Goal: Task Accomplishment & Management: Manage account settings

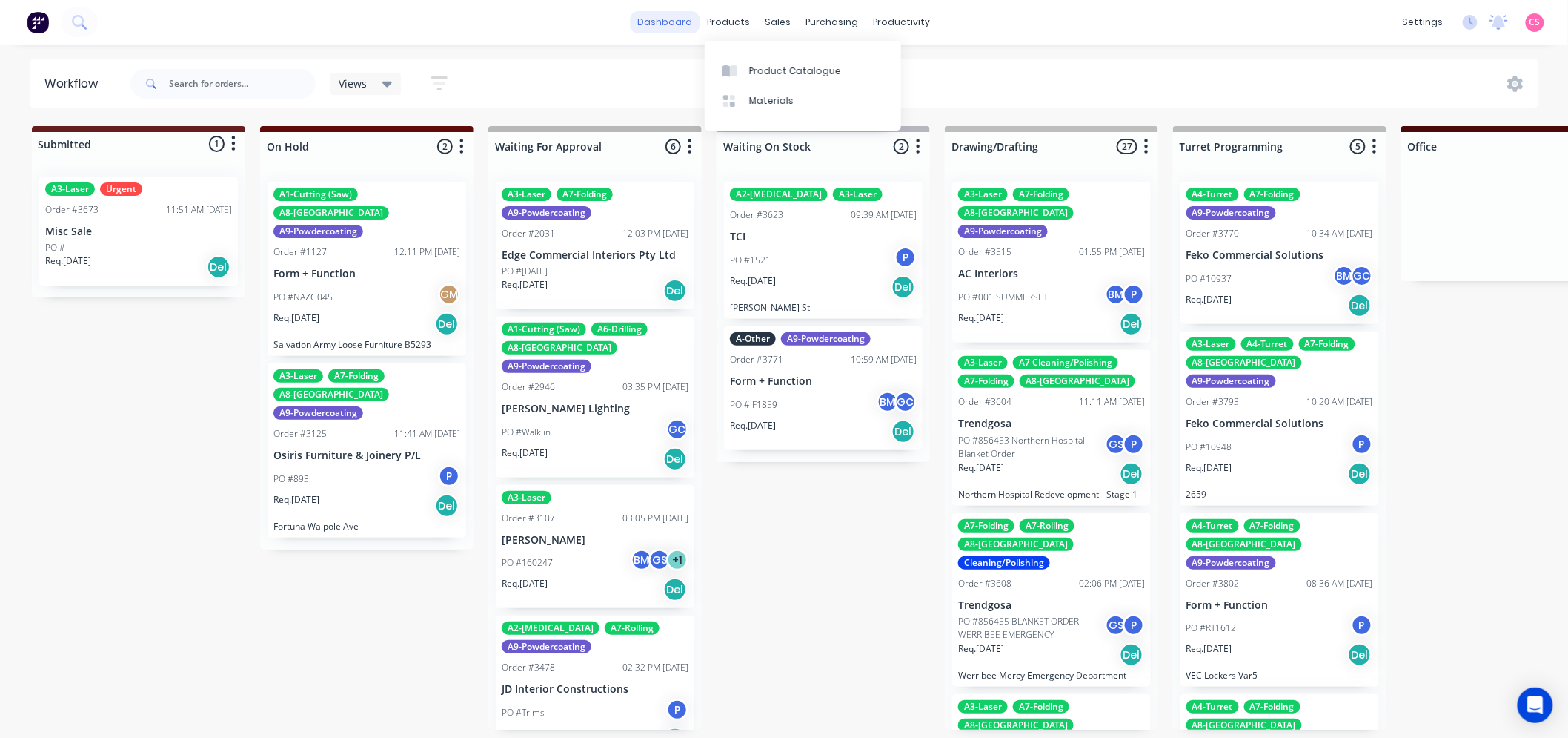
click at [670, 22] on link "dashboard" at bounding box center [666, 22] width 70 height 22
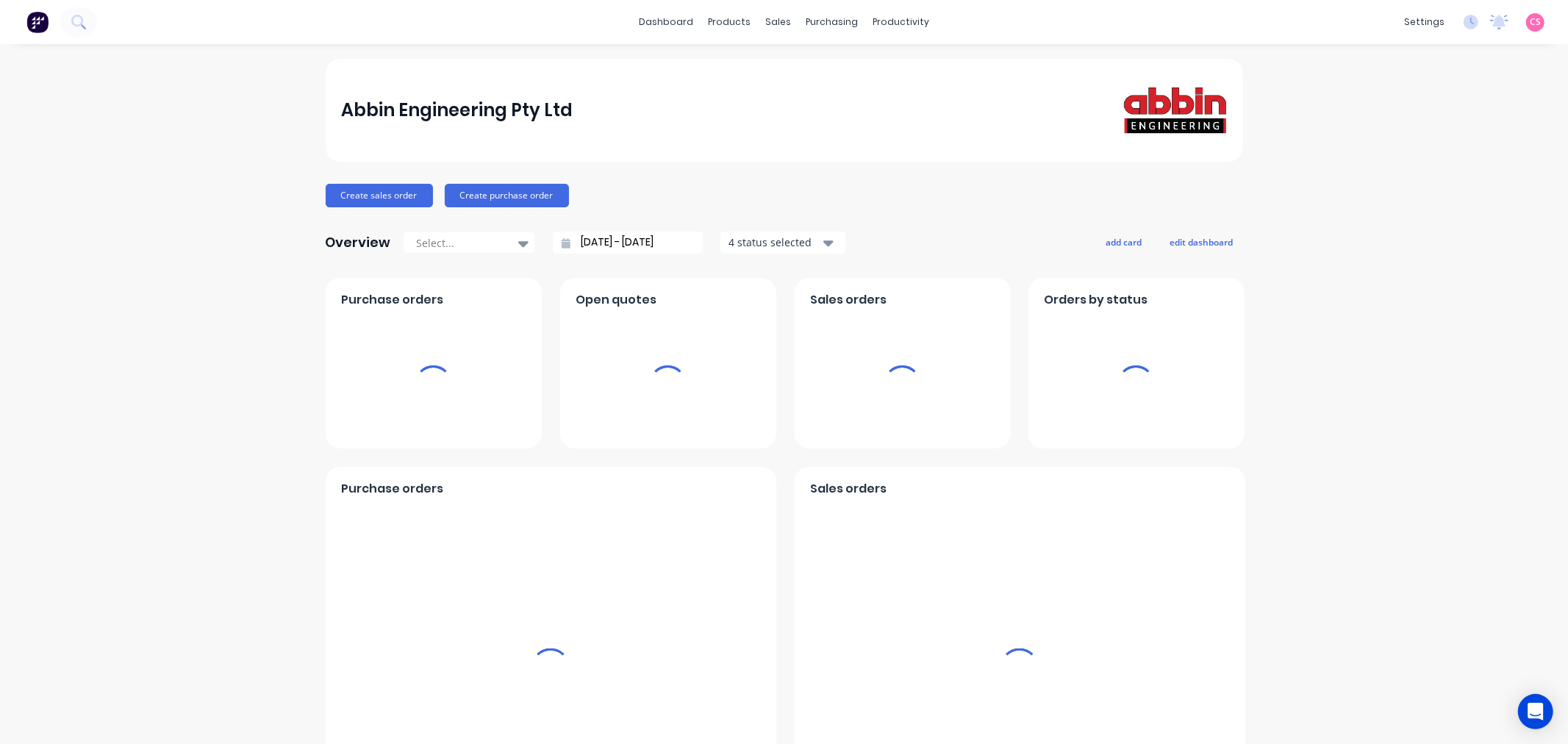
click at [1533, 24] on div "settings No new notifications Mark all as read You have no notifications CS Abb…" at bounding box center [1481, 21] width 171 height 22
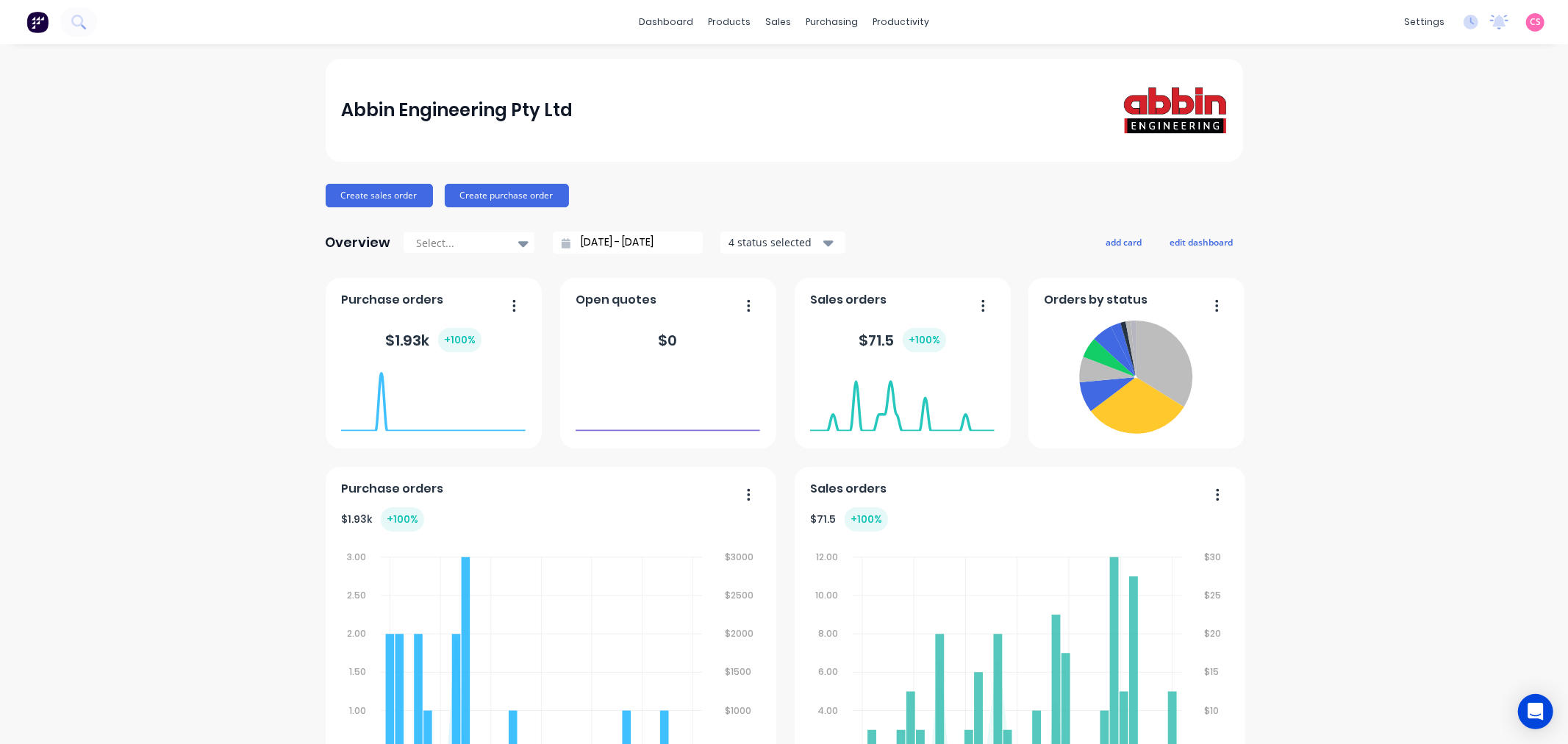
click at [1530, 20] on span "CS" at bounding box center [1535, 21] width 11 height 13
click at [1406, 182] on div "Sign out" at bounding box center [1410, 183] width 40 height 13
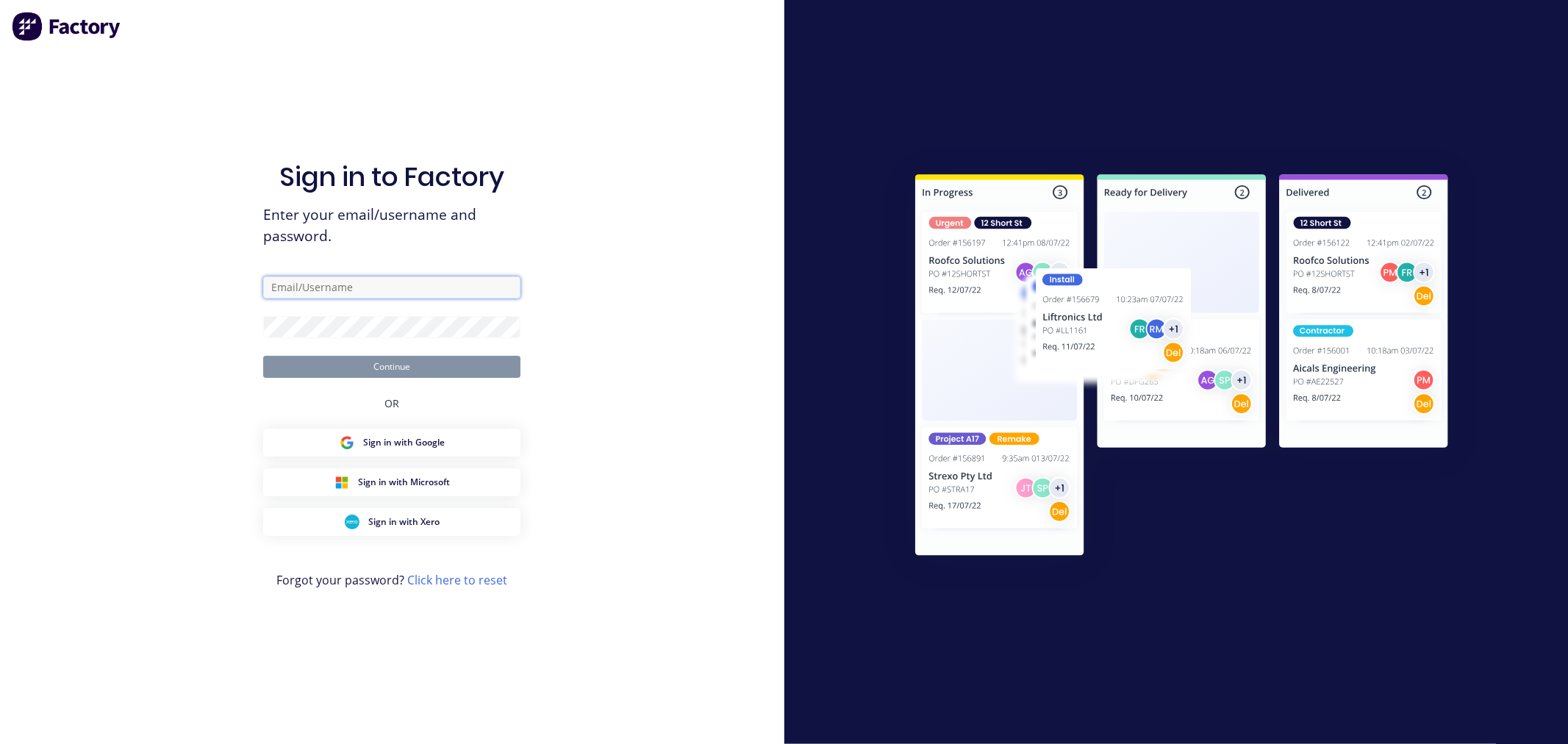
click at [316, 284] on input "text" at bounding box center [391, 287] width 257 height 22
type input "cathy@factory.app"
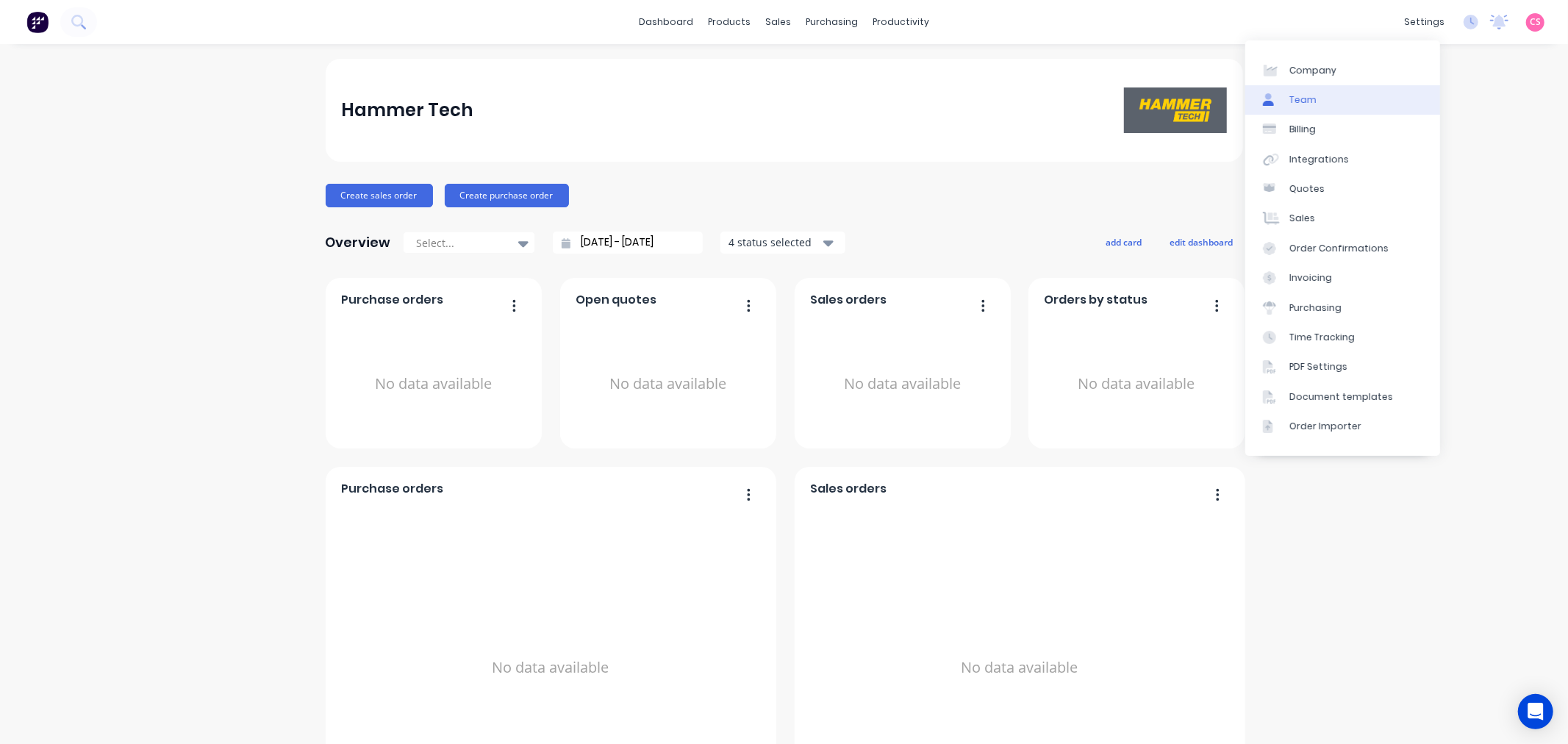
click at [1343, 97] on link "Team" at bounding box center [1343, 100] width 195 height 29
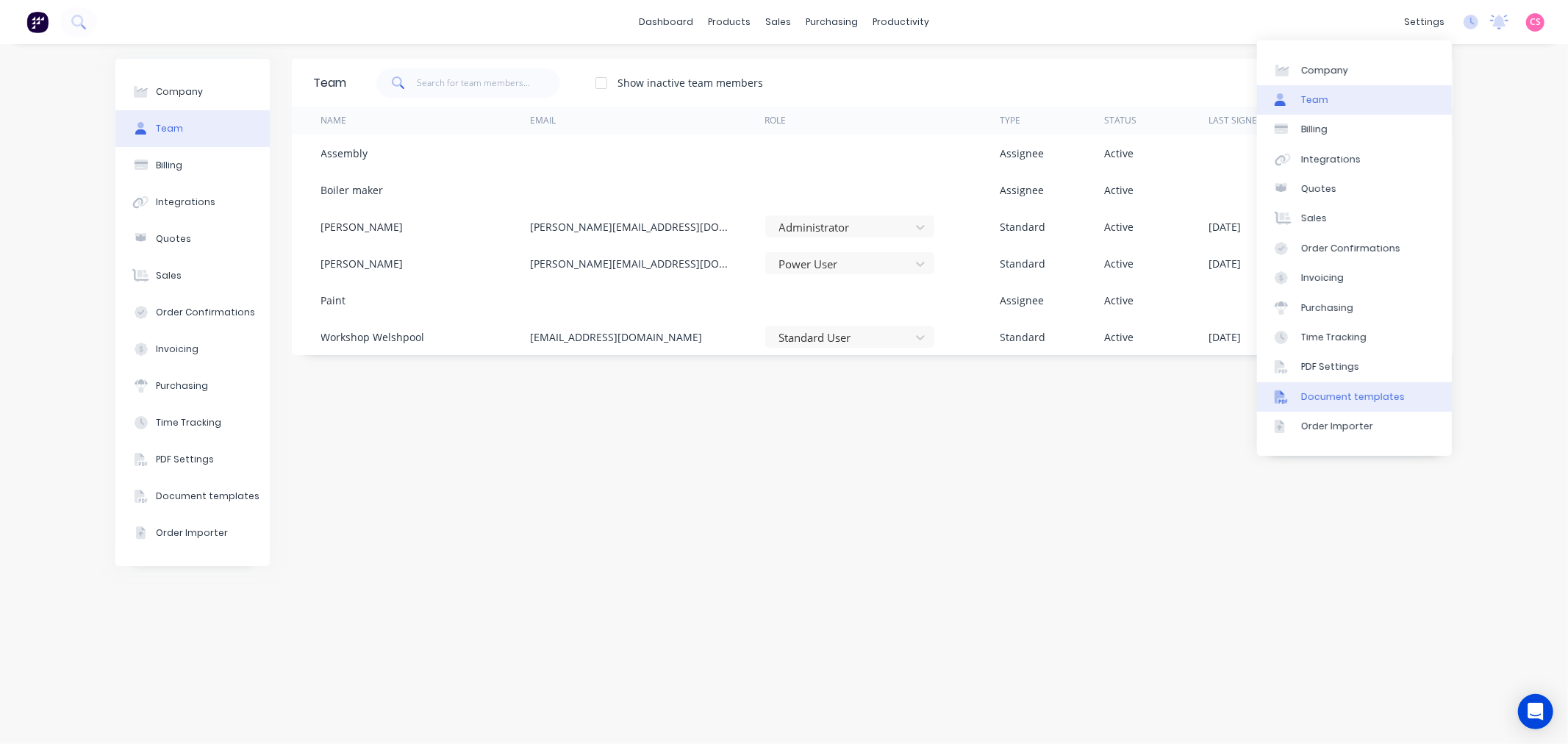
click at [1362, 407] on link "Document templates" at bounding box center [1354, 397] width 195 height 29
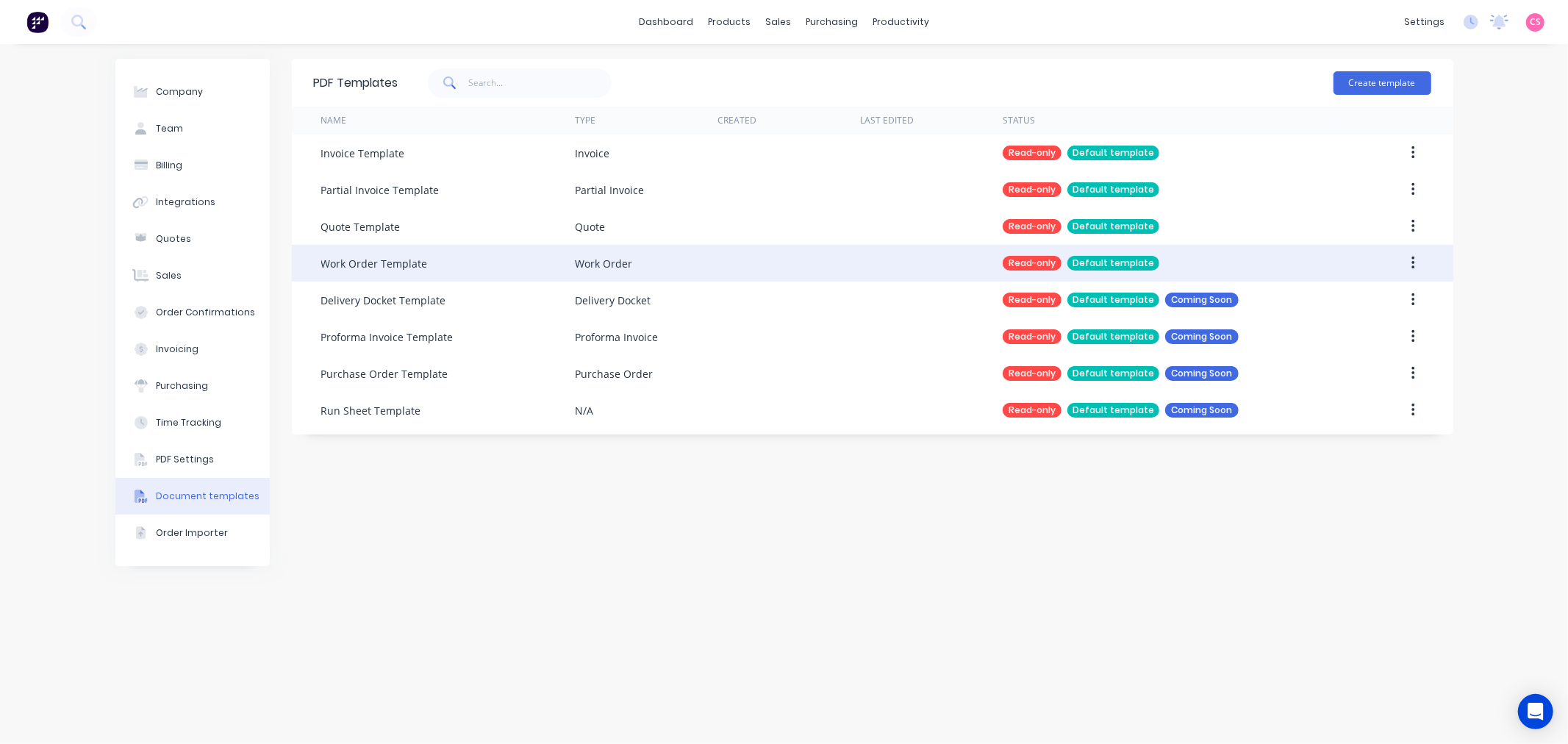
click at [560, 266] on div "Work Order Template" at bounding box center [448, 263] width 254 height 37
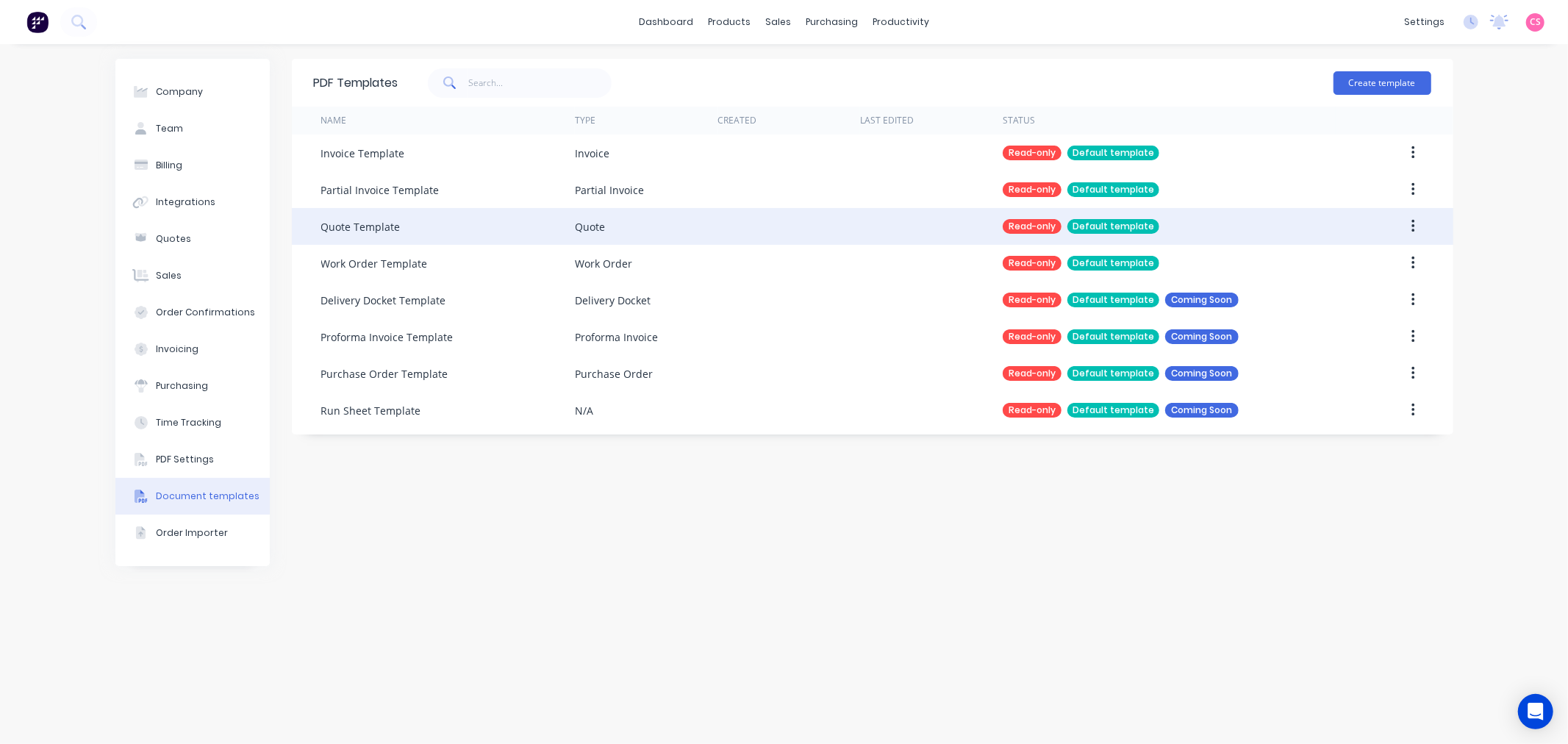
click at [1411, 226] on icon "button" at bounding box center [1412, 226] width 4 height 16
click at [1323, 269] on div "Duplicate" at bounding box center [1360, 265] width 113 height 21
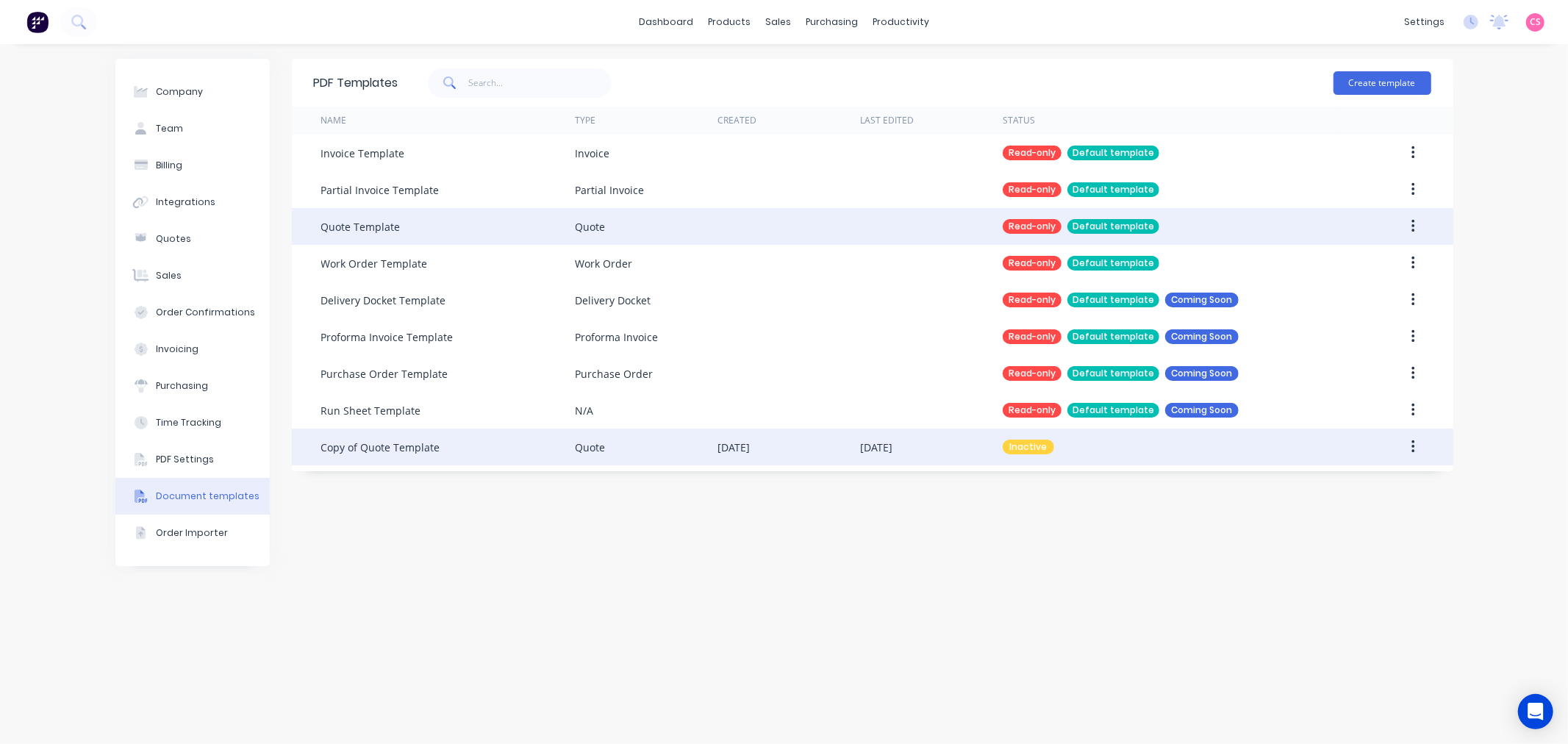
click at [1411, 446] on icon "button" at bounding box center [1412, 446] width 4 height 16
click at [1314, 483] on div "Edit" at bounding box center [1360, 486] width 113 height 21
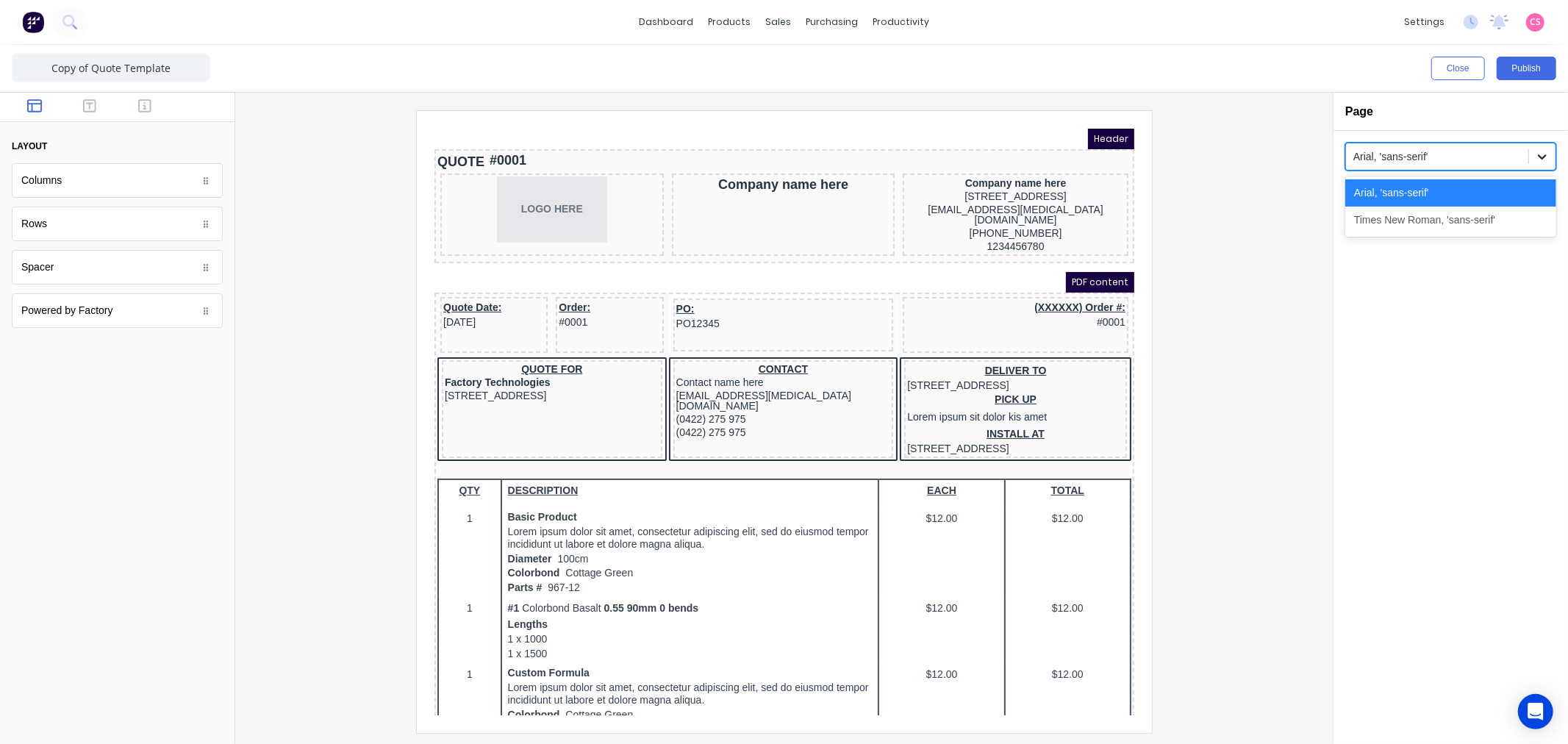
click at [1542, 155] on icon at bounding box center [1541, 156] width 15 height 15
click at [1206, 160] on div at bounding box center [784, 421] width 1073 height 622
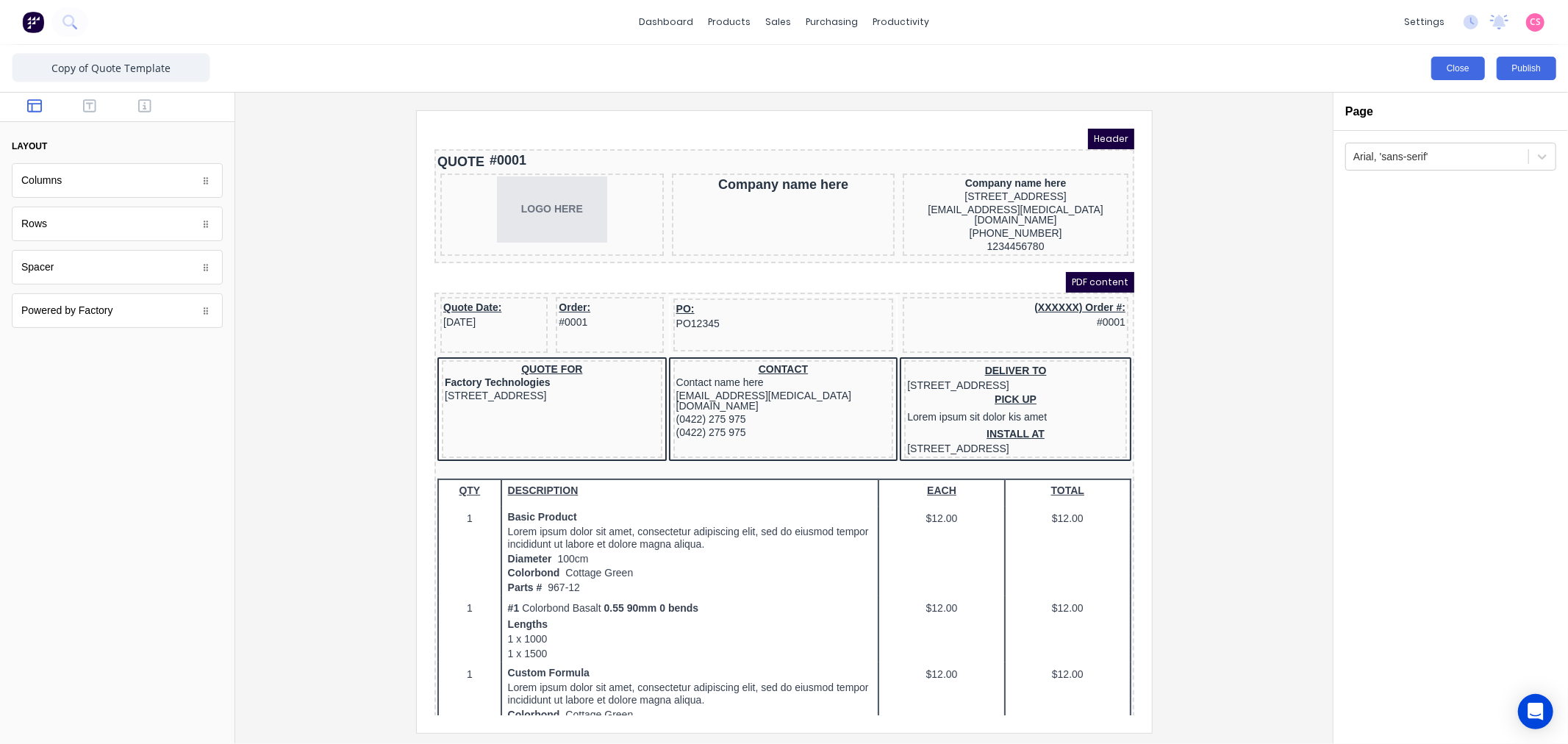
click at [1472, 76] on button "Close" at bounding box center [1458, 68] width 54 height 24
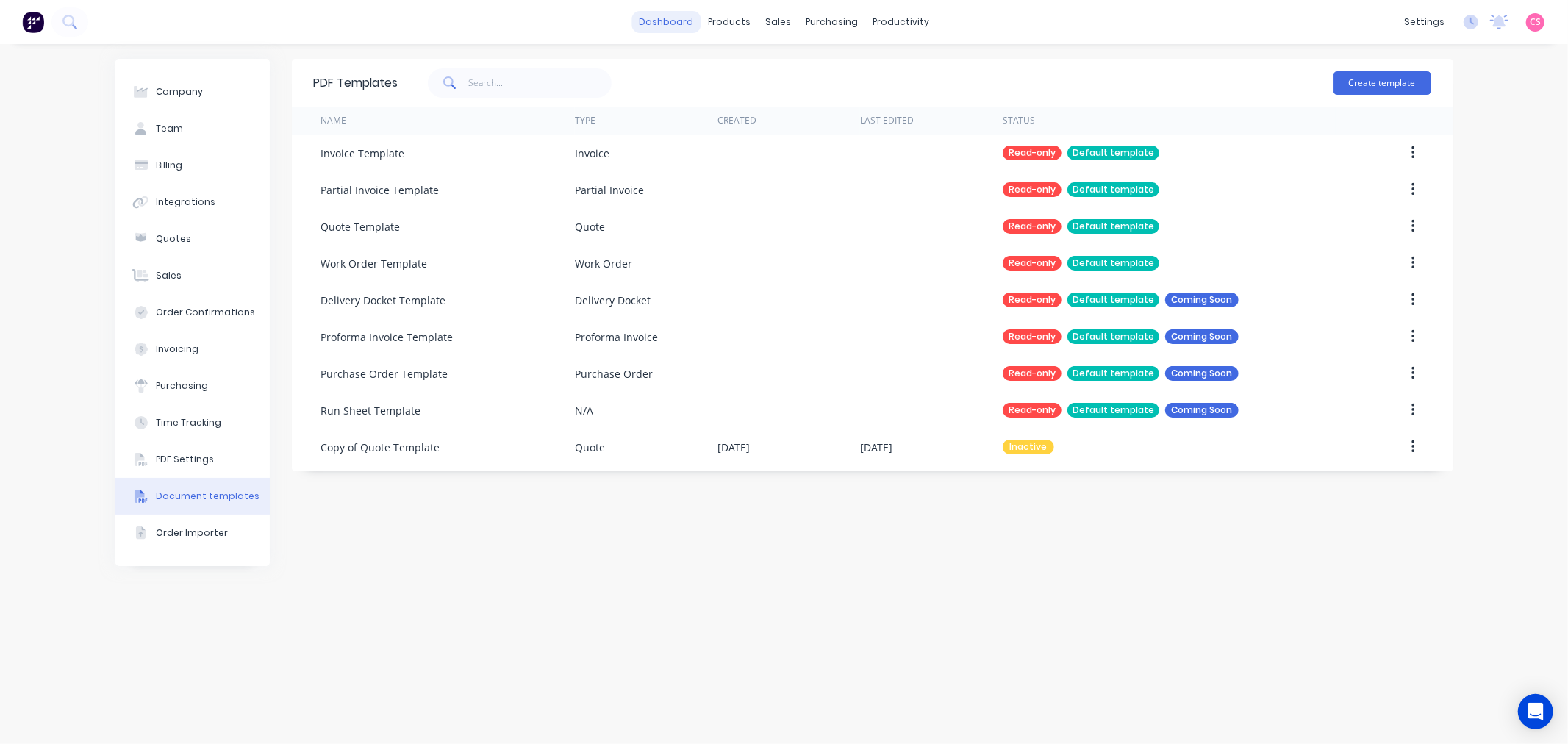
click at [674, 27] on link "dashboard" at bounding box center [666, 21] width 69 height 22
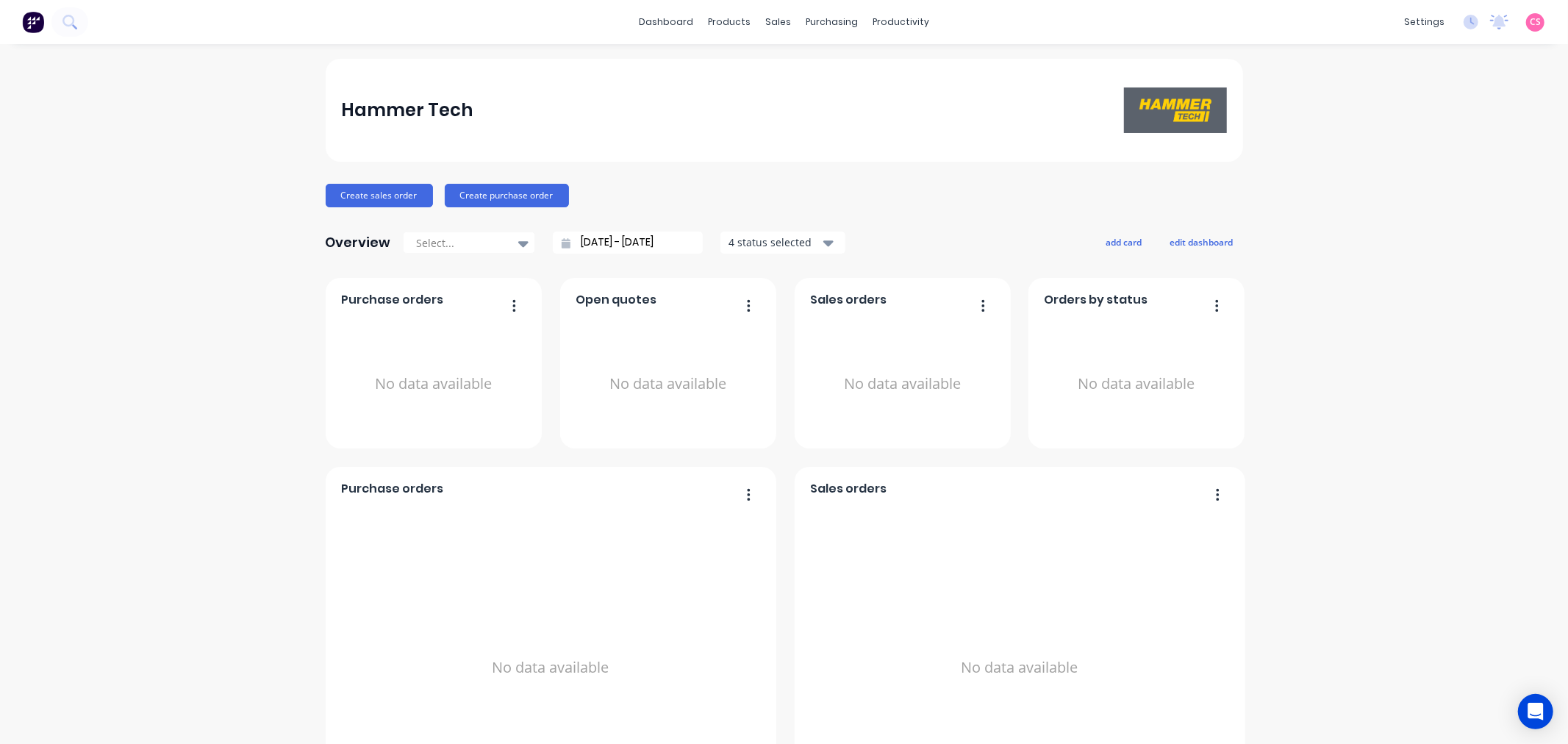
click at [1530, 20] on span "CS" at bounding box center [1535, 21] width 11 height 13
click at [1395, 186] on div "Sign out" at bounding box center [1410, 183] width 40 height 13
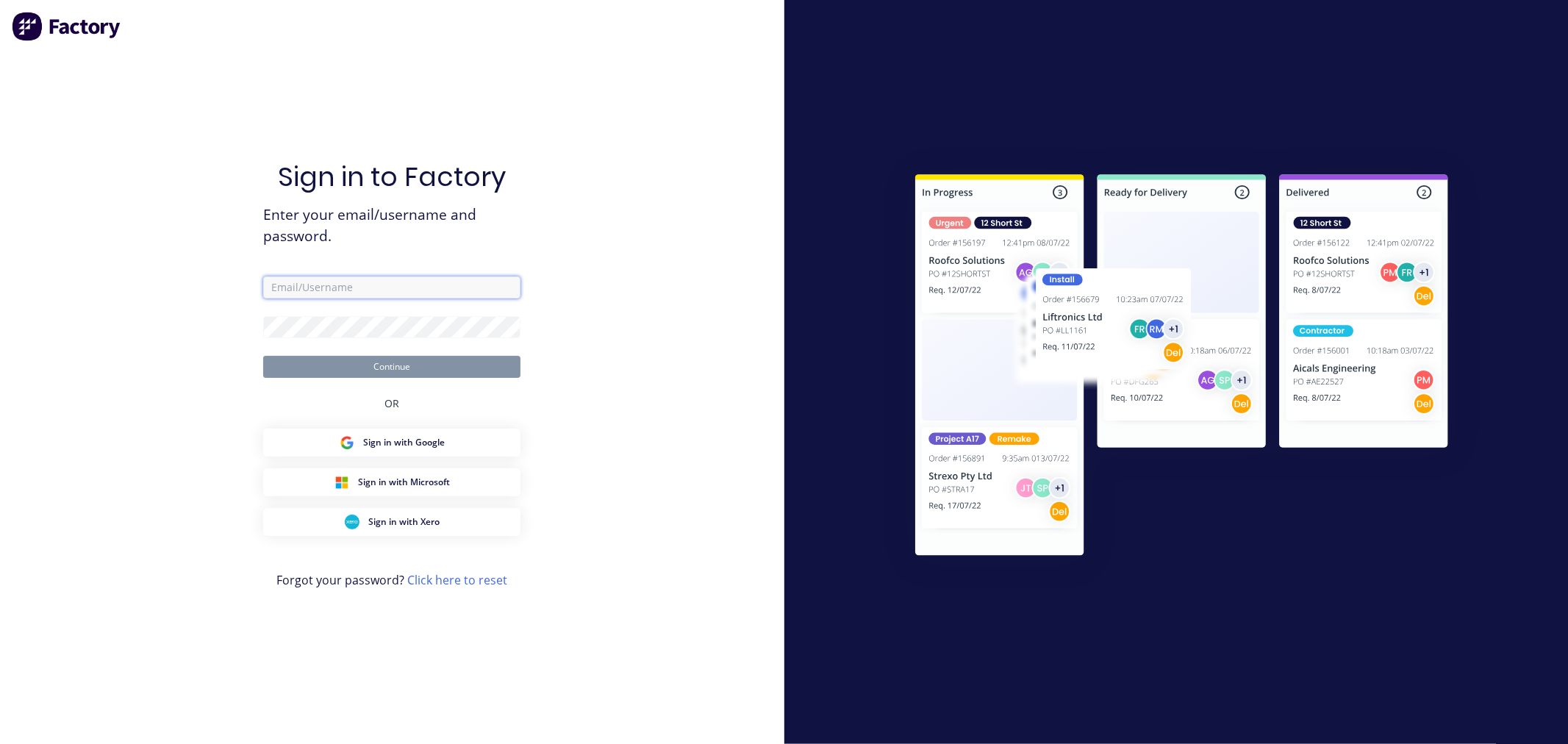
click at [311, 291] on input "text" at bounding box center [391, 287] width 257 height 22
type input "cathy@factory.app"
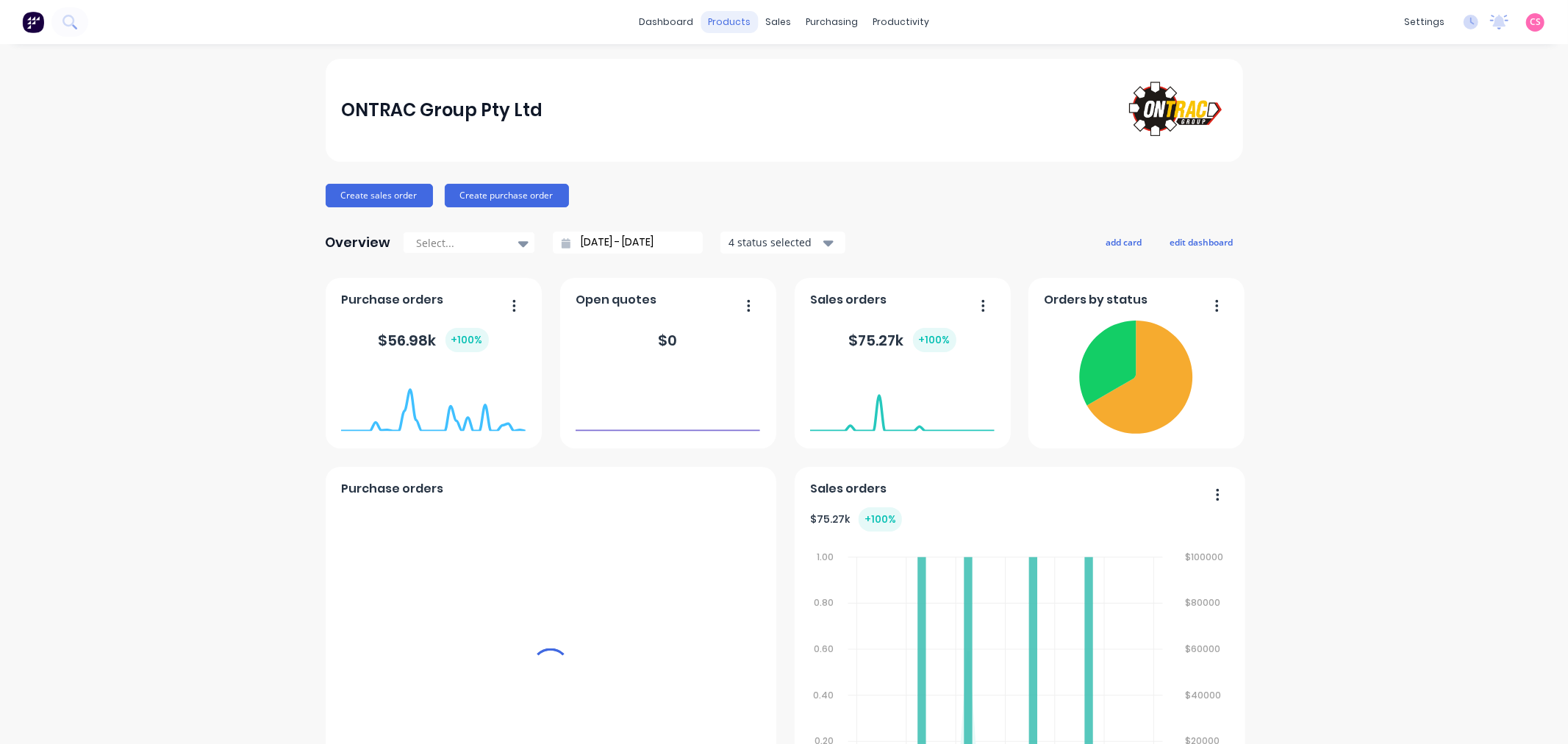
click at [723, 19] on div "products" at bounding box center [728, 21] width 58 height 22
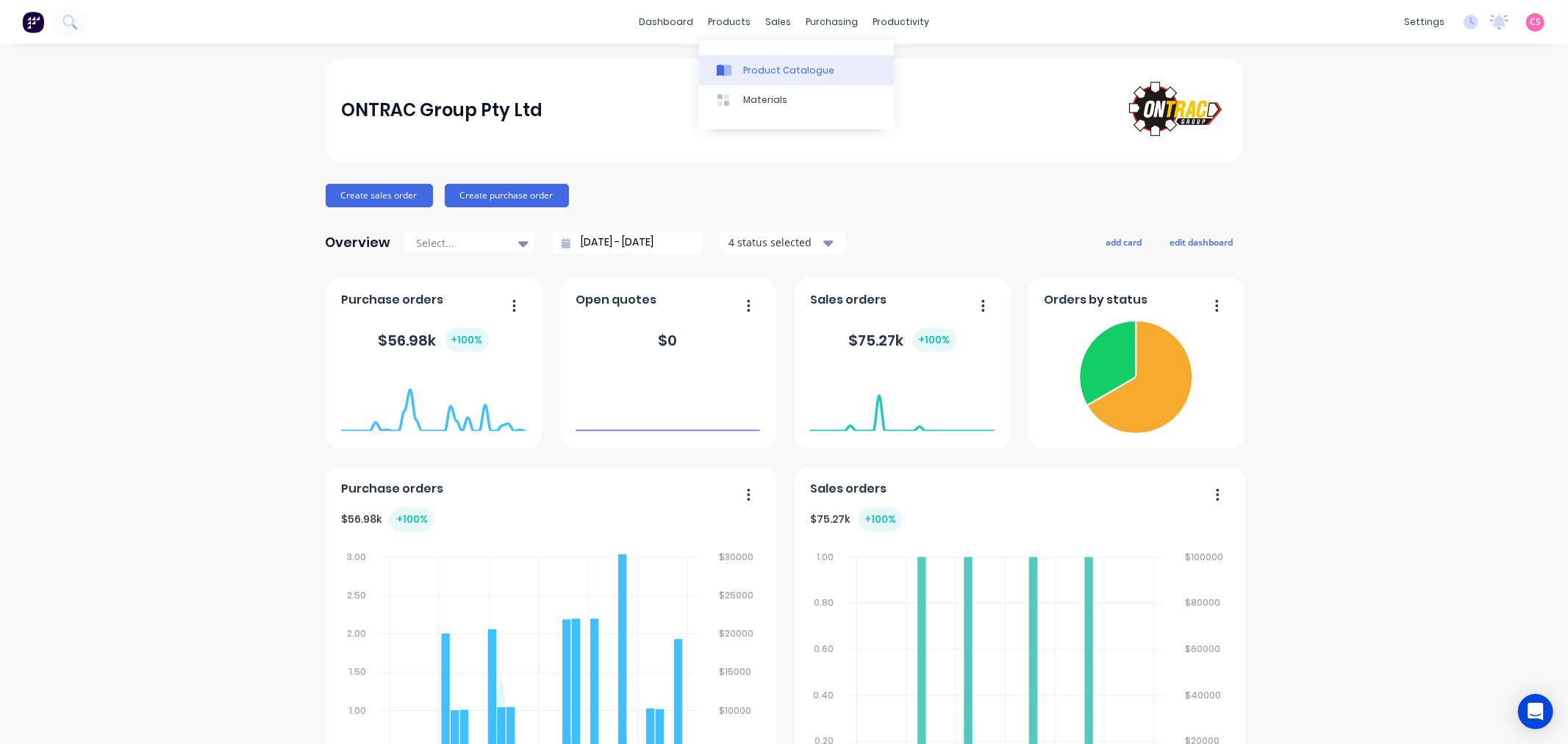
click at [769, 68] on div "Product Catalogue" at bounding box center [788, 70] width 91 height 13
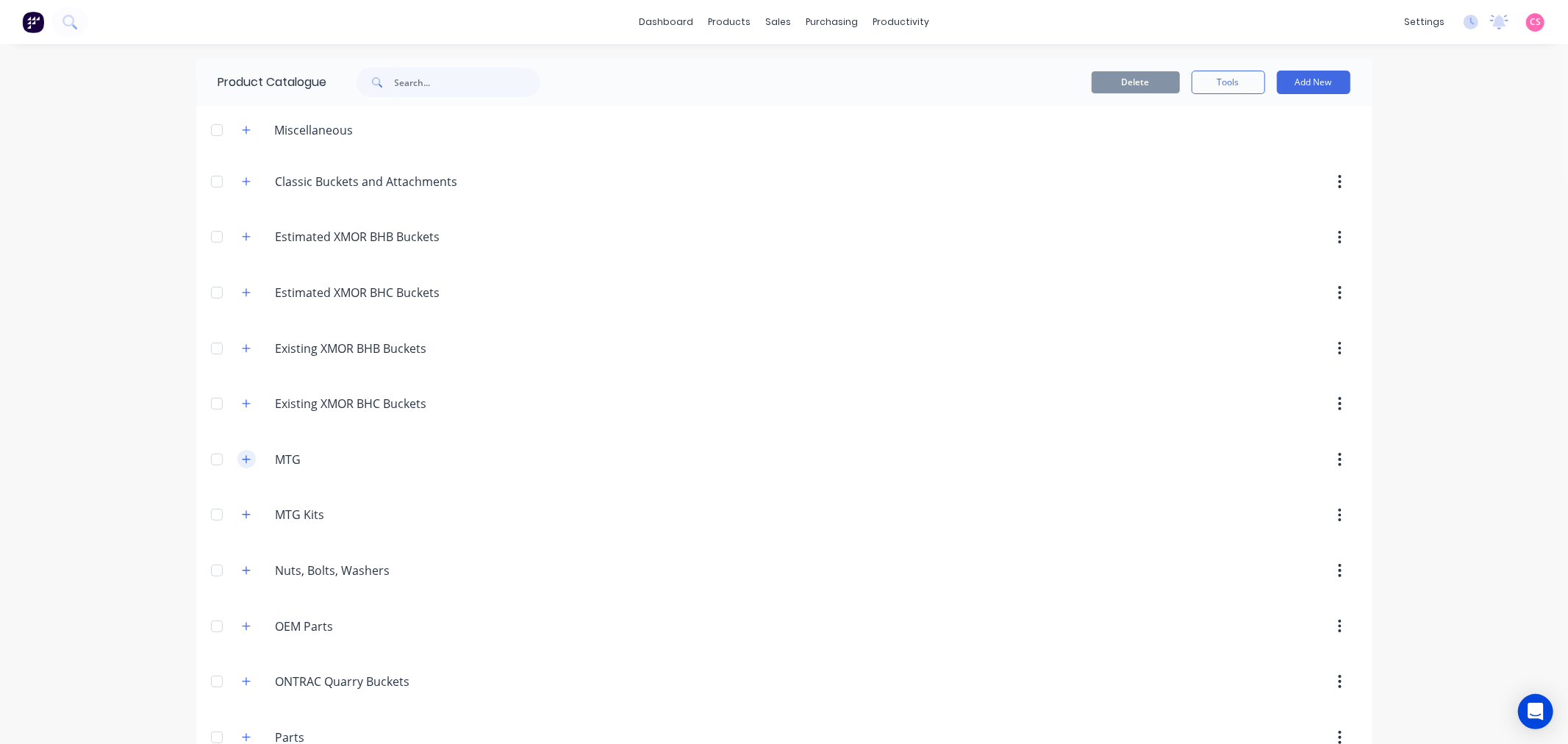
click at [242, 464] on icon "button" at bounding box center [246, 459] width 9 height 10
click at [1435, 318] on div "dashboard products sales purchasing productivity dashboard products Product Cat…" at bounding box center [784, 372] width 1568 height 744
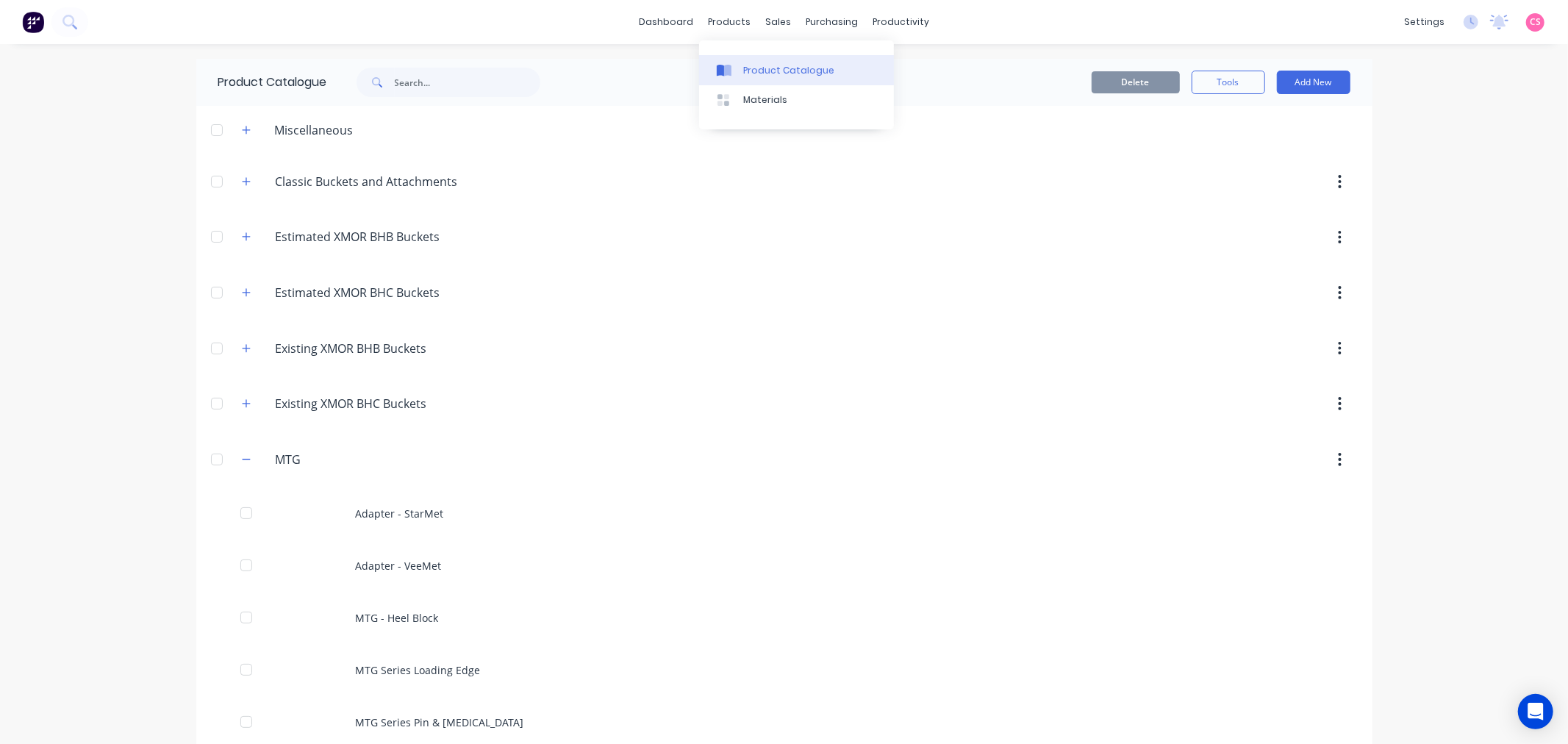
click at [768, 71] on div "Product Catalogue" at bounding box center [788, 70] width 91 height 13
click at [242, 464] on icon "button" at bounding box center [246, 459] width 9 height 10
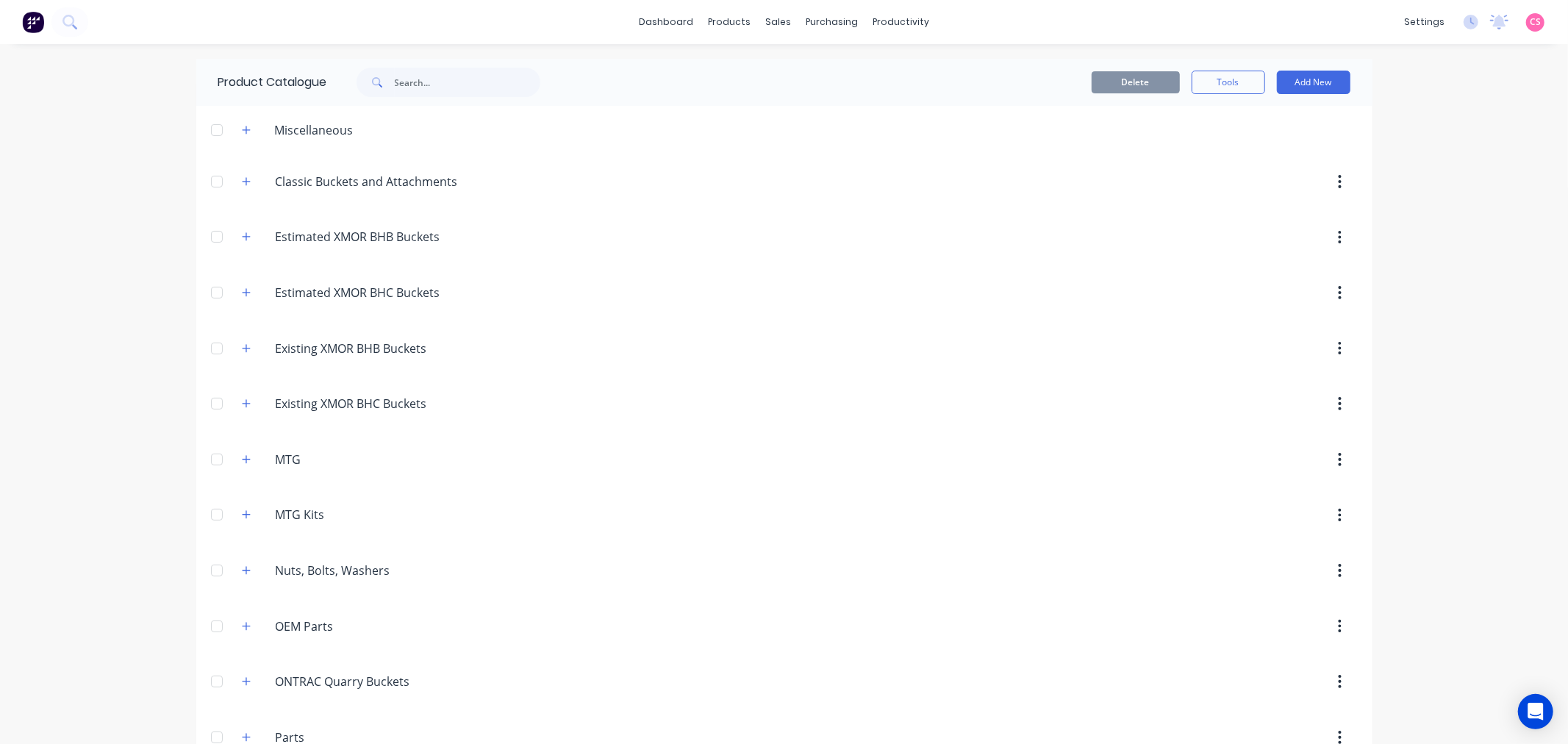
click at [31, 24] on img at bounding box center [33, 21] width 22 height 22
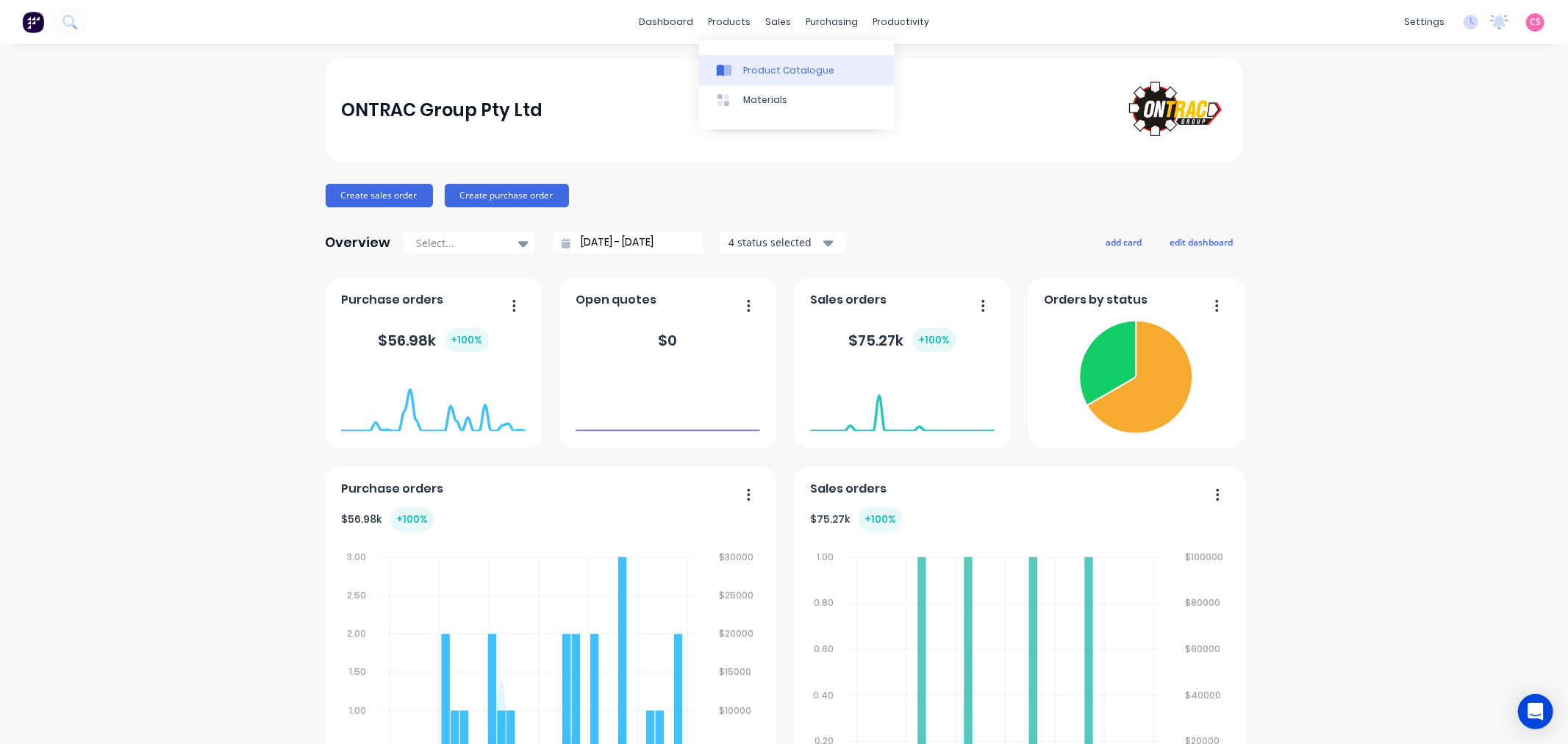
click at [761, 67] on div "Product Catalogue" at bounding box center [788, 70] width 91 height 13
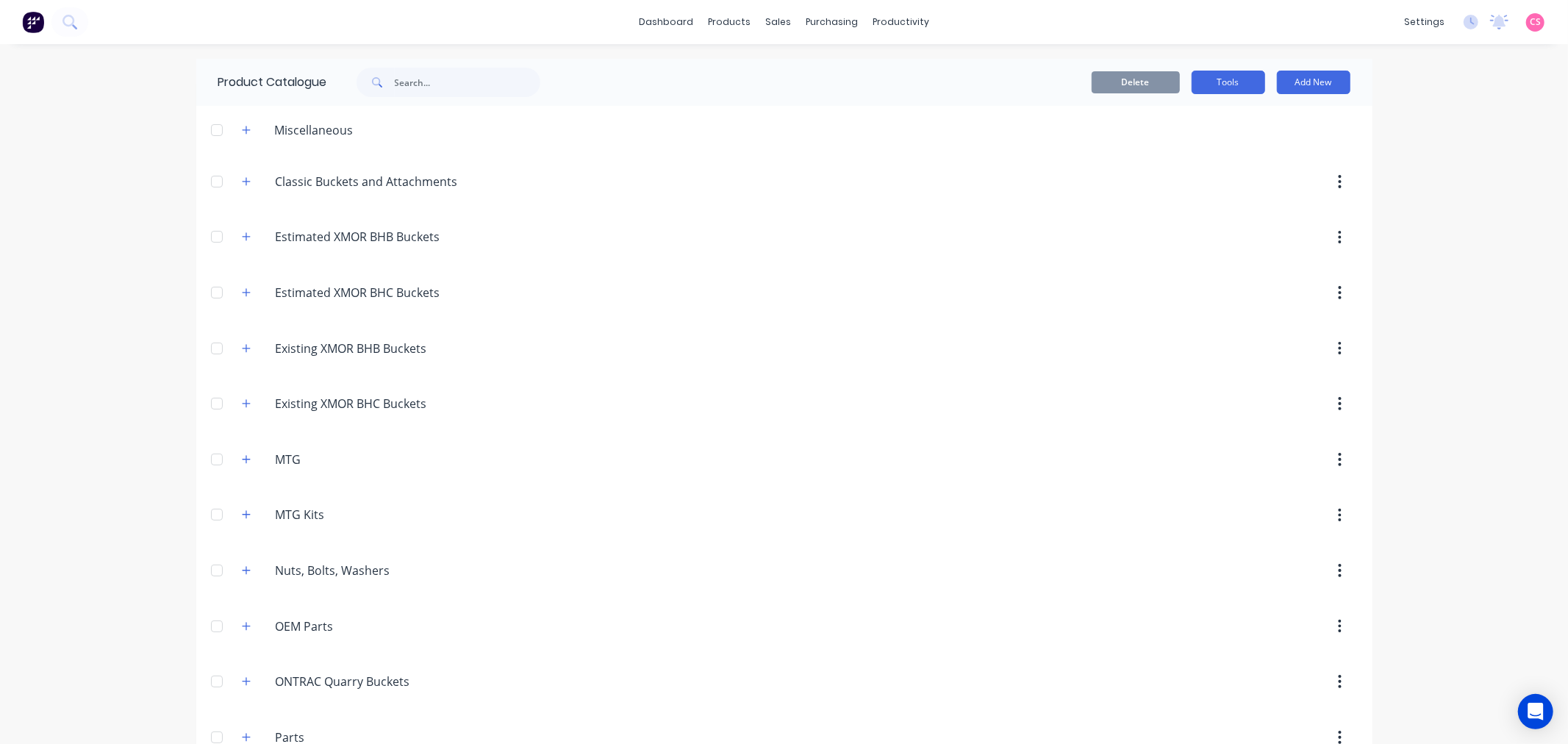
click at [1240, 84] on button "Tools" at bounding box center [1228, 82] width 74 height 24
click at [1182, 153] on div "Stocktake" at bounding box center [1195, 150] width 113 height 21
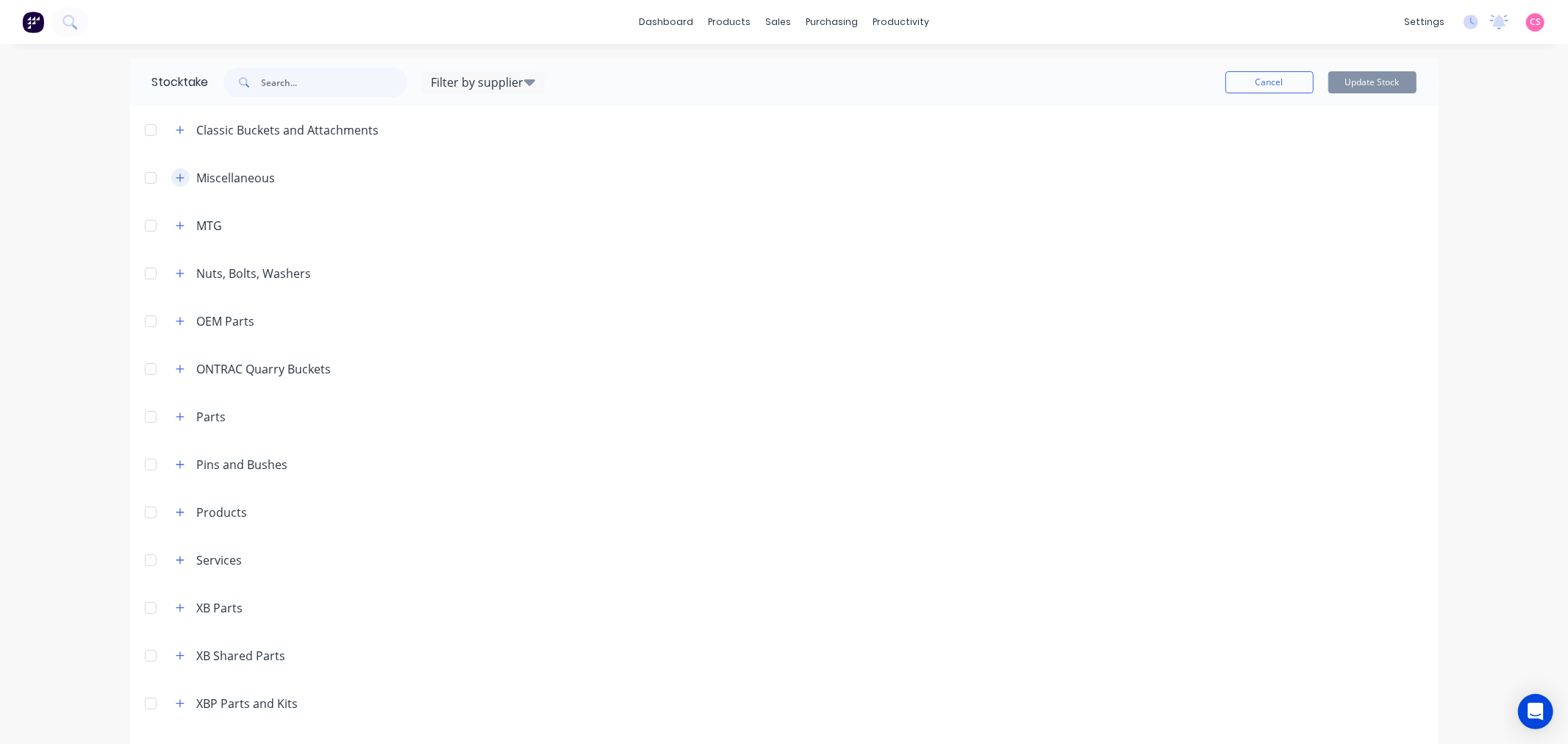
click at [176, 181] on icon "button" at bounding box center [180, 177] width 9 height 10
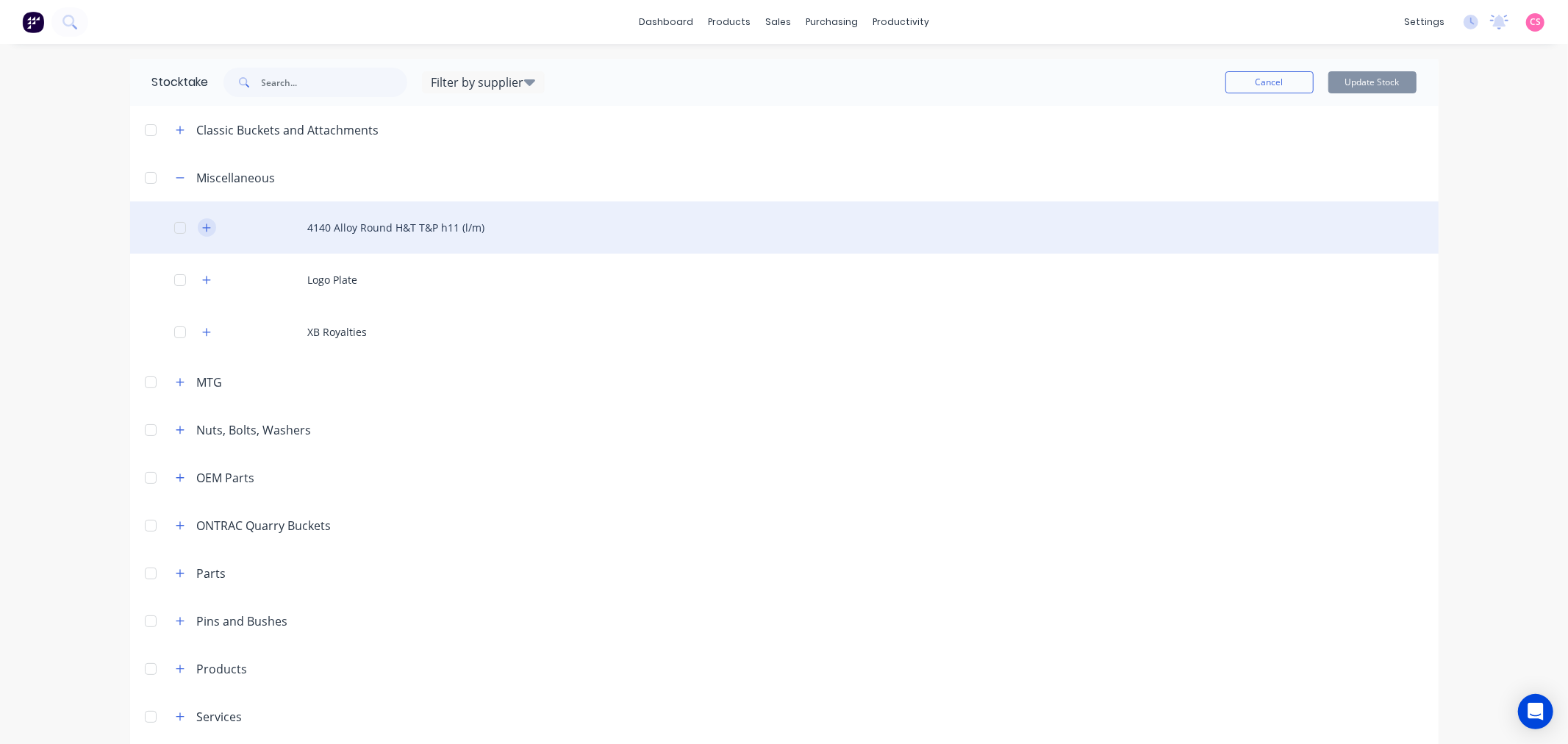
click at [202, 229] on icon "button" at bounding box center [207, 227] width 9 height 10
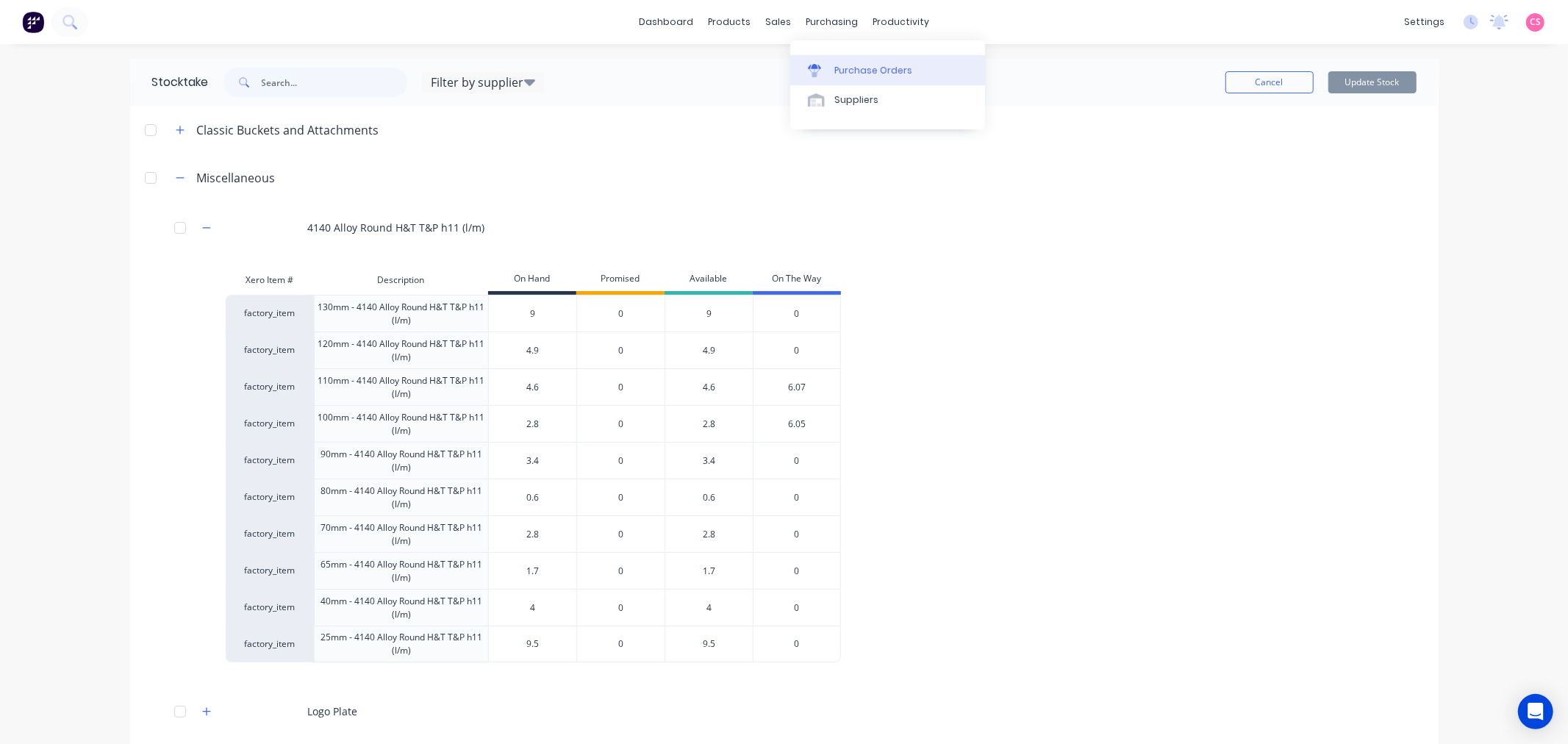
click at [848, 75] on div "Purchase Orders" at bounding box center [873, 70] width 78 height 13
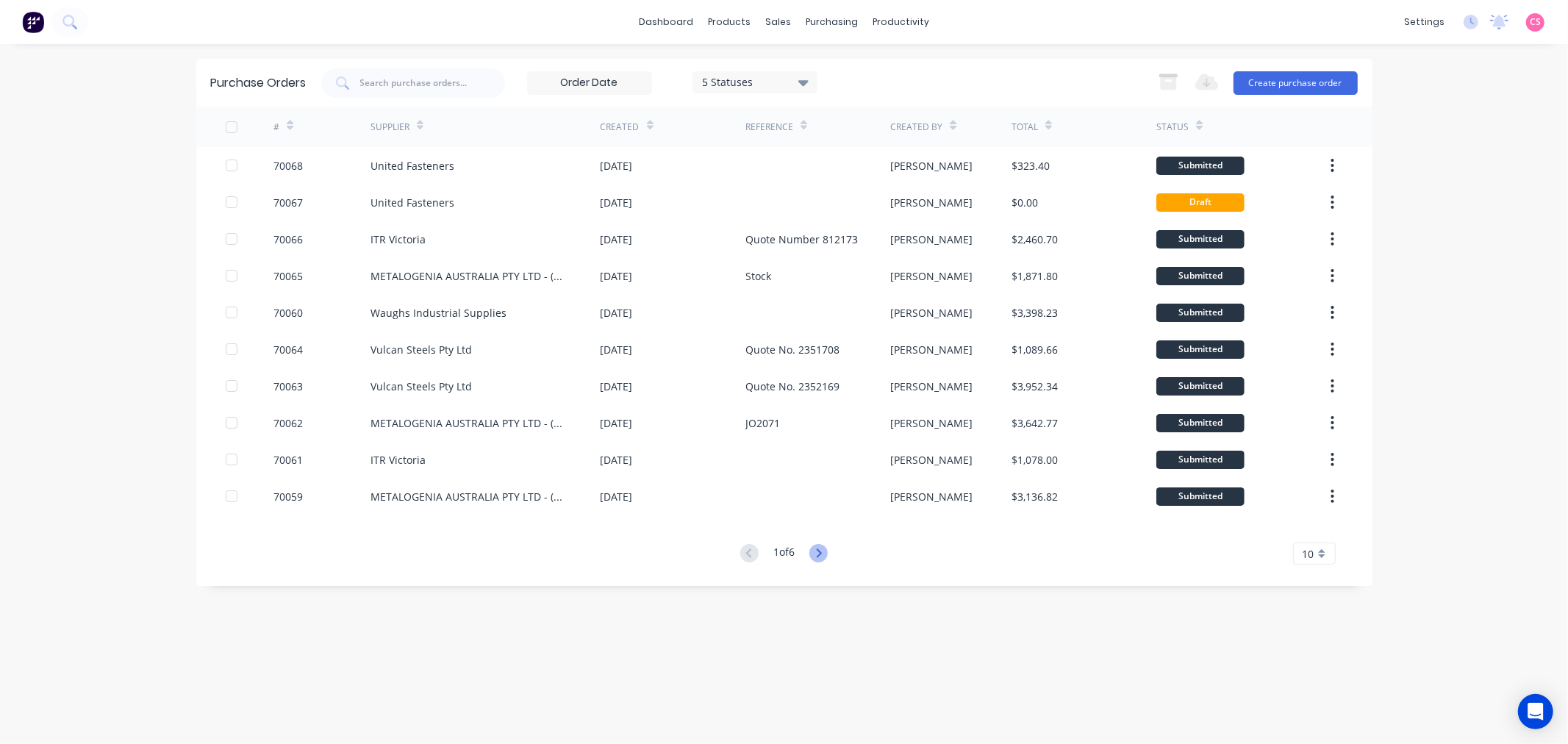
click at [820, 551] on icon at bounding box center [818, 553] width 18 height 18
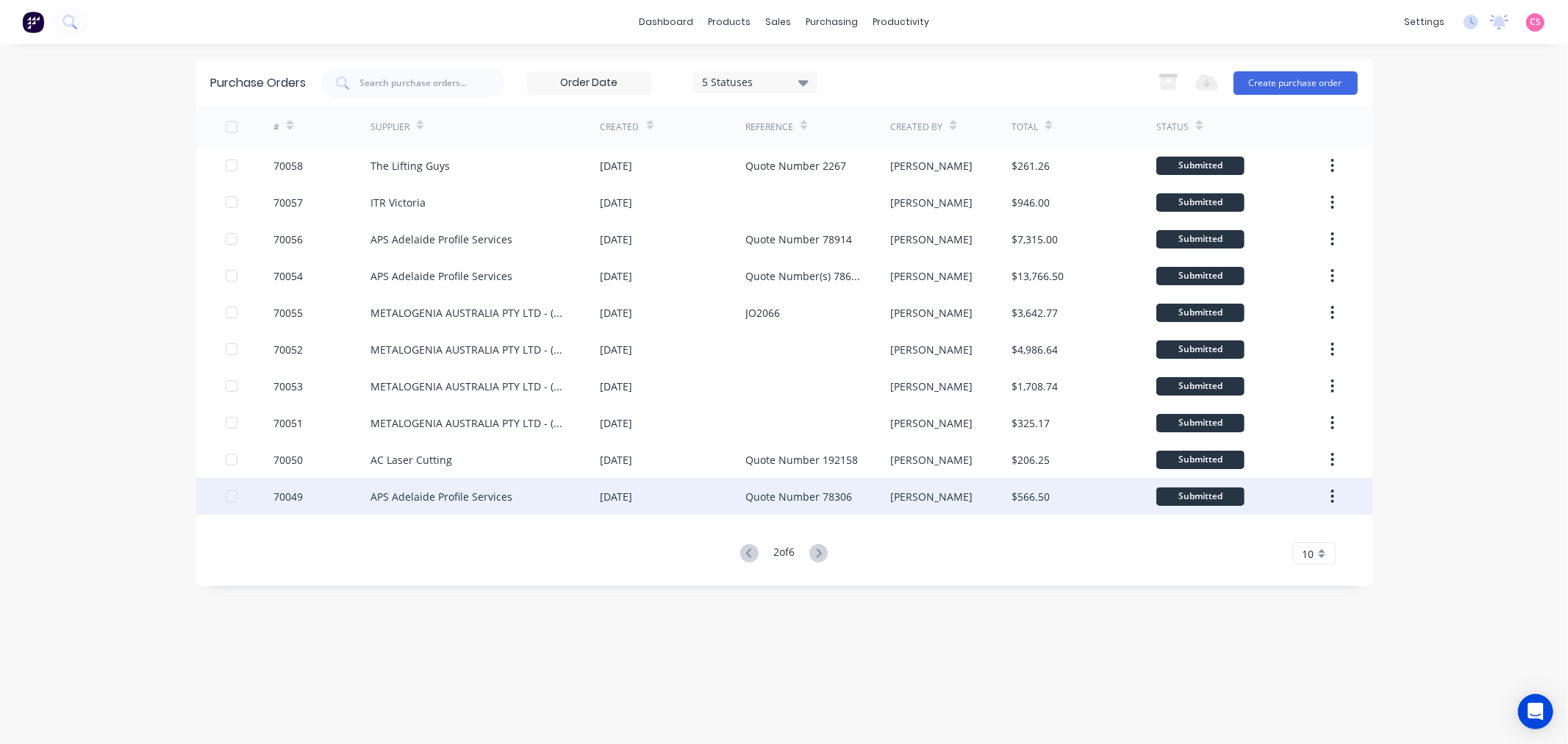
click at [489, 493] on div "APS Adelaide Profile Services" at bounding box center [441, 496] width 142 height 15
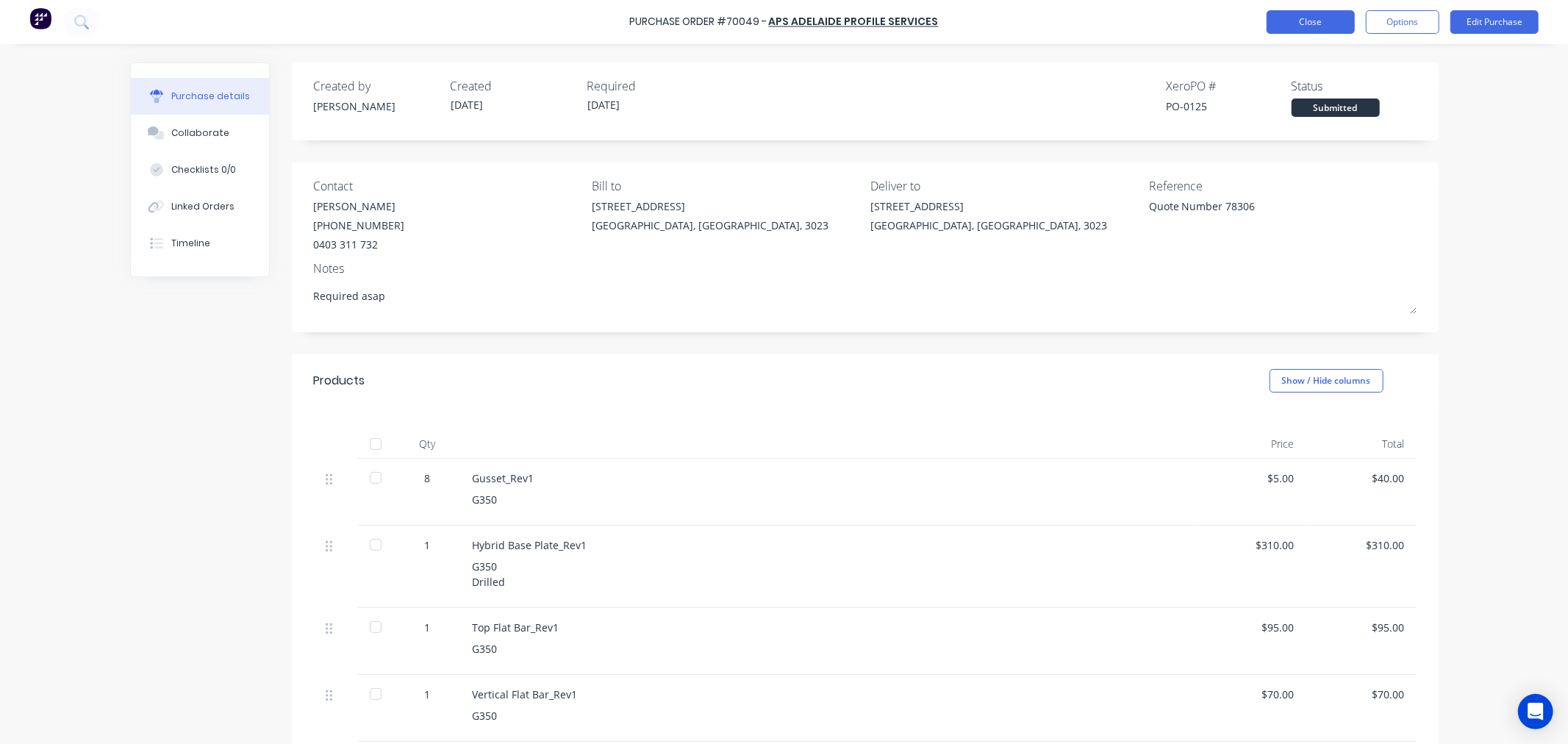
click at [1297, 24] on button "Close" at bounding box center [1310, 21] width 88 height 24
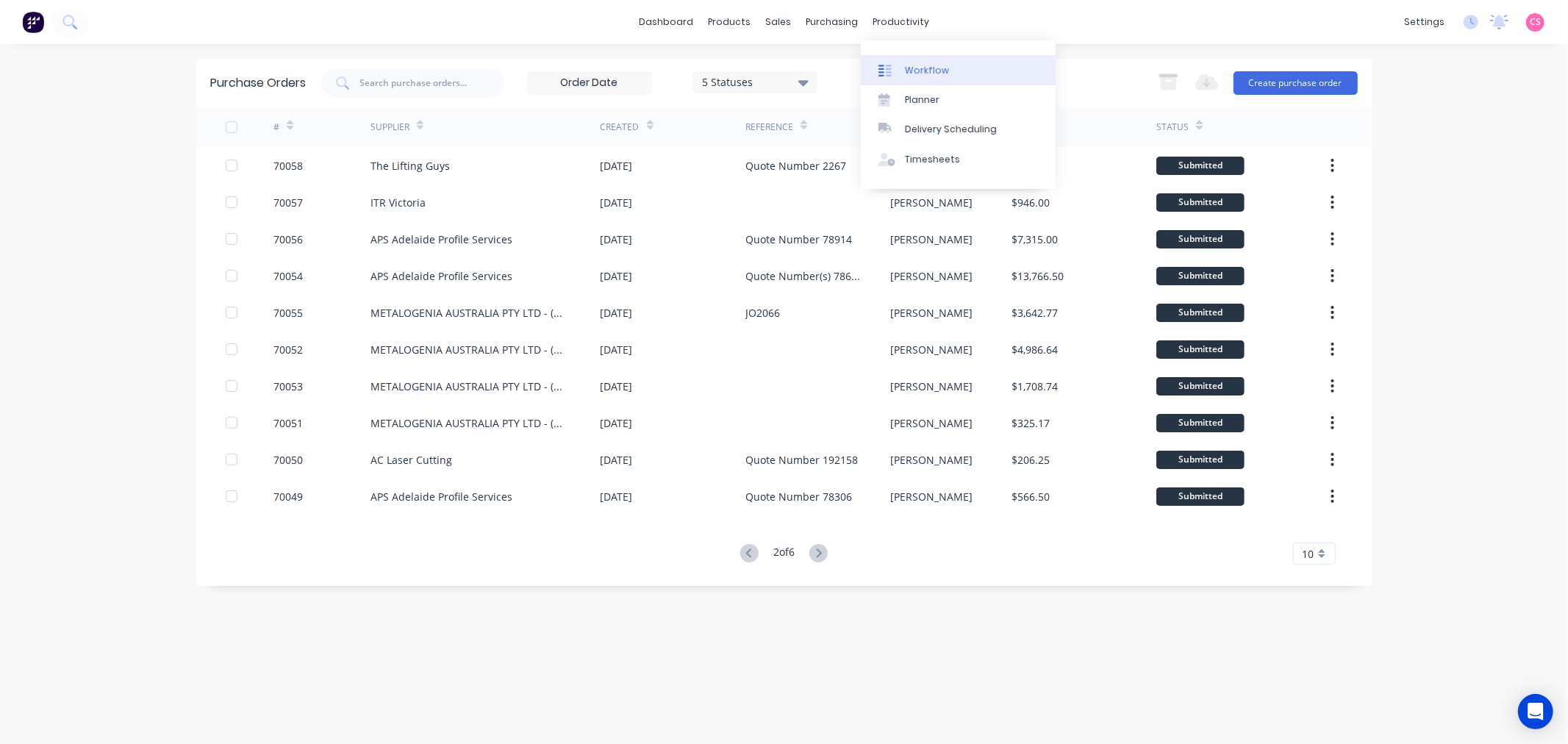
click at [924, 64] on div "Workflow" at bounding box center [927, 70] width 44 height 13
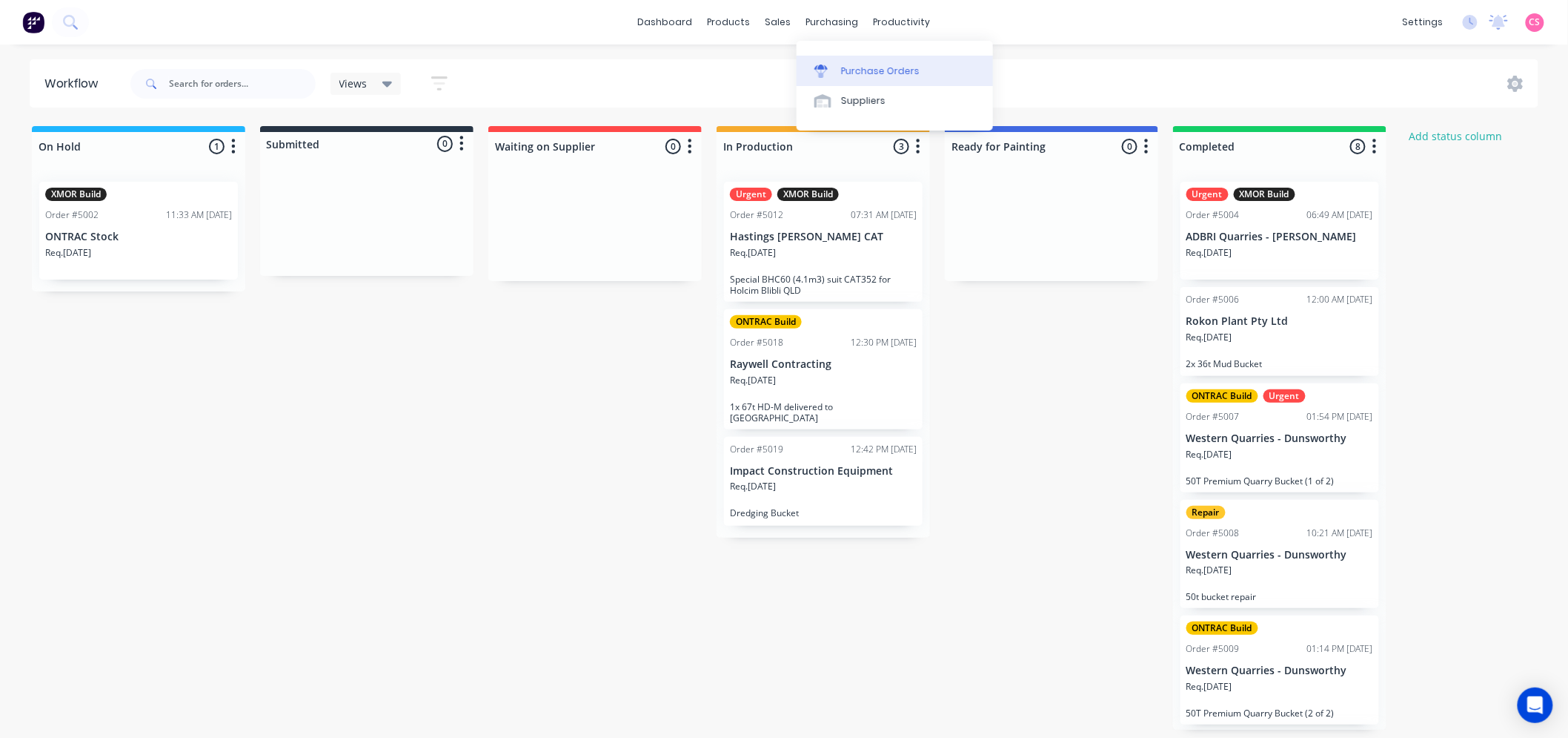
click at [857, 70] on div "Purchase Orders" at bounding box center [881, 70] width 79 height 13
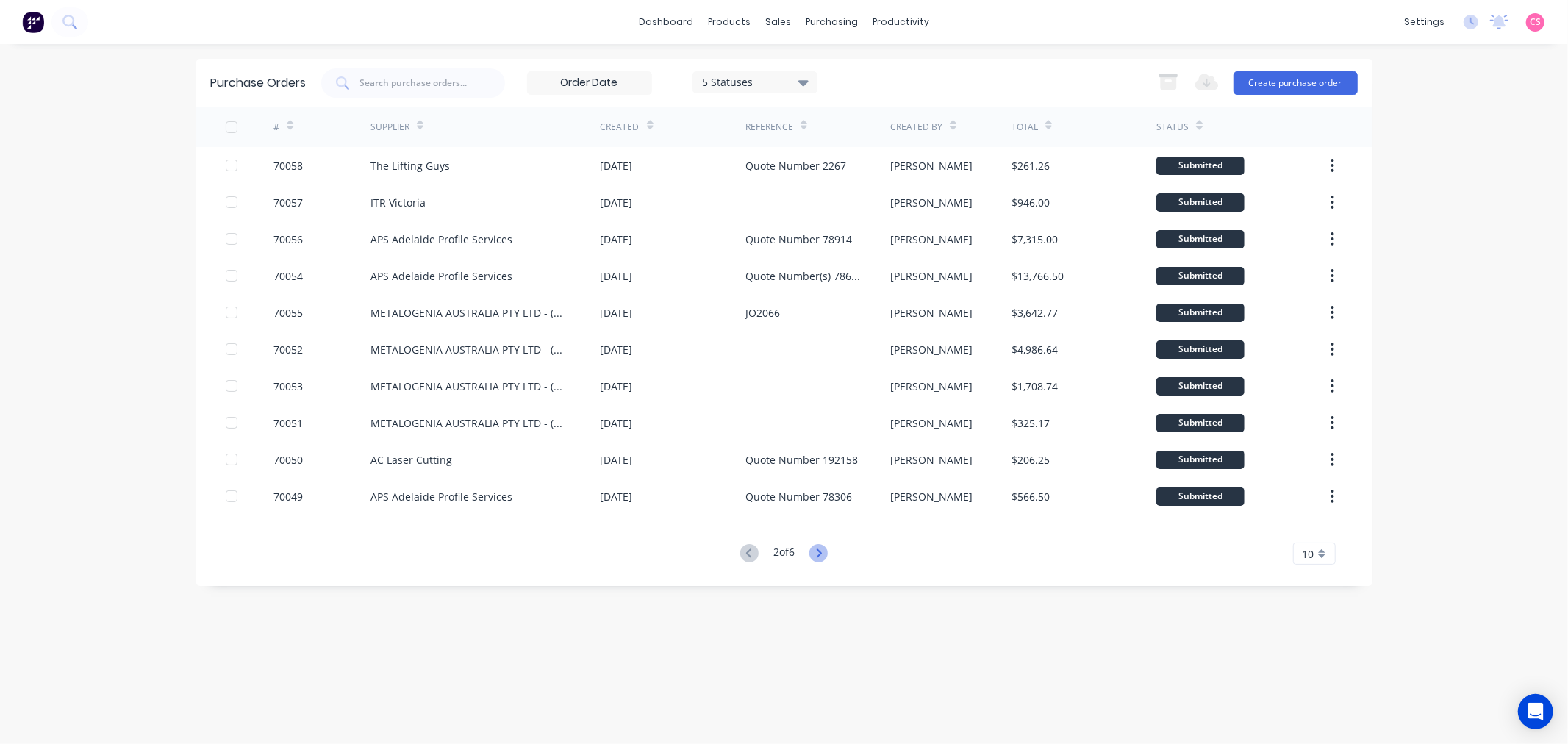
click at [820, 556] on icon at bounding box center [819, 553] width 5 height 9
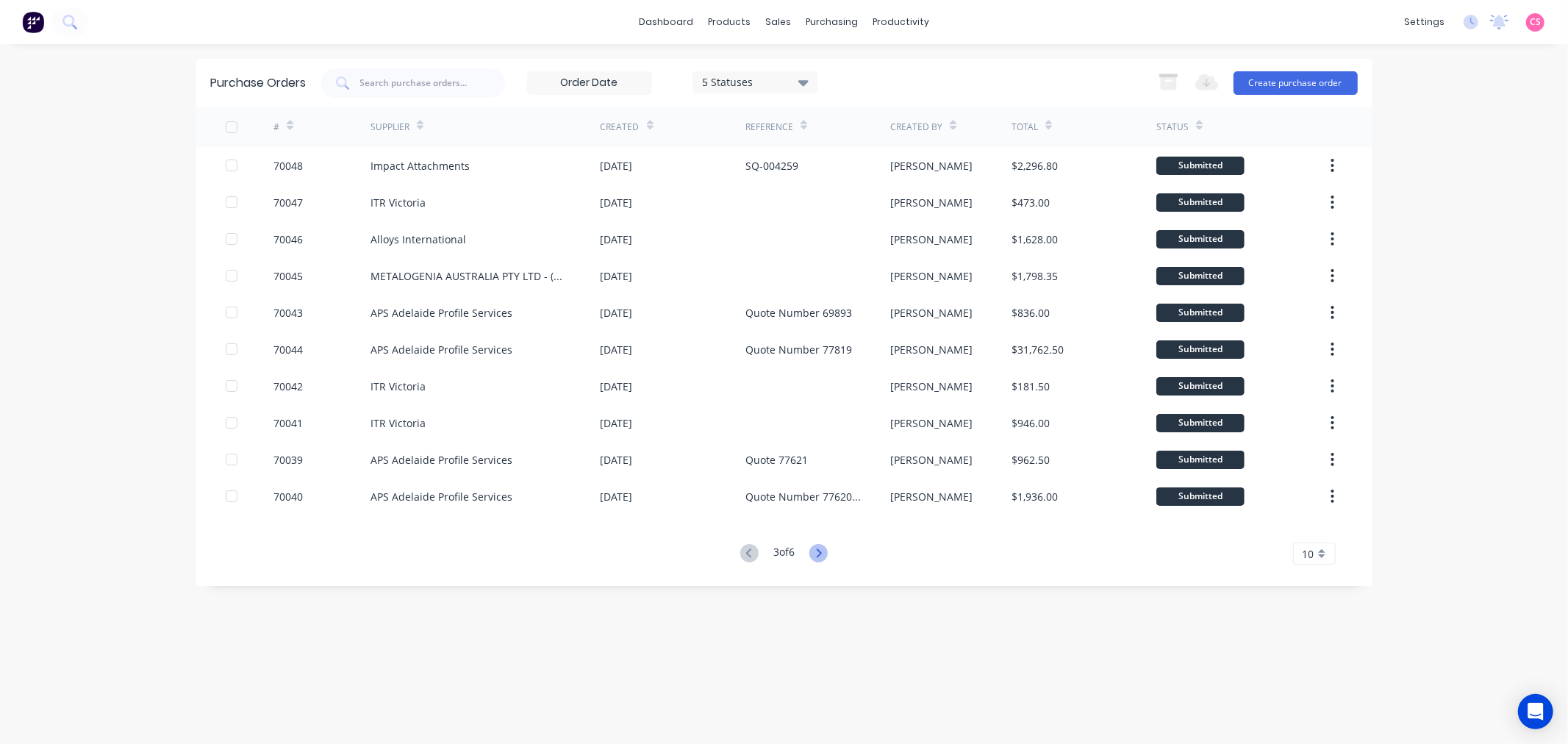
click at [817, 555] on icon at bounding box center [818, 553] width 18 height 18
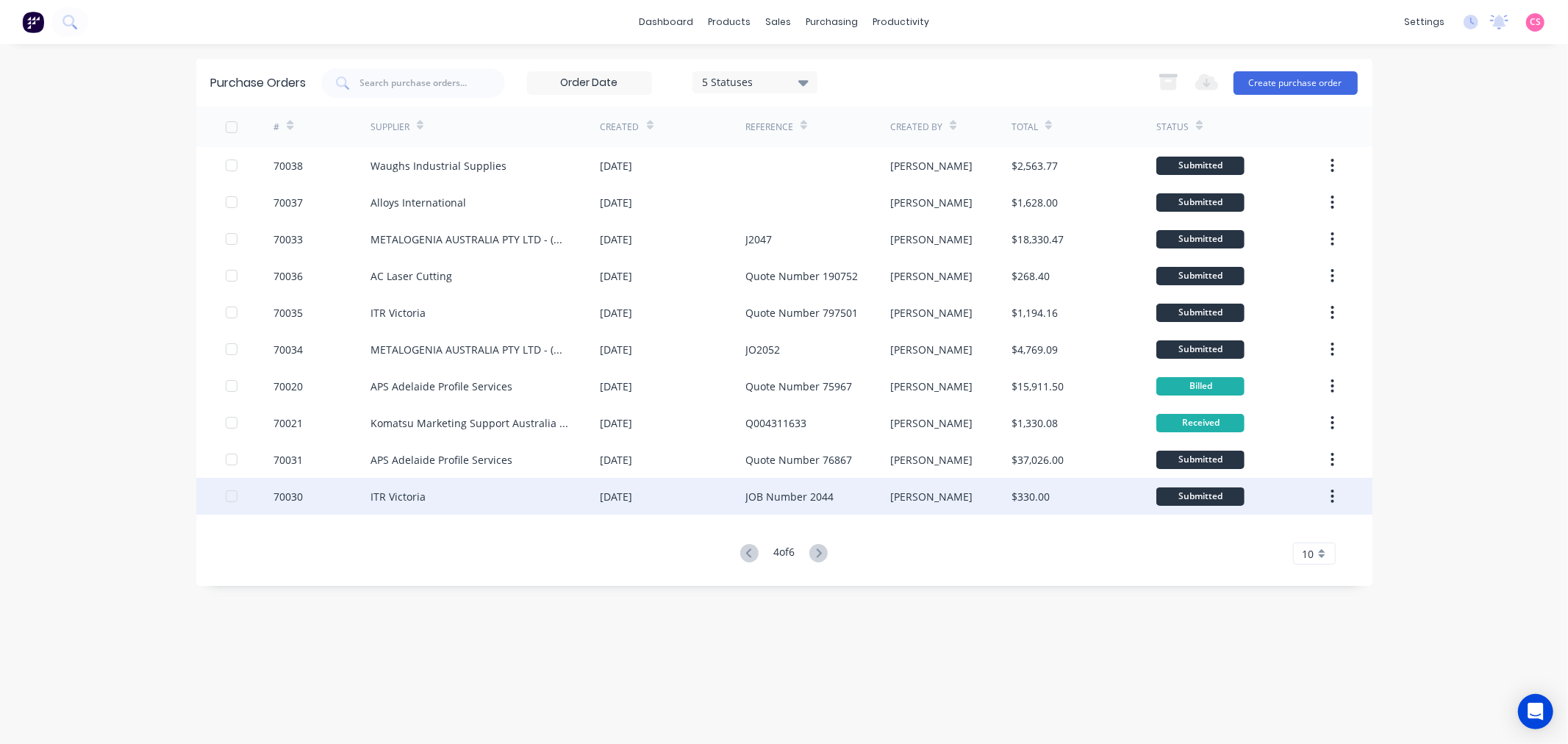
click at [405, 497] on div "ITR Victoria" at bounding box center [398, 496] width 55 height 15
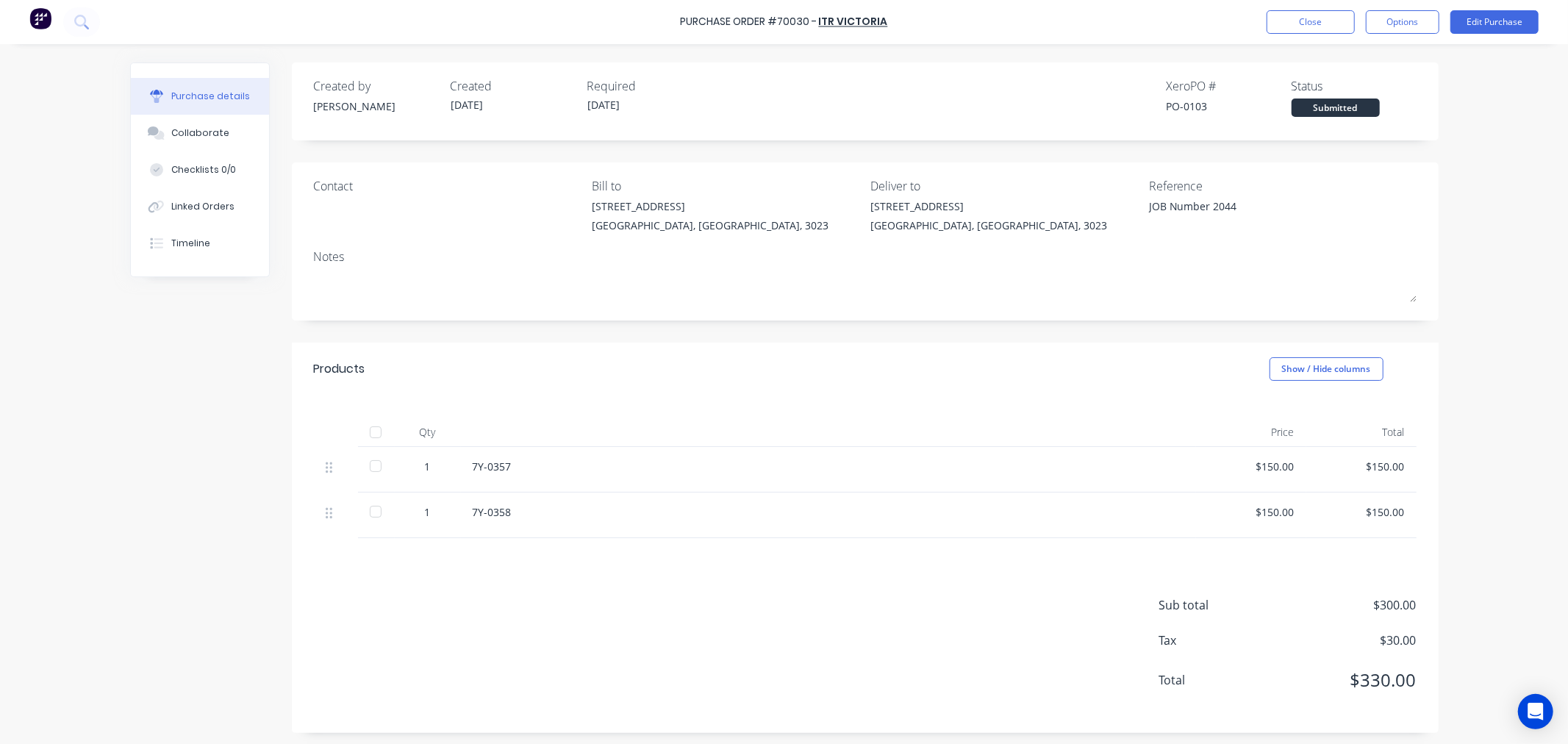
click at [320, 370] on div "Products" at bounding box center [339, 369] width 51 height 18
click at [319, 369] on div "Products" at bounding box center [339, 369] width 51 height 18
click at [1288, 18] on button "Close" at bounding box center [1310, 21] width 88 height 24
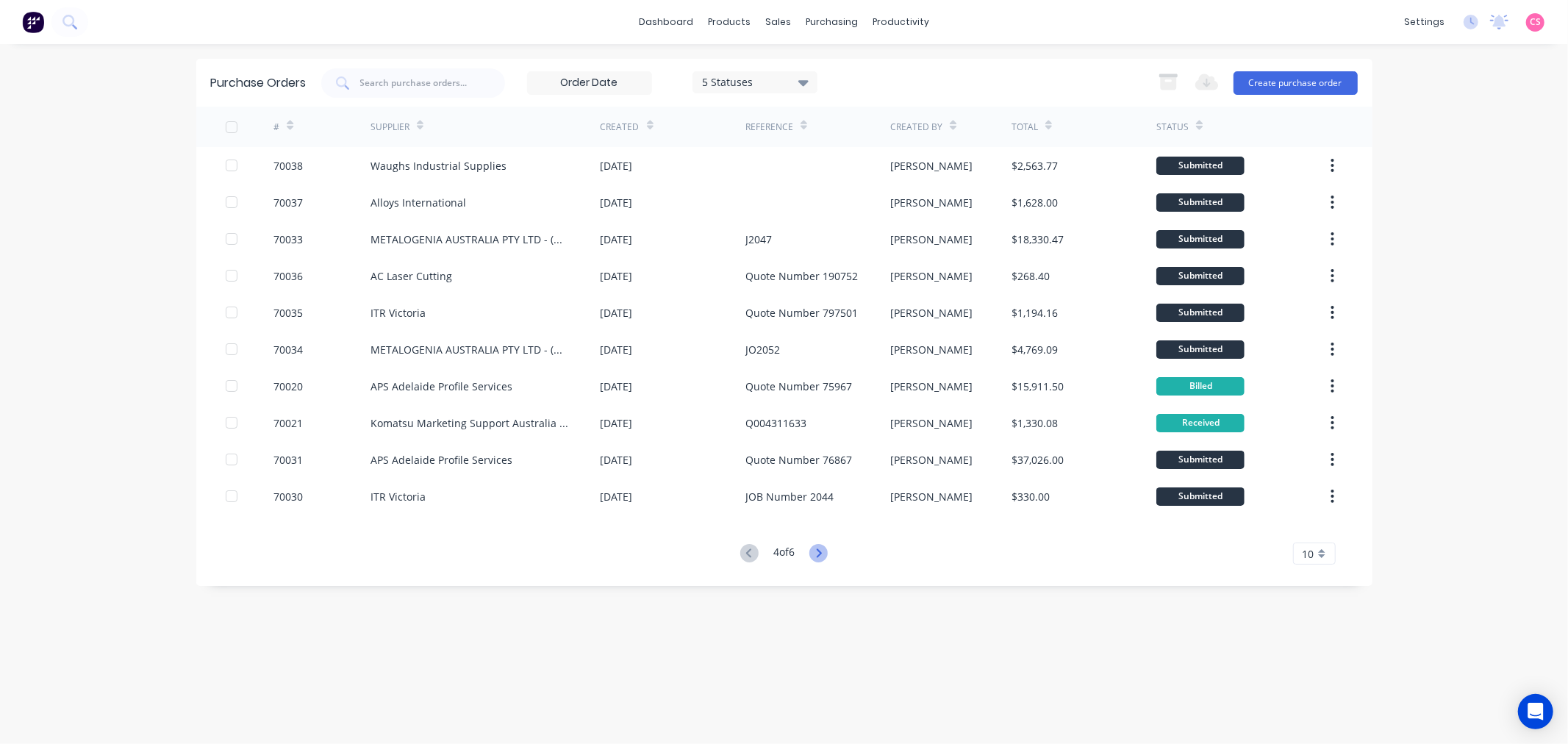
click at [818, 556] on icon at bounding box center [818, 553] width 18 height 18
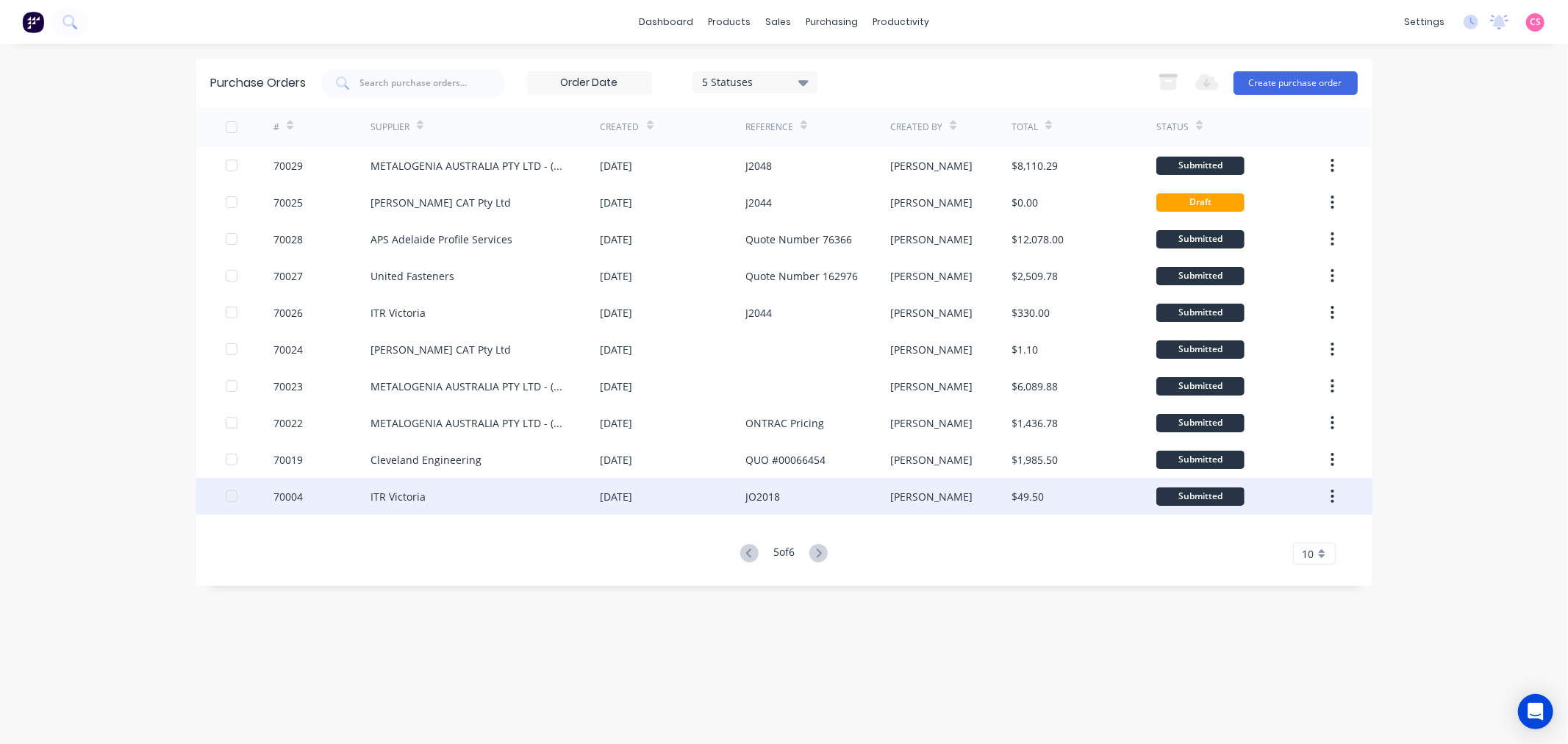
click at [371, 499] on div "ITR Victoria" at bounding box center [398, 496] width 55 height 15
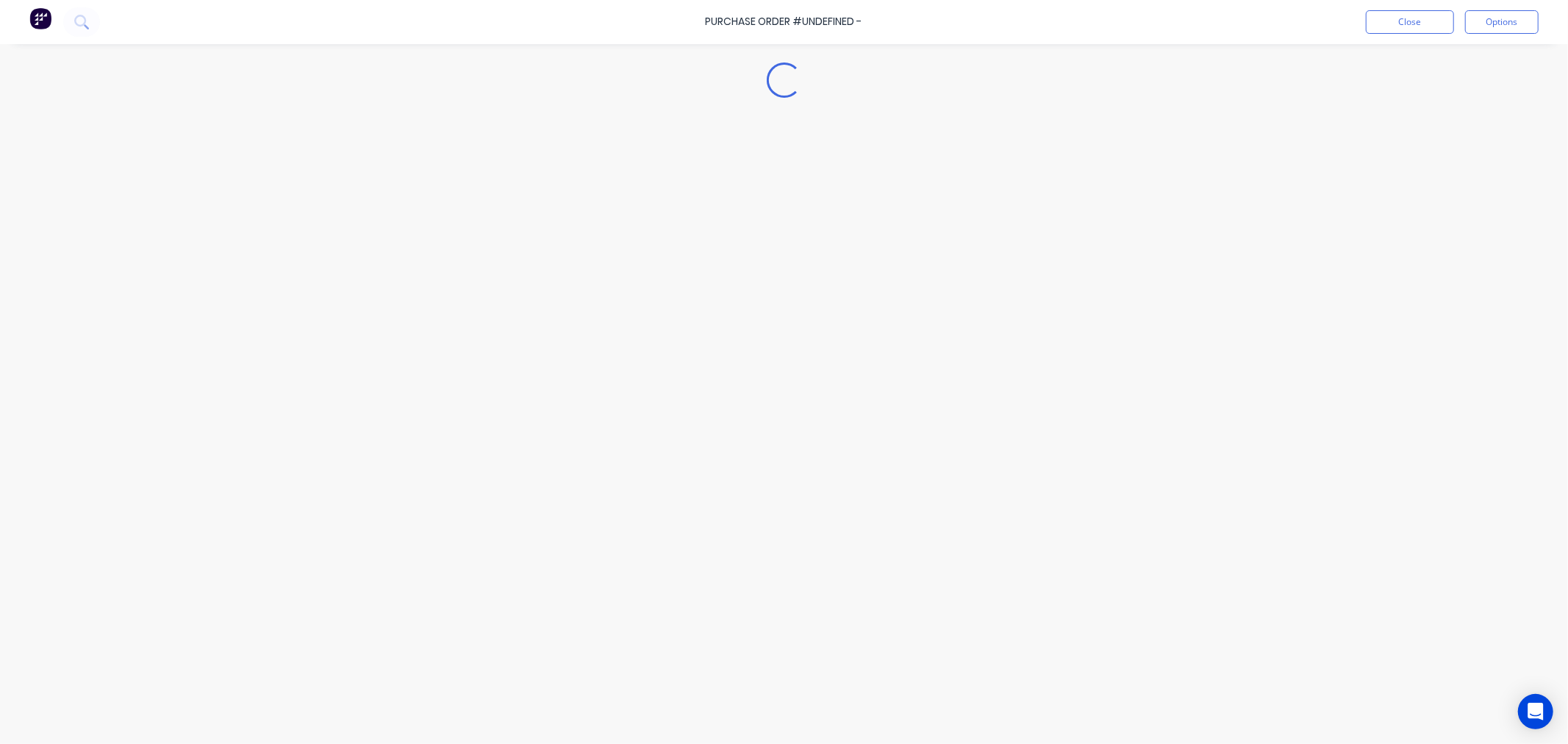
type textarea "x"
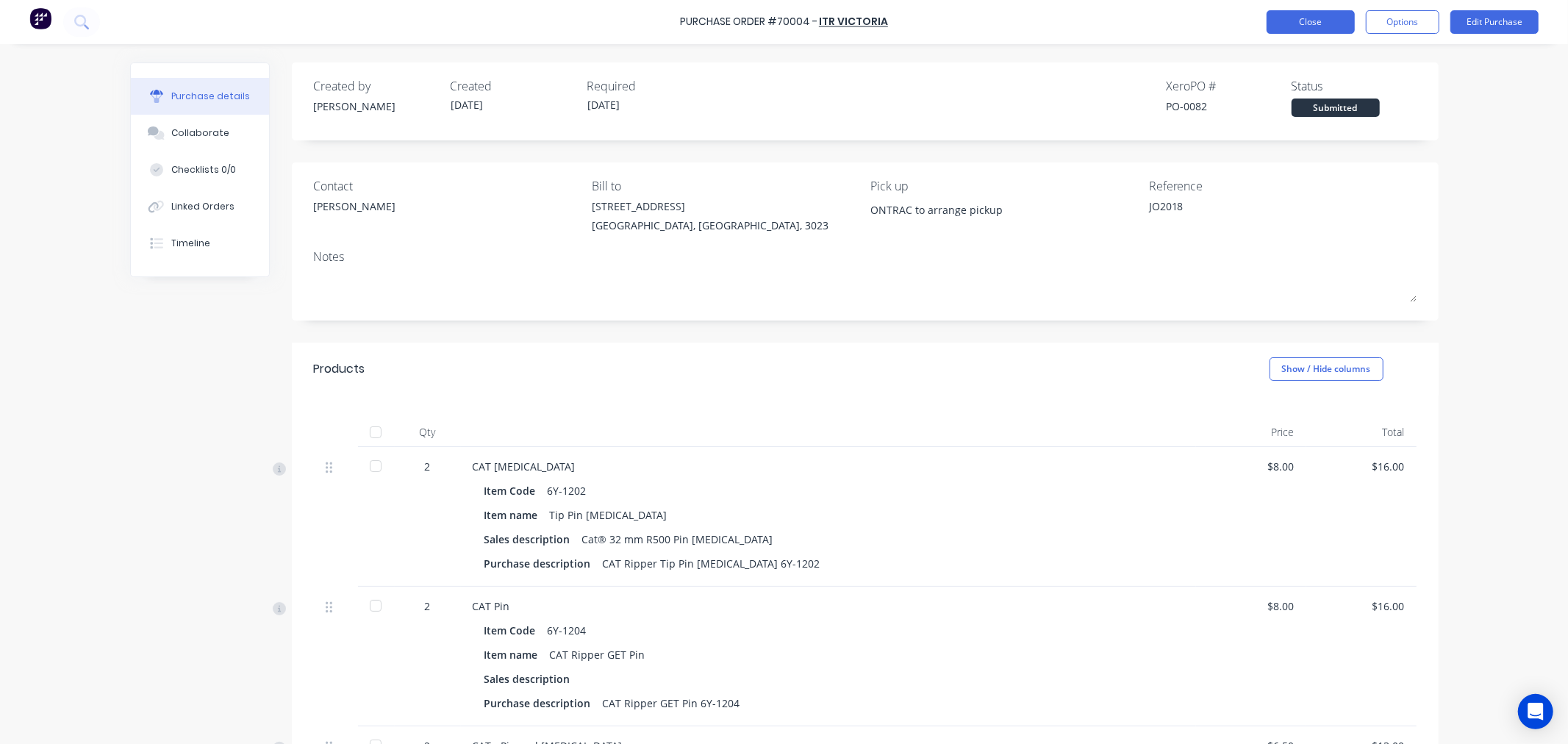
click at [1320, 25] on button "Close" at bounding box center [1310, 21] width 88 height 24
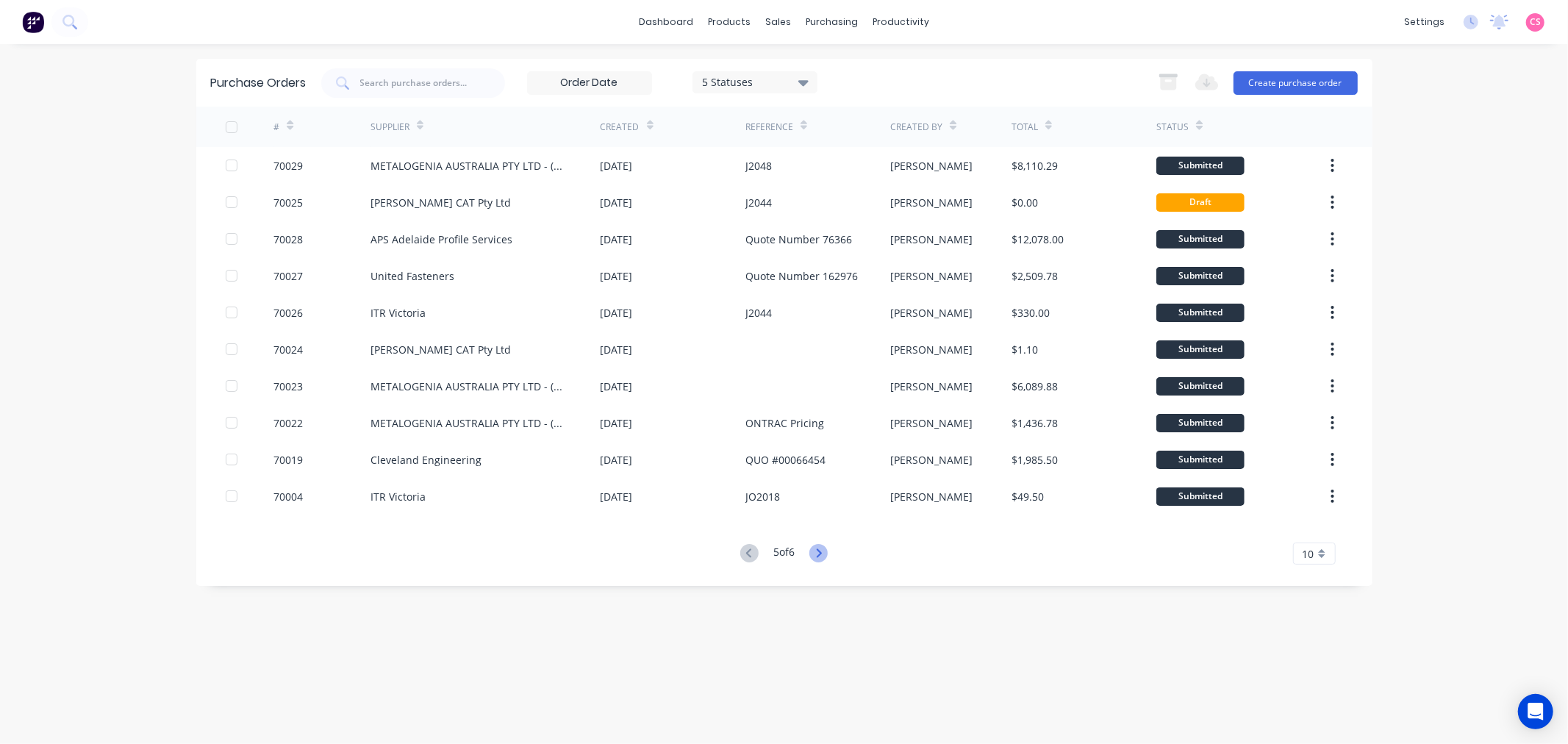
click at [818, 555] on icon at bounding box center [818, 553] width 18 height 18
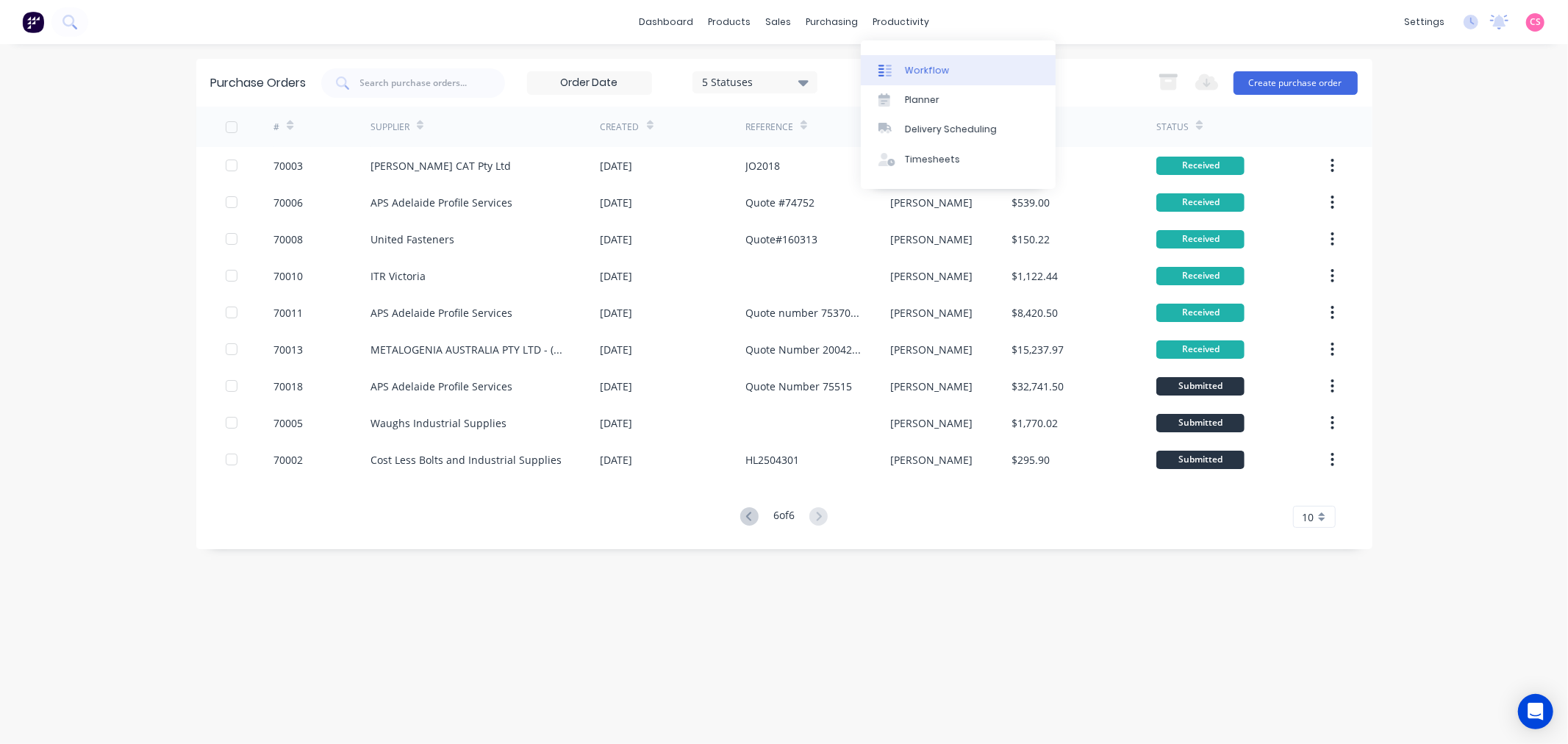
click at [922, 74] on div "Workflow" at bounding box center [927, 70] width 44 height 13
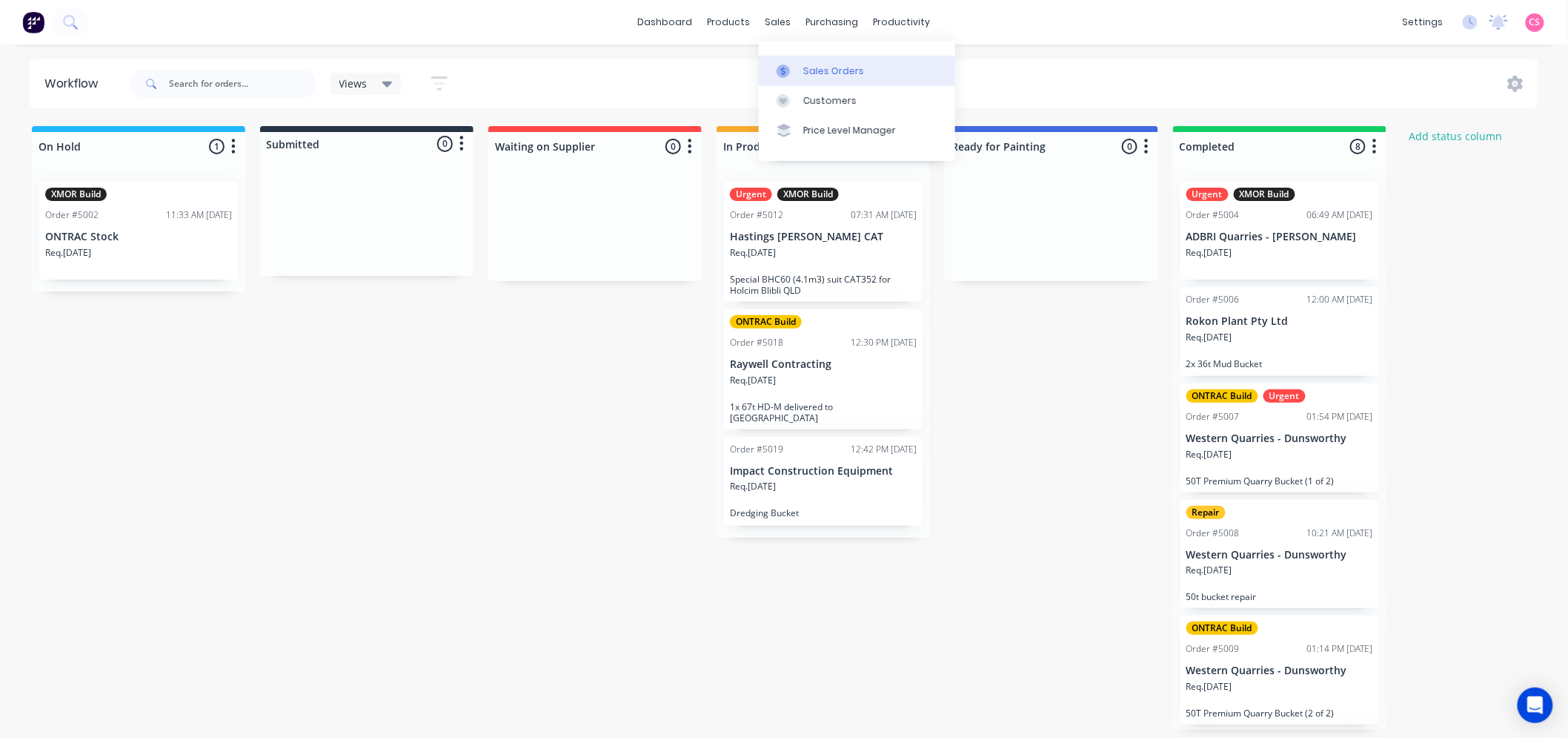
click at [825, 70] on div "Sales Orders" at bounding box center [833, 70] width 61 height 13
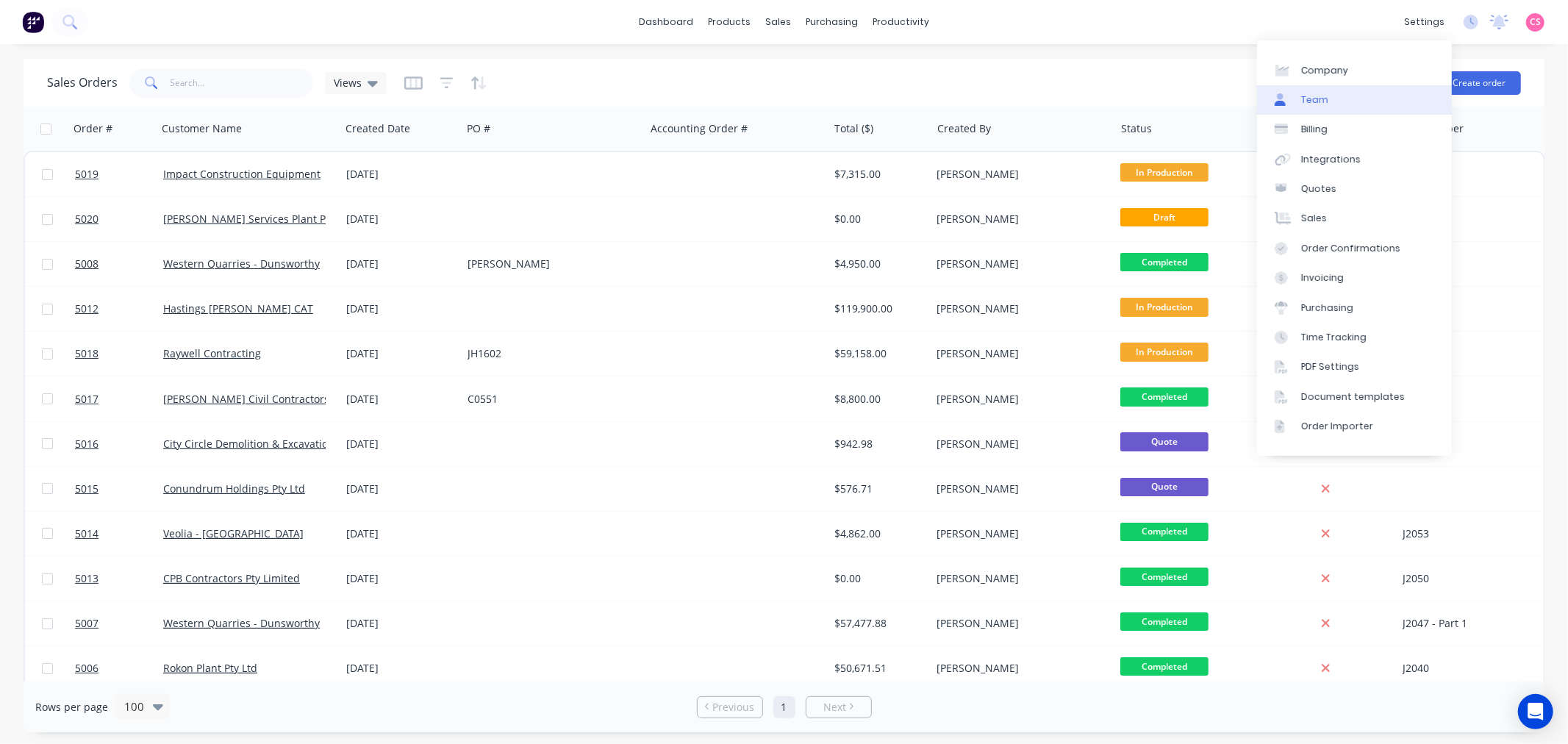
click at [1313, 99] on div "Team" at bounding box center [1314, 100] width 27 height 13
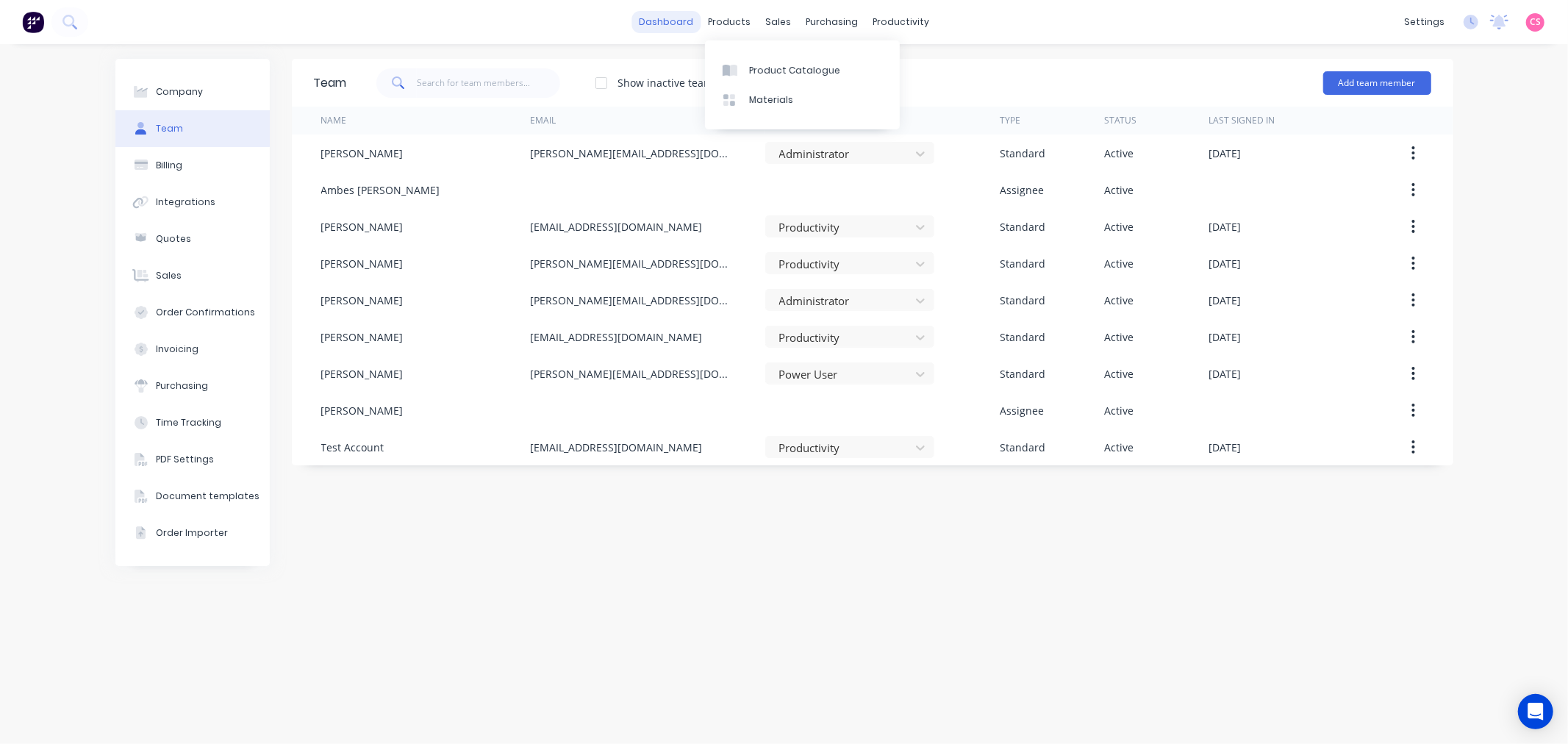
click at [652, 19] on link "dashboard" at bounding box center [666, 21] width 69 height 22
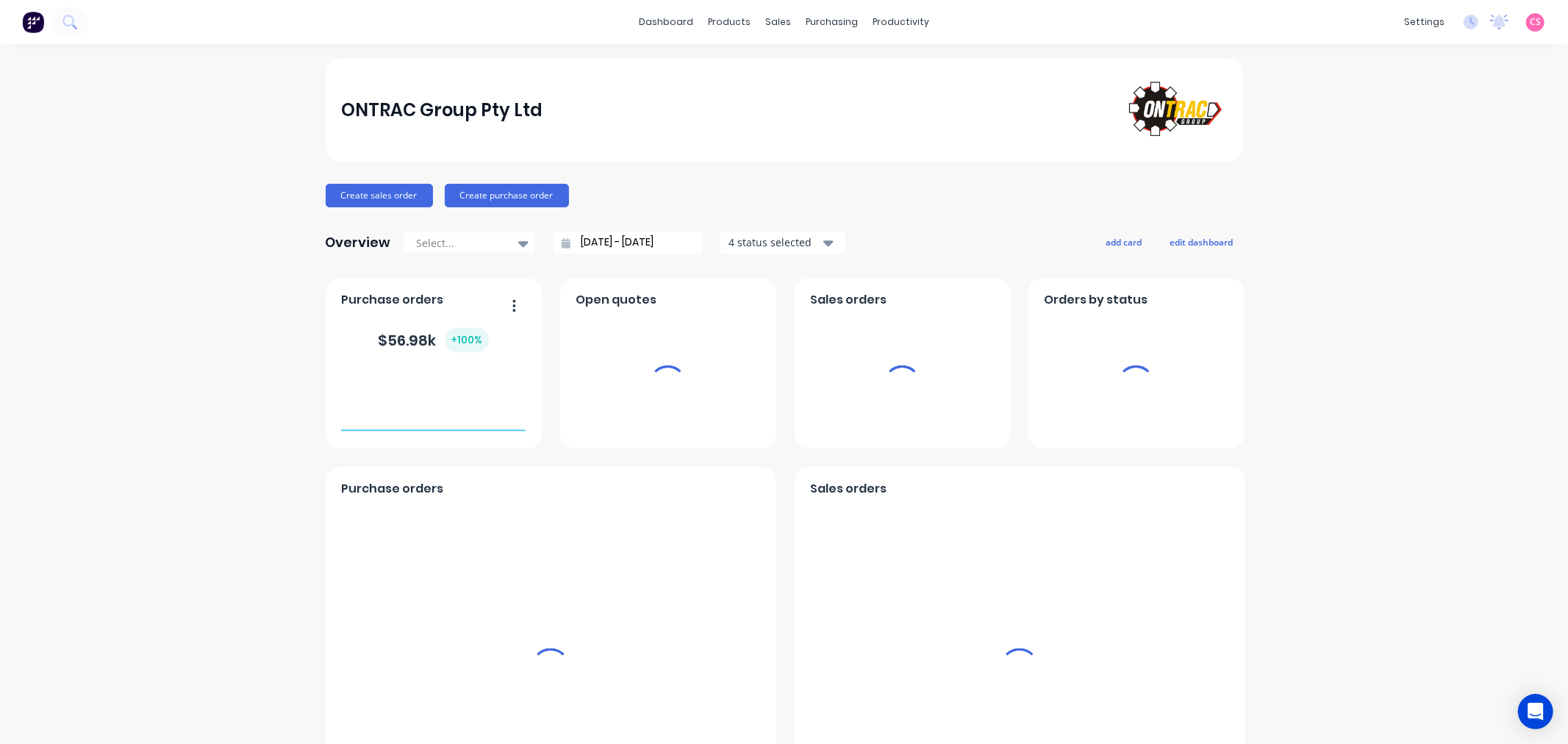
drag, startPoint x: 1524, startPoint y: 20, endPoint x: 1369, endPoint y: 729, distance: 725.7
click at [1530, 20] on span "CS" at bounding box center [1535, 21] width 11 height 13
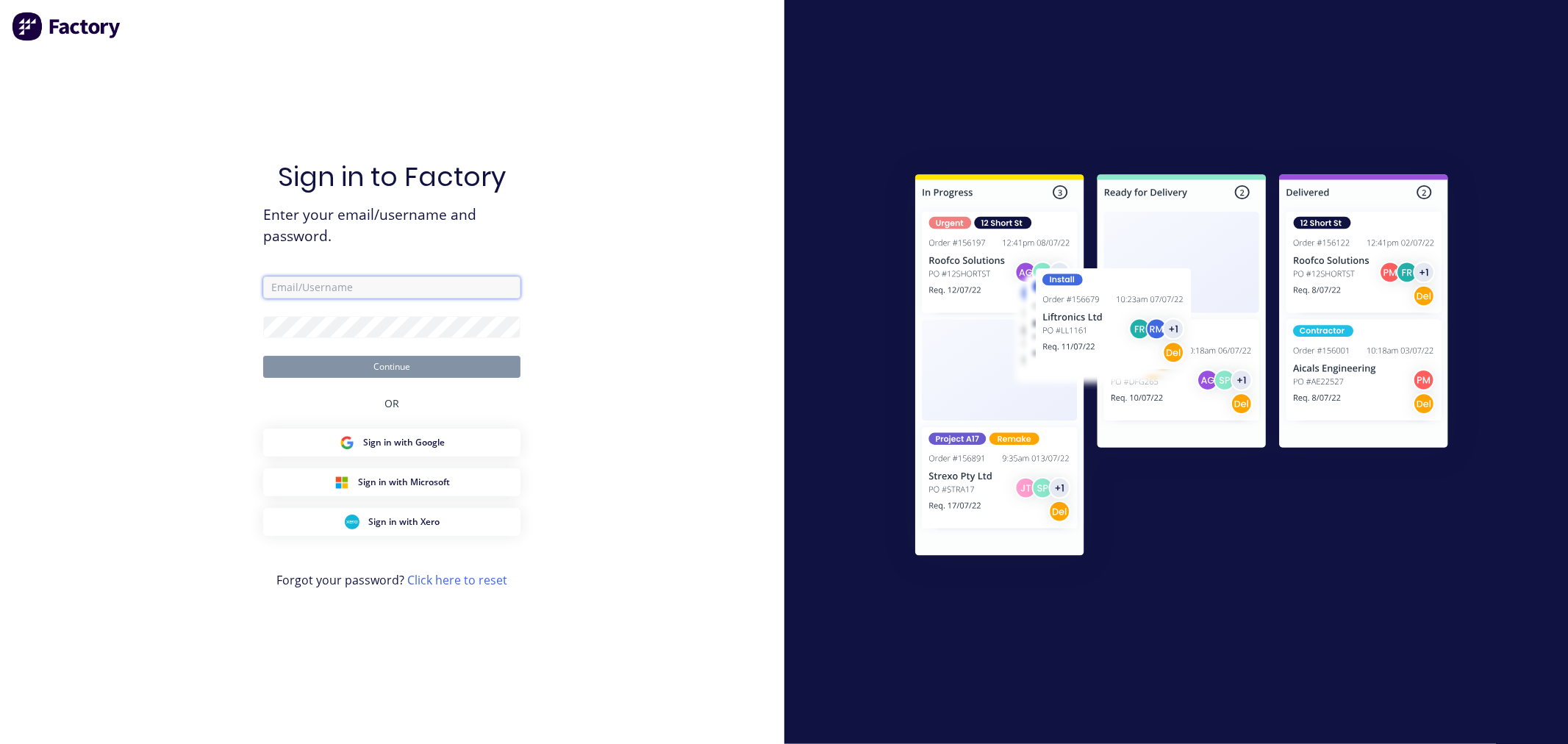
click at [298, 283] on input "text" at bounding box center [391, 287] width 257 height 22
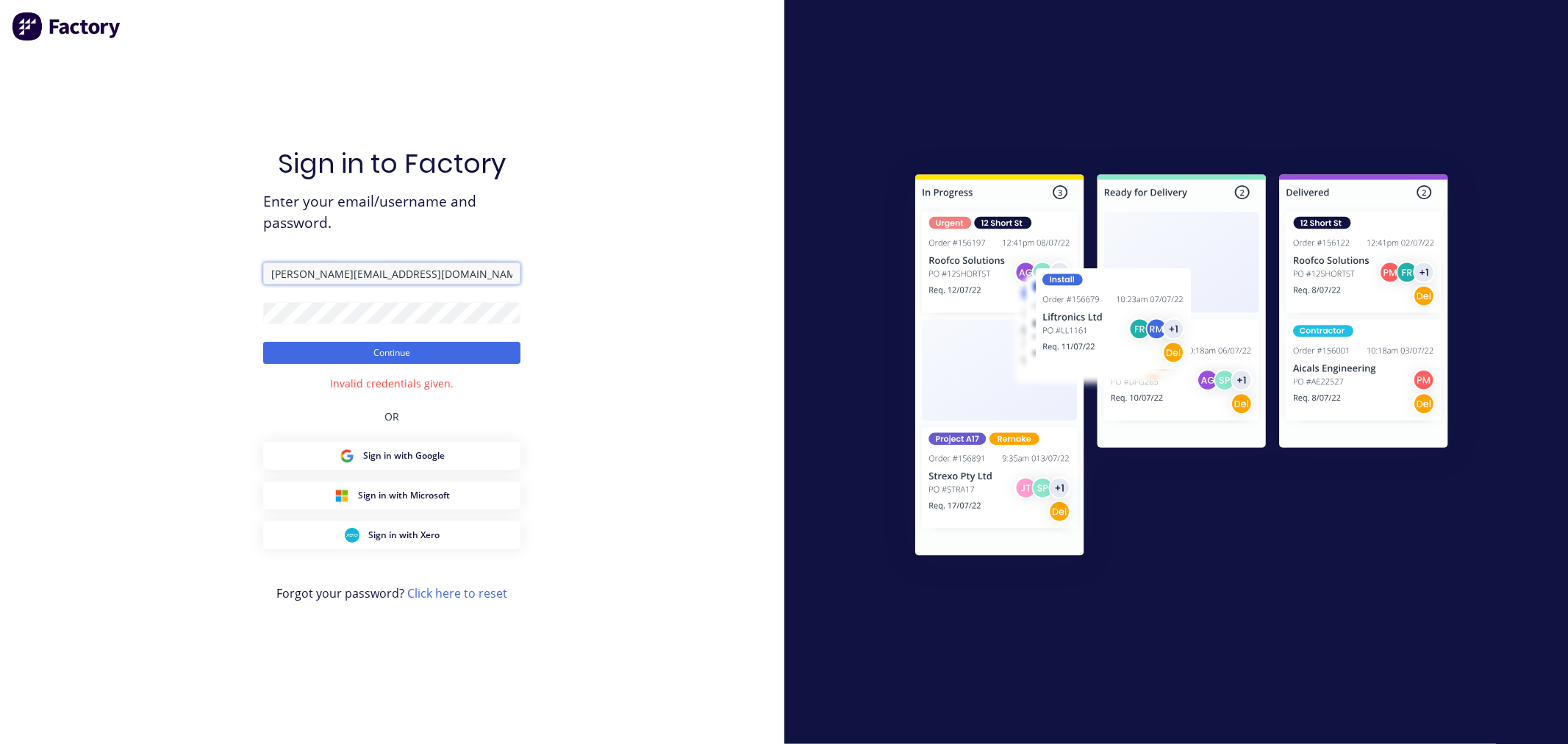
drag, startPoint x: 366, startPoint y: 275, endPoint x: 182, endPoint y: 268, distance: 184.1
click at [182, 268] on div "Sign in to Factory Enter your email/username and password. cathy@factory.app Co…" at bounding box center [392, 372] width 784 height 744
paste input "cathy@abbin.com.au"
type input "cathy@abbin.com.au"
click at [302, 354] on button "Continue" at bounding box center [391, 353] width 257 height 22
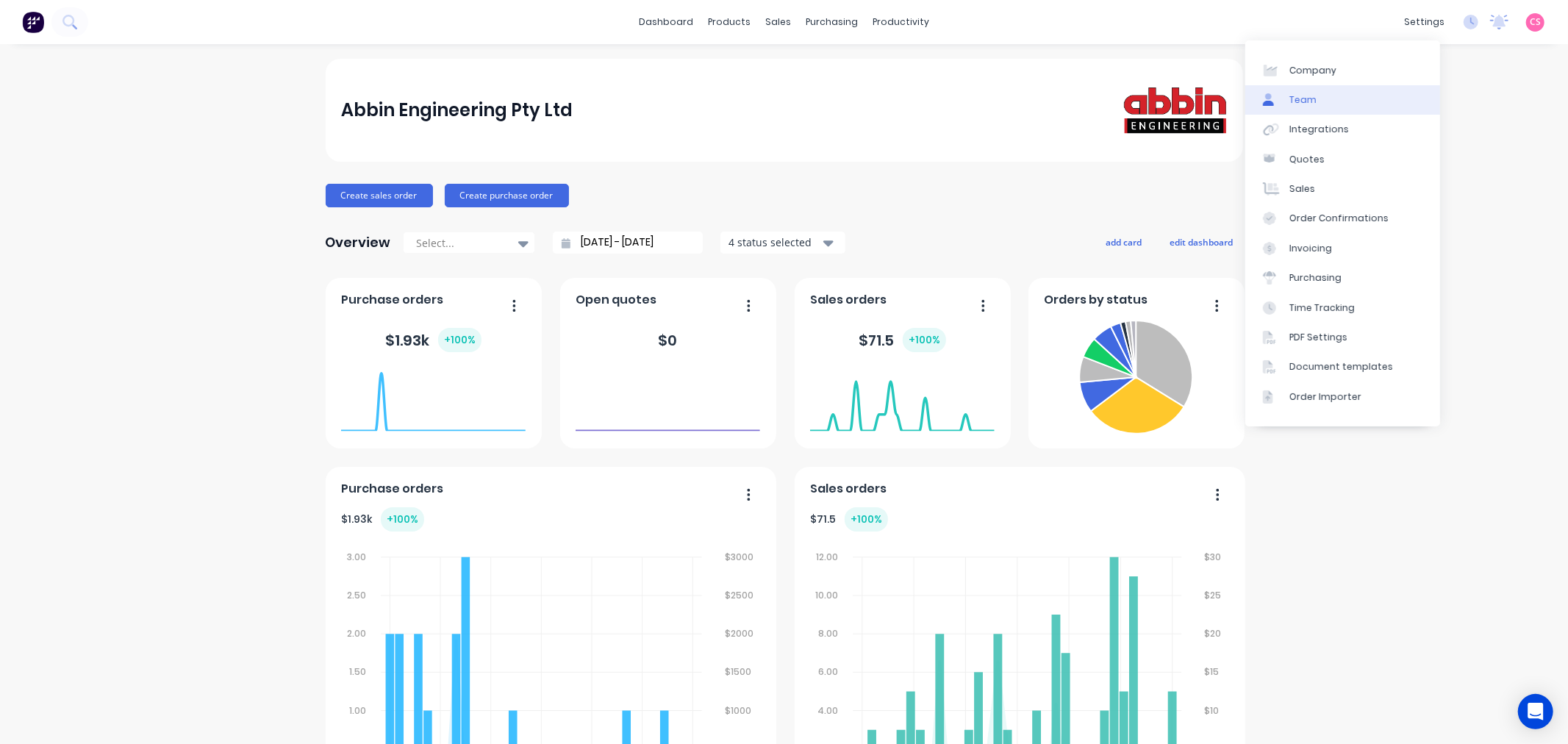
click at [1317, 100] on link "Team" at bounding box center [1343, 100] width 195 height 29
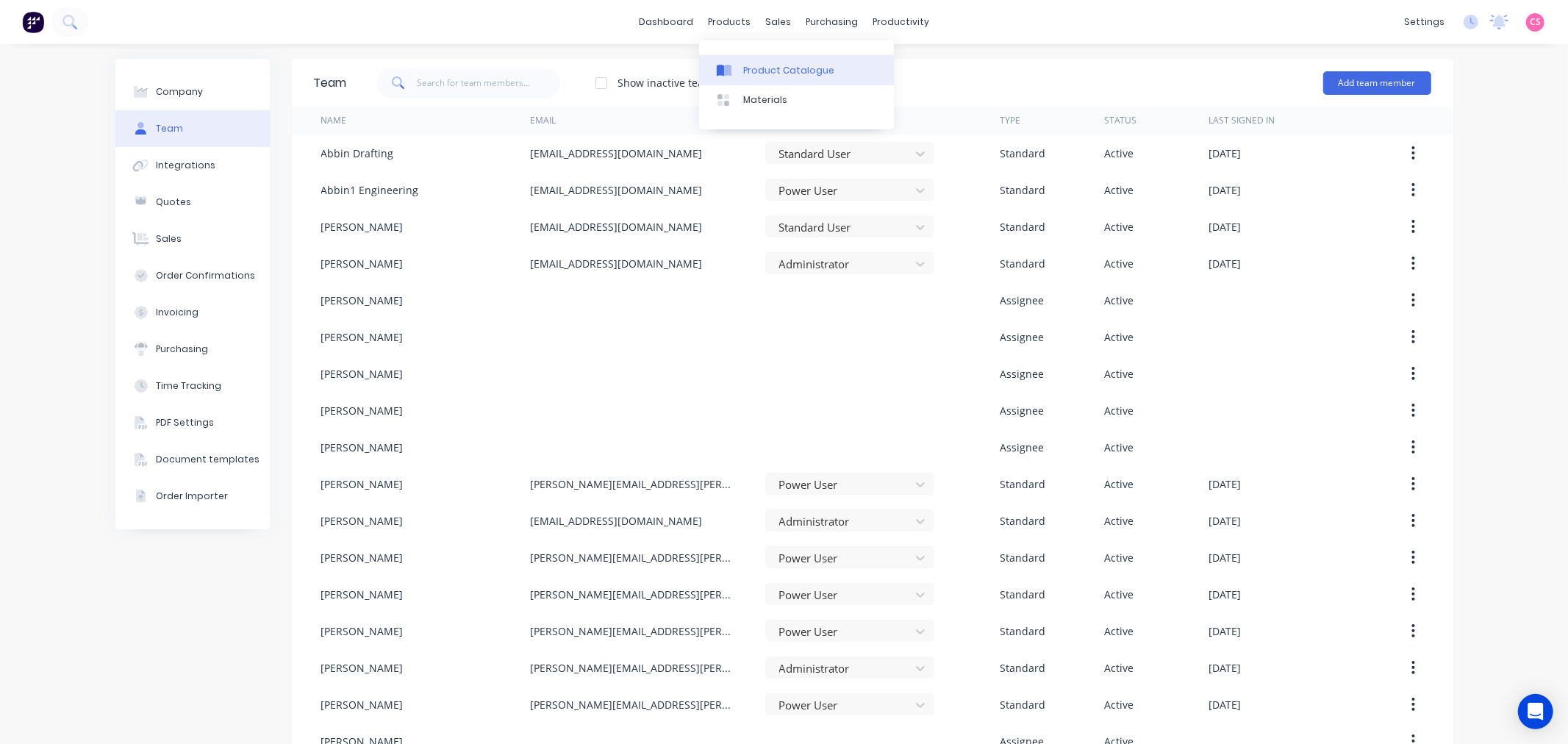
click at [761, 75] on div "Product Catalogue" at bounding box center [788, 70] width 91 height 13
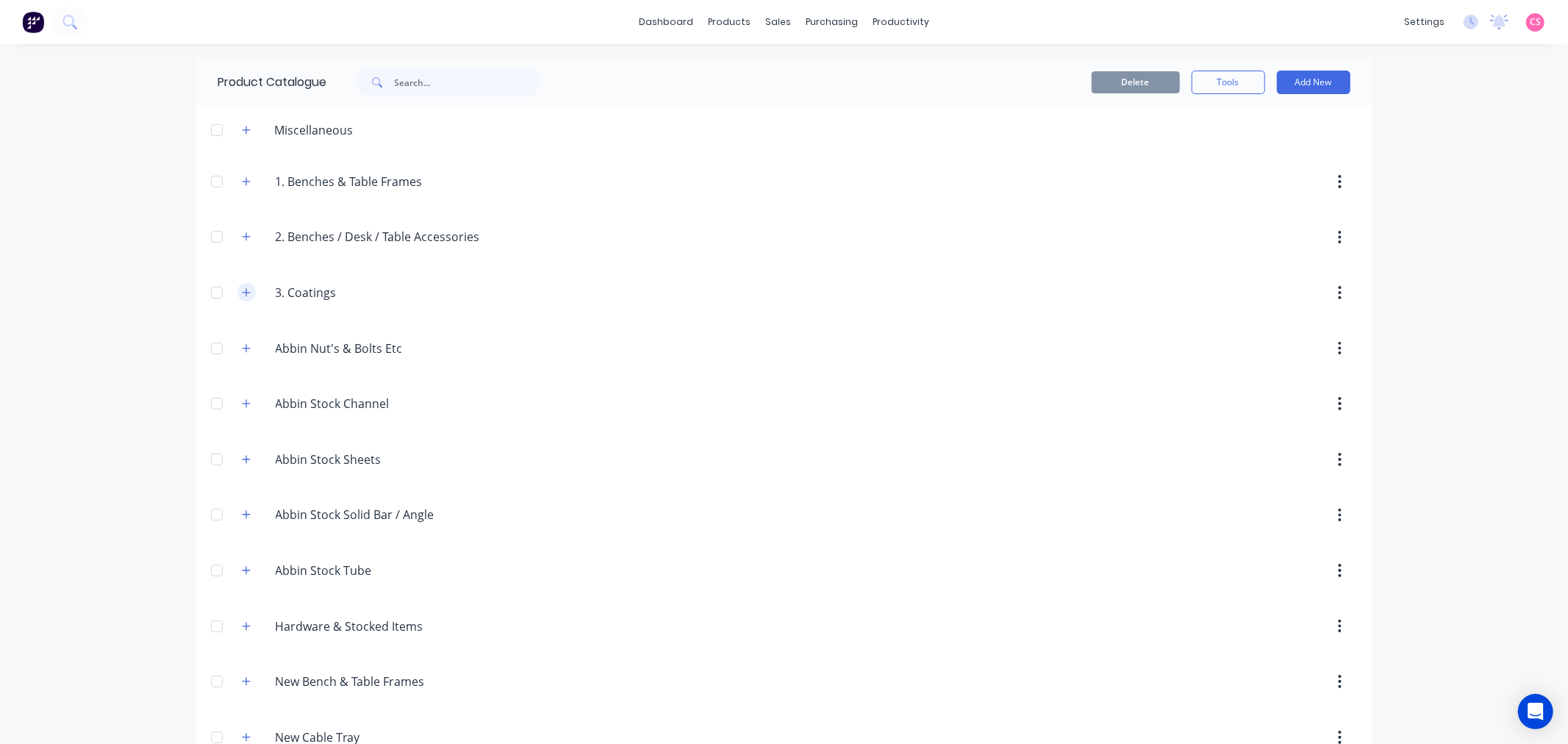
click at [239, 285] on button "button" at bounding box center [247, 292] width 18 height 18
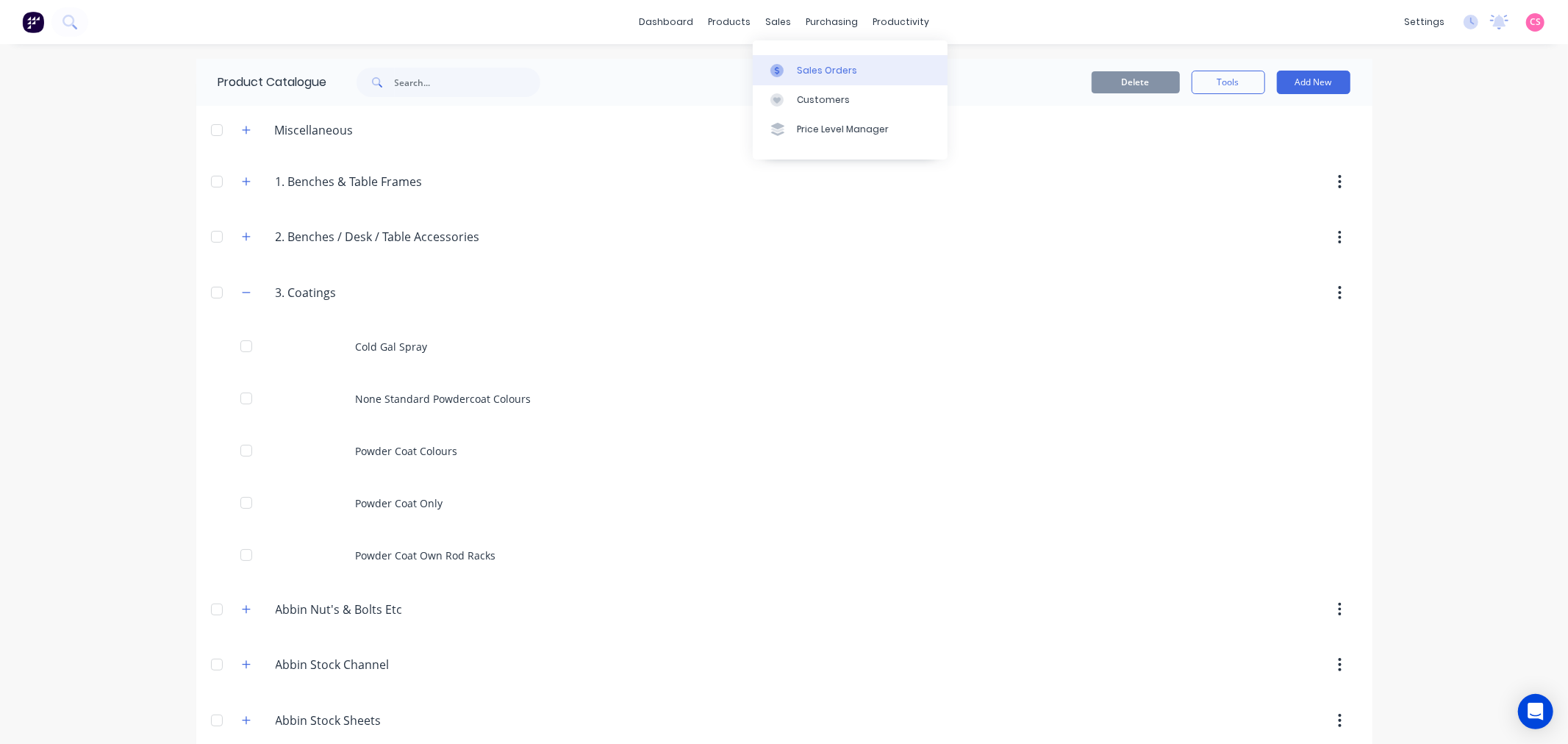
click at [828, 72] on div "Sales Orders" at bounding box center [827, 70] width 61 height 13
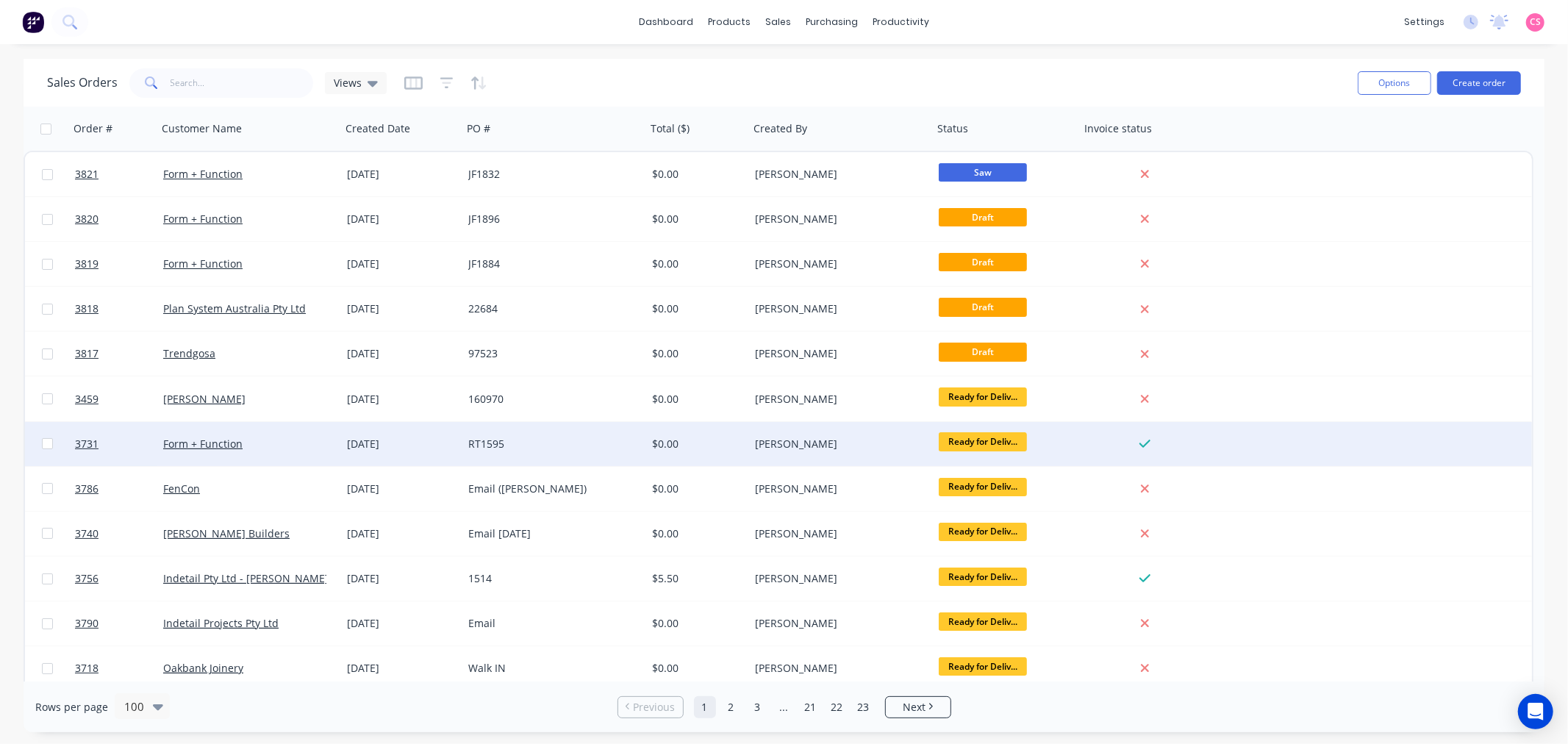
click at [267, 449] on div "Form + Function" at bounding box center [245, 443] width 163 height 15
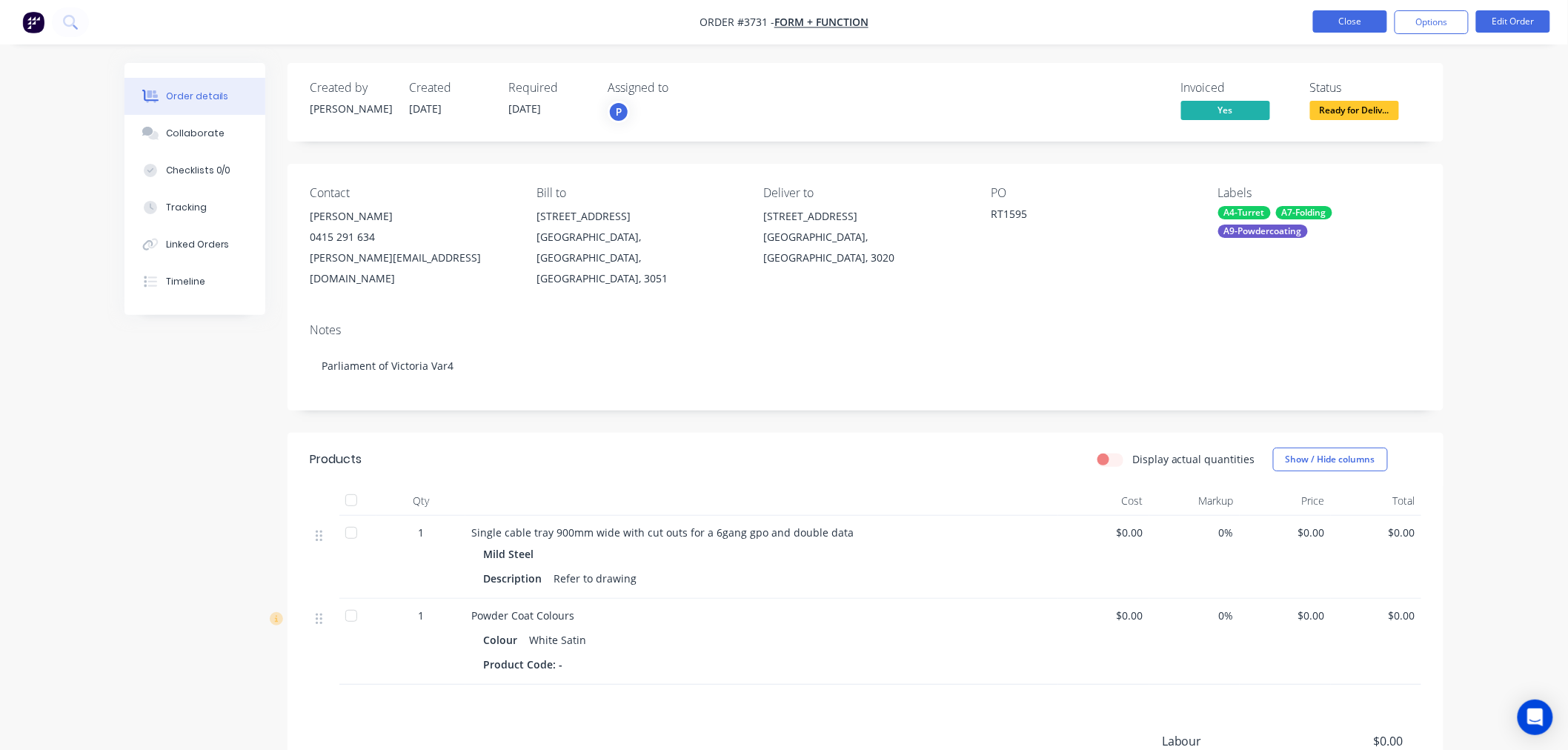
click at [1339, 20] on button "Close" at bounding box center [1351, 21] width 74 height 22
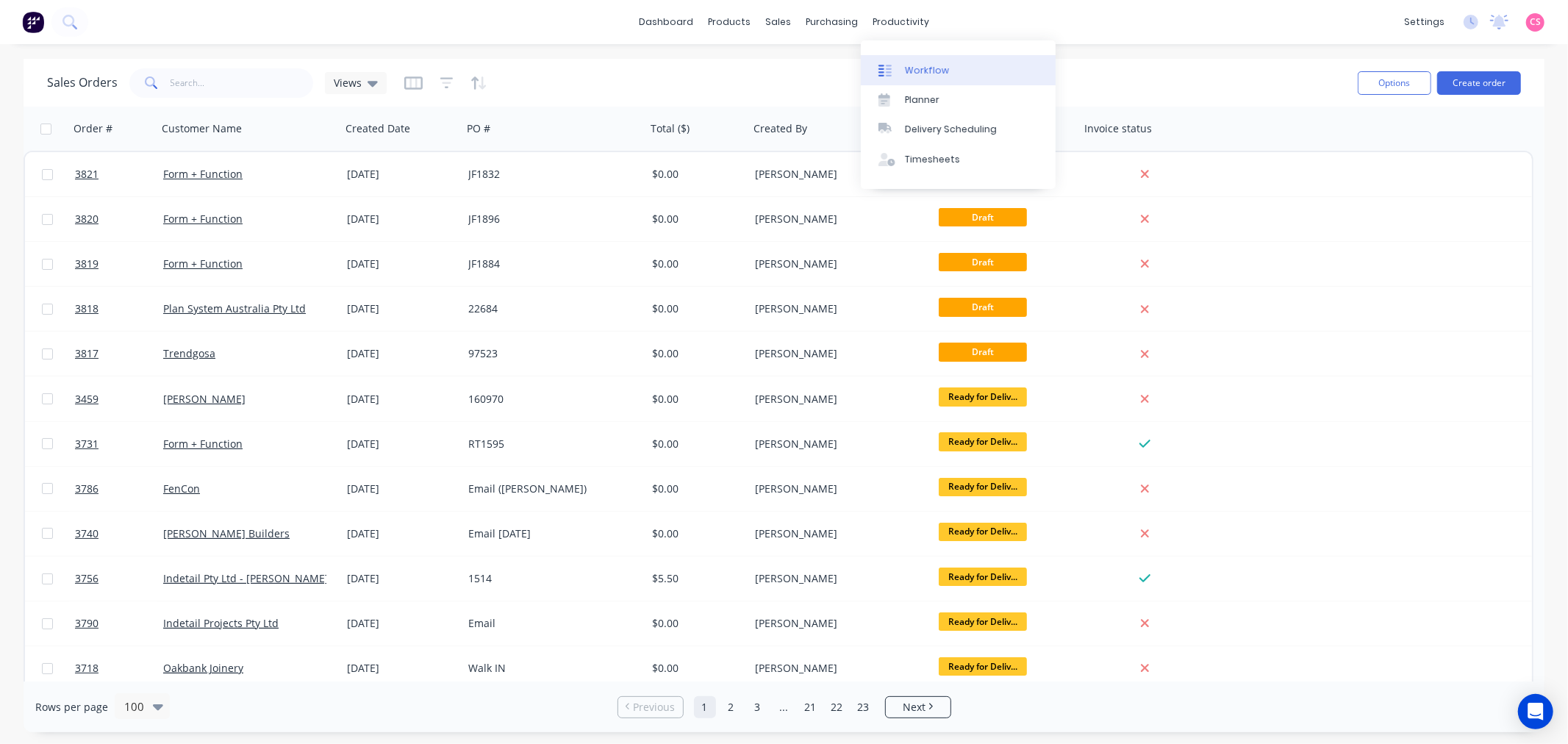
click at [931, 66] on div "Workflow" at bounding box center [927, 70] width 44 height 13
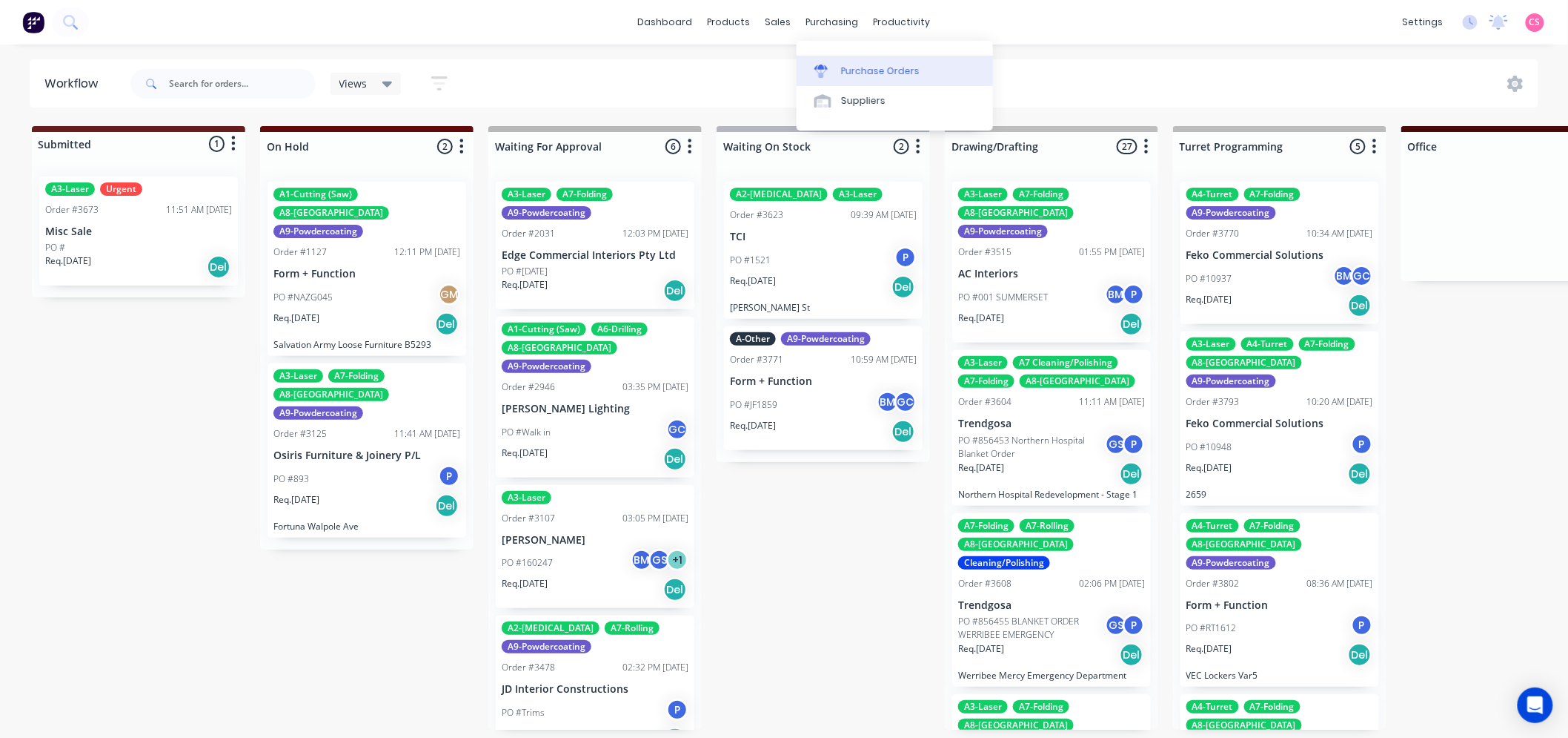
click at [856, 73] on div "Purchase Orders" at bounding box center [881, 70] width 79 height 13
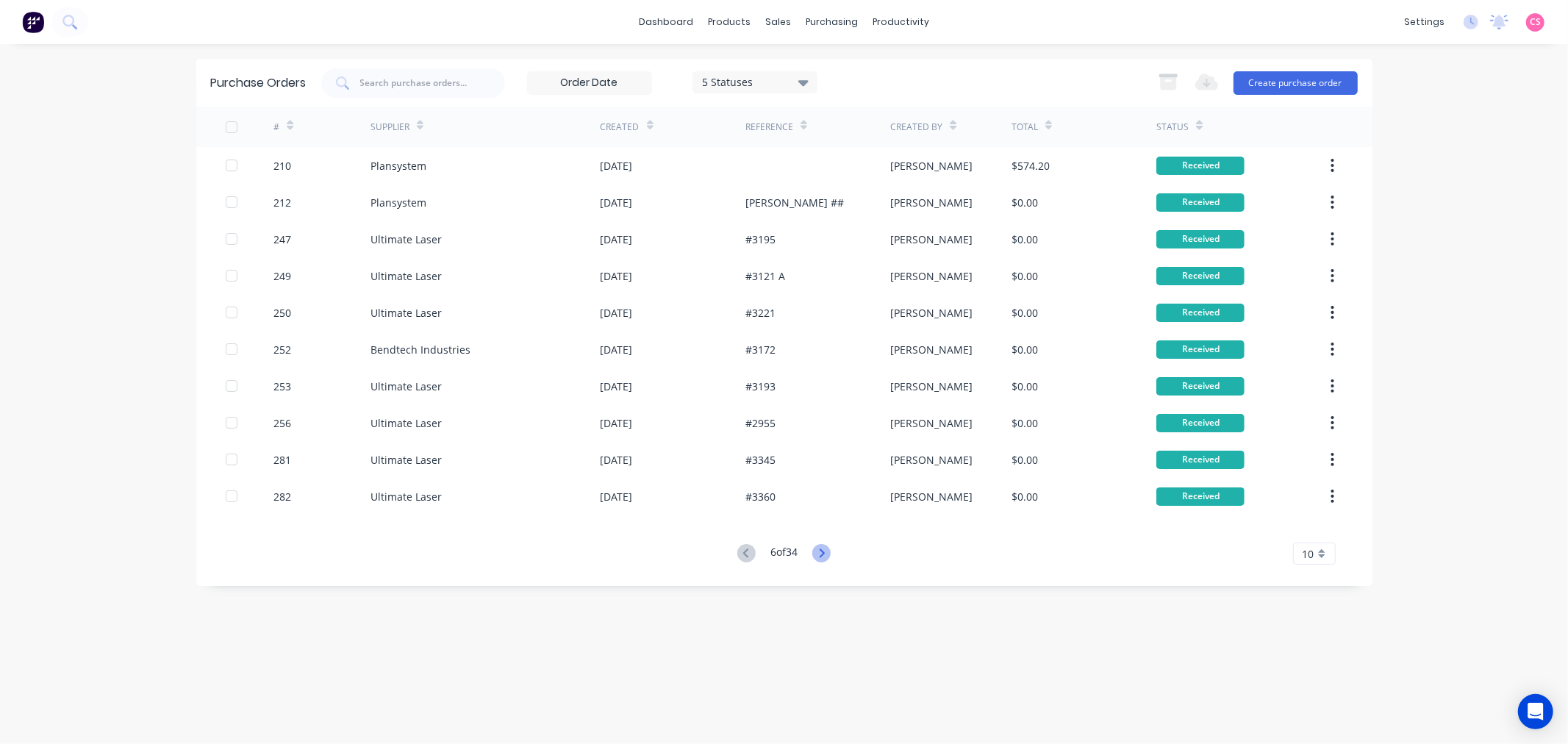
click at [824, 551] on icon at bounding box center [822, 553] width 5 height 9
click at [745, 552] on icon at bounding box center [746, 553] width 18 height 18
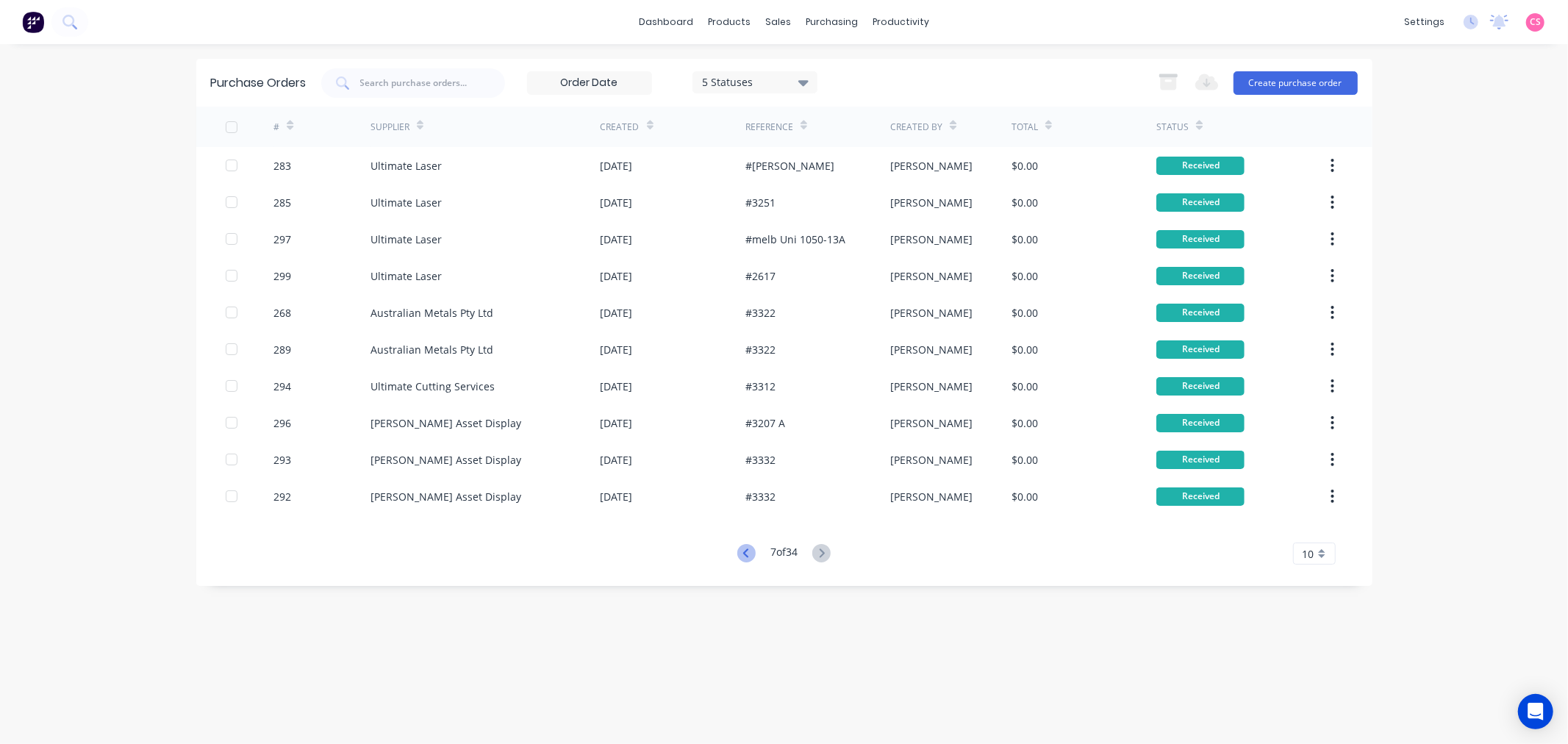
click at [746, 553] on icon at bounding box center [746, 553] width 18 height 18
click at [662, 26] on link "dashboard" at bounding box center [666, 21] width 69 height 22
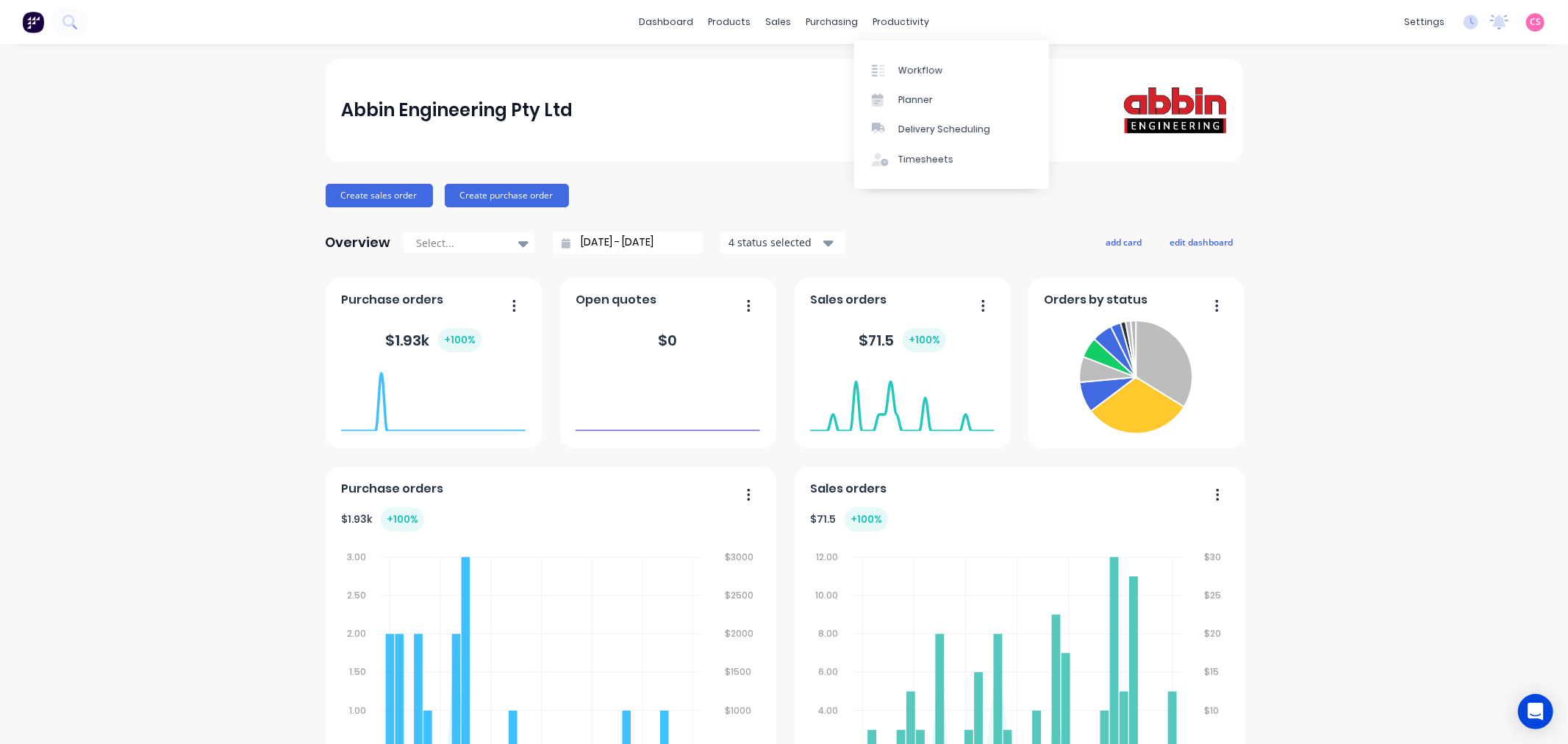
drag, startPoint x: 927, startPoint y: 75, endPoint x: 1013, endPoint y: 723, distance: 653.7
click at [927, 75] on div "Workflow" at bounding box center [920, 70] width 44 height 13
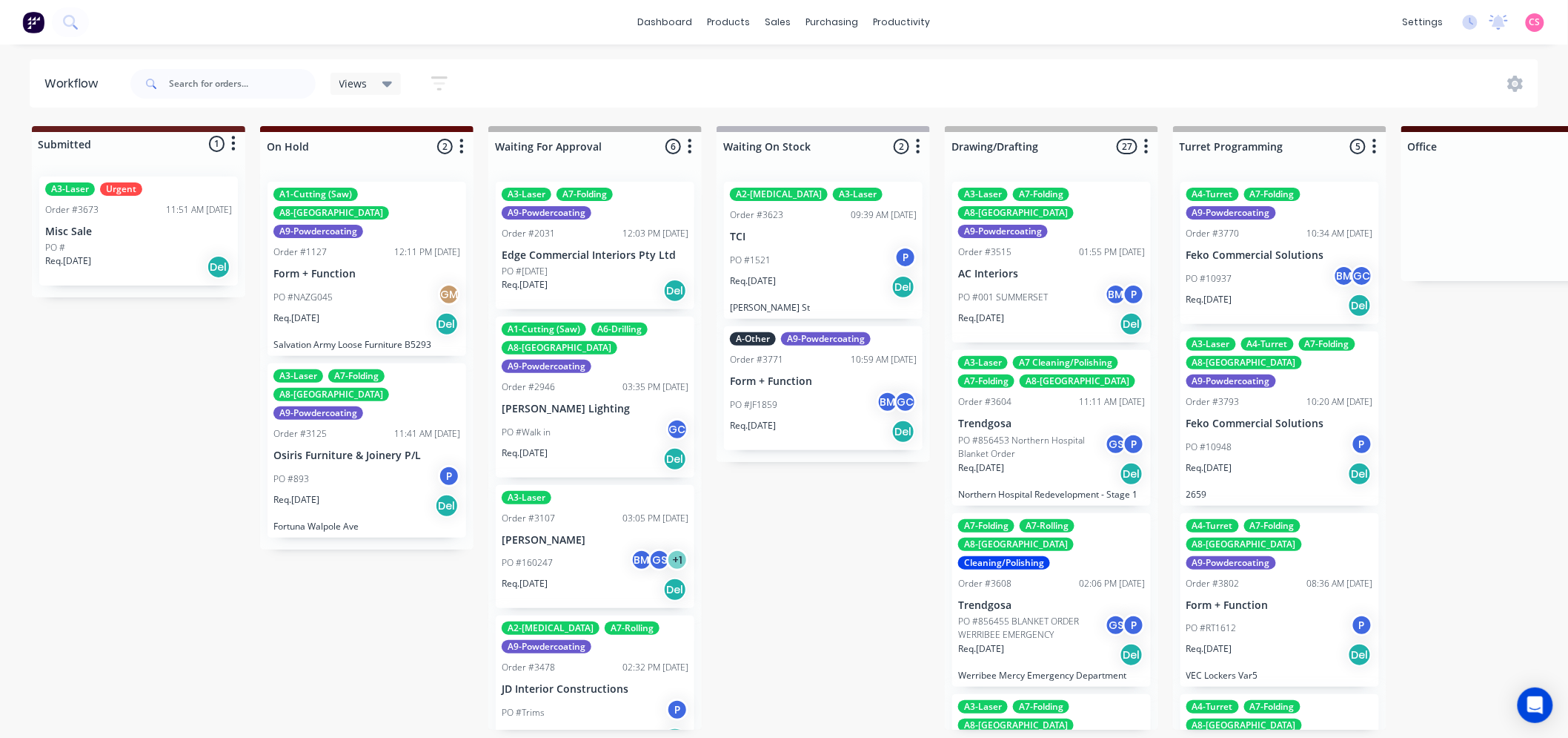
click at [557, 80] on div "Views Save new view None (Default) edit ALL edit ALLx edit Dispatch edit [PERSO…" at bounding box center [833, 84] width 1412 height 45
click at [434, 80] on icon "button" at bounding box center [439, 84] width 16 height 19
click at [660, 84] on div "Views Save new view None (Default) edit ALL edit ALLx edit Dispatch edit [PERSO…" at bounding box center [833, 84] width 1412 height 45
click at [366, 83] on span "Views" at bounding box center [353, 84] width 28 height 15
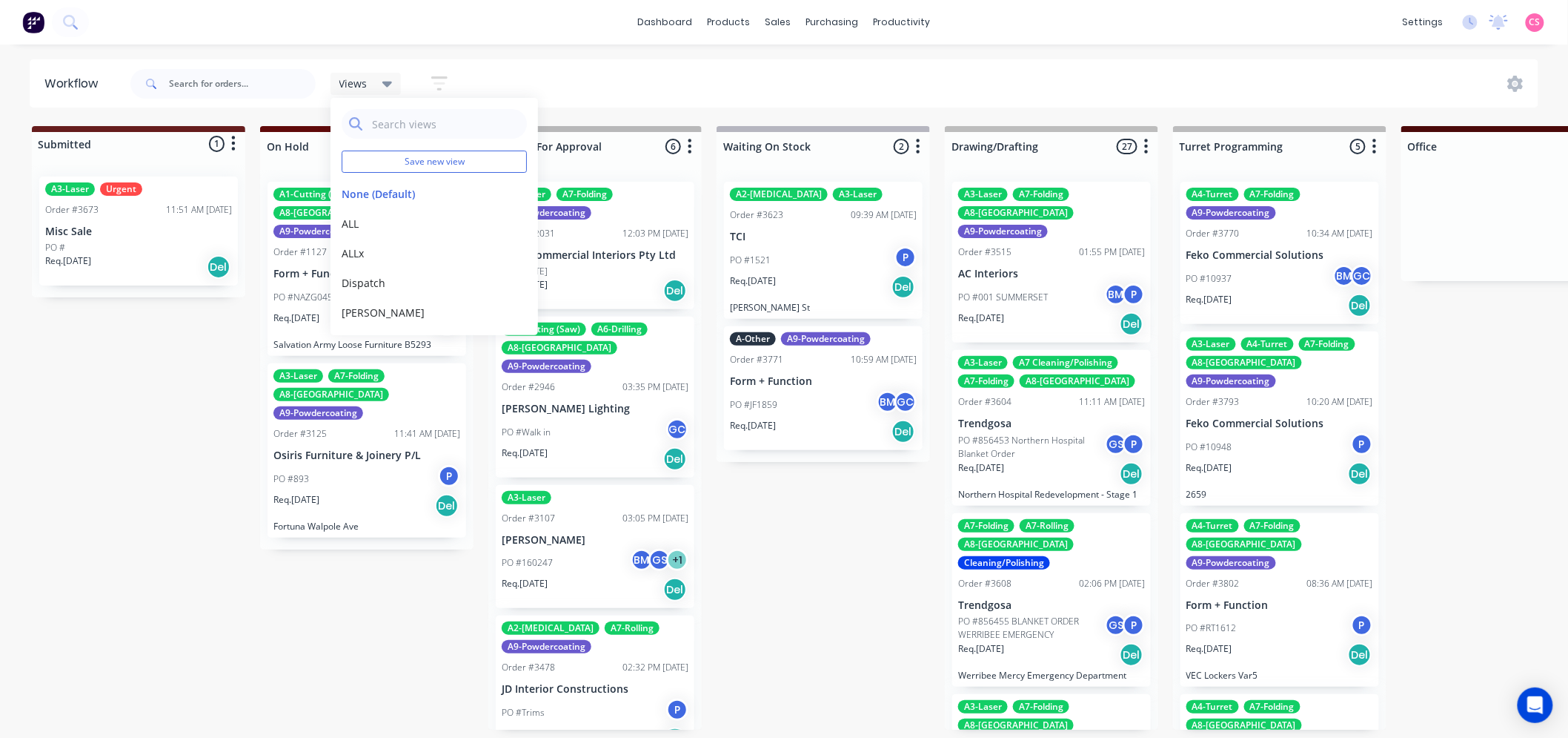
click at [604, 83] on div "Views Save new view None (Default) edit ALL edit ALLx edit Dispatch edit [PERSO…" at bounding box center [833, 84] width 1412 height 45
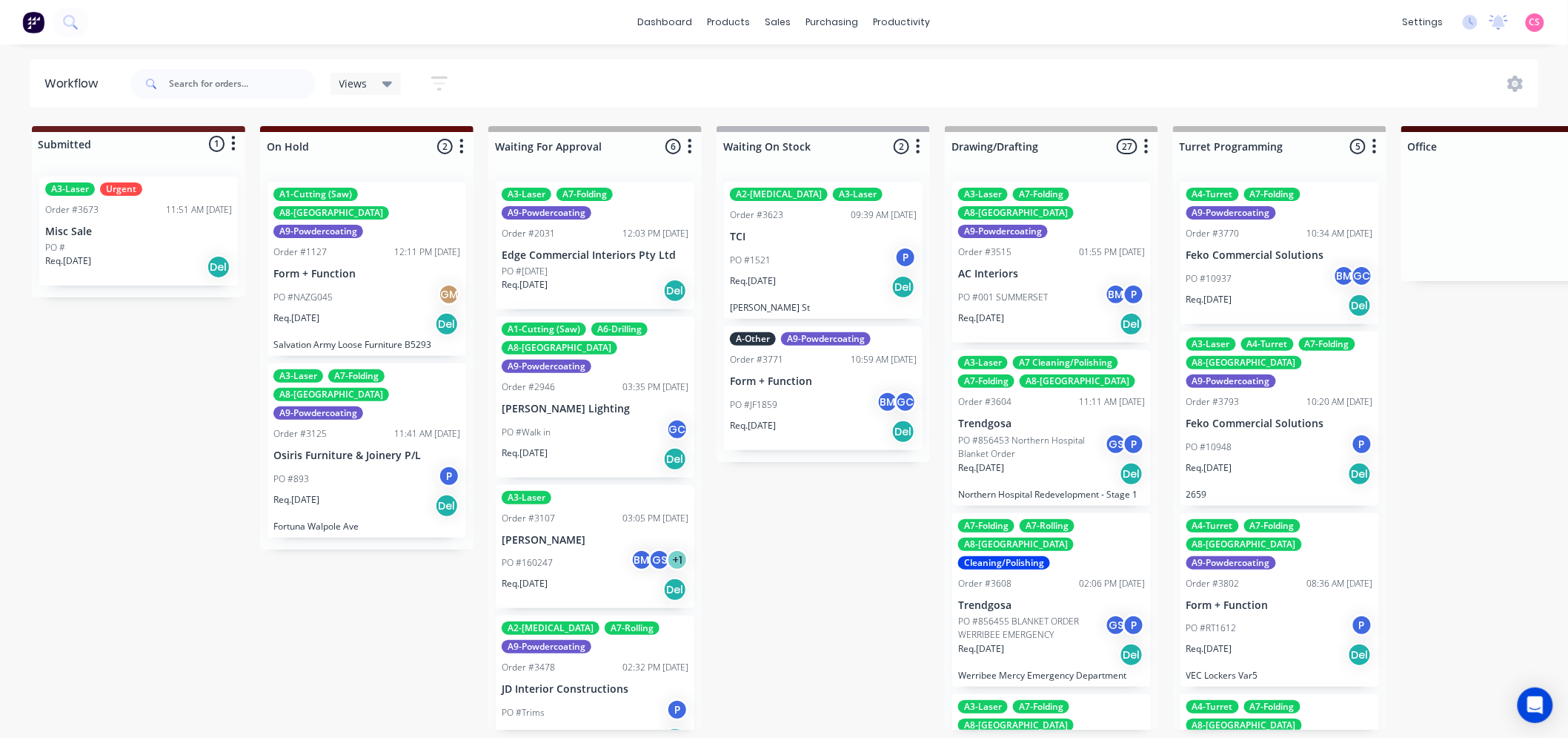
click at [445, 79] on icon "button" at bounding box center [439, 84] width 16 height 19
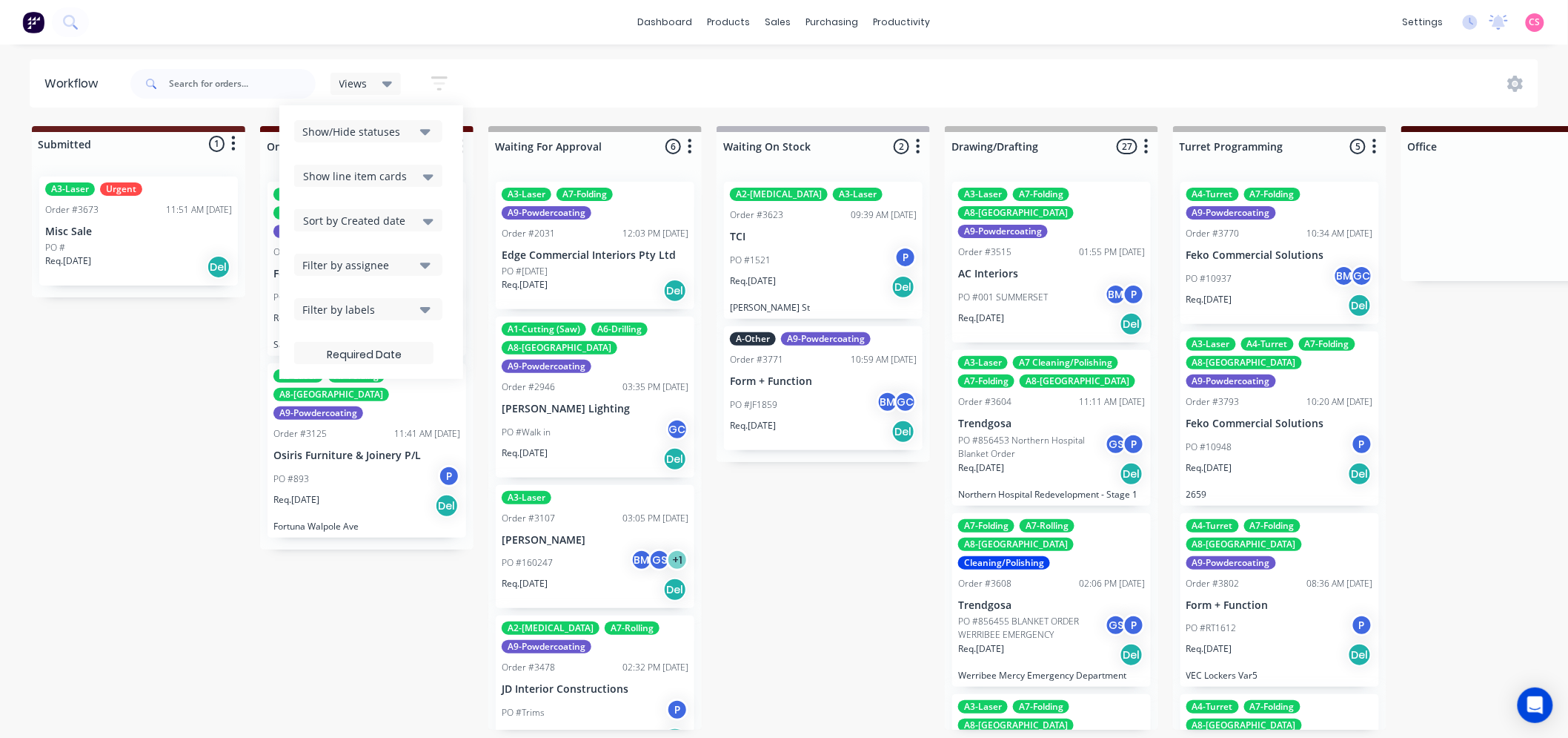
click at [380, 176] on span "Show line item cards" at bounding box center [355, 176] width 104 height 15
click at [352, 233] on div "Hide line item cards" at bounding box center [369, 234] width 148 height 27
click at [565, 84] on div "Views Save new view None (Default) edit ALL edit ALLx edit Dispatch edit Gino e…" at bounding box center [833, 84] width 1412 height 45
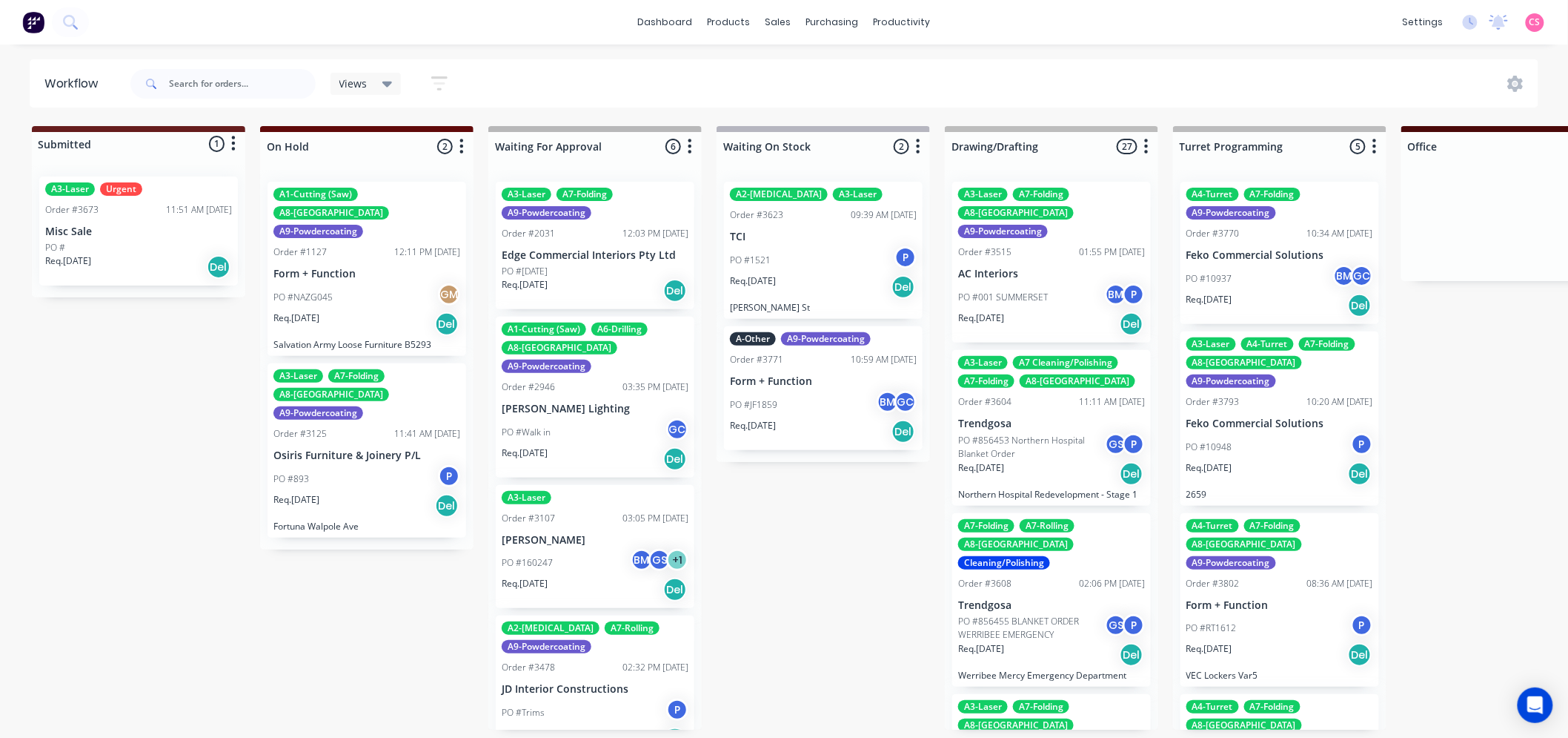
click at [662, 84] on div "Views Save new view None (Default) edit ALL edit ALLx edit Dispatch edit Gino e…" at bounding box center [833, 84] width 1412 height 45
click at [438, 84] on icon "button" at bounding box center [439, 83] width 12 height 2
click at [578, 77] on div "Views Save new view None (Default) edit ALL edit ALLx edit Dispatch edit Gino e…" at bounding box center [833, 84] width 1412 height 45
click at [357, 81] on span "Views" at bounding box center [353, 84] width 28 height 15
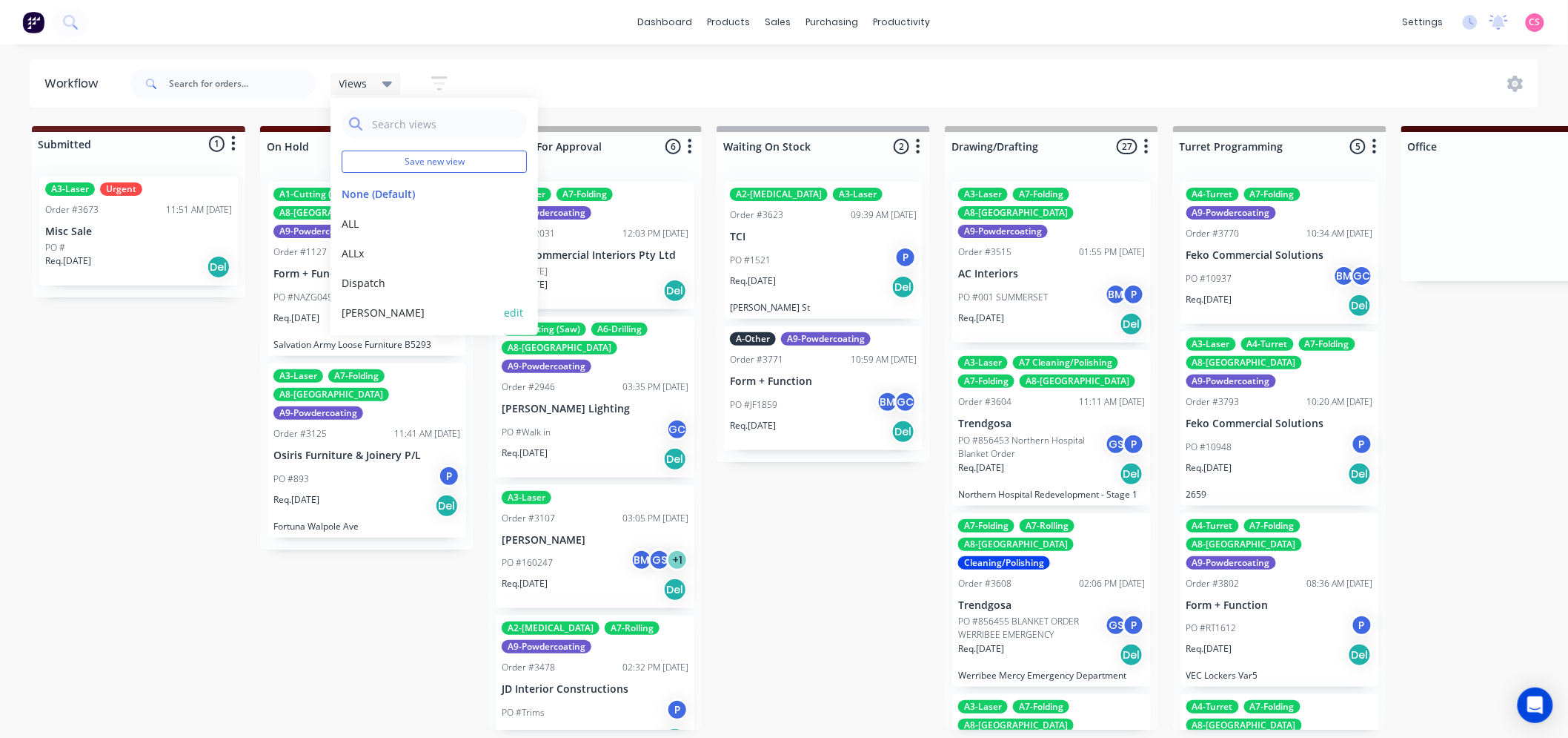
click at [504, 313] on button "edit" at bounding box center [513, 313] width 19 height 15
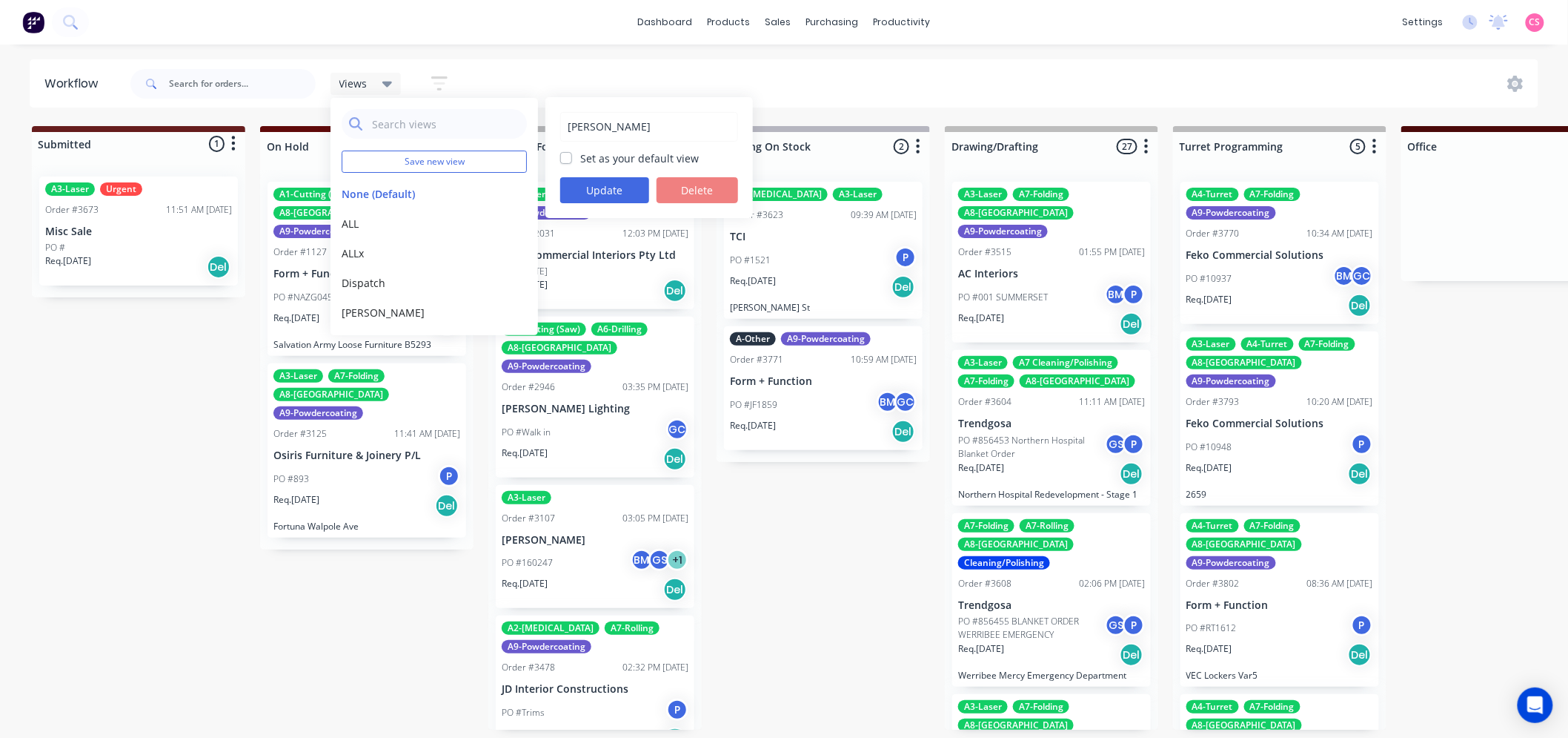
click at [875, 83] on div "Views Save new view None (Default) edit ALL edit ALLx edit Dispatch edit Gino e…" at bounding box center [833, 84] width 1412 height 45
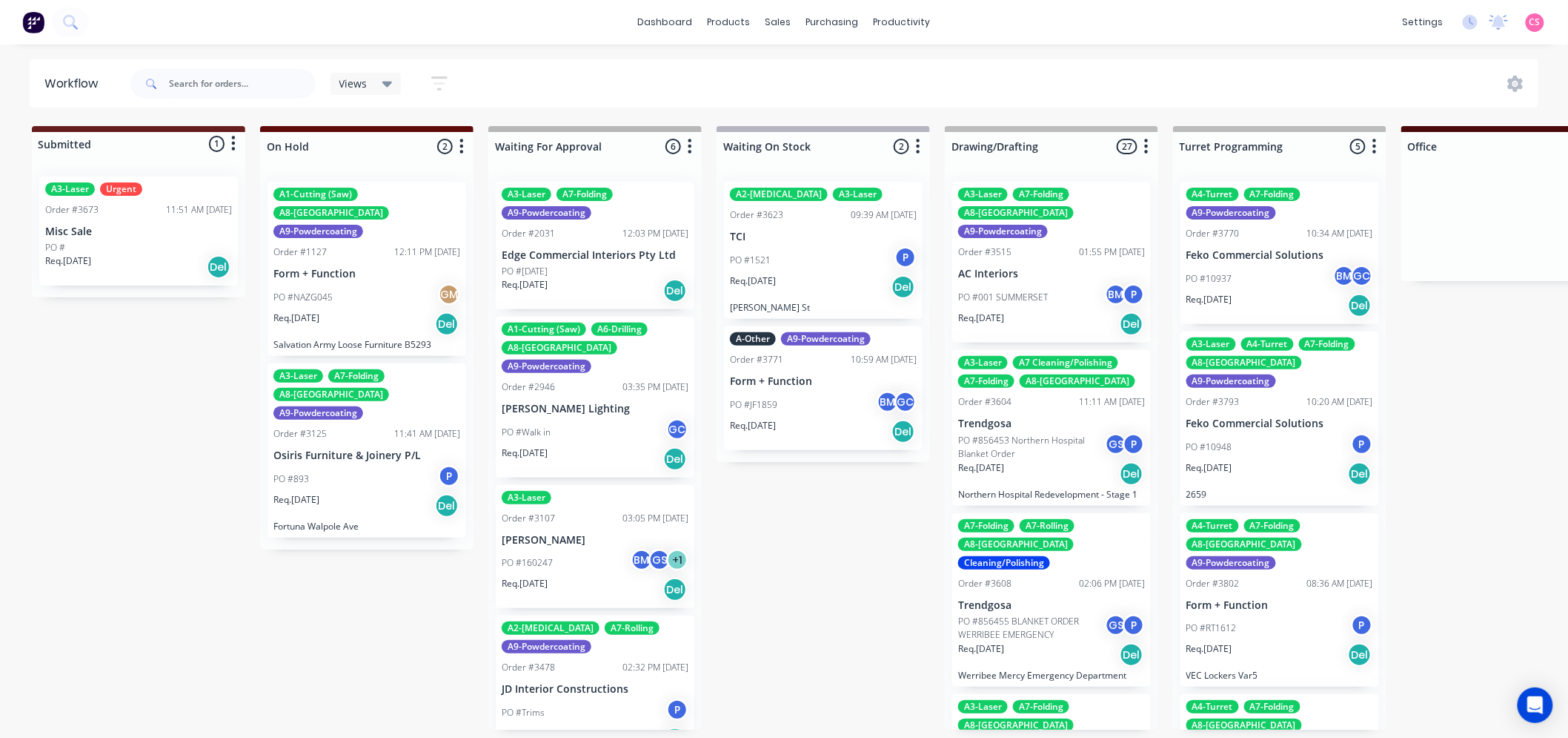
click at [352, 81] on span "Views" at bounding box center [353, 84] width 28 height 15
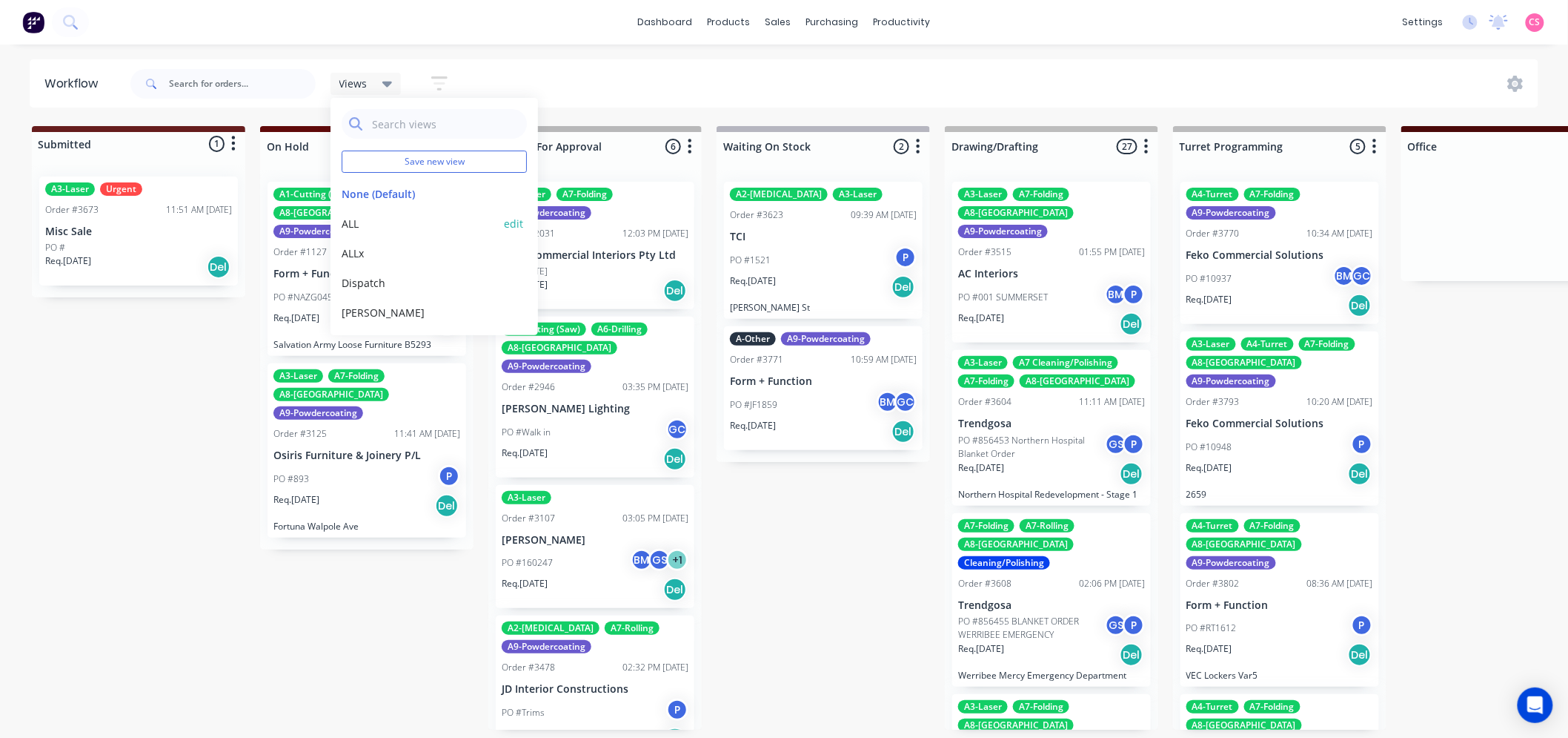
click at [352, 220] on button "ALL" at bounding box center [421, 224] width 158 height 15
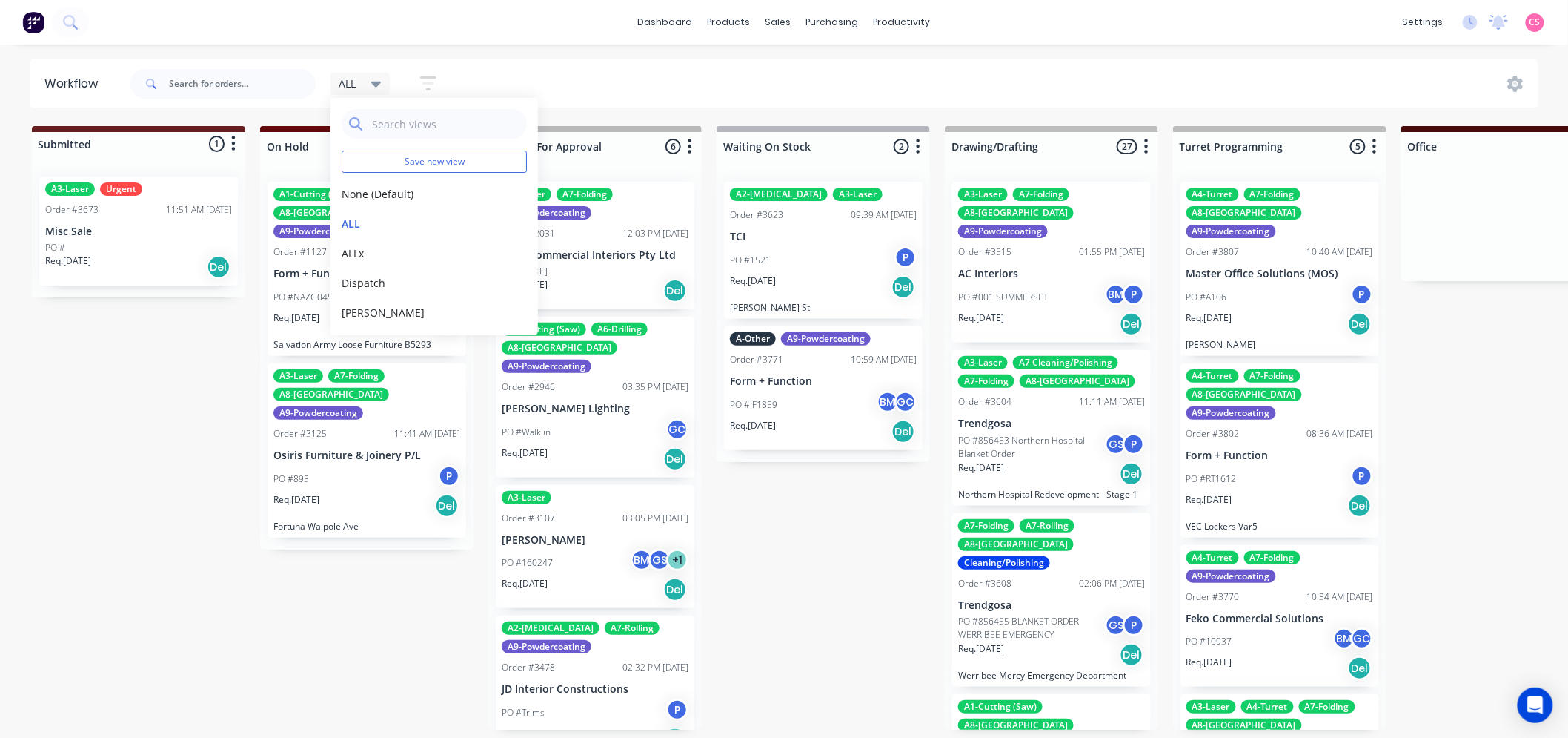
click at [527, 71] on div "ALL Save new view None (Default) edit ALL edit ALLx edit Dispatch edit Gino edi…" at bounding box center [833, 84] width 1412 height 45
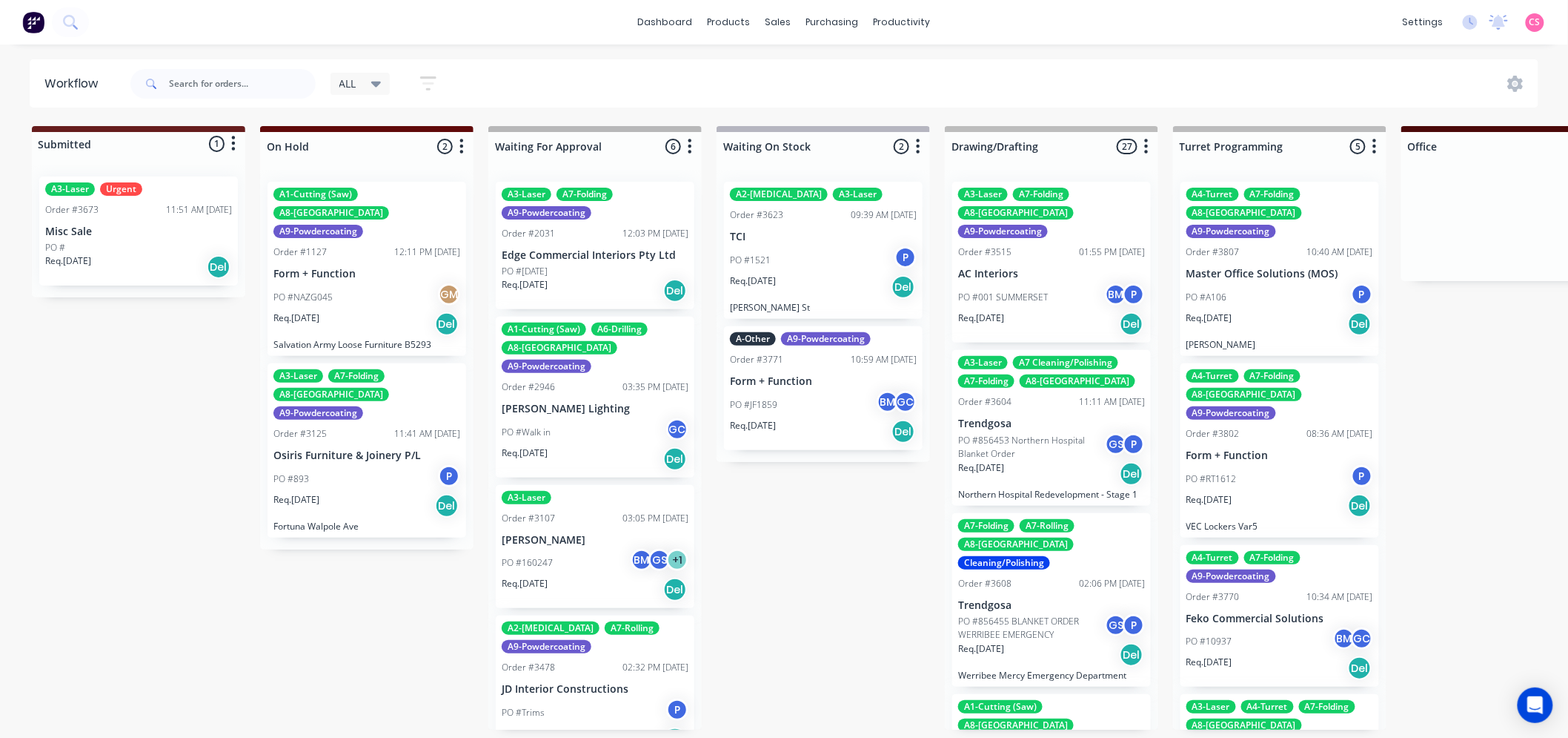
click at [427, 77] on icon "button" at bounding box center [428, 84] width 16 height 14
click at [598, 77] on div "ALL Save new view None (Default) edit ALL edit ALLx edit Dispatch edit Gino edi…" at bounding box center [833, 84] width 1412 height 45
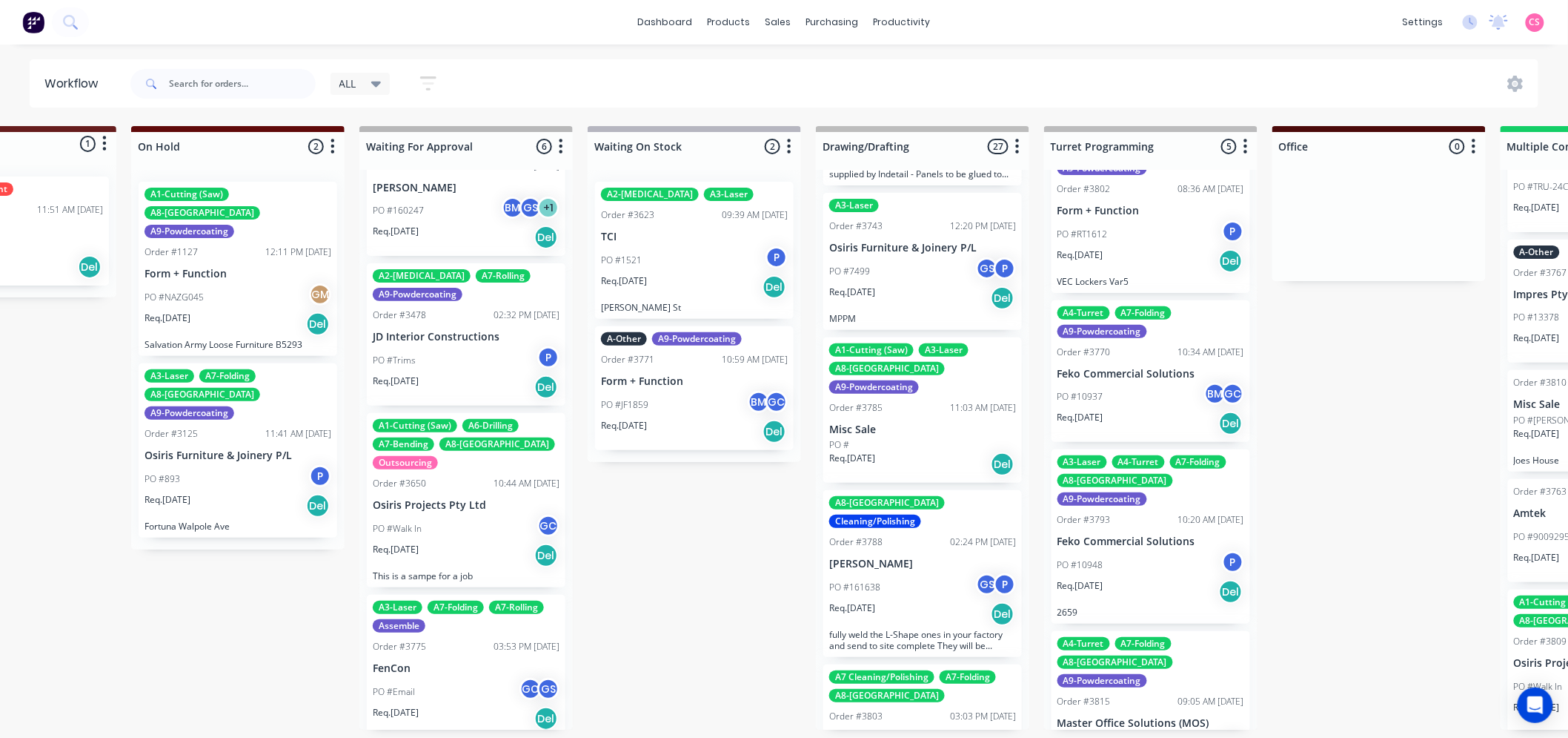
scroll to position [4, 0]
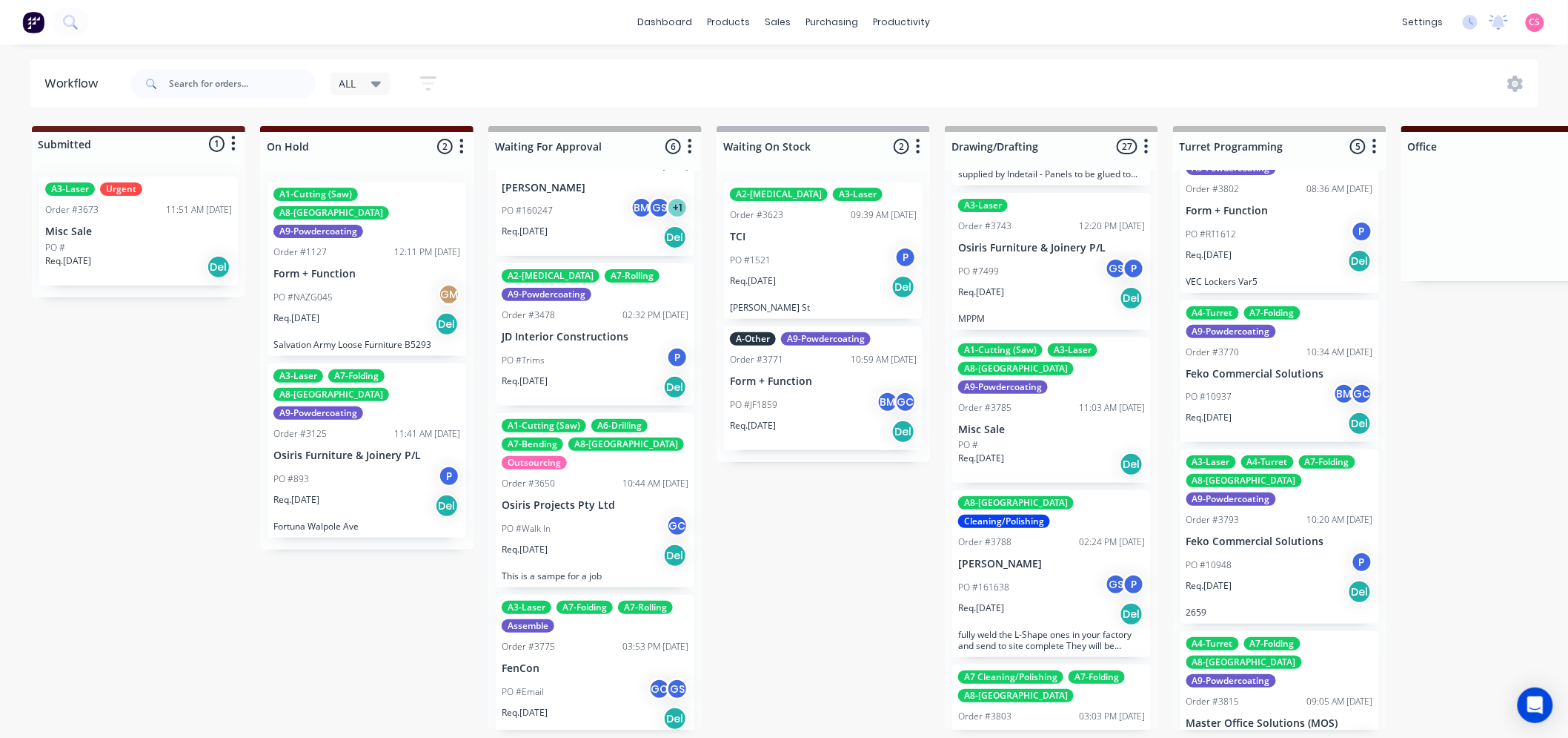
click at [376, 81] on icon at bounding box center [376, 84] width 10 height 6
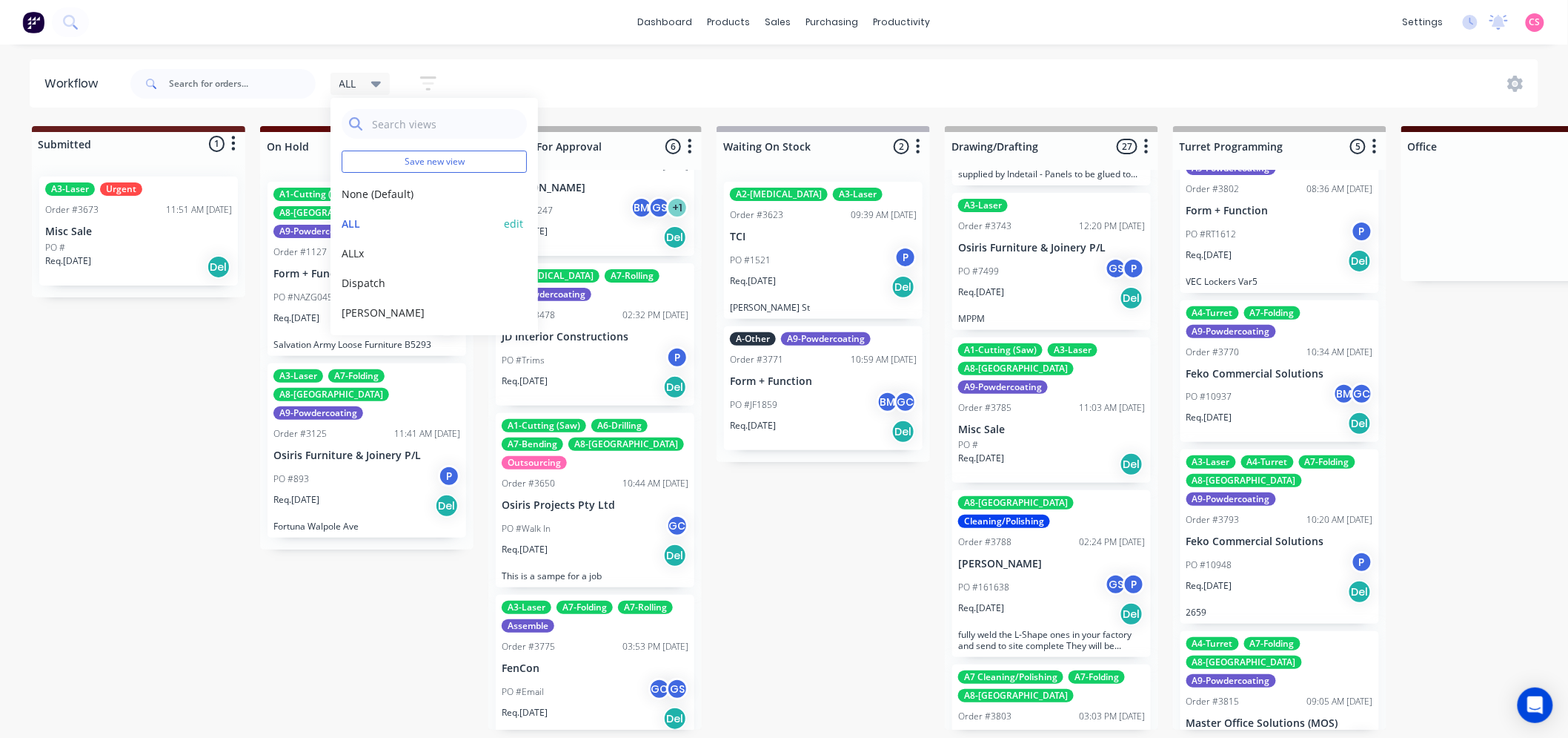
click at [350, 225] on button "ALL" at bounding box center [421, 224] width 158 height 15
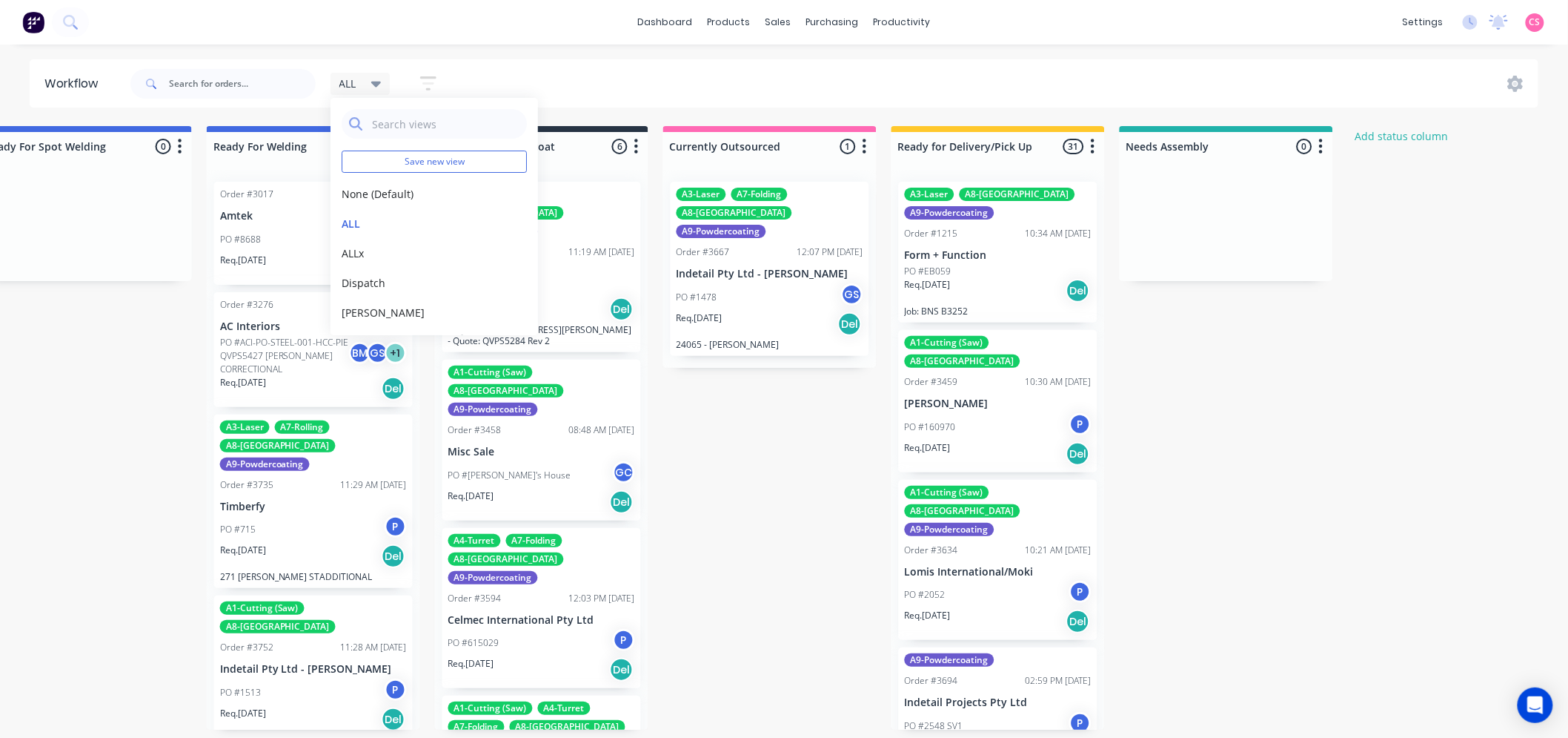
scroll to position [0, 3267]
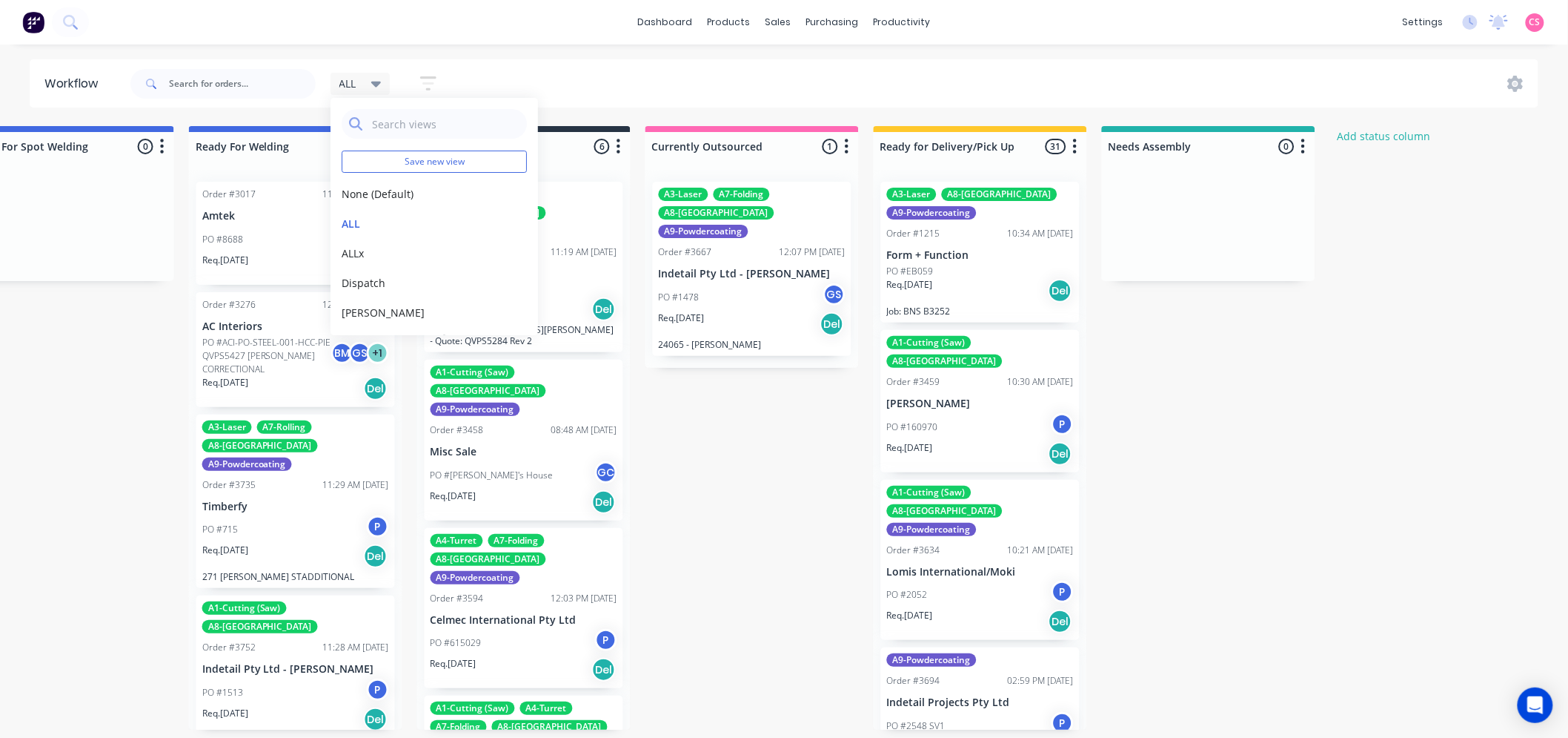
click at [647, 77] on div "ALL Save new view None (Default) edit ALL edit ALLx edit Dispatch edit Gino edi…" at bounding box center [833, 84] width 1412 height 45
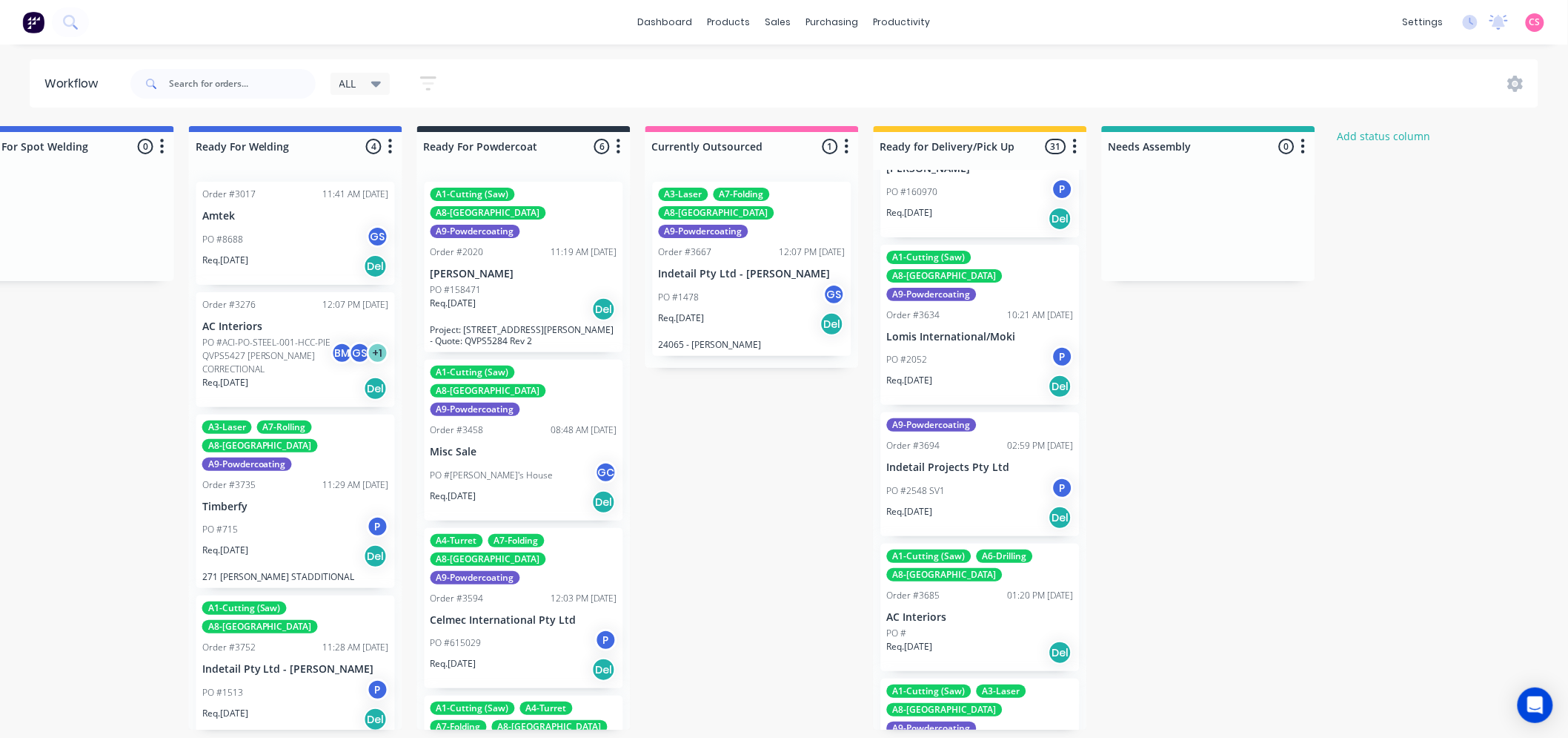
scroll to position [0, 0]
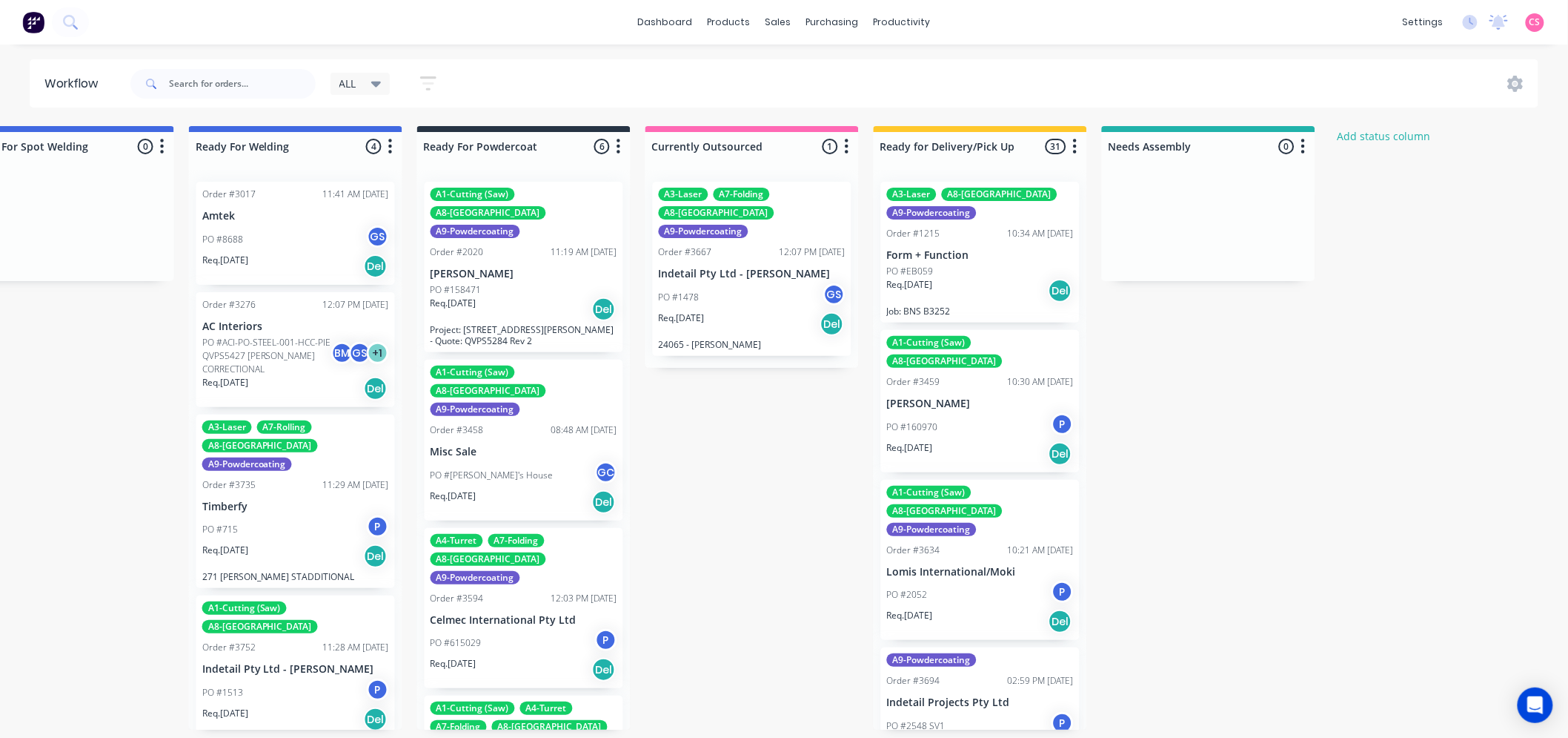
click at [353, 83] on span "ALL" at bounding box center [348, 84] width 17 height 15
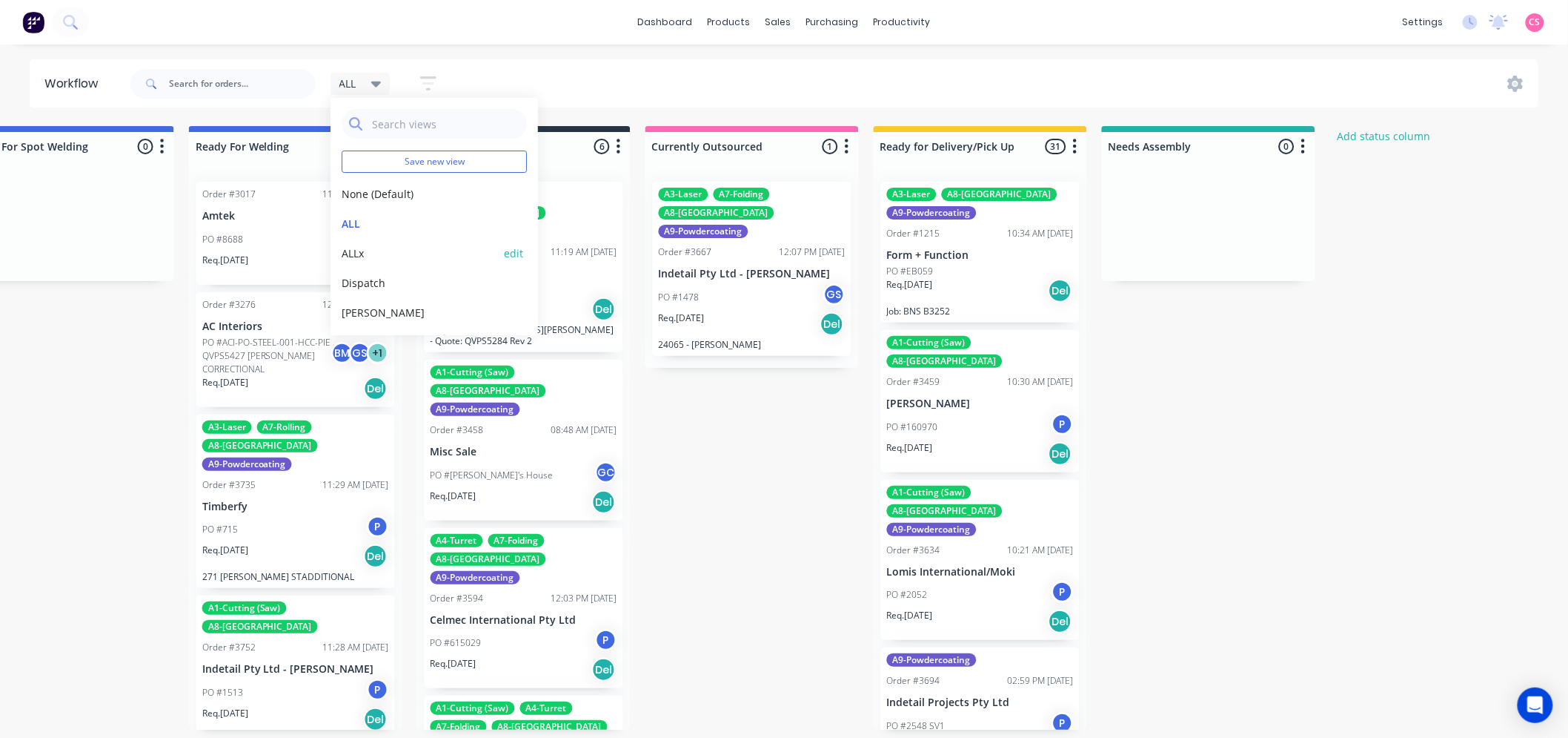
click at [356, 254] on button "ALLx" at bounding box center [421, 253] width 158 height 15
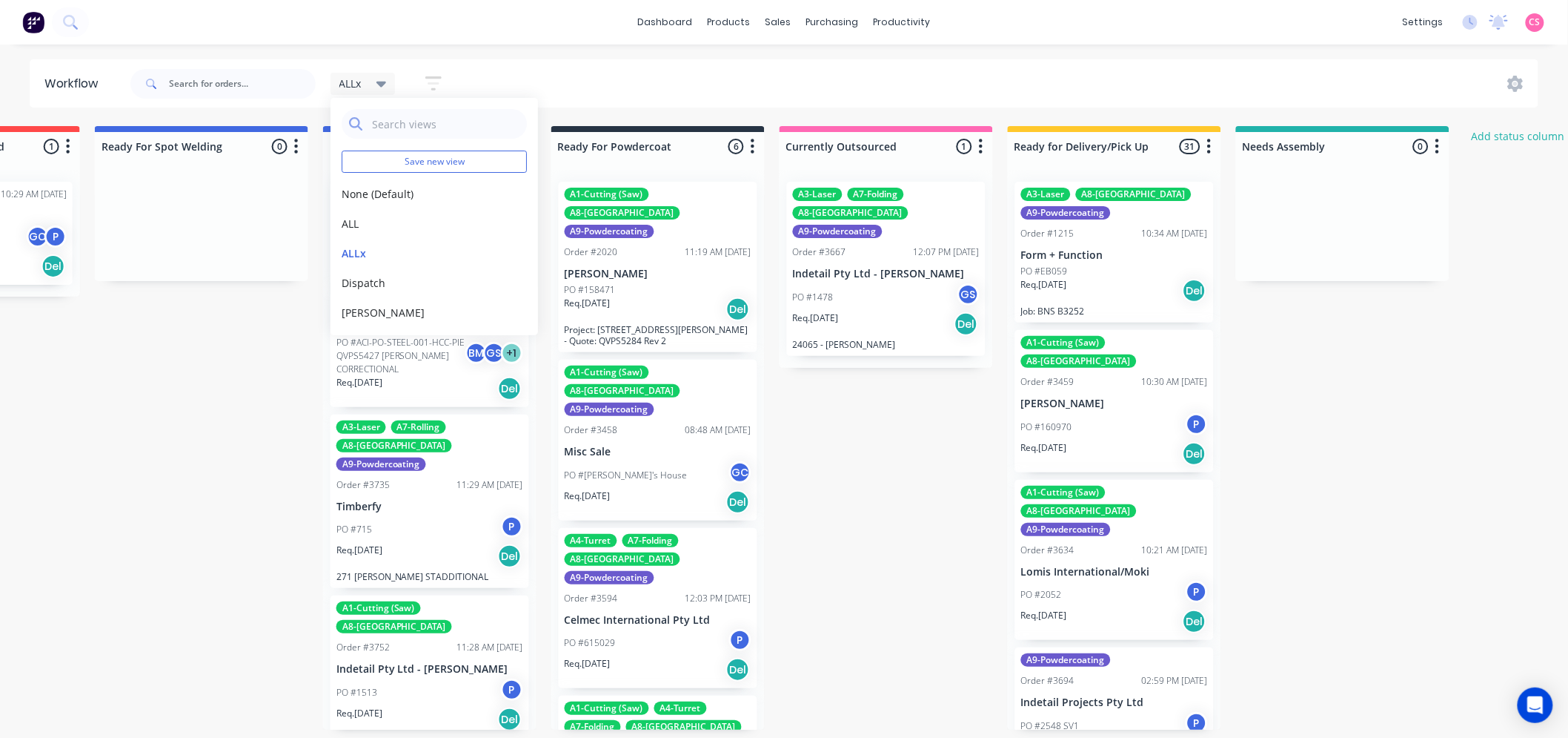
scroll to position [0, 3143]
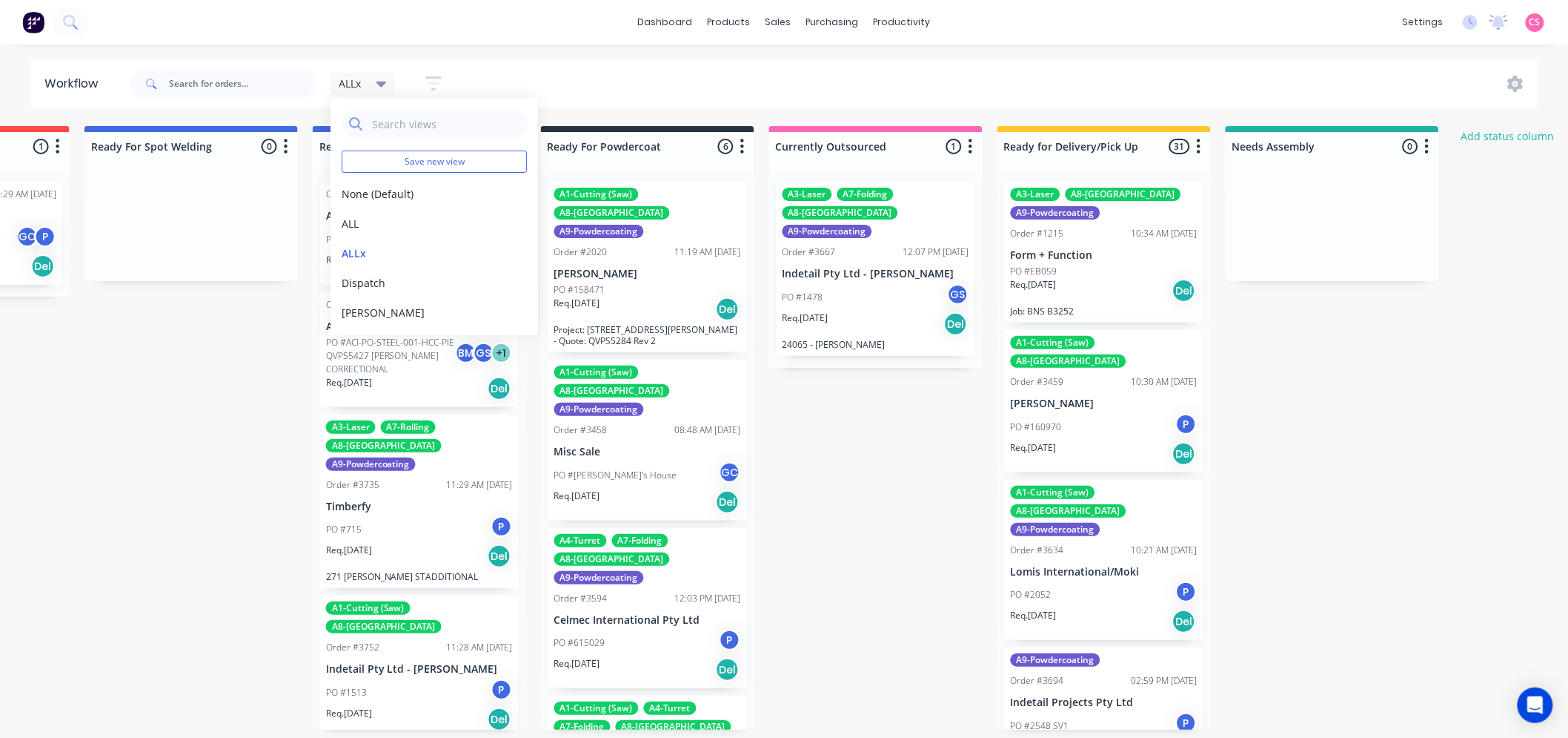
click at [632, 72] on div "ALLx Save new view None (Default) edit ALL edit ALLx edit Dispatch edit Gino ed…" at bounding box center [833, 84] width 1412 height 45
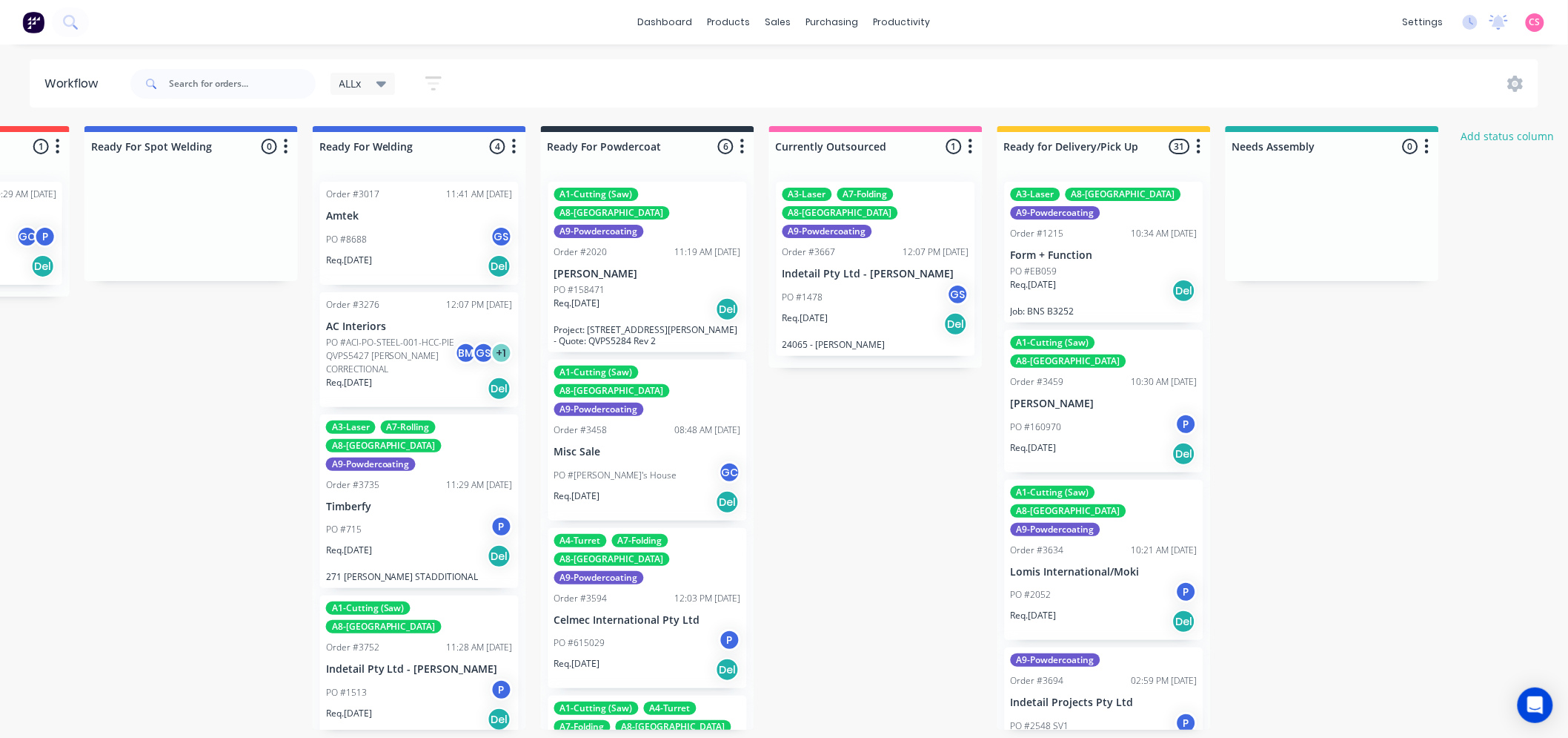
click at [435, 79] on icon "button" at bounding box center [433, 84] width 16 height 19
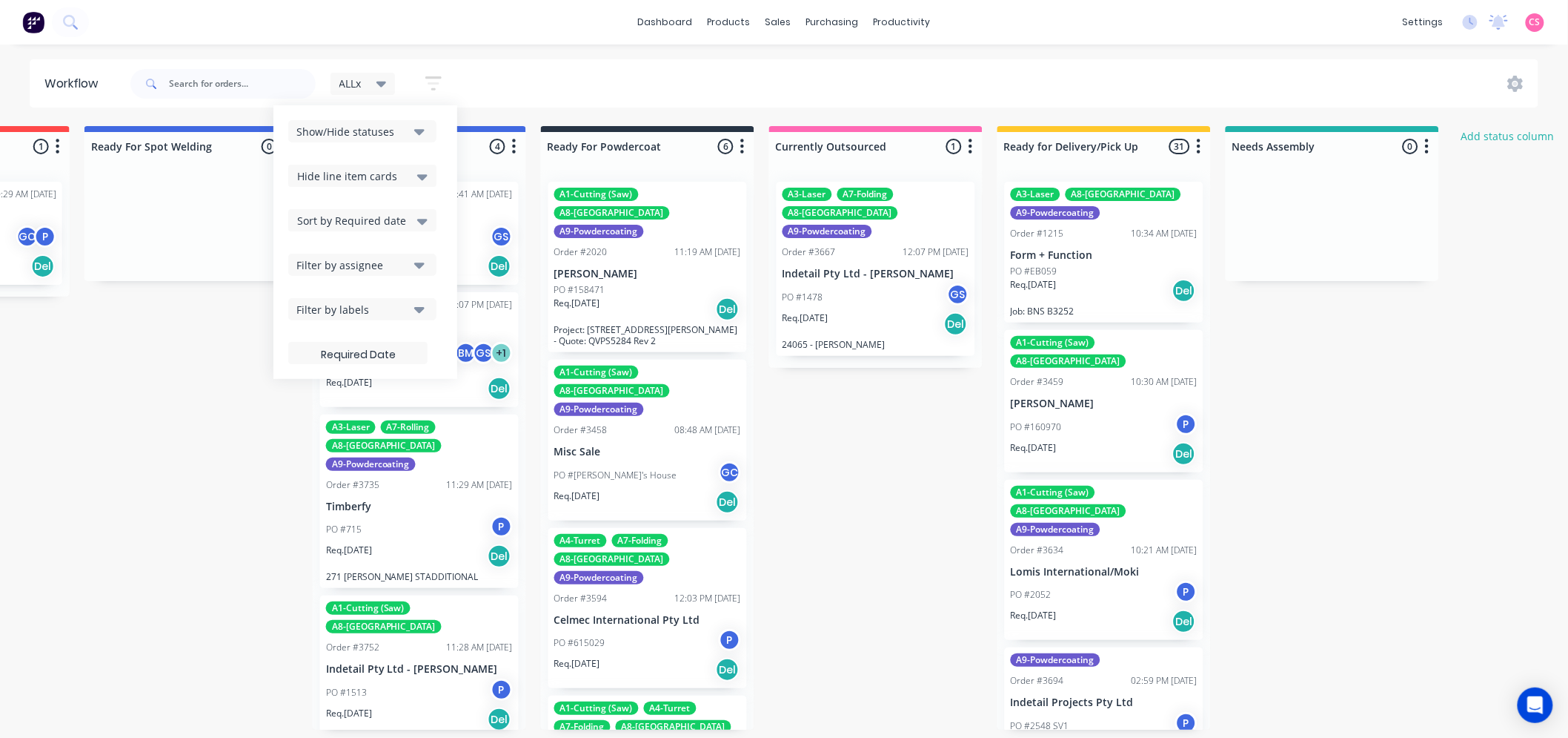
click at [365, 176] on span "Hide line item cards" at bounding box center [346, 176] width 100 height 15
click at [1137, 16] on div "dashboard products sales purchasing productivity dashboard products Product Cat…" at bounding box center [784, 22] width 1568 height 45
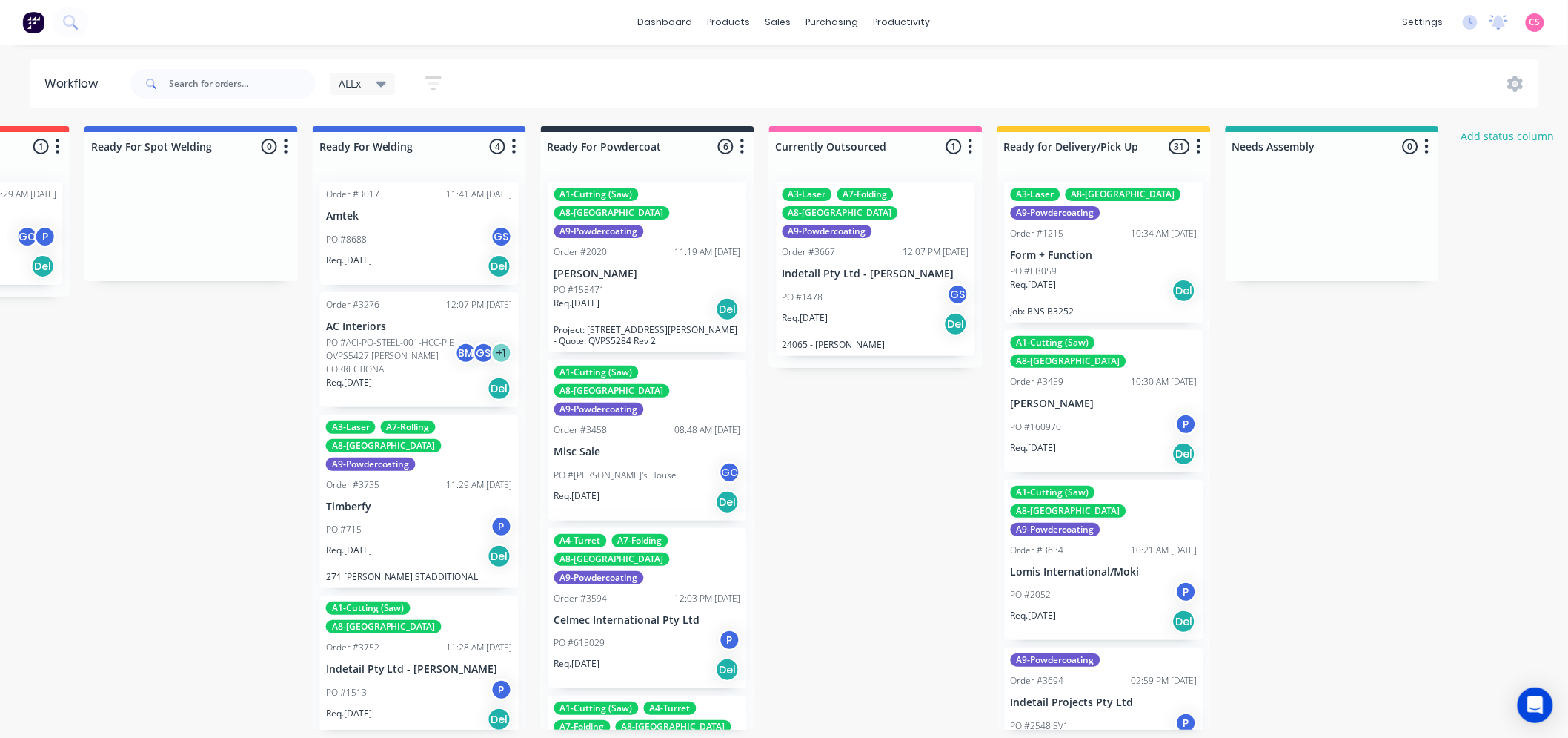
click at [344, 84] on span "ALLx" at bounding box center [350, 84] width 22 height 15
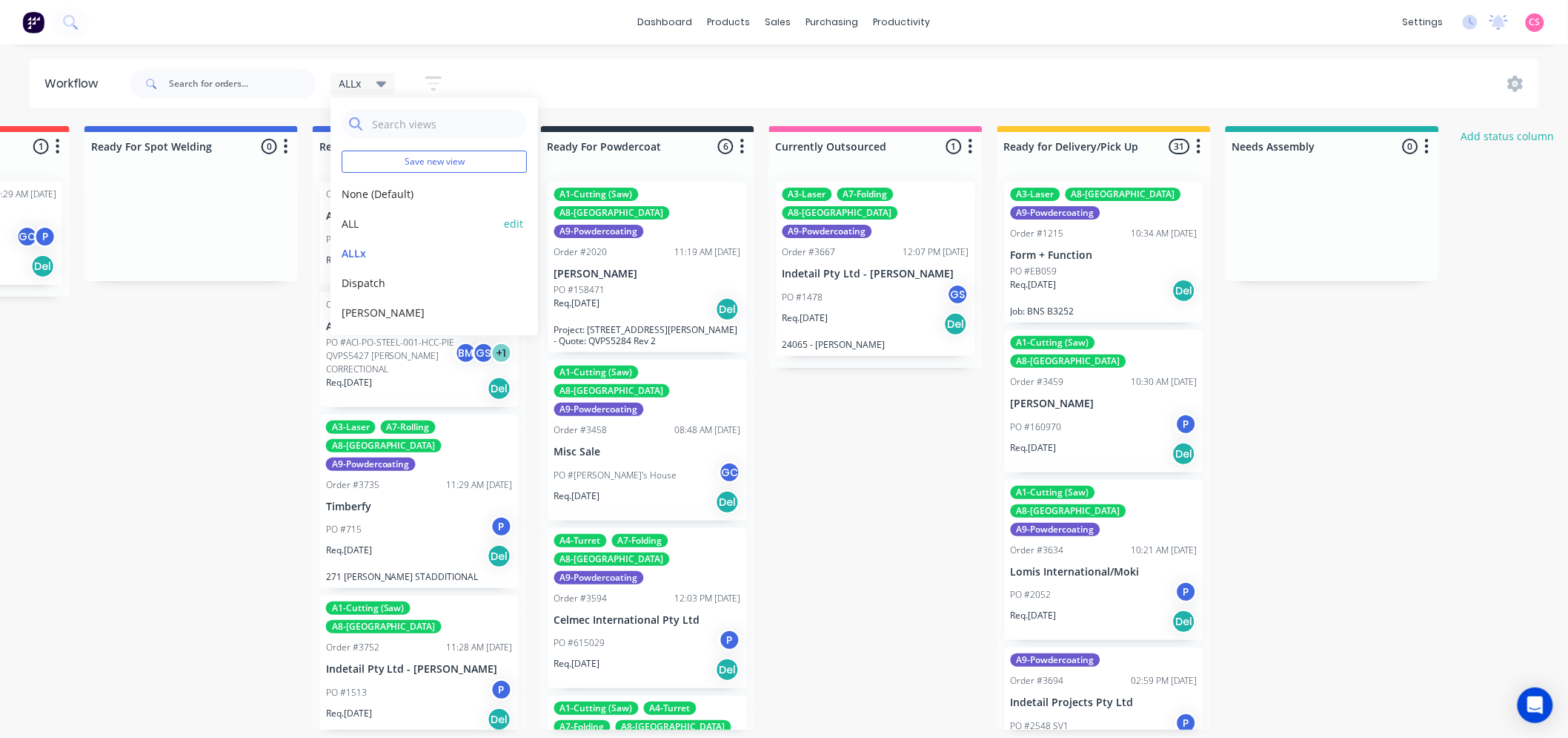
click at [504, 221] on button "edit" at bounding box center [513, 224] width 19 height 15
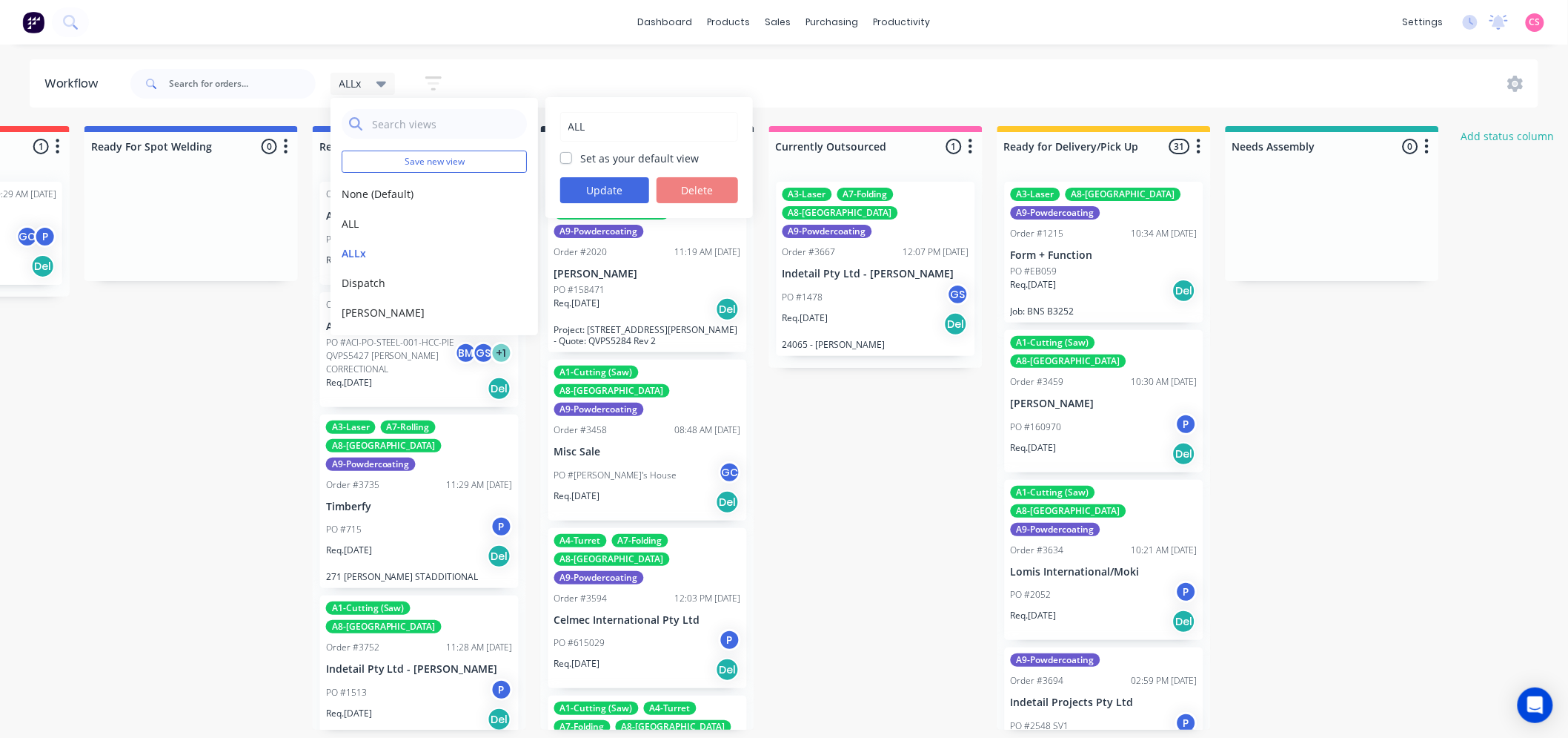
click at [1190, 22] on div "dashboard products sales purchasing productivity dashboard products Product Cat…" at bounding box center [784, 22] width 1568 height 45
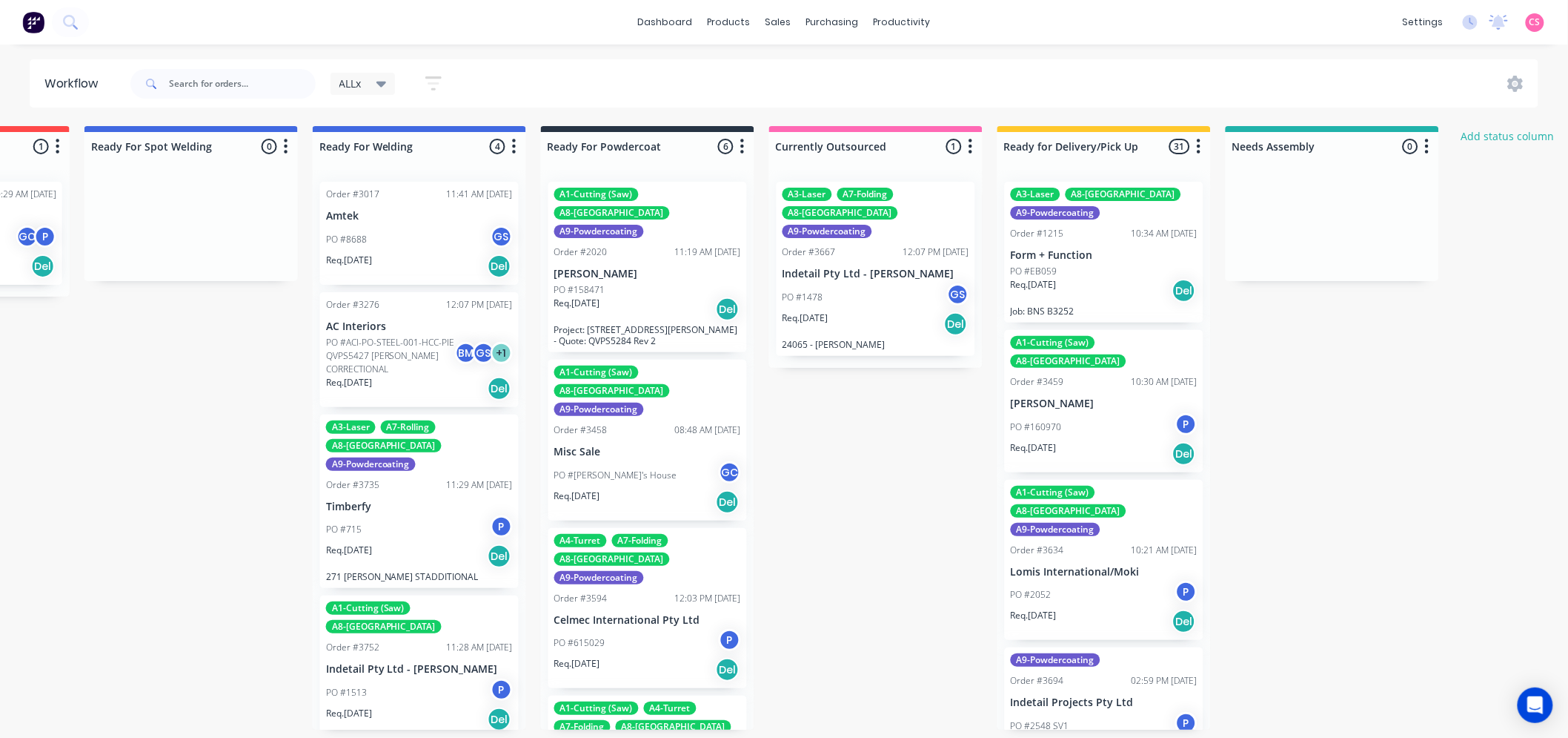
click at [434, 84] on icon "button" at bounding box center [433, 84] width 16 height 19
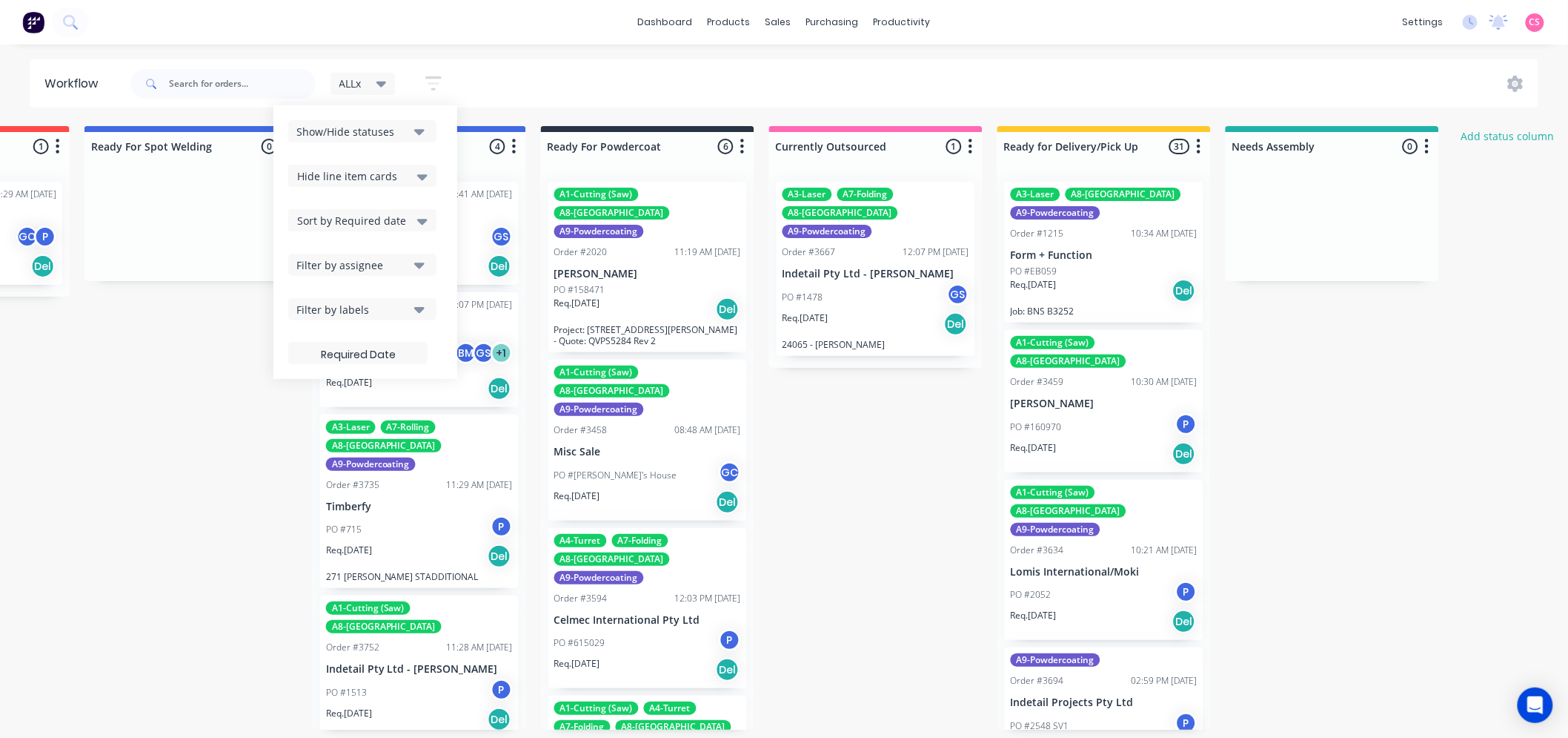
click at [343, 176] on span "Hide line item cards" at bounding box center [346, 176] width 100 height 15
click at [344, 204] on div "Show line item cards" at bounding box center [363, 207] width 148 height 27
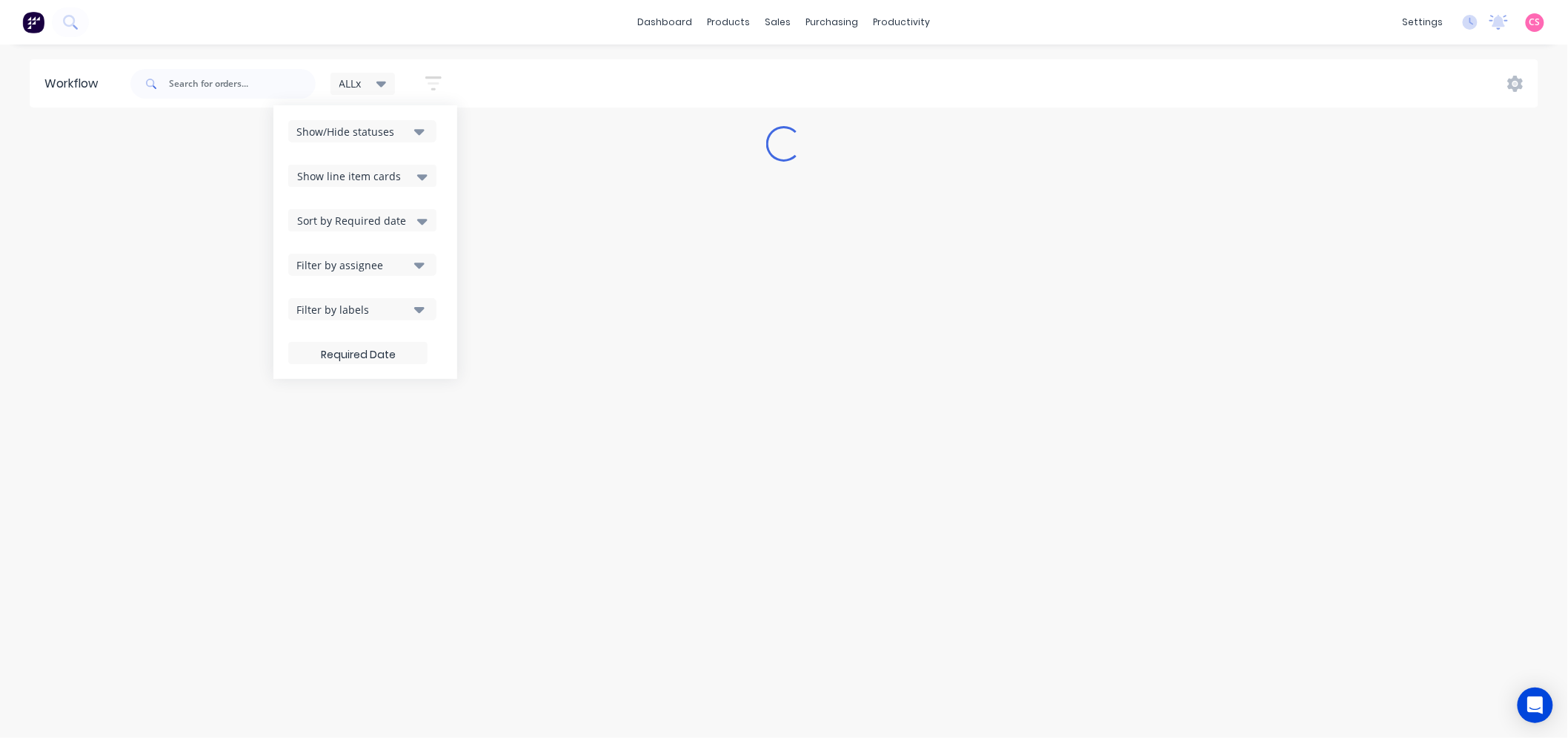
scroll to position [0, 0]
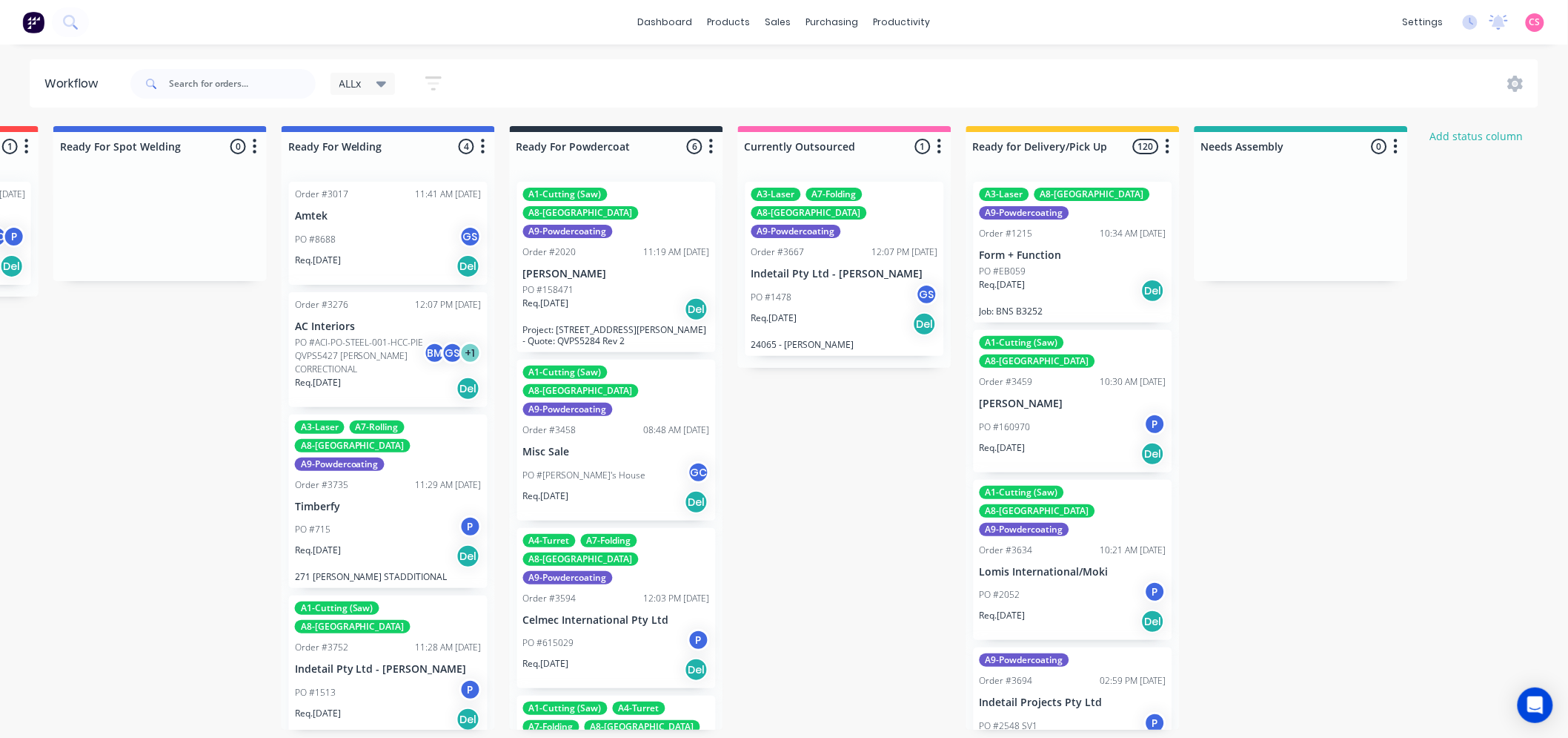
scroll to position [0, 3179]
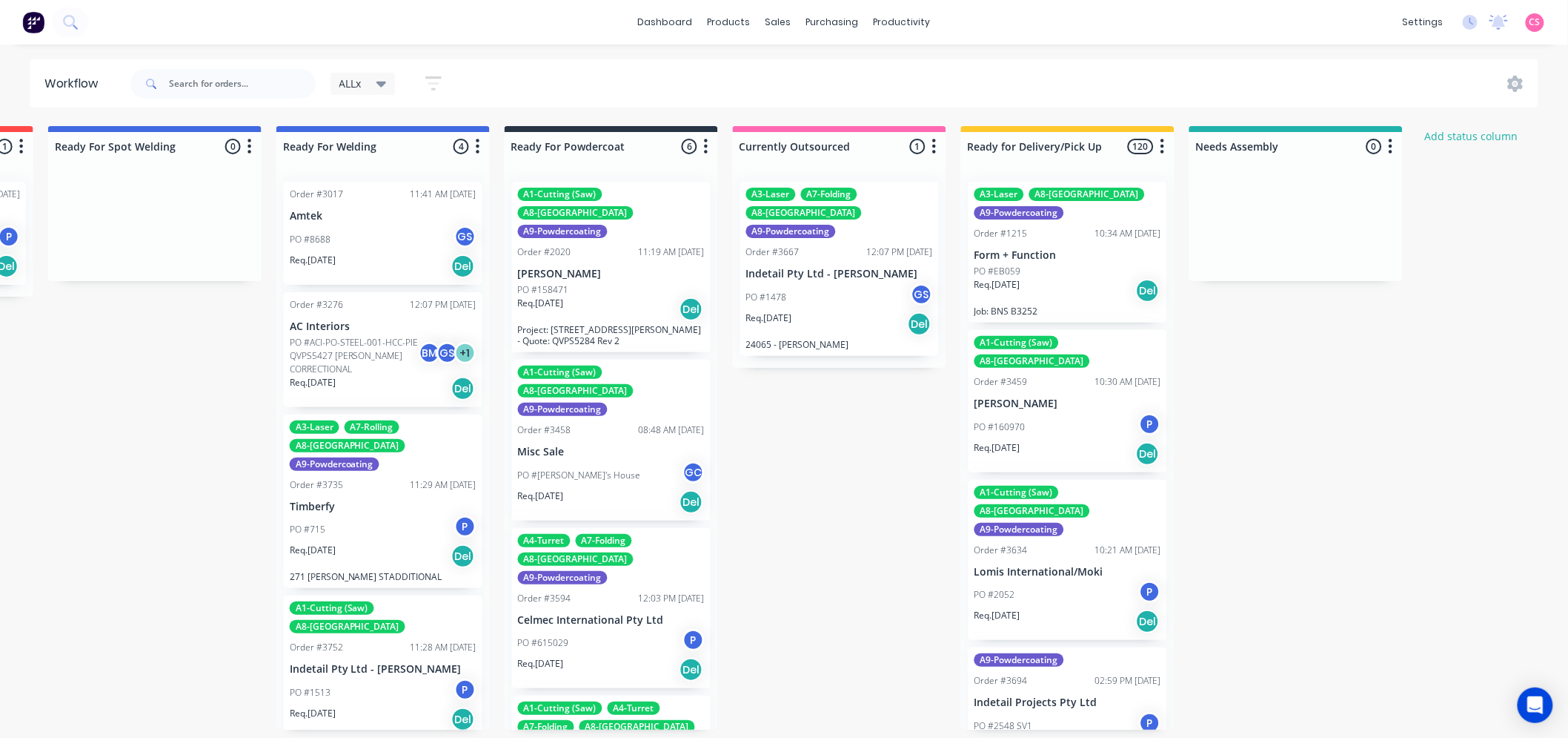
click at [431, 80] on icon "button" at bounding box center [433, 84] width 16 height 19
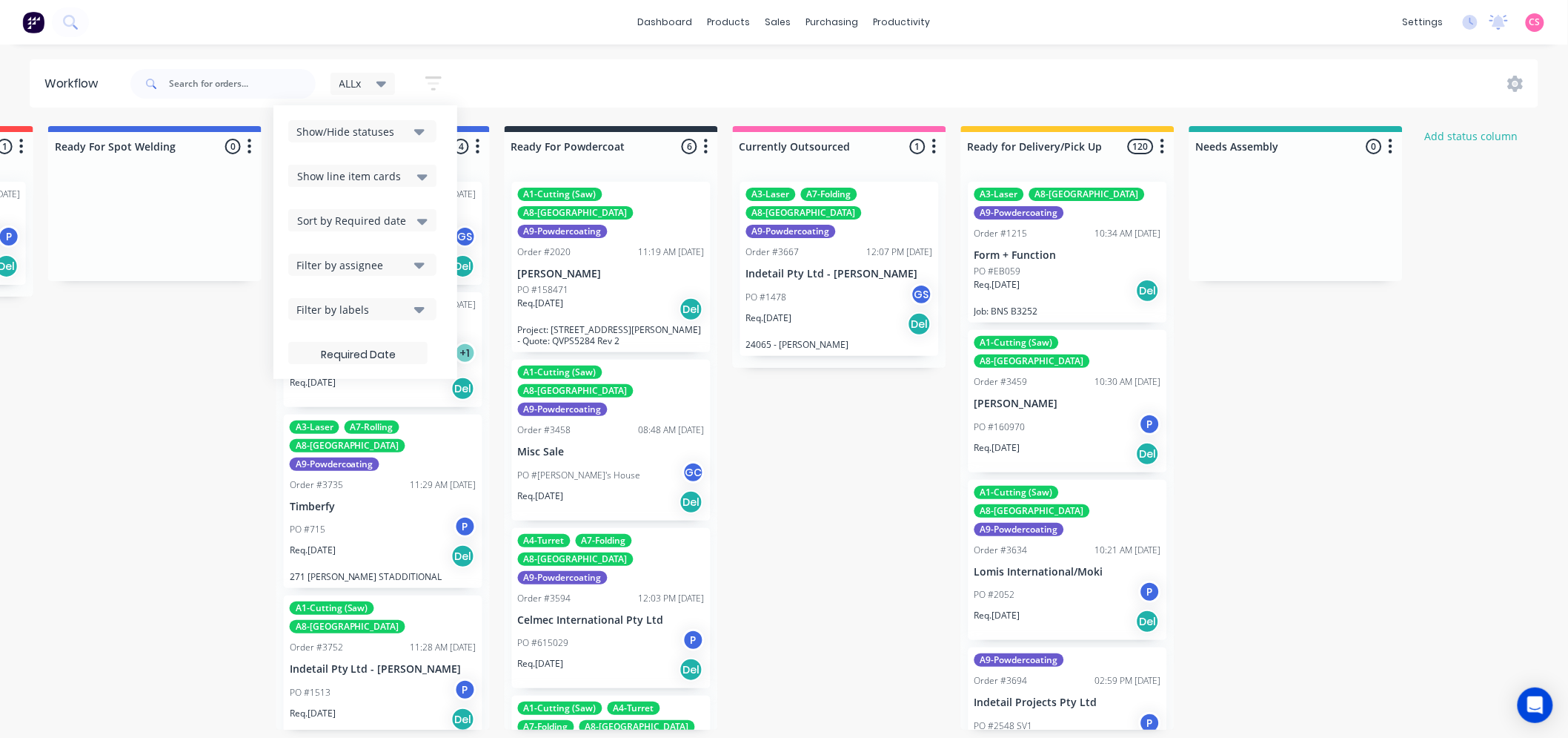
click at [347, 176] on span "Show line item cards" at bounding box center [349, 176] width 104 height 15
click at [329, 227] on div "Hide line item cards" at bounding box center [363, 234] width 148 height 27
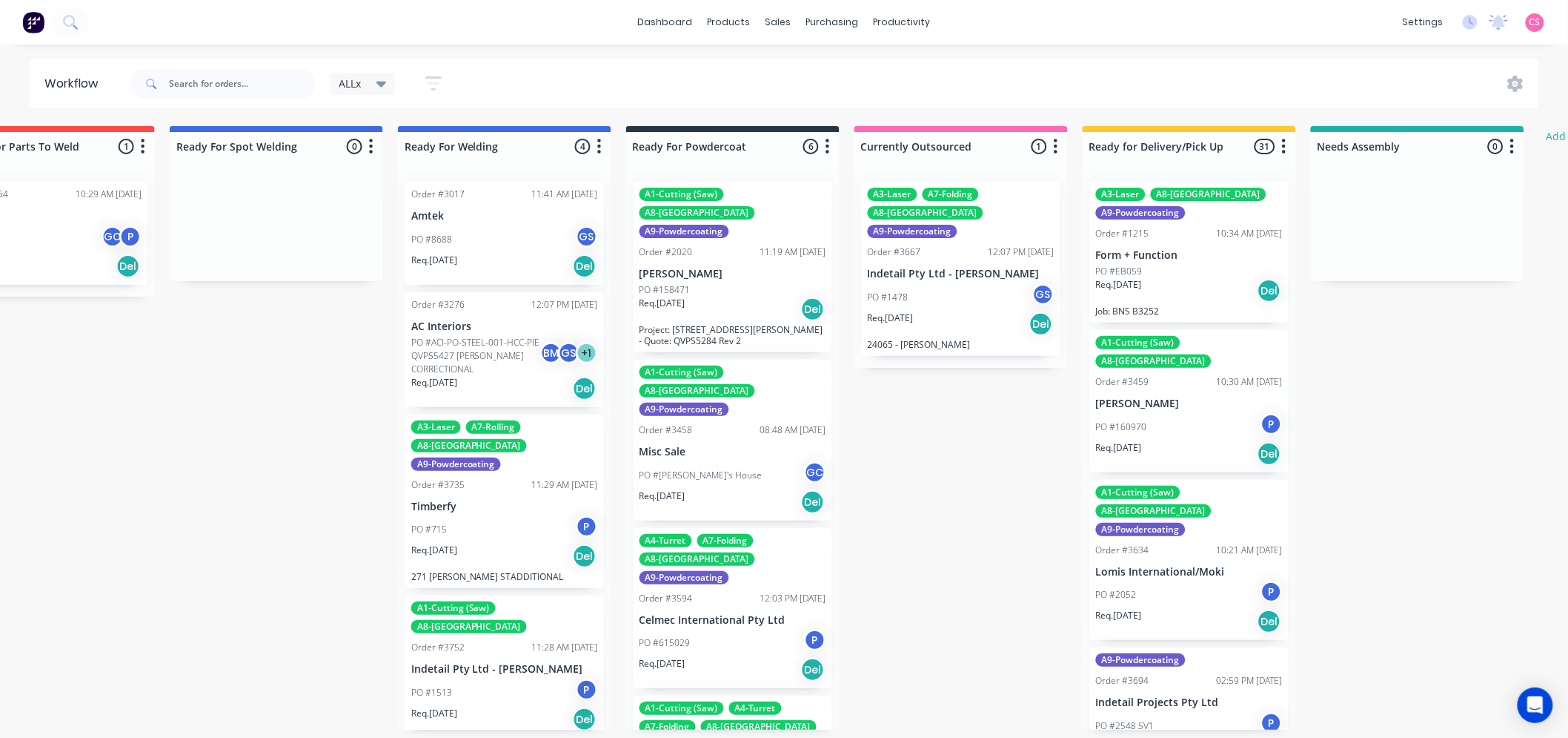
scroll to position [0, 3068]
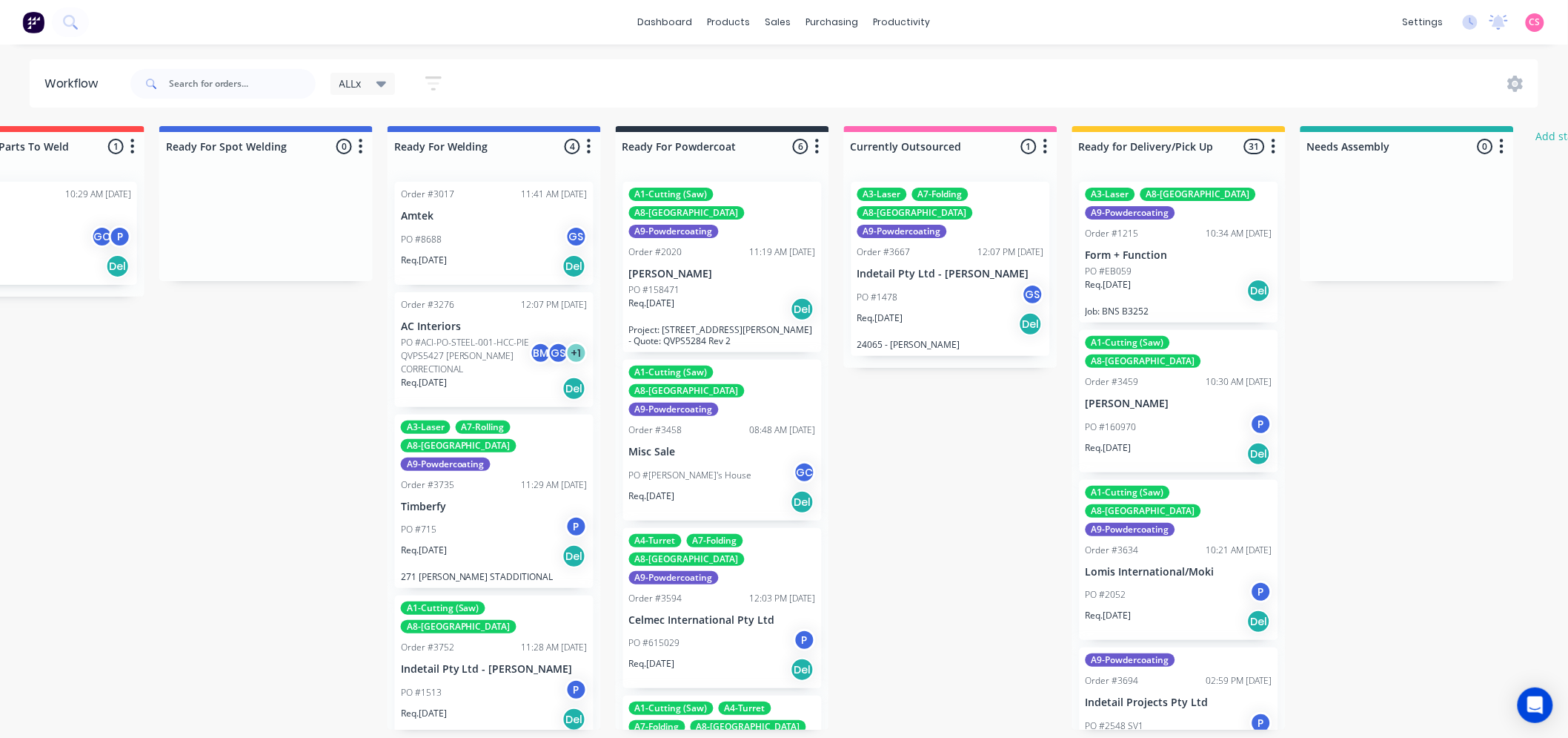
click at [354, 83] on span "ALLx" at bounding box center [350, 84] width 22 height 15
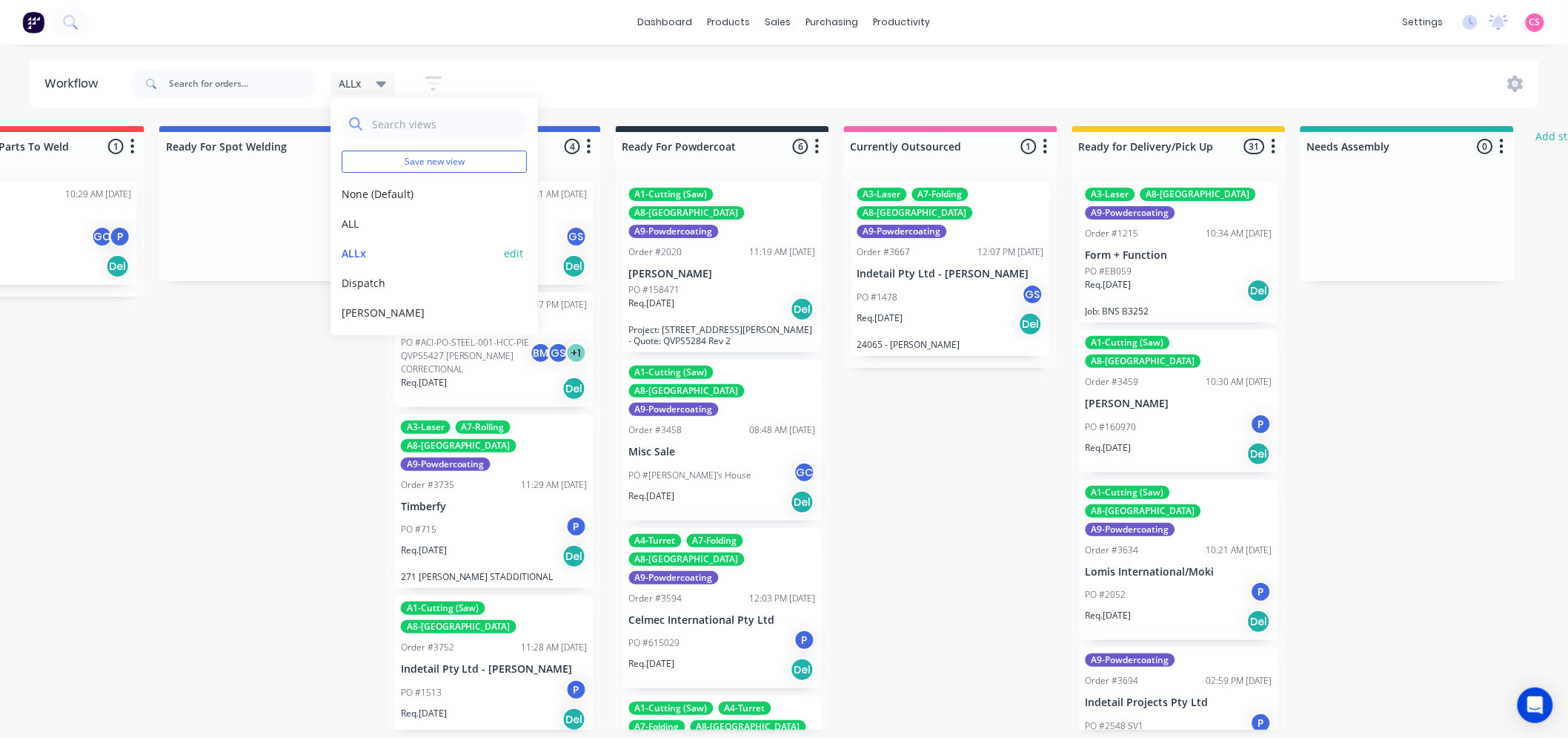
click at [506, 253] on button "edit" at bounding box center [513, 253] width 19 height 15
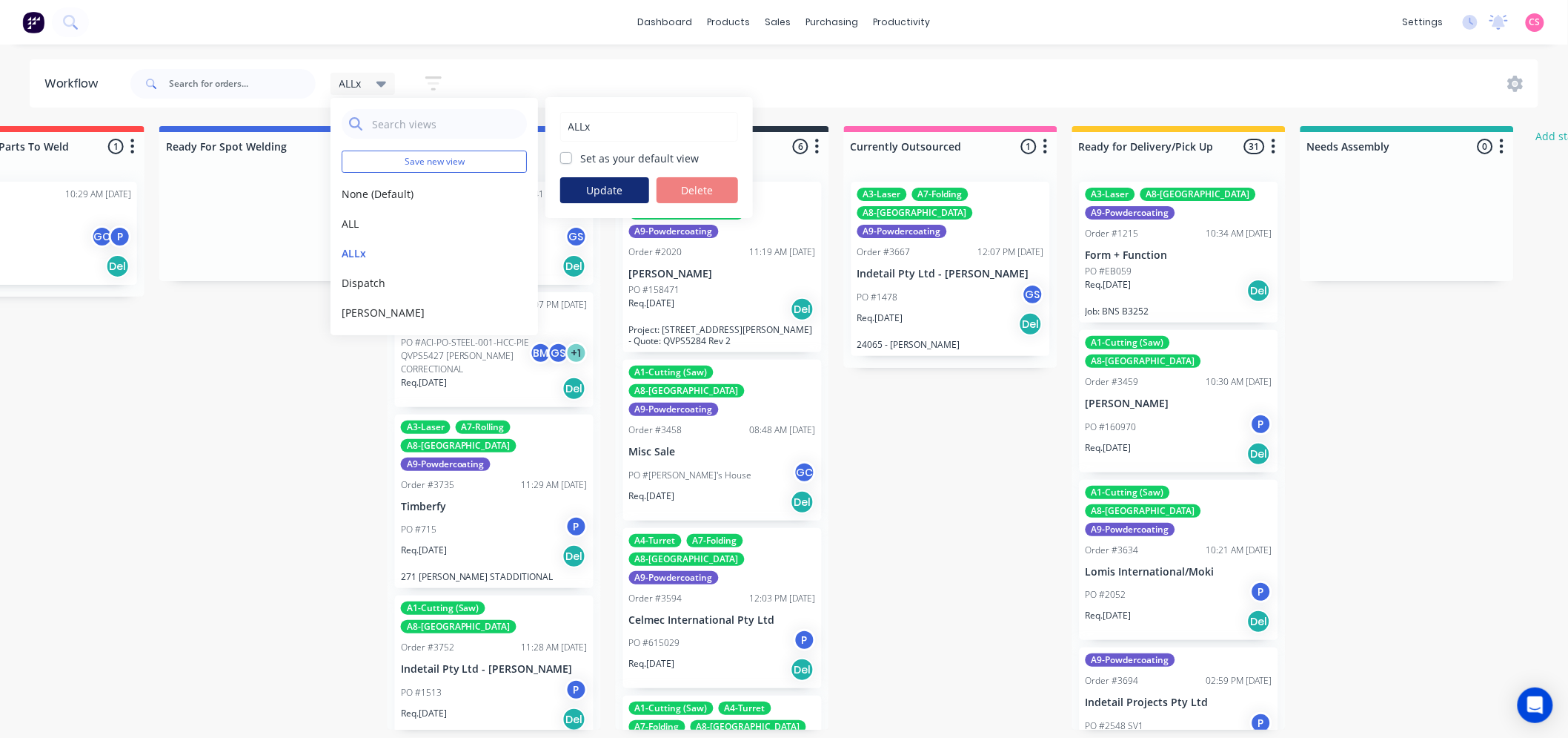
click at [611, 188] on button "Update" at bounding box center [605, 190] width 89 height 26
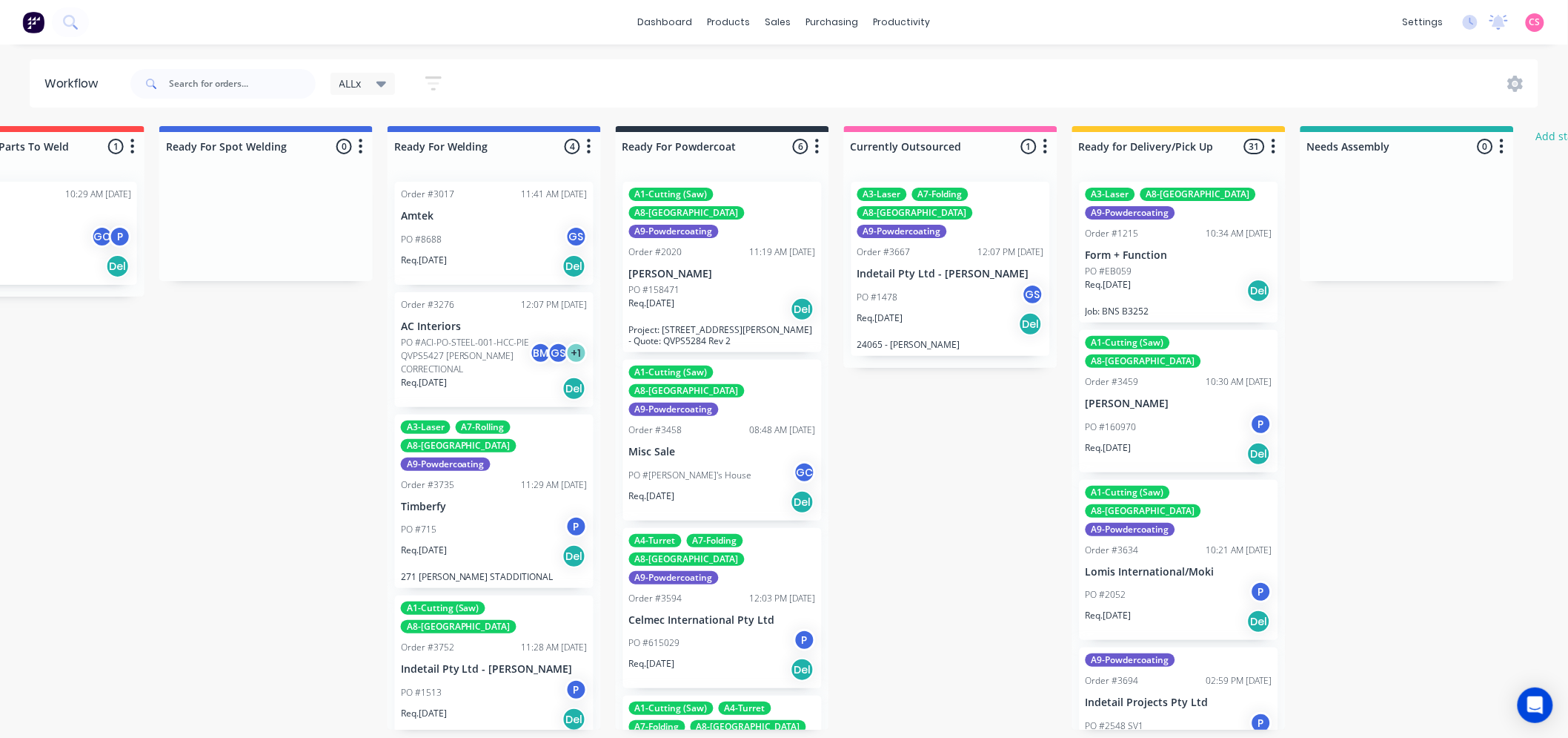
click at [357, 86] on span "ALLx" at bounding box center [350, 84] width 22 height 15
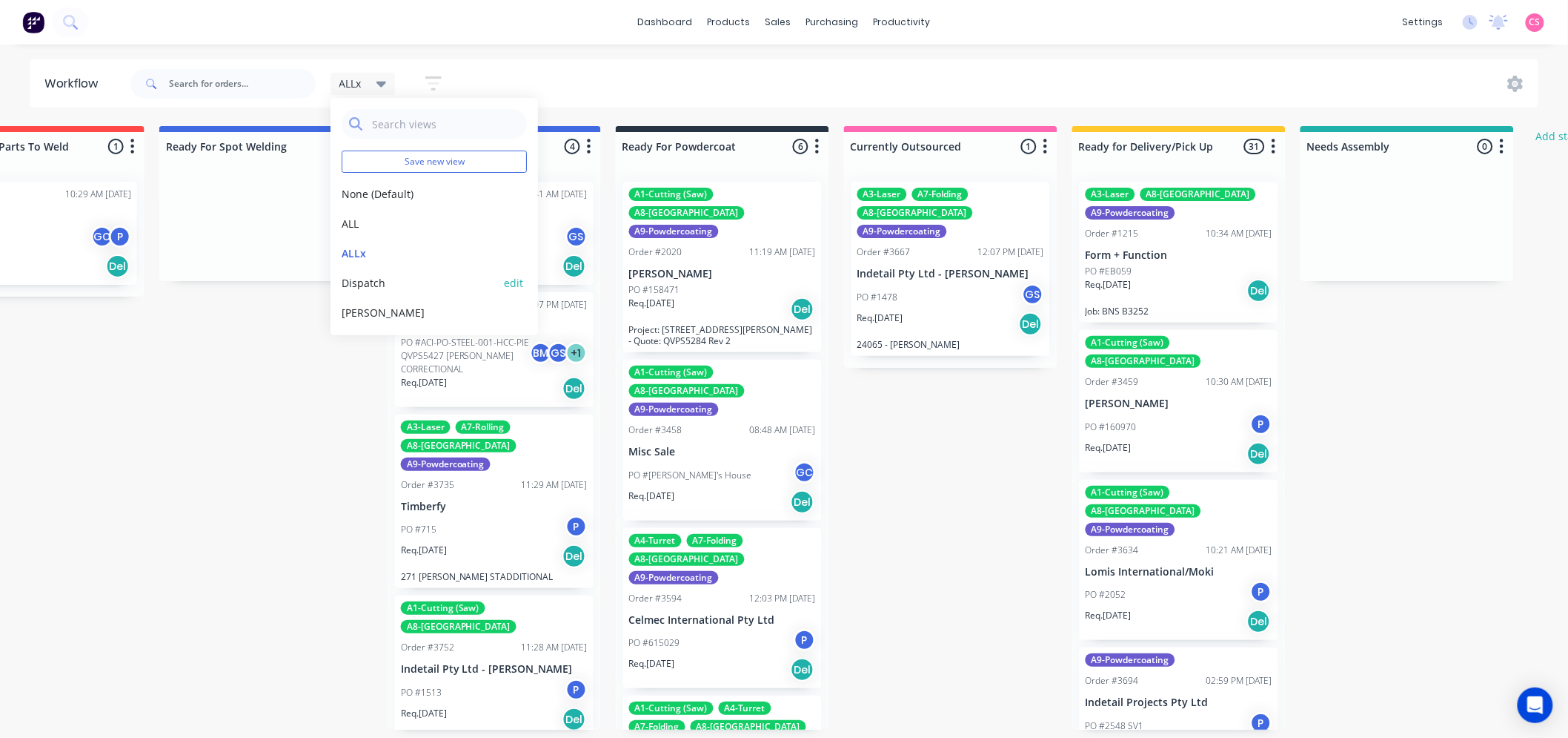
click at [349, 282] on button "Dispatch" at bounding box center [421, 283] width 158 height 15
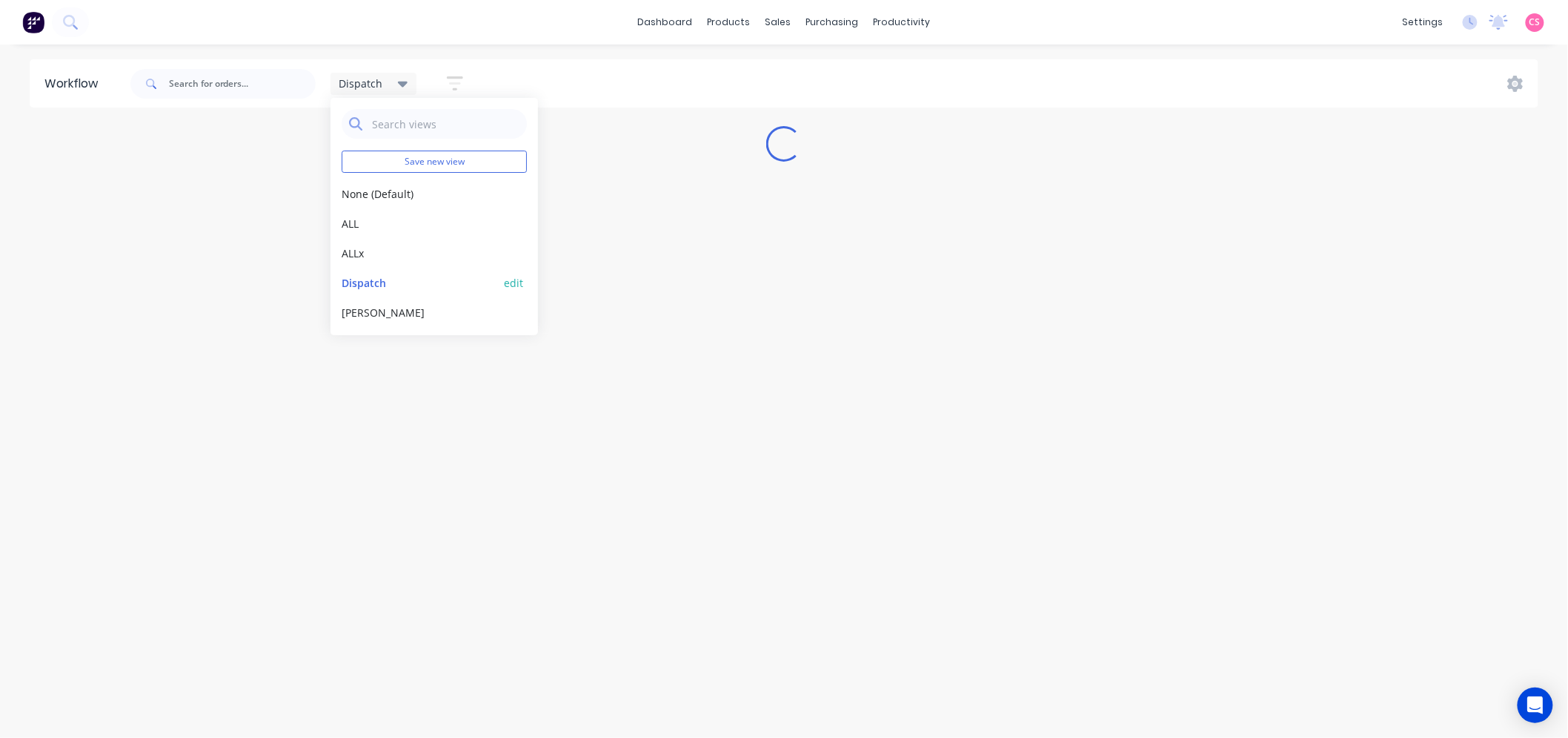
scroll to position [0, 0]
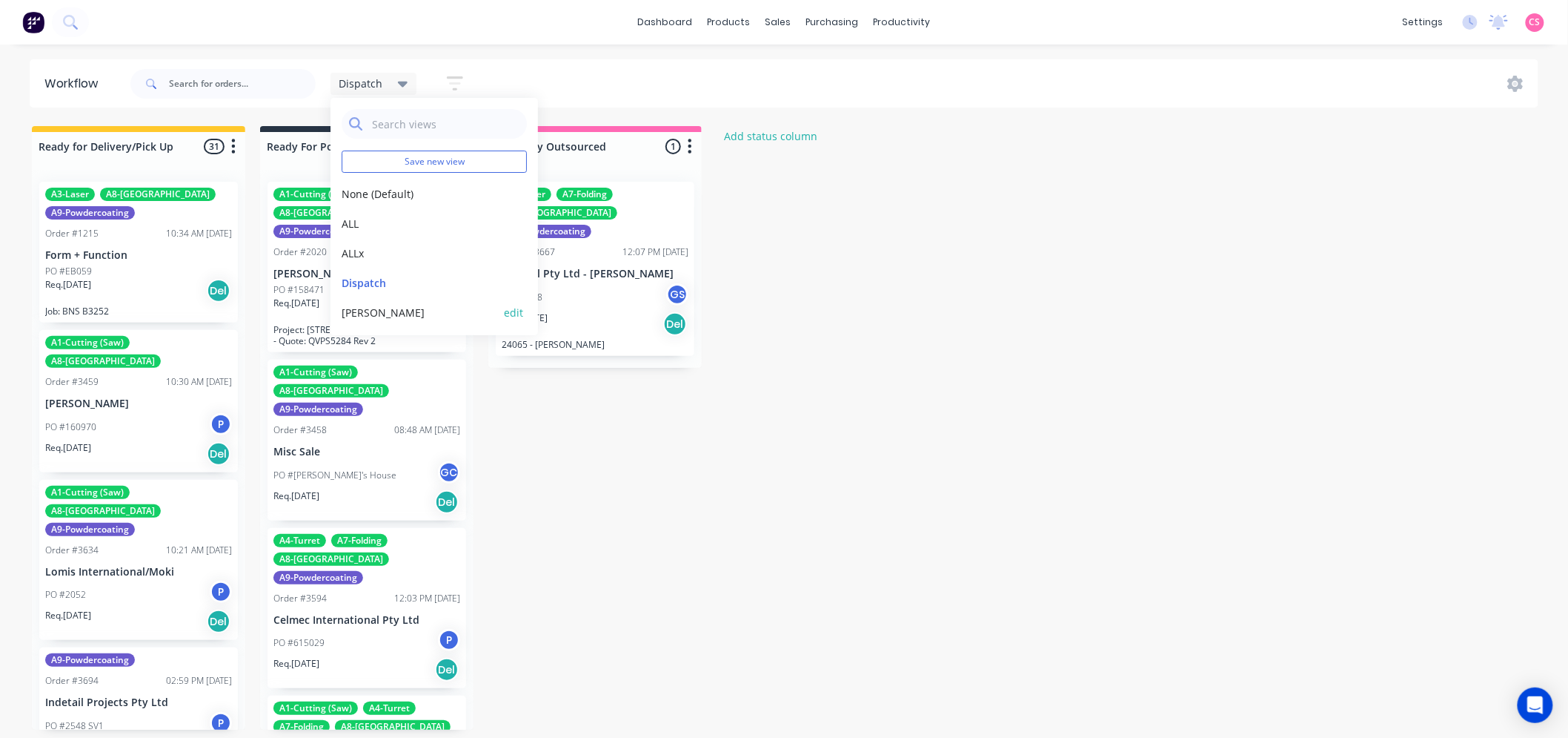
click at [360, 308] on button "[PERSON_NAME]" at bounding box center [421, 313] width 158 height 15
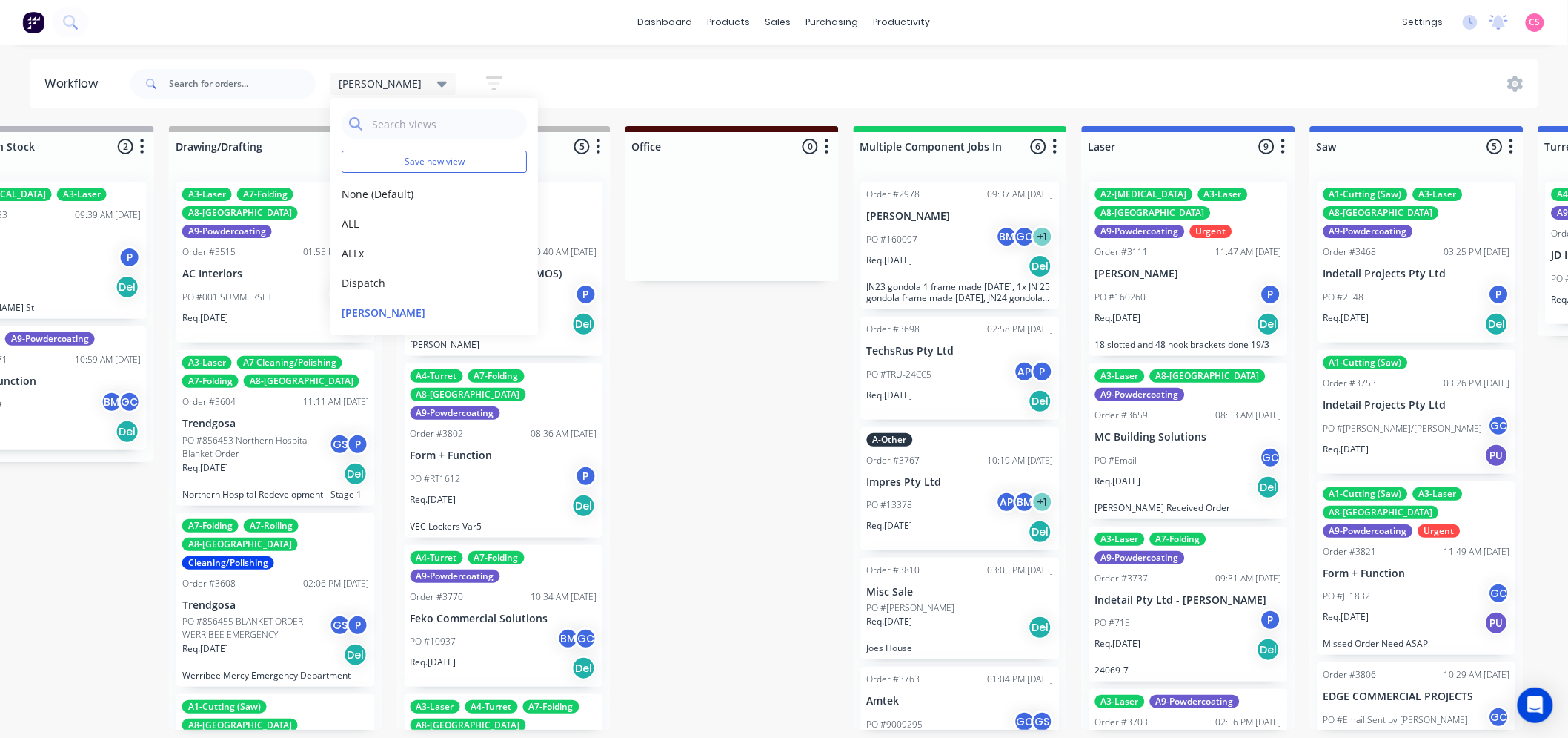
scroll to position [0, 745]
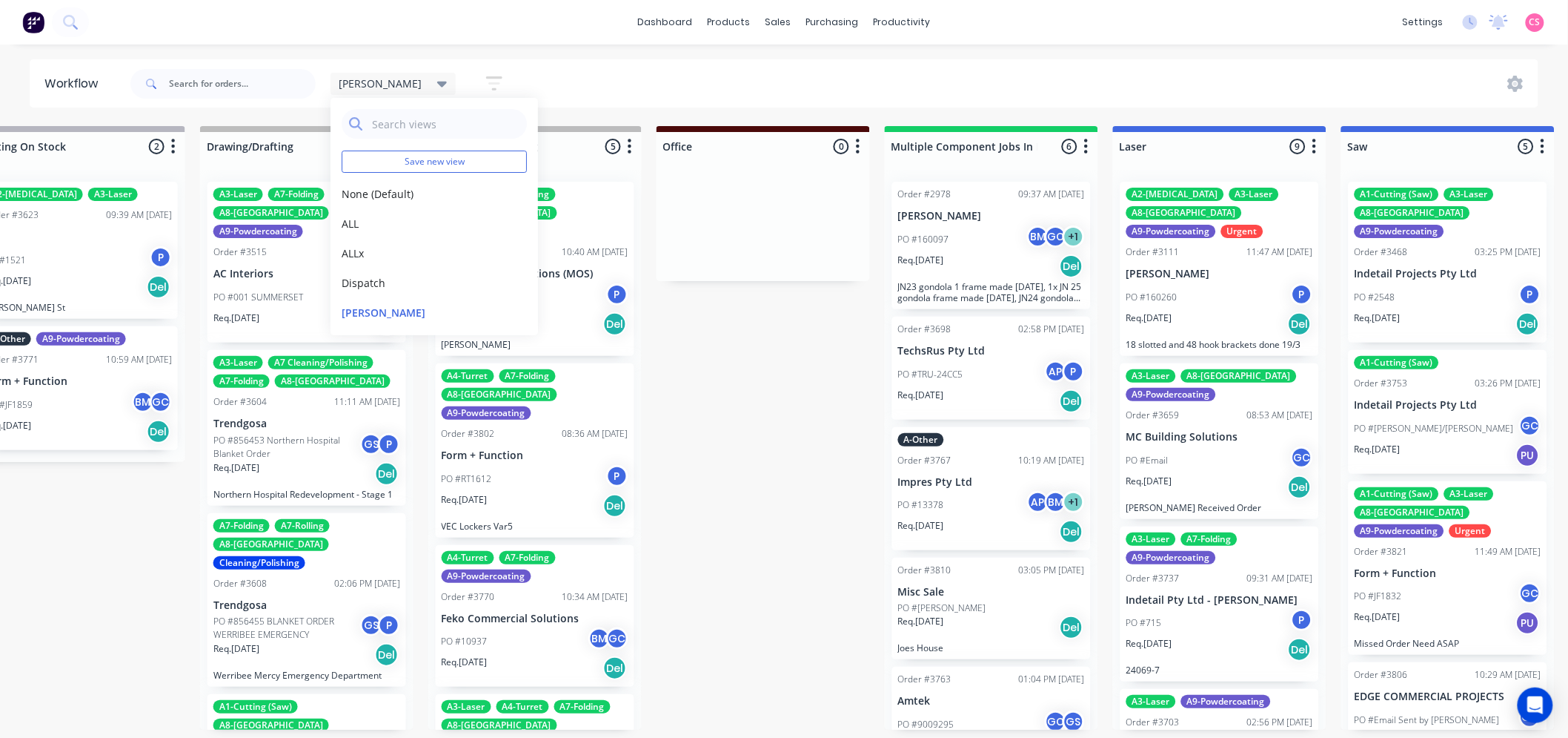
click at [653, 77] on div "Gino Save new view None (Default) edit ALL edit ALLx edit Dispatch edit Gino ed…" at bounding box center [833, 84] width 1412 height 45
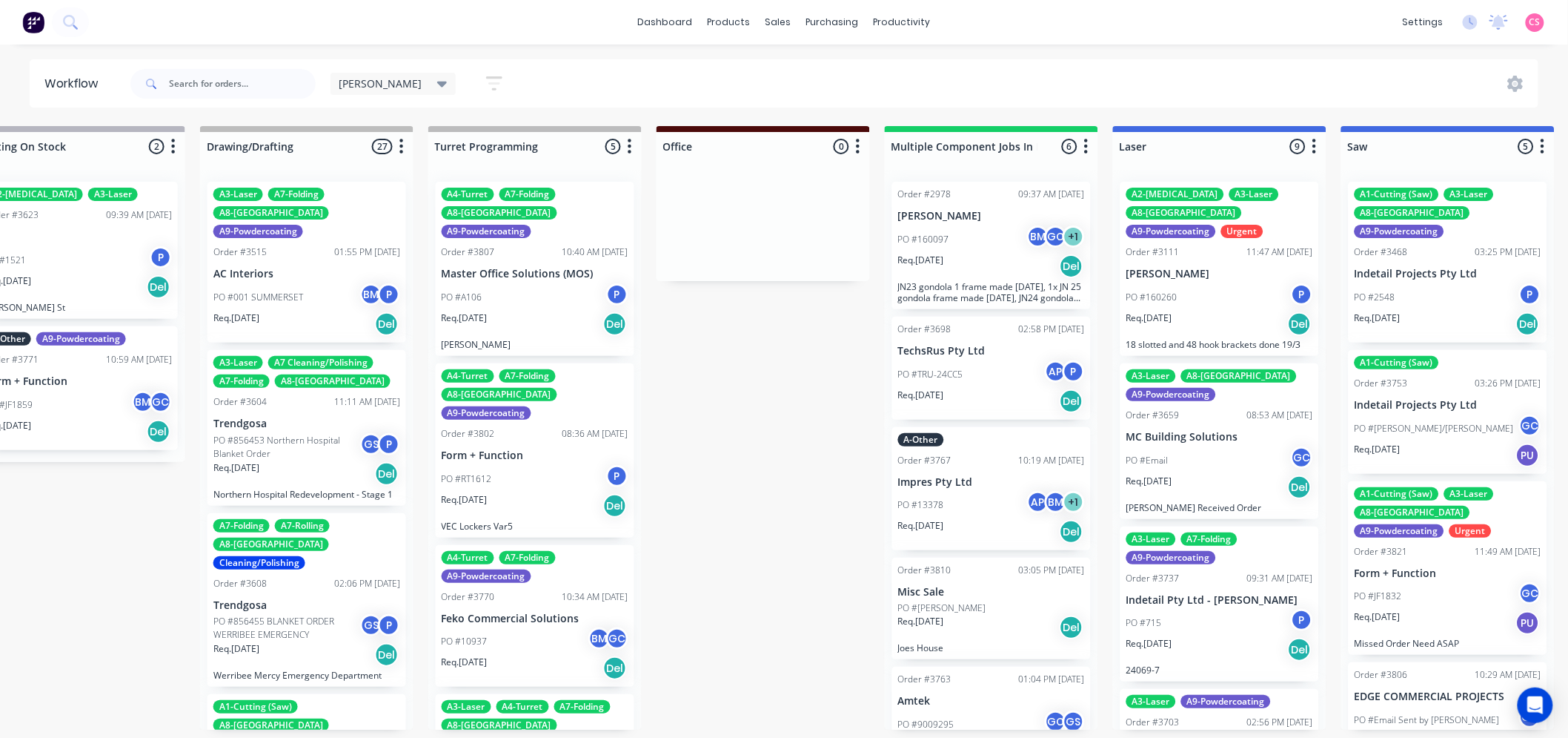
click at [486, 81] on icon "button" at bounding box center [494, 84] width 16 height 19
click at [591, 78] on div "Gino Save new view None (Default) edit ALL edit ALLx edit Dispatch edit Gino ed…" at bounding box center [833, 84] width 1412 height 45
click at [489, 84] on icon "button" at bounding box center [494, 83] width 12 height 2
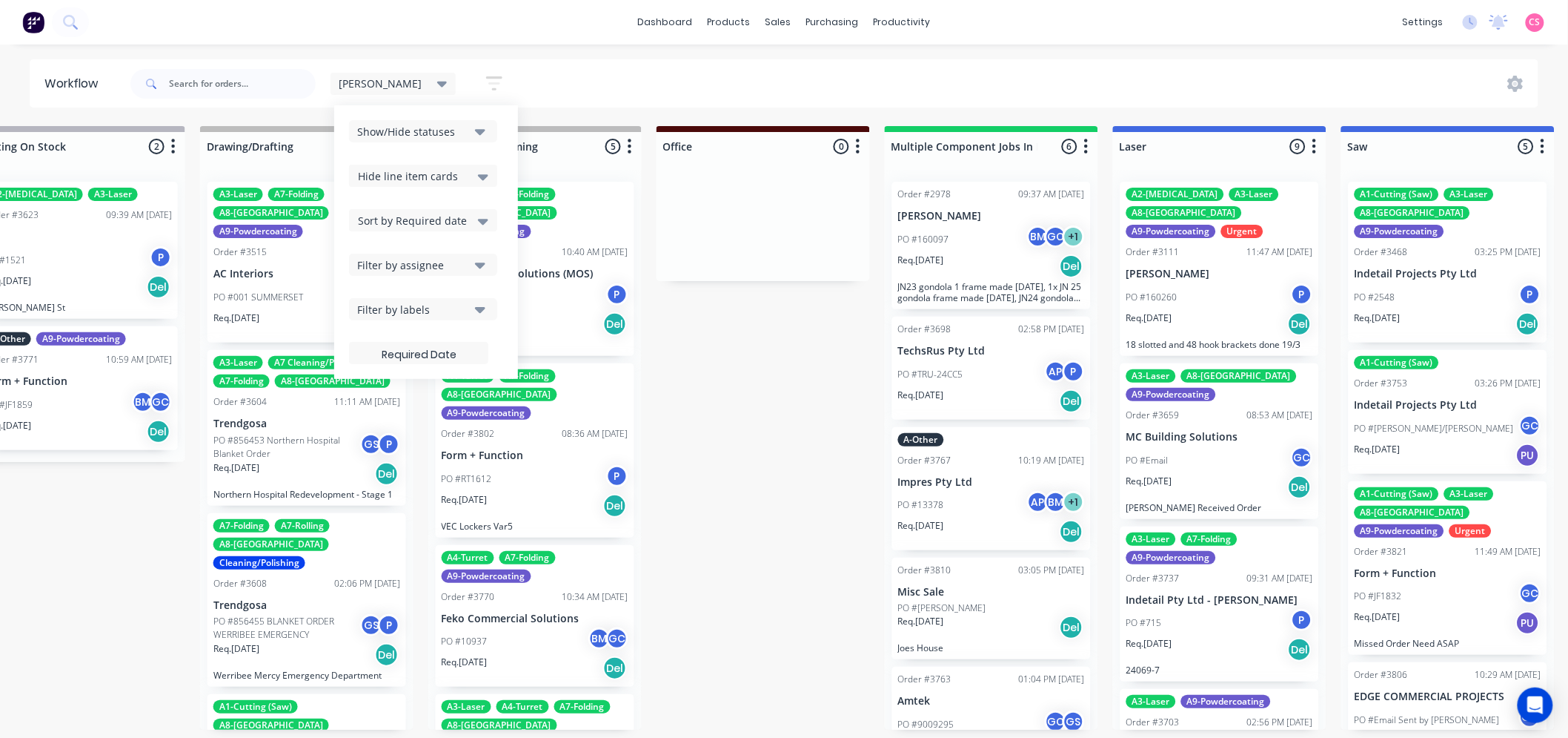
click at [417, 174] on div "Hide line item cards" at bounding box center [423, 176] width 131 height 18
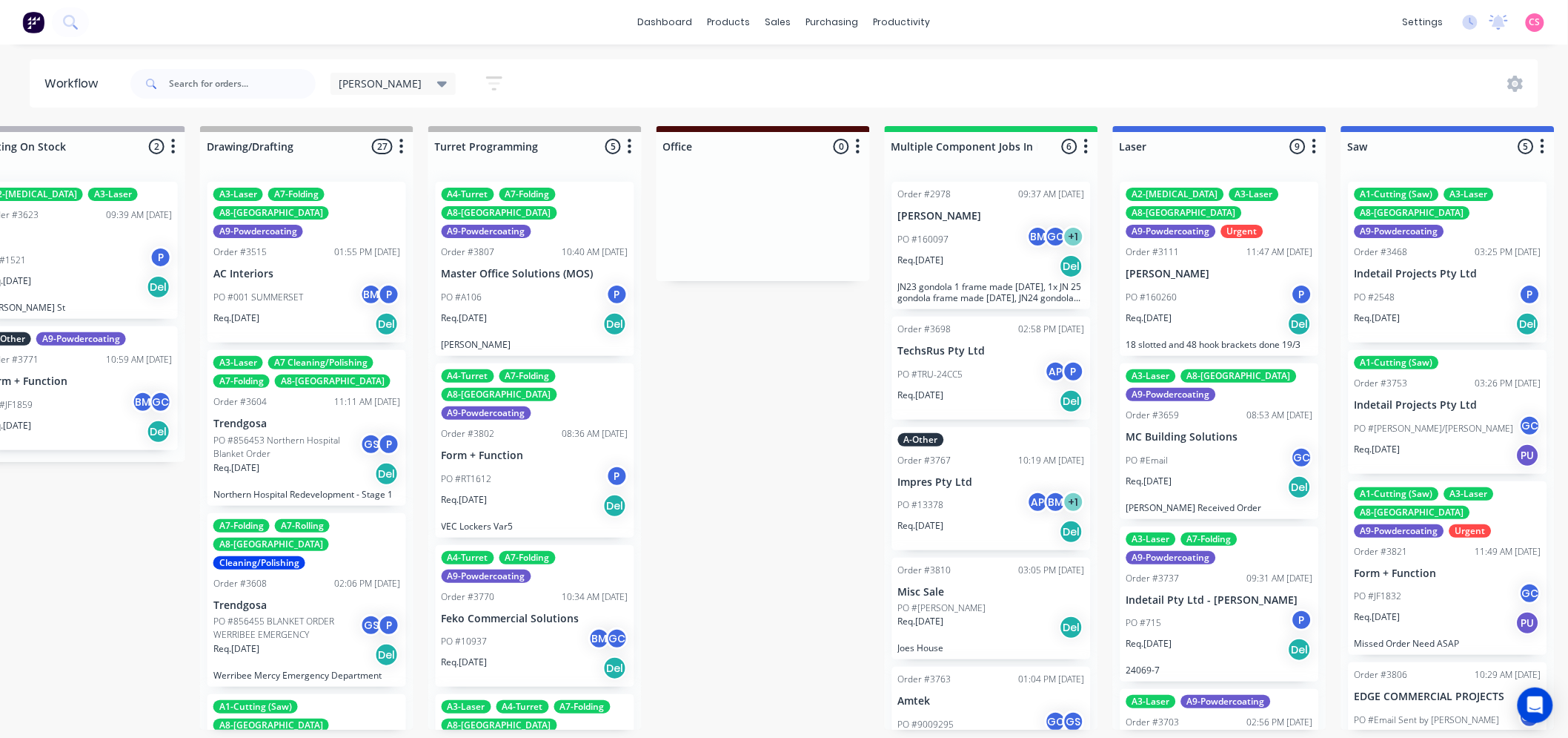
click at [749, 79] on div "Gino Save new view None (Default) edit ALL edit ALLx edit Dispatch edit Gino ed…" at bounding box center [833, 84] width 1412 height 45
click at [362, 86] on span "[PERSON_NAME]" at bounding box center [380, 84] width 83 height 15
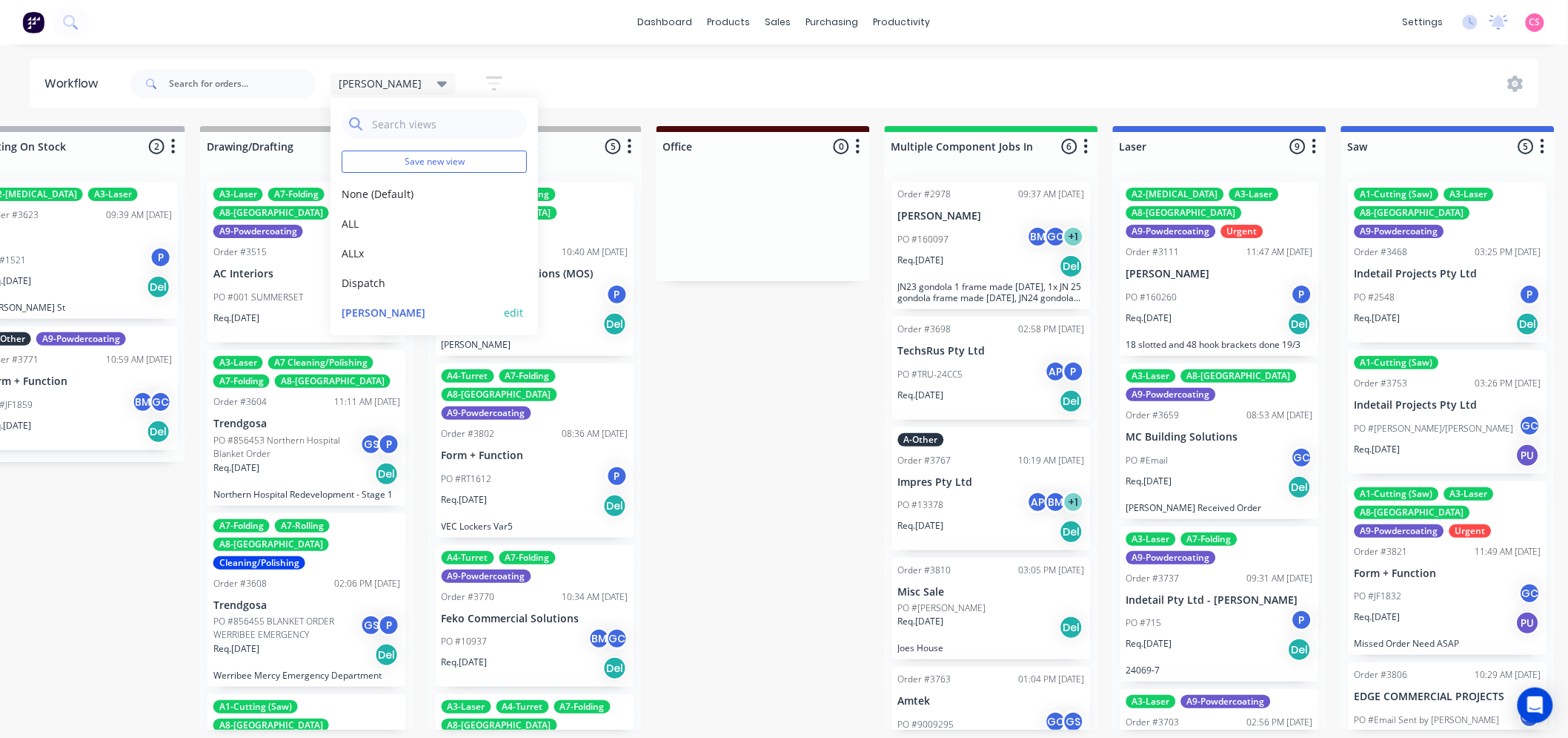
click at [356, 313] on button "[PERSON_NAME]" at bounding box center [421, 313] width 158 height 15
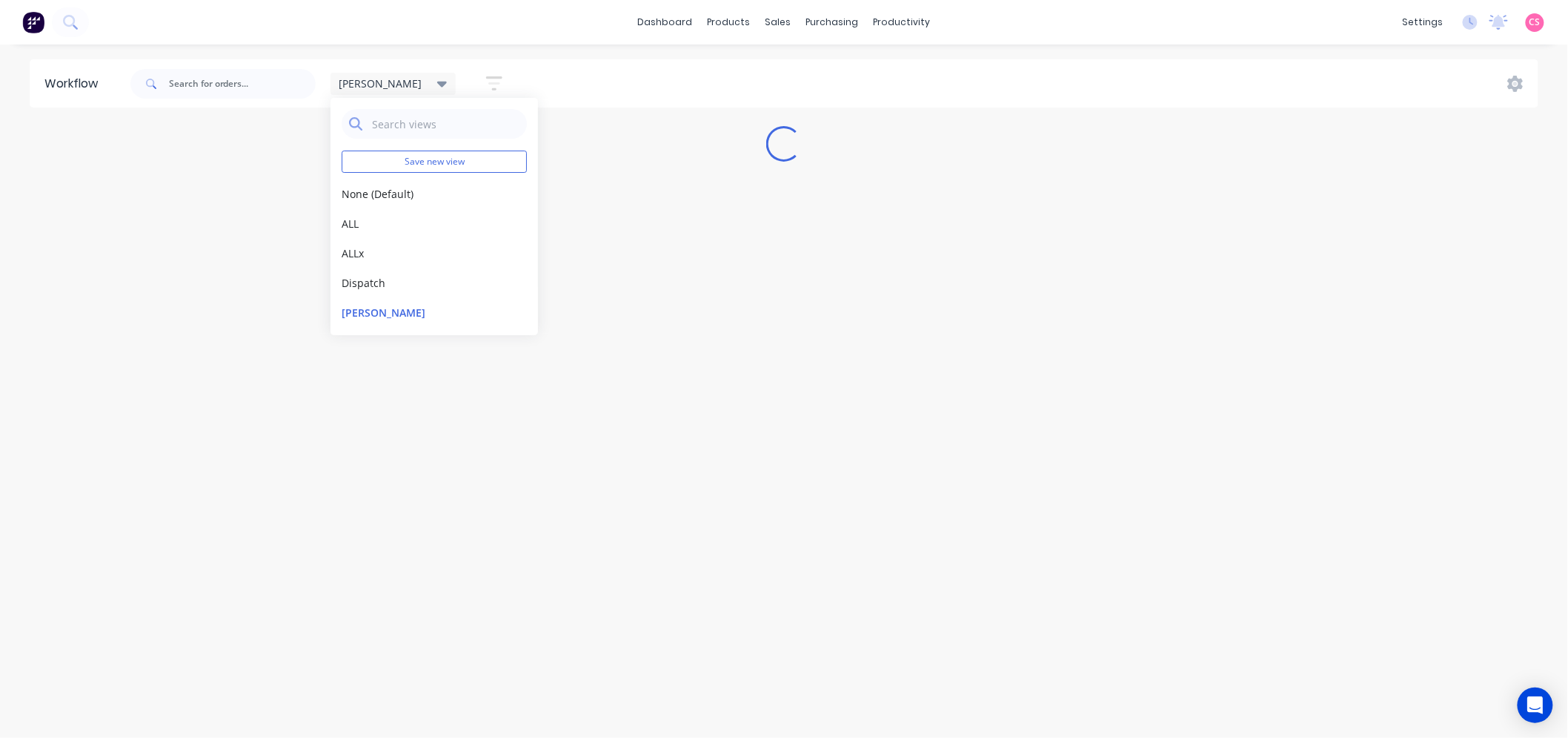
scroll to position [0, 0]
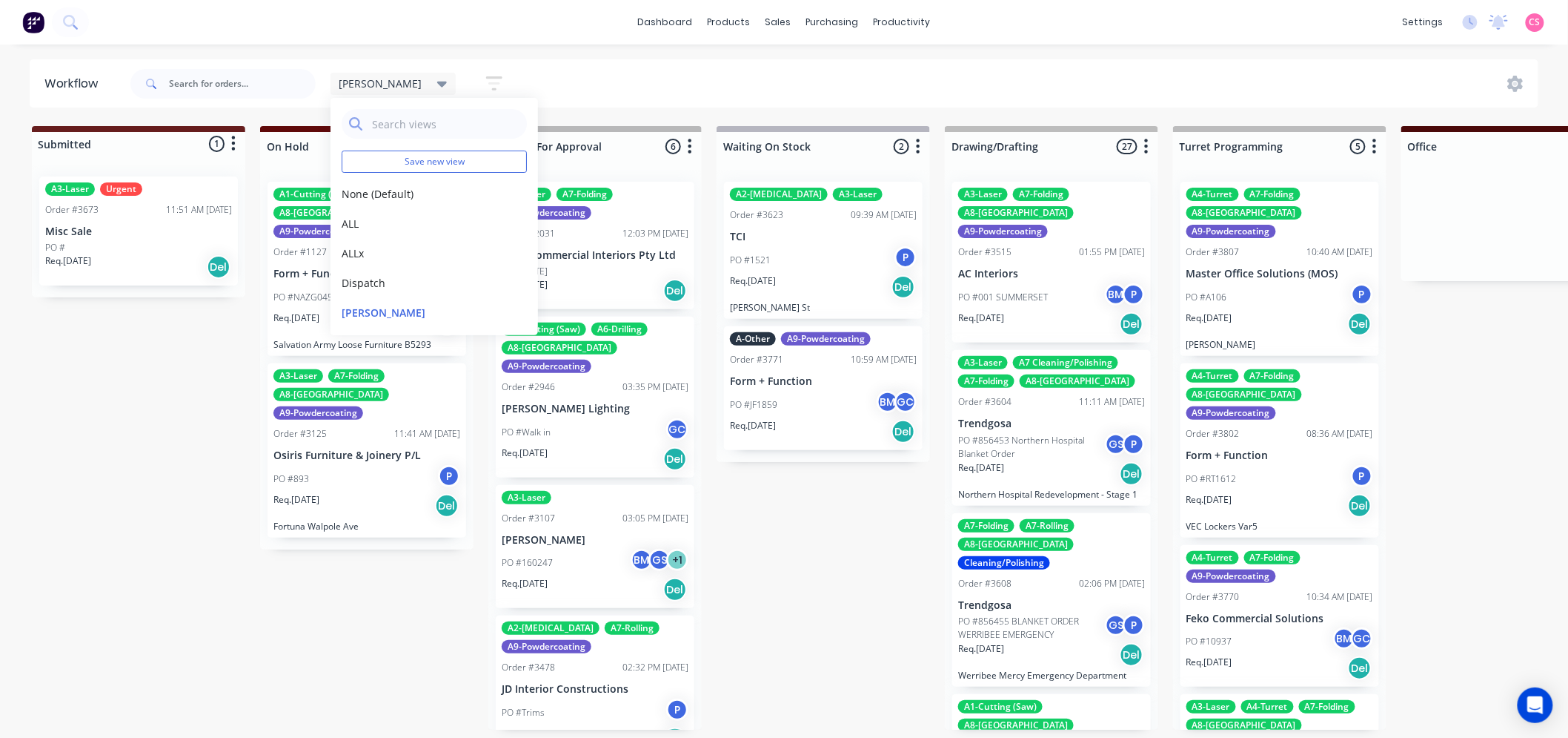
click at [486, 77] on icon "button" at bounding box center [494, 84] width 16 height 14
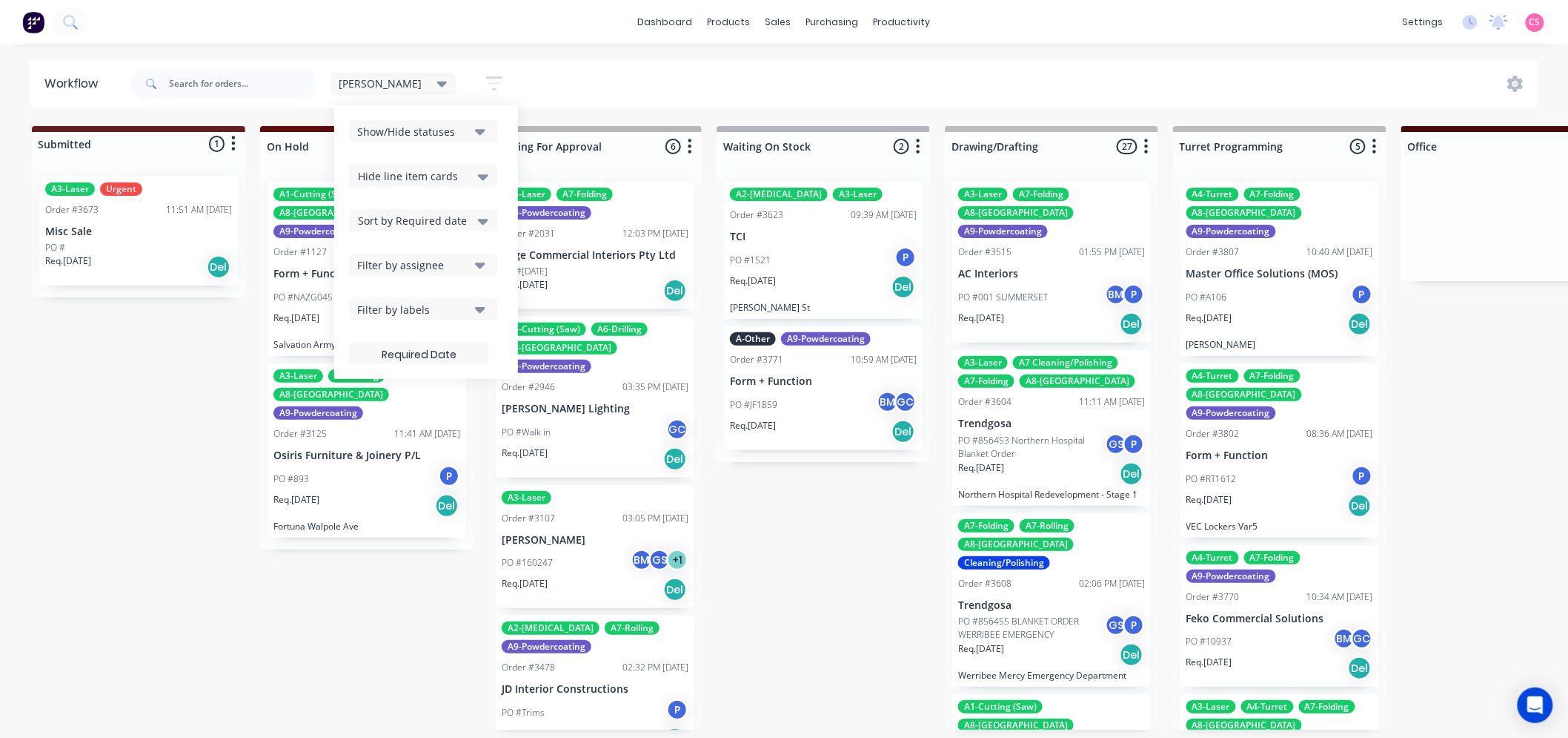
click at [358, 174] on span "Hide line item cards" at bounding box center [407, 176] width 100 height 15
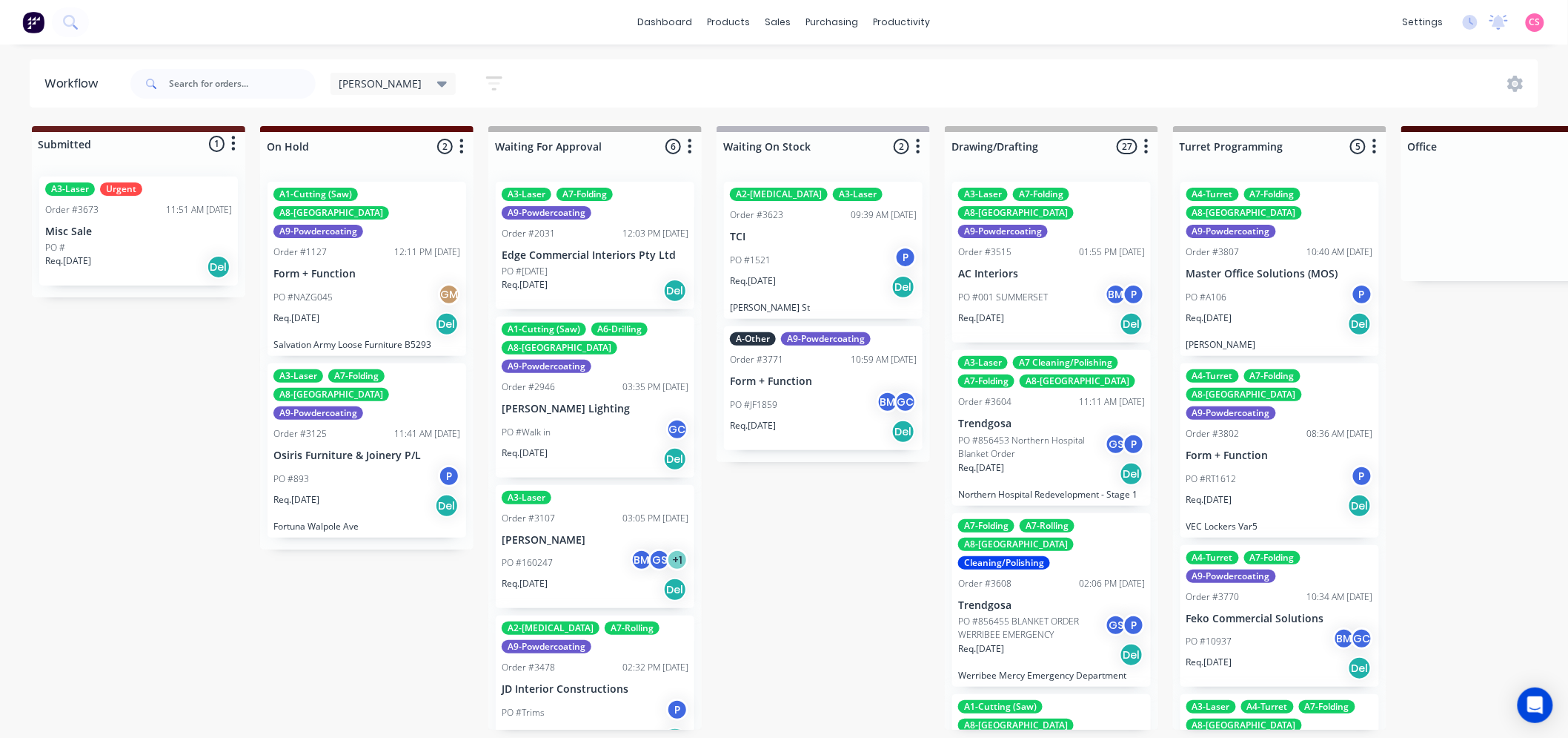
click at [639, 62] on div "Gino Save new view None (Default) edit ALL edit ALLx edit Dispatch edit Gino ed…" at bounding box center [833, 84] width 1412 height 45
click at [438, 82] on icon at bounding box center [442, 84] width 10 height 6
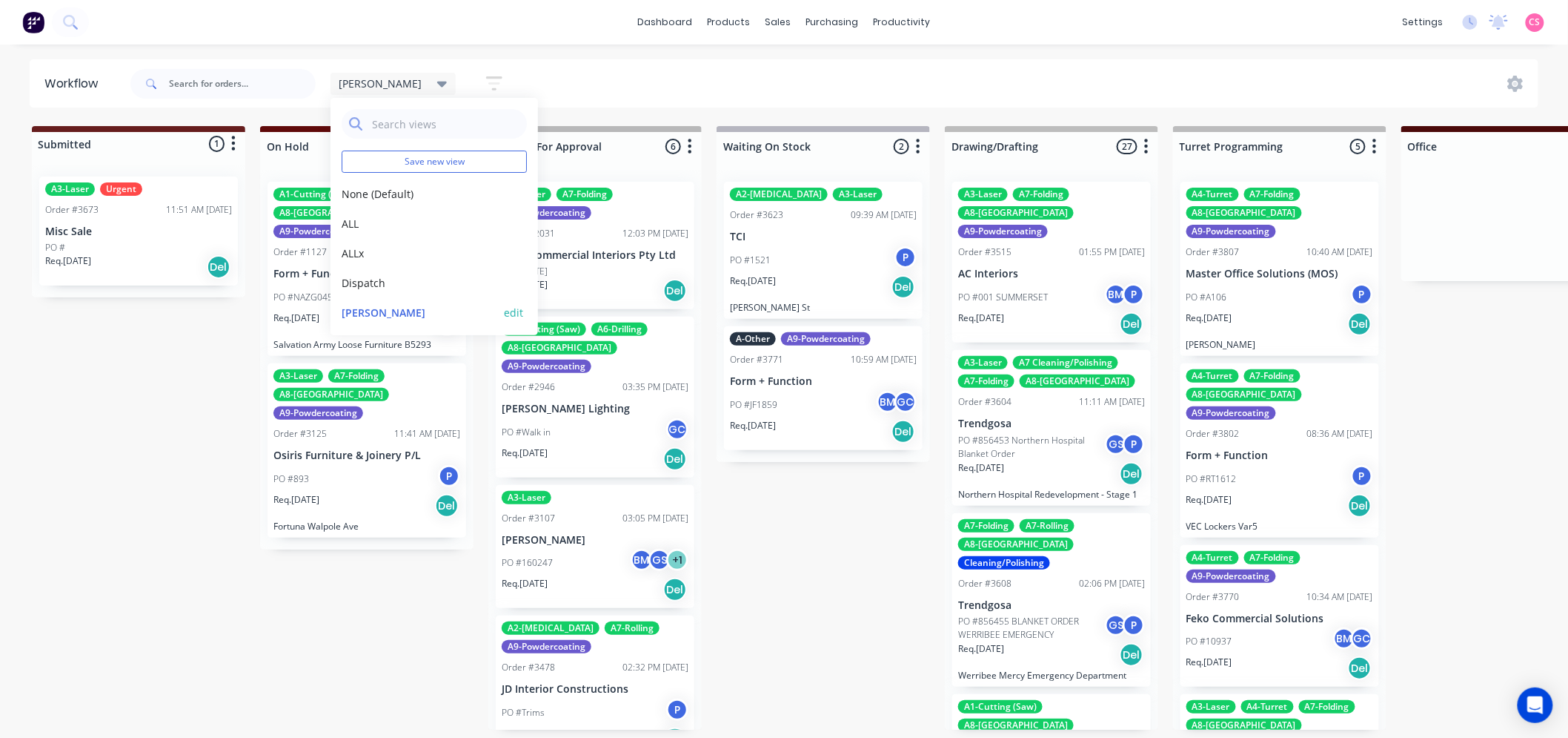
click at [504, 314] on button "edit" at bounding box center [513, 313] width 19 height 15
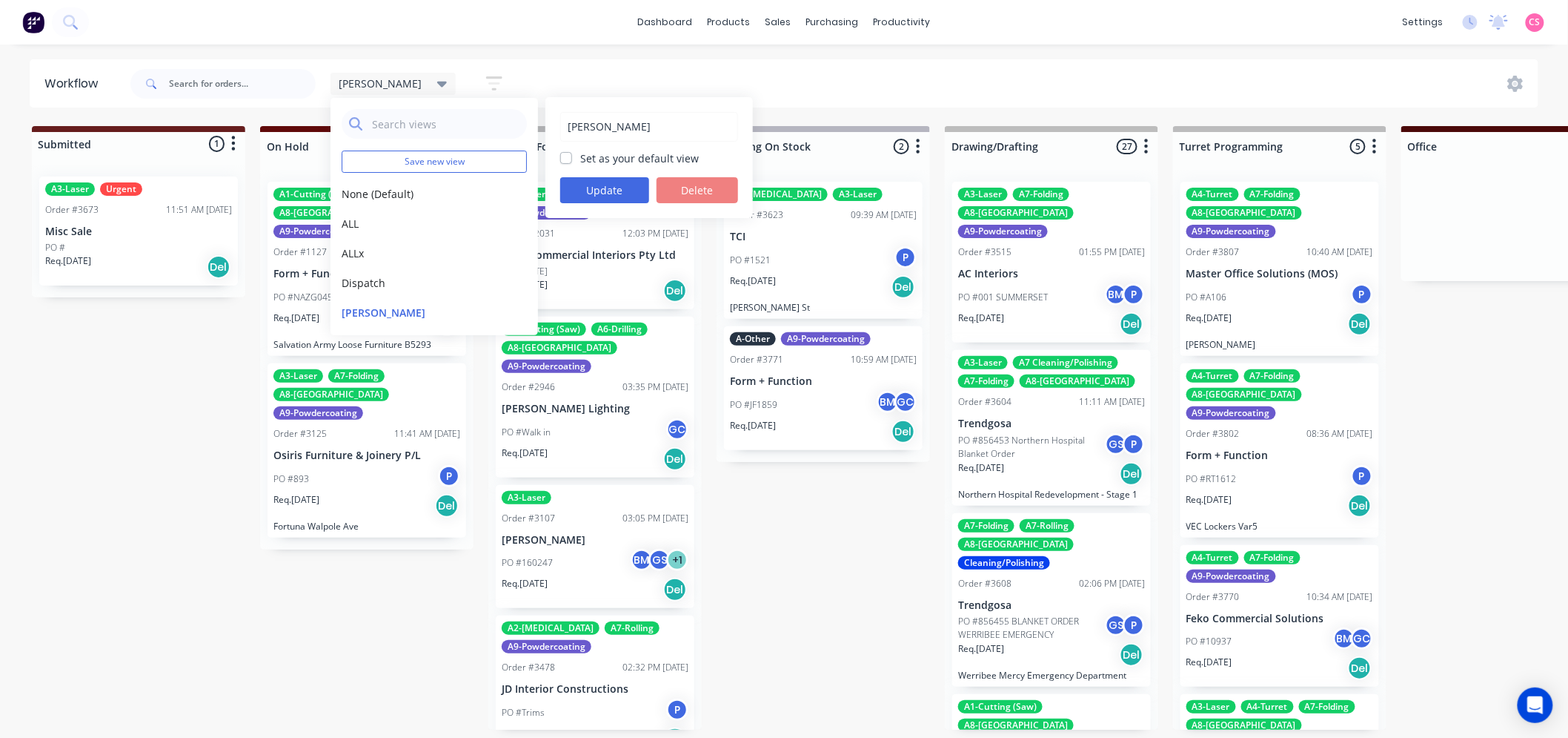
click at [939, 79] on div "Gino Save new view None (Default) edit ALL edit ALLx edit Dispatch edit Gino ed…" at bounding box center [833, 84] width 1412 height 45
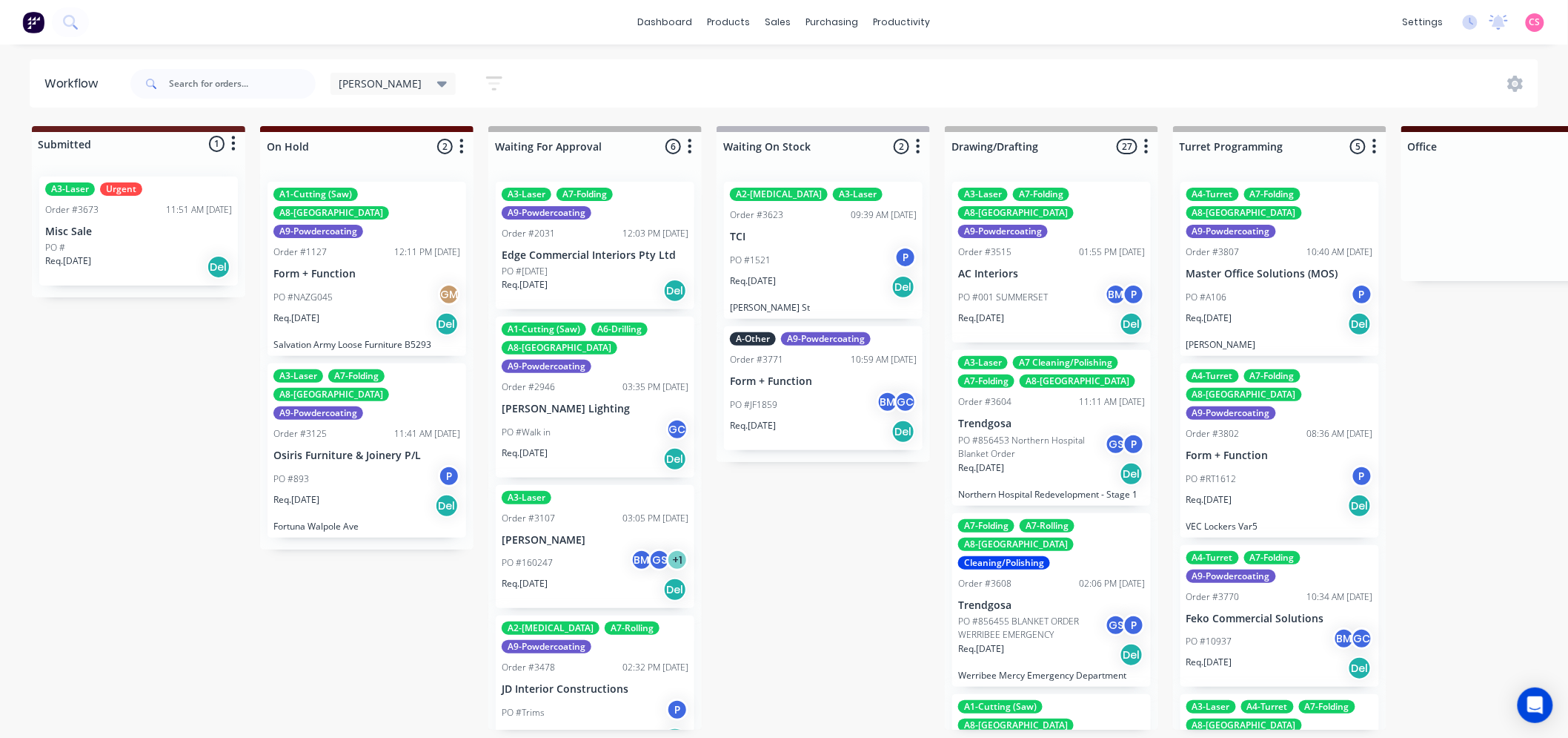
click at [346, 84] on span "[PERSON_NAME]" at bounding box center [380, 84] width 83 height 15
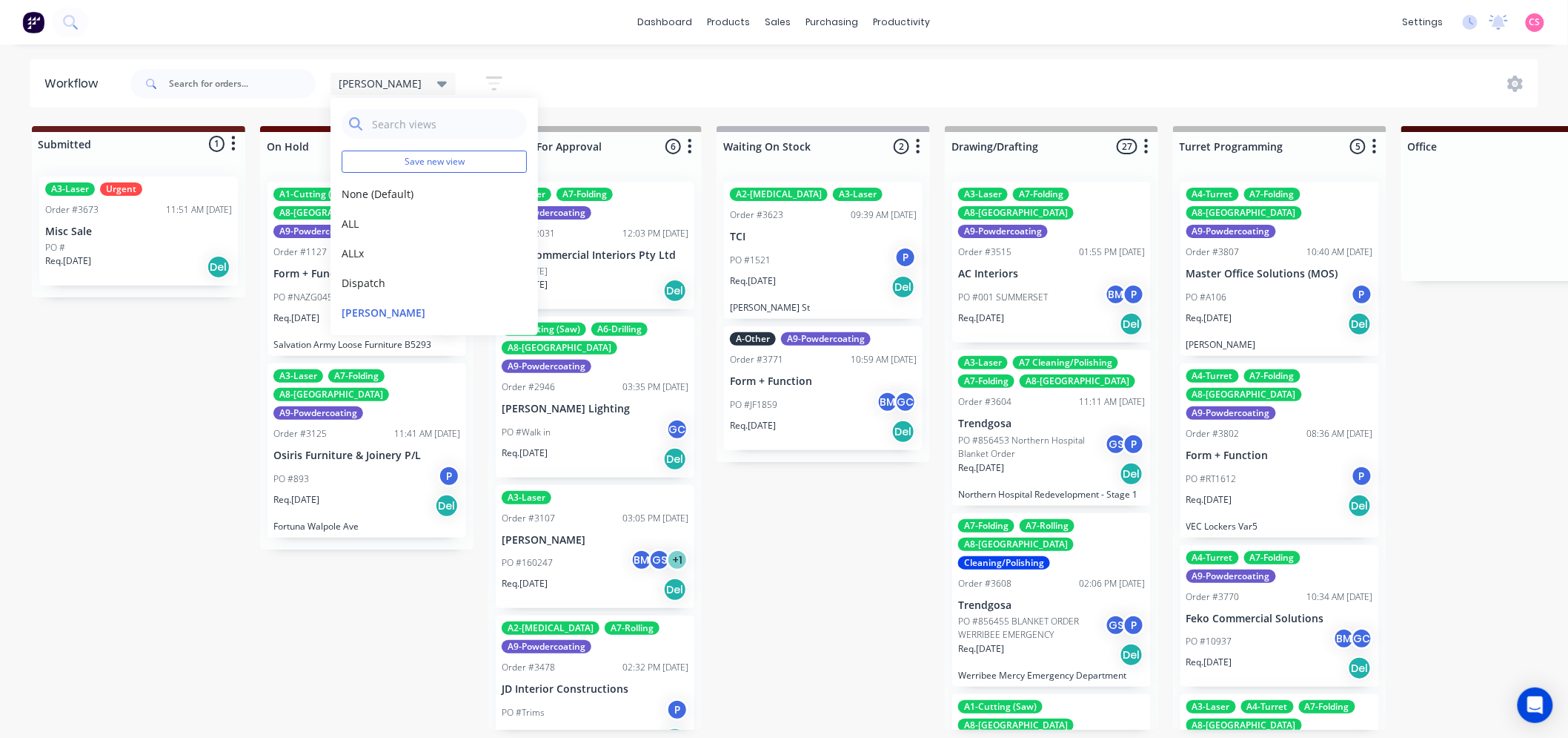
click at [723, 75] on div "Gino Save new view None (Default) edit ALL edit ALLx edit Dispatch edit Gino ed…" at bounding box center [833, 84] width 1412 height 45
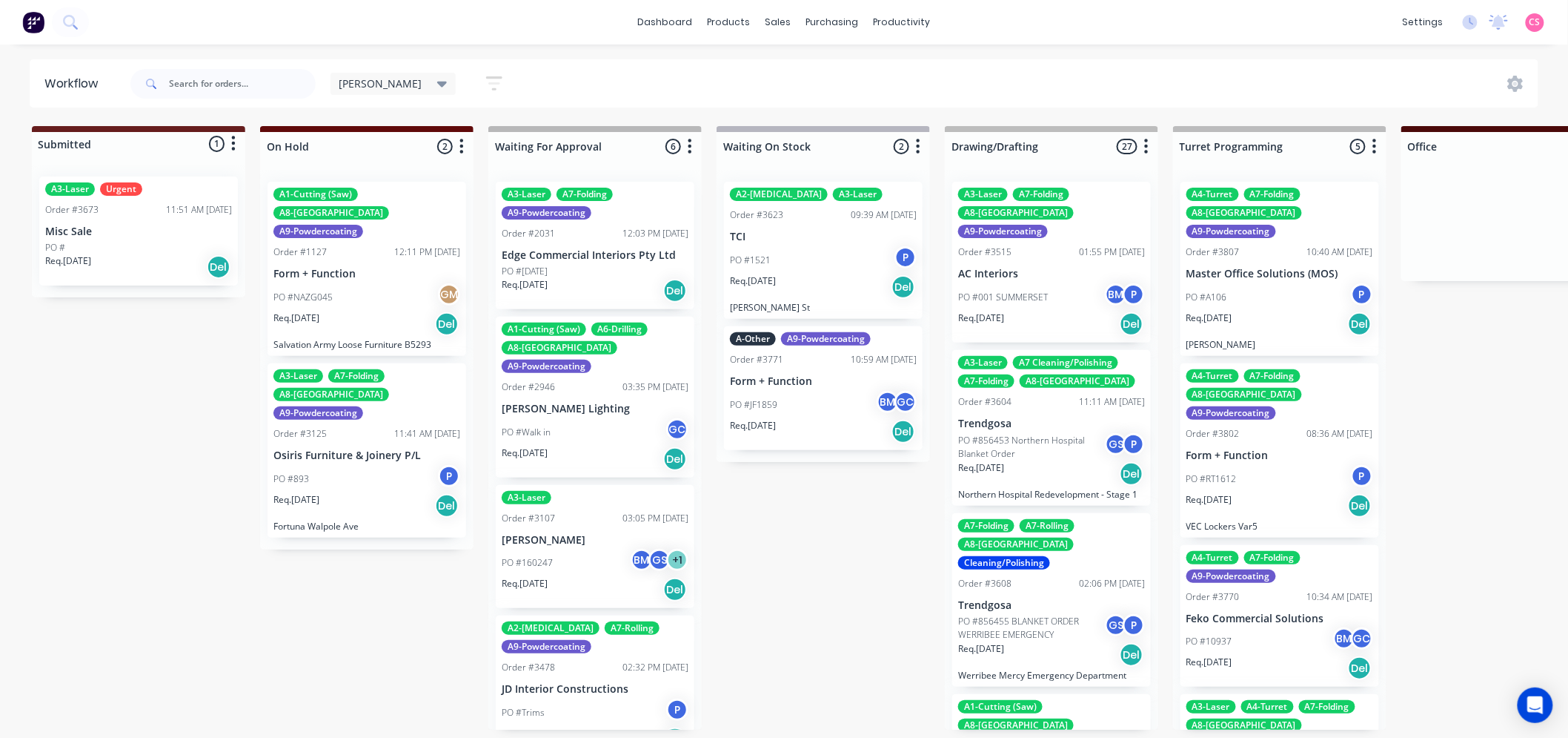
click at [346, 84] on span "[PERSON_NAME]" at bounding box center [380, 84] width 83 height 15
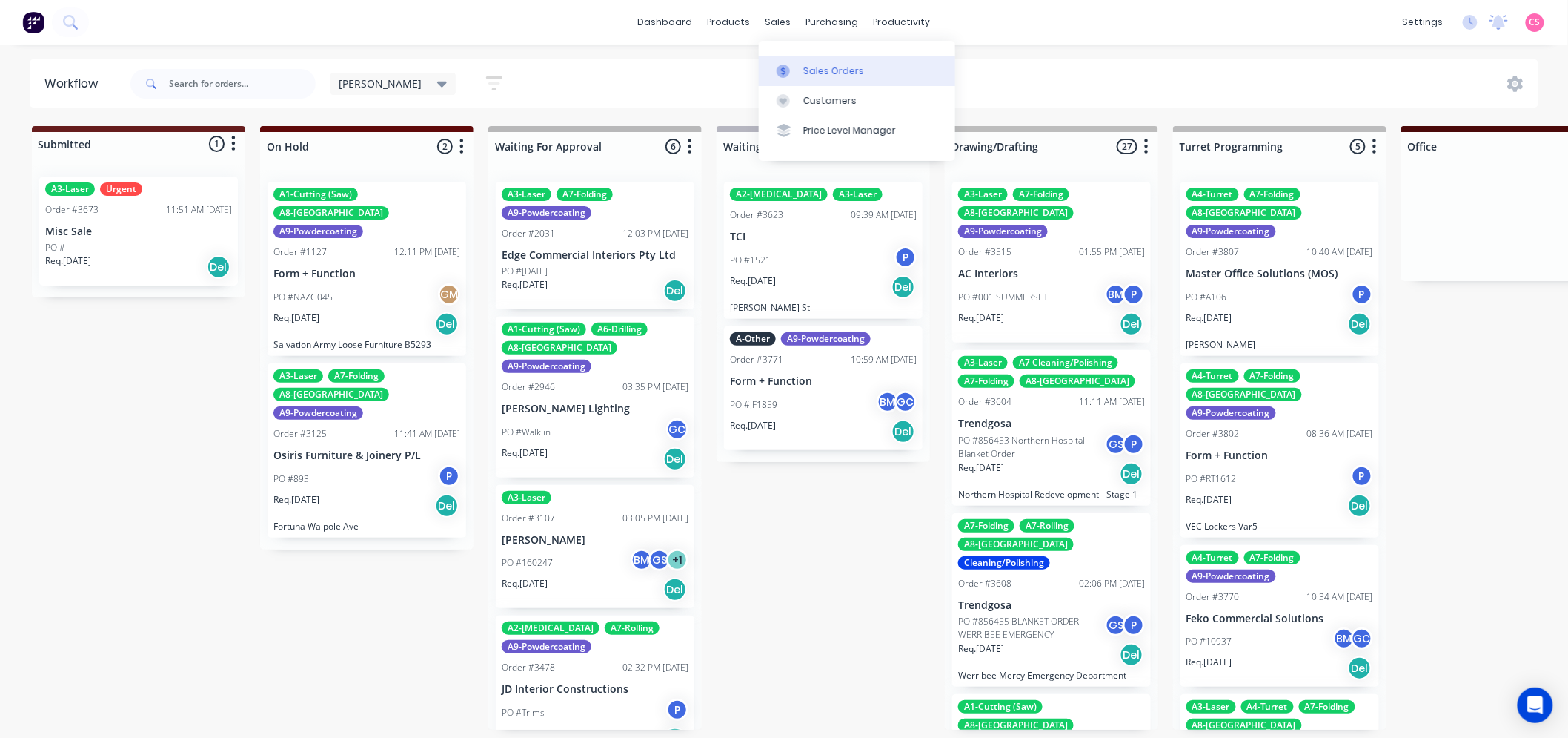
click at [820, 67] on div "Sales Orders" at bounding box center [833, 70] width 61 height 13
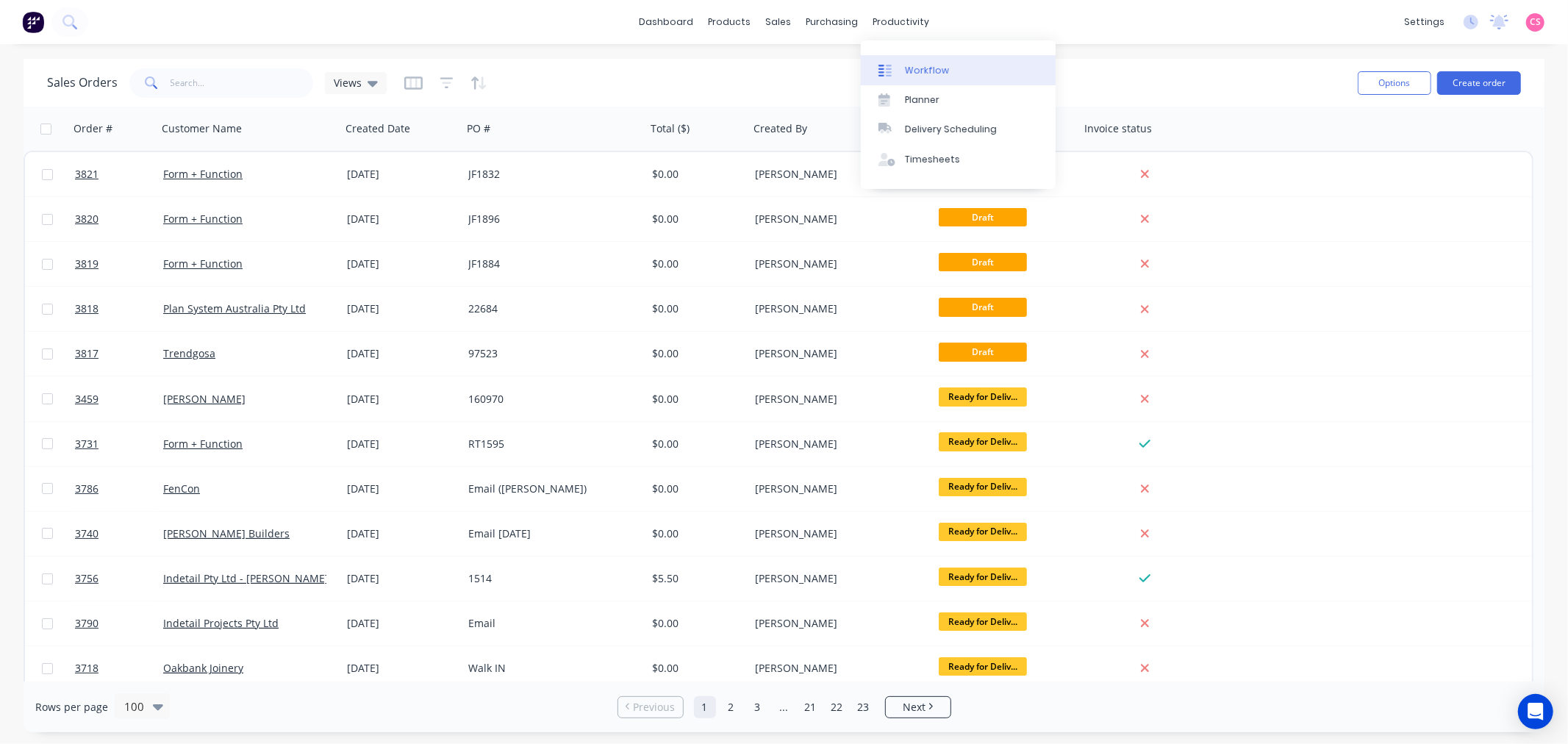
click at [945, 71] on link "Workflow" at bounding box center [958, 70] width 195 height 29
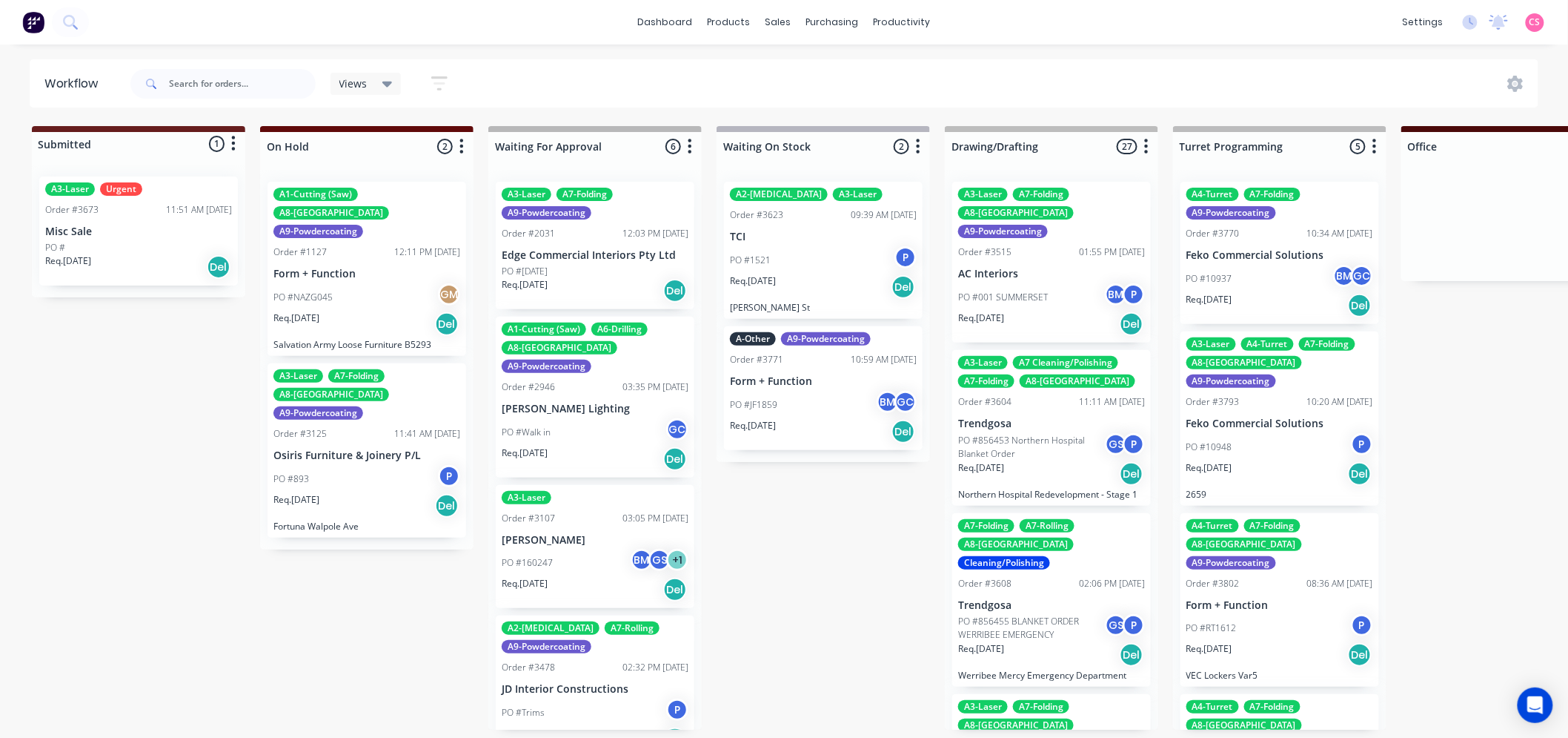
click at [353, 84] on span "Views" at bounding box center [353, 84] width 28 height 15
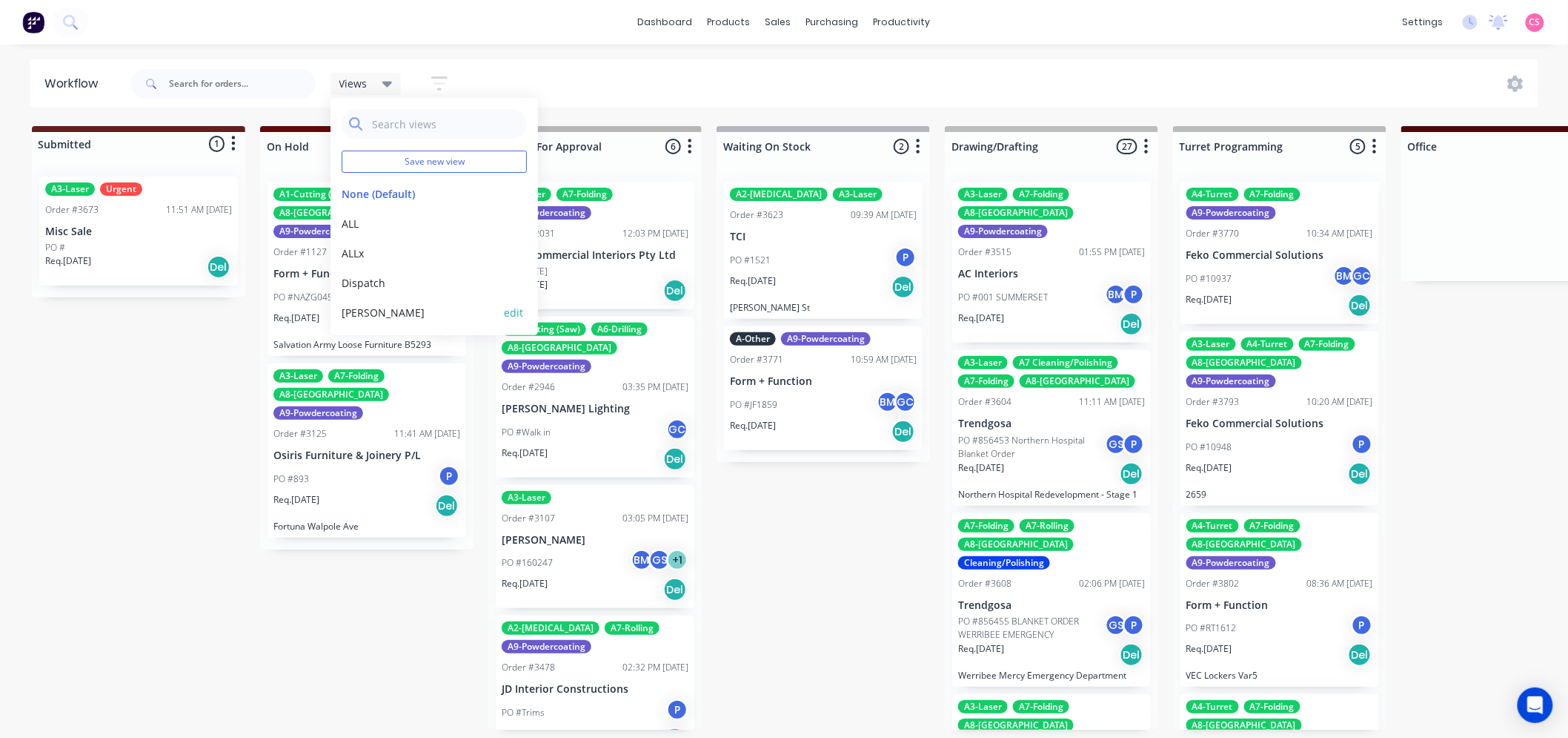
click at [352, 307] on button "[PERSON_NAME]" at bounding box center [421, 313] width 158 height 15
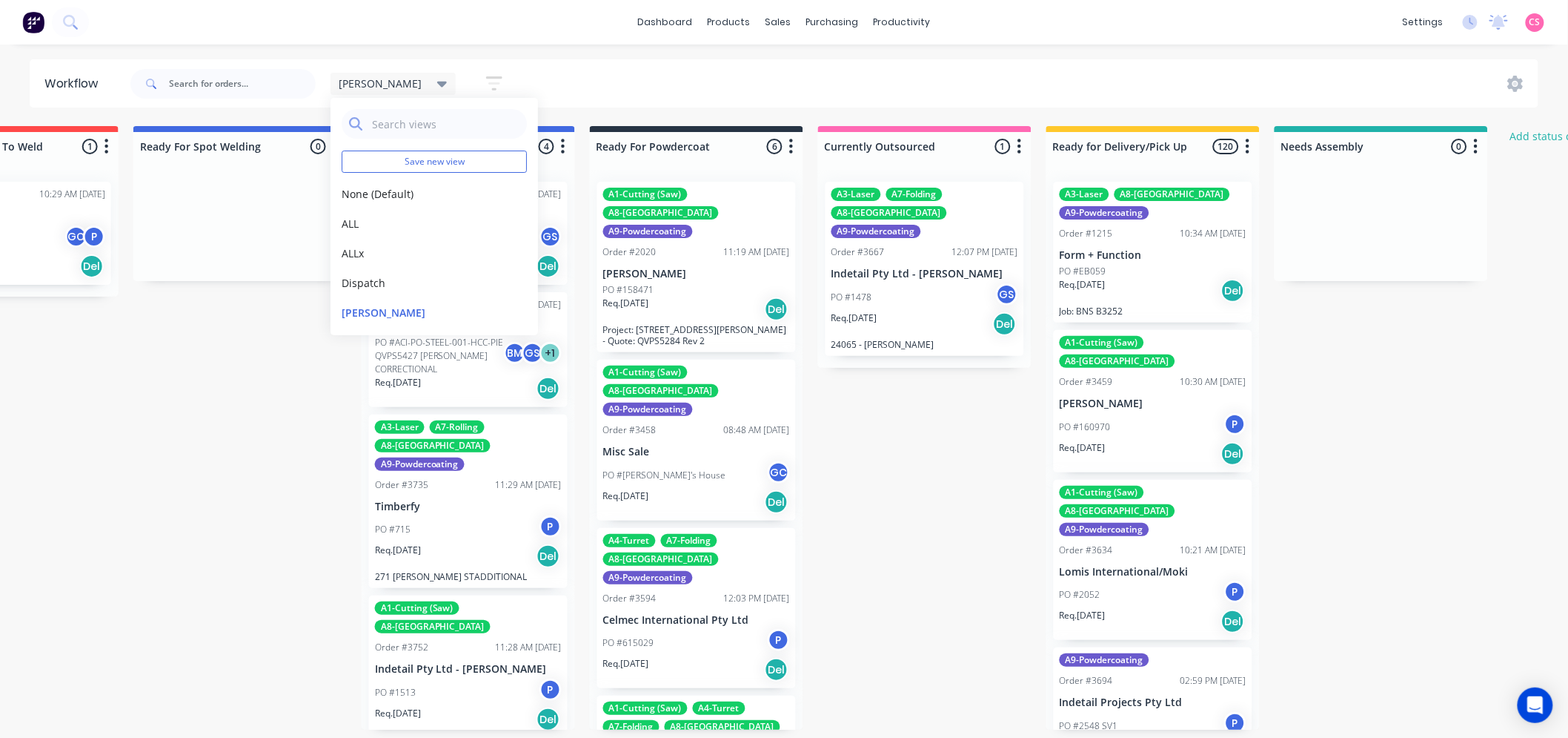
scroll to position [0, 2050]
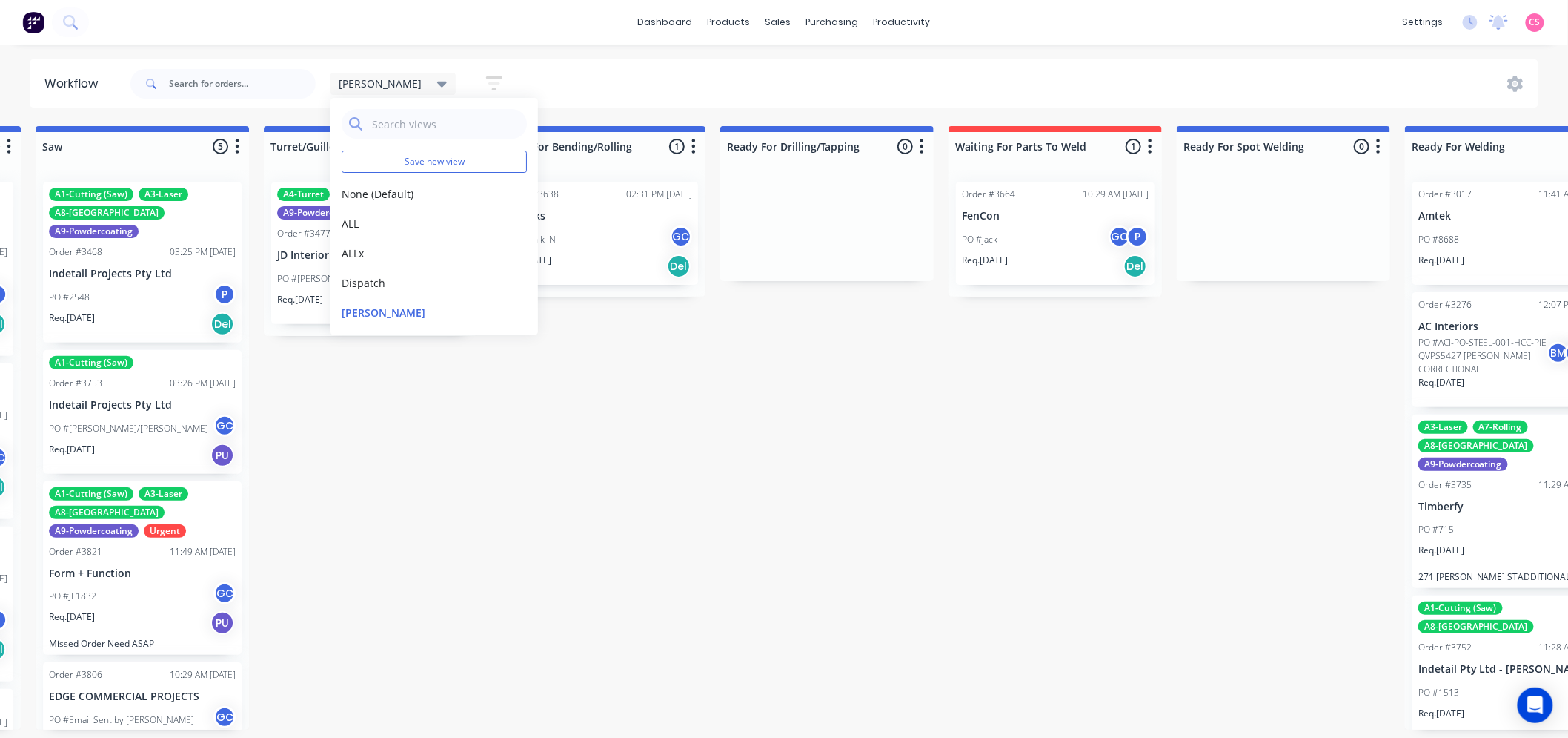
click at [827, 83] on div "Gino Save new view None (Default) edit ALL edit ALLx edit Dispatch edit Gino ed…" at bounding box center [833, 84] width 1412 height 45
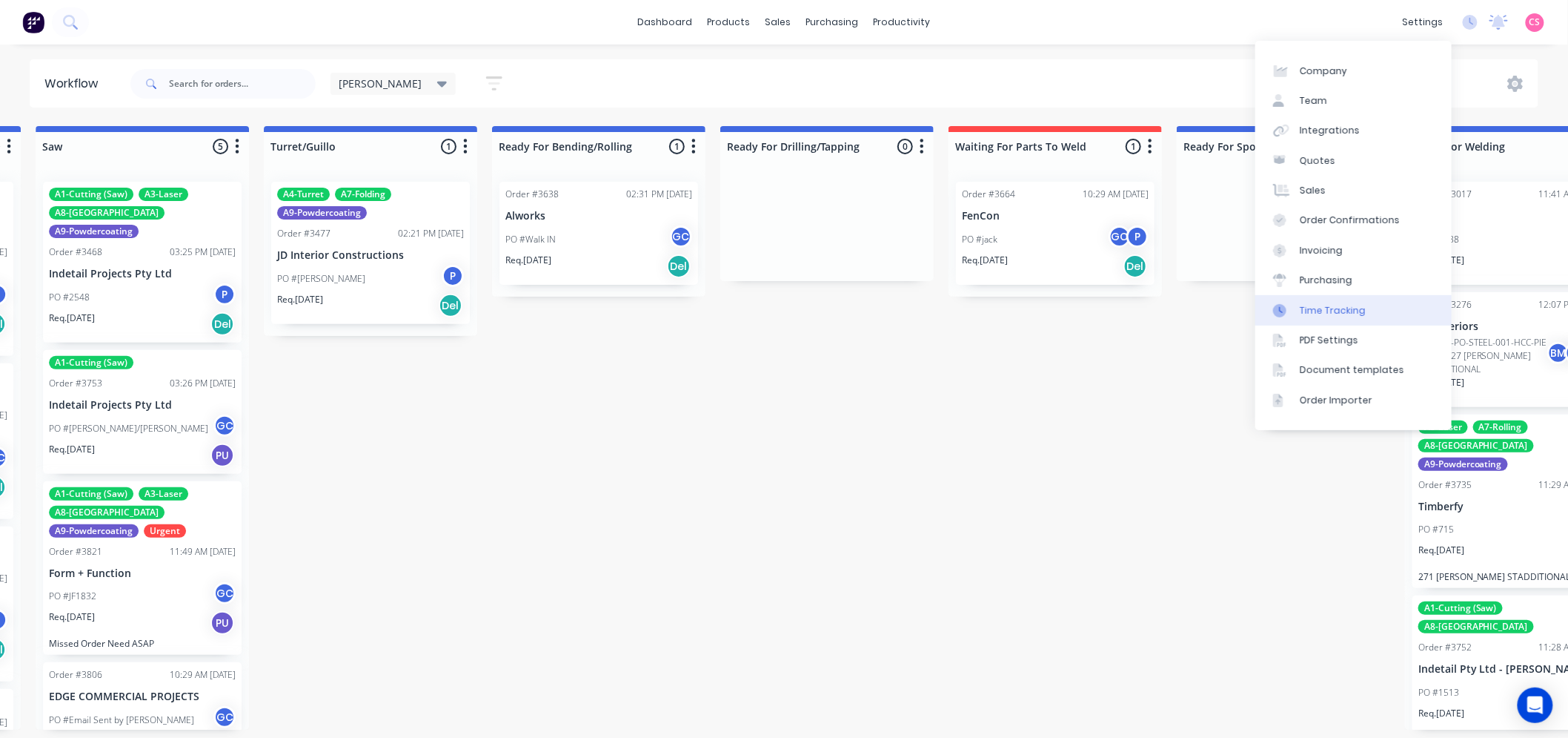
click at [1328, 306] on div "Time Tracking" at bounding box center [1332, 310] width 66 height 13
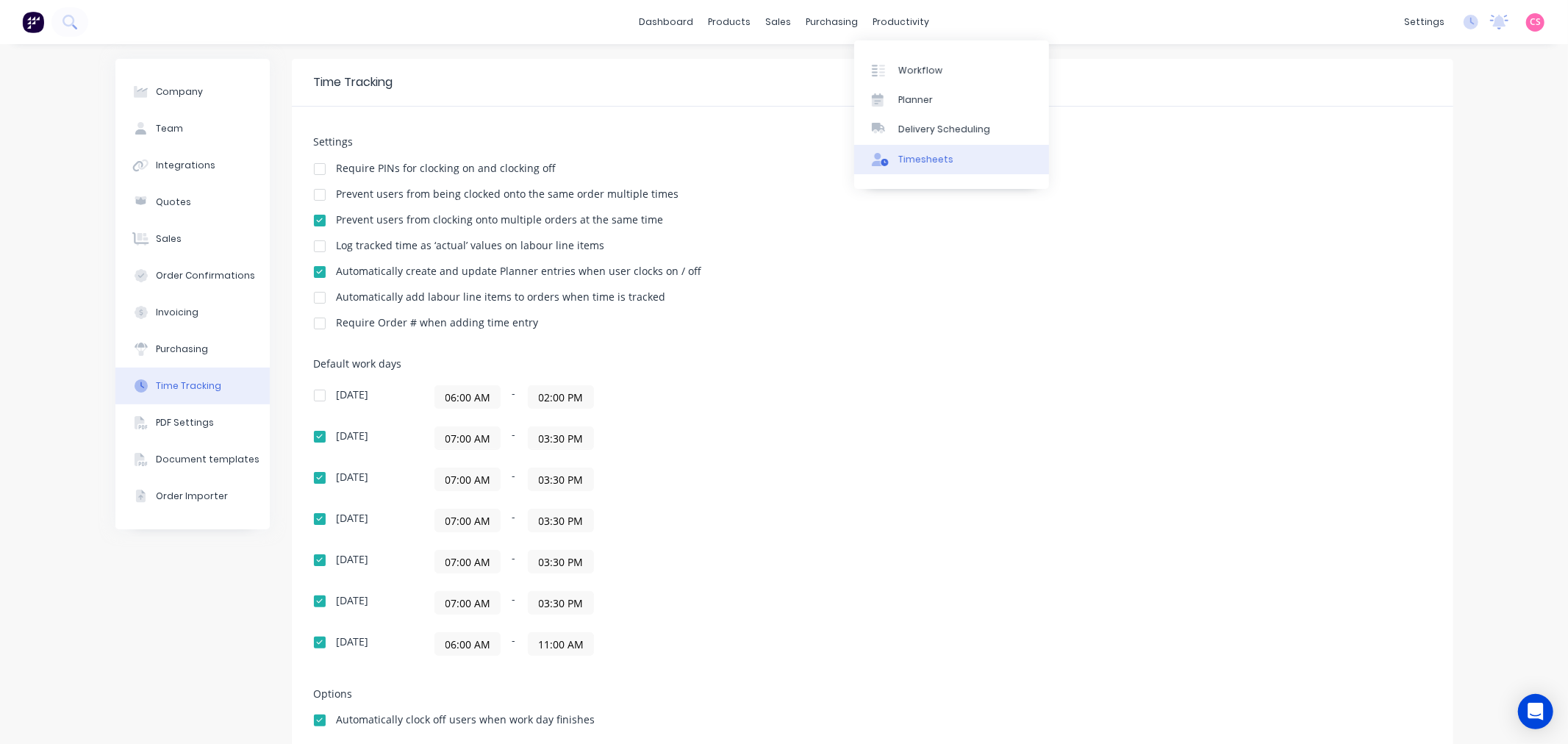
click at [935, 162] on div "Timesheets" at bounding box center [925, 159] width 55 height 13
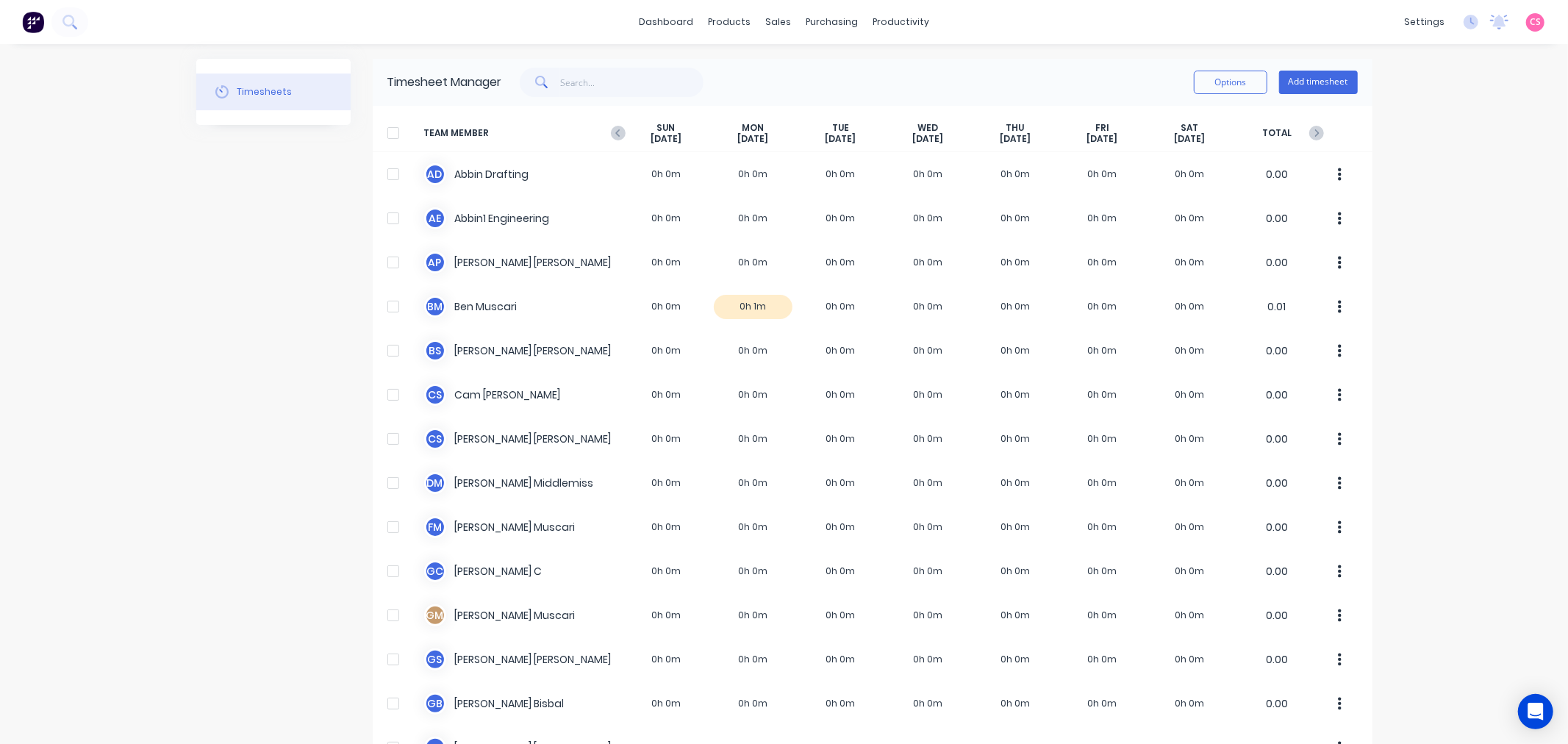
click at [1482, 230] on div "dashboard products sales purchasing productivity dashboard products Product Cat…" at bounding box center [784, 372] width 1568 height 744
click at [814, 64] on div "Sales Orders" at bounding box center [827, 70] width 61 height 13
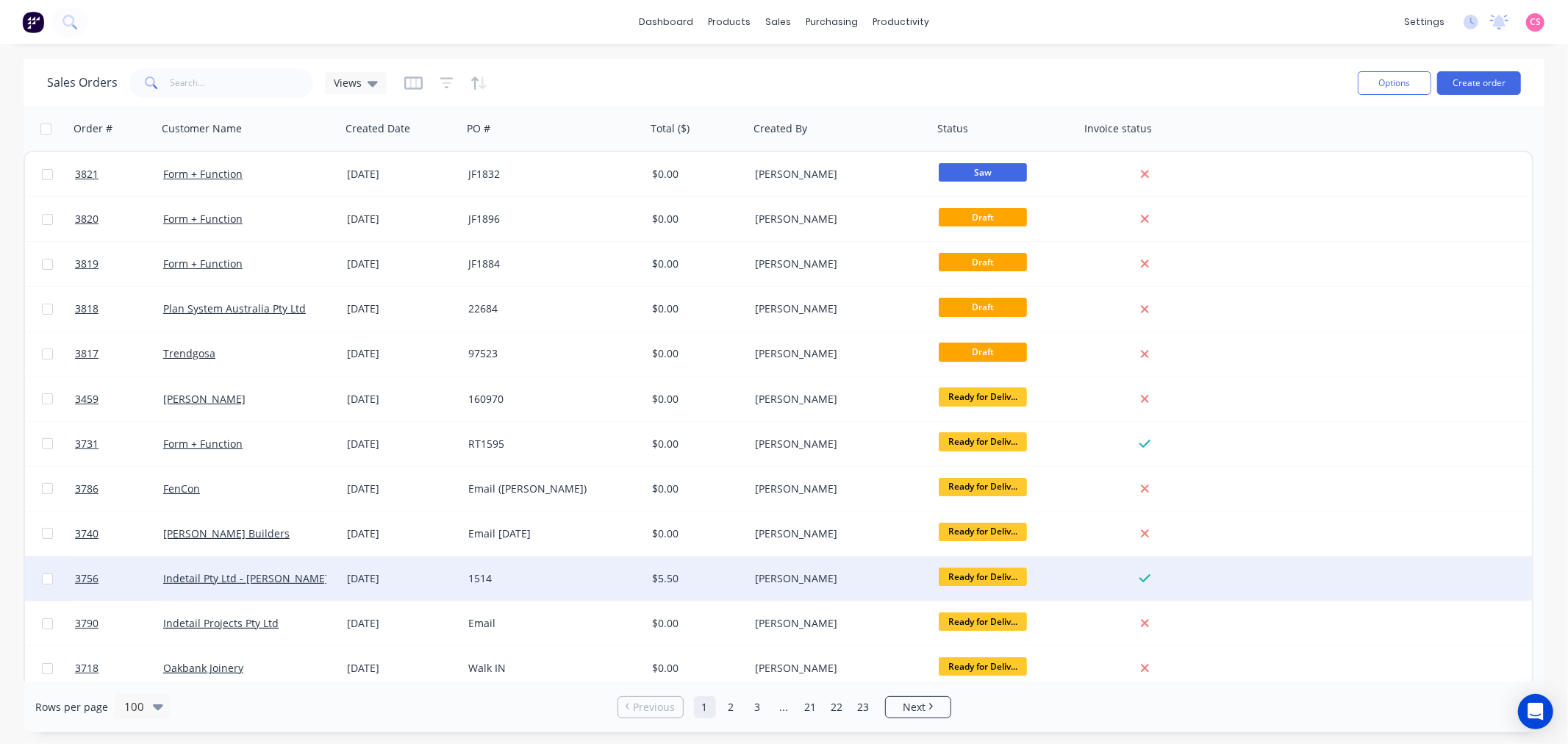
click at [383, 578] on div "[DATE]" at bounding box center [401, 578] width 110 height 15
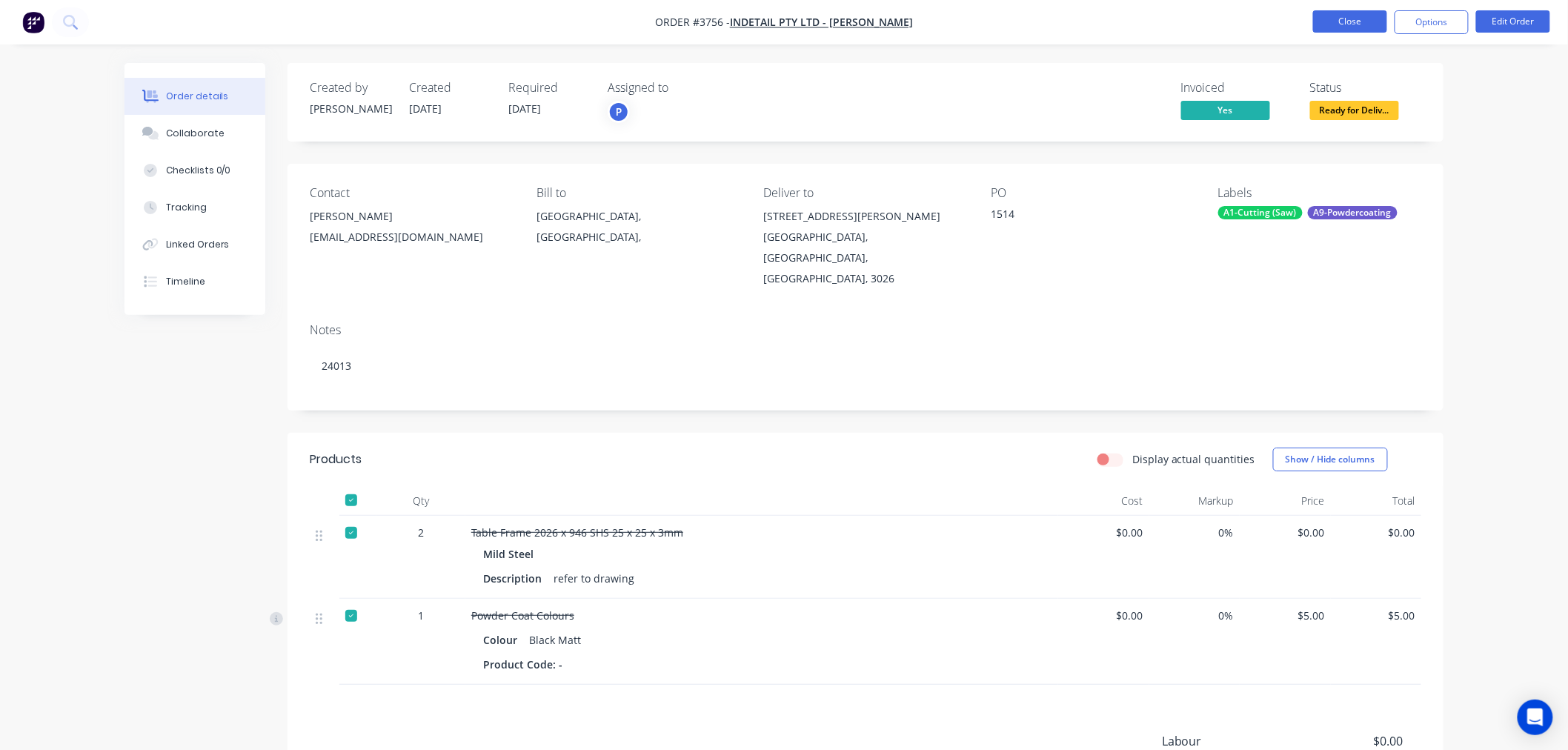
click at [1343, 19] on button "Close" at bounding box center [1351, 21] width 74 height 22
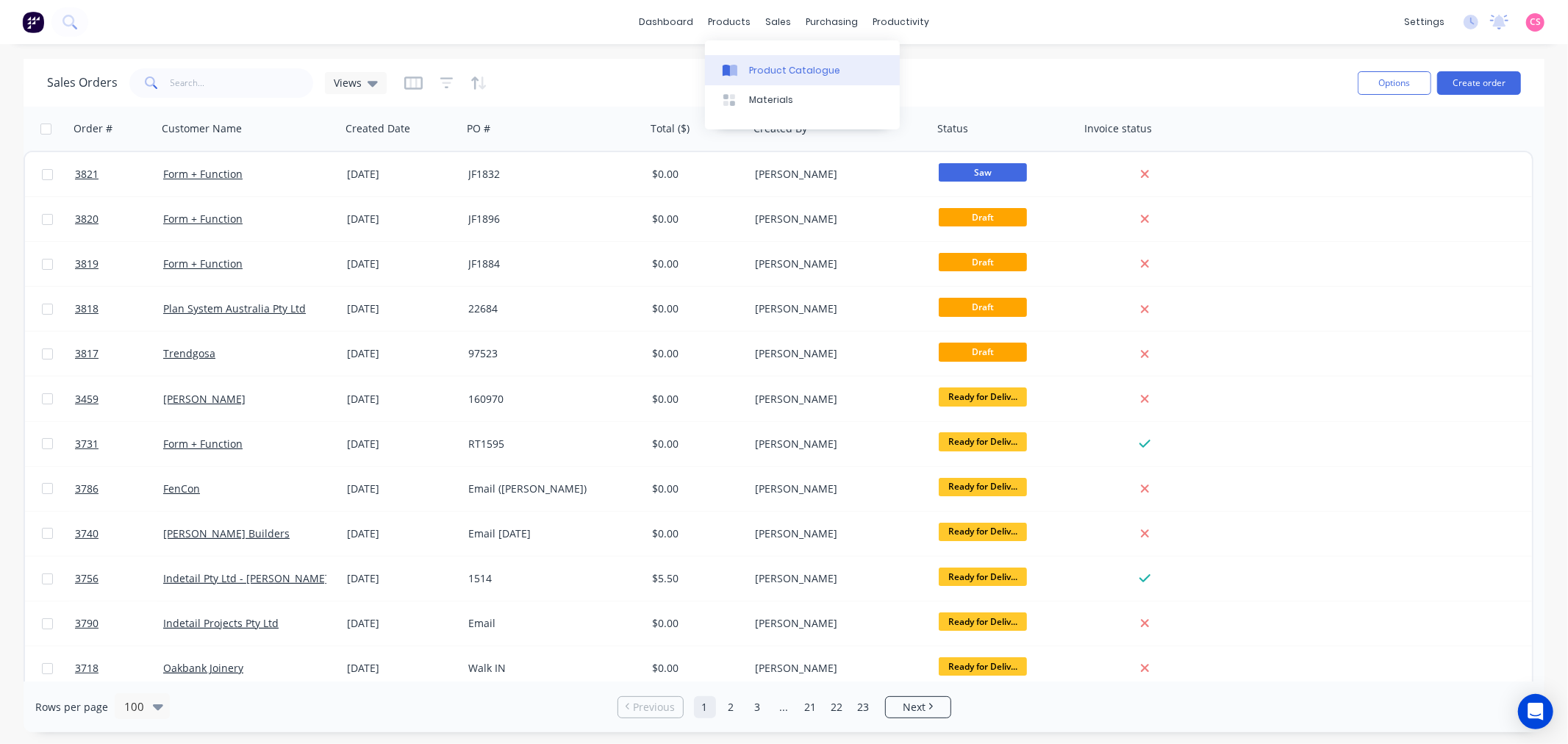
click at [758, 67] on div "Product Catalogue" at bounding box center [794, 70] width 91 height 13
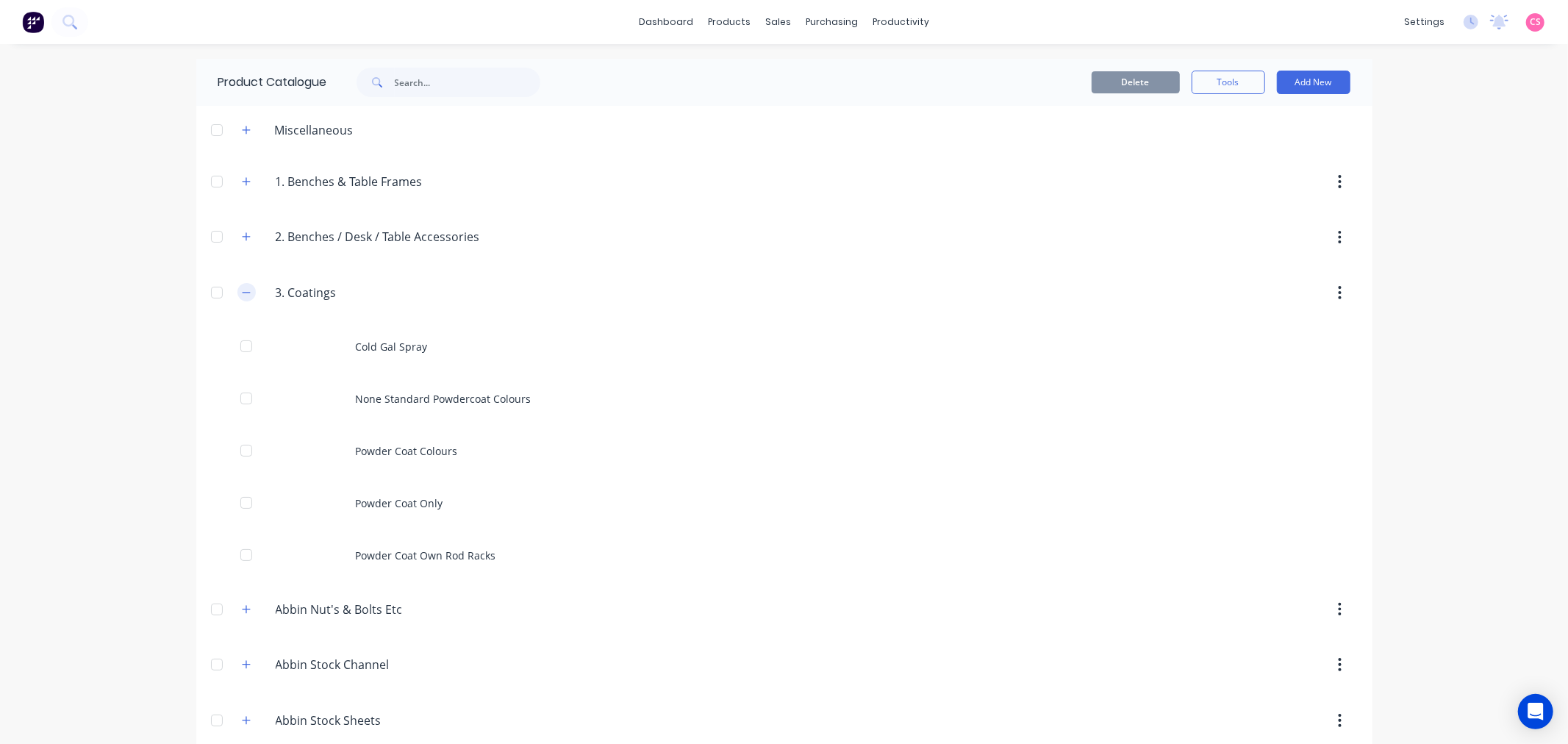
click at [242, 291] on icon "button" at bounding box center [246, 292] width 9 height 10
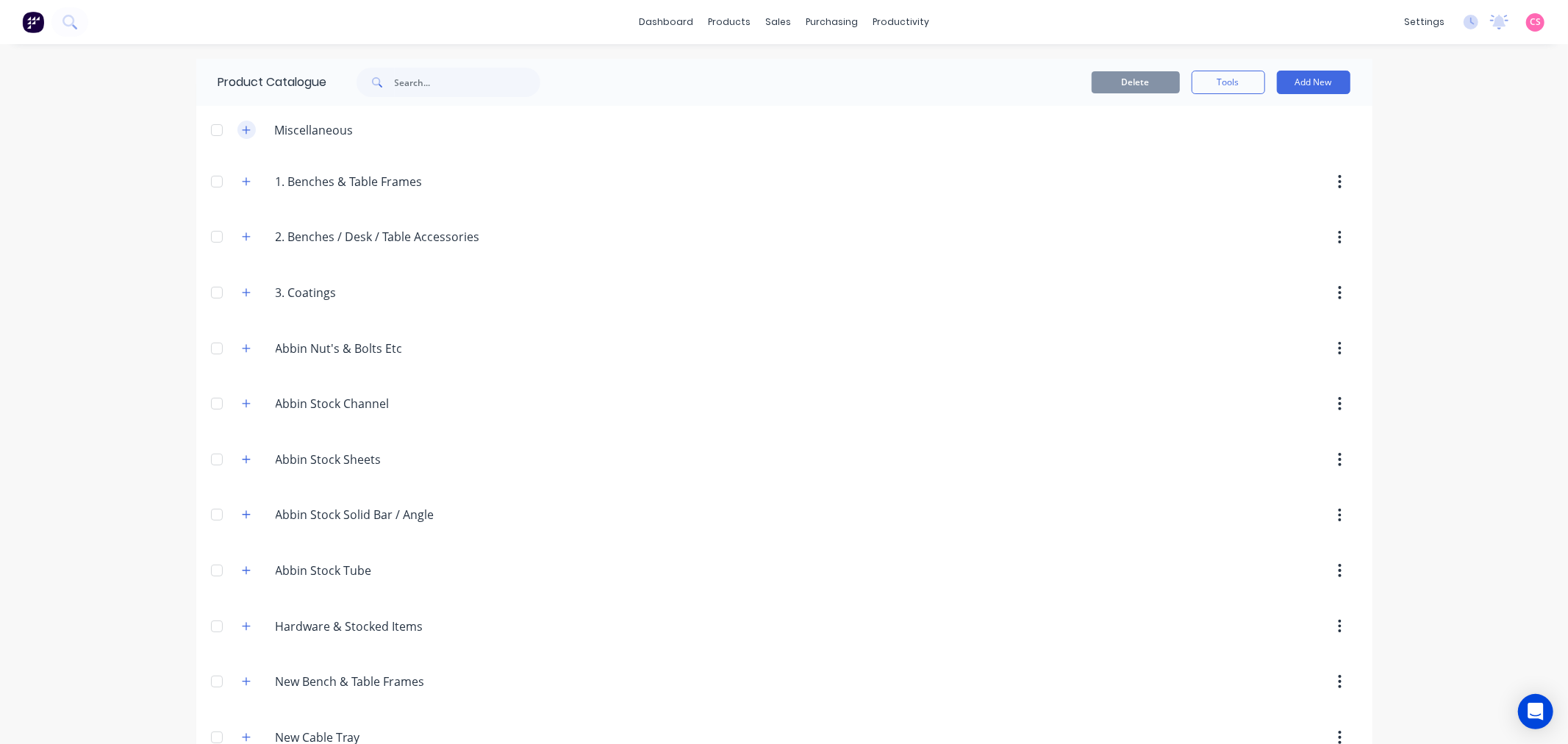
click at [242, 134] on icon "button" at bounding box center [246, 130] width 9 height 10
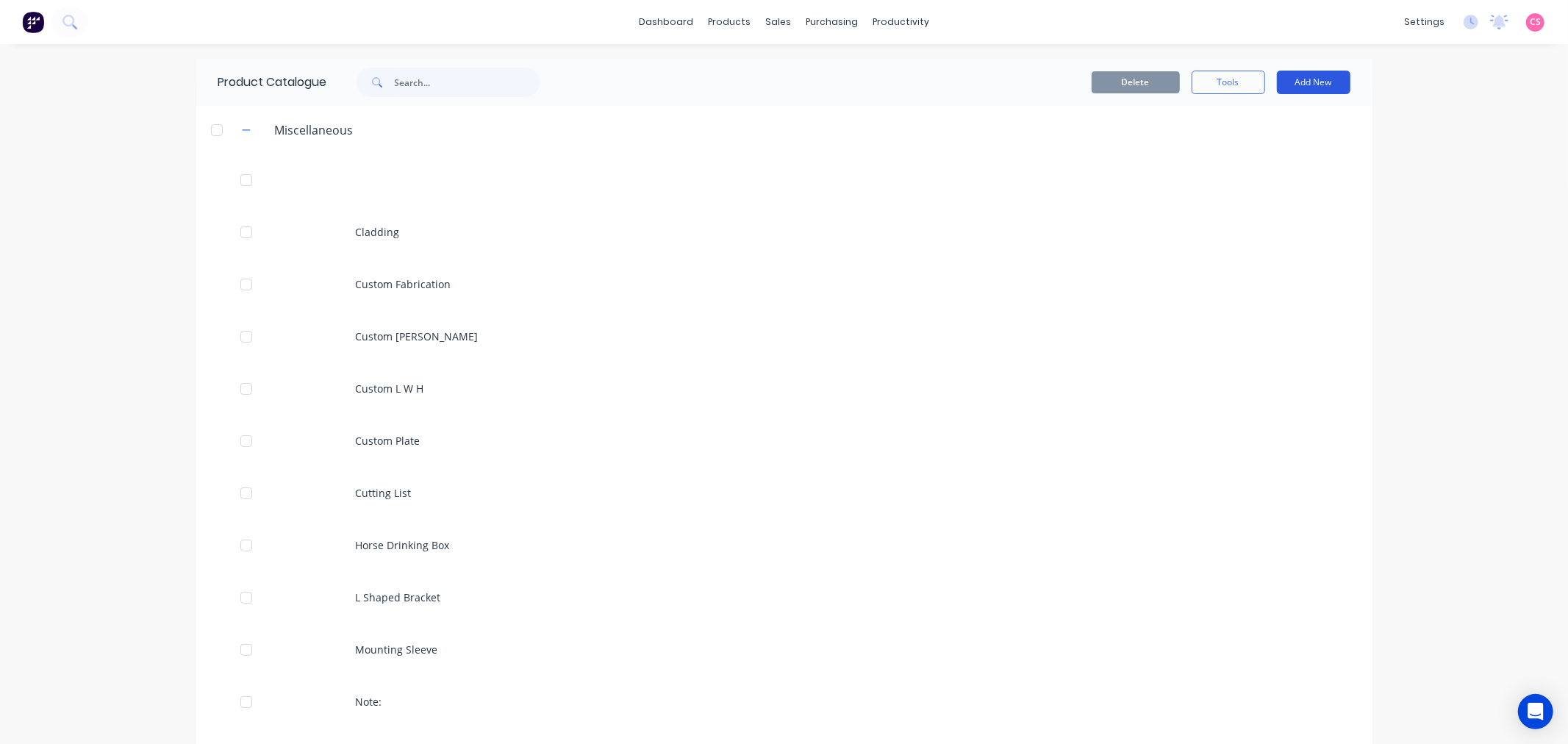
click at [1295, 84] on button "Add New" at bounding box center [1313, 82] width 74 height 24
click at [1294, 181] on div "Product Kit" at bounding box center [1280, 179] width 113 height 21
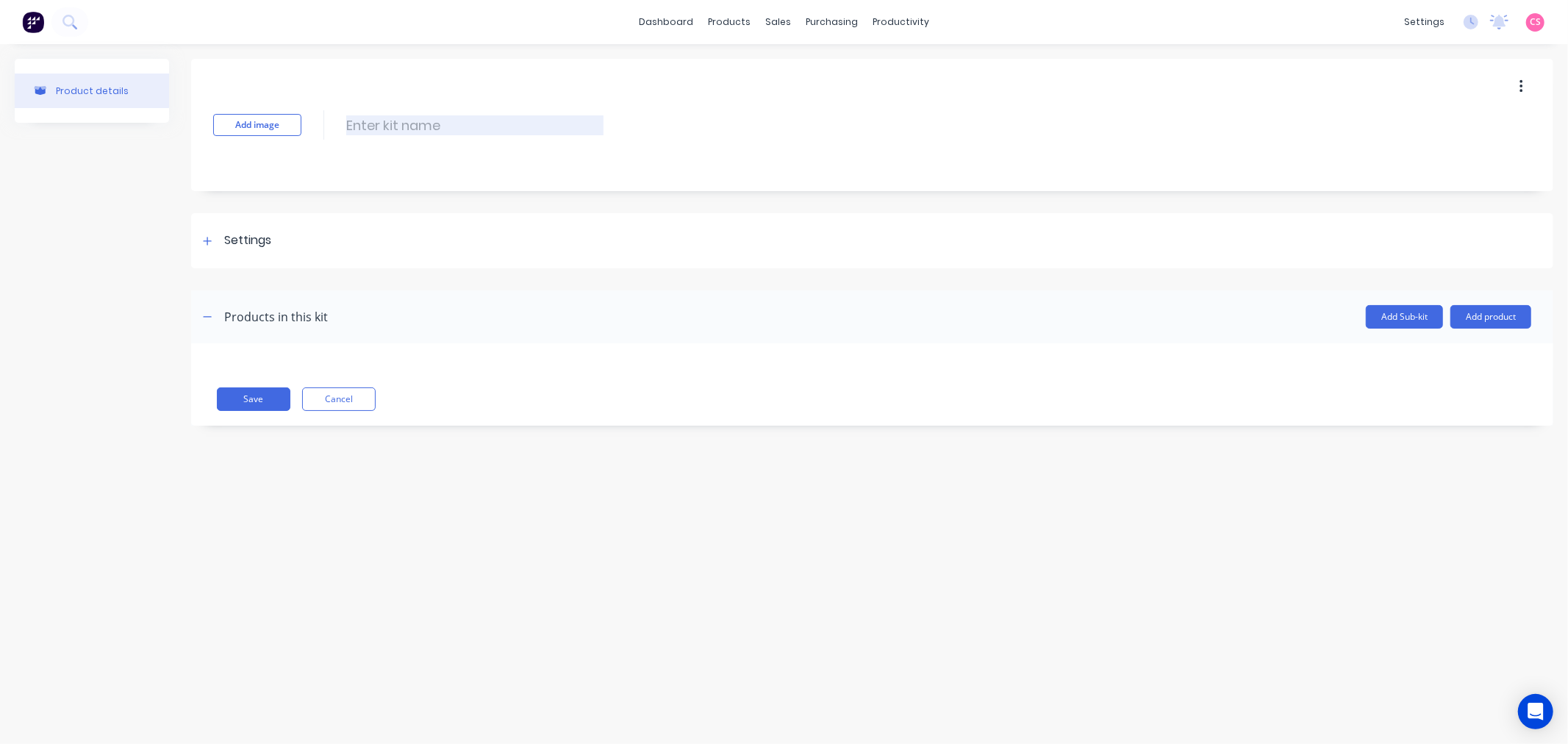
click at [363, 121] on input at bounding box center [474, 125] width 257 height 20
drag, startPoint x: 419, startPoint y: 123, endPoint x: 208, endPoint y: 123, distance: 211.0
click at [208, 123] on div "Add image Labourkit Labourkit Enter kit name" at bounding box center [872, 125] width 1362 height 133
type input "Template kit"
click at [1463, 312] on button "Add product" at bounding box center [1490, 317] width 81 height 24
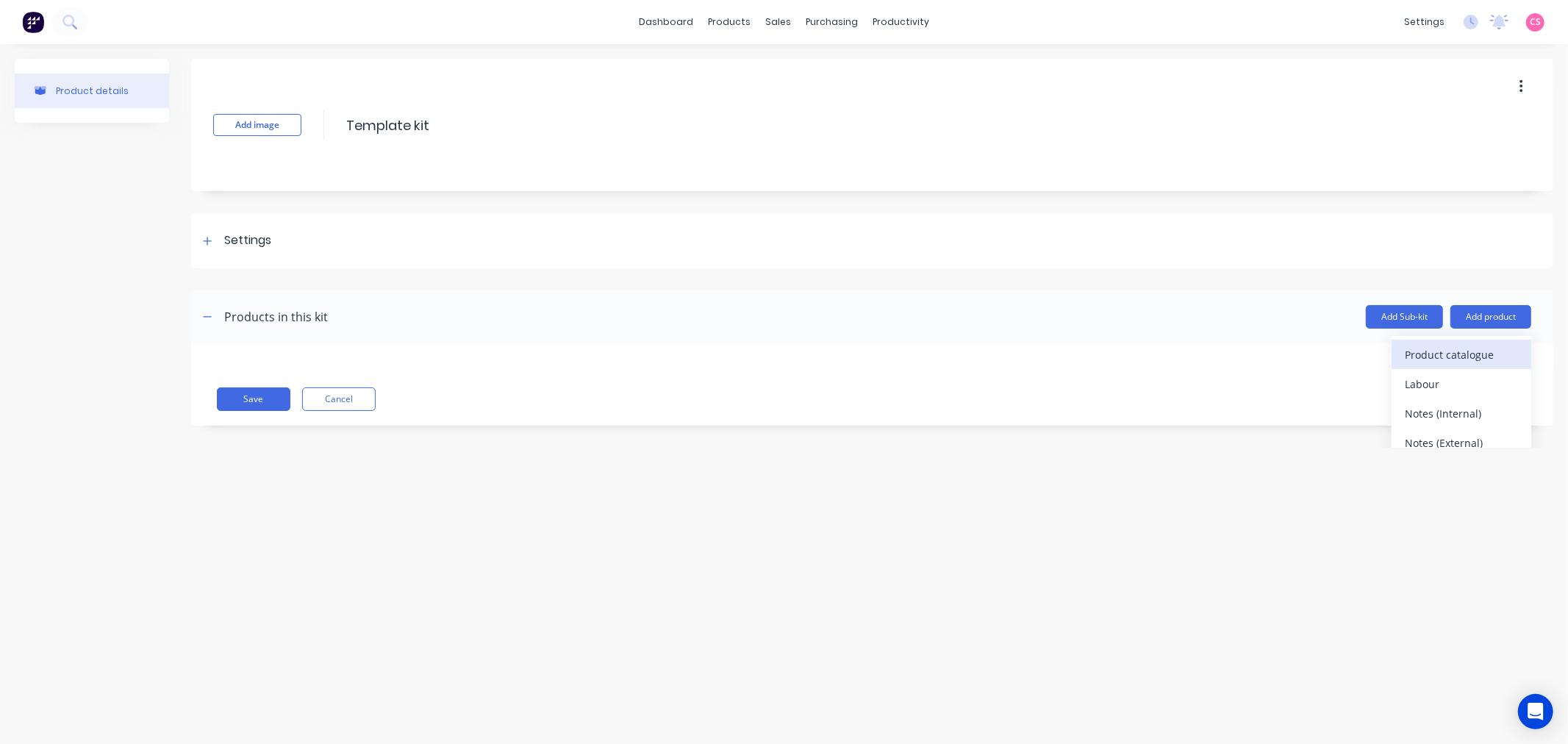
click at [1439, 351] on div "Product catalogue" at bounding box center [1461, 355] width 113 height 21
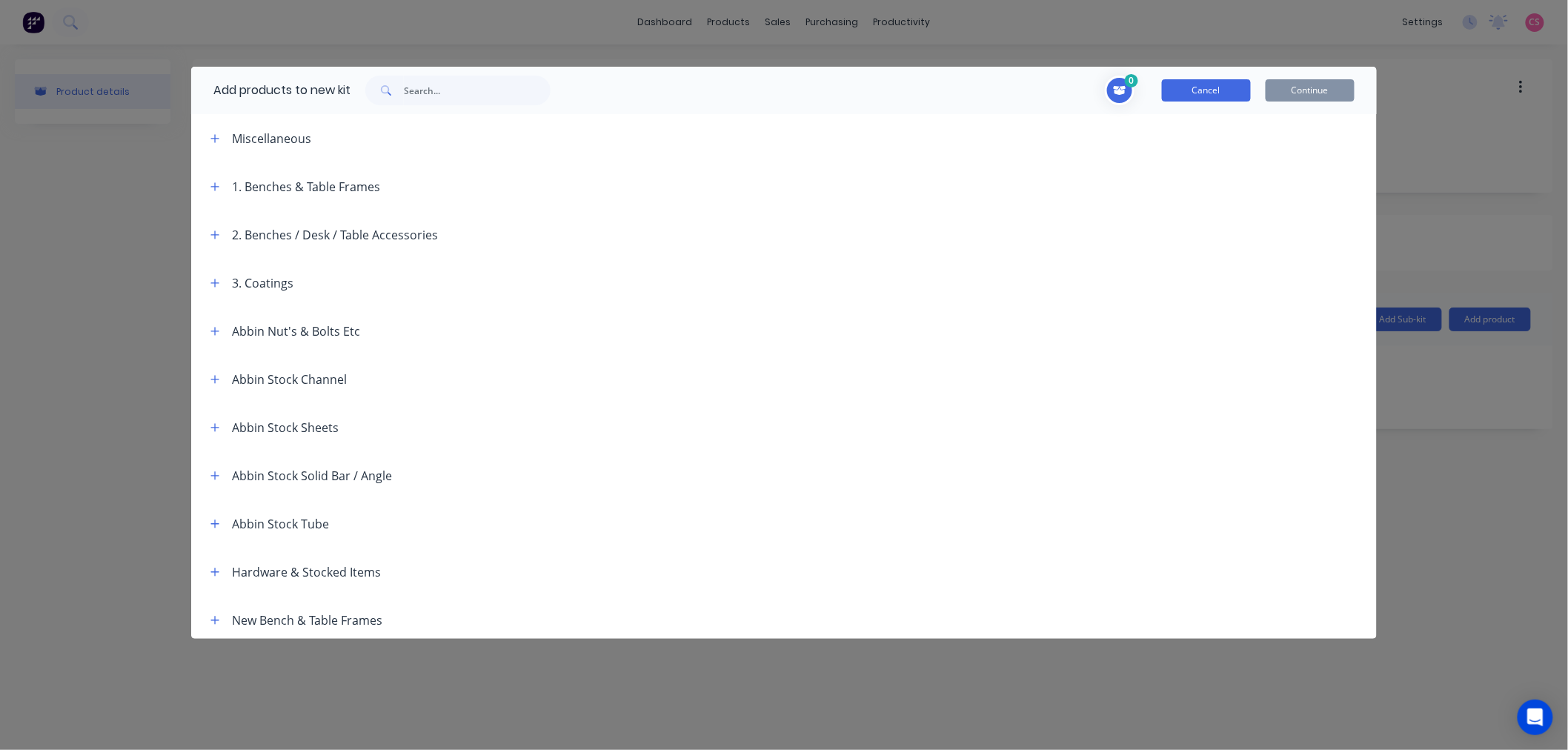
click at [1226, 95] on button "Cancel" at bounding box center [1206, 90] width 89 height 22
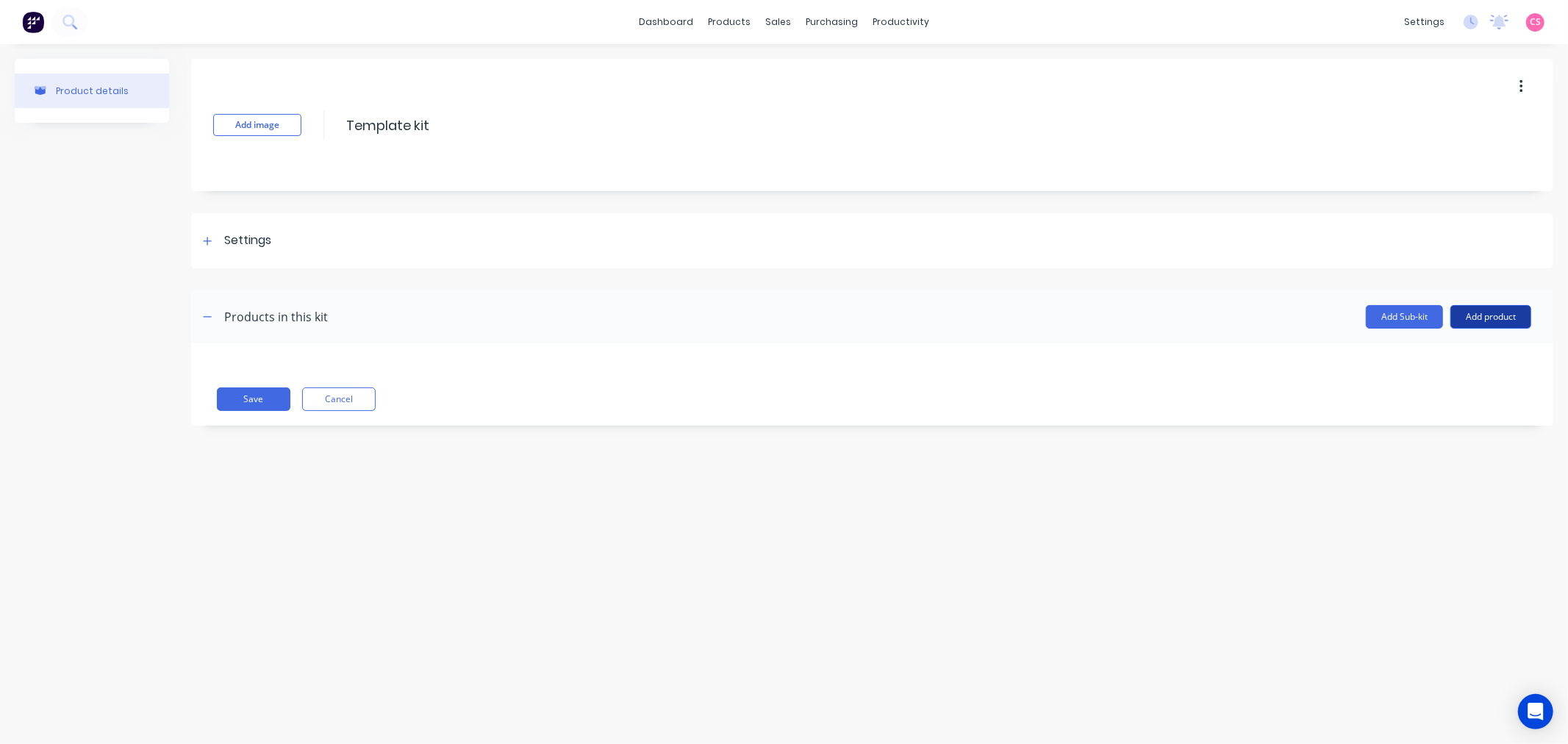
click at [1489, 324] on button "Add product" at bounding box center [1490, 317] width 81 height 24
click at [1406, 387] on div "Labour" at bounding box center [1461, 384] width 113 height 21
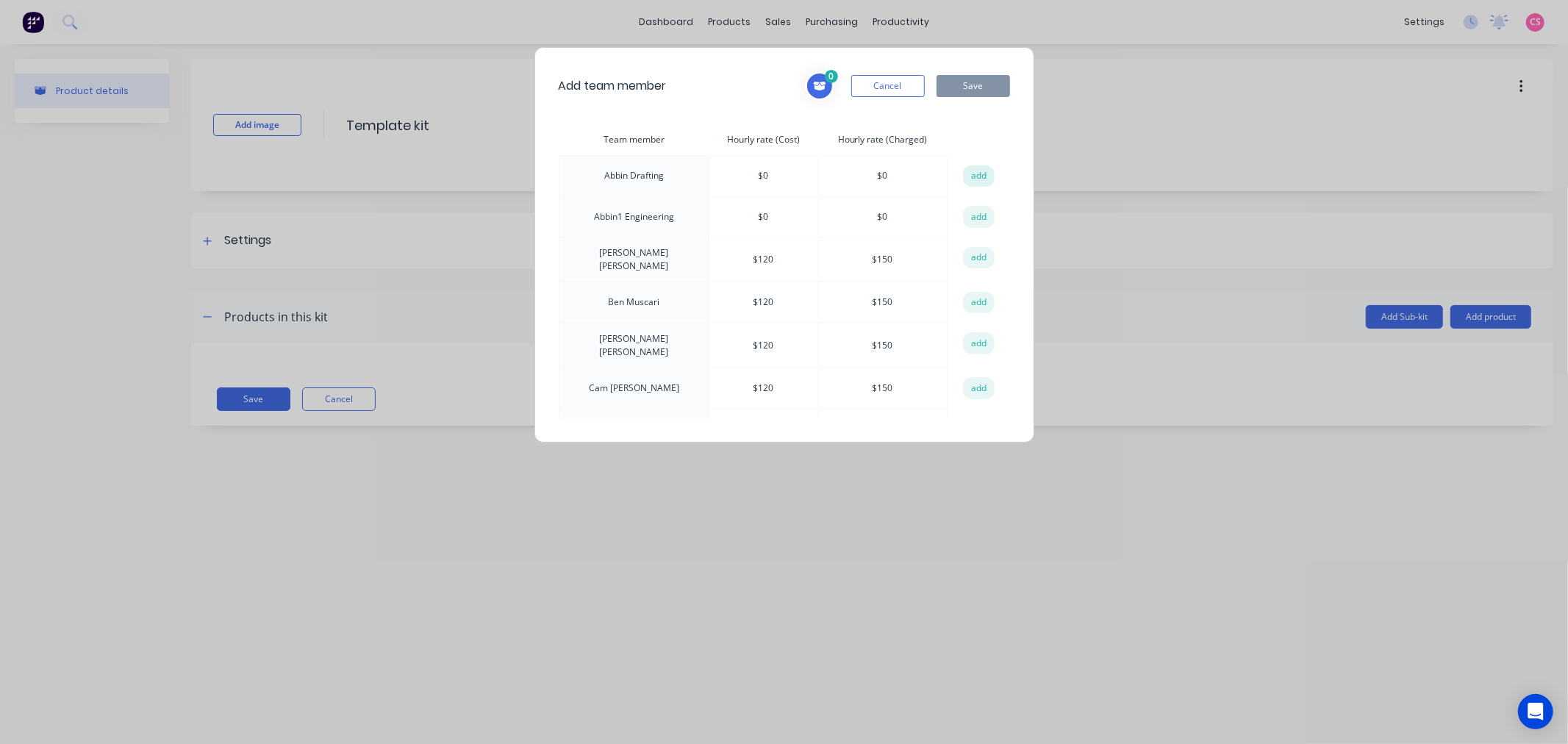
click at [965, 179] on button "add" at bounding box center [979, 176] width 32 height 22
click at [966, 216] on button "add" at bounding box center [979, 216] width 32 height 22
click at [970, 290] on button "add" at bounding box center [979, 301] width 32 height 22
click at [971, 330] on button "add" at bounding box center [979, 341] width 32 height 22
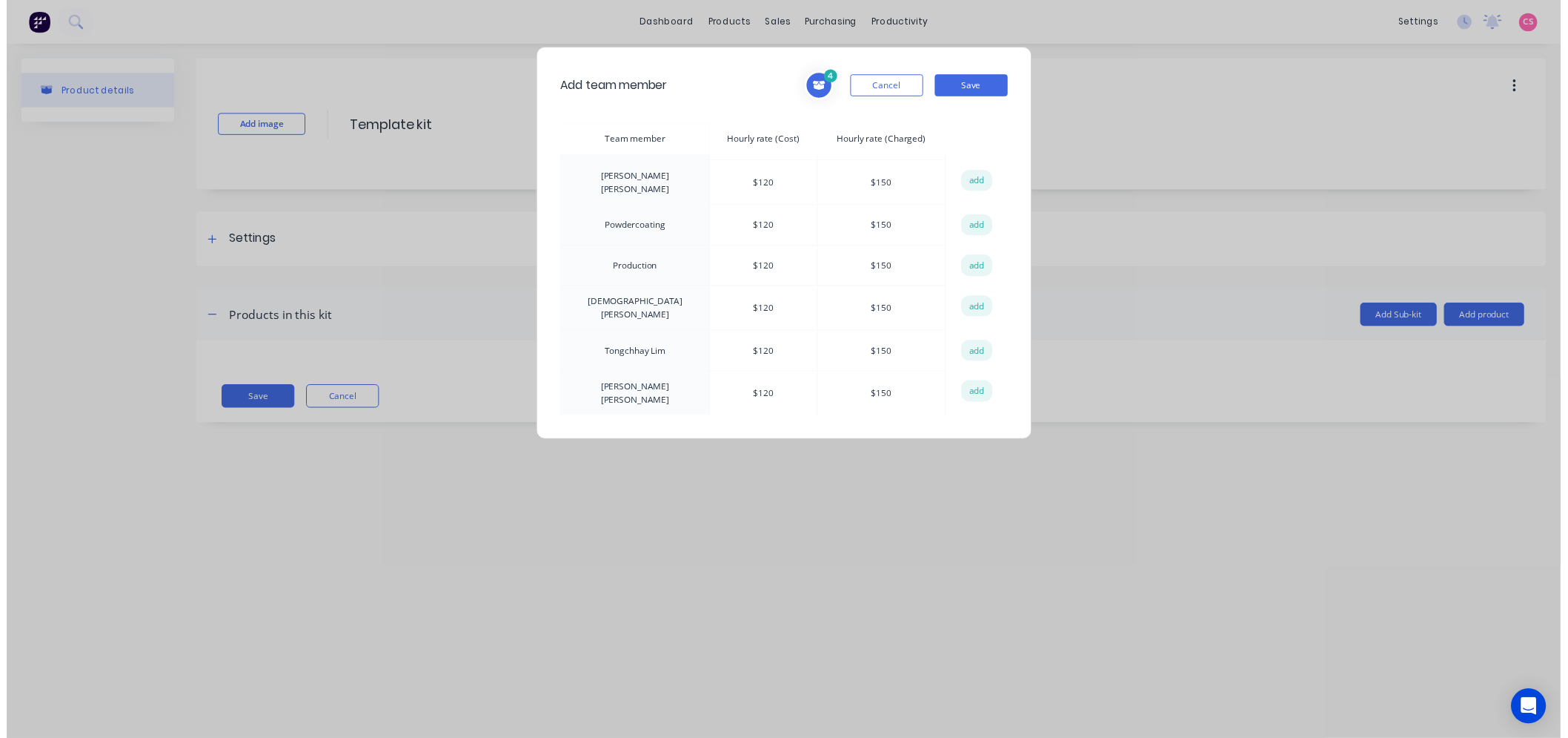
scroll to position [856, 0]
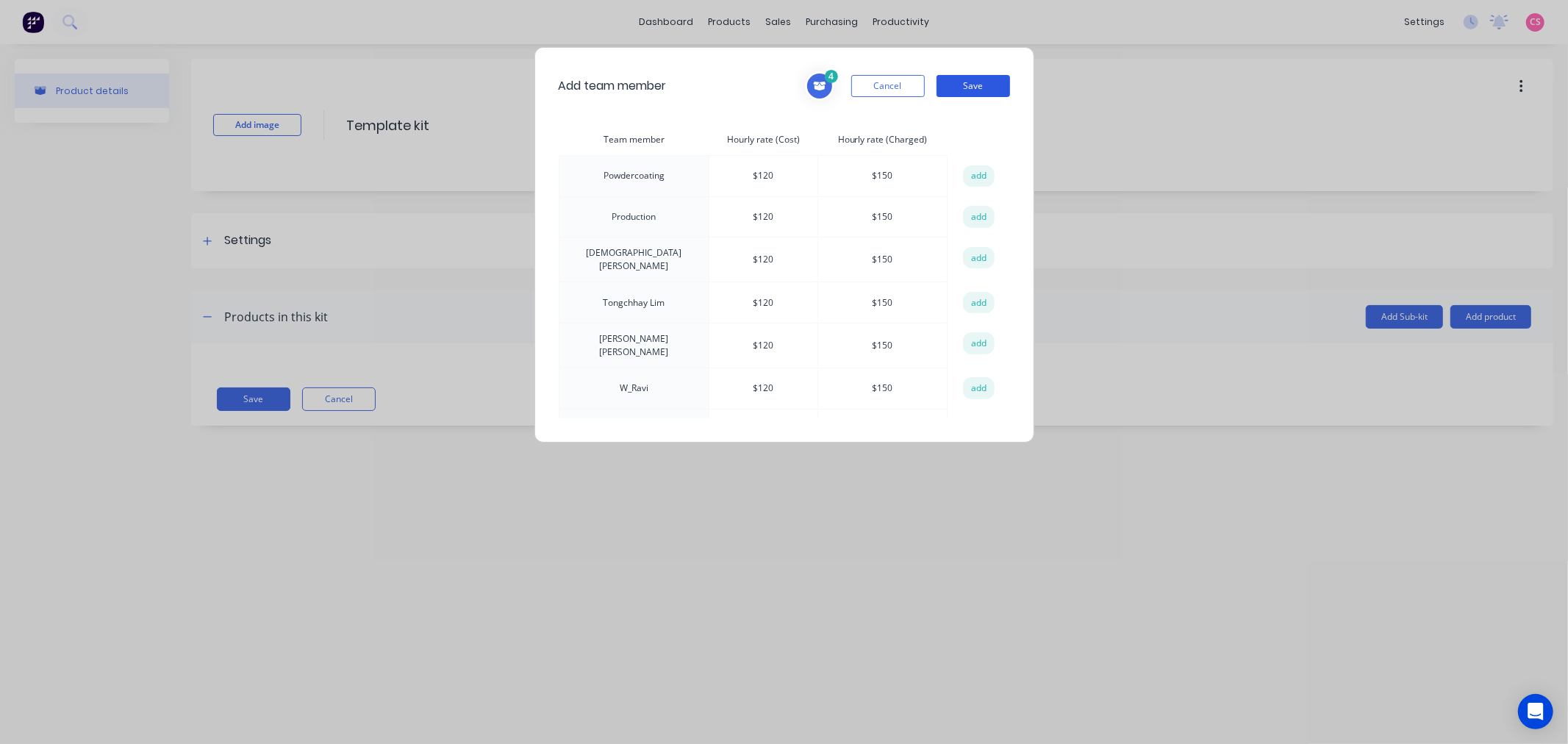
click at [971, 87] on button "Save" at bounding box center [973, 86] width 74 height 22
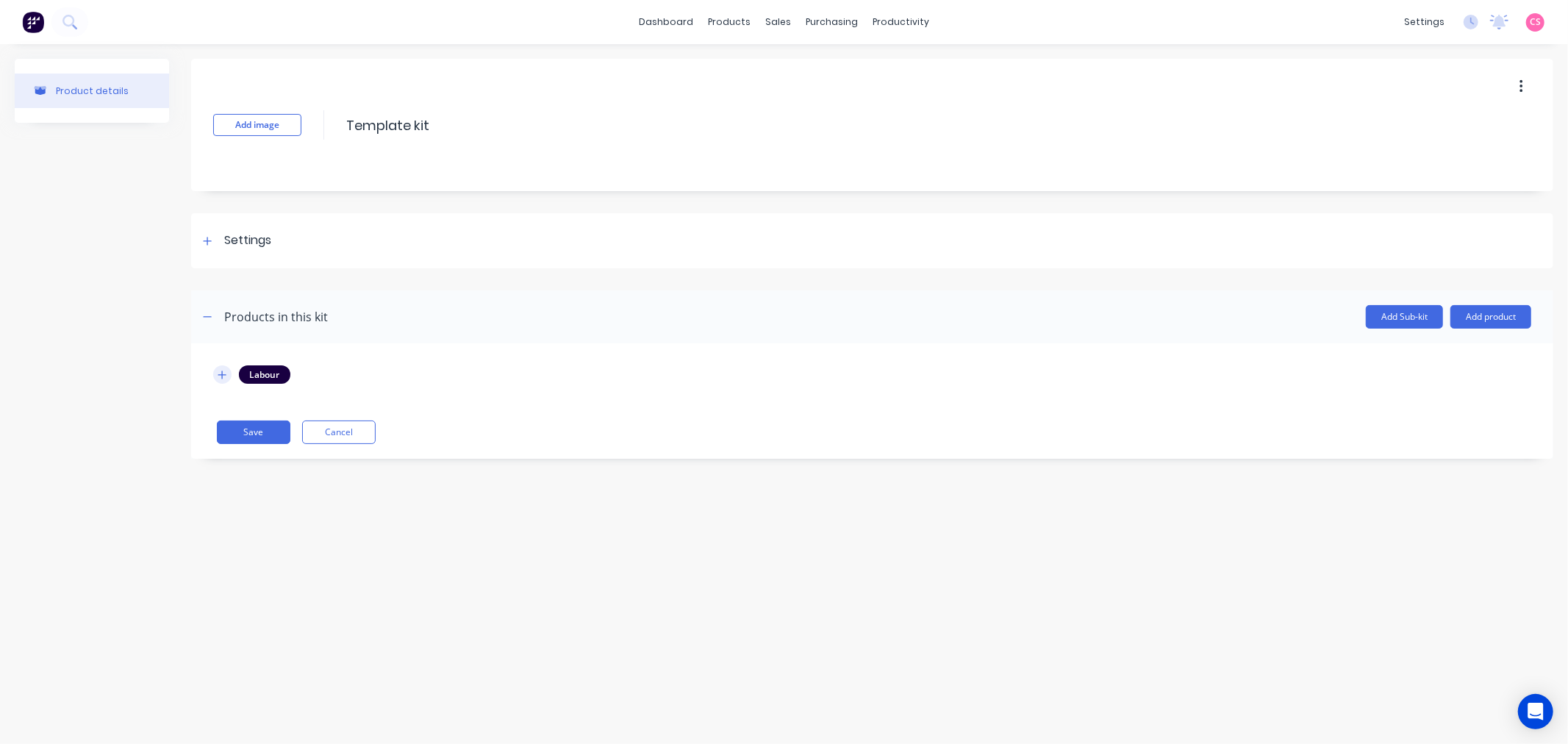
drag, startPoint x: 221, startPoint y: 375, endPoint x: 231, endPoint y: 370, distance: 11.2
click at [222, 375] on icon "button" at bounding box center [222, 374] width 8 height 8
drag, startPoint x: 299, startPoint y: 449, endPoint x: 245, endPoint y: 446, distance: 54.1
click at [248, 447] on div "1" at bounding box center [287, 449] width 77 height 22
type input "0"
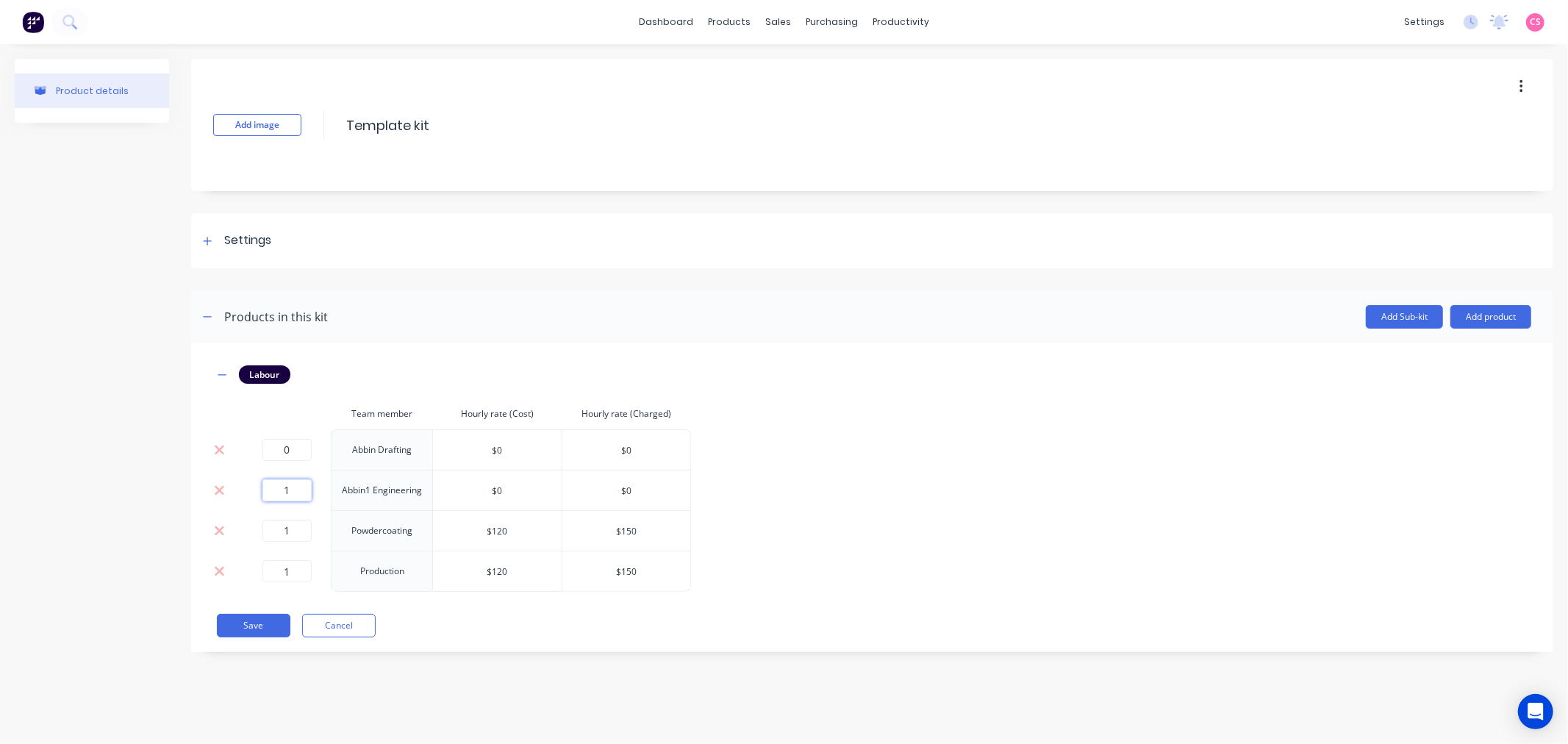
drag, startPoint x: 291, startPoint y: 488, endPoint x: 243, endPoint y: 488, distance: 48.0
click at [243, 488] on td "1" at bounding box center [286, 490] width 88 height 41
type input "0"
drag, startPoint x: 291, startPoint y: 531, endPoint x: 256, endPoint y: 533, distance: 35.1
click at [256, 533] on div "1" at bounding box center [287, 531] width 77 height 22
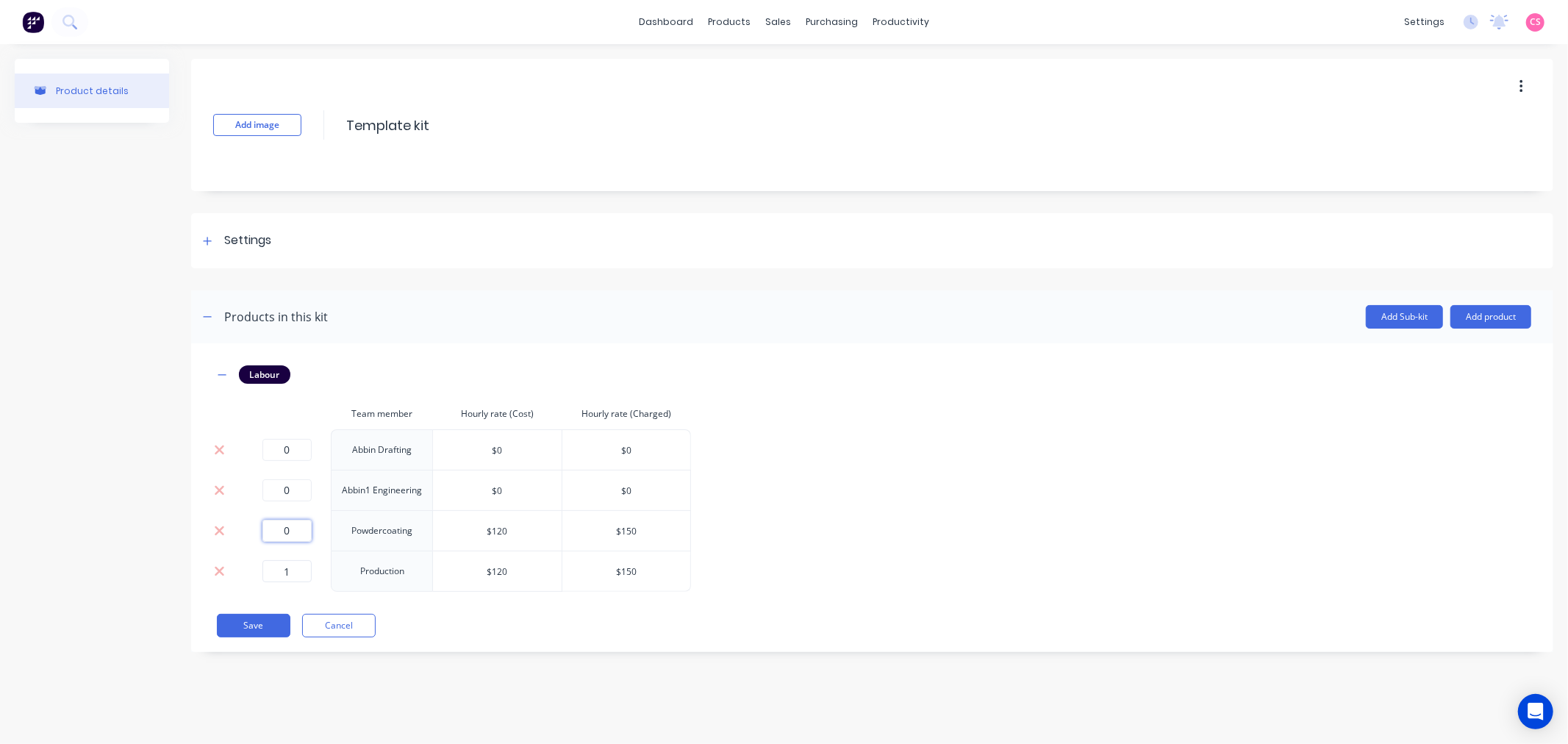
type input "0"
drag, startPoint x: 289, startPoint y: 569, endPoint x: 211, endPoint y: 569, distance: 78.0
click at [216, 569] on tr "1 Production $120 $150" at bounding box center [452, 571] width 478 height 41
type input "0"
click at [715, 635] on div "Save Cancel" at bounding box center [874, 625] width 1314 height 24
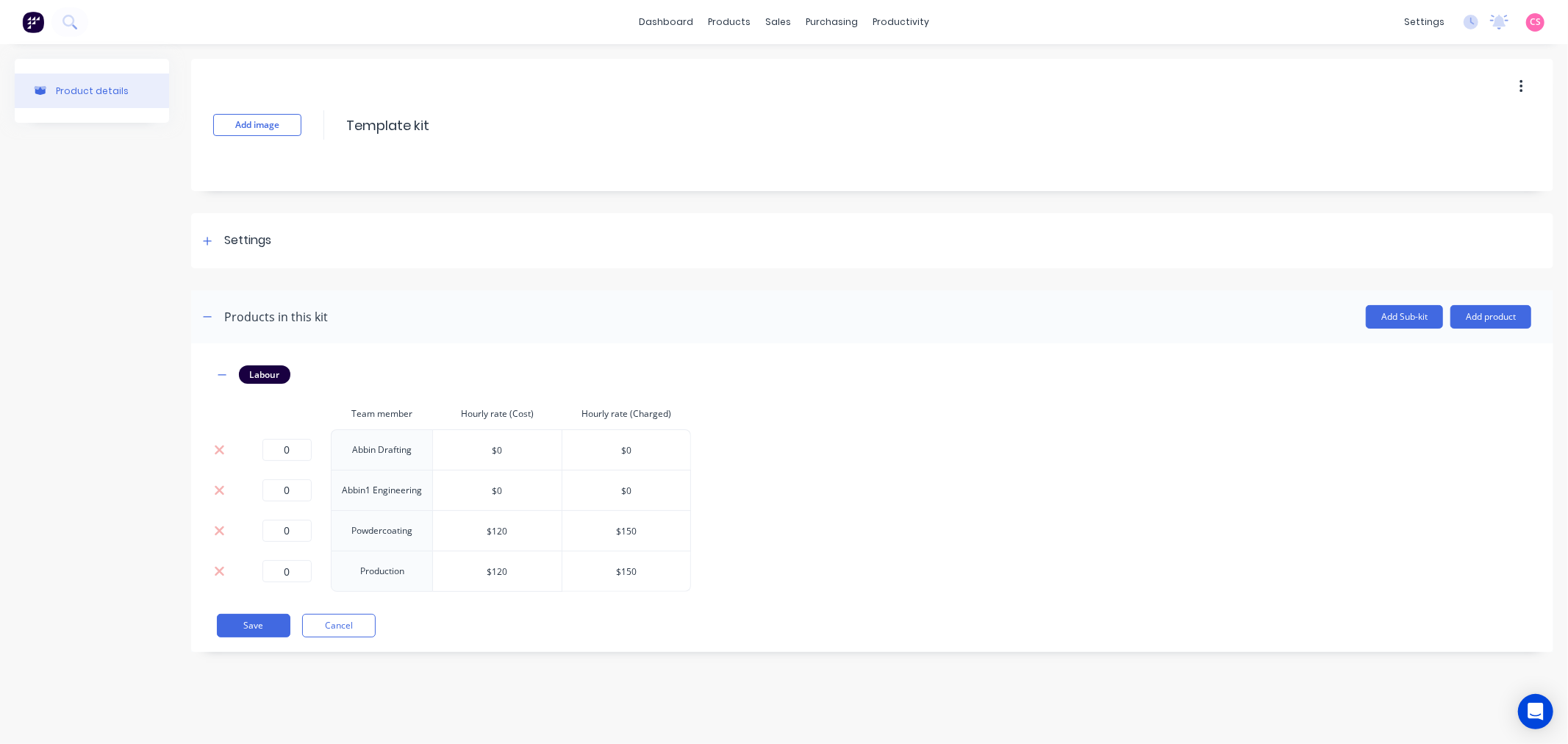
drag, startPoint x: 254, startPoint y: 627, endPoint x: 327, endPoint y: 595, distance: 79.7
click at [253, 627] on button "Save" at bounding box center [254, 625] width 74 height 24
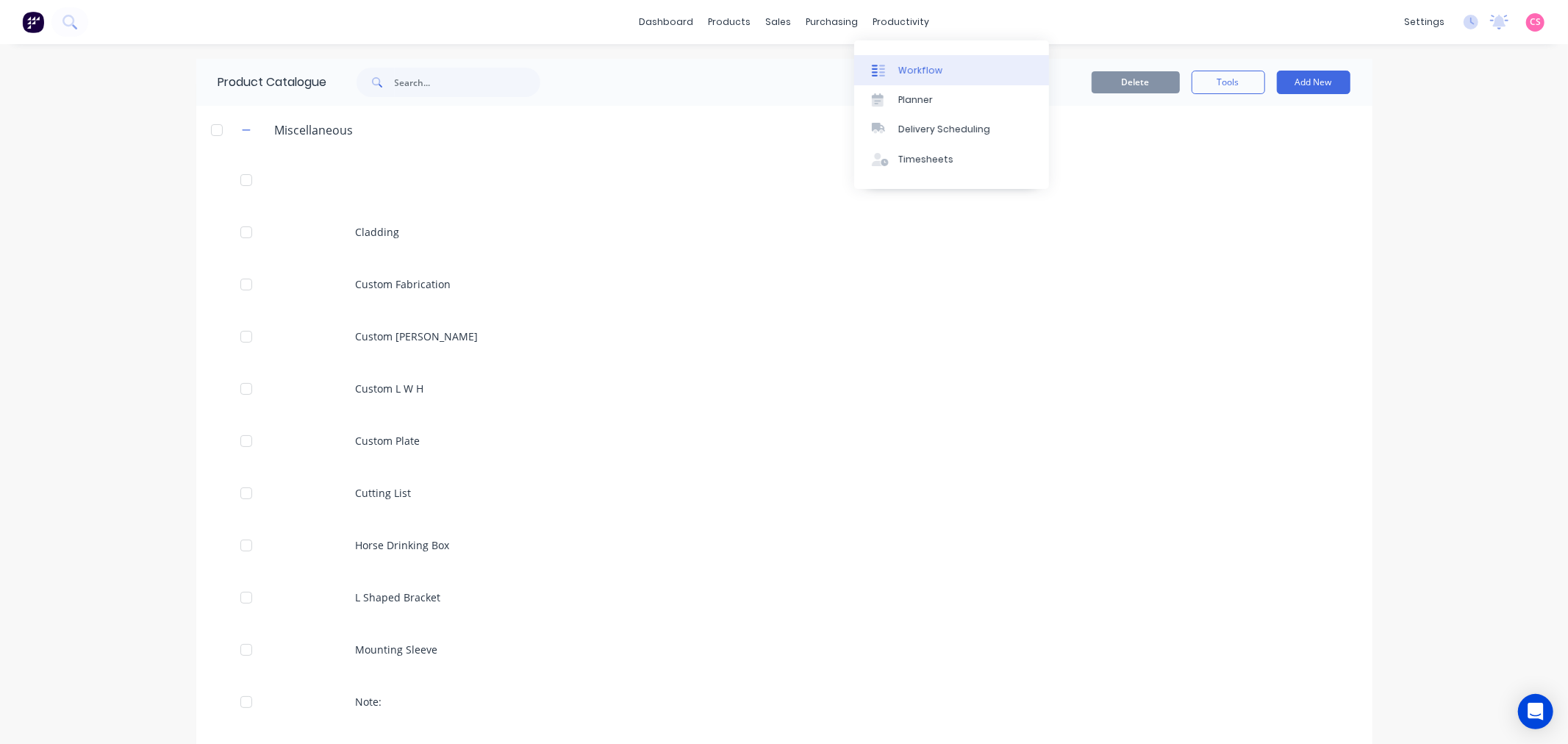
click at [920, 67] on div "Workflow" at bounding box center [920, 70] width 44 height 13
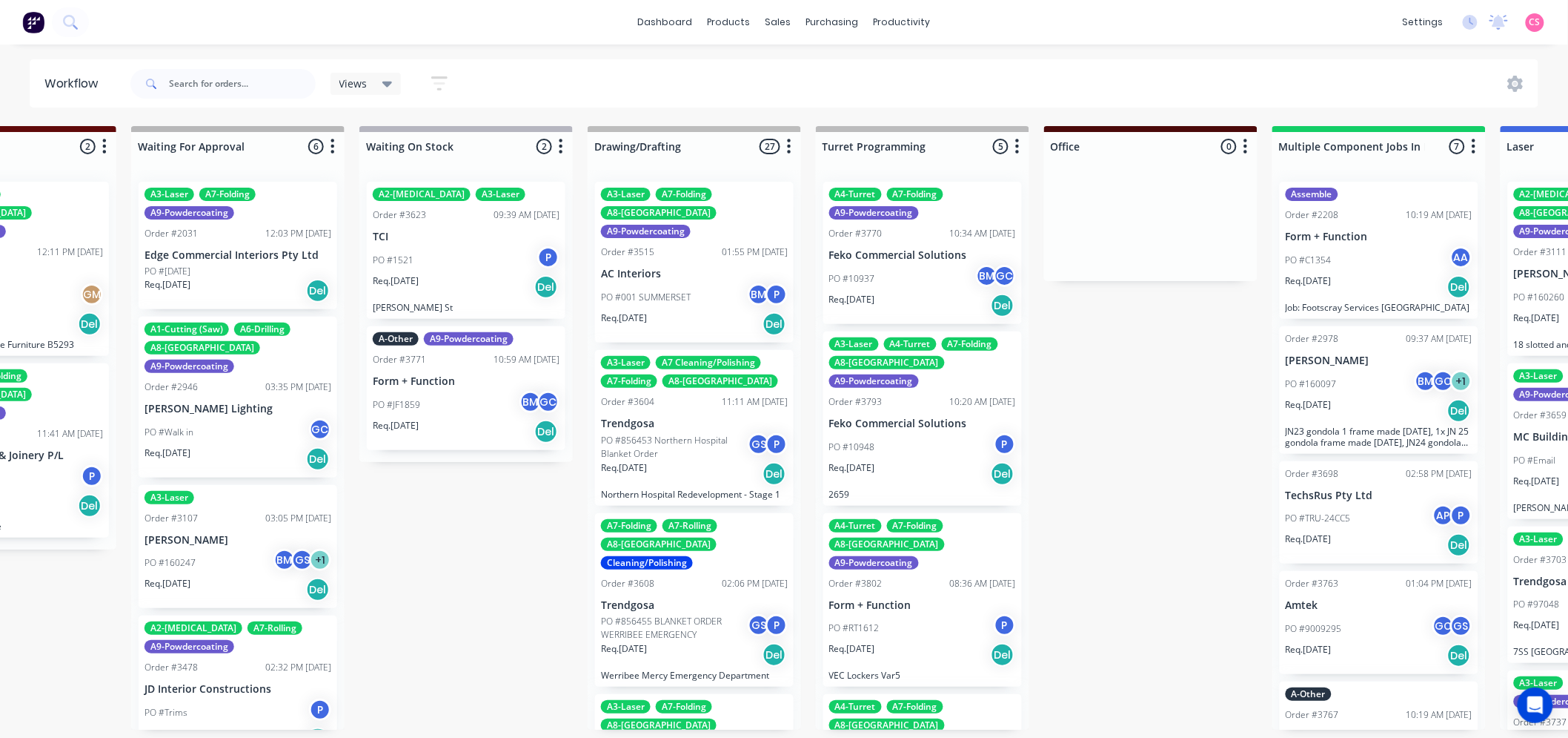
scroll to position [0, 360]
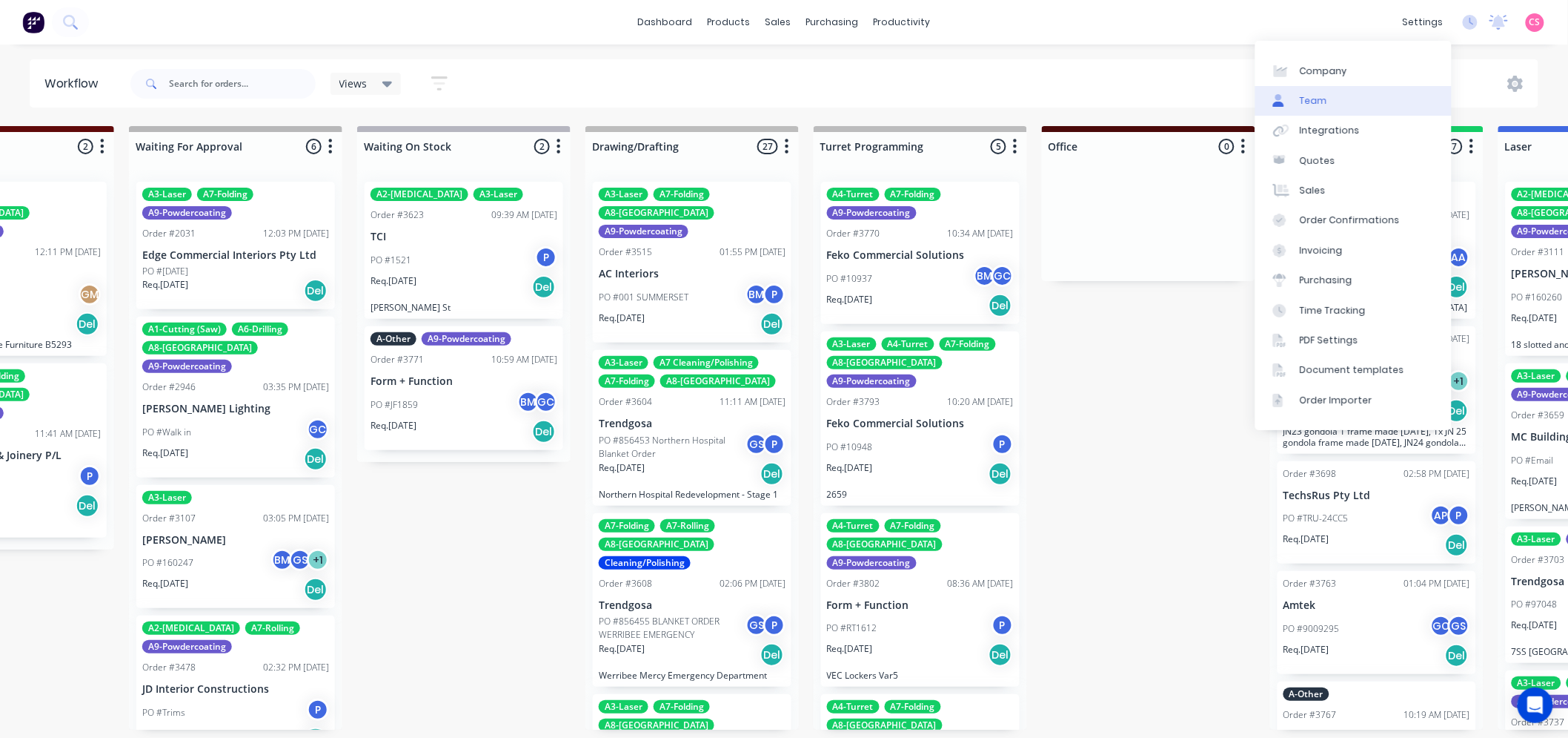
click at [1347, 102] on link "Team" at bounding box center [1354, 101] width 196 height 29
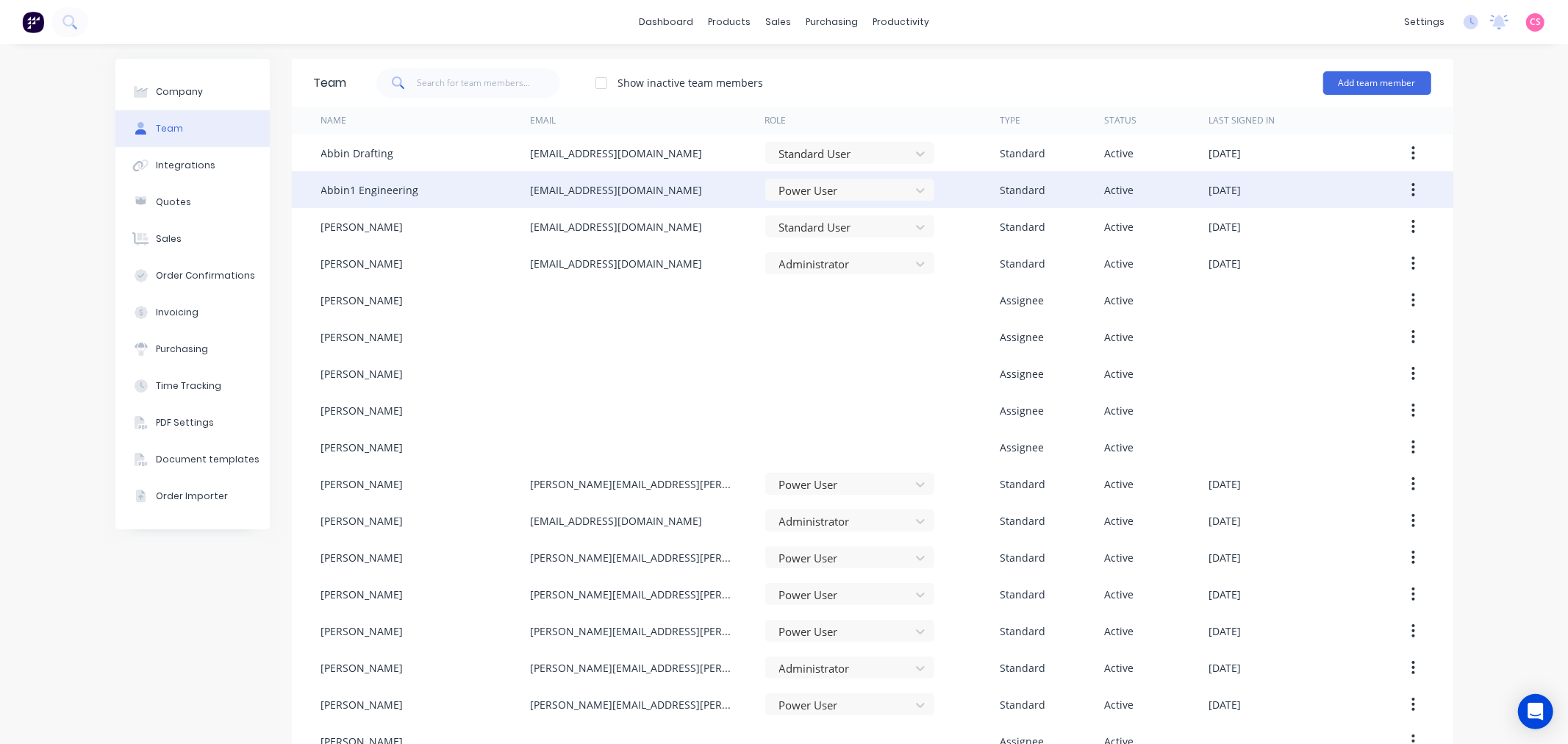
click at [1411, 189] on icon "button" at bounding box center [1412, 189] width 4 height 16
click at [1318, 230] on div "Edit" at bounding box center [1361, 229] width 113 height 21
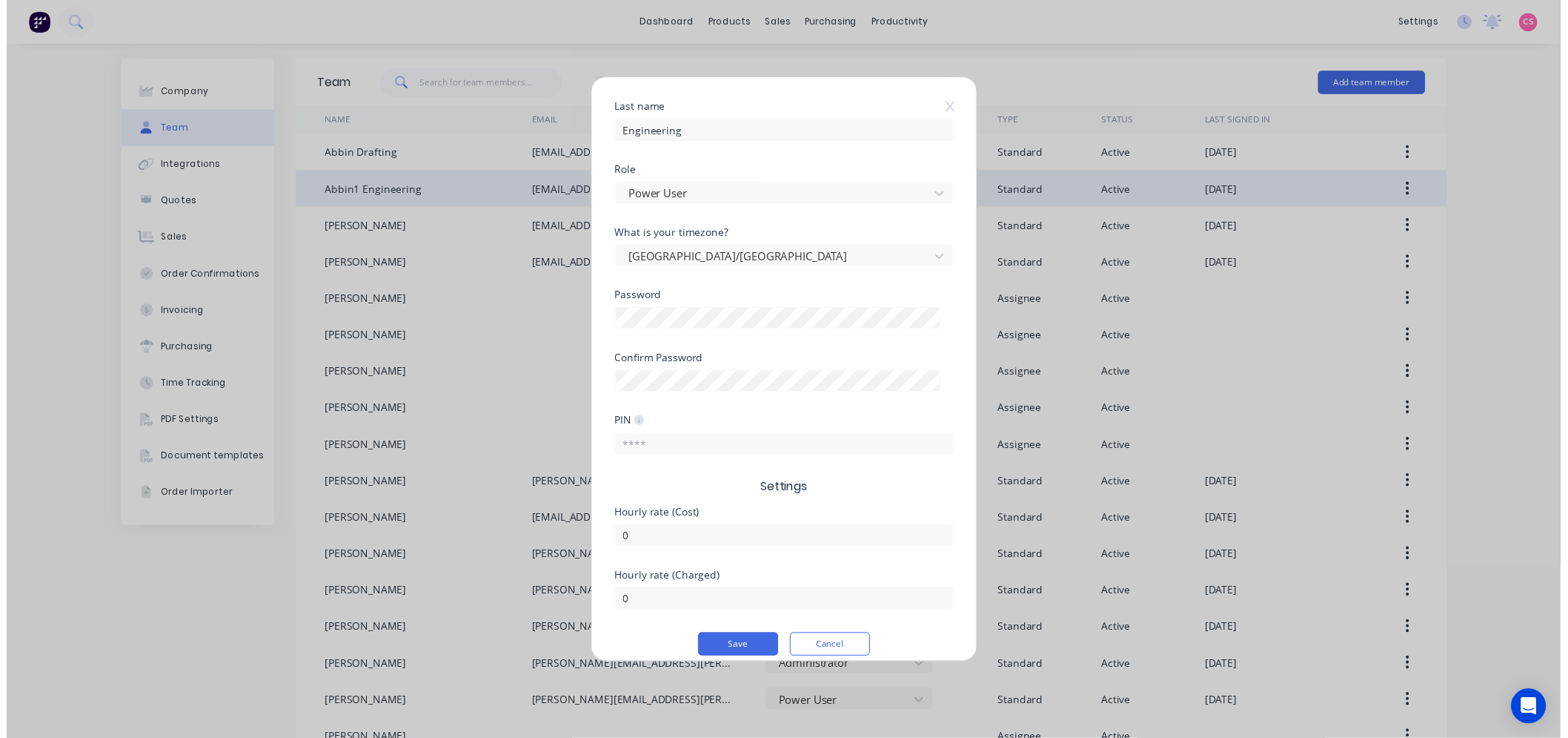
scroll to position [181, 0]
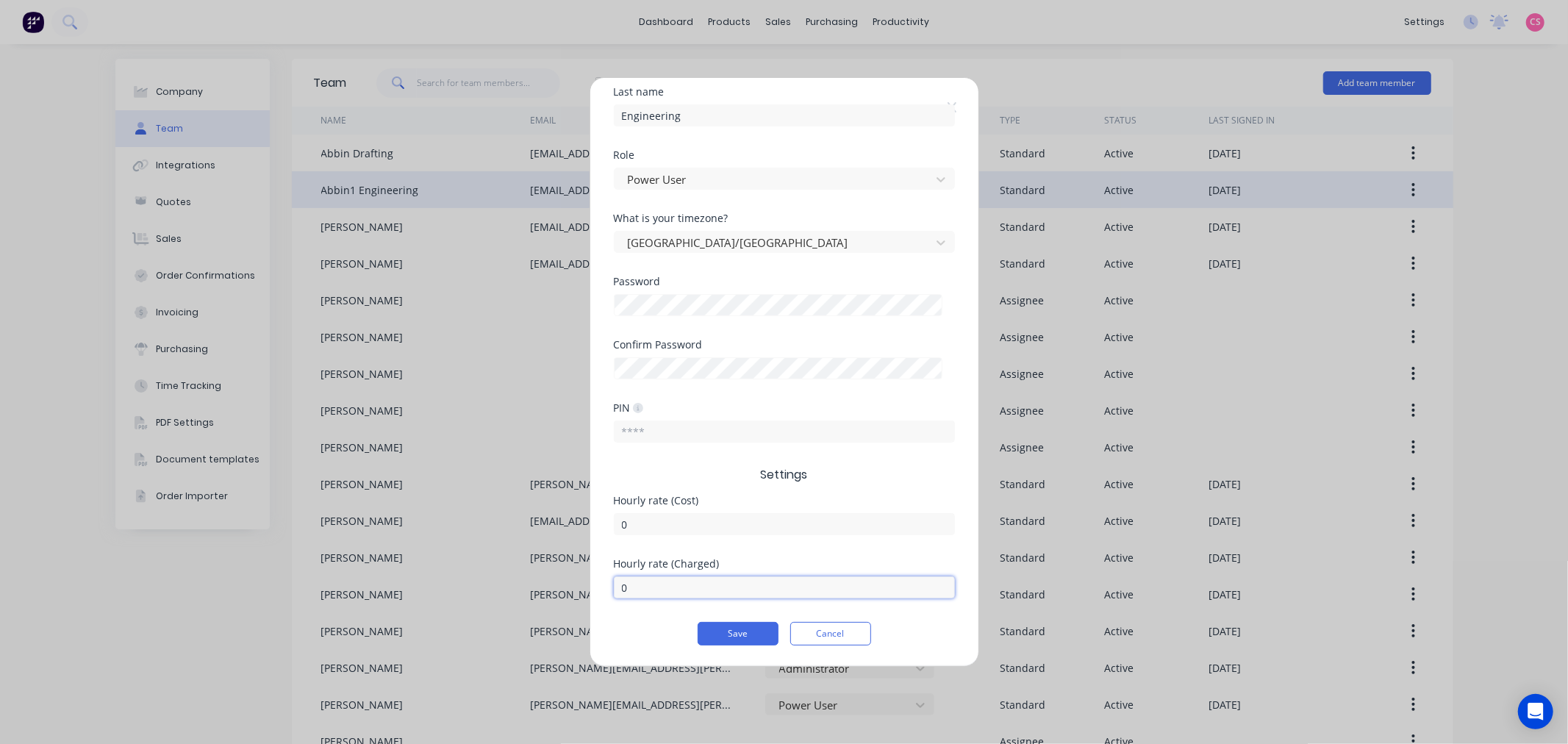
drag, startPoint x: 636, startPoint y: 585, endPoint x: 547, endPoint y: 586, distance: 89.0
click at [547, 586] on div "Edit Standard team member Username Abbin1 @ abbin.com.au First name Abbin1 Last…" at bounding box center [784, 372] width 1568 height 744
click at [824, 637] on button "Cancel" at bounding box center [830, 634] width 81 height 24
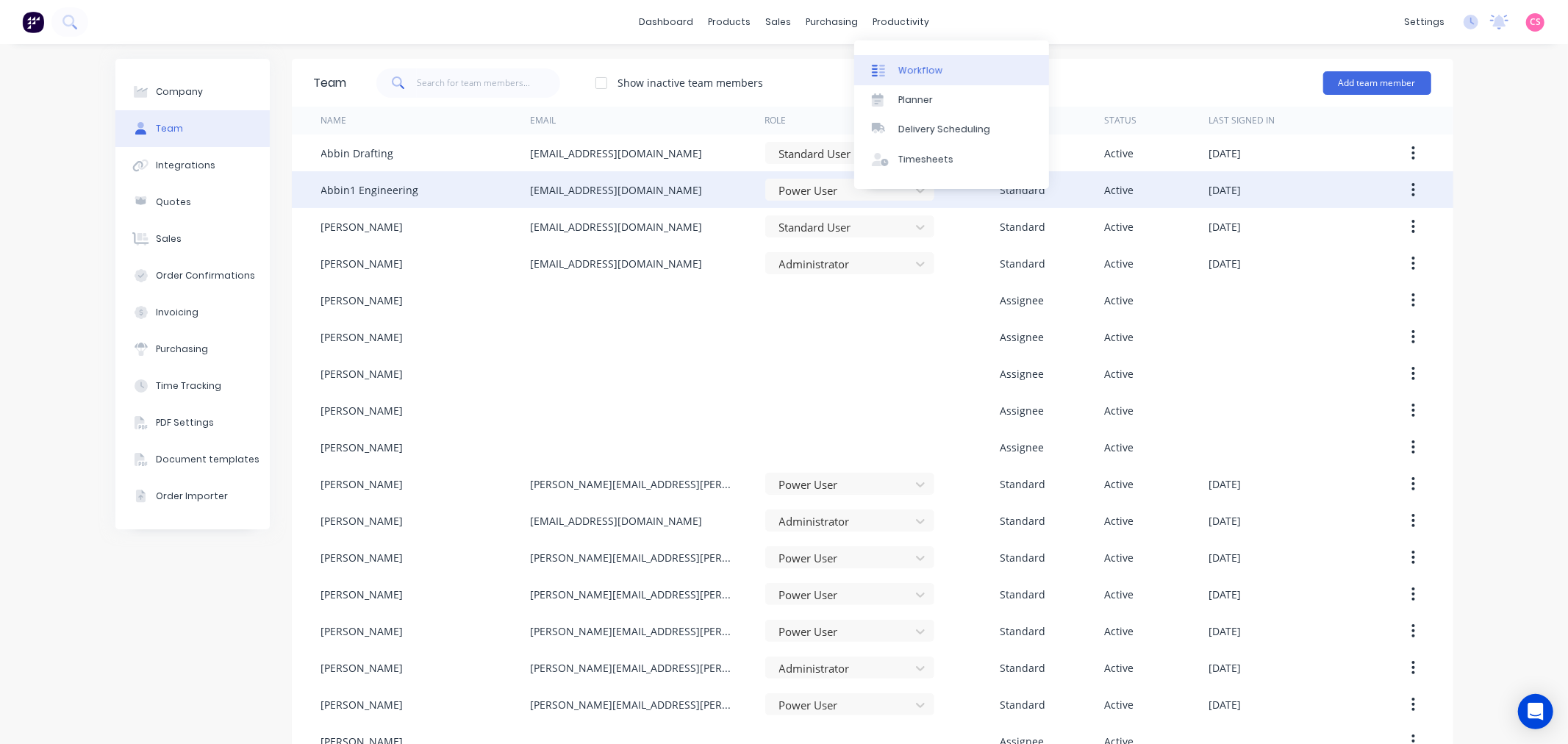
click at [932, 71] on div "Workflow" at bounding box center [920, 70] width 44 height 13
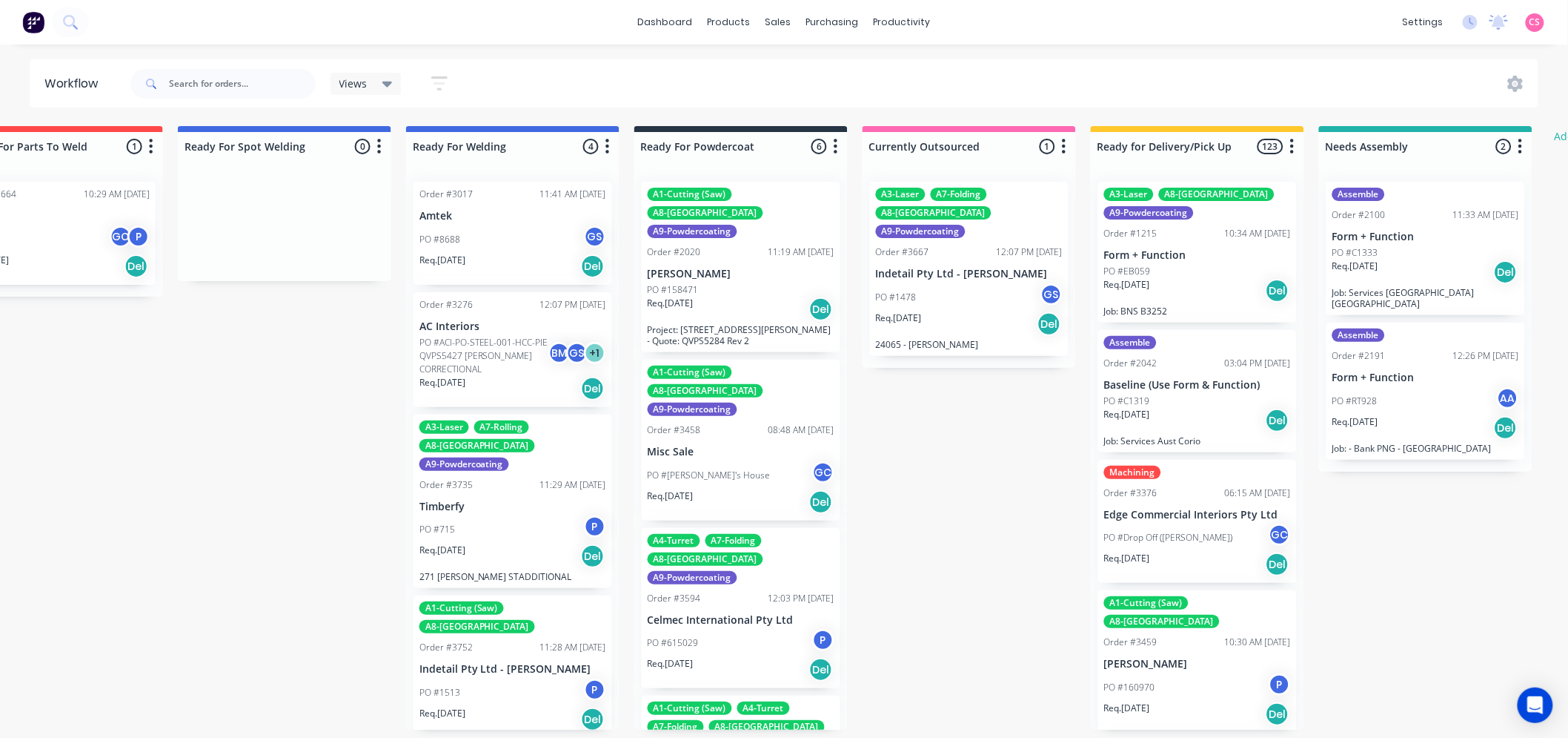
scroll to position [0, 3104]
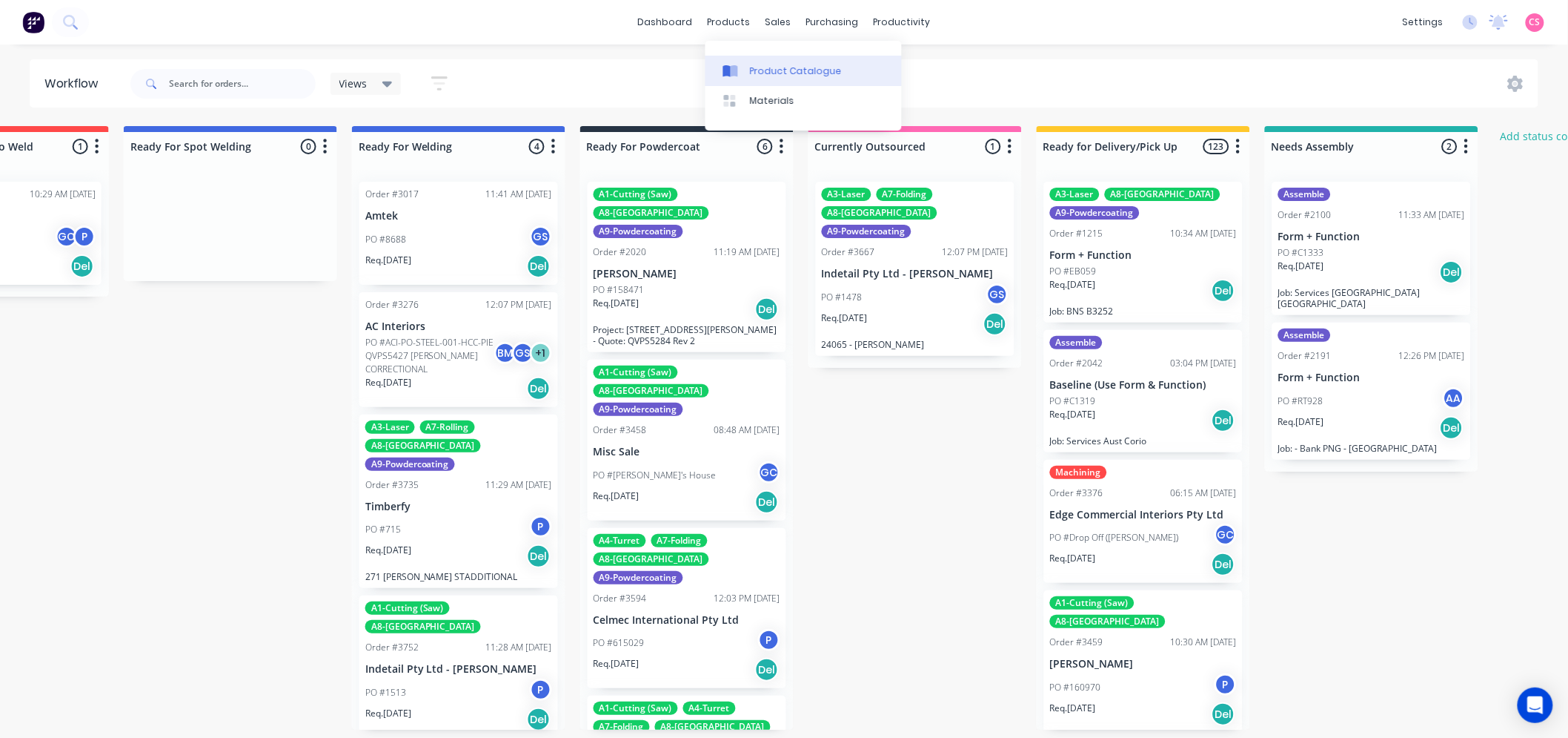
click at [777, 71] on div "Product Catalogue" at bounding box center [796, 70] width 92 height 13
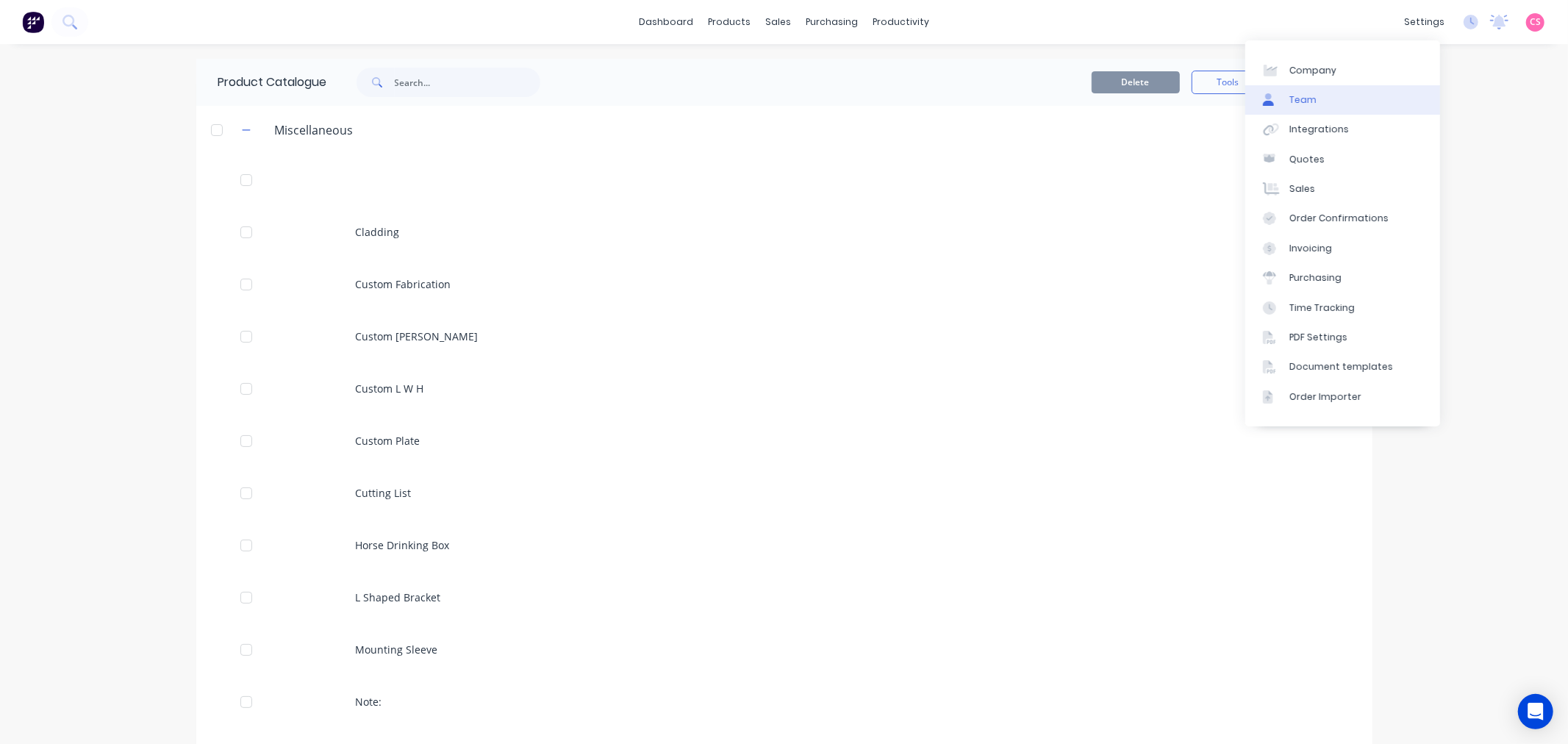
click at [1339, 105] on link "Team" at bounding box center [1343, 100] width 195 height 29
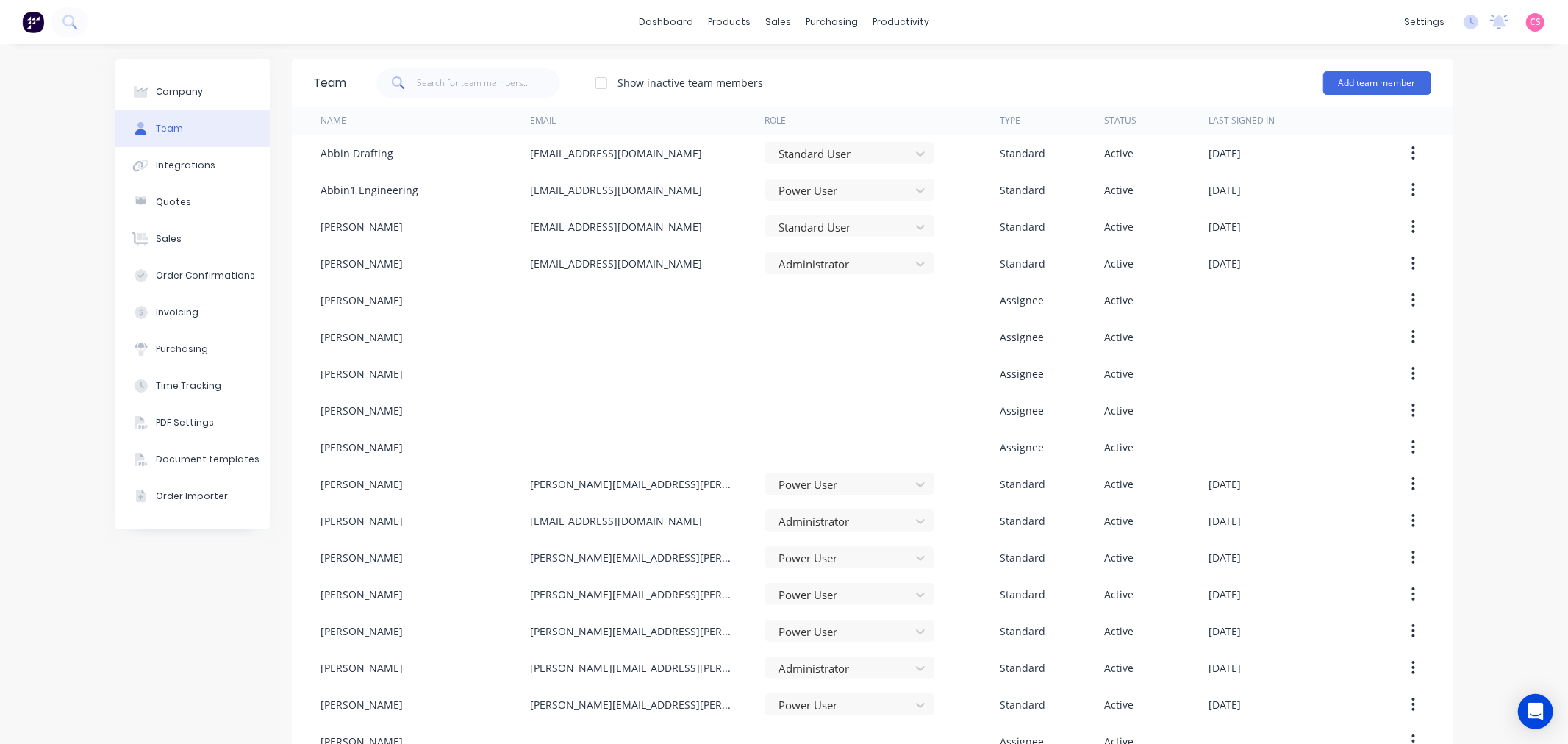
scroll to position [398, 0]
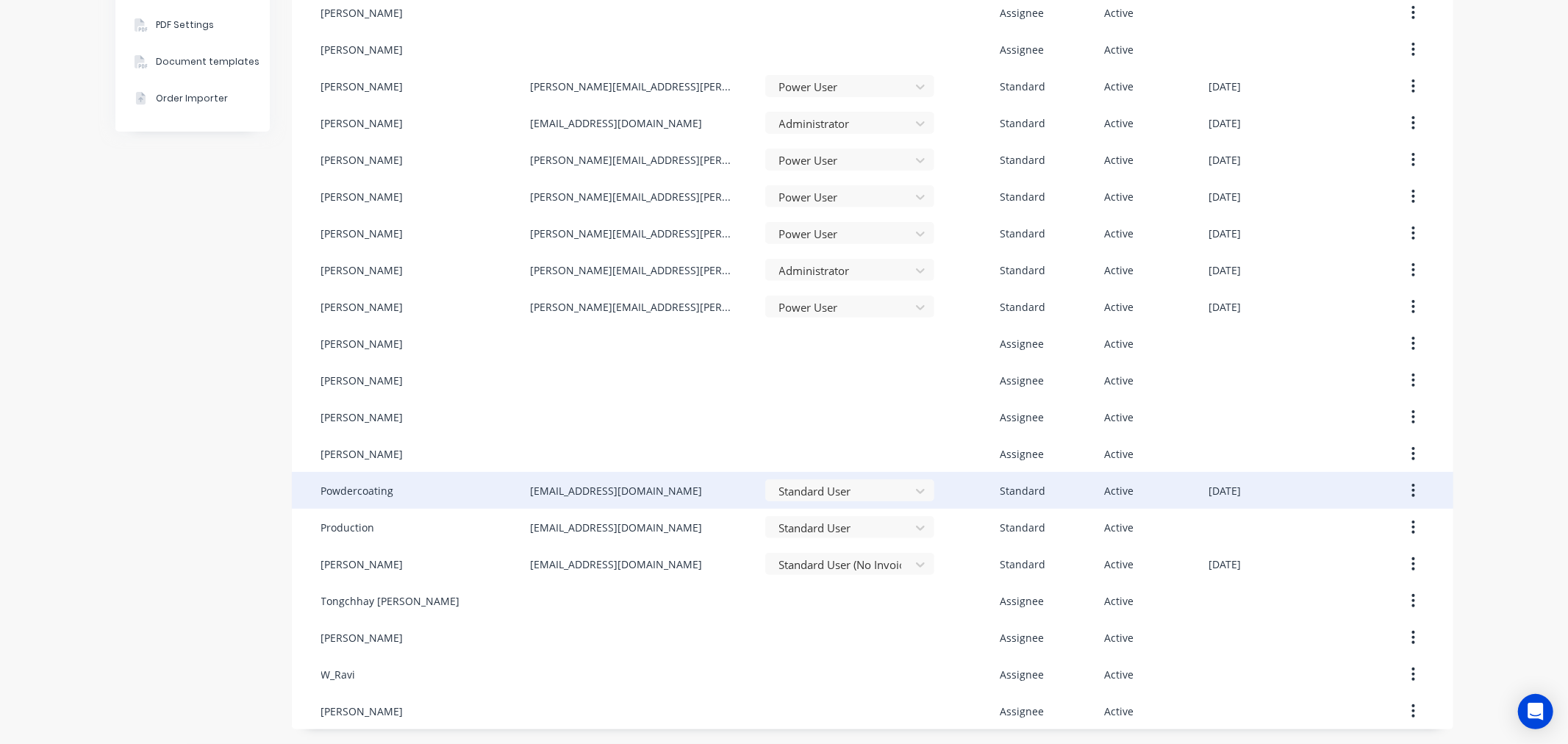
click at [1411, 486] on icon "button" at bounding box center [1412, 490] width 4 height 16
click at [1306, 531] on div "Edit" at bounding box center [1361, 529] width 113 height 21
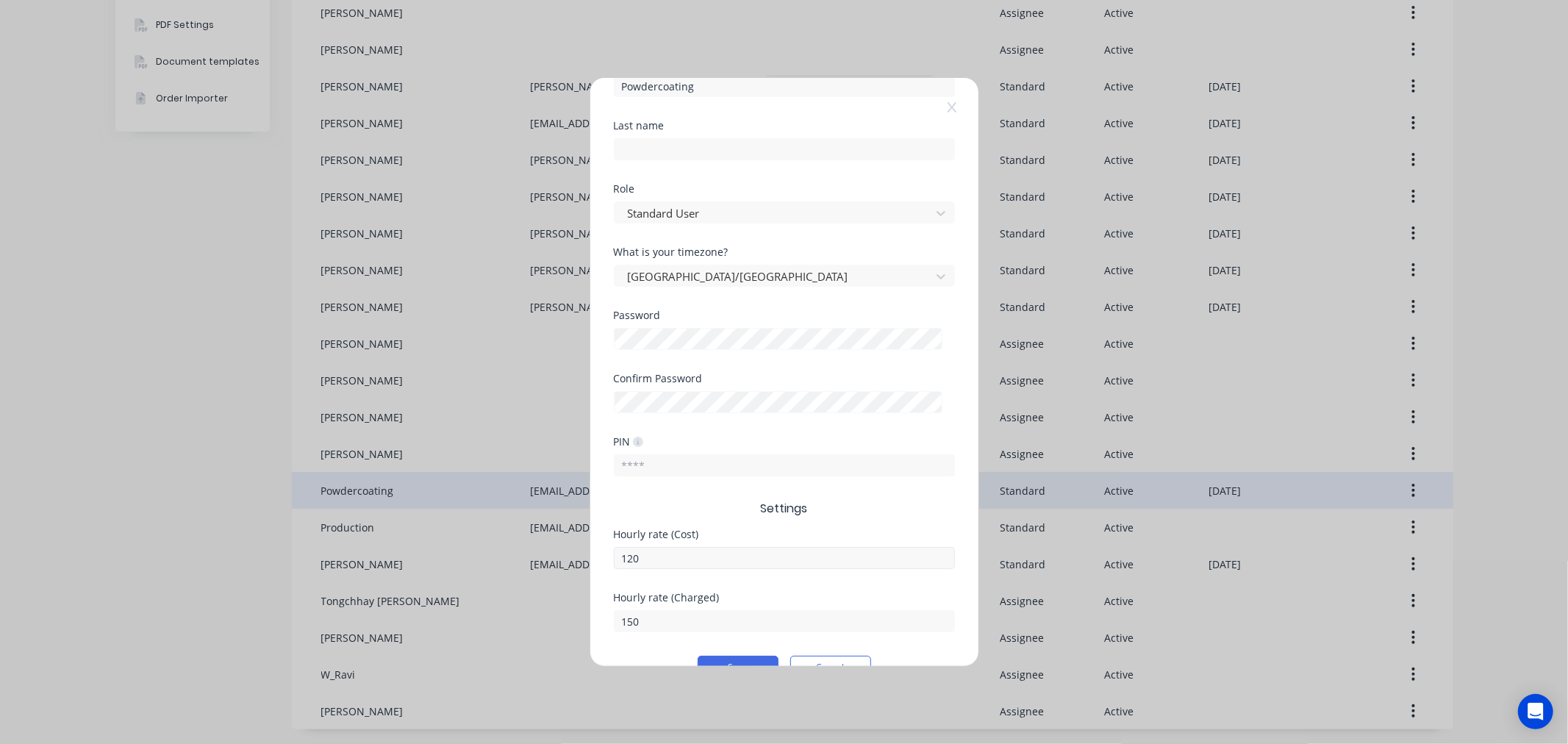
scroll to position [179, 0]
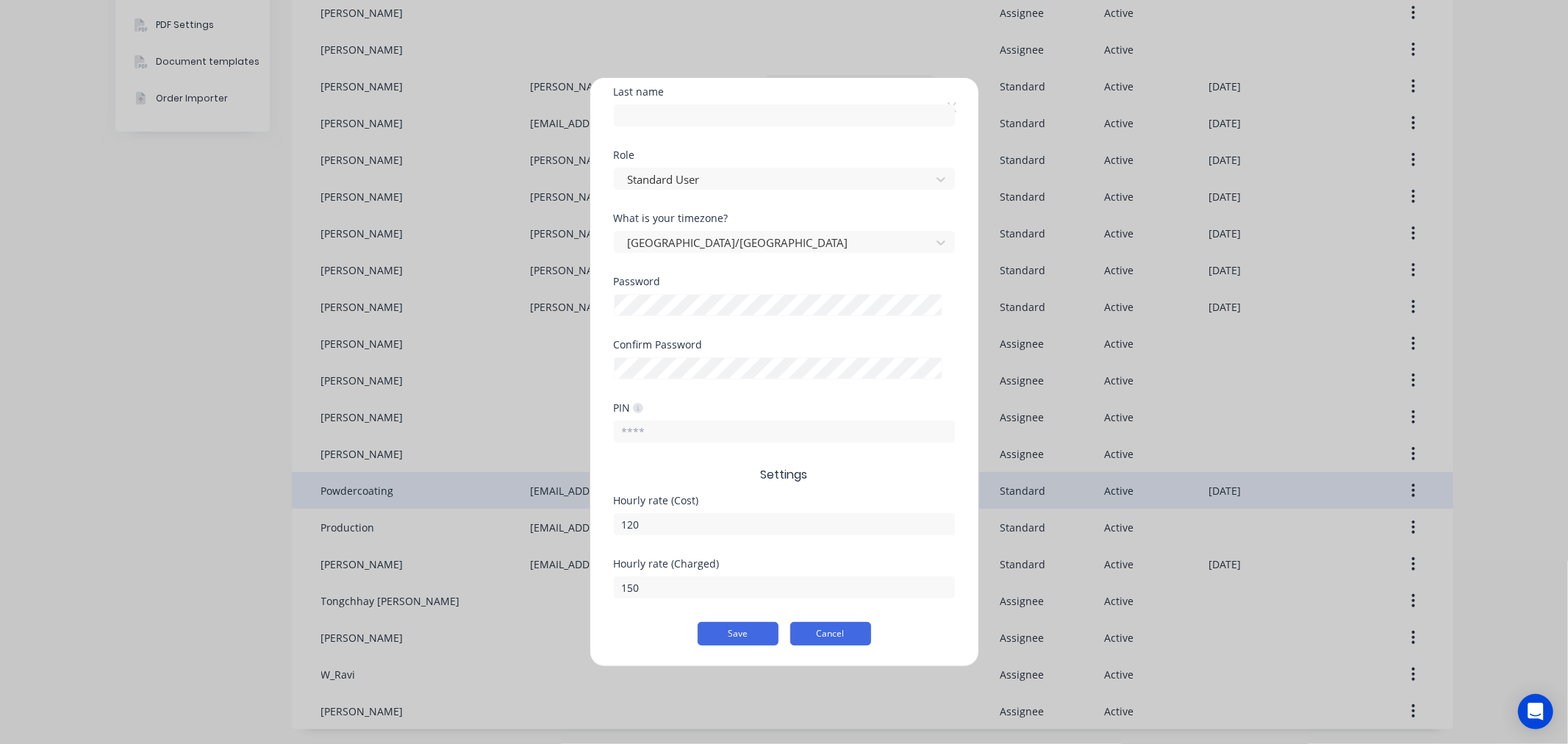
click at [804, 634] on button "Cancel" at bounding box center [830, 634] width 81 height 24
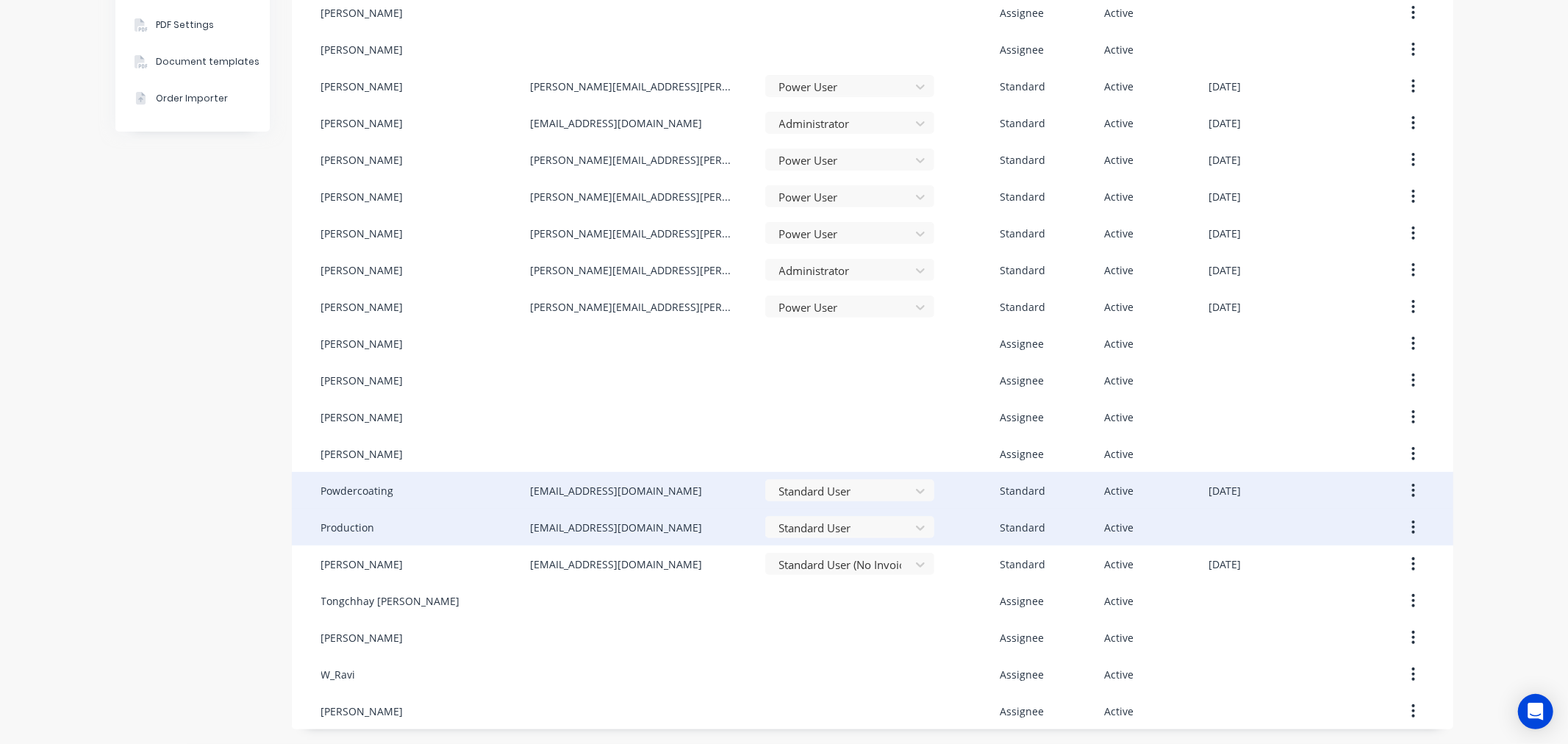
click at [1412, 523] on button "button" at bounding box center [1412, 527] width 35 height 27
click at [1309, 570] on div "Edit" at bounding box center [1361, 566] width 113 height 21
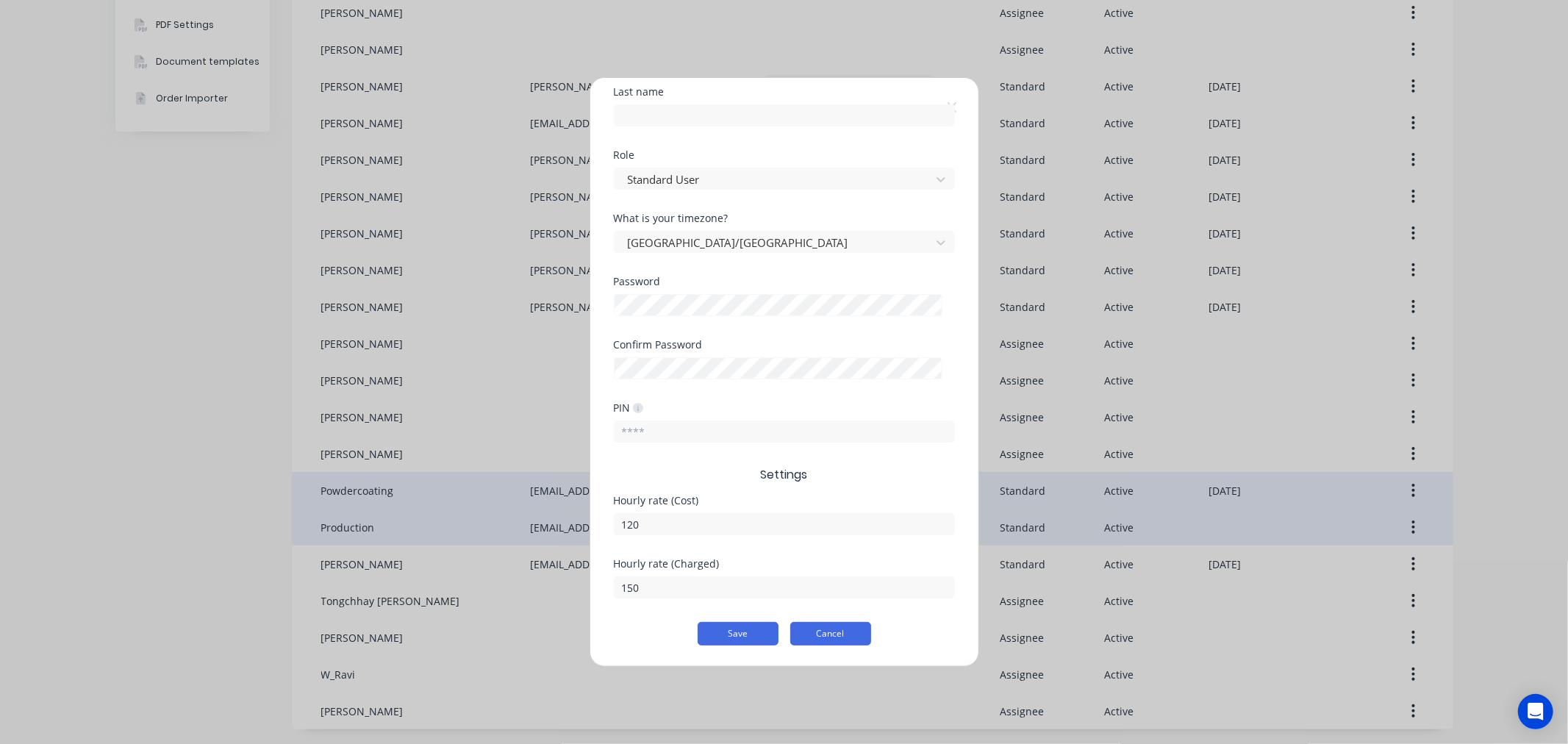
click at [821, 635] on button "Cancel" at bounding box center [830, 634] width 81 height 24
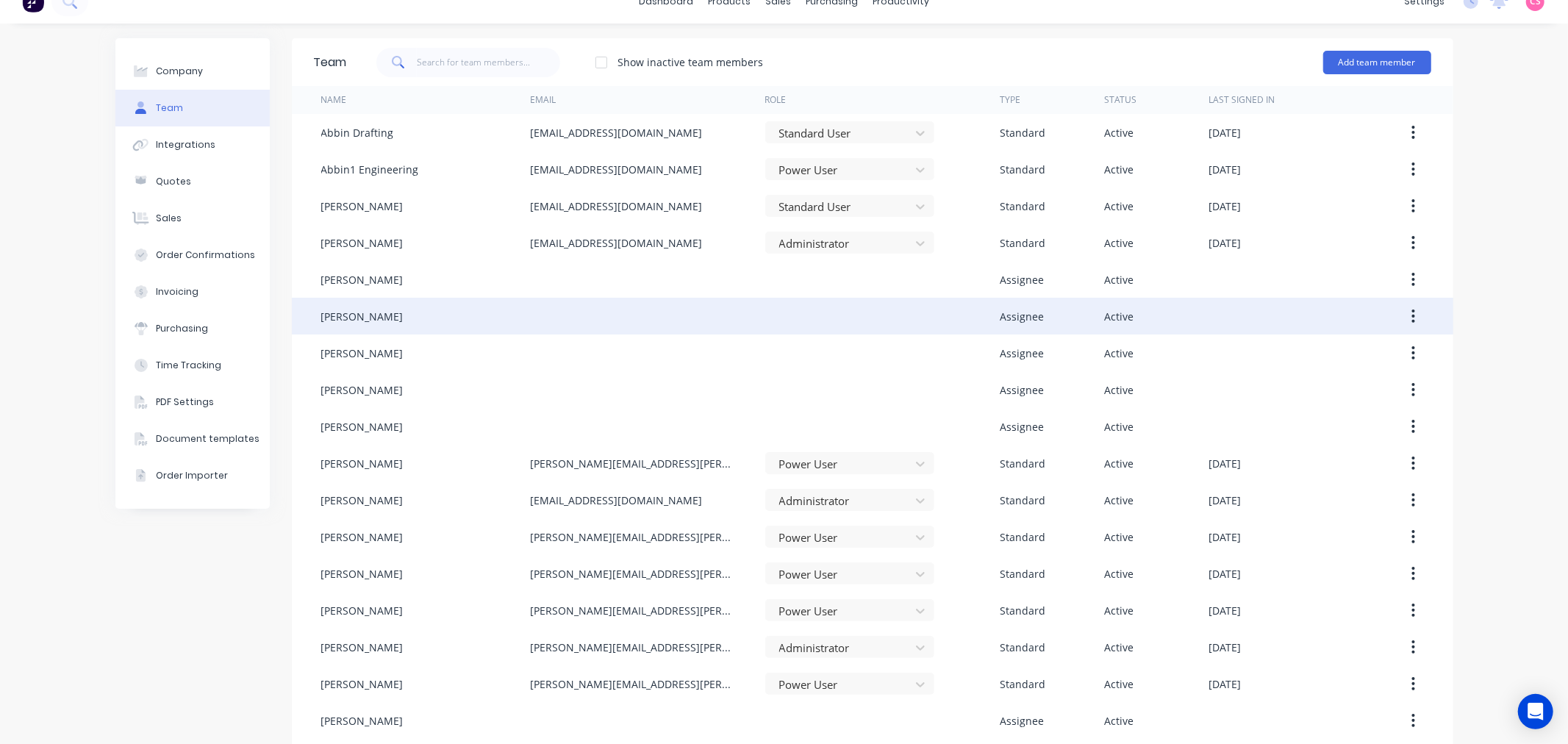
scroll to position [0, 0]
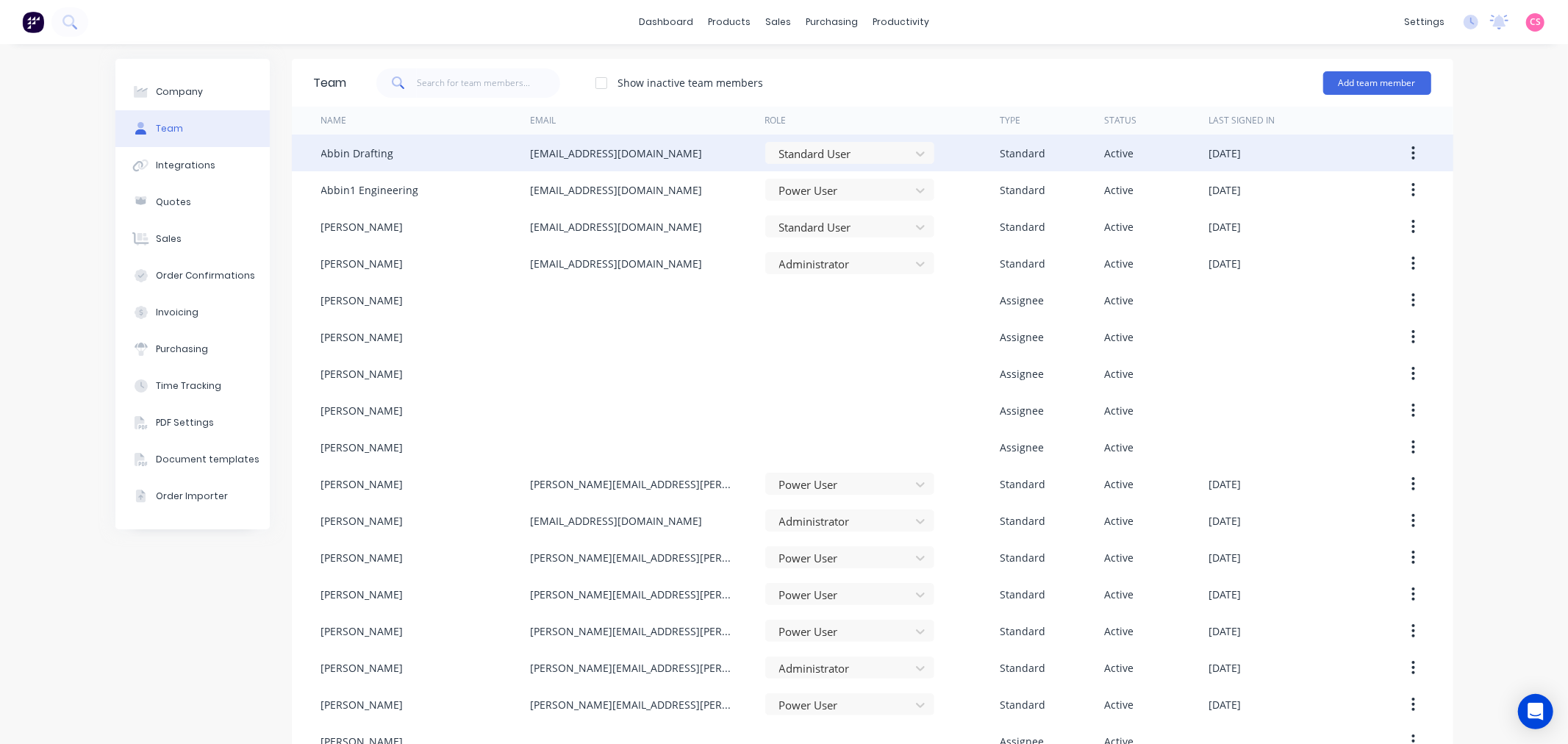
click at [1411, 146] on icon "button" at bounding box center [1412, 153] width 4 height 16
click at [1332, 189] on div "Edit" at bounding box center [1361, 192] width 113 height 21
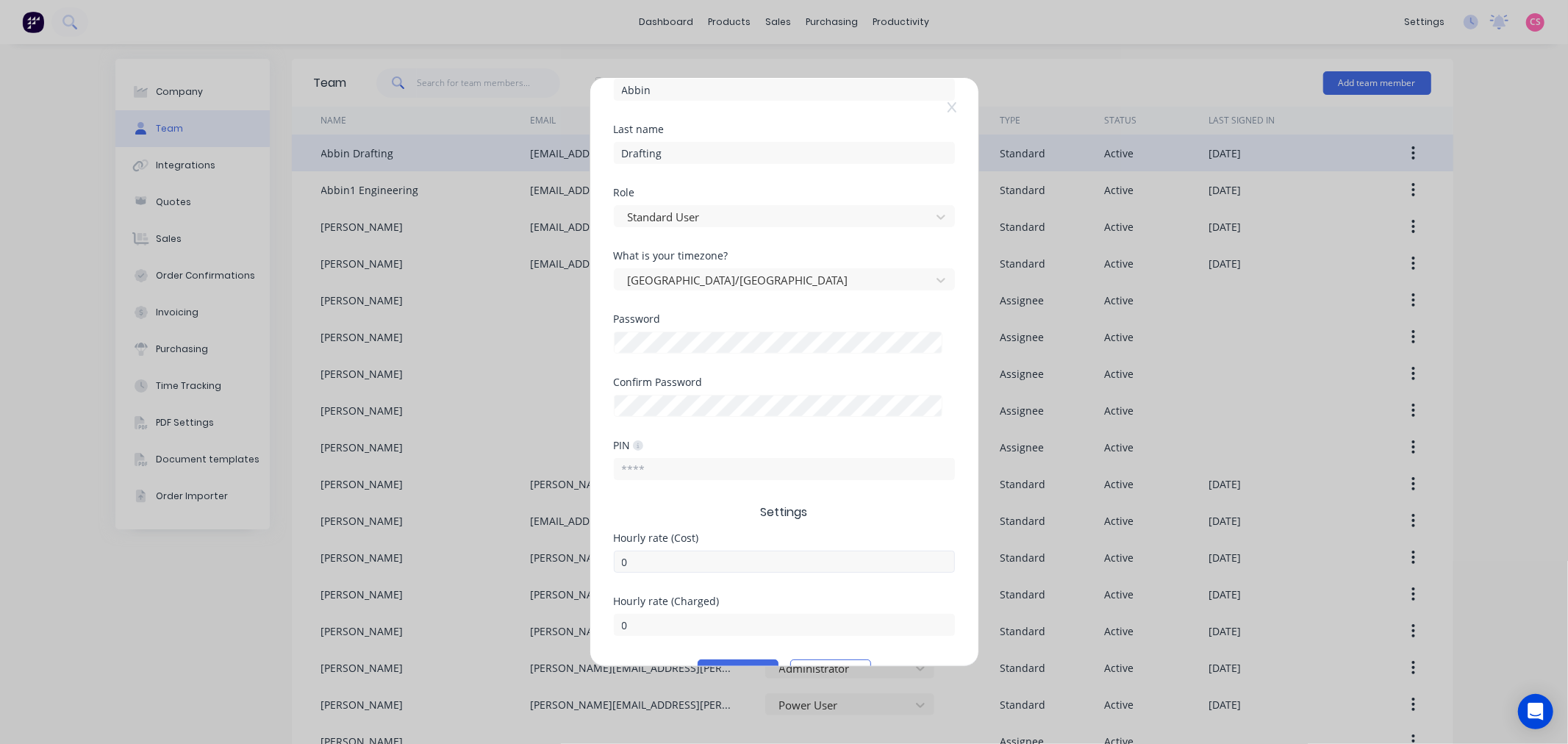
scroll to position [179, 0]
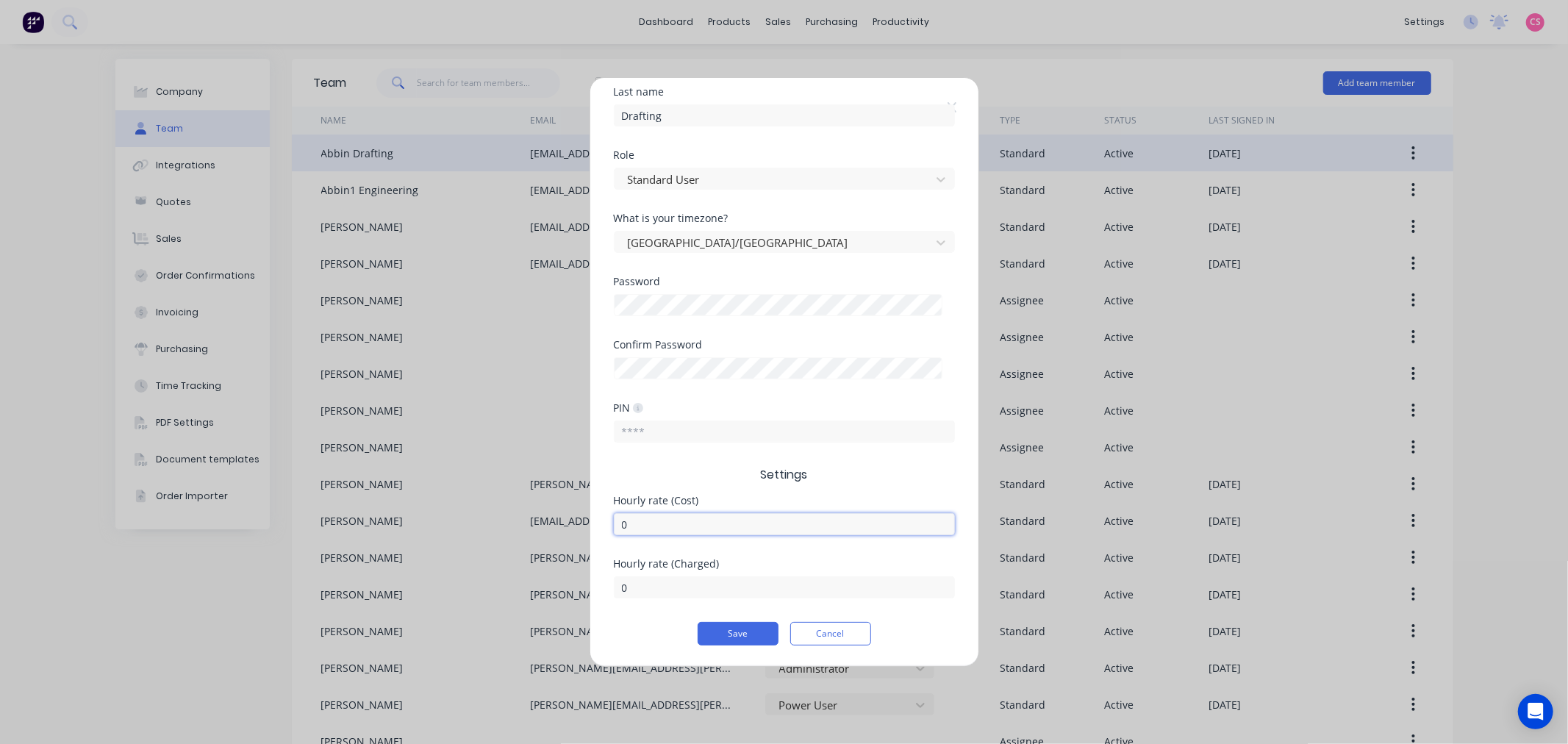
drag, startPoint x: 562, startPoint y: 527, endPoint x: 537, endPoint y: 527, distance: 25.0
click at [538, 527] on div "Edit Standard team member Username AbbinDraft @ abbin.com.au First name Abbin L…" at bounding box center [784, 372] width 1568 height 744
type input "120"
drag, startPoint x: 659, startPoint y: 578, endPoint x: 534, endPoint y: 585, distance: 125.2
click at [534, 585] on div "Edit Standard team member Username AbbinDraft @ abbin.com.au First name Abbin L…" at bounding box center [784, 372] width 1568 height 744
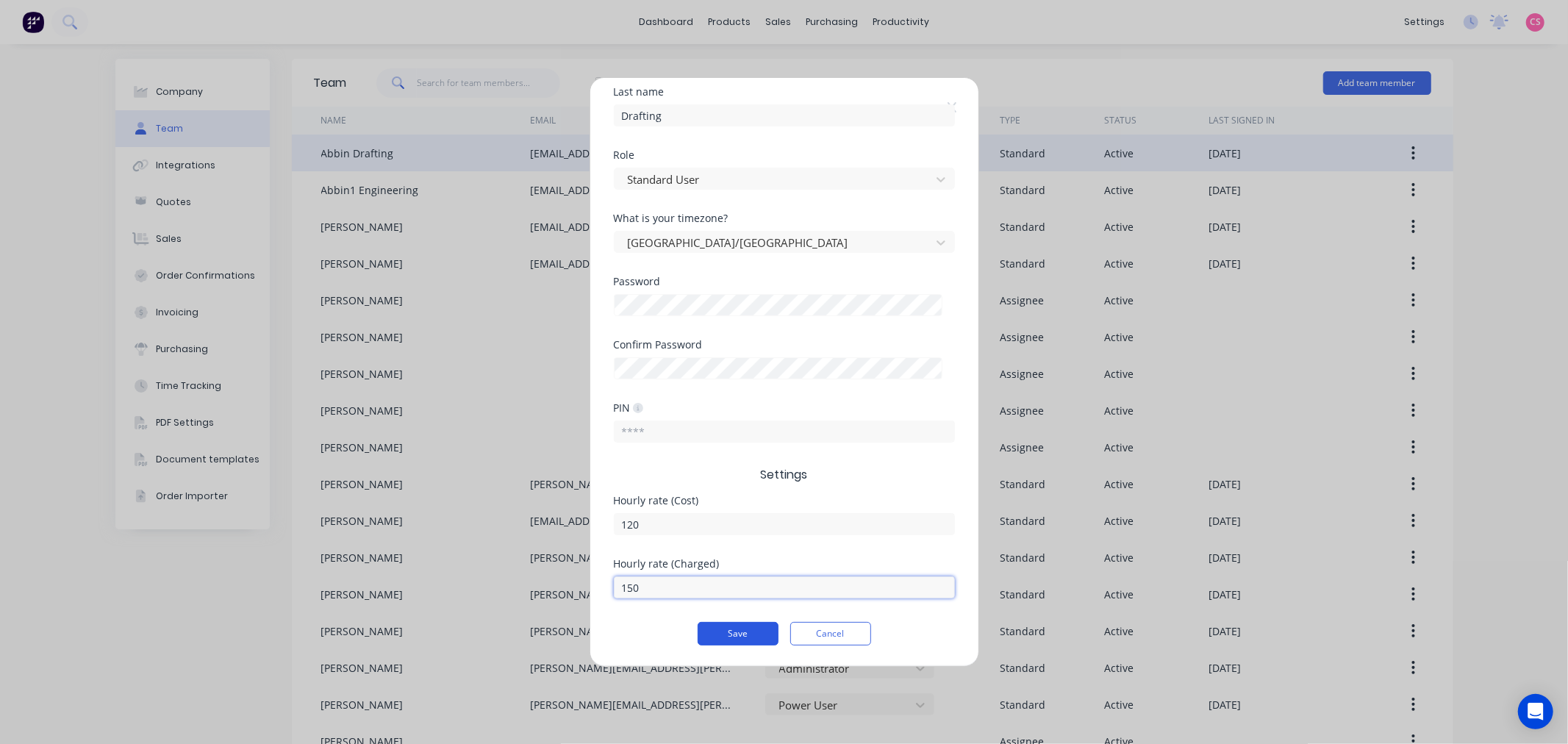
type input "150"
click at [708, 634] on button "Save" at bounding box center [738, 634] width 81 height 24
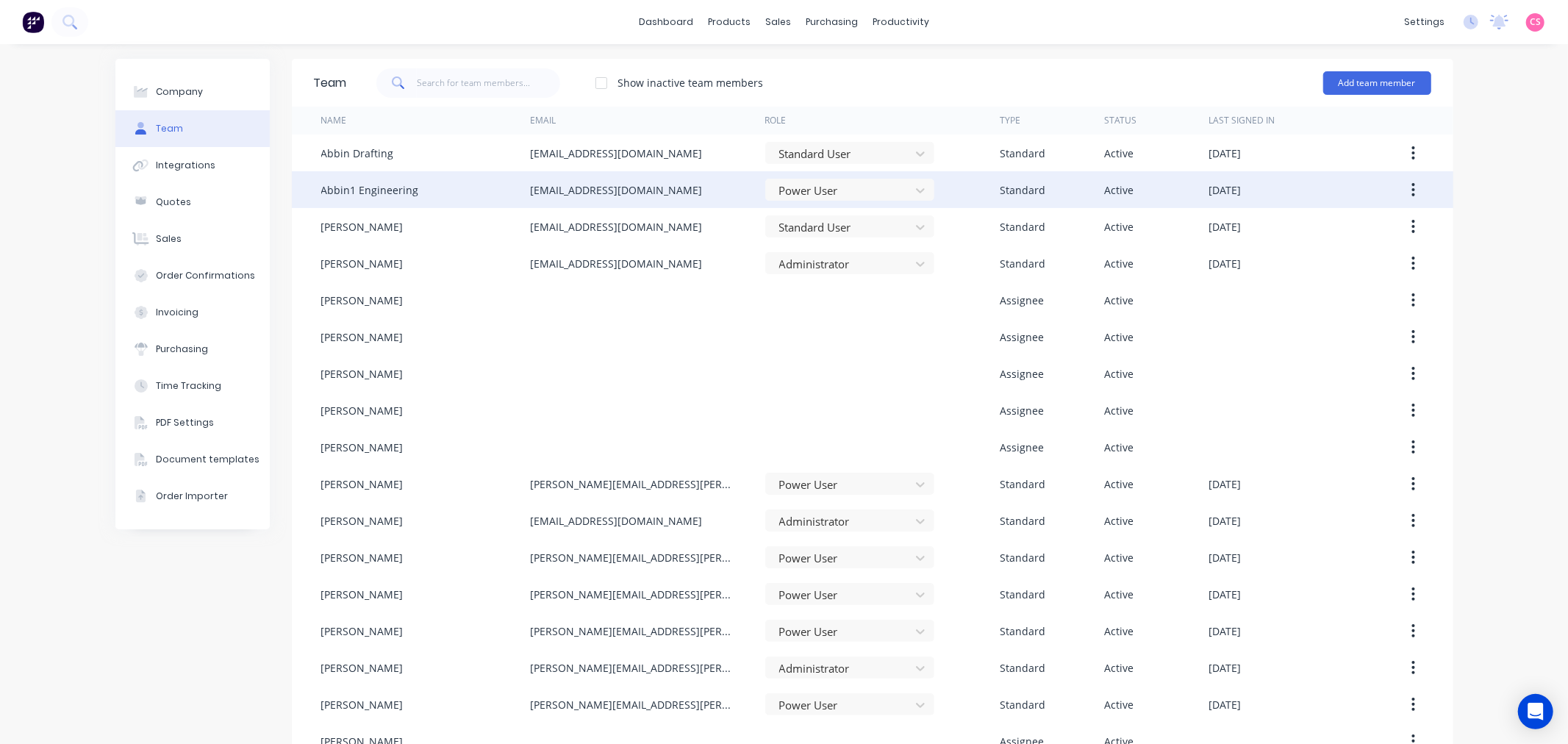
click at [1411, 186] on icon "button" at bounding box center [1412, 189] width 4 height 16
click at [1323, 232] on div "Edit" at bounding box center [1361, 229] width 113 height 21
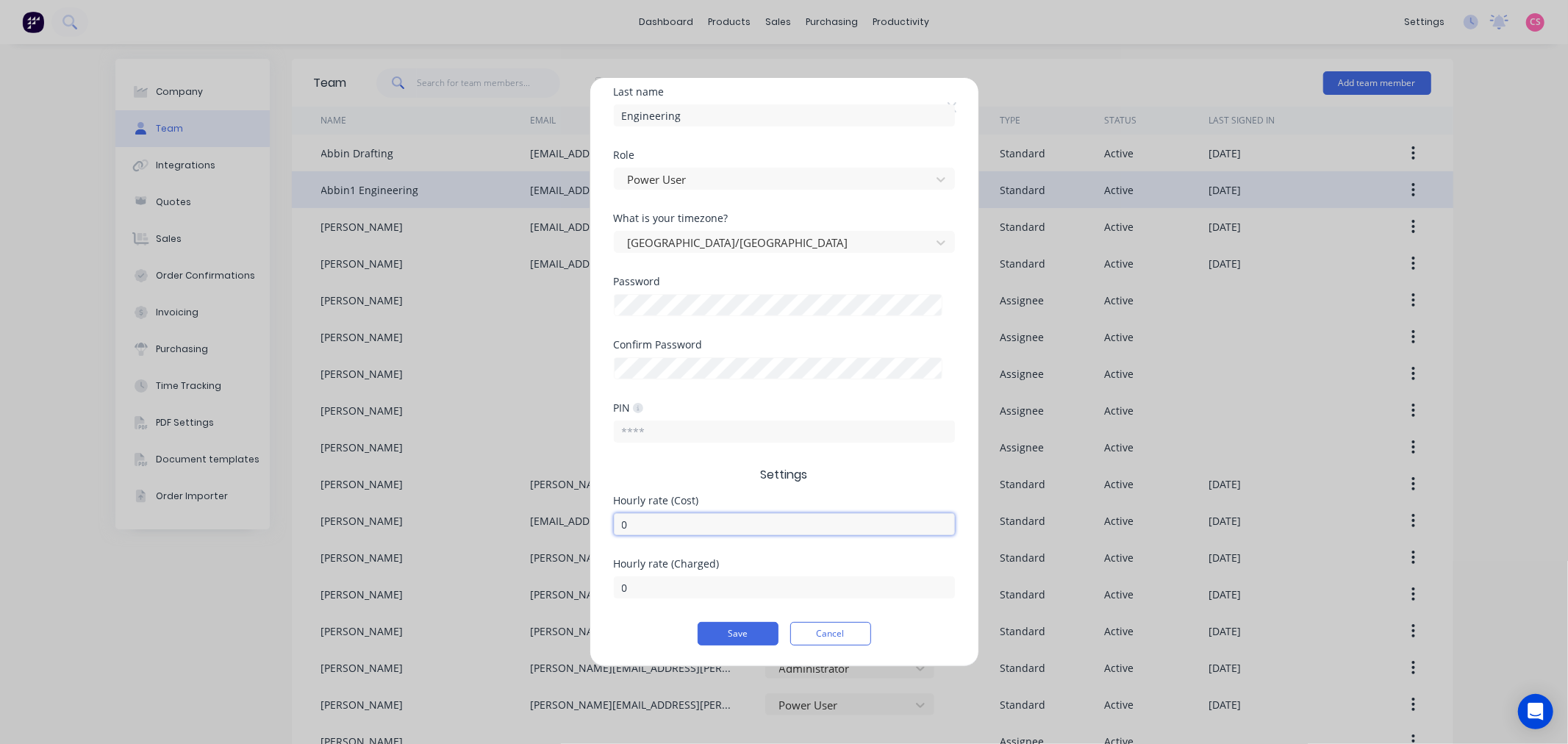
drag, startPoint x: 564, startPoint y: 519, endPoint x: 515, endPoint y: 518, distance: 49.0
click at [515, 518] on div "Edit Standard team member Username Abbin1 @ abbin.com.au First name Abbin1 Last…" at bounding box center [784, 372] width 1568 height 744
type input "120"
drag, startPoint x: 666, startPoint y: 583, endPoint x: 495, endPoint y: 581, distance: 171.0
click at [495, 581] on div "Edit Standard team member Username Abbin1 @ abbin.com.au First name Abbin1 Last…" at bounding box center [784, 372] width 1568 height 744
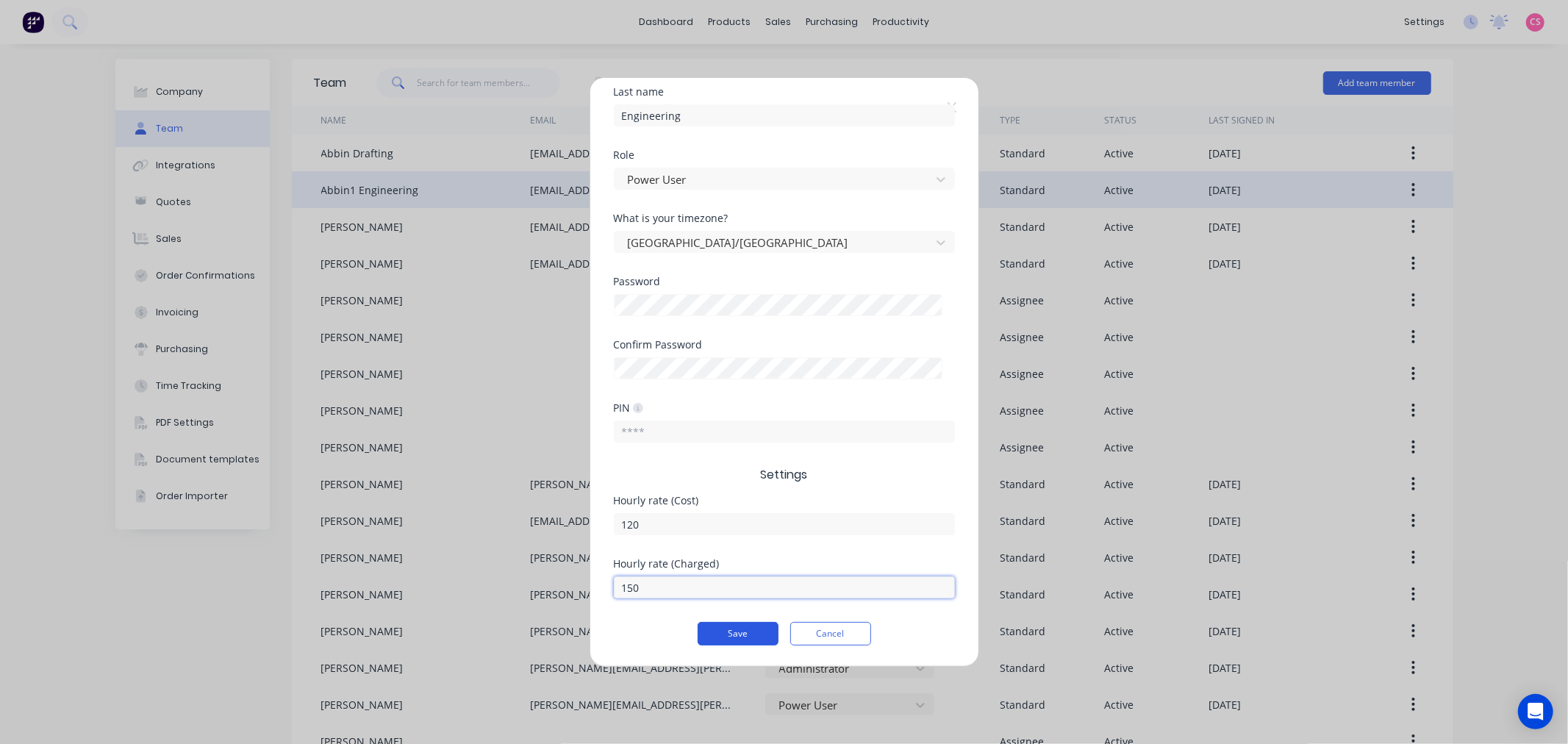
type input "150"
drag, startPoint x: 708, startPoint y: 636, endPoint x: 700, endPoint y: 604, distance: 33.0
click at [709, 637] on button "Save" at bounding box center [738, 634] width 81 height 24
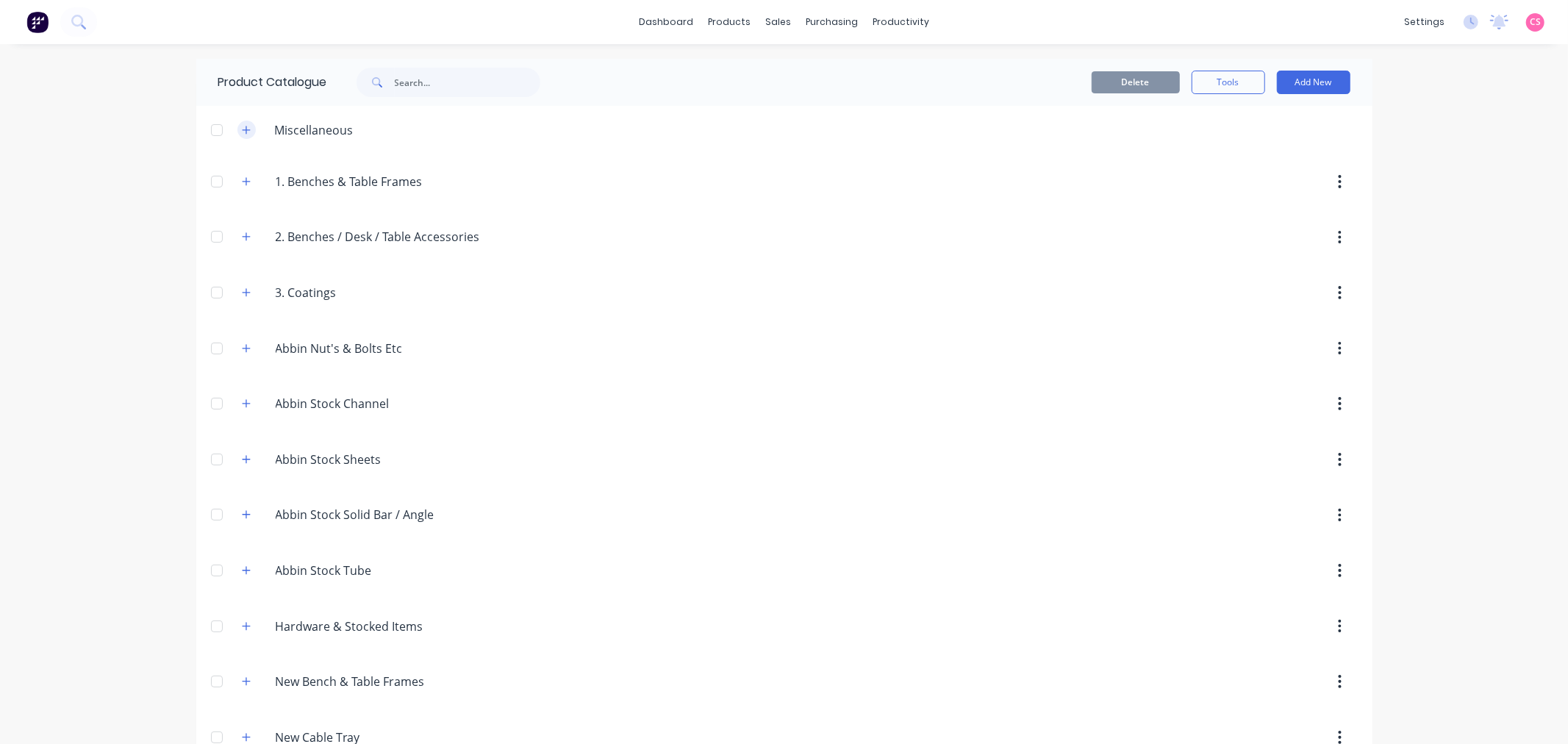
click at [242, 127] on icon "button" at bounding box center [246, 130] width 9 height 10
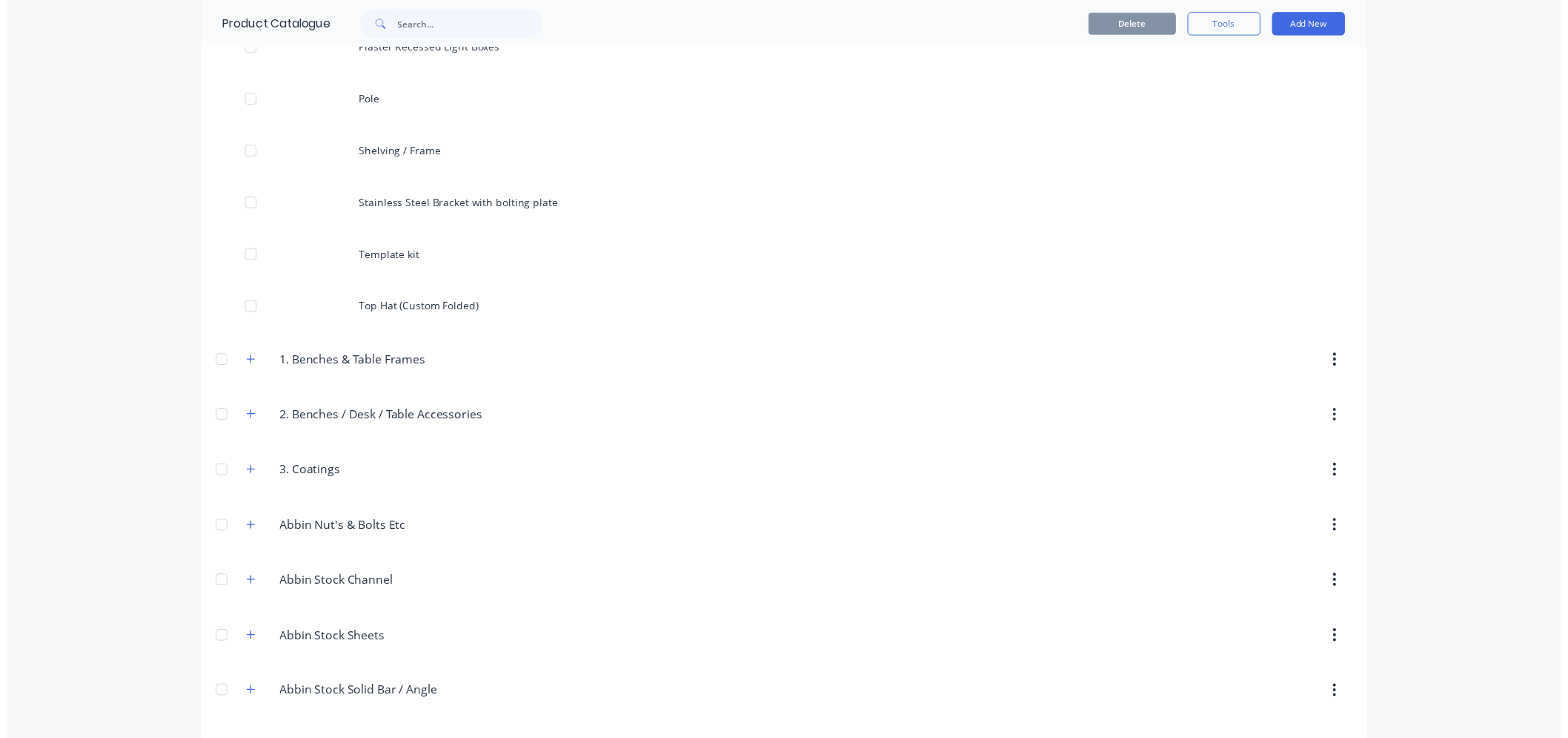
scroll to position [742, 0]
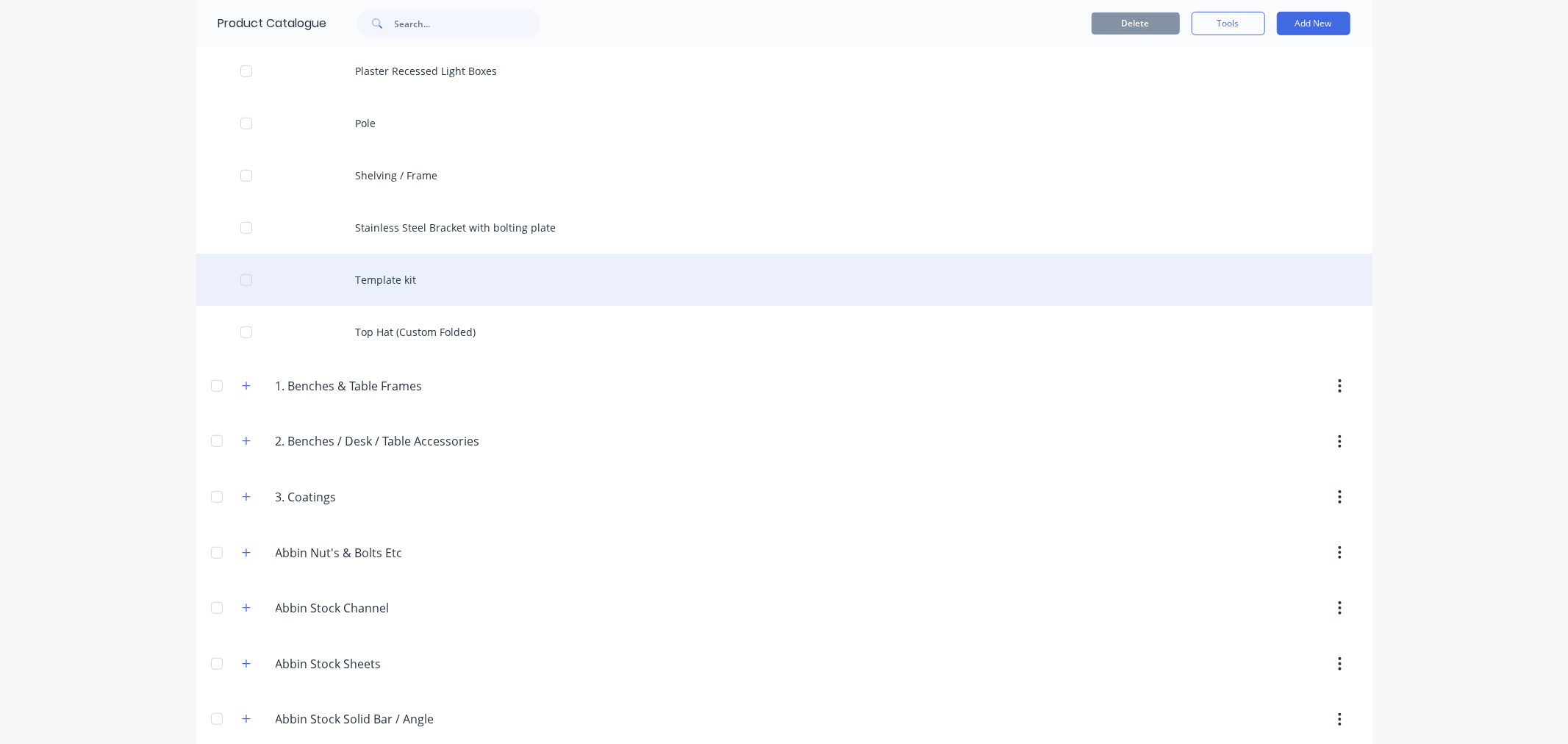
click at [394, 281] on div "Template kit" at bounding box center [784, 280] width 1176 height 52
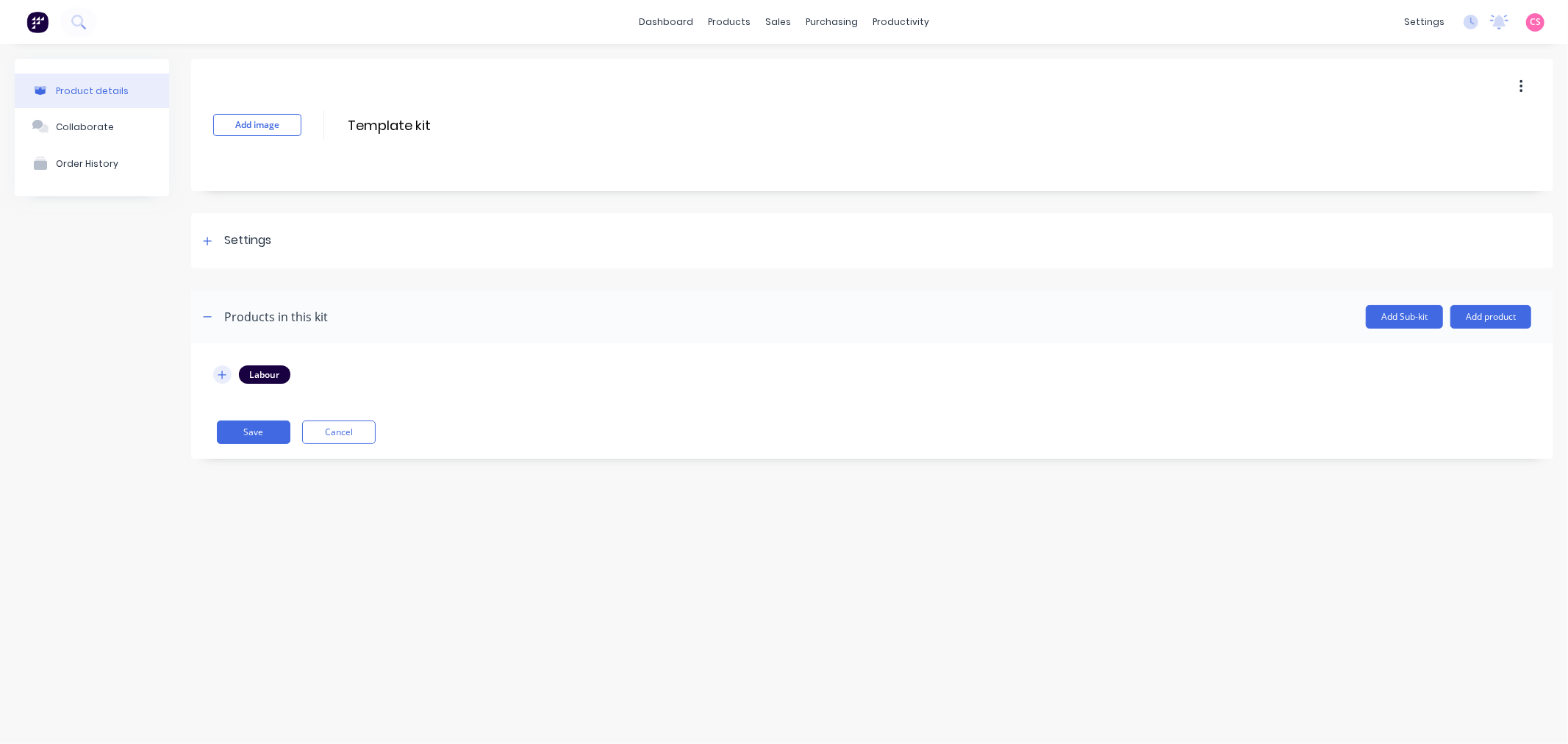
click at [219, 373] on icon "button" at bounding box center [222, 374] width 9 height 10
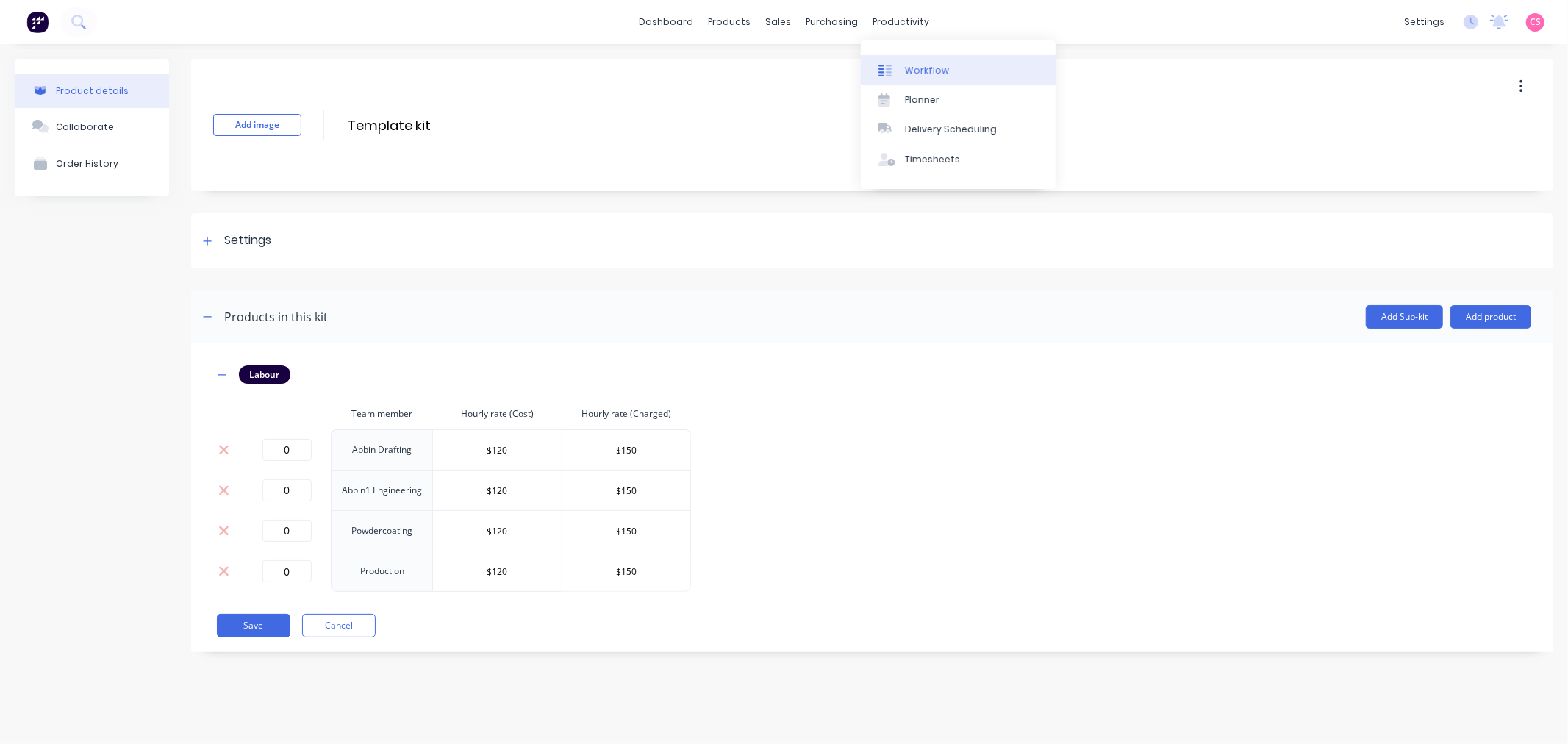
click at [931, 74] on div "Workflow" at bounding box center [927, 70] width 44 height 13
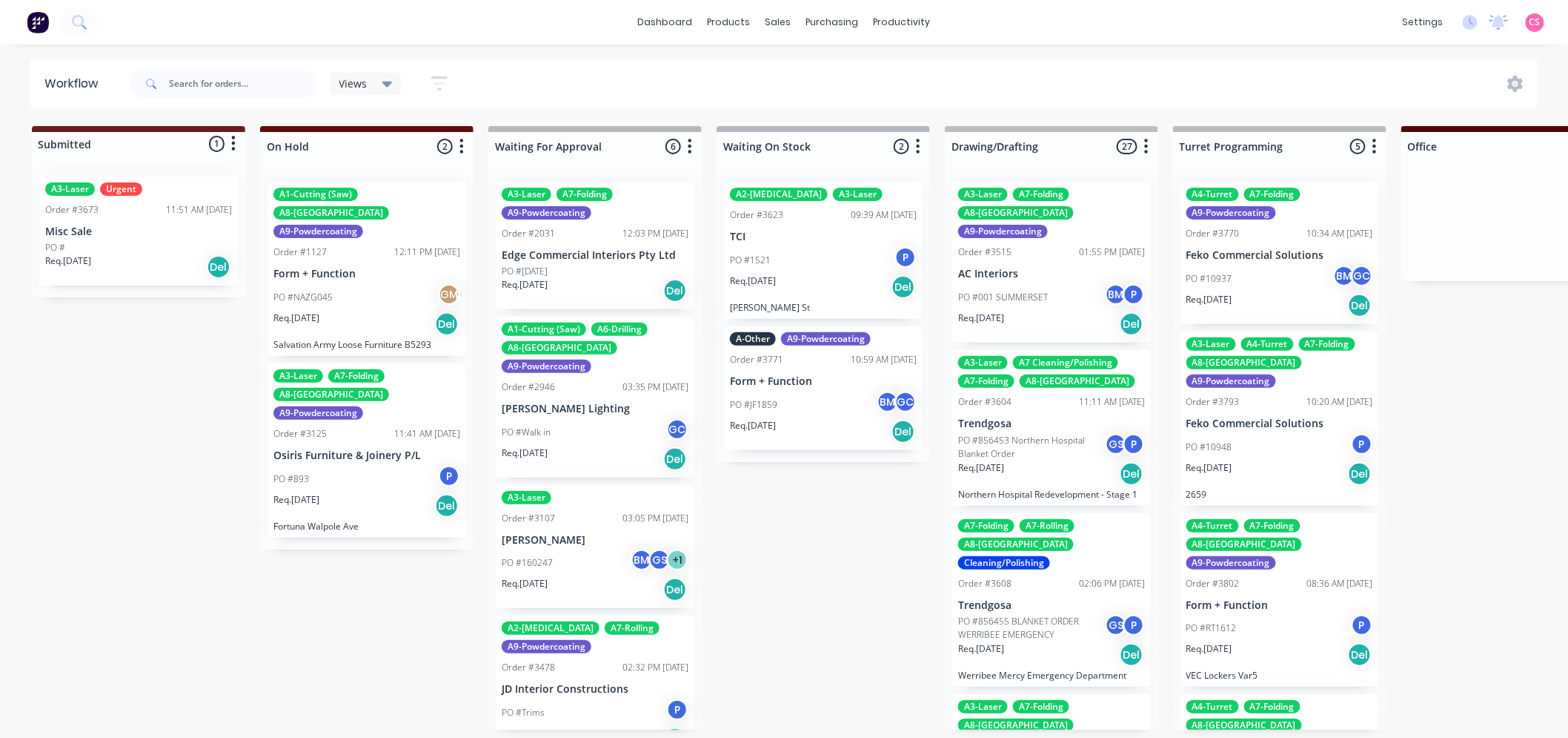
click at [346, 84] on span "Views" at bounding box center [353, 84] width 28 height 15
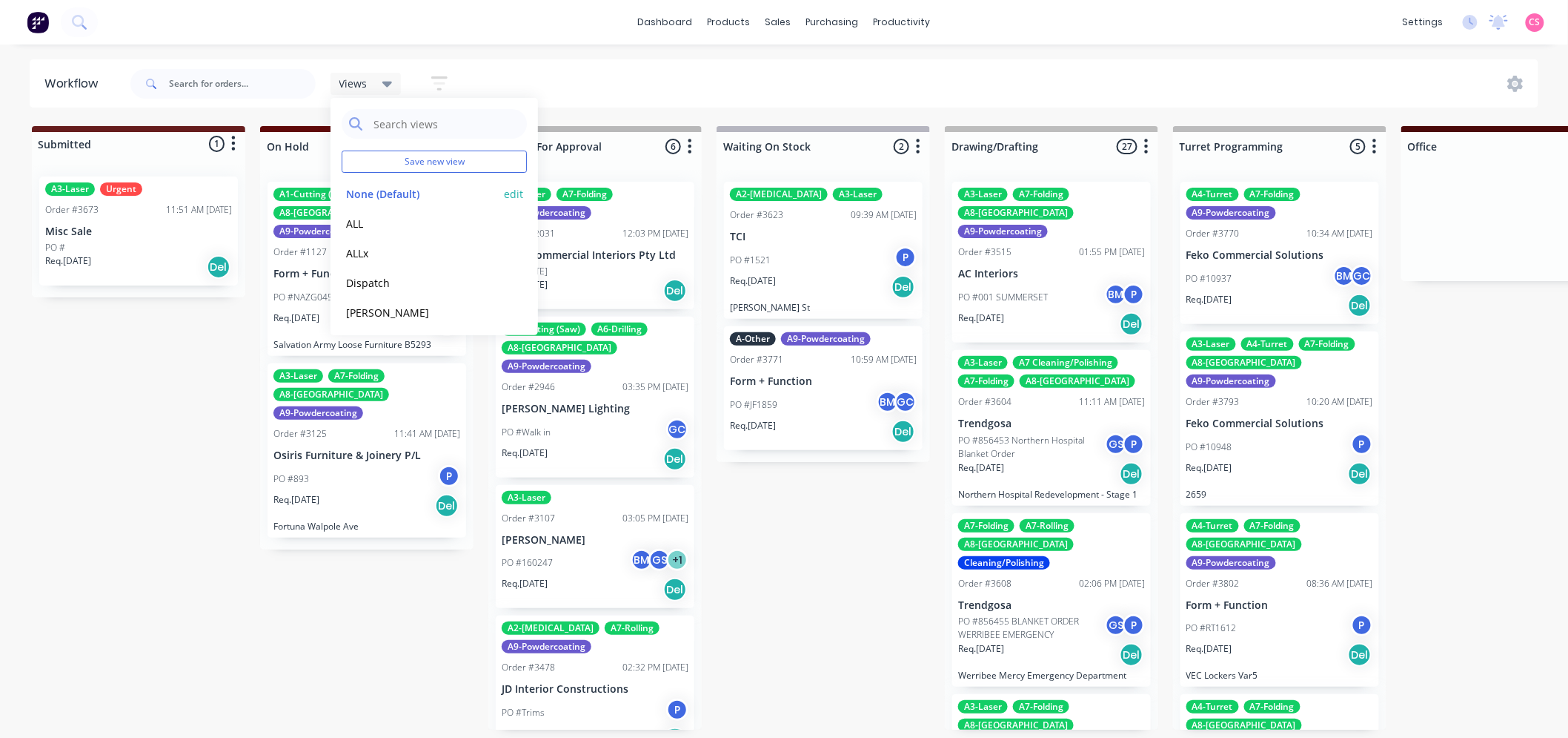
click at [360, 193] on button "None (Default)" at bounding box center [421, 194] width 158 height 17
click at [1130, 73] on div "Views Save new view None (Default) edit ALL edit ALLx edit Dispatch edit [PERSO…" at bounding box center [833, 84] width 1412 height 45
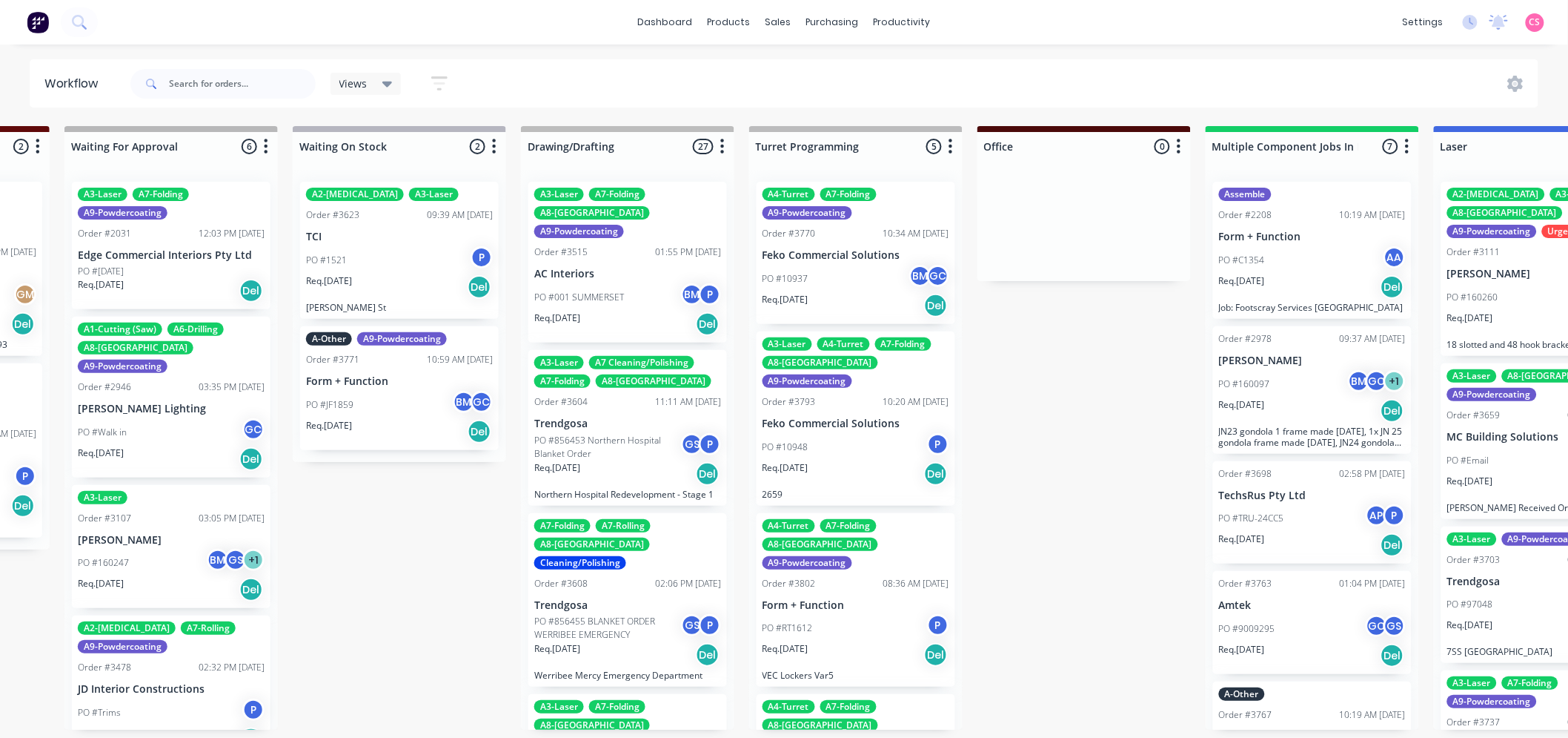
scroll to position [0, 489]
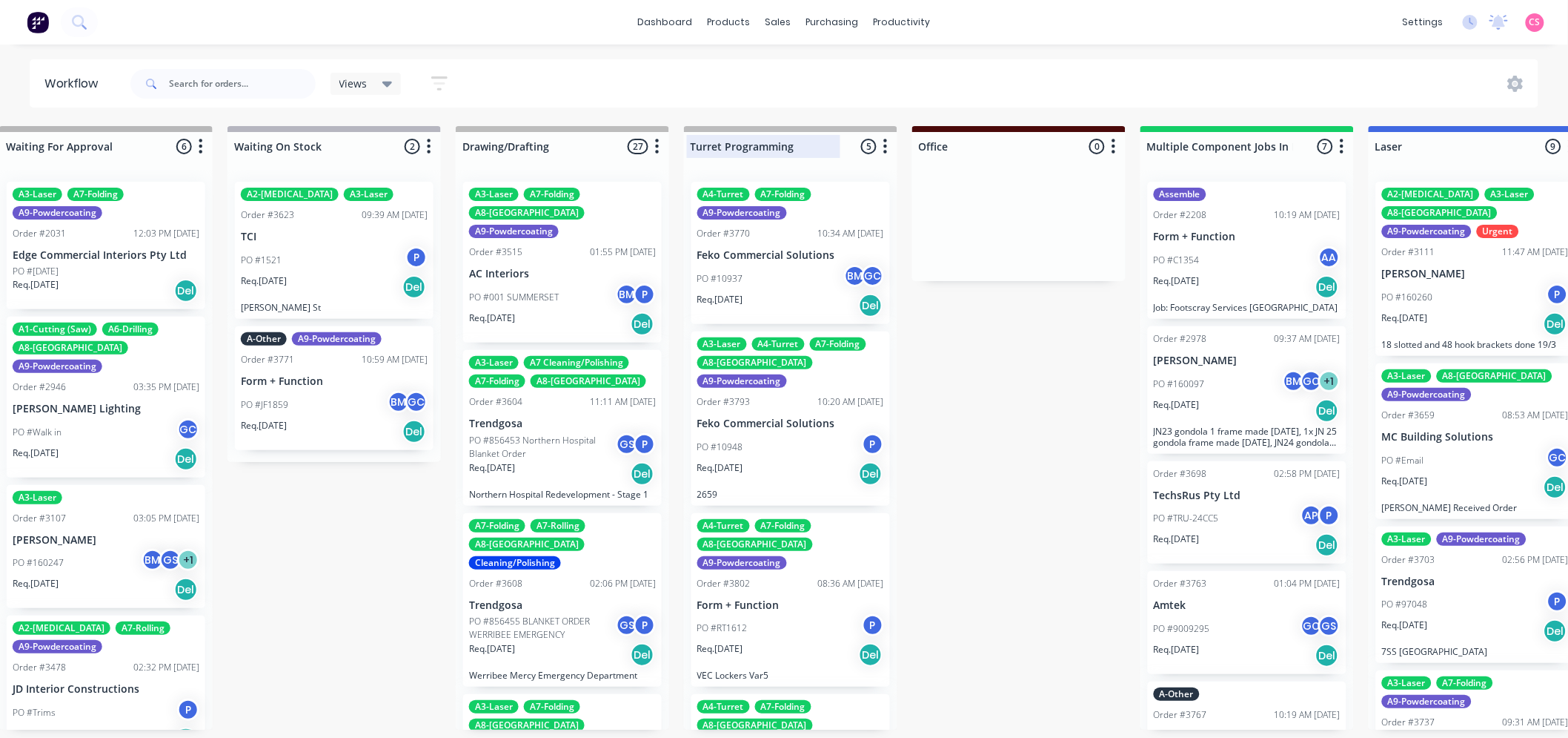
click at [711, 149] on div at bounding box center [791, 146] width 213 height 29
click at [707, 143] on input "Turret Programming" at bounding box center [763, 146] width 146 height 15
drag, startPoint x: 707, startPoint y: 143, endPoint x: 779, endPoint y: 145, distance: 72.0
click at [779, 145] on input "Turret Programming" at bounding box center [763, 146] width 146 height 15
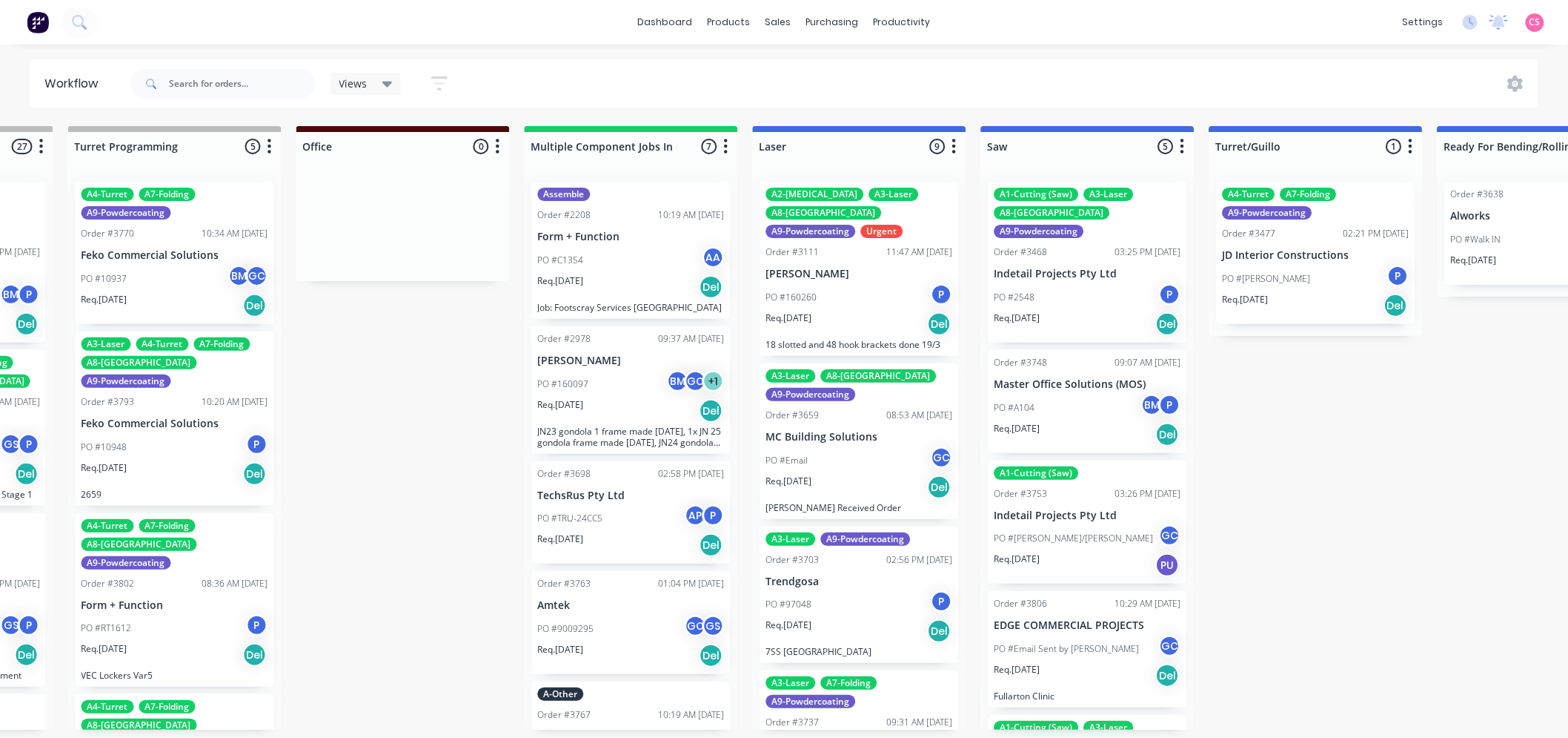
scroll to position [0, 1115]
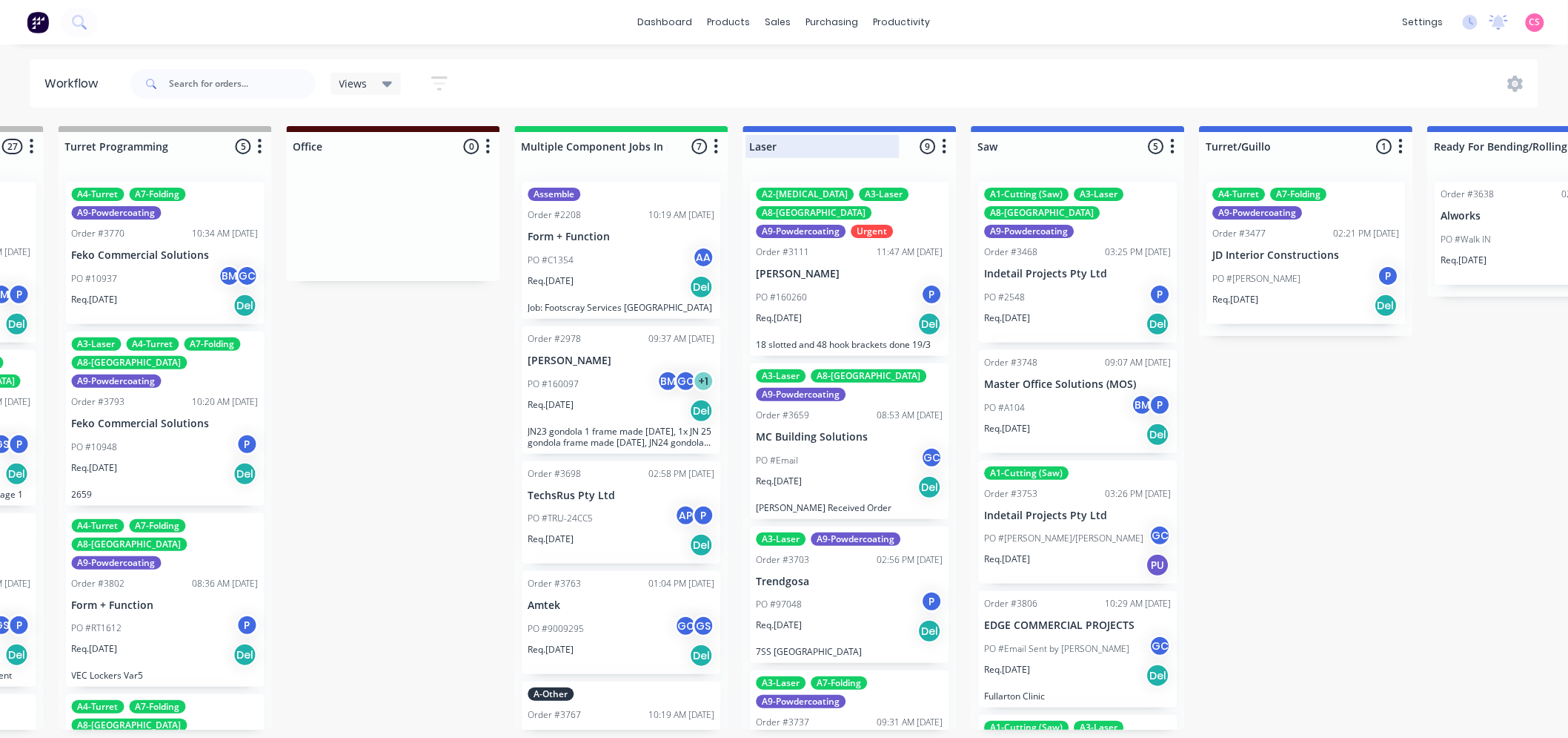
click at [764, 142] on div at bounding box center [850, 146] width 213 height 29
click at [764, 142] on input "Laser" at bounding box center [823, 146] width 146 height 15
click at [983, 145] on div at bounding box center [1079, 146] width 213 height 29
click at [983, 145] on input "Saw" at bounding box center [1051, 146] width 146 height 15
click at [771, 65] on div "Product Catalogue" at bounding box center [795, 70] width 92 height 13
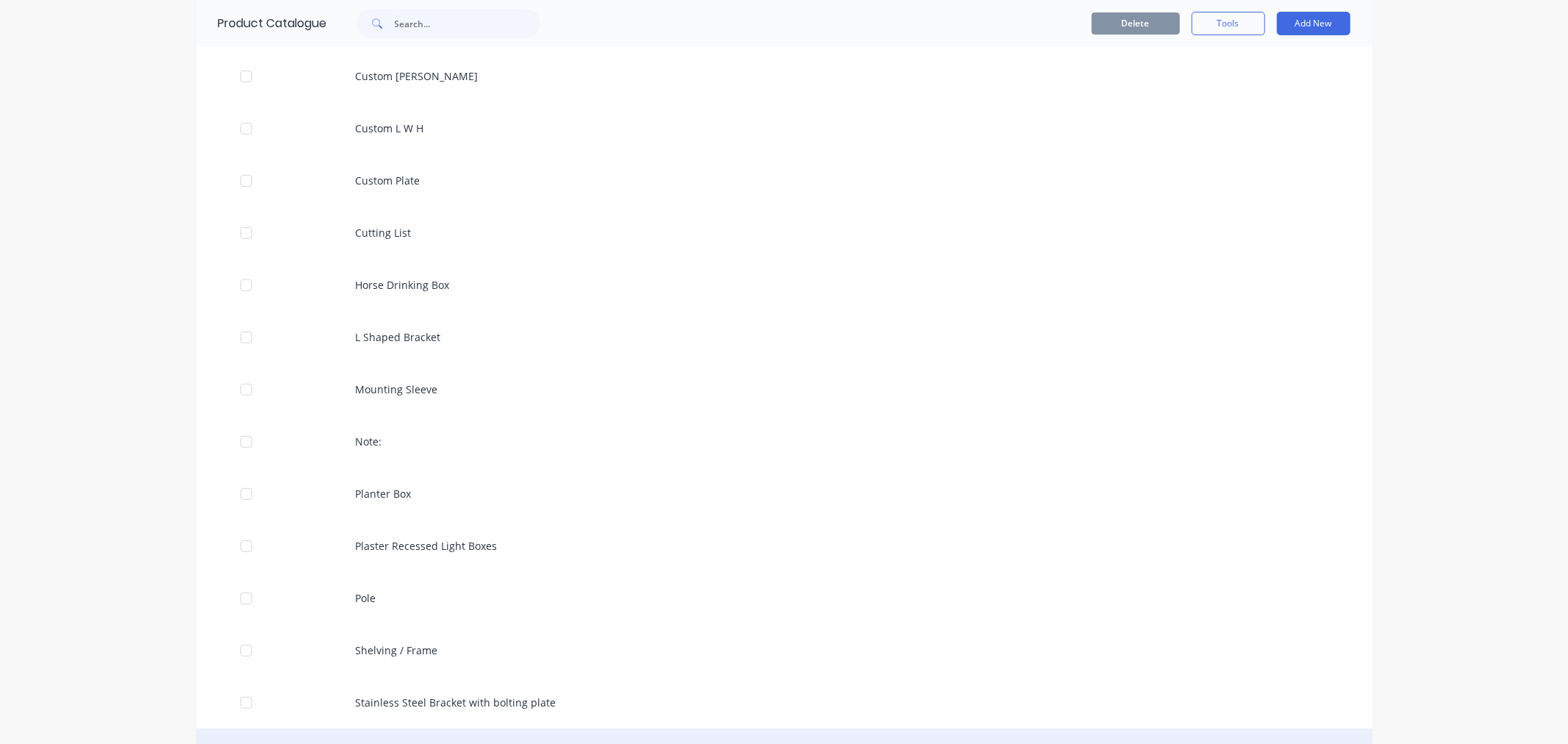
scroll to position [489, 0]
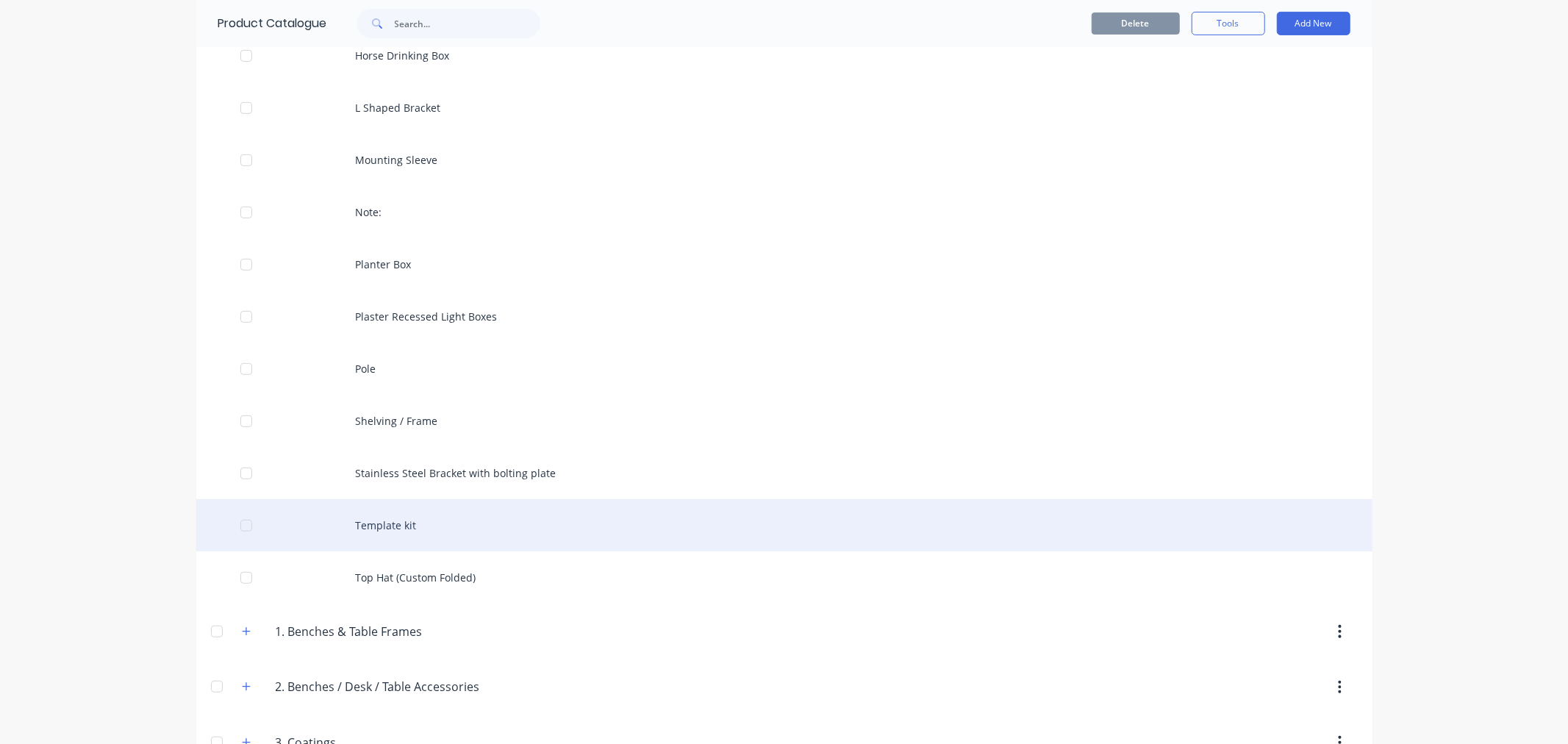
click at [376, 525] on div "Template kit" at bounding box center [784, 525] width 1176 height 52
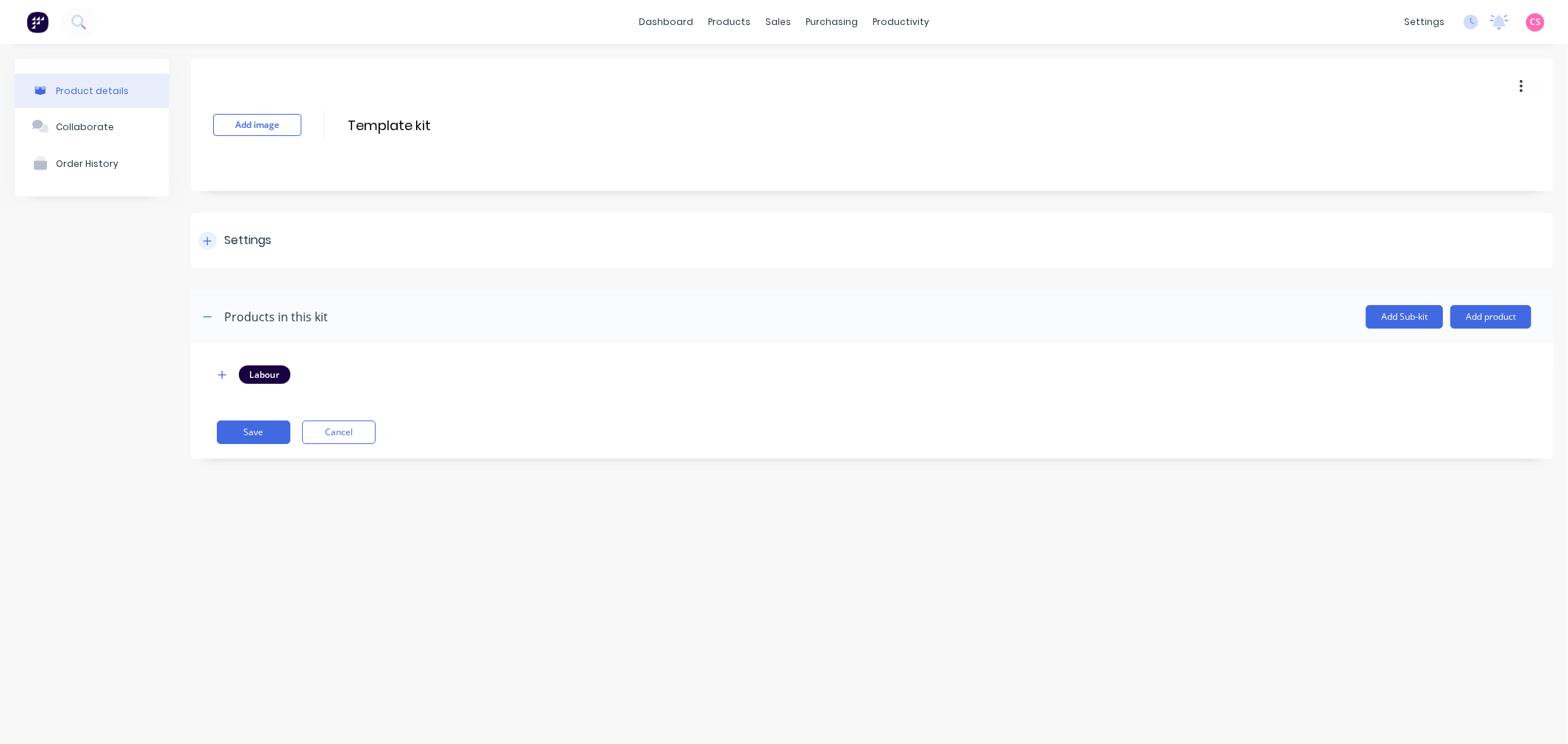
click at [210, 241] on icon at bounding box center [208, 241] width 9 height 10
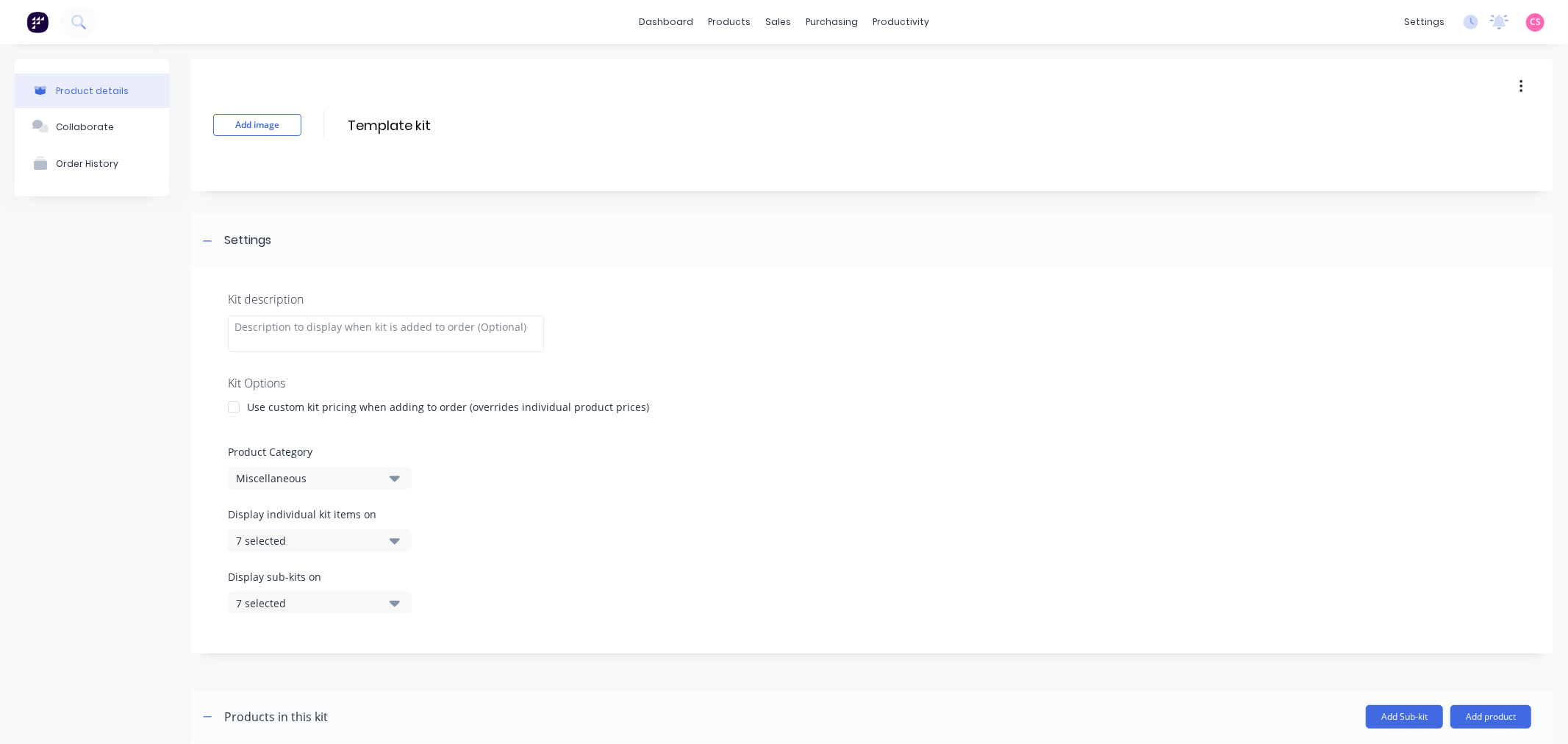
click at [294, 541] on div "7 selected" at bounding box center [307, 541] width 143 height 15
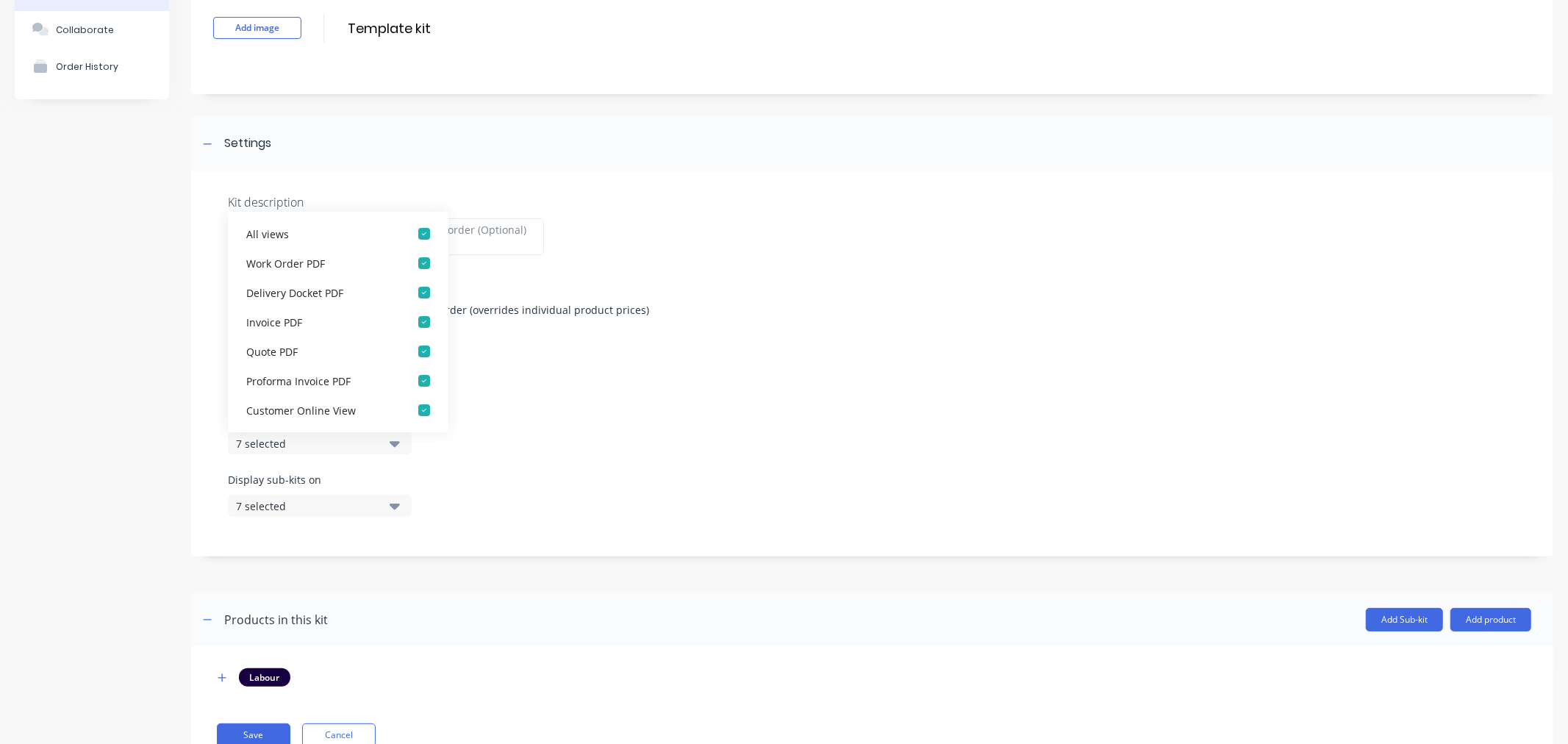
scroll to position [151, 0]
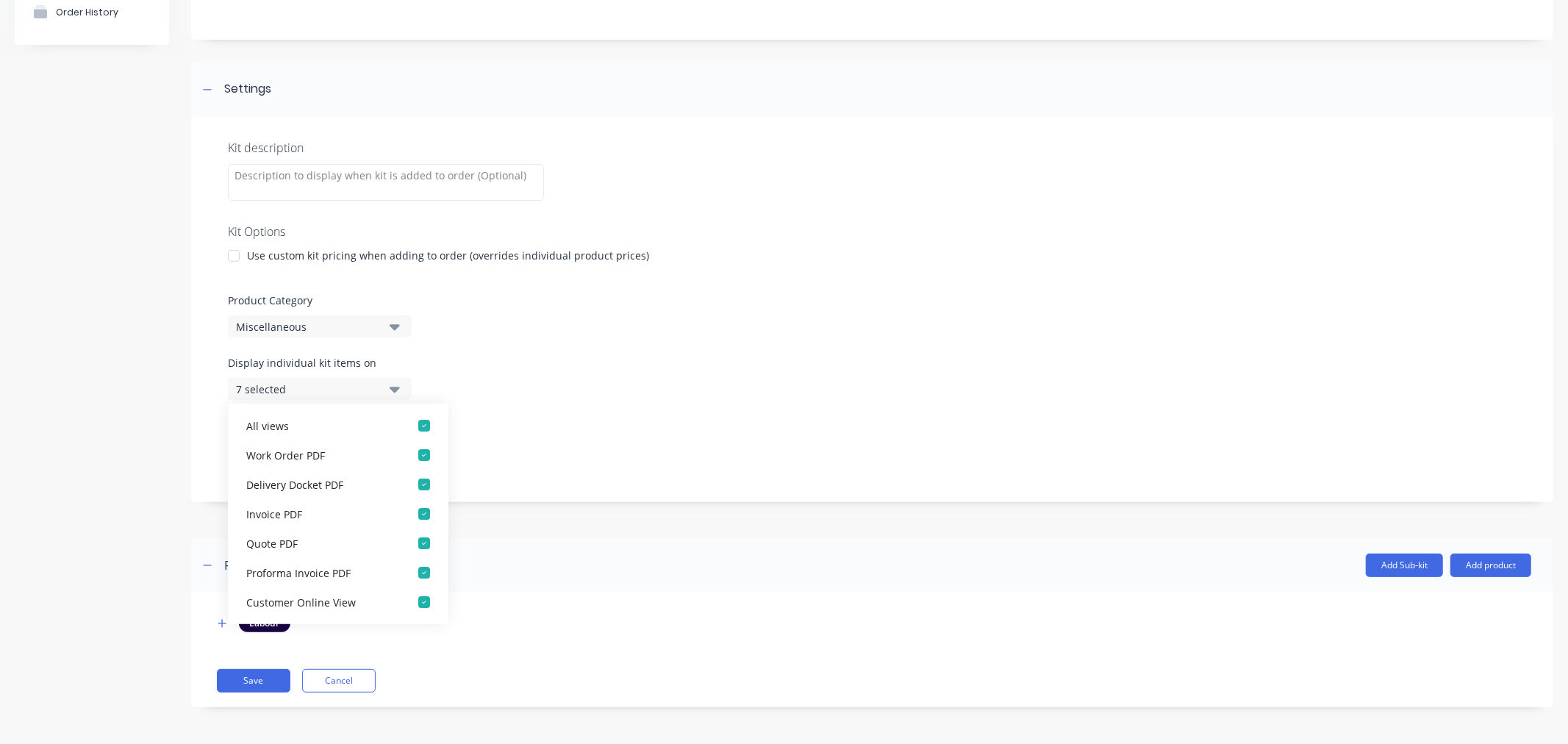
click at [79, 521] on div "Product details Collaborate Order History" at bounding box center [91, 318] width 154 height 822
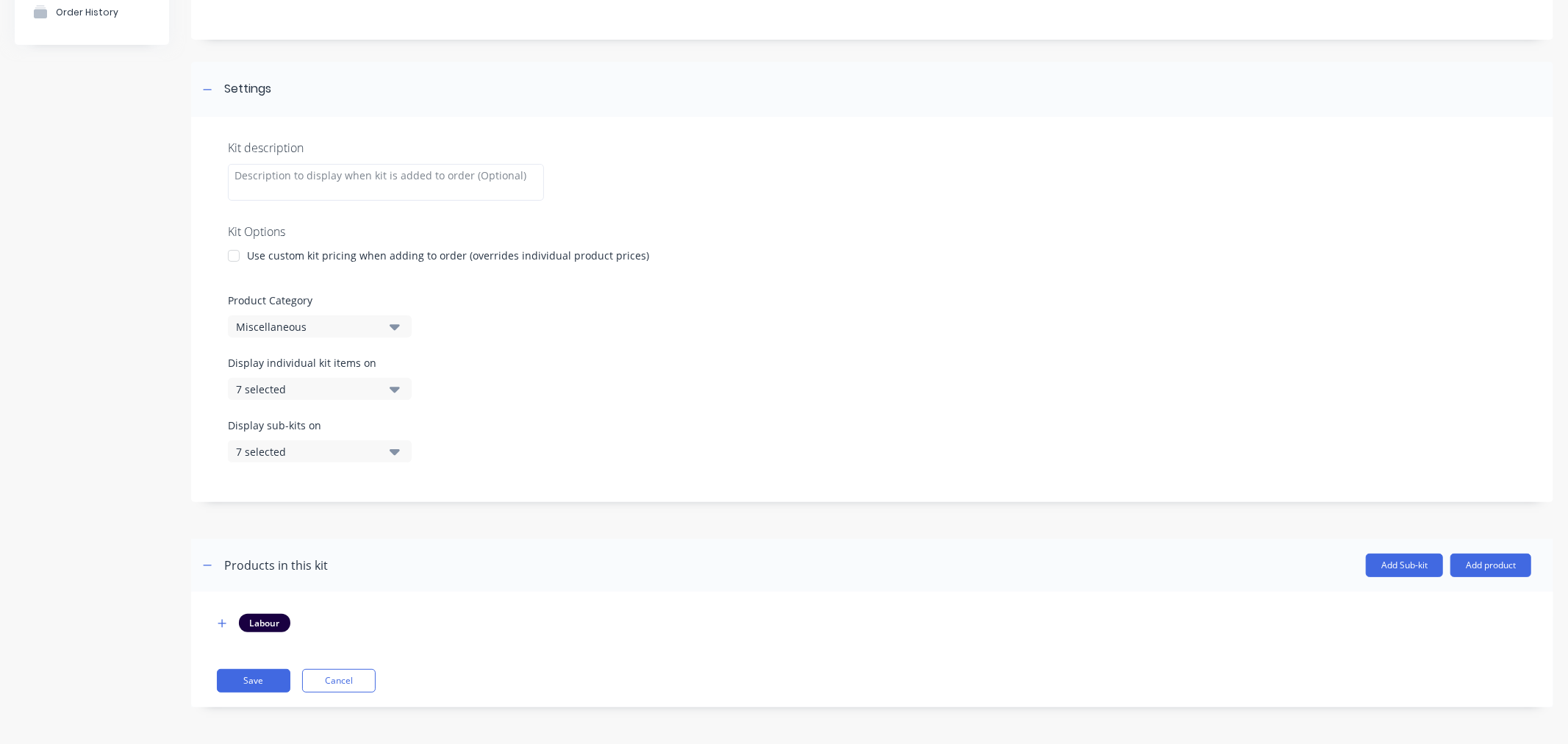
click at [291, 390] on div "7 selected" at bounding box center [307, 389] width 143 height 15
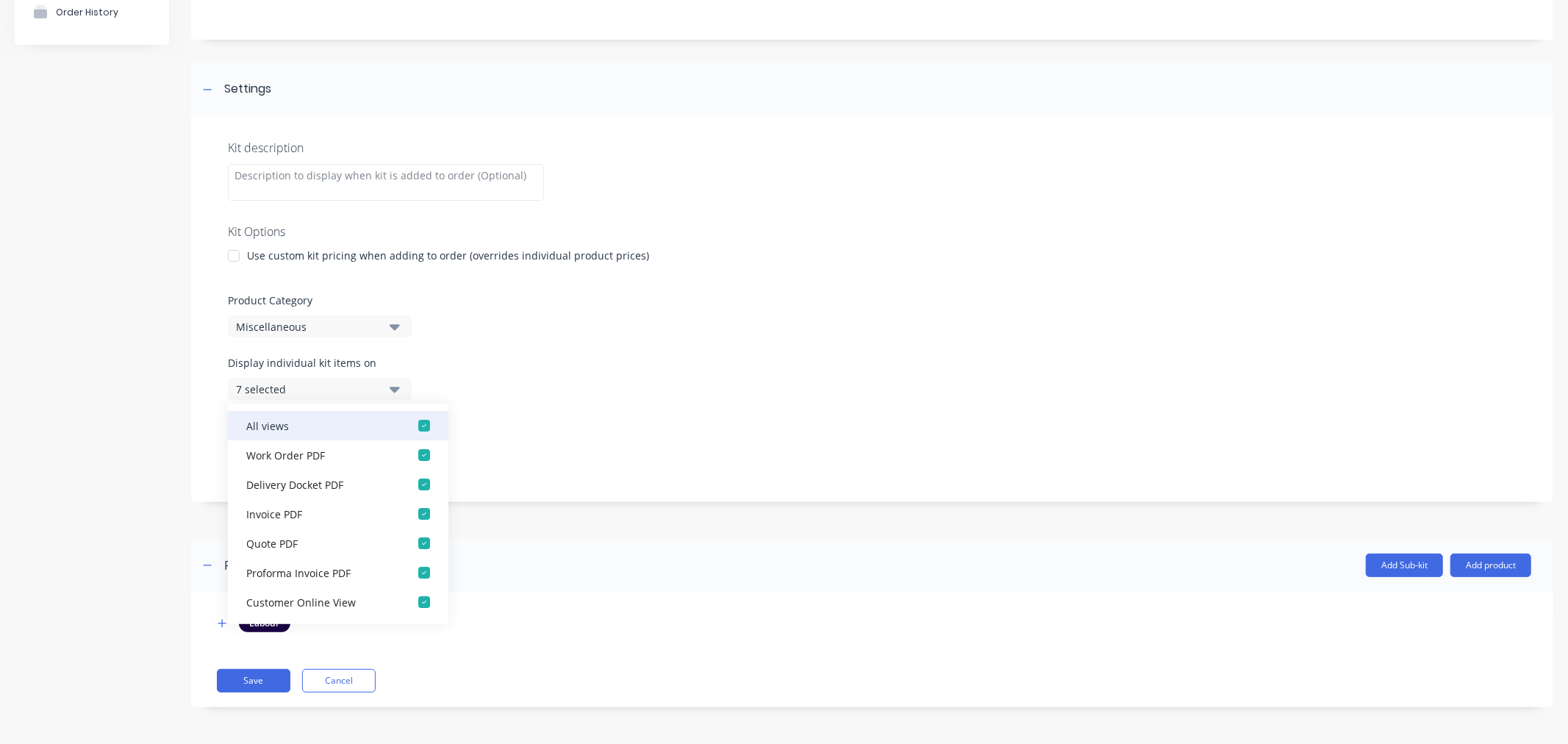
click at [409, 428] on div "button" at bounding box center [424, 426] width 29 height 29
click at [409, 453] on div "button" at bounding box center [424, 455] width 29 height 29
click at [665, 351] on div "Kit description Kit Options Use custom kit pricing when adding to order (overri…" at bounding box center [872, 309] width 1362 height 385
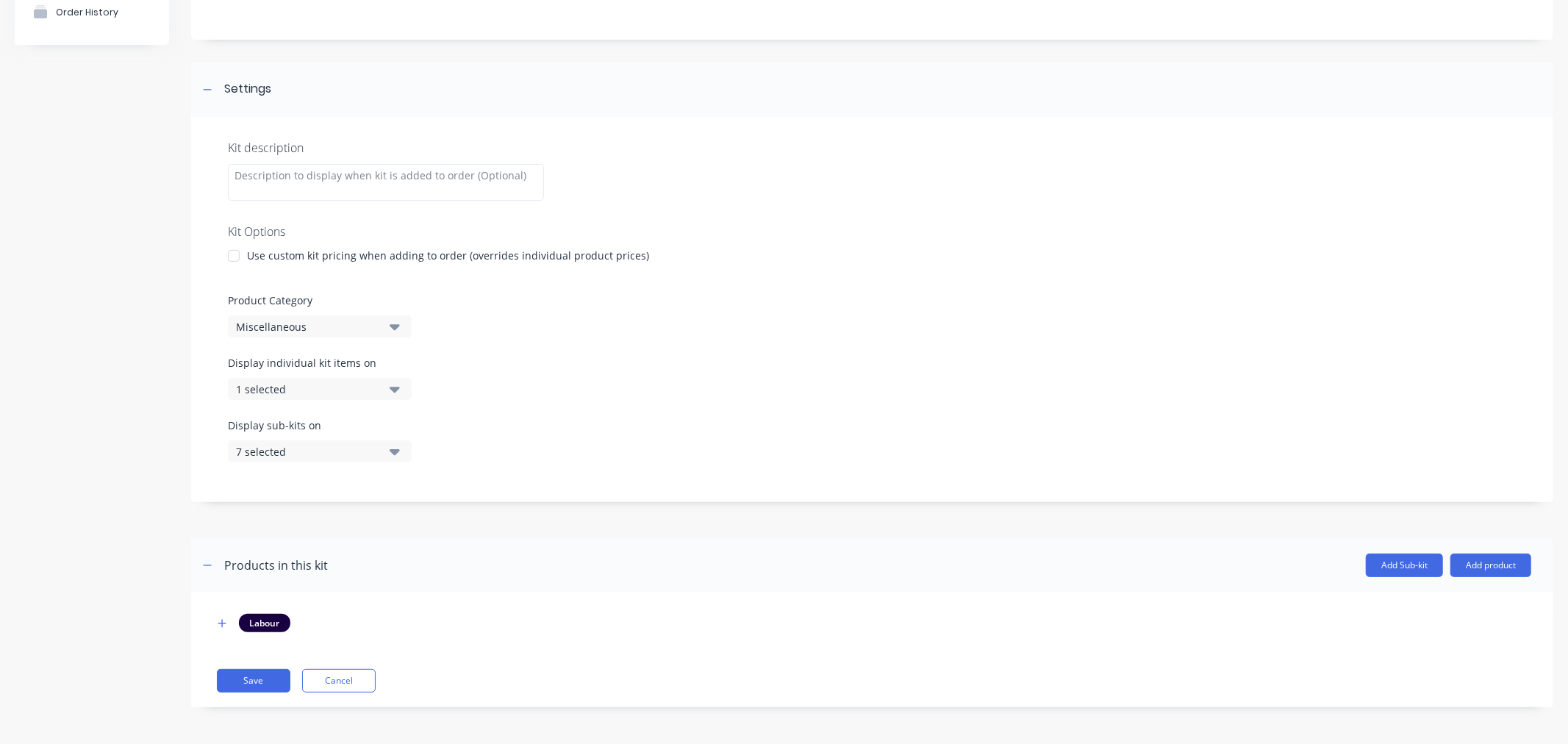
click at [258, 451] on div "7 selected" at bounding box center [307, 452] width 143 height 15
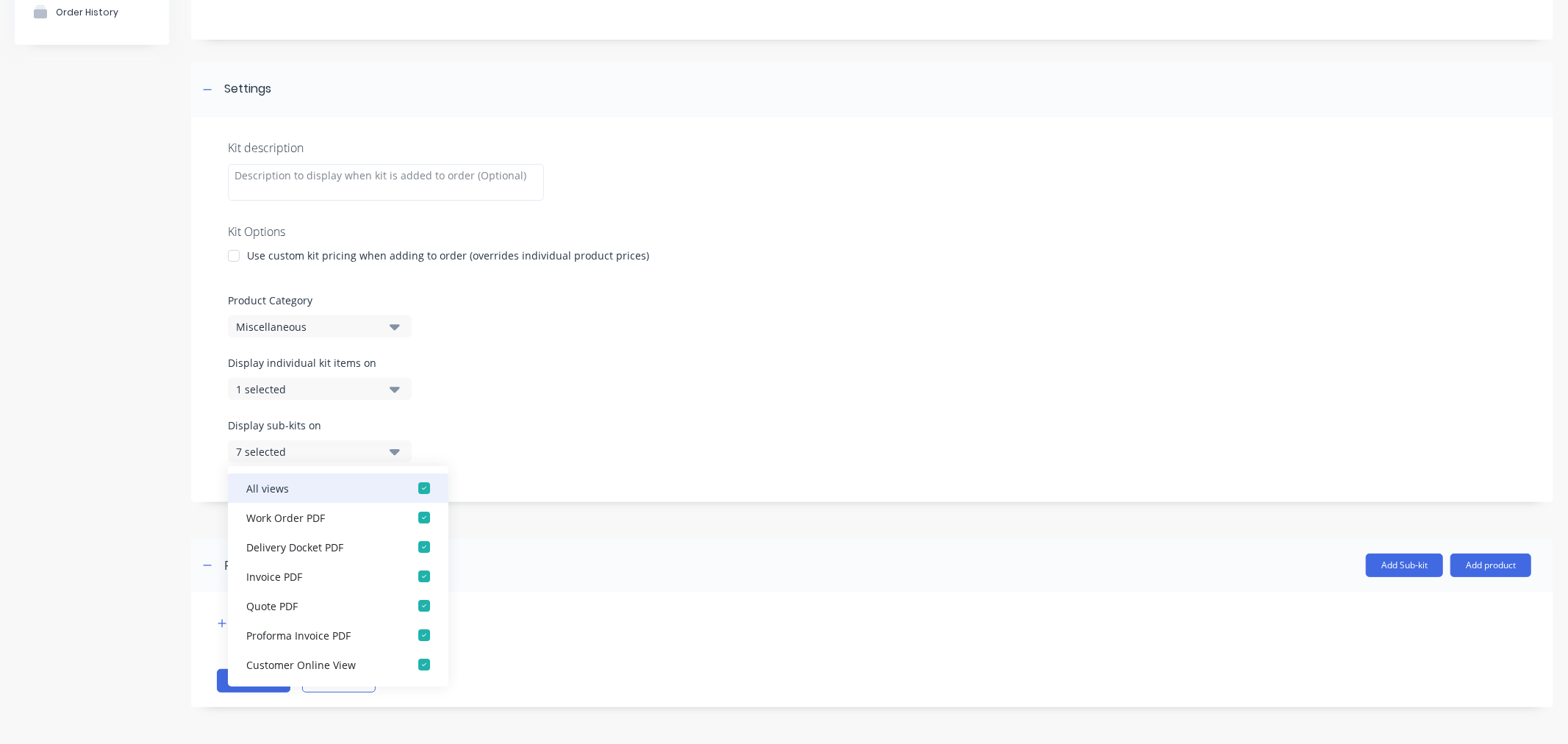
click at [412, 489] on div "button" at bounding box center [424, 488] width 29 height 29
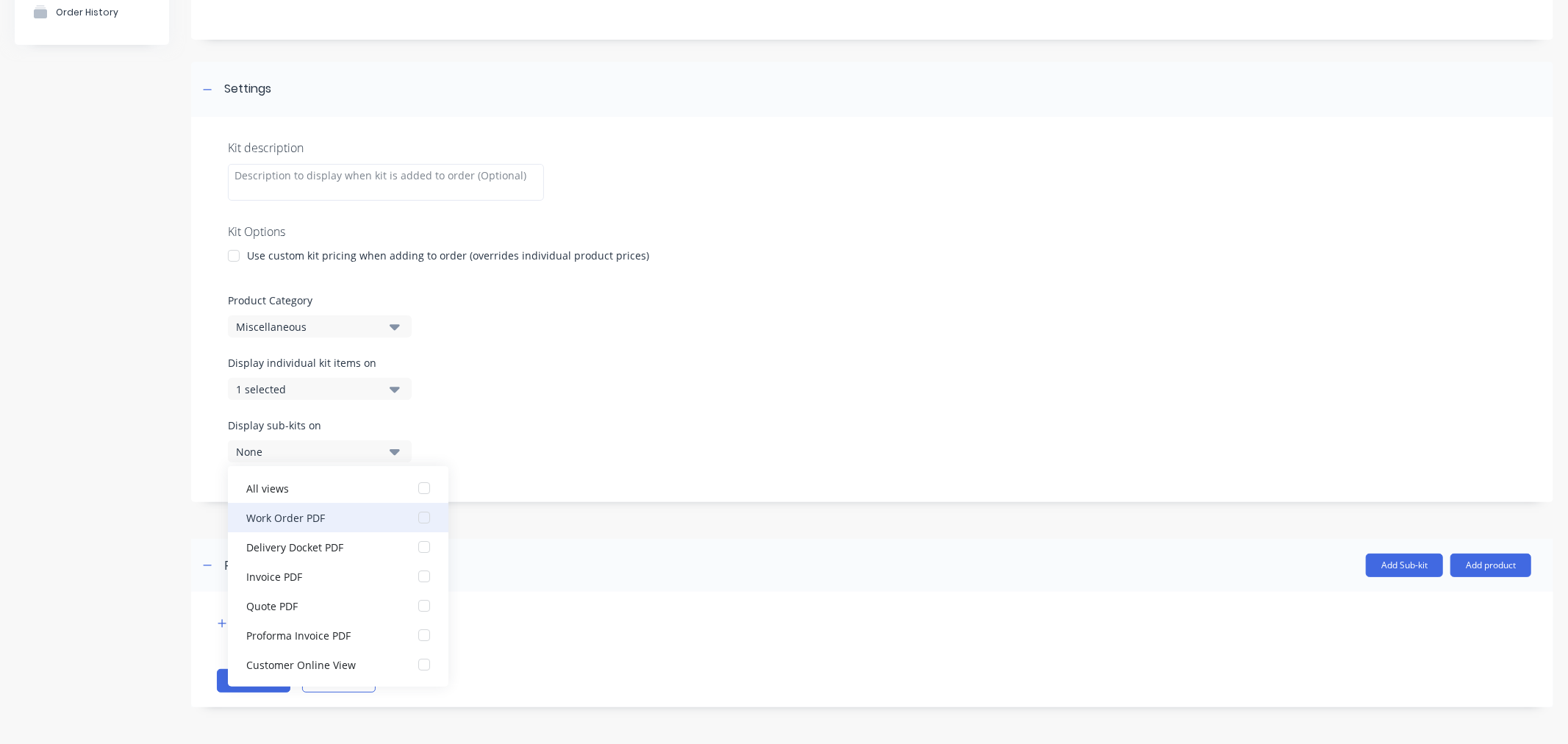
click at [409, 520] on div "button" at bounding box center [424, 518] width 29 height 29
click at [742, 362] on div "Display individual kit items on 1 selected" at bounding box center [872, 386] width 1288 height 62
click at [255, 678] on button "Save" at bounding box center [254, 680] width 74 height 24
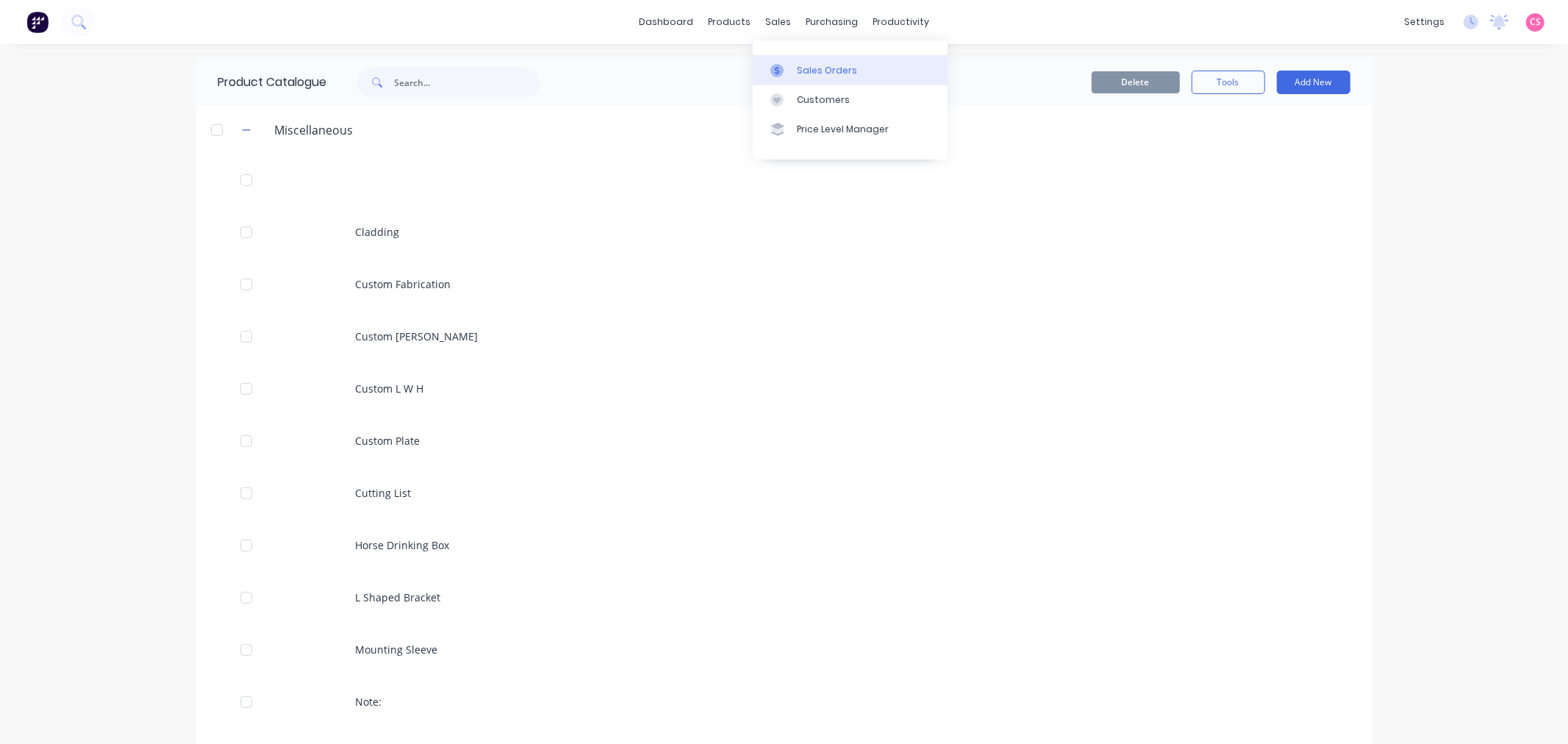
click at [817, 69] on div "Sales Orders" at bounding box center [827, 70] width 61 height 13
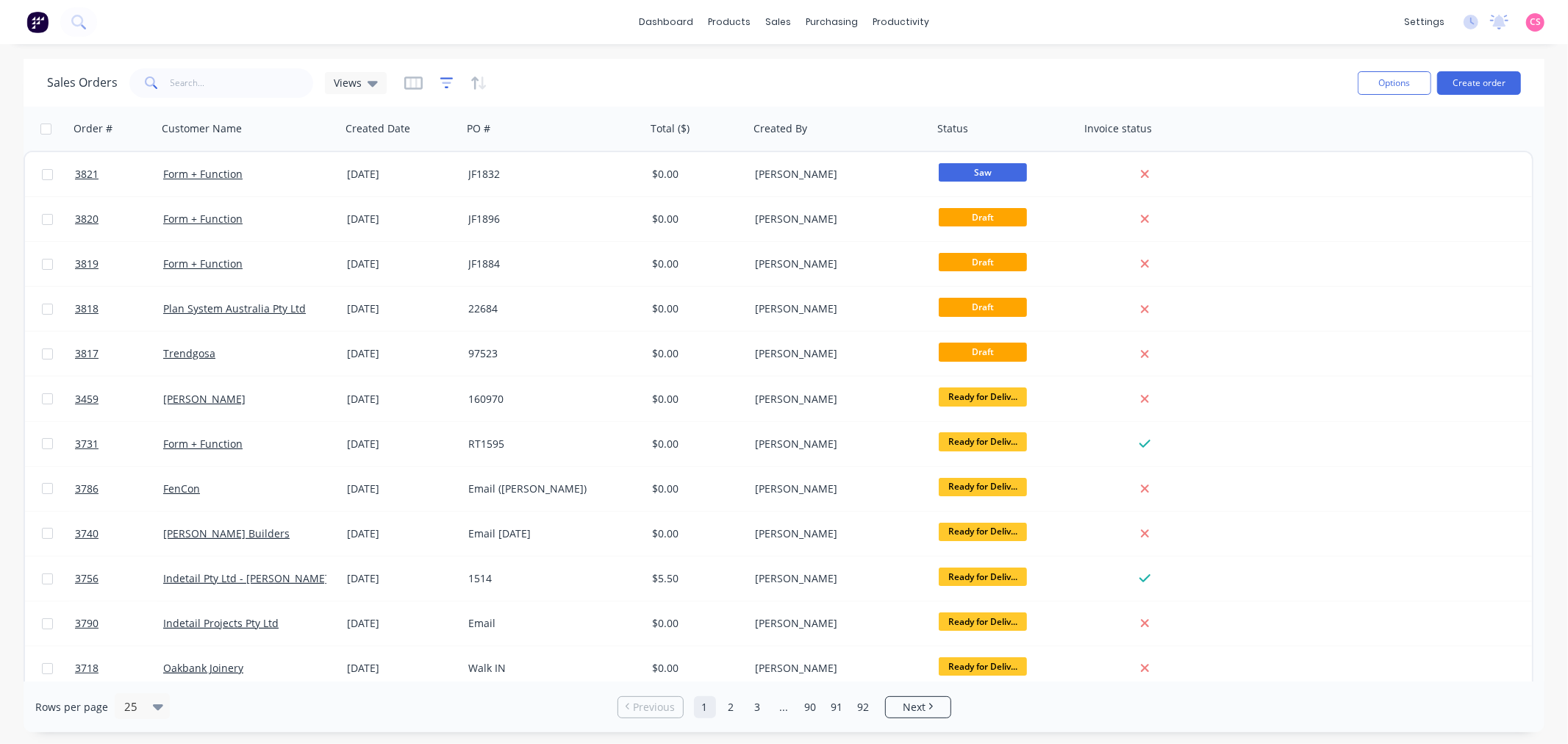
click at [442, 81] on icon "button" at bounding box center [446, 83] width 13 height 15
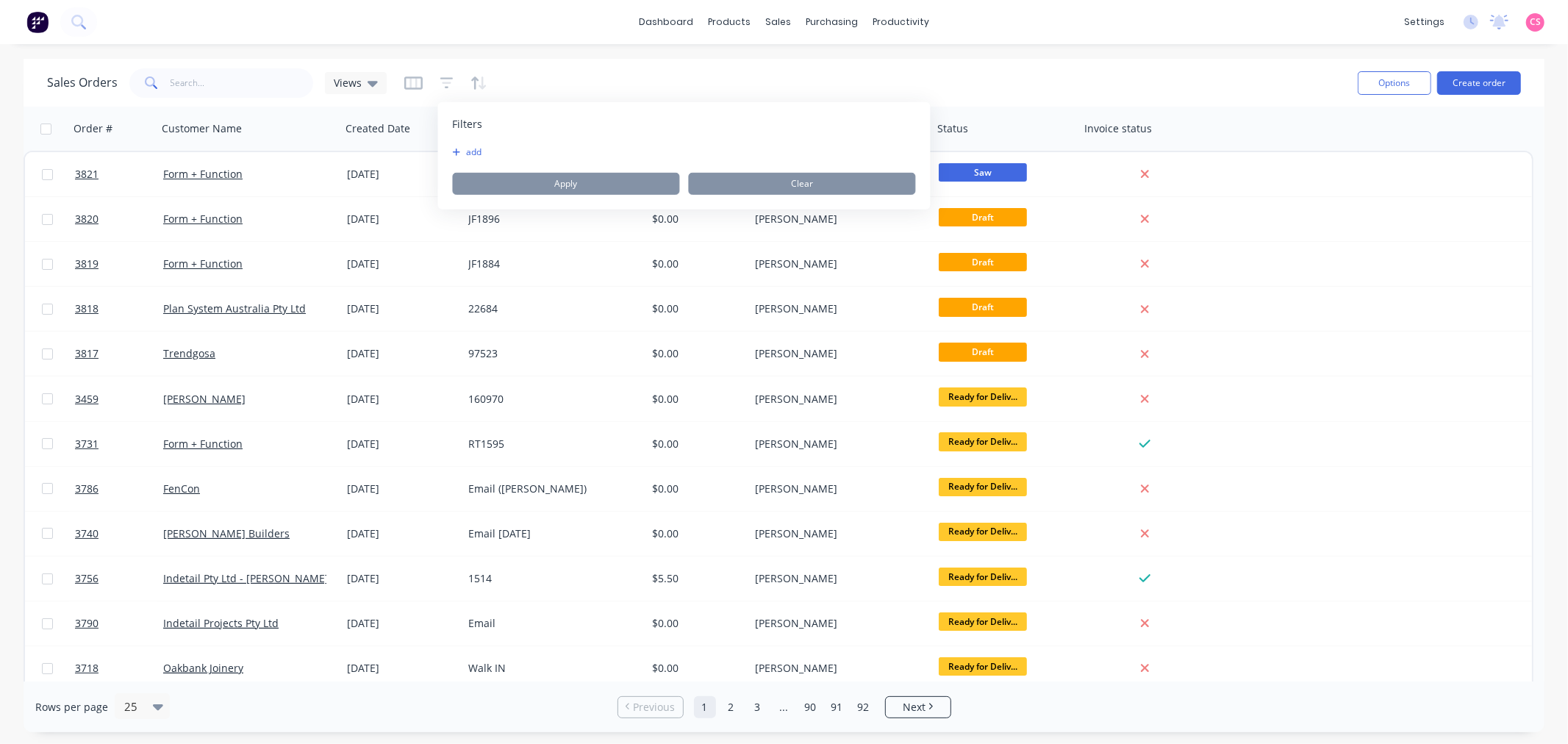
click at [475, 149] on button "add" at bounding box center [471, 152] width 37 height 12
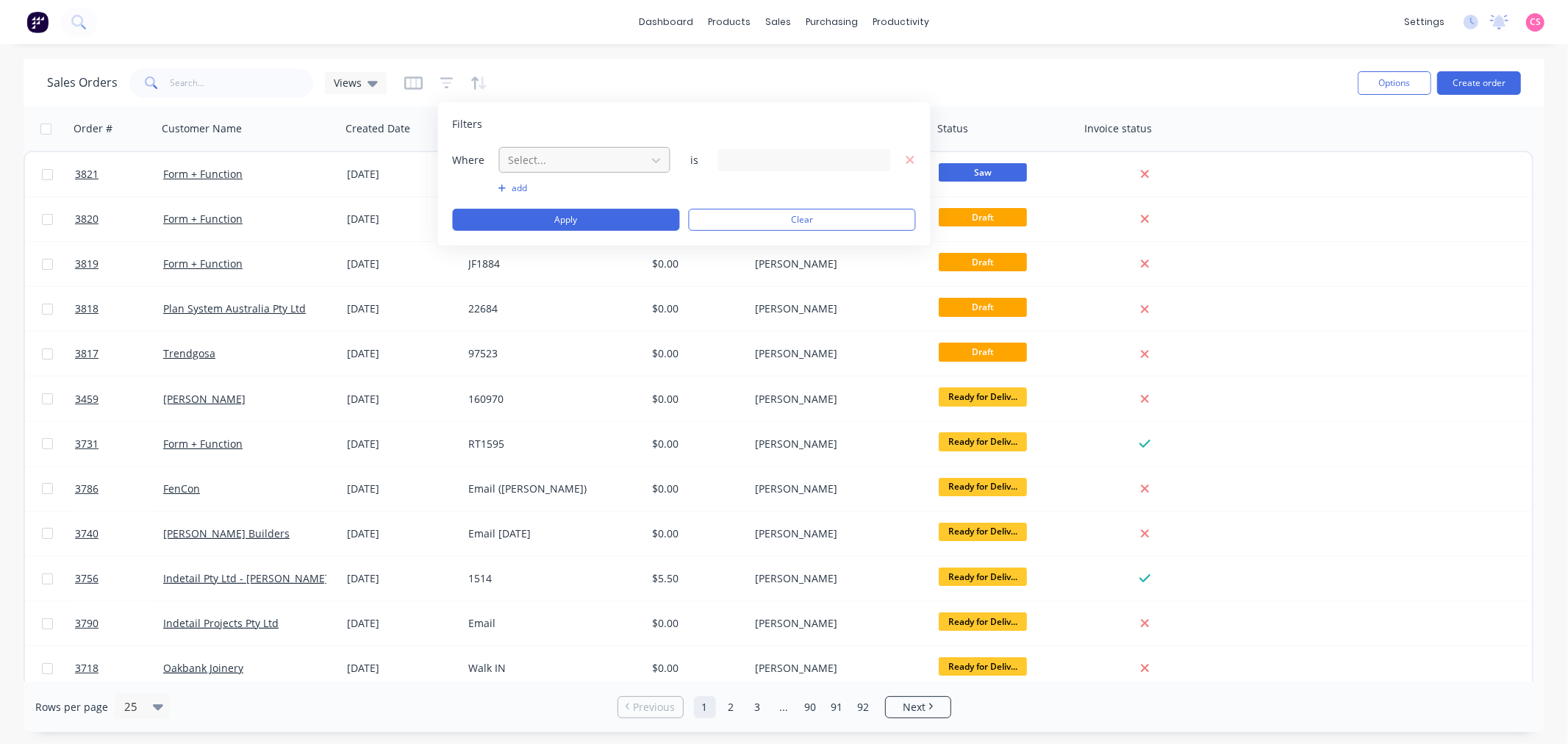
click at [564, 162] on div at bounding box center [573, 160] width 132 height 18
type input "stat"
click at [534, 222] on div "Status" at bounding box center [584, 222] width 171 height 27
click at [784, 162] on div "24 Status selected" at bounding box center [792, 160] width 133 height 15
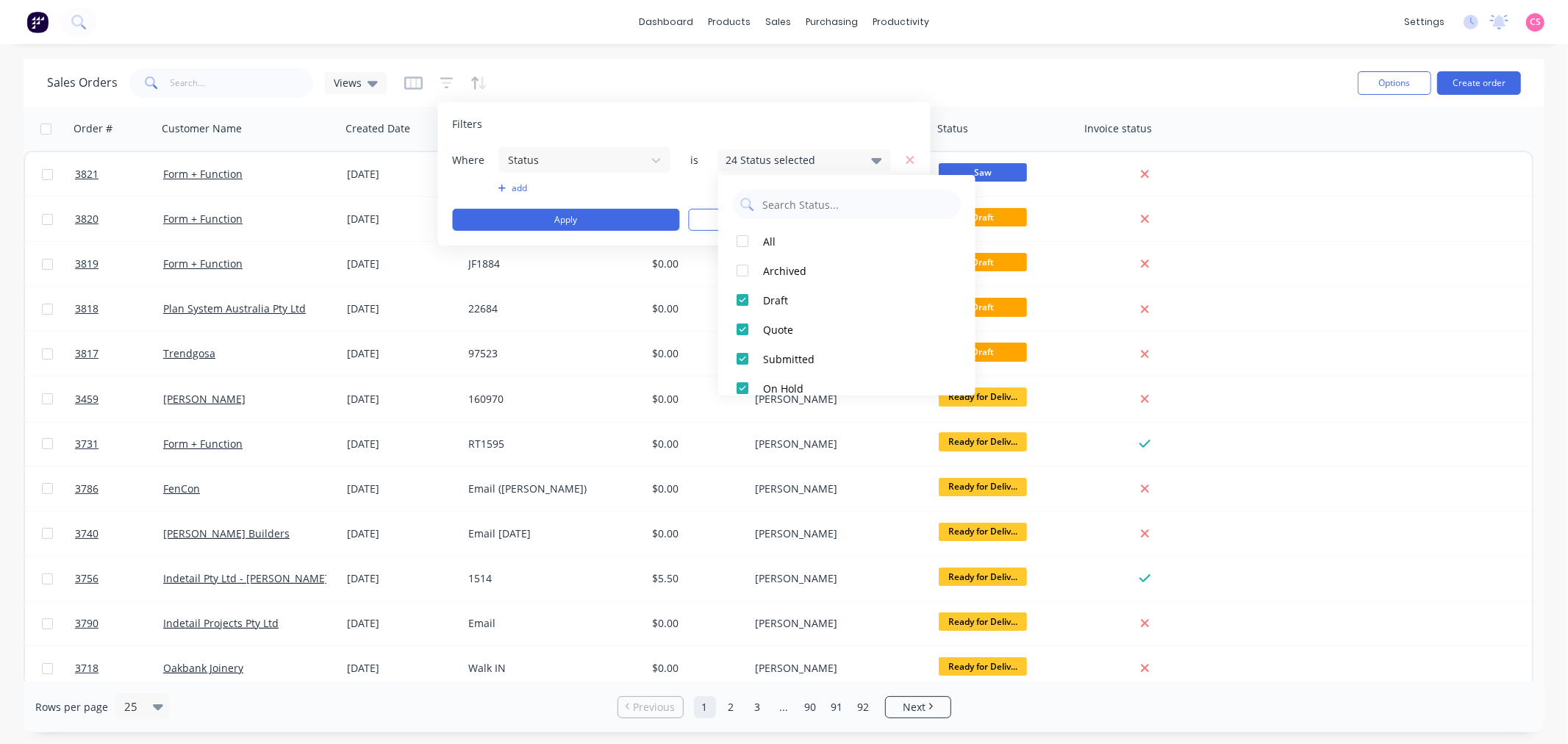
click at [1104, 16] on div "dashboard products sales purchasing productivity dashboard products Product Cat…" at bounding box center [784, 22] width 1568 height 44
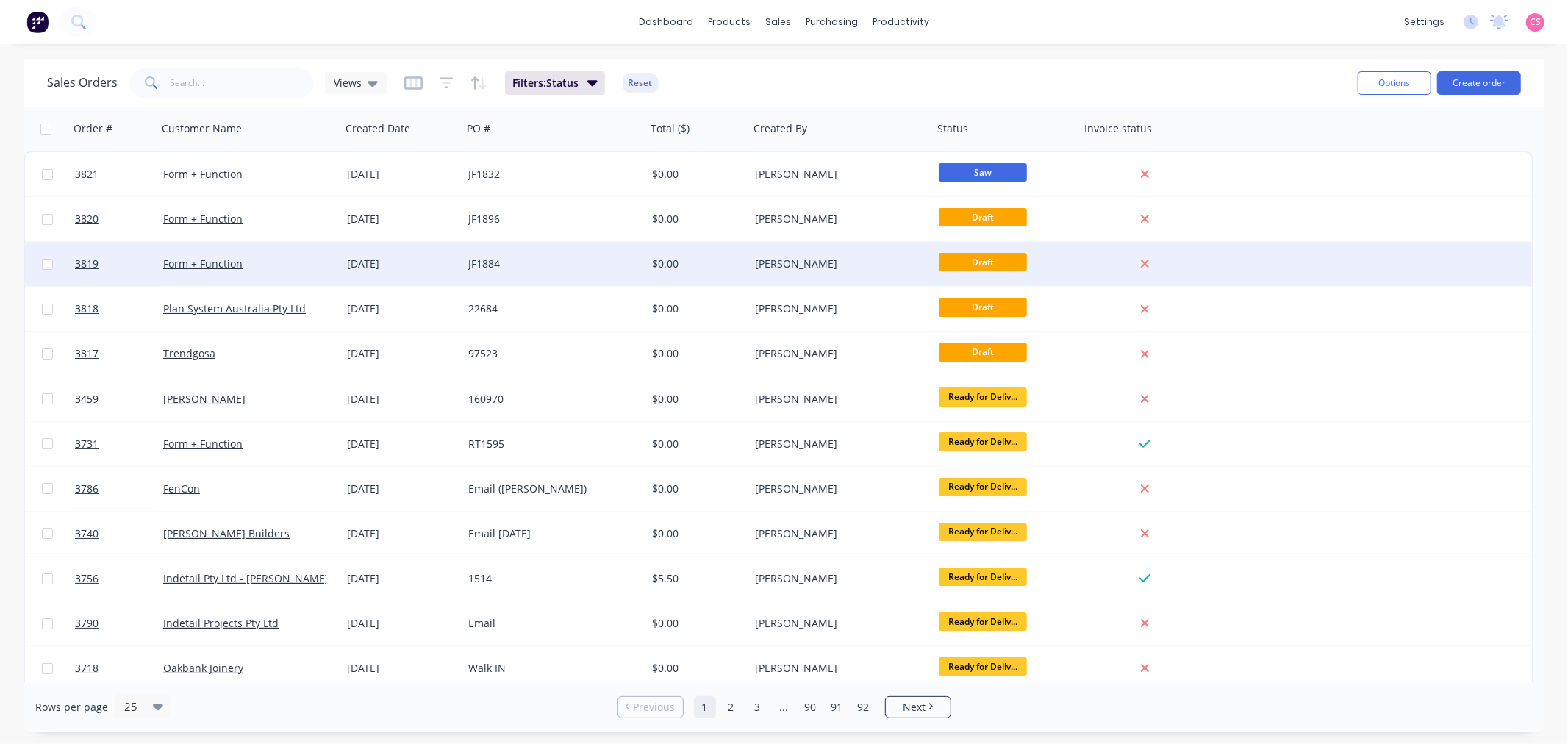
click at [291, 265] on div "Form + Function" at bounding box center [245, 264] width 163 height 15
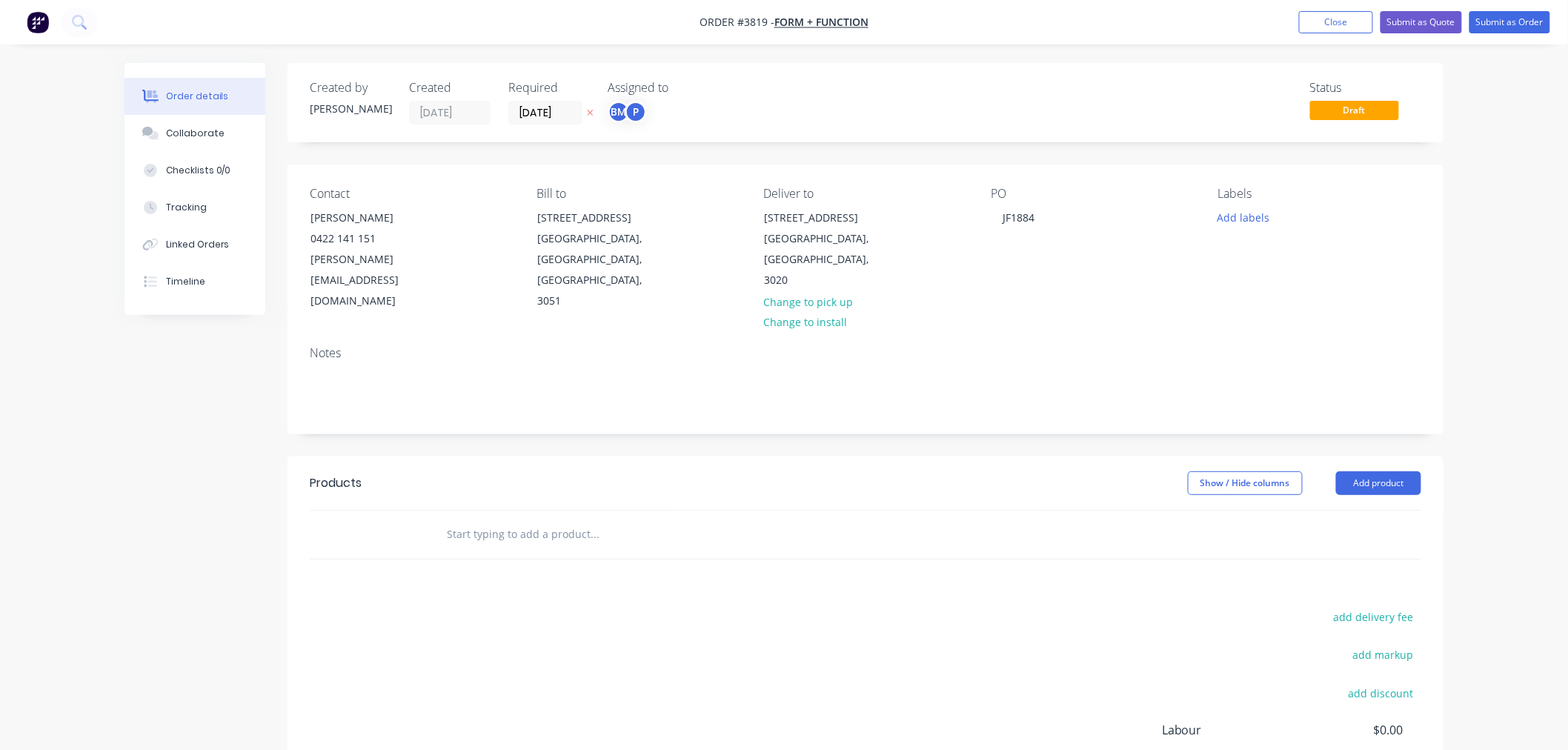
click at [558, 520] on input "text" at bounding box center [594, 534] width 296 height 29
type input "template"
click at [1372, 472] on button "Add product" at bounding box center [1379, 483] width 85 height 24
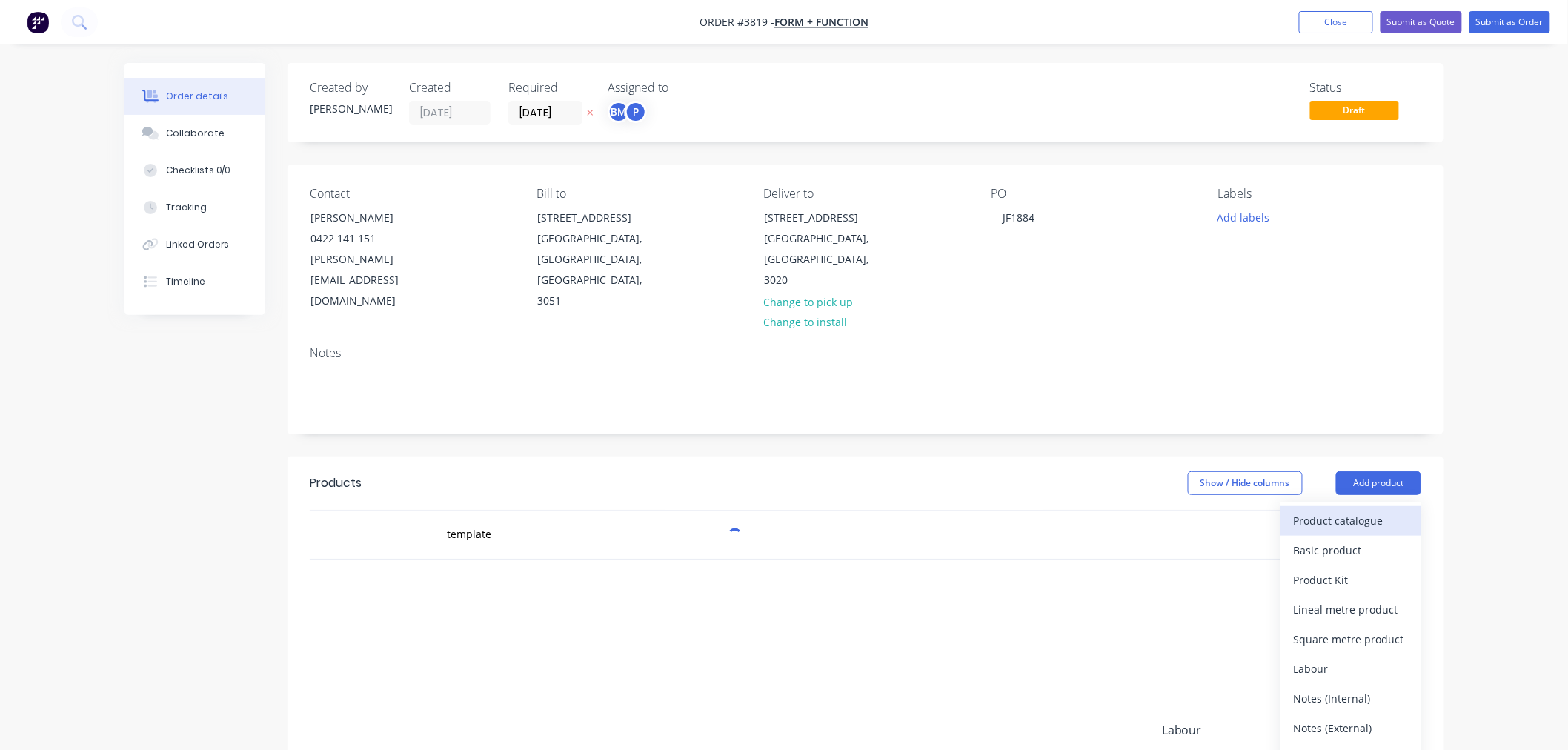
click at [1315, 510] on div "Product catalogue" at bounding box center [1352, 520] width 114 height 22
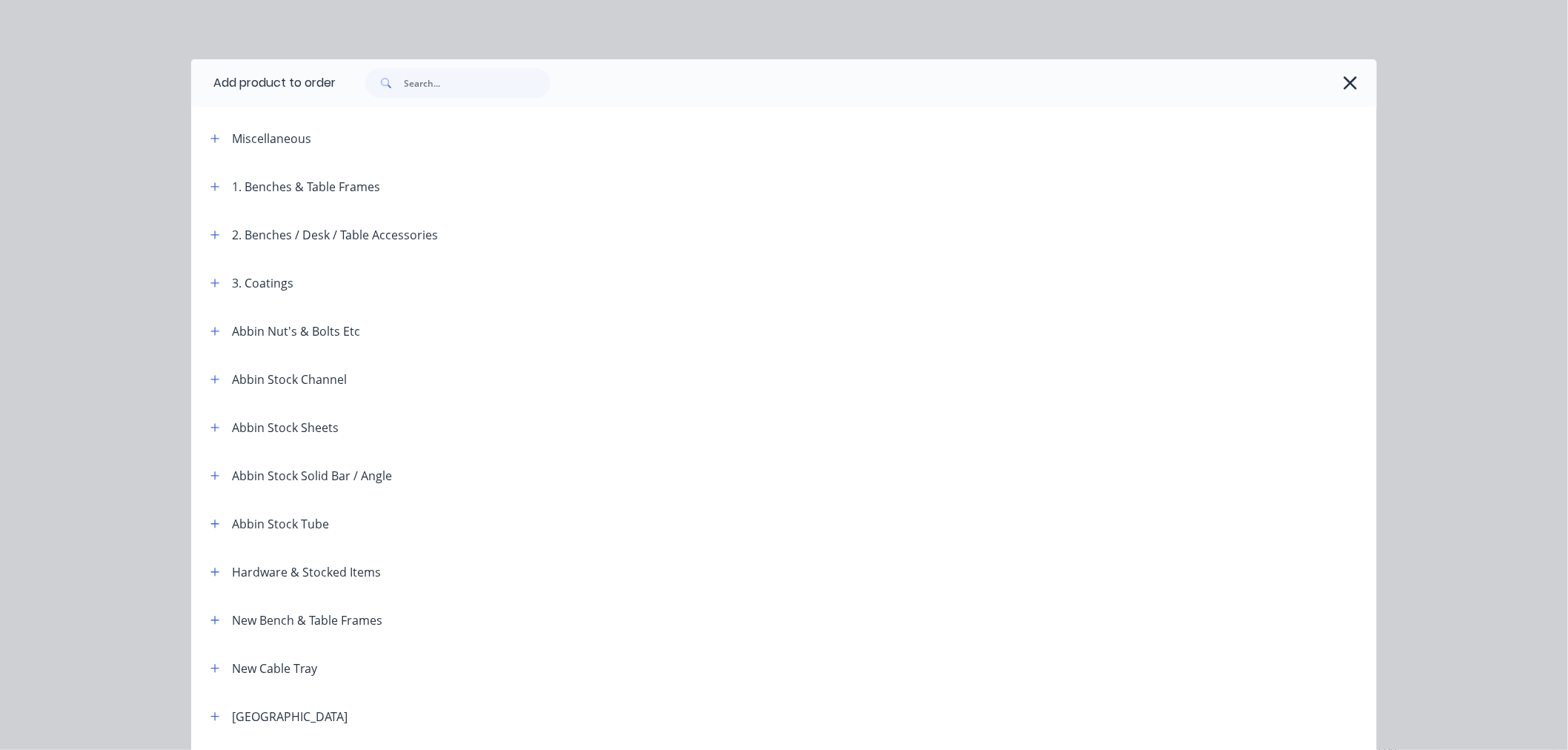
drag, startPoint x: 210, startPoint y: 137, endPoint x: 218, endPoint y: 148, distance: 13.6
click at [210, 138] on icon "button" at bounding box center [215, 138] width 9 height 10
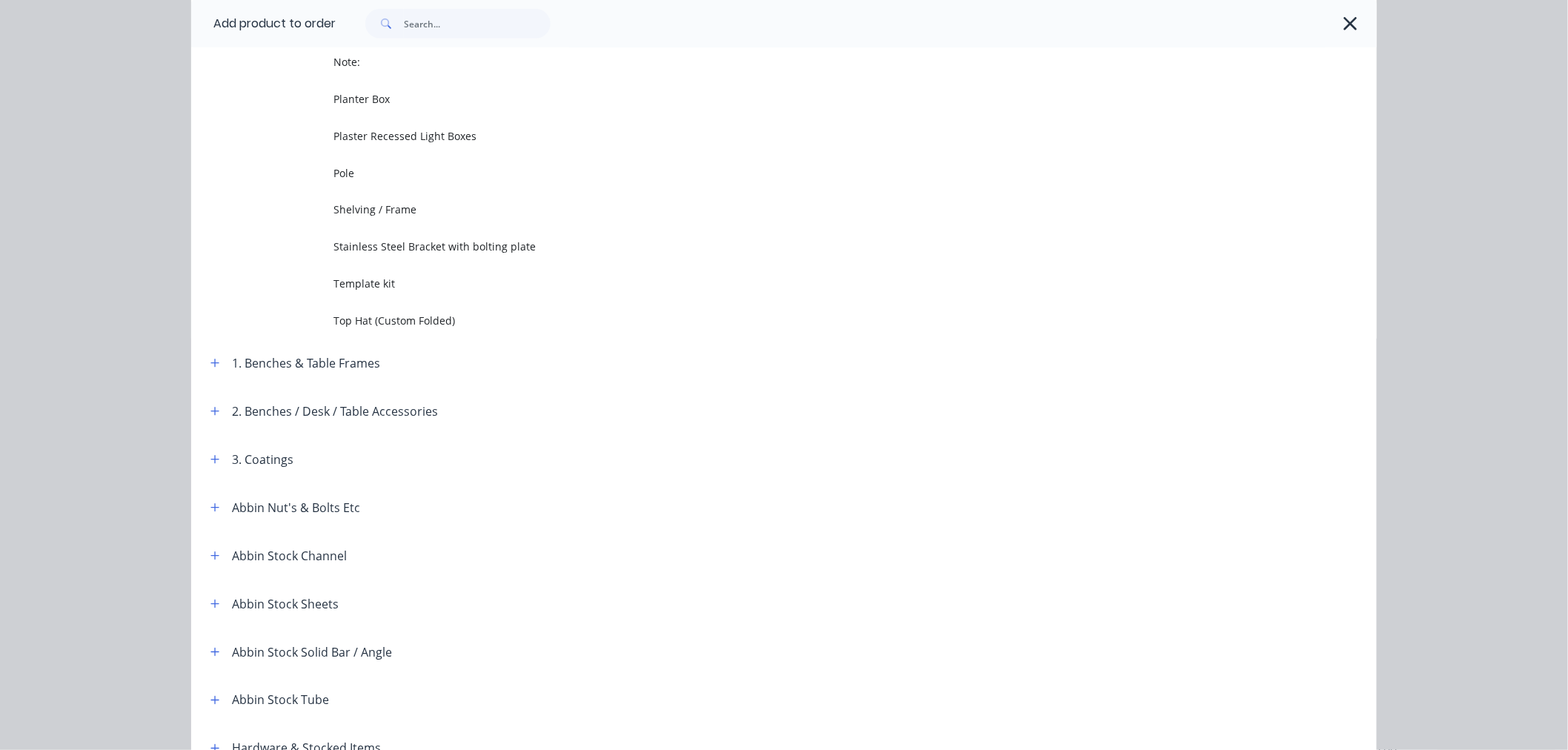
scroll to position [493, 0]
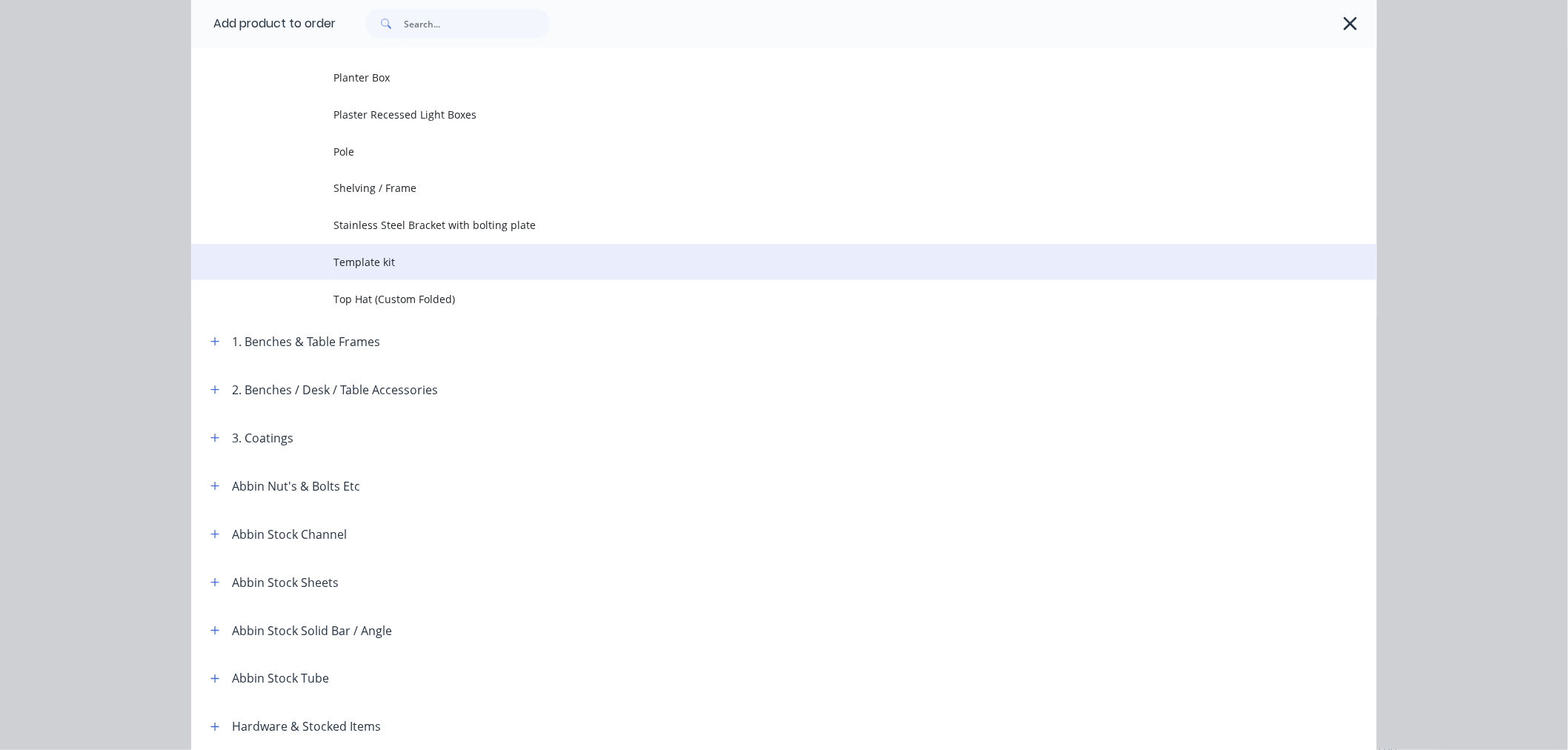
click at [366, 264] on span "Template kit" at bounding box center [750, 262] width 834 height 15
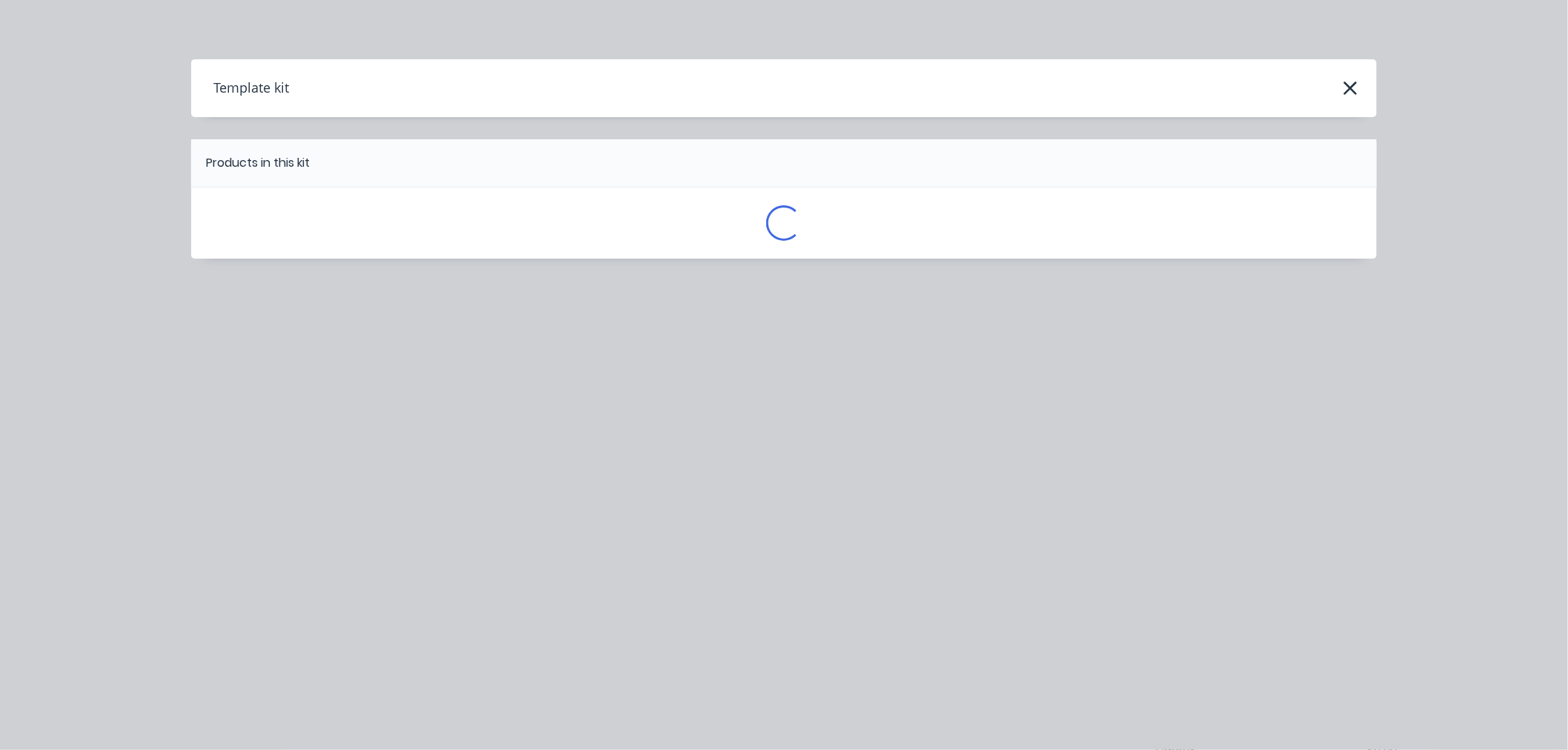
scroll to position [0, 0]
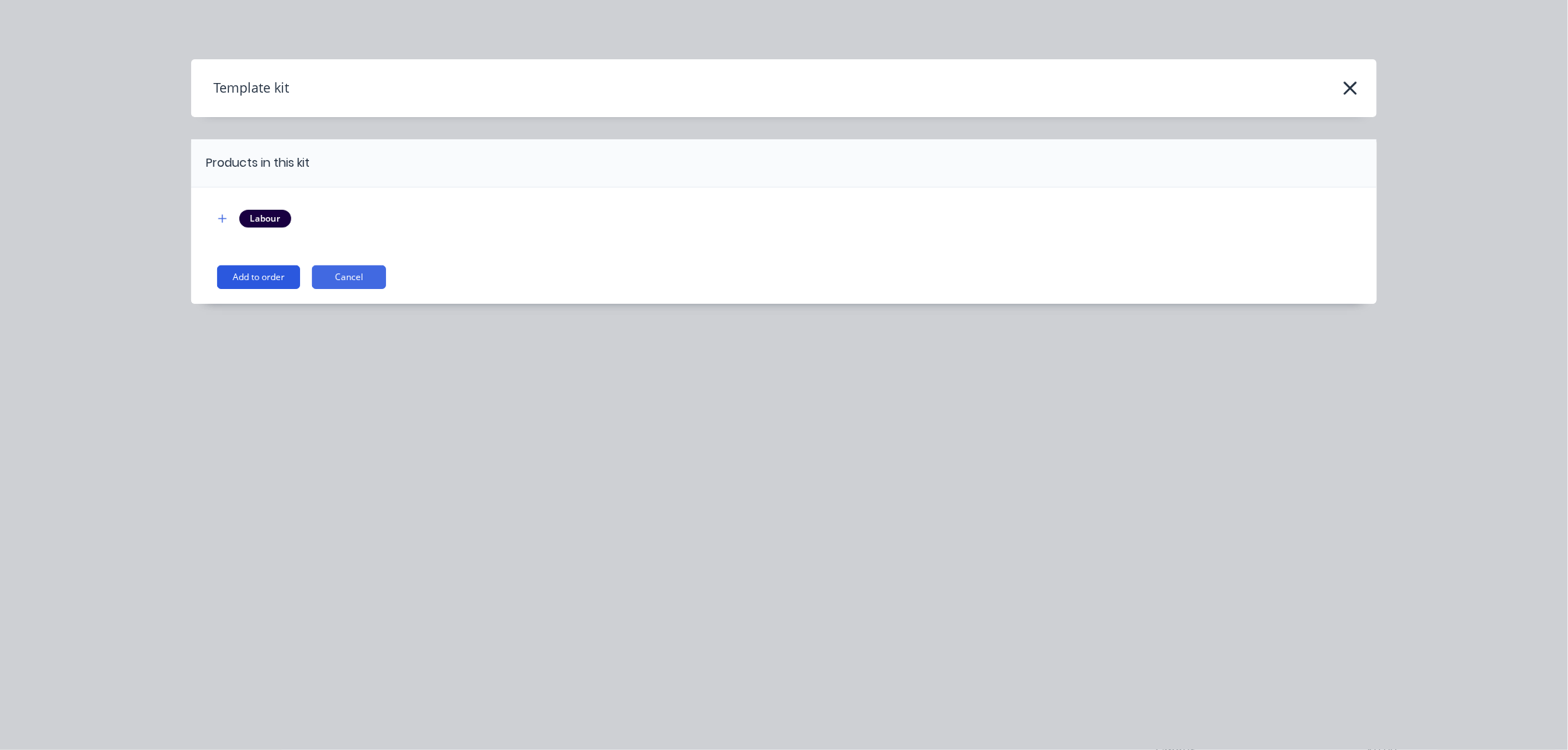
click at [254, 281] on button "Add to order" at bounding box center [258, 277] width 83 height 24
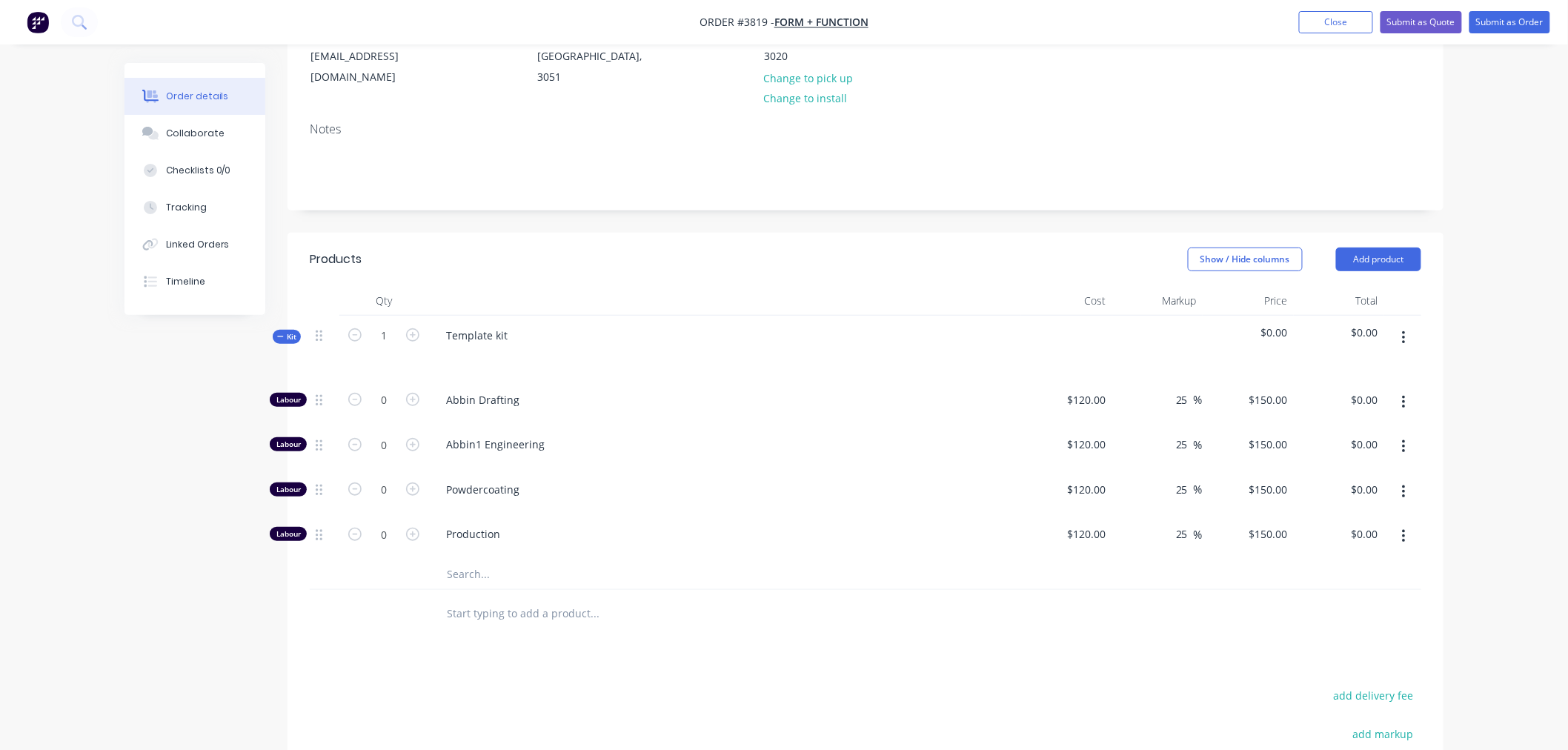
scroll to position [247, 0]
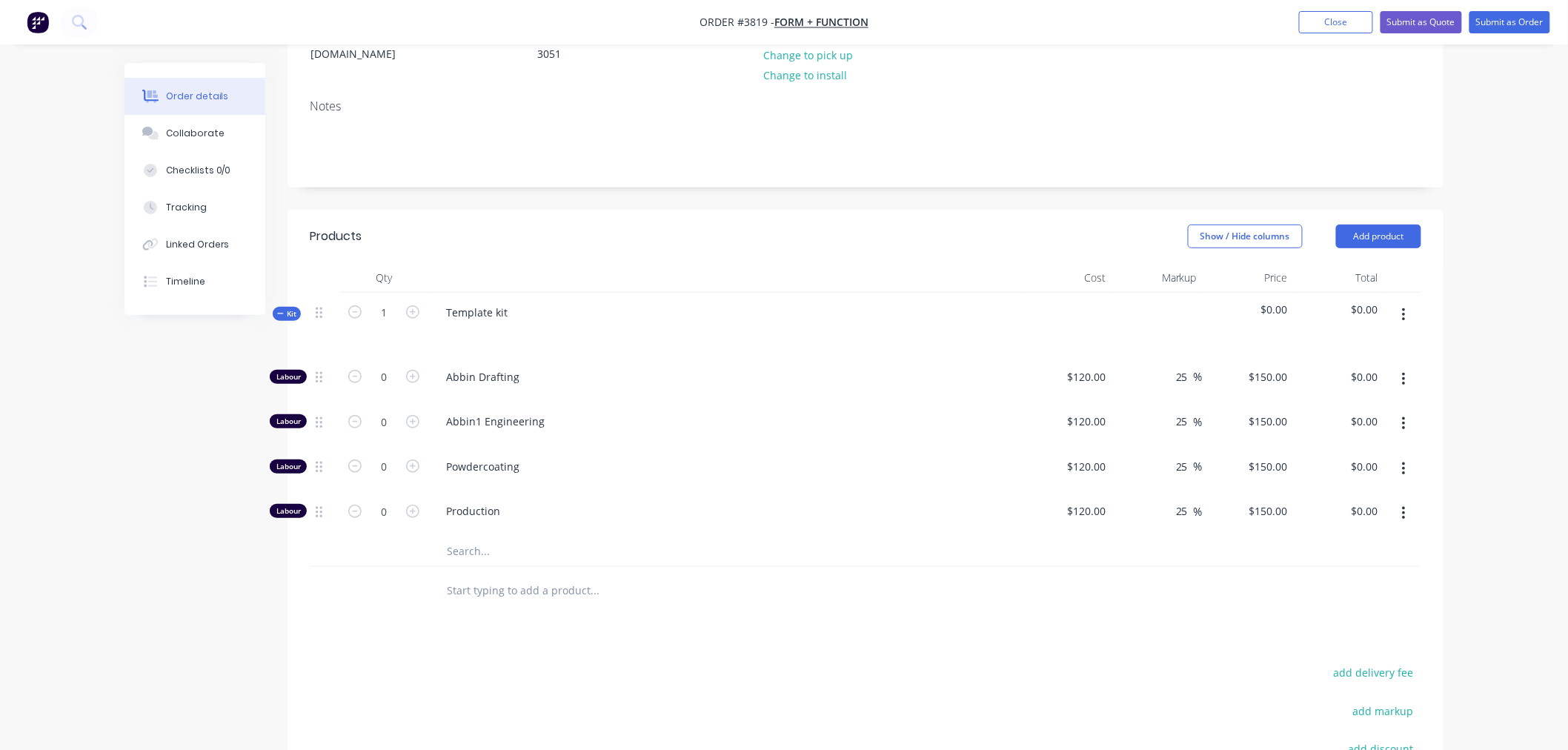
click at [289, 309] on span "Kit" at bounding box center [286, 314] width 19 height 11
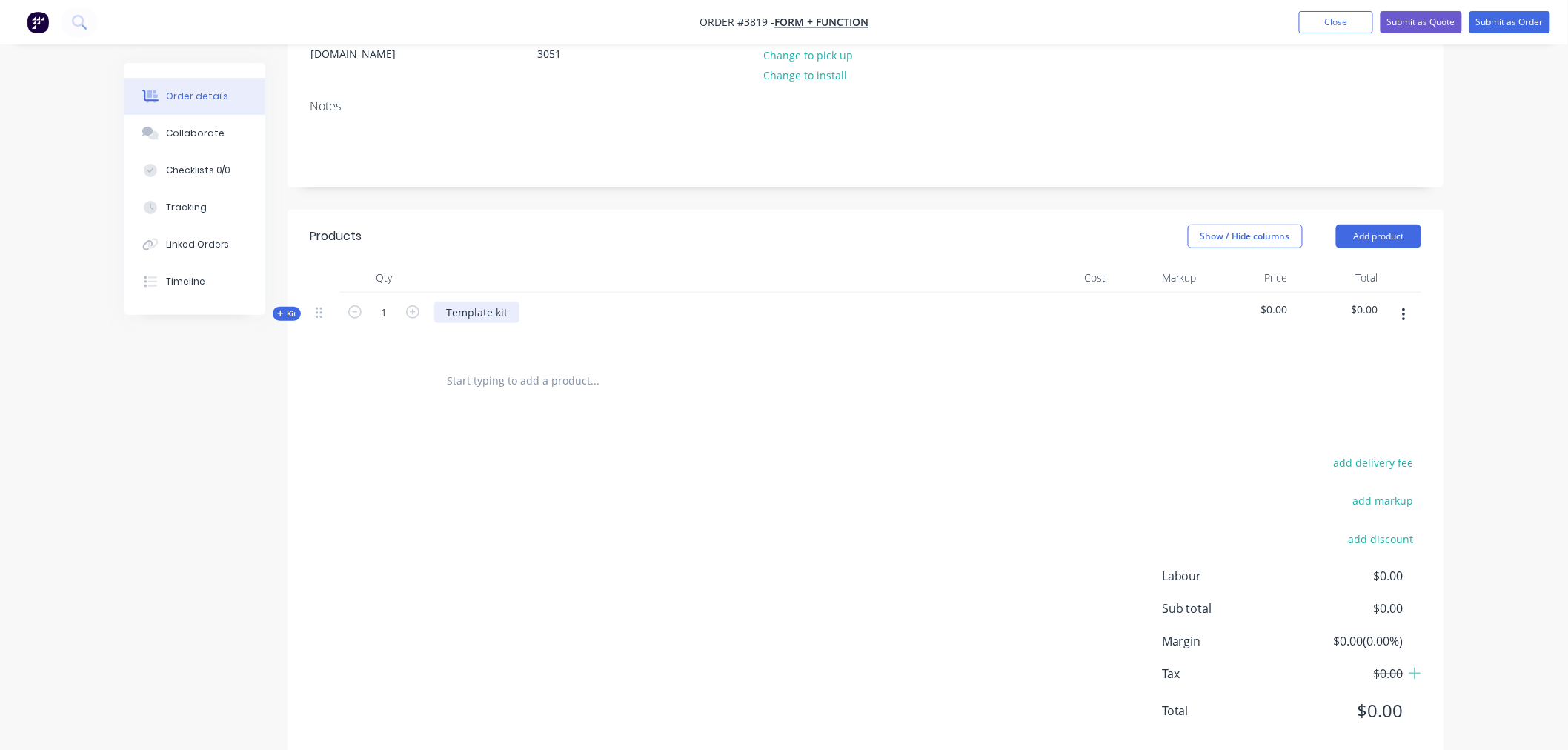
click at [457, 302] on div "Template kit" at bounding box center [477, 312] width 85 height 22
drag, startPoint x: 457, startPoint y: 290, endPoint x: 503, endPoint y: 291, distance: 46.0
click at [503, 302] on div "Template kit" at bounding box center [477, 312] width 85 height 22
click at [459, 323] on div at bounding box center [458, 334] width 24 height 22
click at [413, 305] on icon "button" at bounding box center [412, 312] width 13 height 13
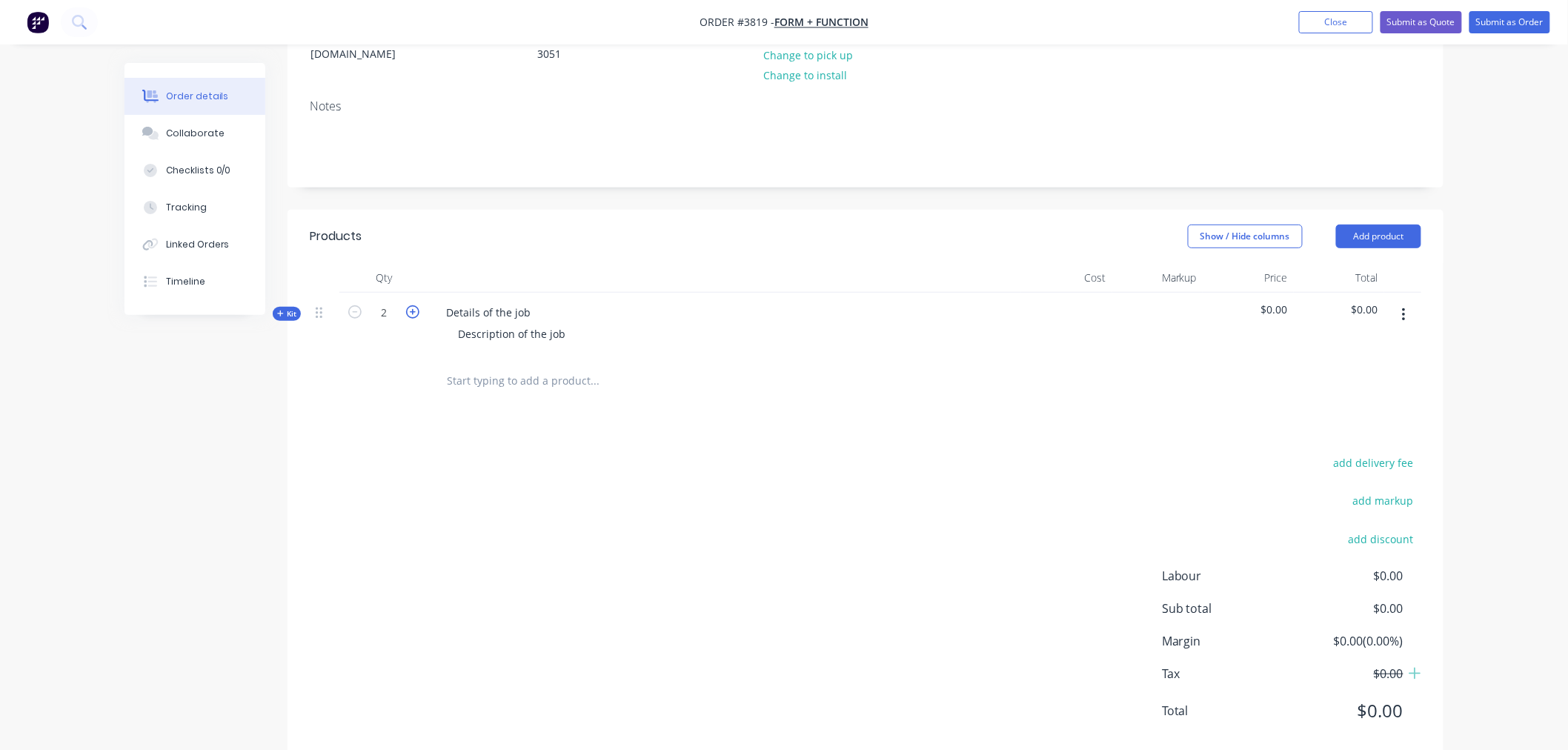
click at [413, 305] on icon "button" at bounding box center [412, 312] width 13 height 13
type input "3"
click at [1285, 224] on button "Show / Hide columns" at bounding box center [1246, 236] width 115 height 24
click at [1115, 297] on div at bounding box center [1158, 325] width 91 height 64
click at [1086, 293] on div at bounding box center [1067, 325] width 91 height 64
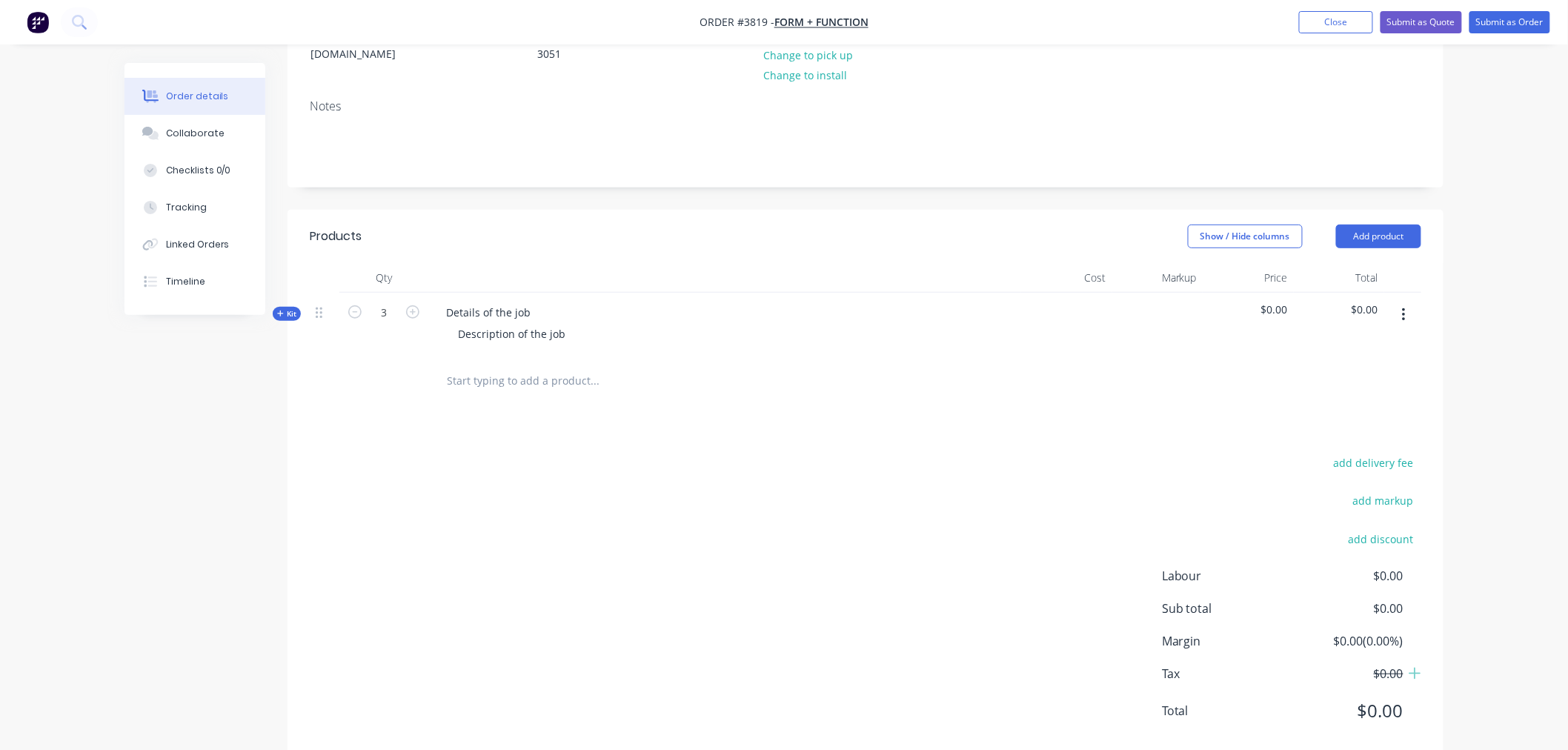
click at [1270, 302] on span "$0.00" at bounding box center [1248, 309] width 80 height 15
click at [1269, 224] on button "Show / Hide columns" at bounding box center [1246, 236] width 115 height 24
click at [1497, 276] on div "Order details Collaborate Checklists 0/0 Tracking Linked Orders Timeline Order …" at bounding box center [784, 268] width 1568 height 1030
click at [1286, 302] on span "$0.00" at bounding box center [1248, 309] width 80 height 15
click at [1282, 302] on span "$0.00" at bounding box center [1248, 309] width 80 height 15
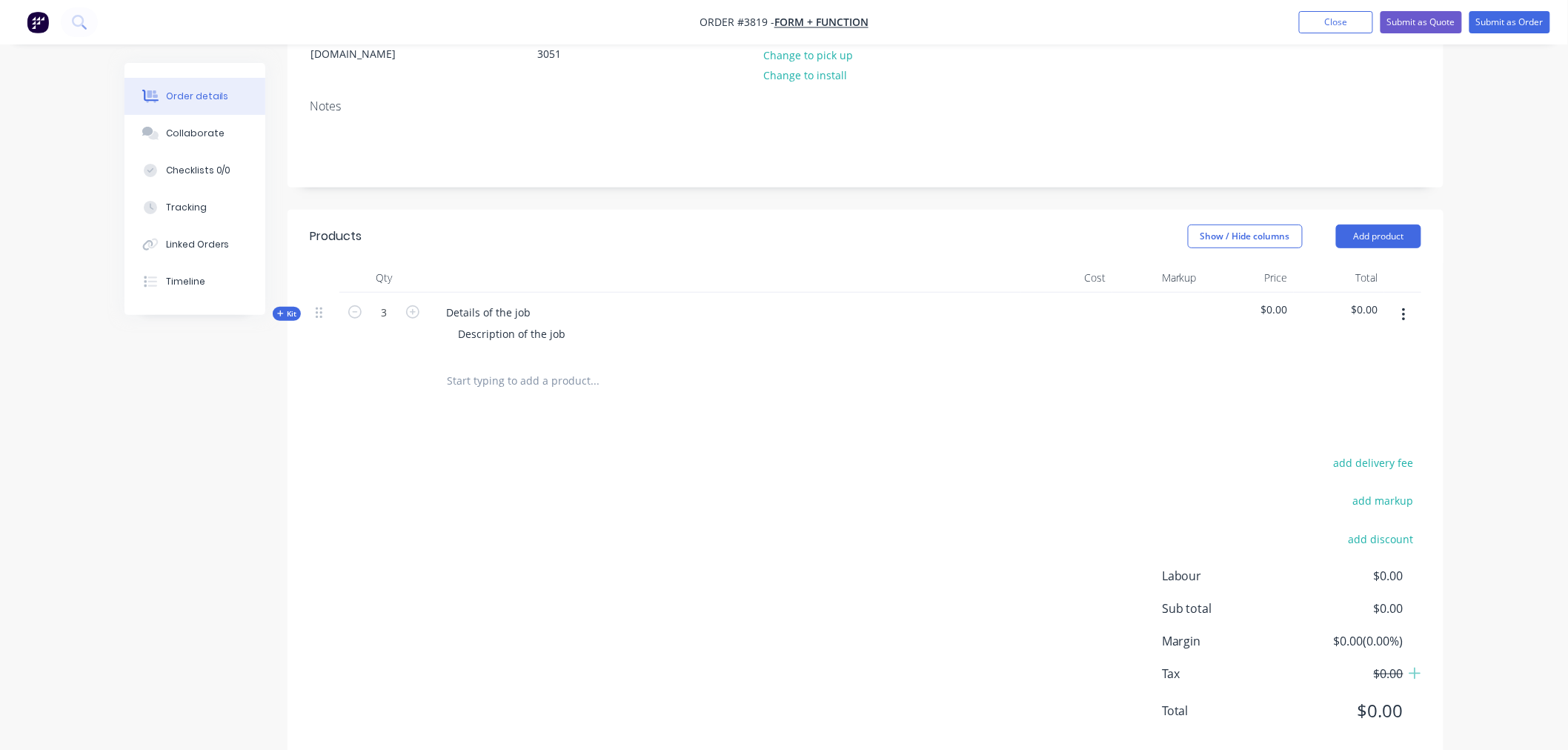
click at [288, 309] on span "Kit" at bounding box center [286, 314] width 19 height 11
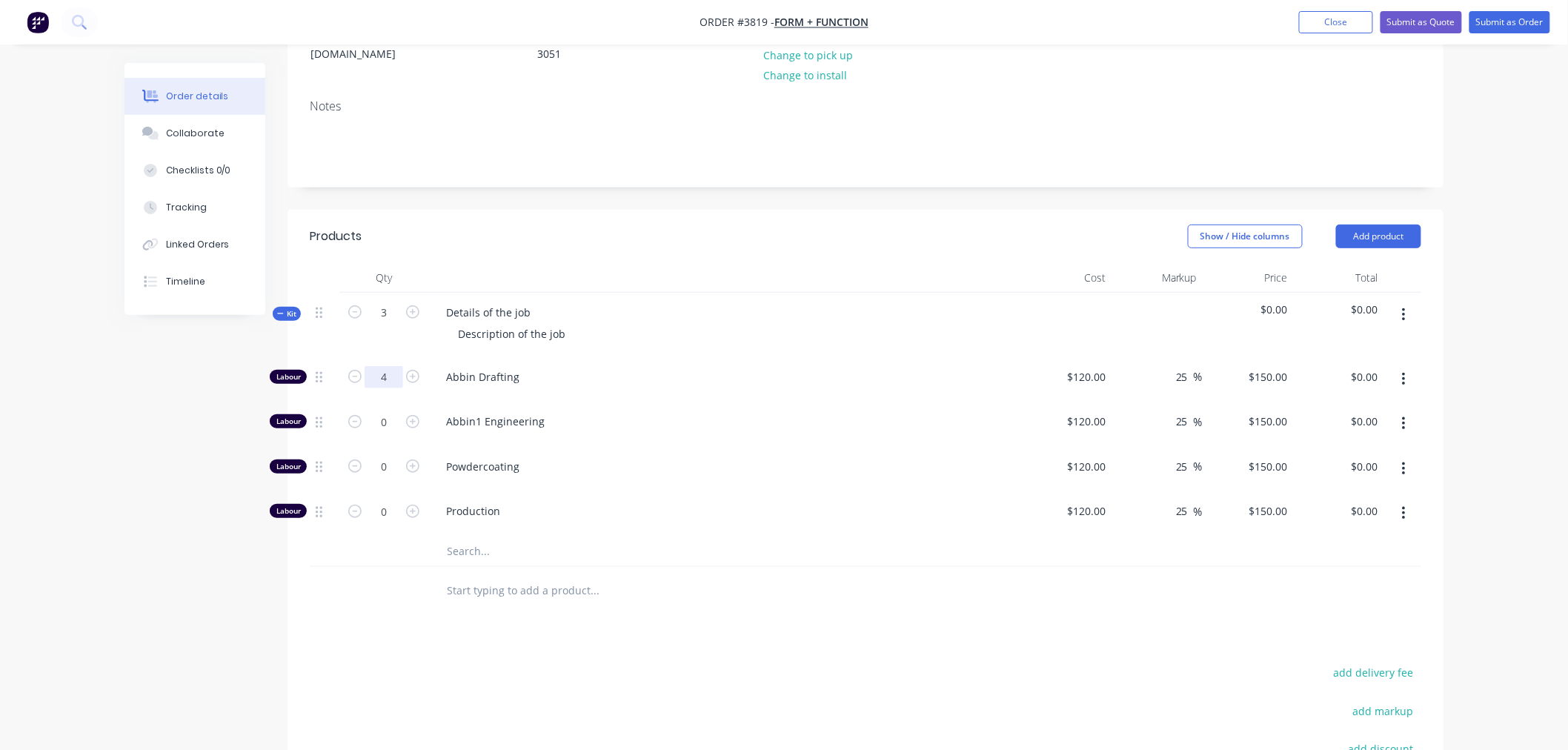
type input "4"
type input "$600.00"
type input "6"
type input "$900.00"
click at [289, 309] on span "Kit" at bounding box center [286, 314] width 19 height 11
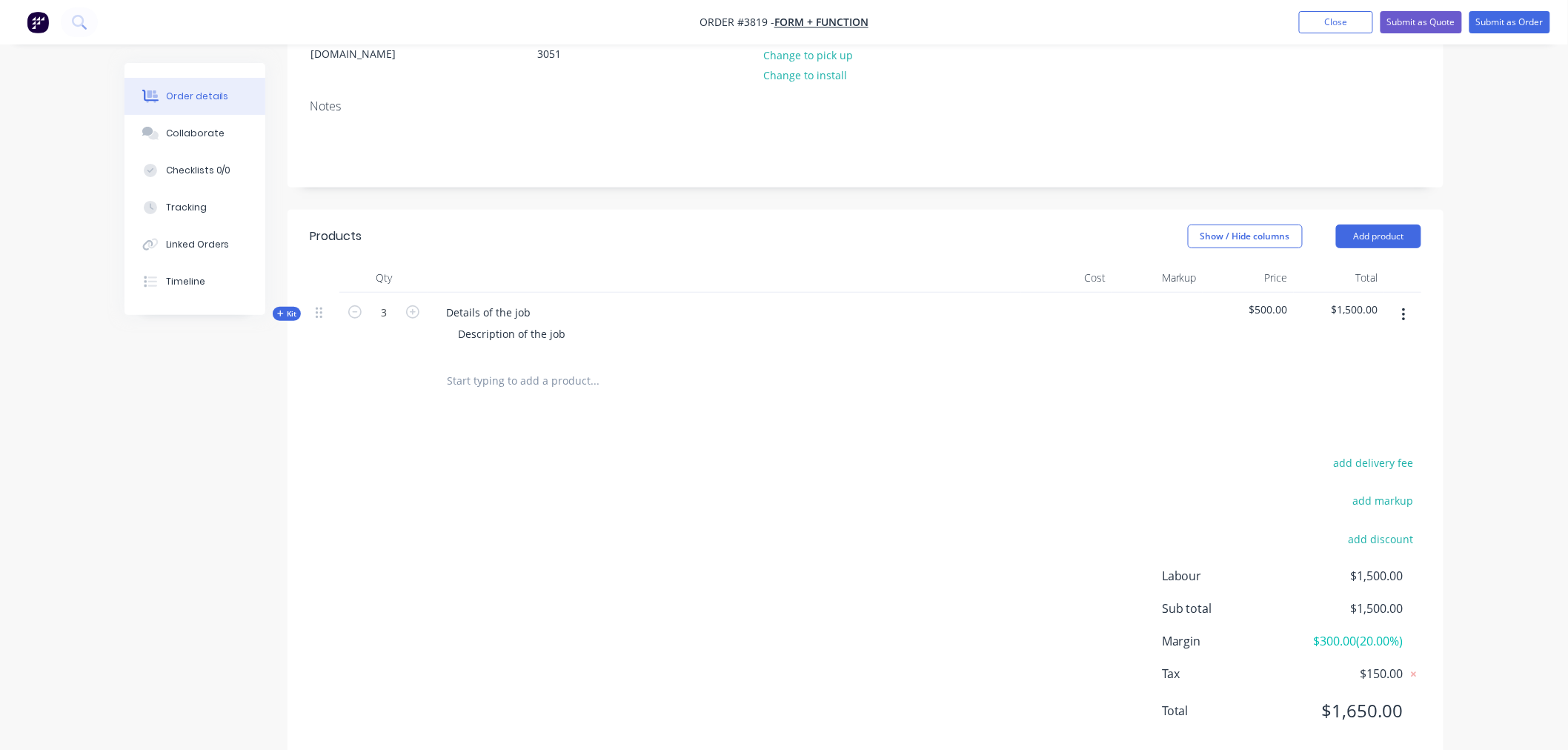
click at [292, 309] on span "Kit" at bounding box center [286, 314] width 19 height 11
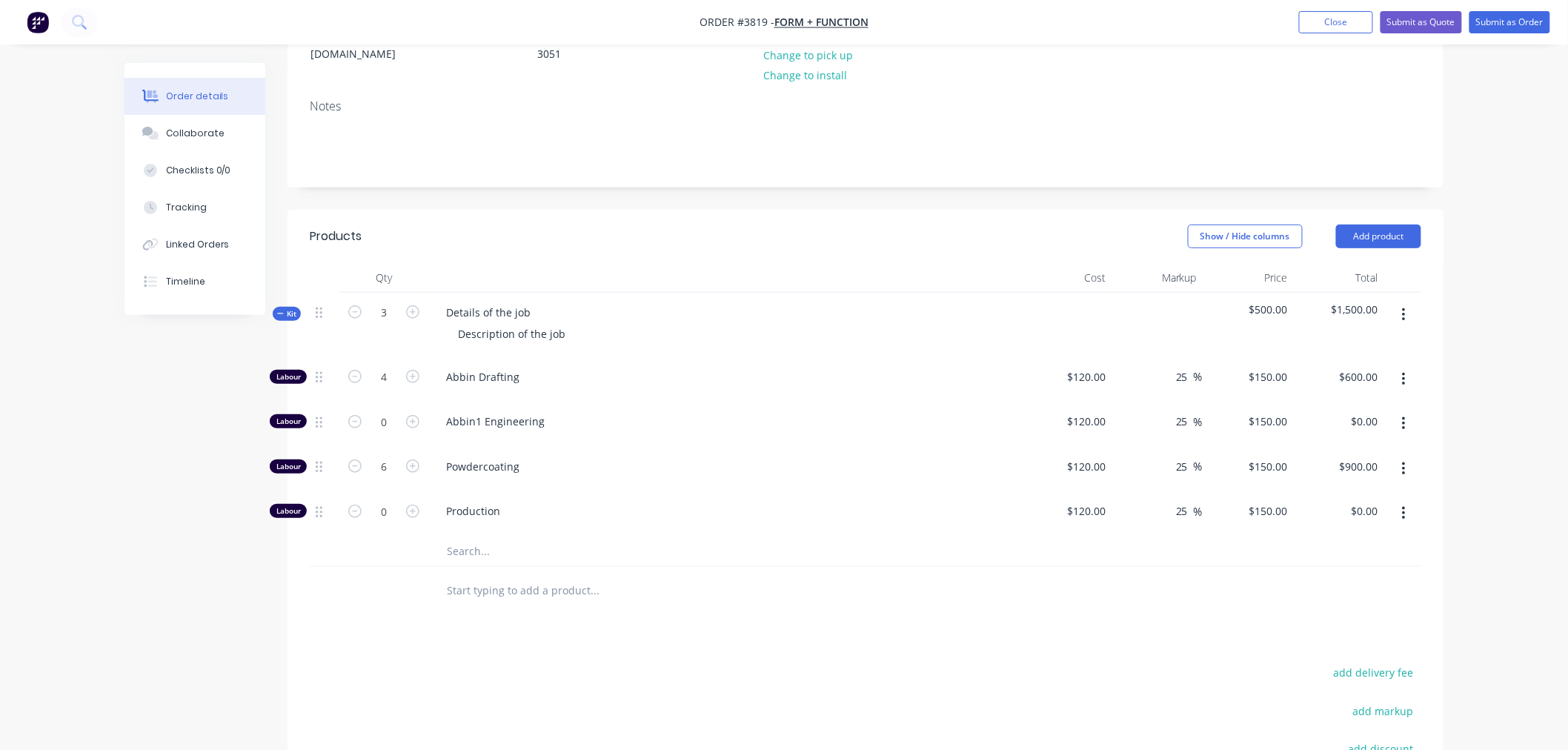
scroll to position [470, 0]
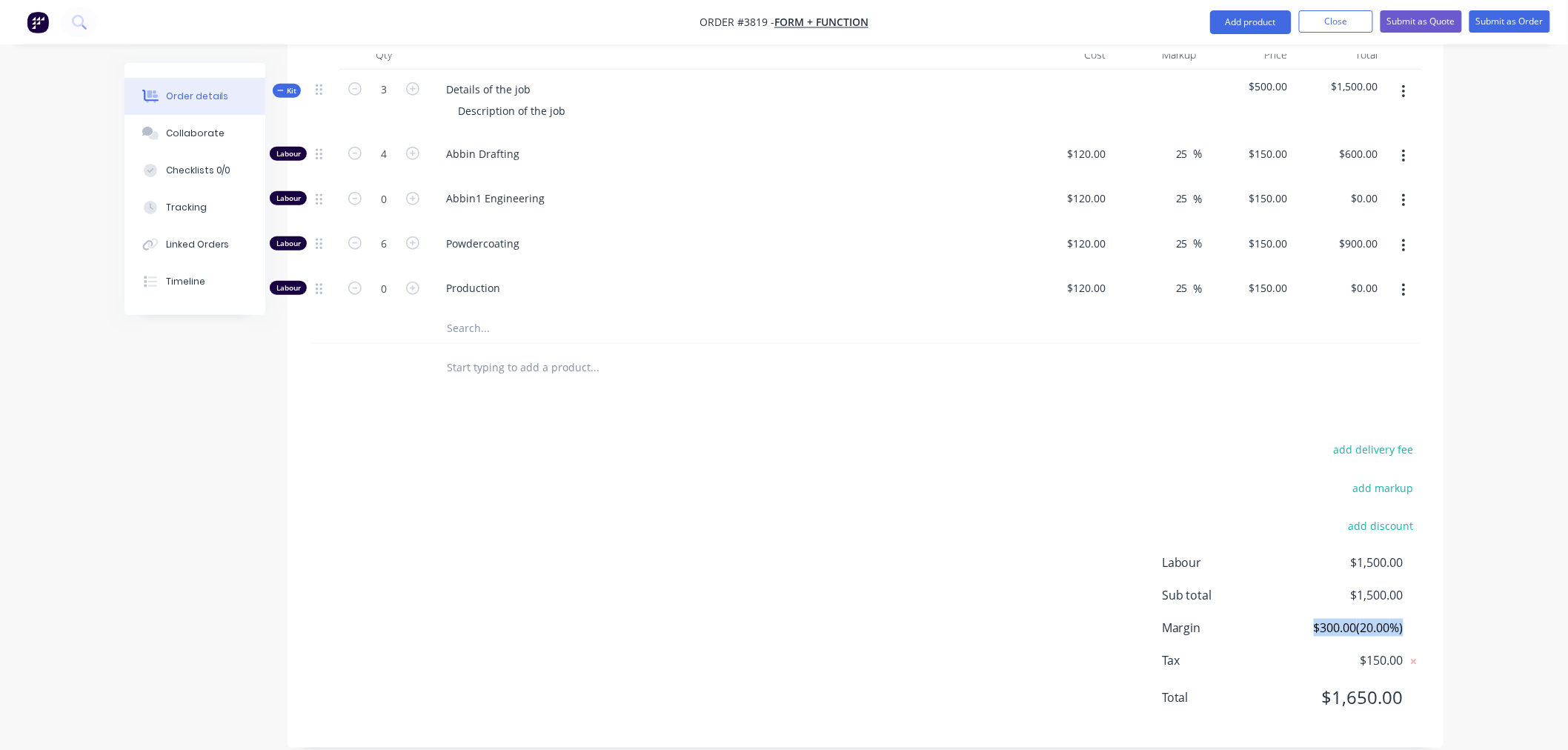
drag, startPoint x: 1286, startPoint y: 609, endPoint x: 1416, endPoint y: 602, distance: 130.2
click at [1416, 619] on div "Margin $300.00 ( 20.00 %)" at bounding box center [1291, 627] width 259 height 18
click at [1409, 619] on div "Margin $300.00 ( 20.00 %)" at bounding box center [1291, 627] width 259 height 18
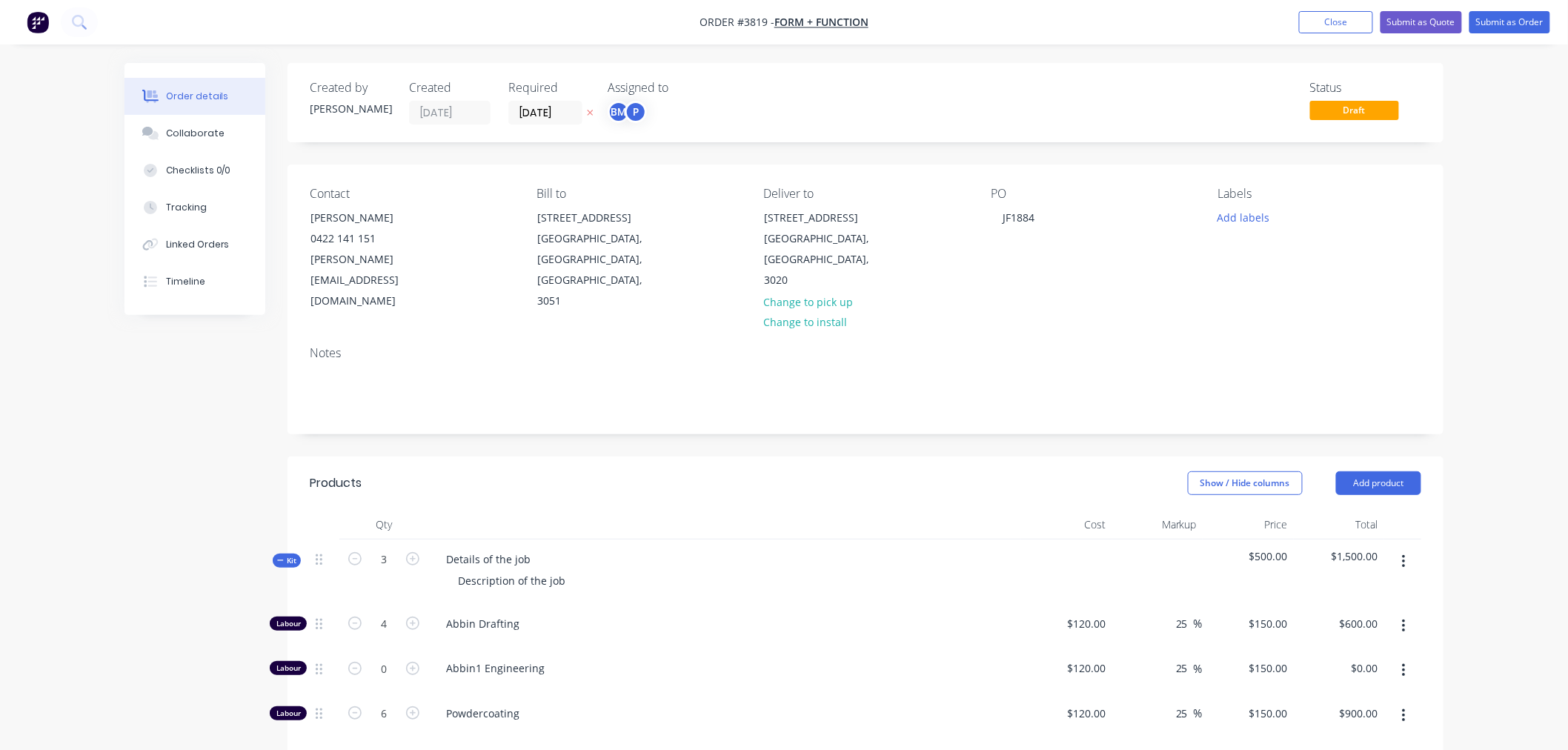
scroll to position [247, 0]
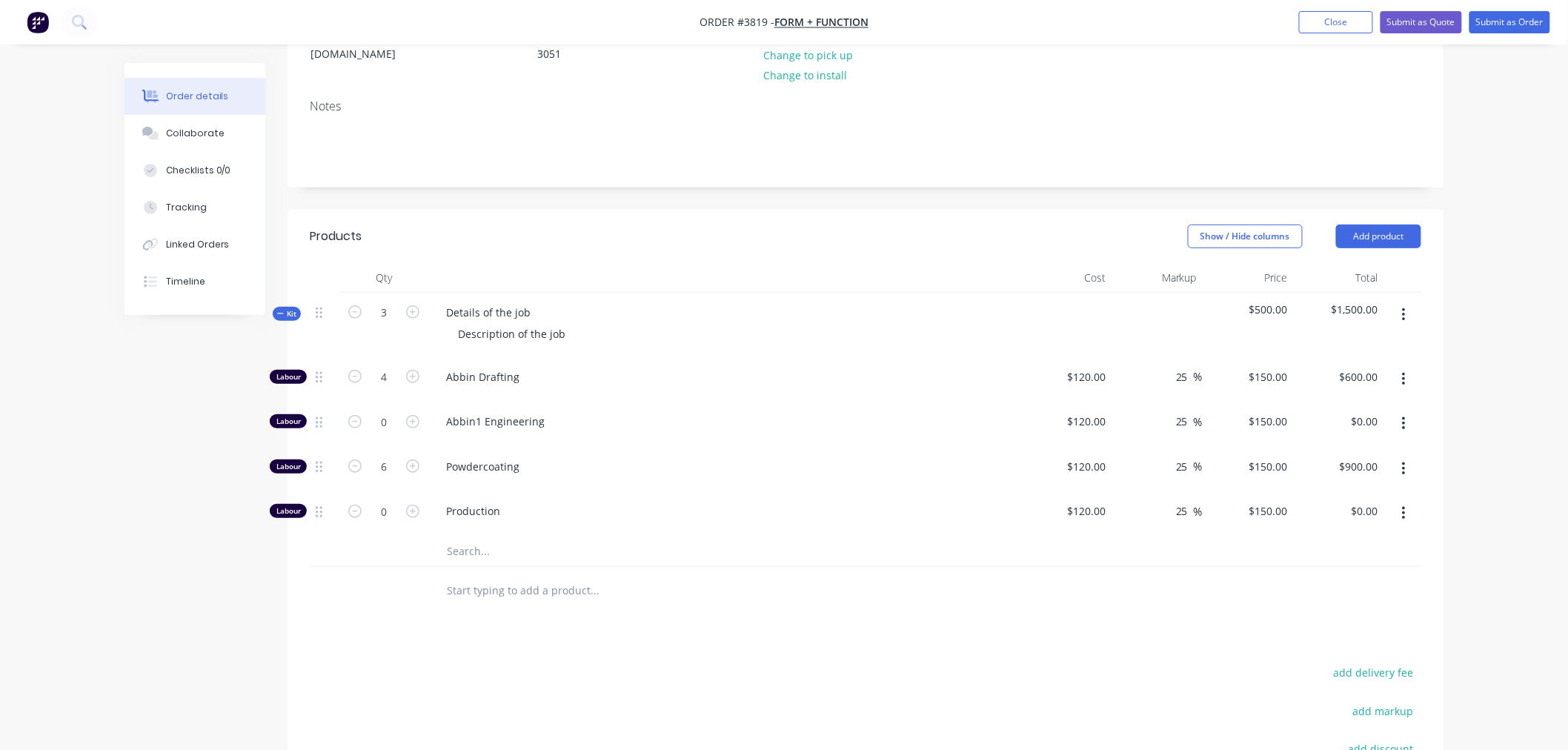
click at [462, 537] on input "text" at bounding box center [594, 551] width 296 height 29
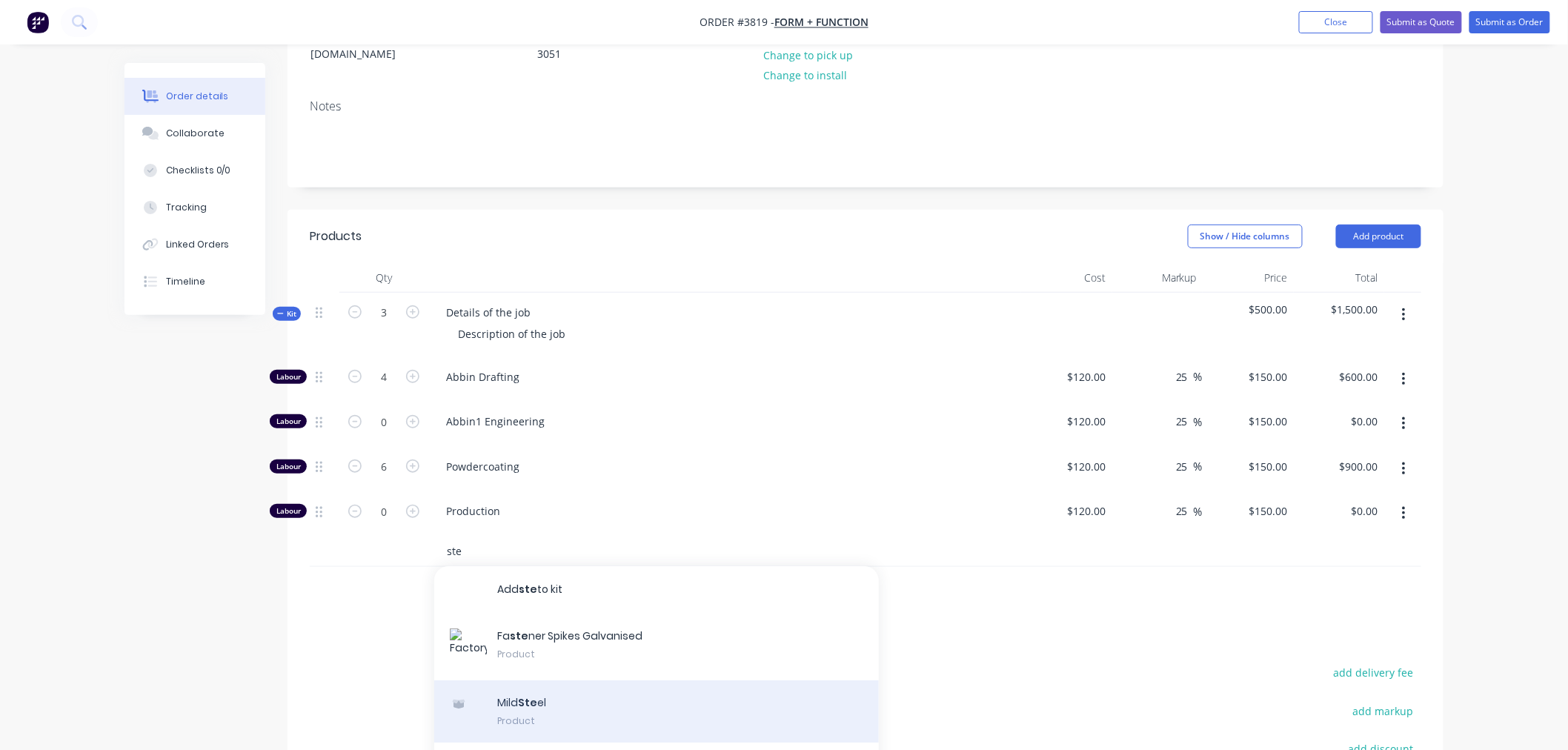
type input "ste"
click at [541, 682] on div "Mild Ste el Product" at bounding box center [656, 711] width 445 height 63
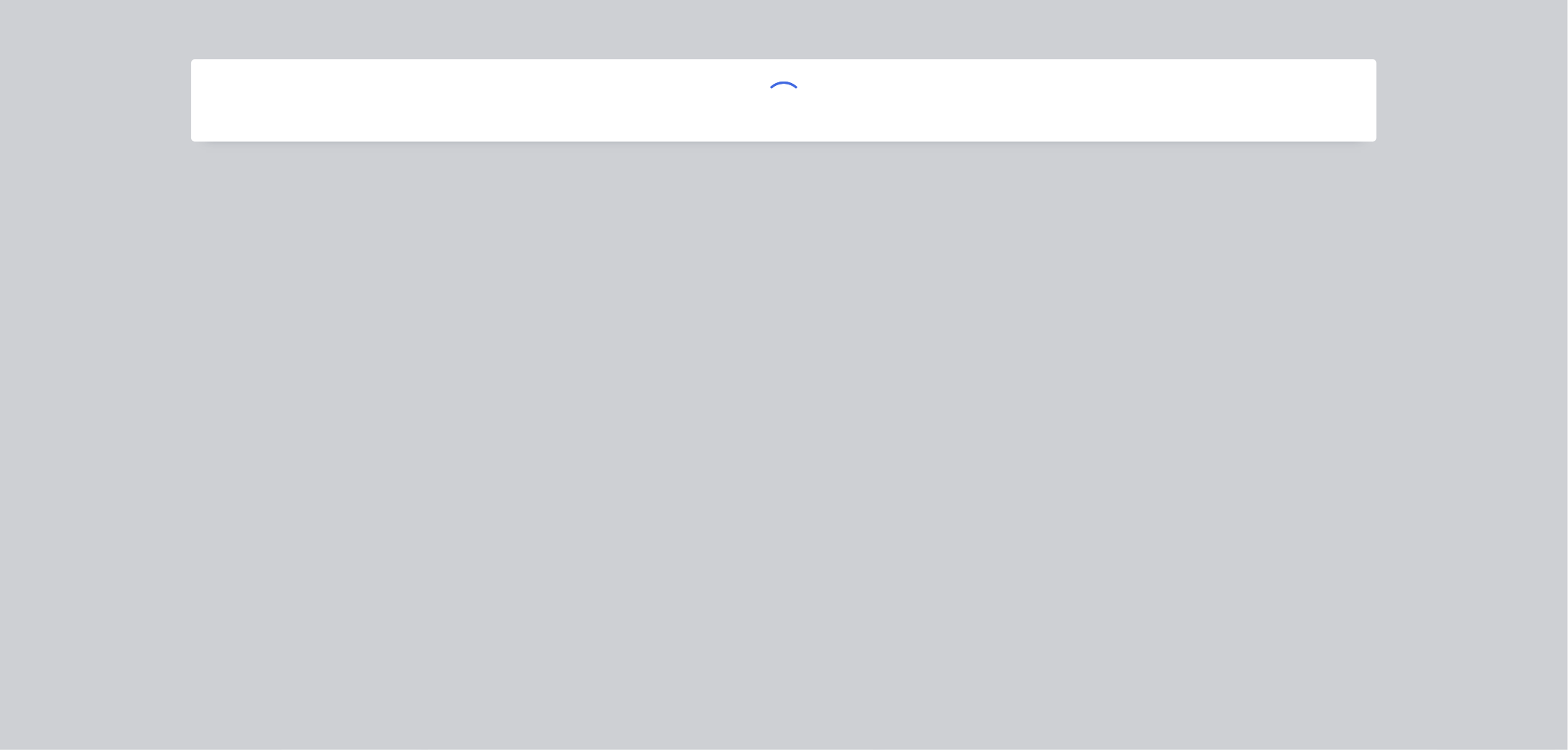
scroll to position [492, 0]
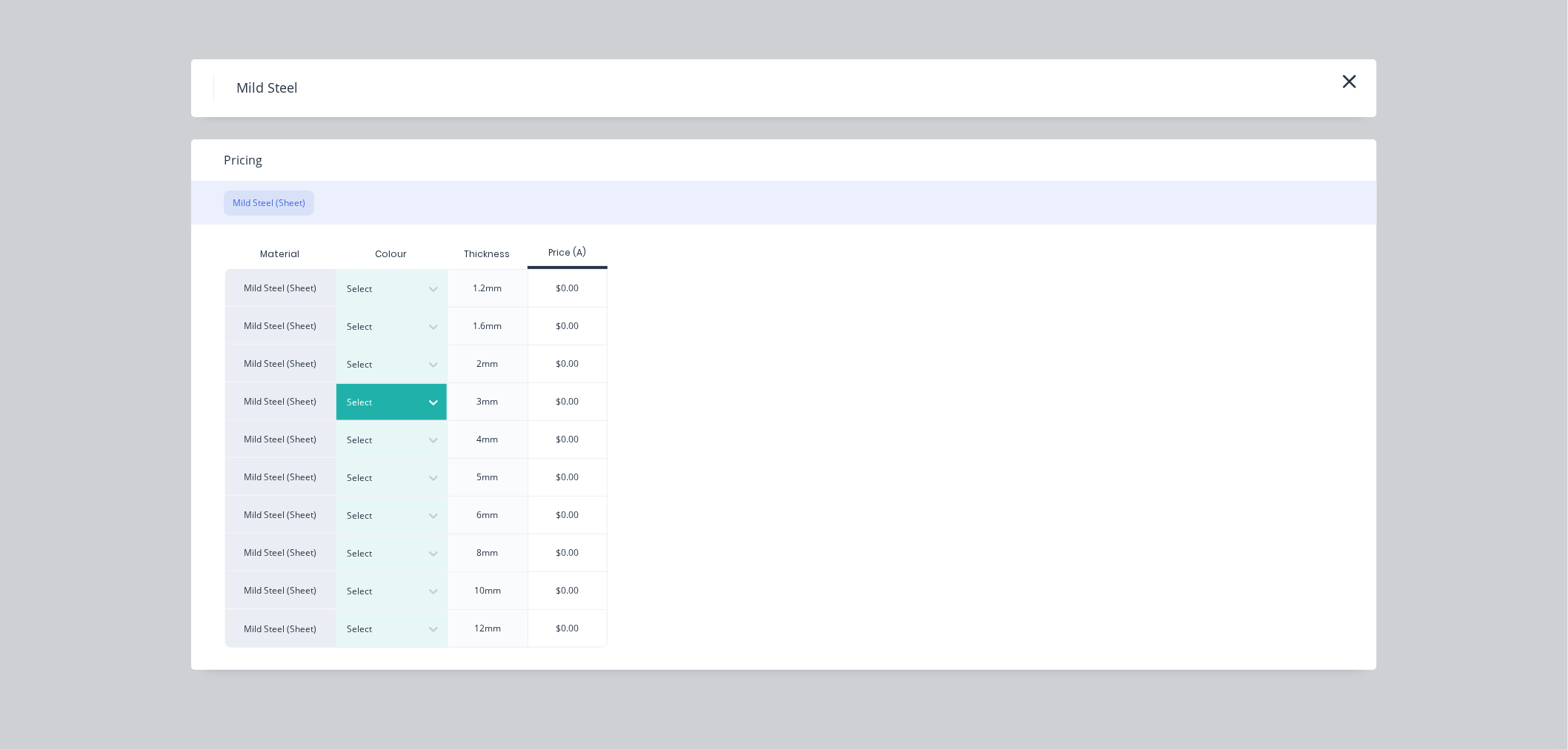
click at [406, 397] on div at bounding box center [381, 402] width 66 height 16
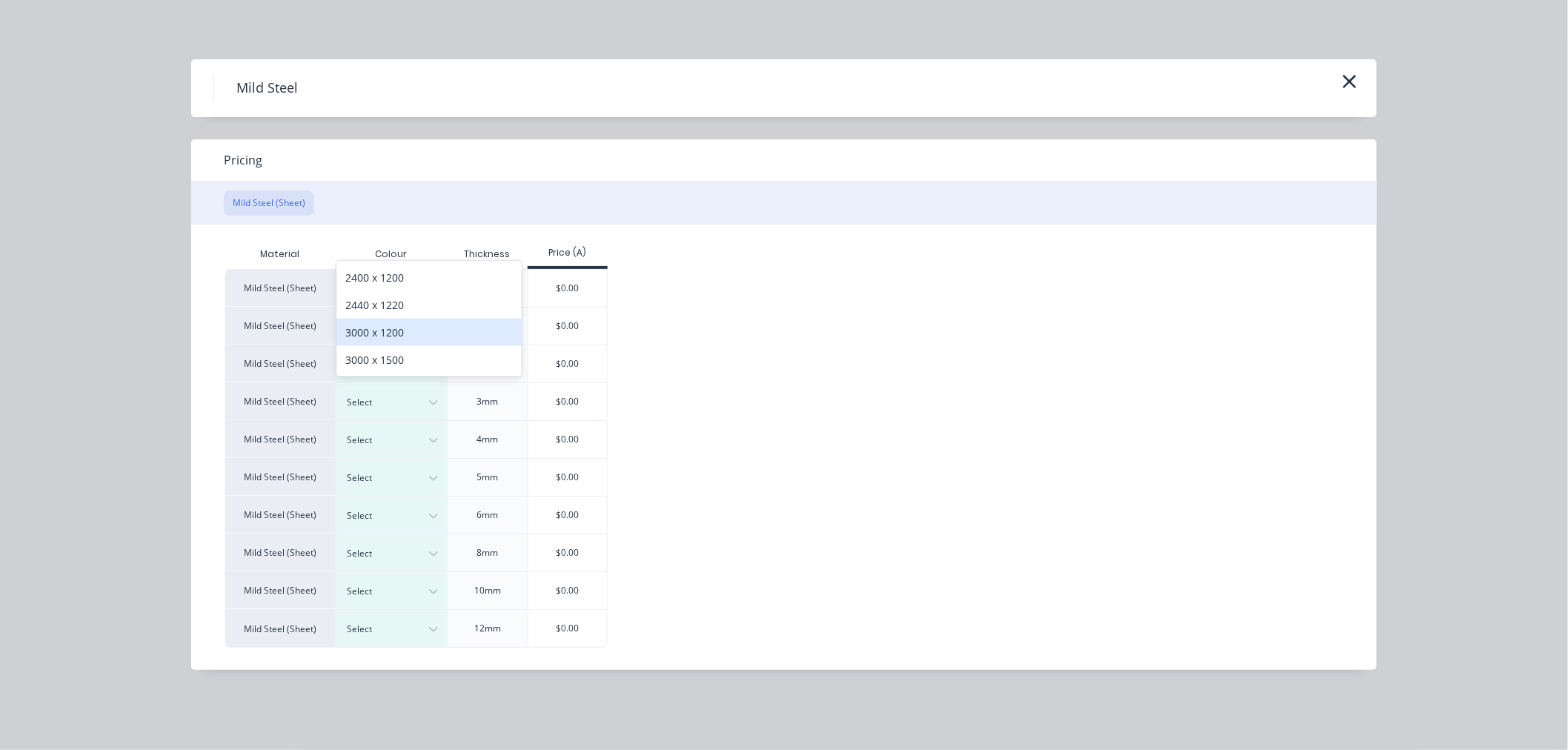
click at [389, 336] on div "3000 x 1200" at bounding box center [429, 332] width 186 height 27
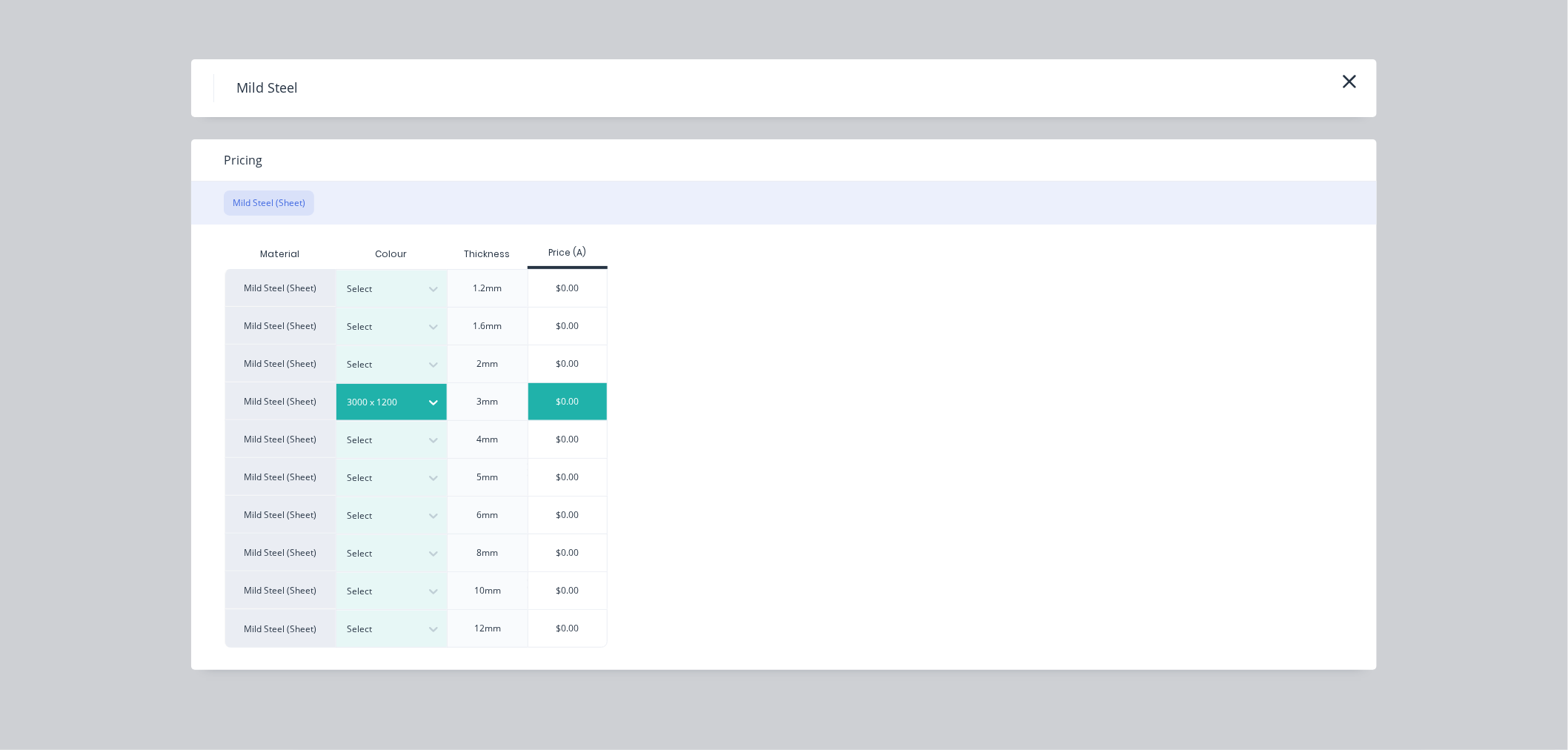
click at [572, 402] on div "$0.00" at bounding box center [568, 402] width 80 height 37
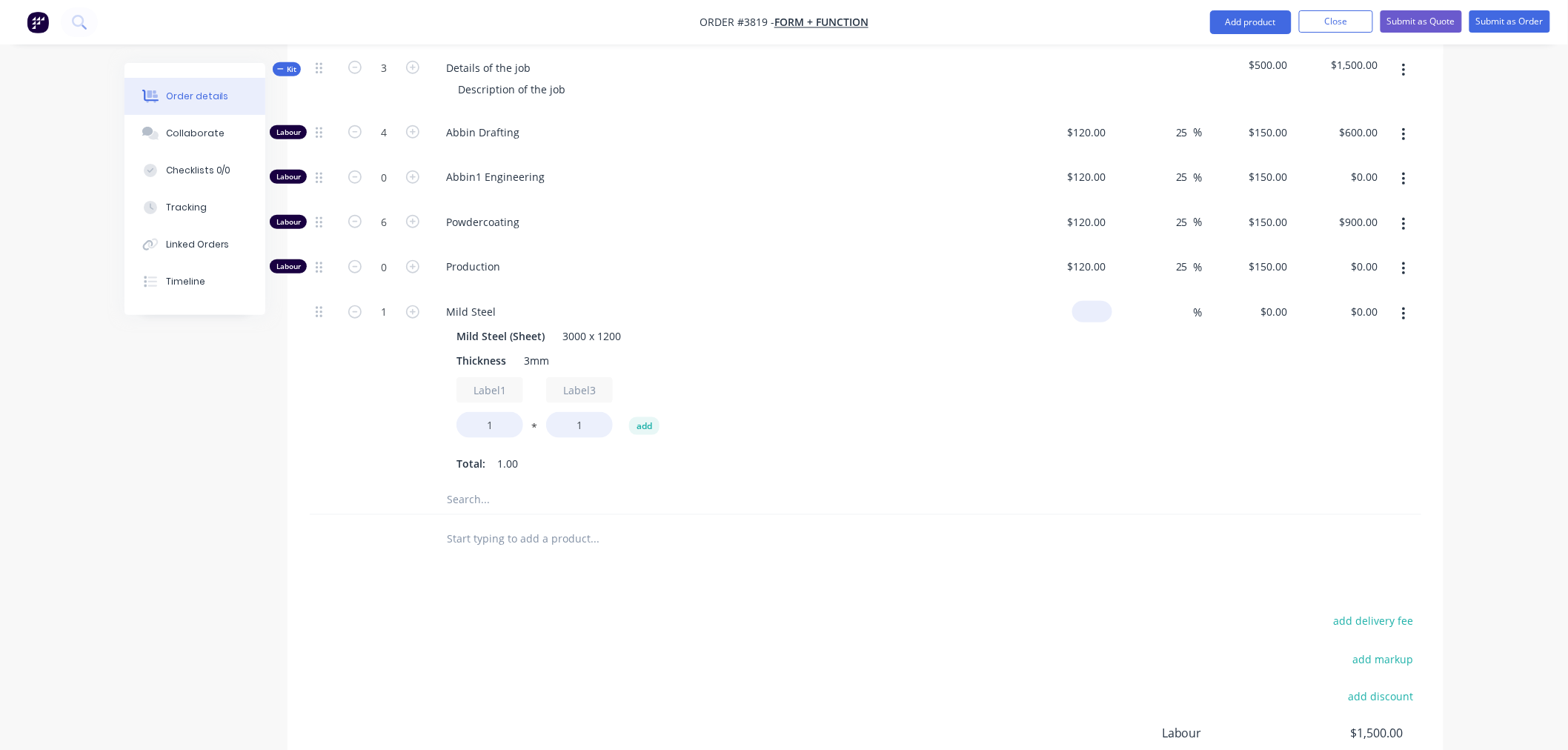
click at [1088, 292] on div "$0.00" at bounding box center [1067, 388] width 91 height 193
type input "$50.00"
type input "80"
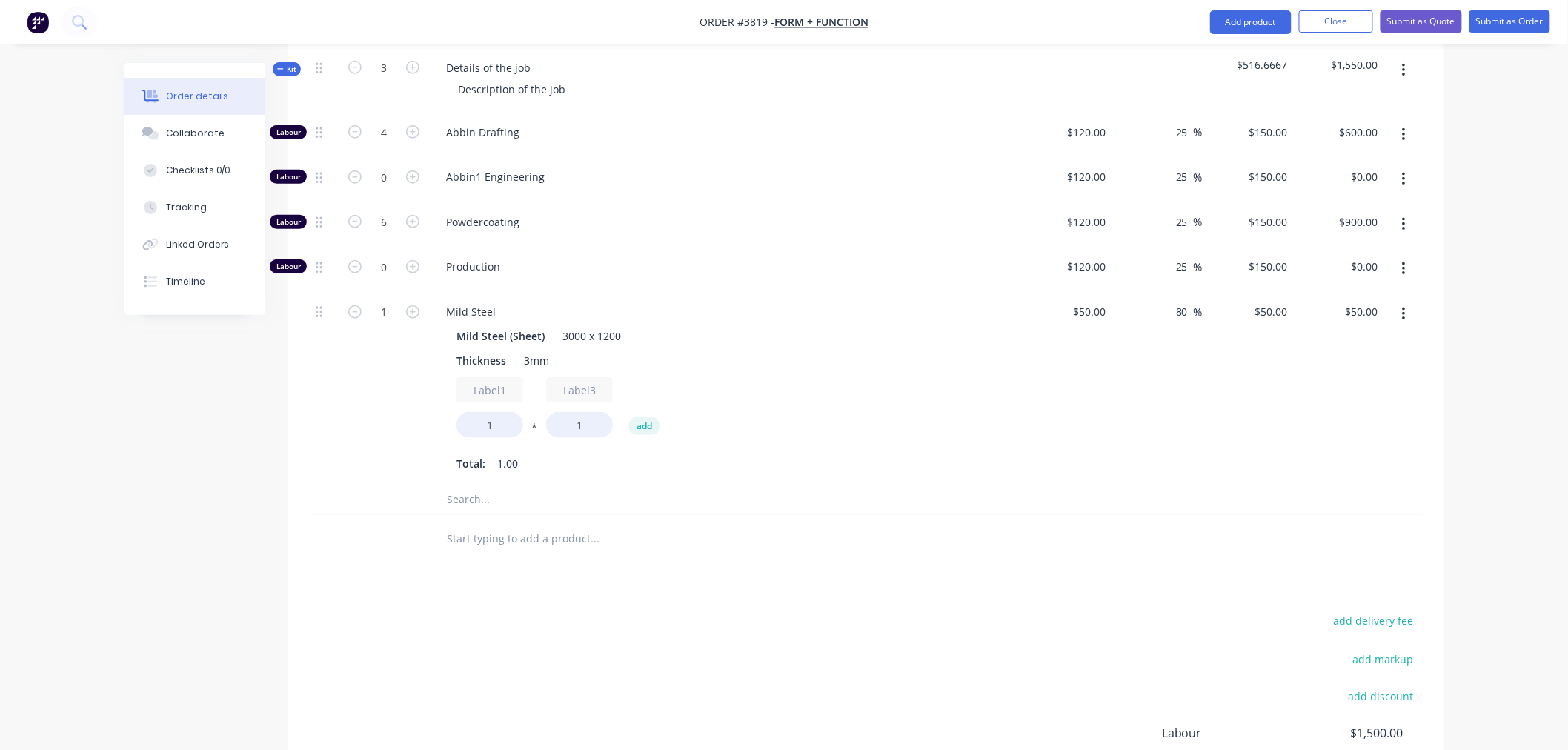
type input "90"
type input "$90.00"
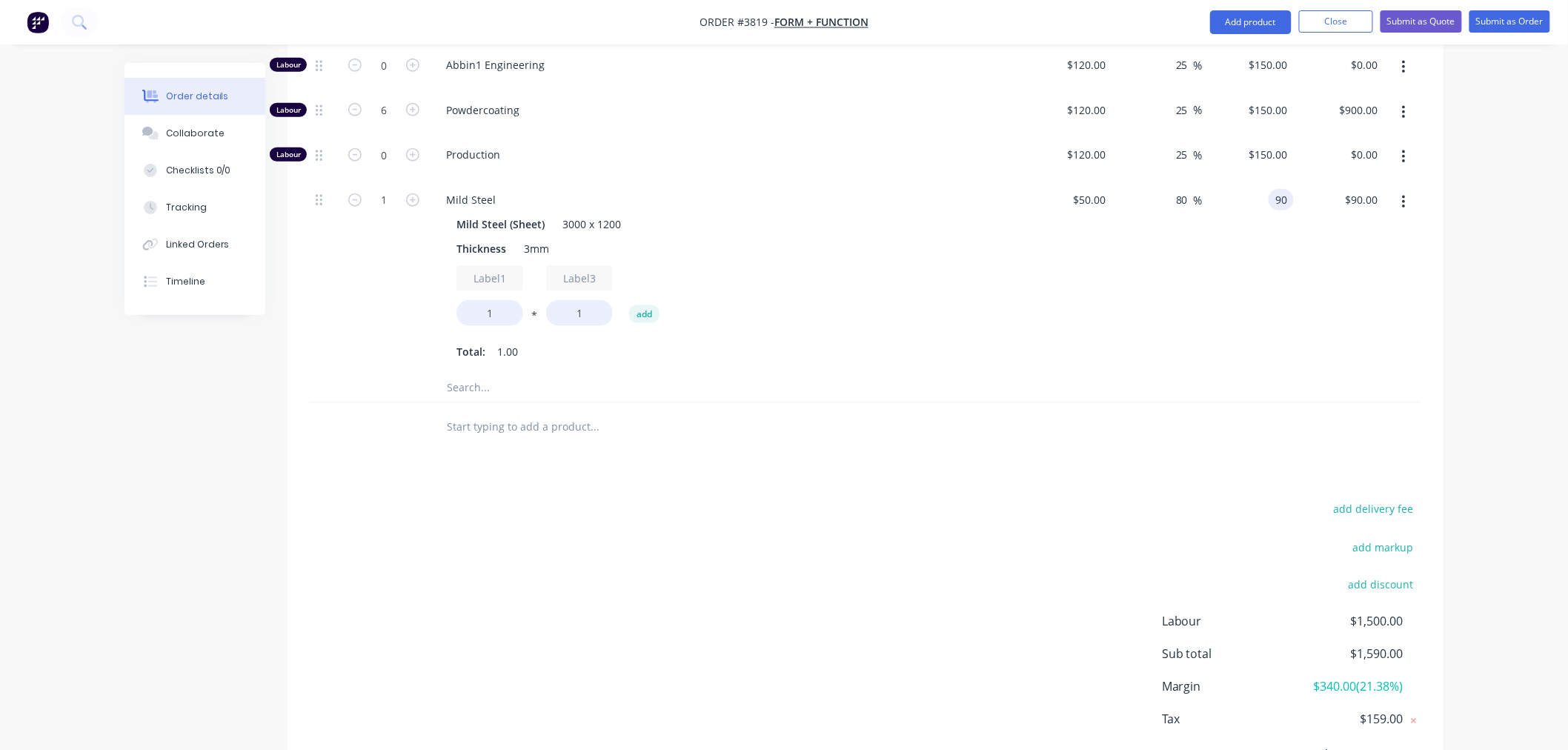
scroll to position [663, 0]
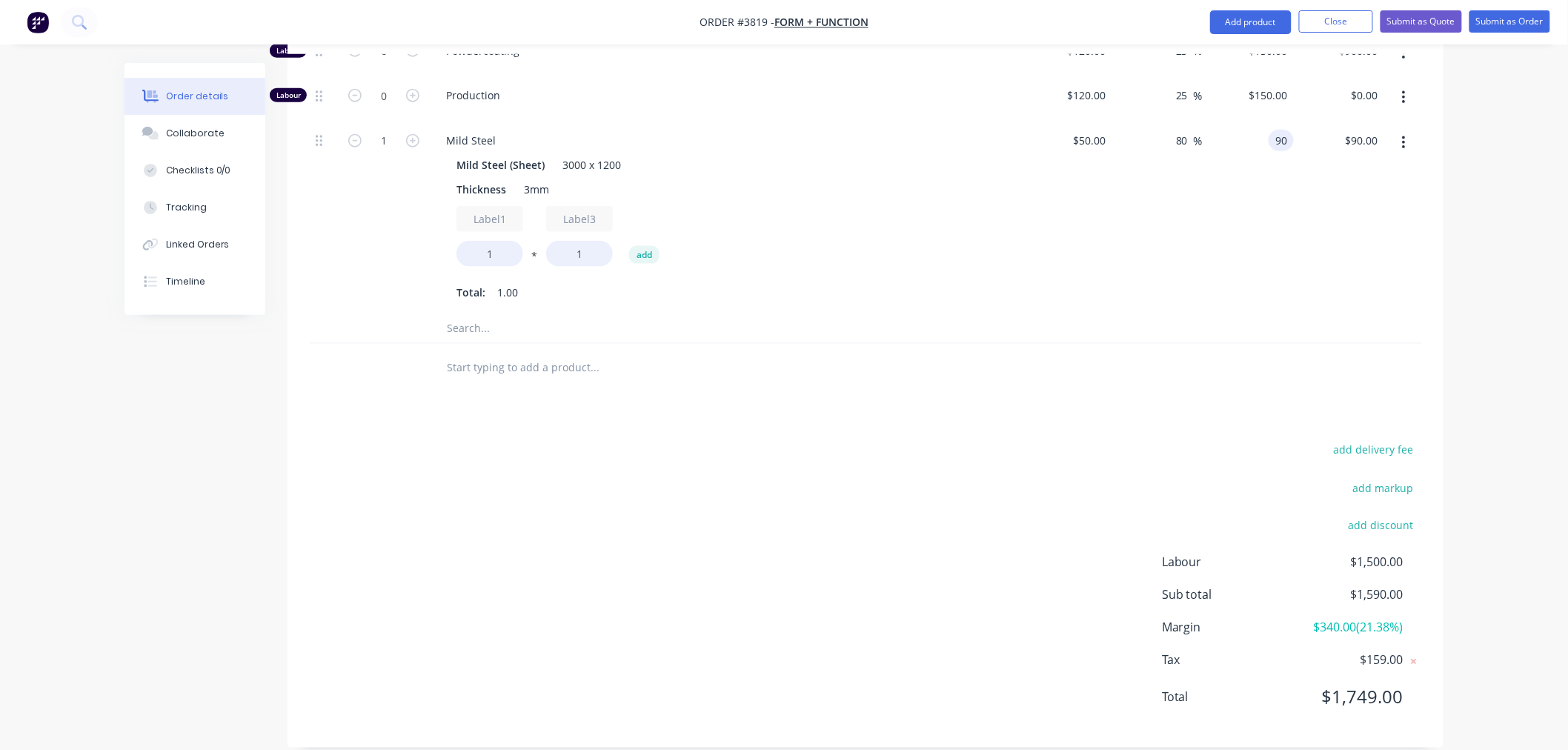
type input "$90.00"
drag, startPoint x: 1410, startPoint y: 602, endPoint x: 1308, endPoint y: 611, distance: 102.4
click at [1308, 619] on div "Margin $340.00 ( 21.38 %)" at bounding box center [1291, 627] width 259 height 18
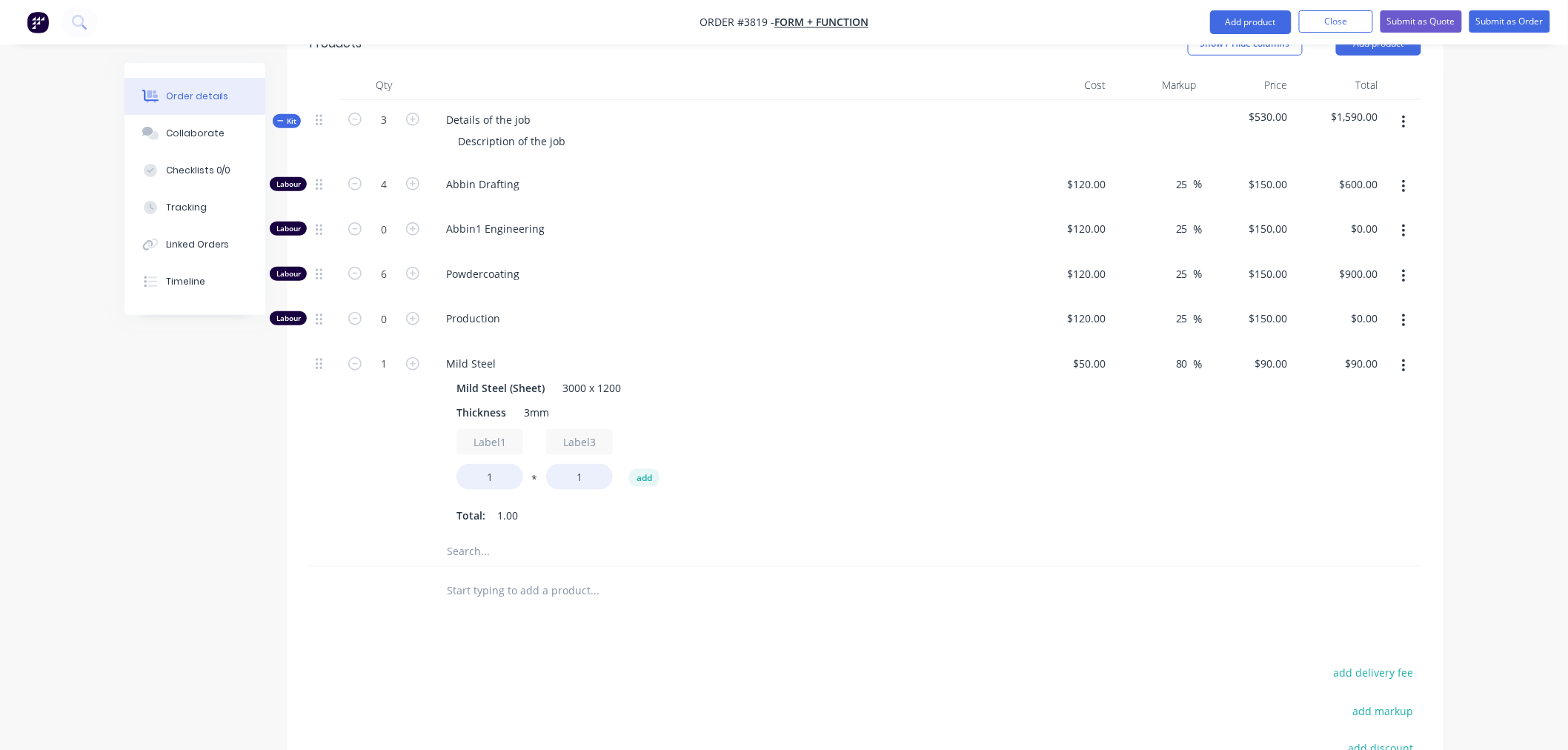
scroll to position [416, 0]
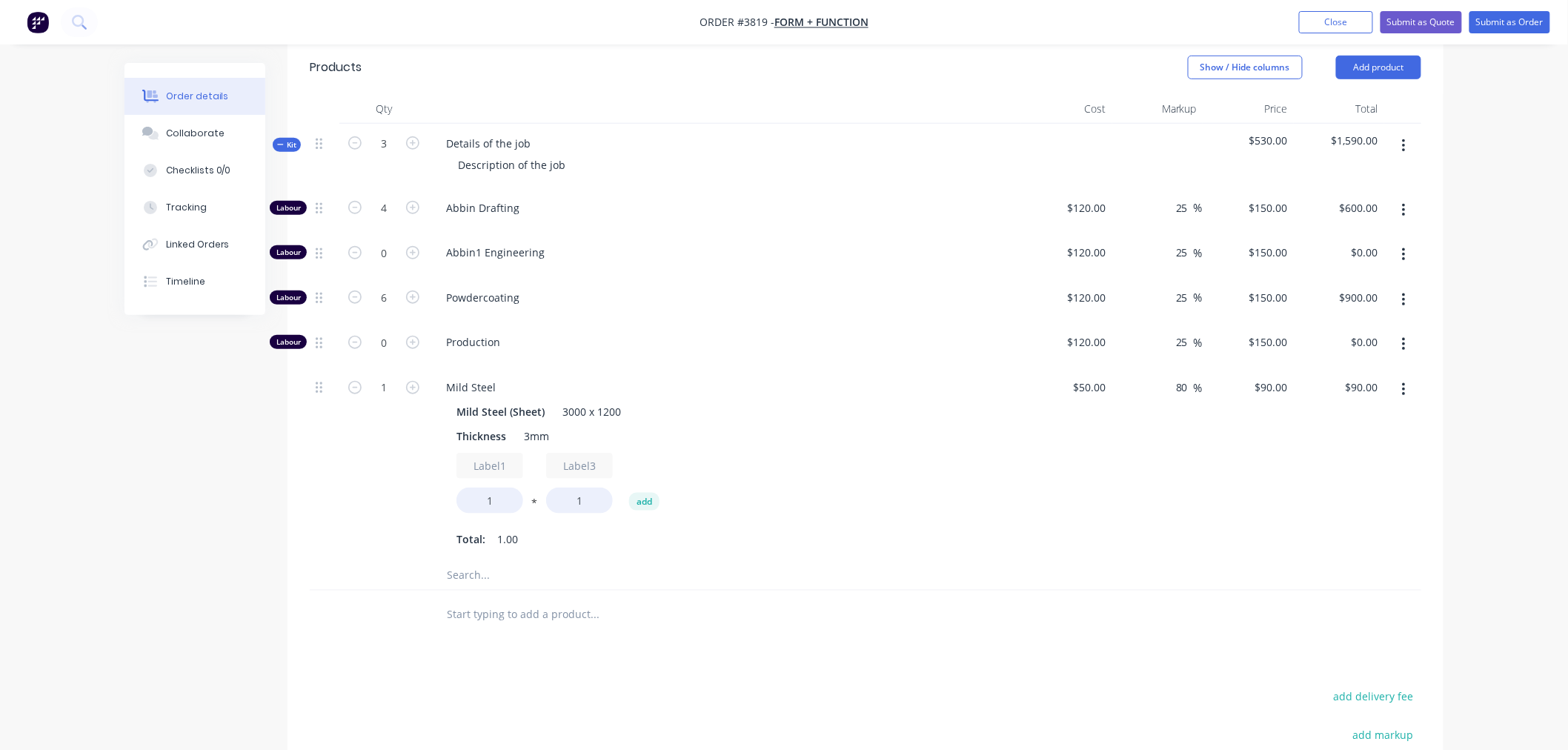
click at [286, 139] on span "Kit" at bounding box center [286, 145] width 19 height 11
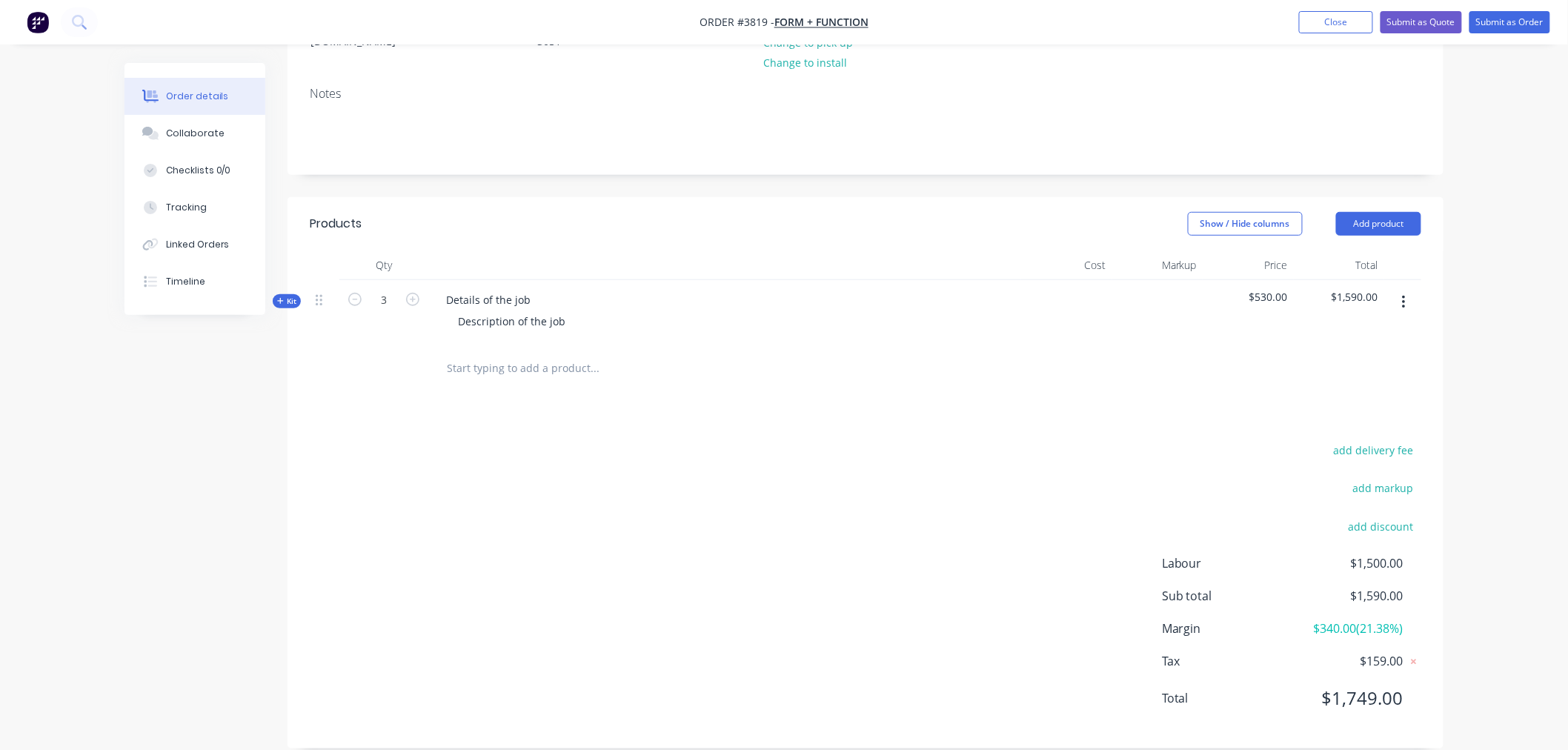
click at [285, 295] on span "Kit" at bounding box center [286, 301] width 19 height 11
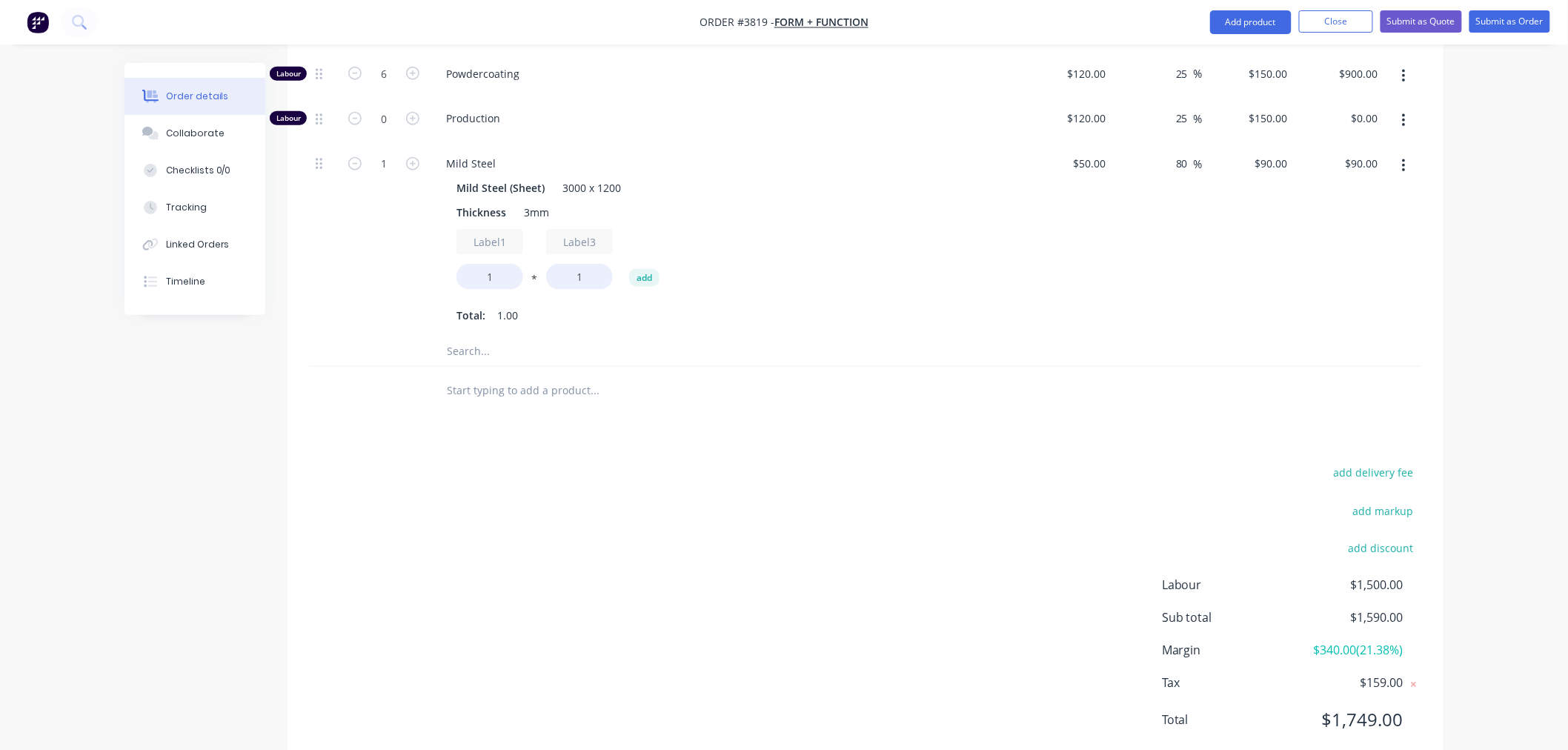
scroll to position [663, 0]
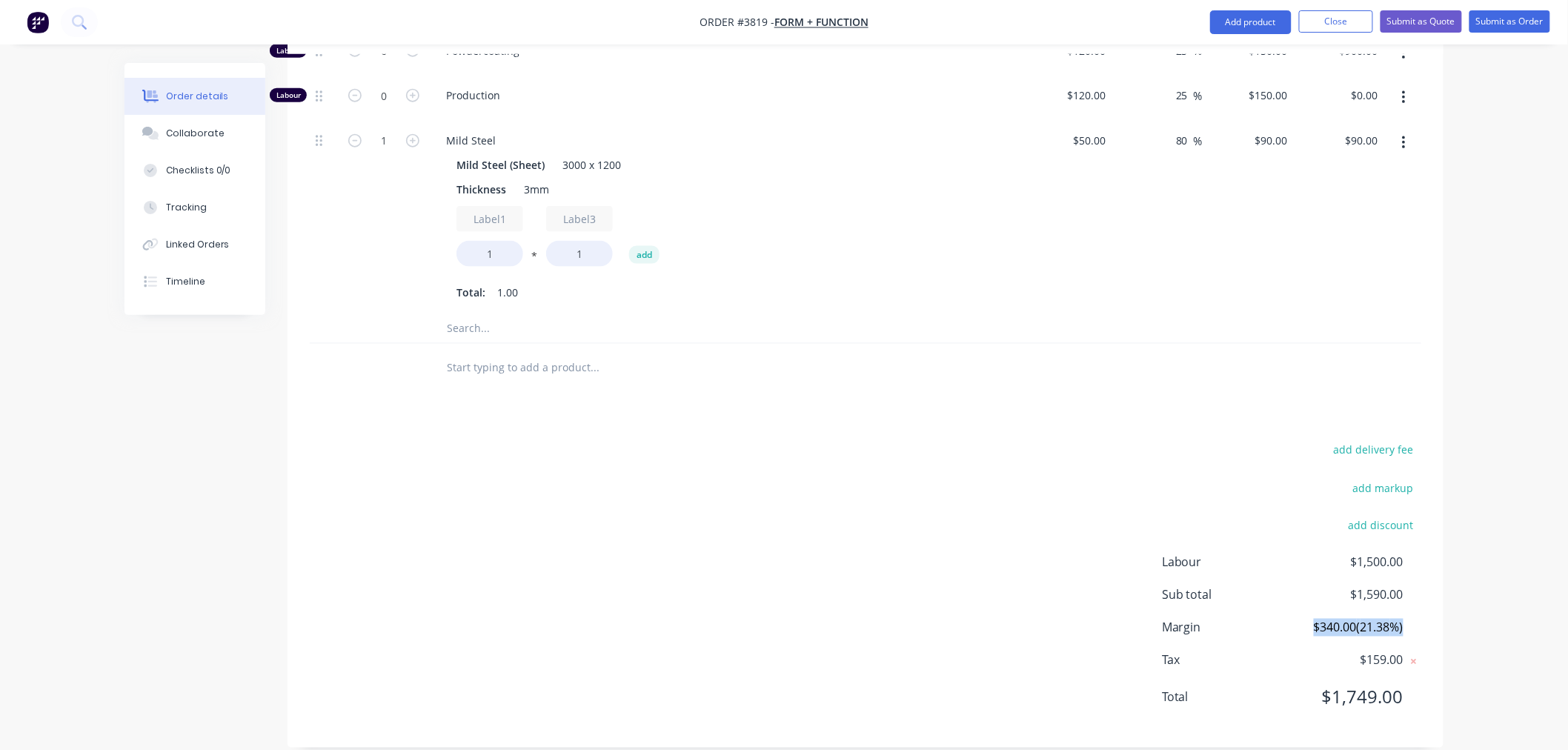
drag, startPoint x: 1301, startPoint y: 606, endPoint x: 1420, endPoint y: 605, distance: 119.0
click at [1420, 619] on div "Margin $340.00 ( 21.38 %)" at bounding box center [1291, 627] width 259 height 18
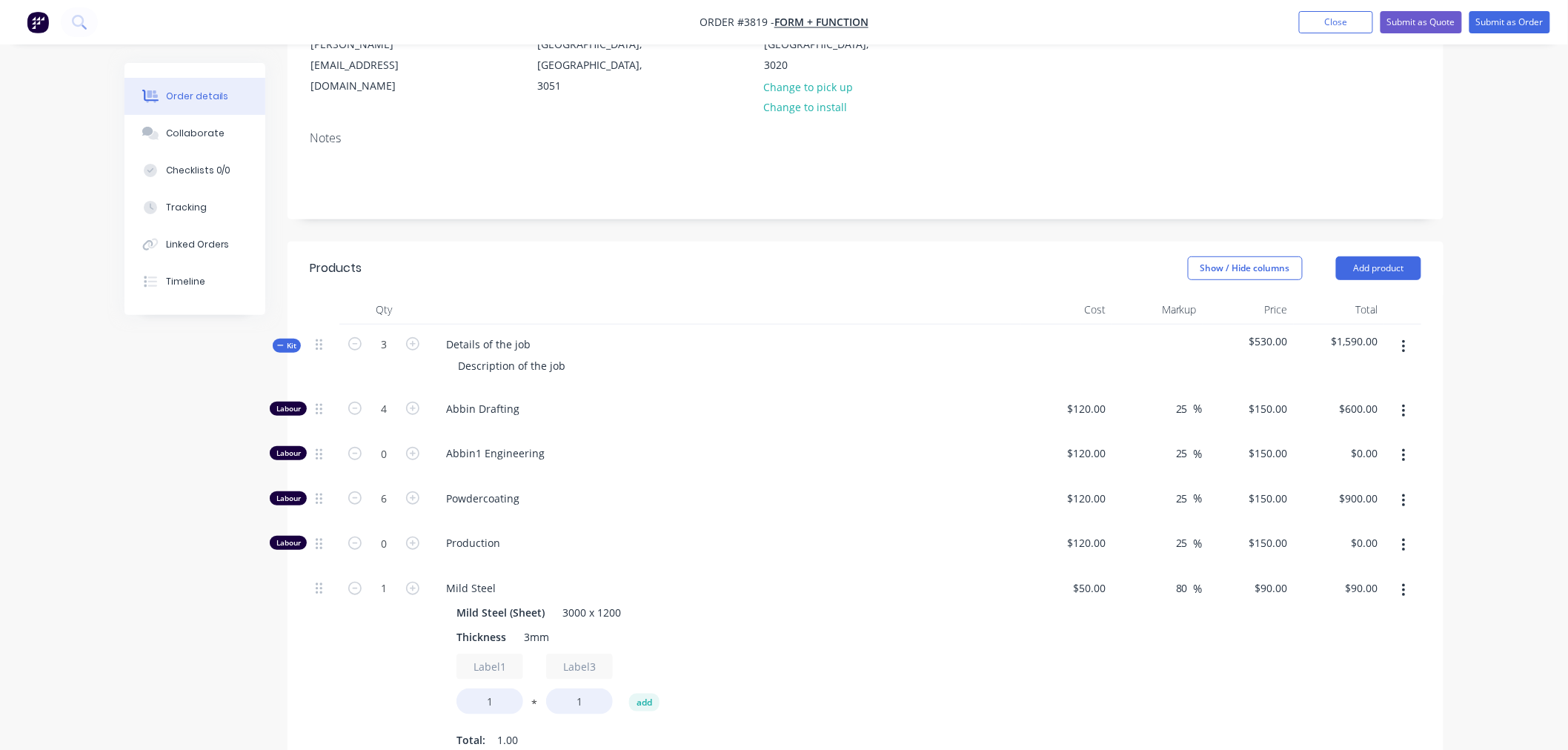
scroll to position [169, 0]
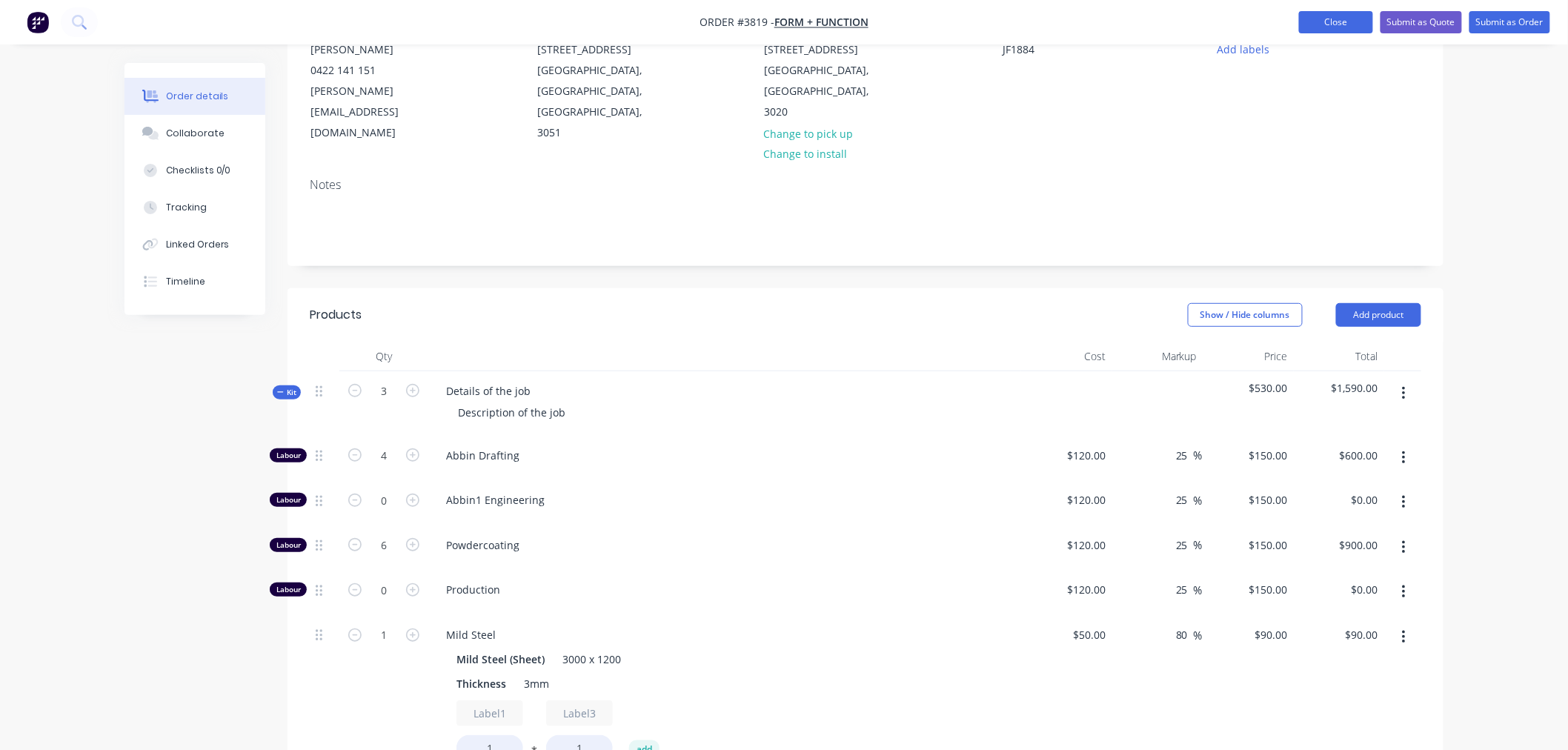
click at [1323, 18] on button "Close" at bounding box center [1336, 22] width 74 height 22
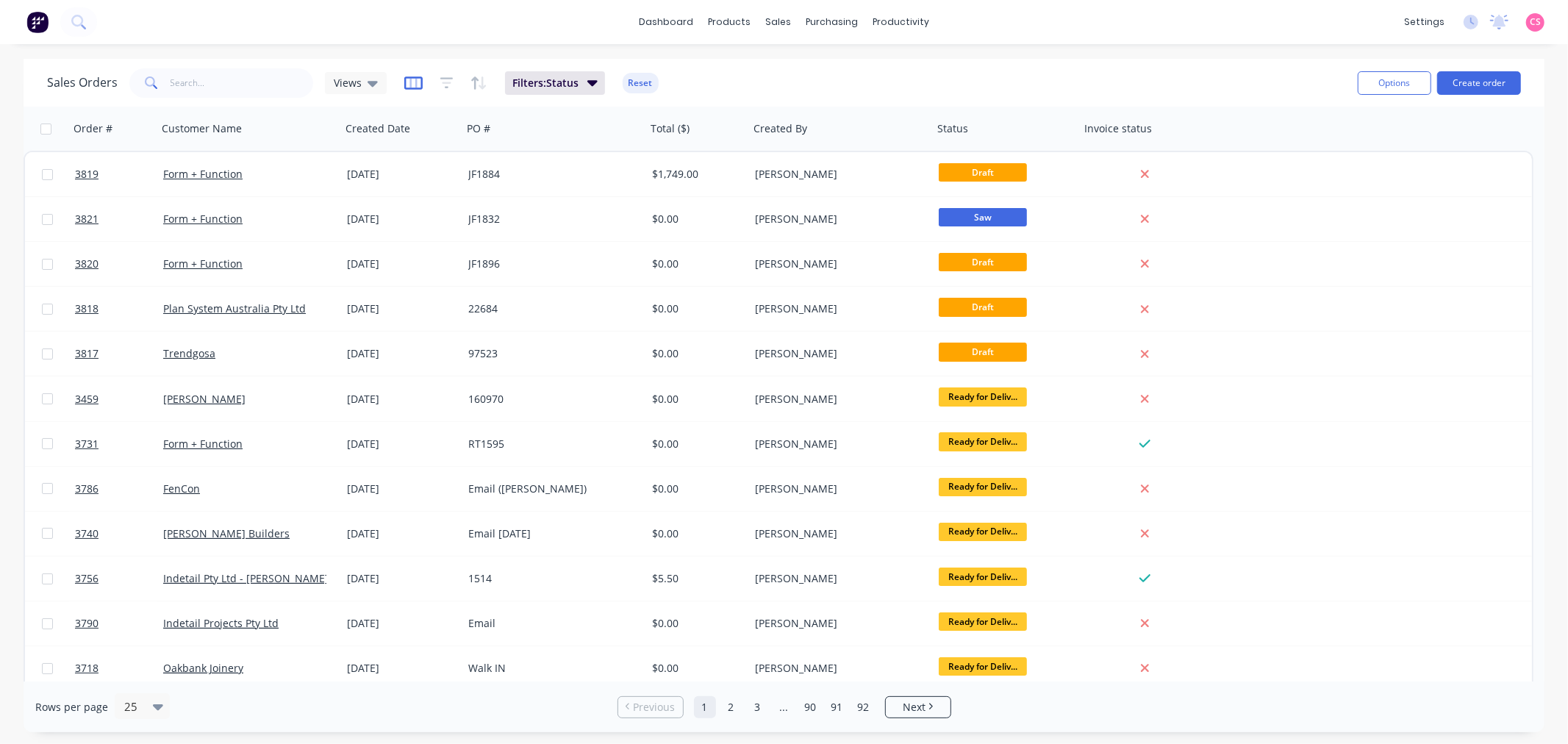
click at [409, 84] on icon "button" at bounding box center [413, 83] width 18 height 15
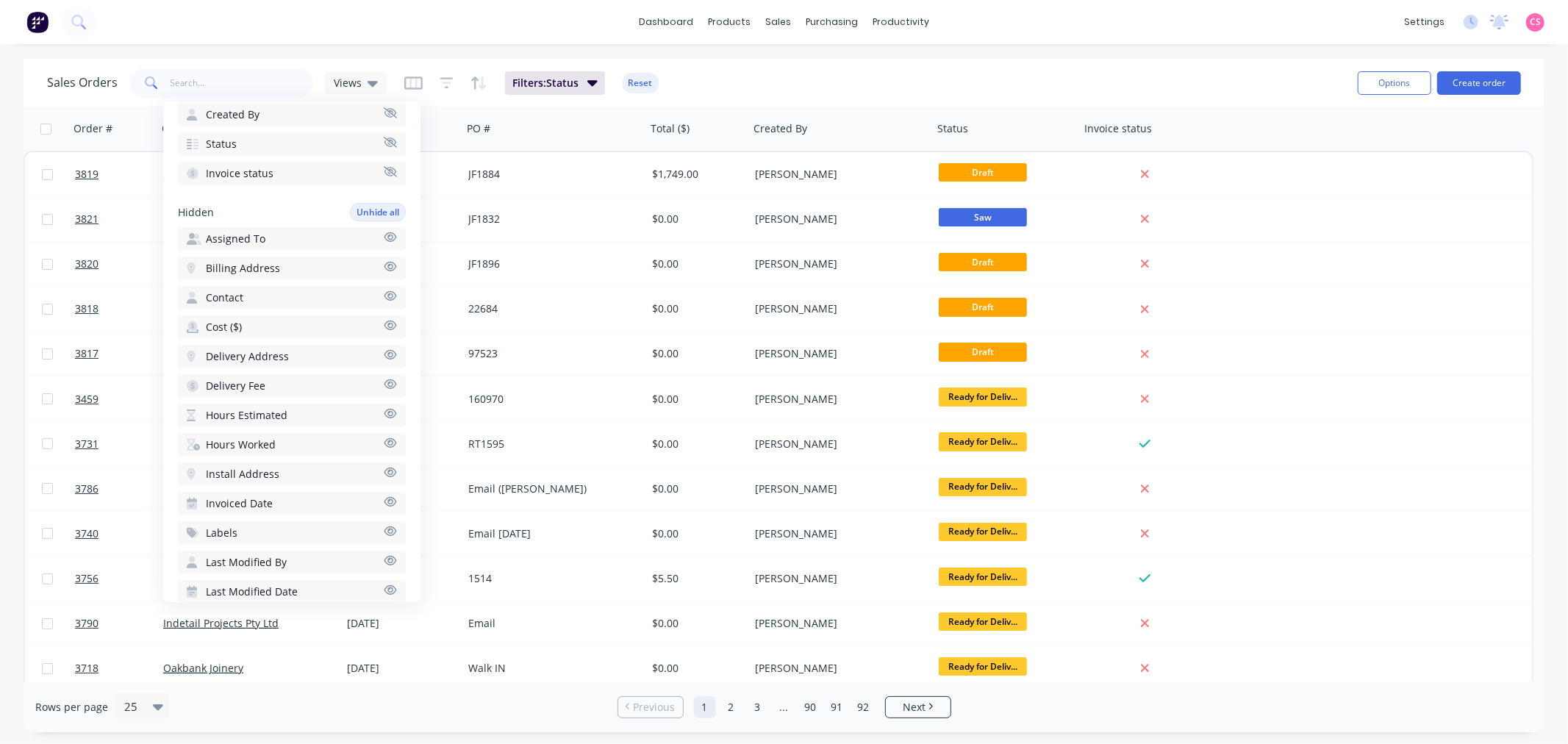
scroll to position [268, 0]
click at [384, 314] on icon "button" at bounding box center [390, 318] width 12 height 9
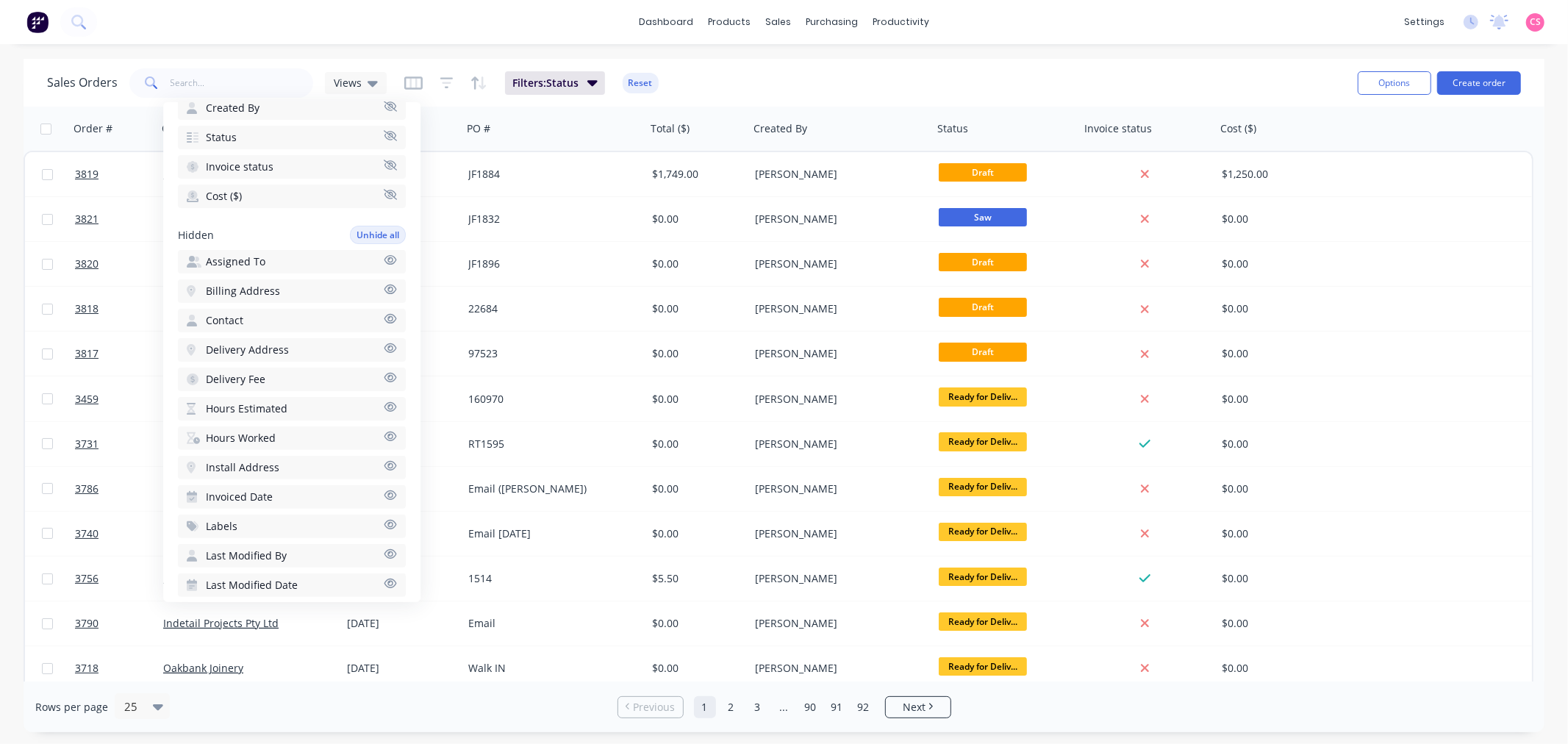
click at [384, 402] on icon "button" at bounding box center [390, 407] width 12 height 9
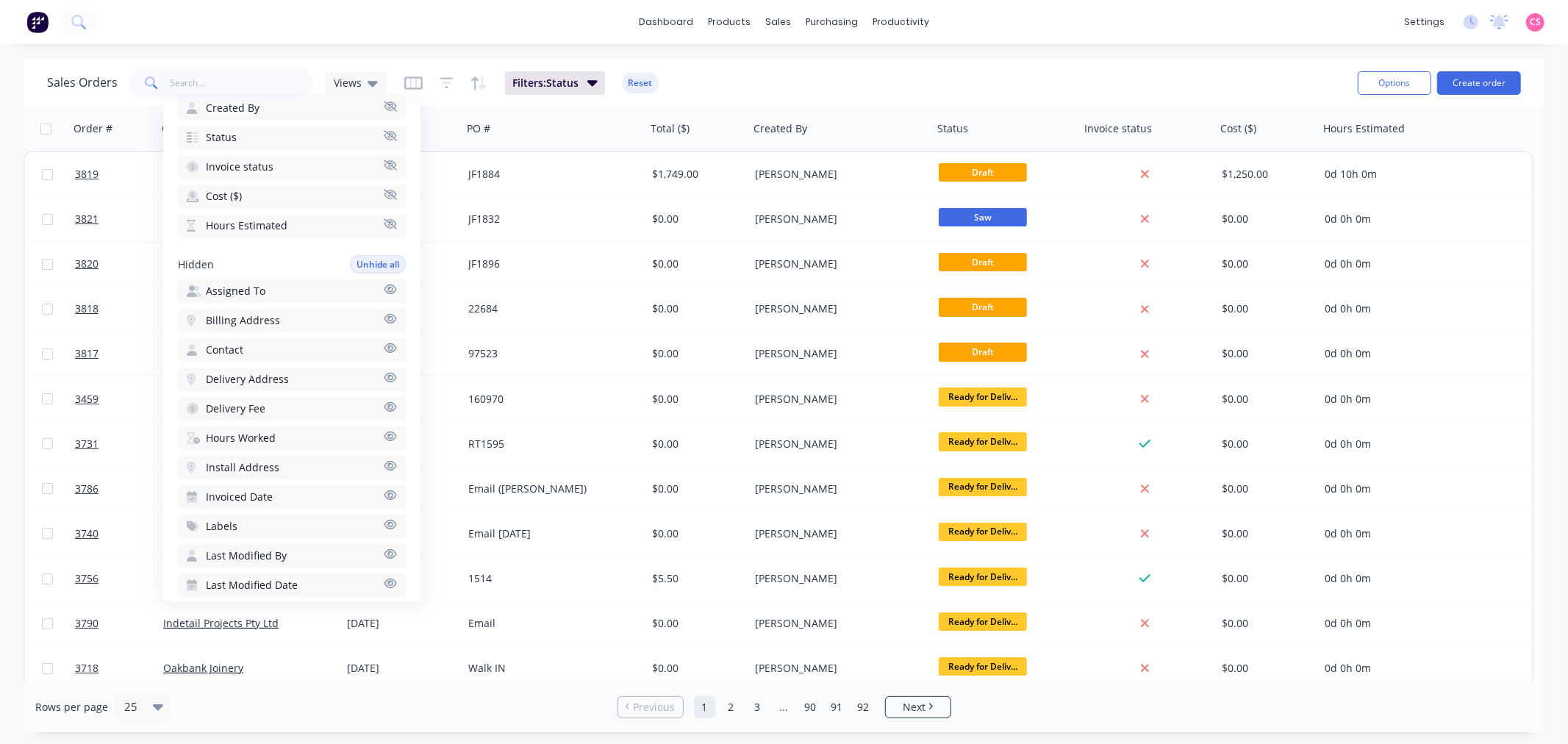
click at [383, 431] on icon "button" at bounding box center [390, 436] width 13 height 11
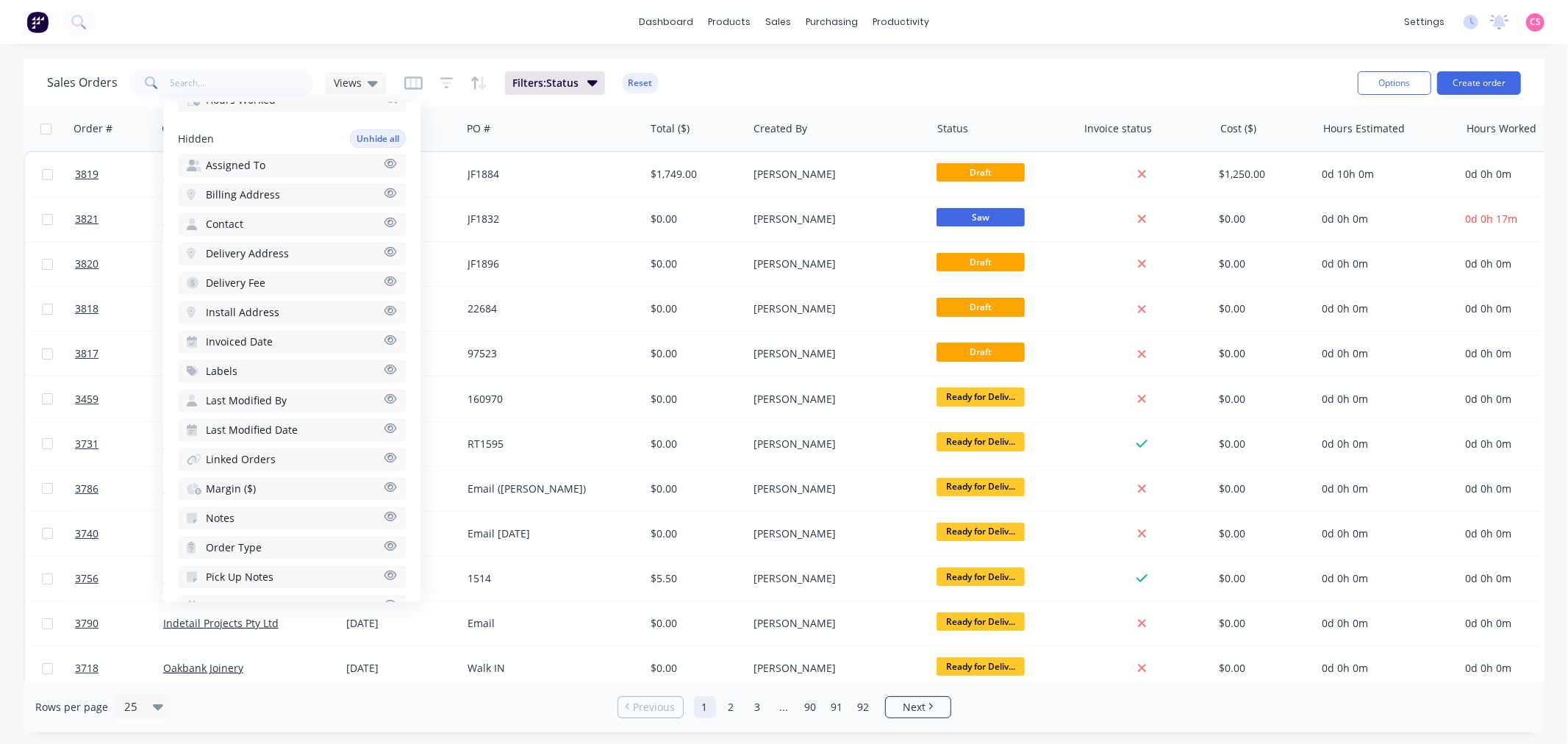
scroll to position [453, 0]
click at [383, 452] on icon "button" at bounding box center [390, 457] width 13 height 11
click at [383, 598] on icon "button" at bounding box center [390, 604] width 13 height 11
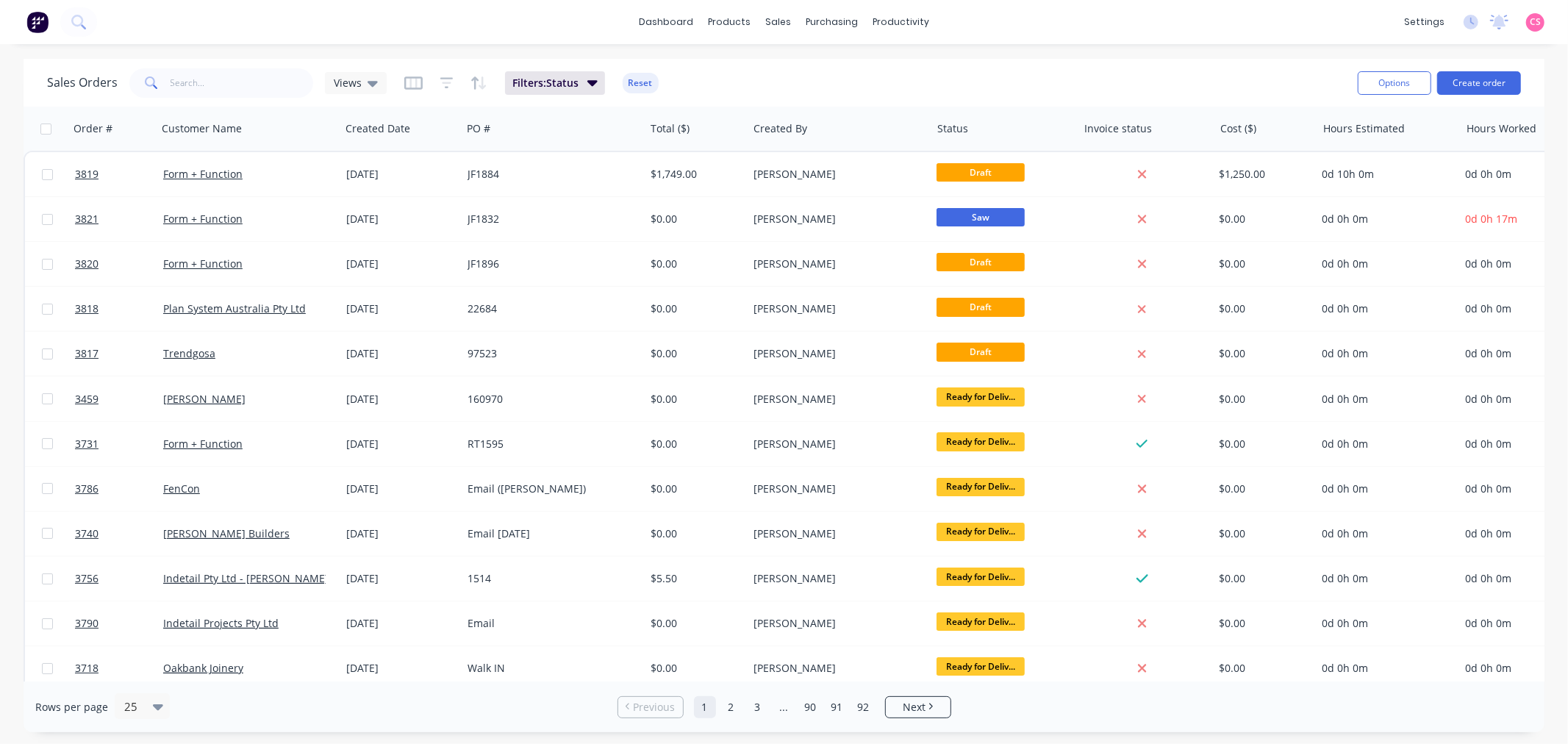
click at [991, 79] on div "Sales Orders Views Filters: Status Reset" at bounding box center [696, 82] width 1299 height 36
click at [791, 226] on button "Hide column" at bounding box center [808, 224] width 110 height 29
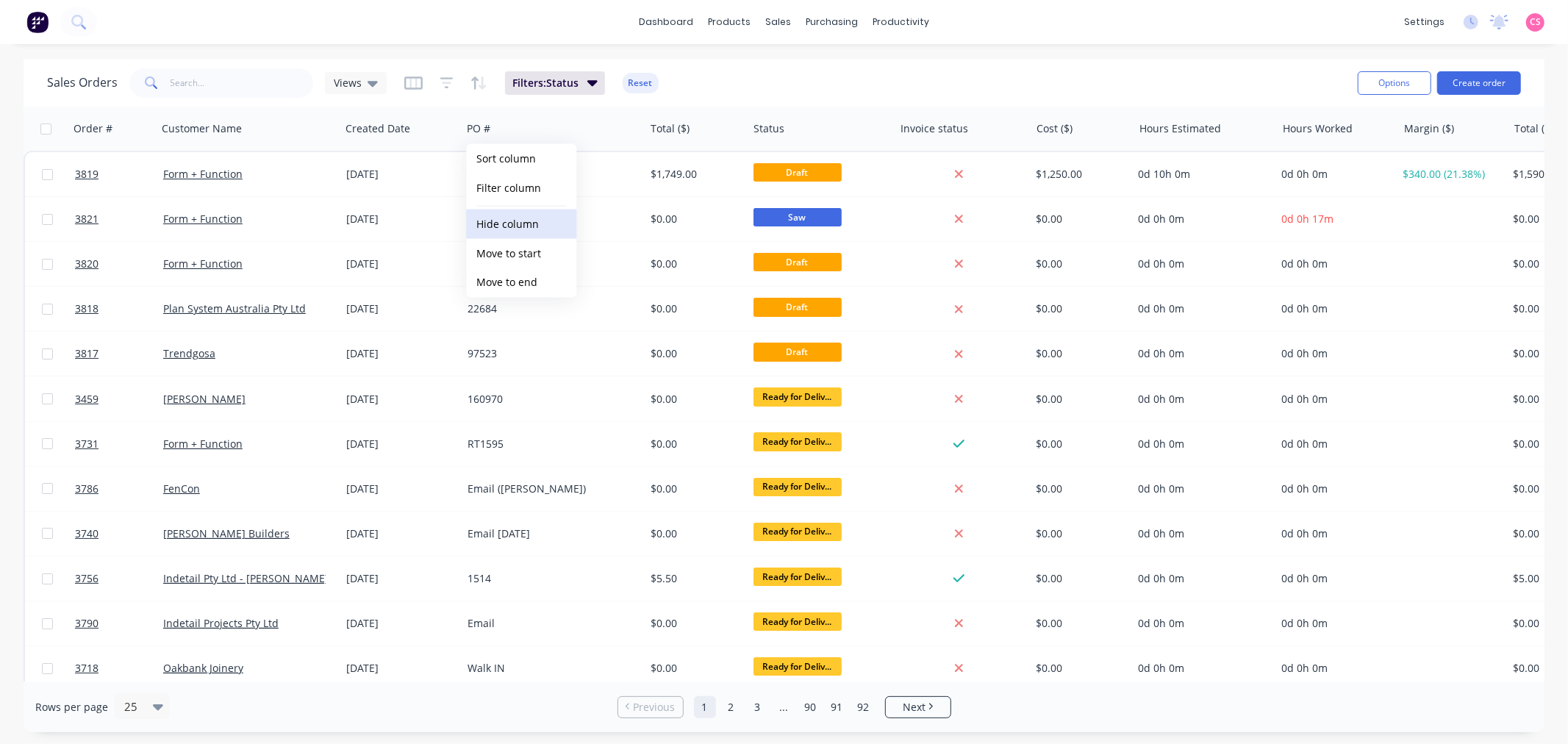
click at [517, 229] on button "Hide column" at bounding box center [521, 224] width 110 height 29
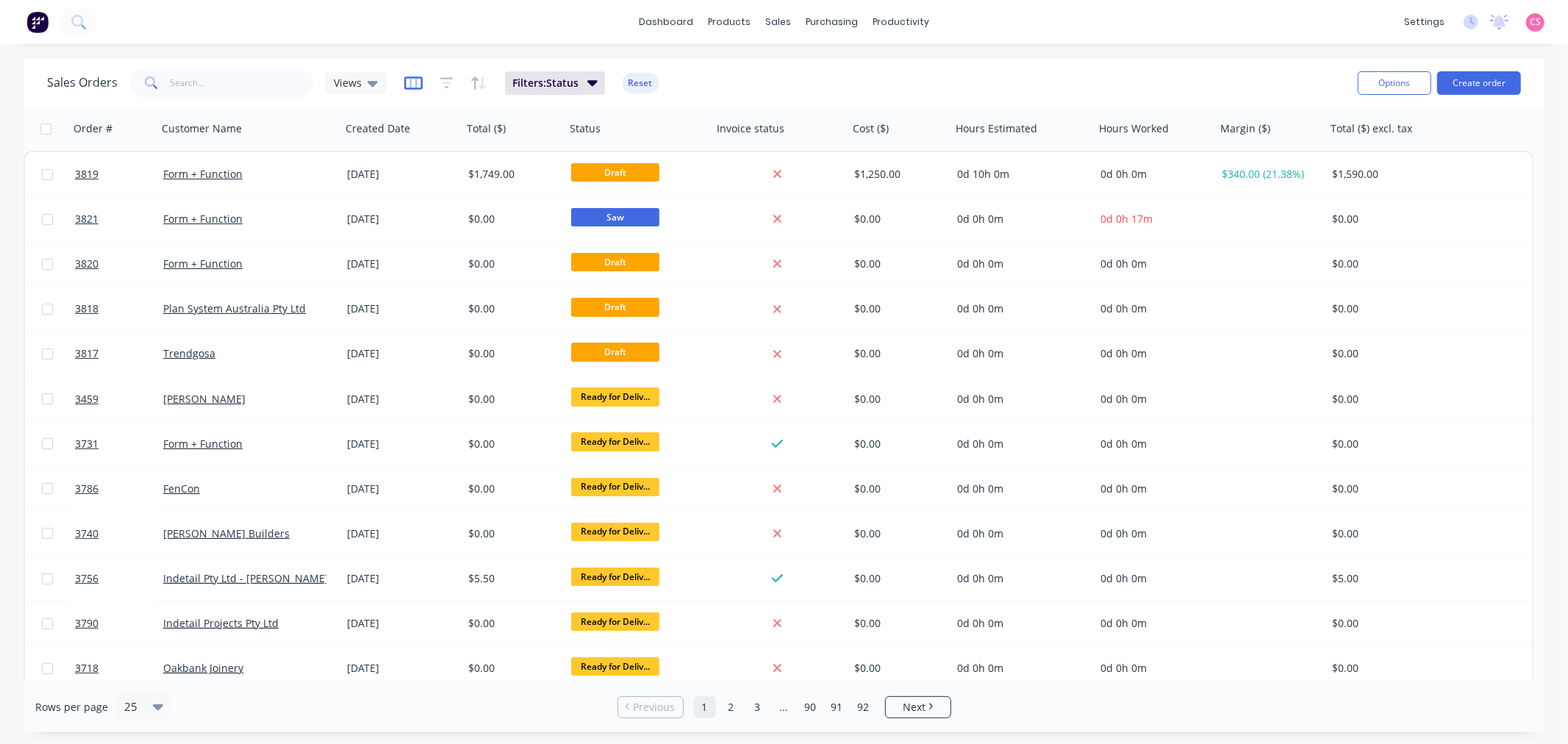
click at [409, 80] on icon "button" at bounding box center [413, 83] width 8 height 9
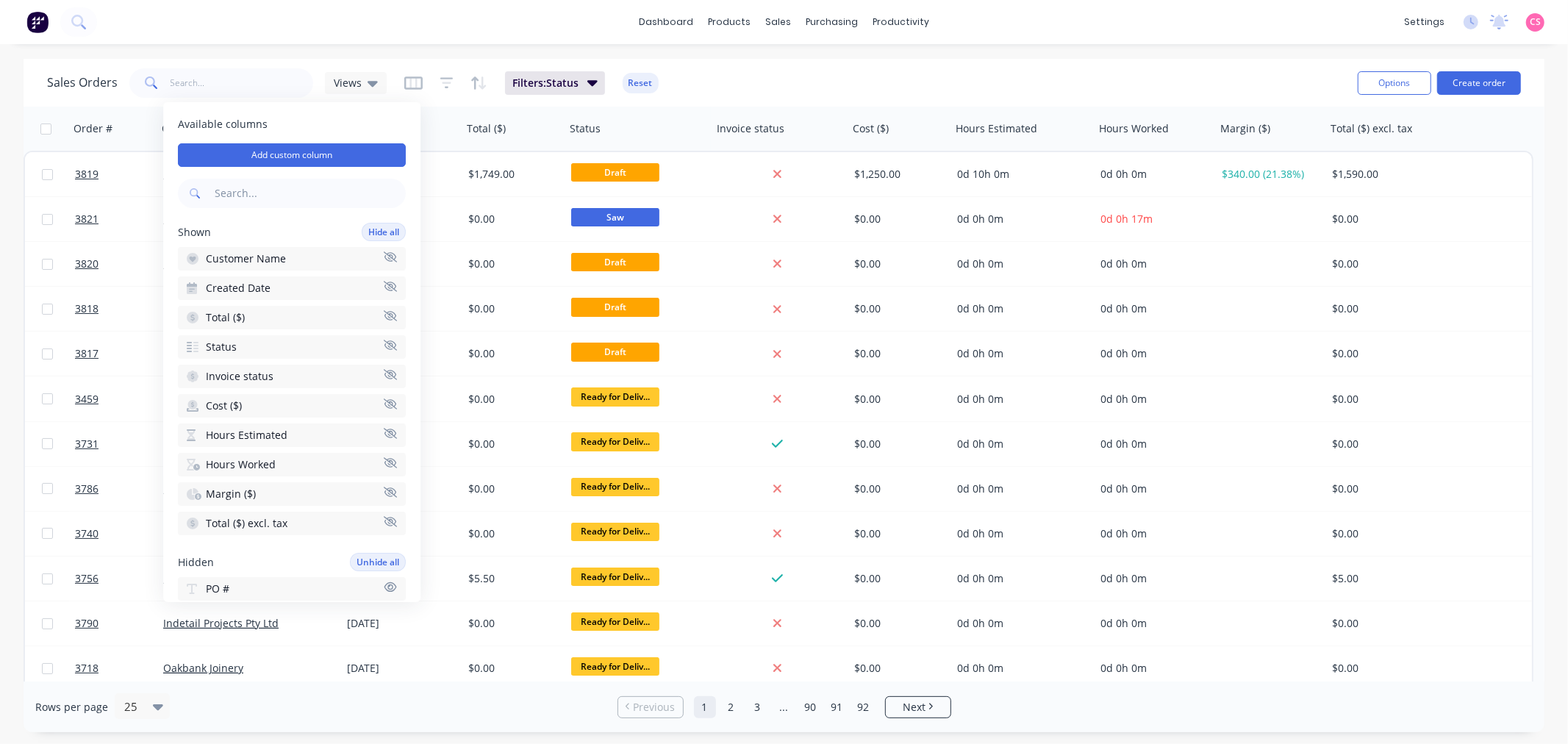
click at [383, 369] on icon "button" at bounding box center [390, 374] width 13 height 11
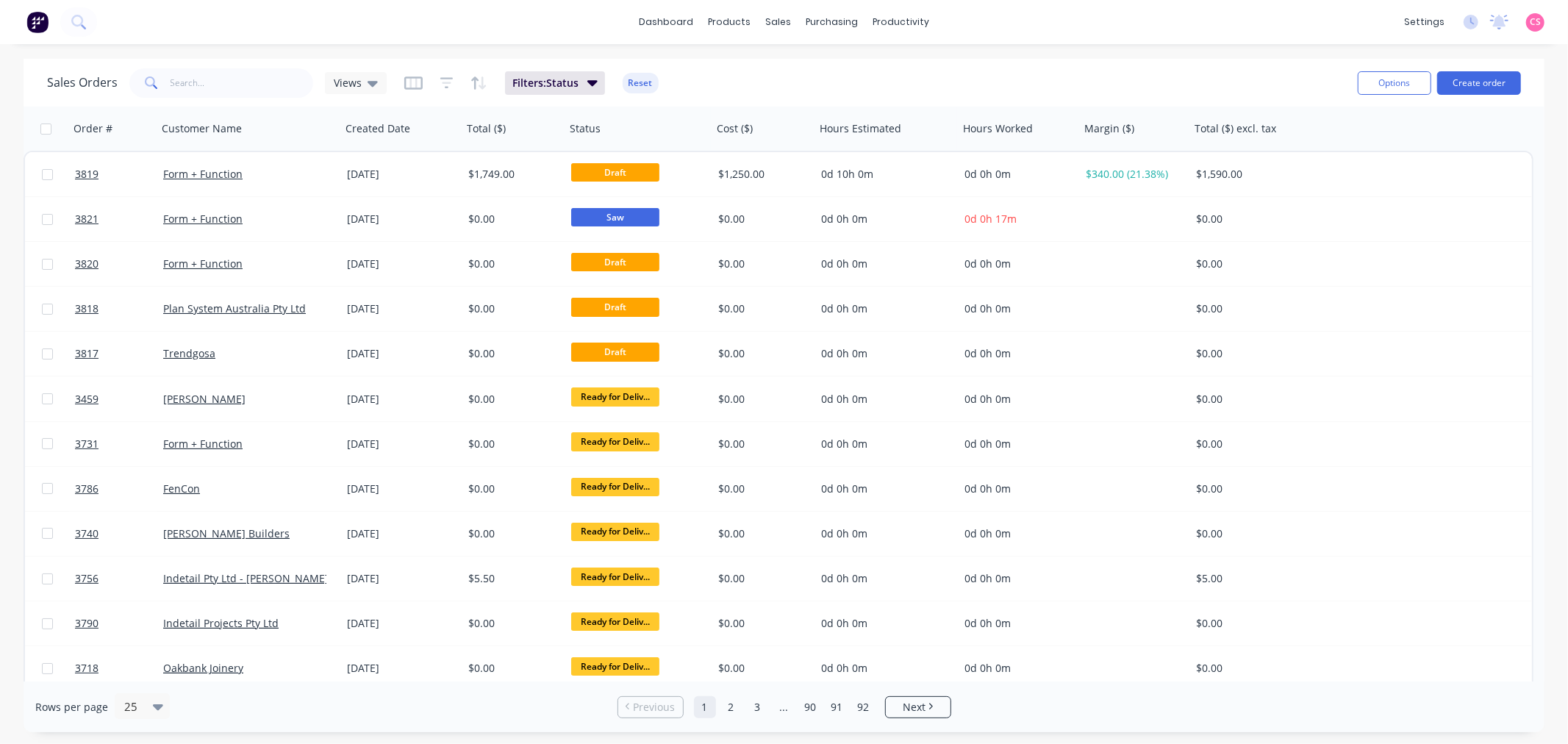
click at [1085, 64] on div "Sales Orders Views Filters: Status Reset" at bounding box center [696, 82] width 1299 height 36
click at [363, 87] on div "Views" at bounding box center [356, 83] width 44 height 13
click at [353, 81] on span "Views" at bounding box center [347, 83] width 28 height 15
click at [142, 712] on div at bounding box center [136, 706] width 26 height 18
click at [133, 670] on div "100" at bounding box center [140, 670] width 55 height 27
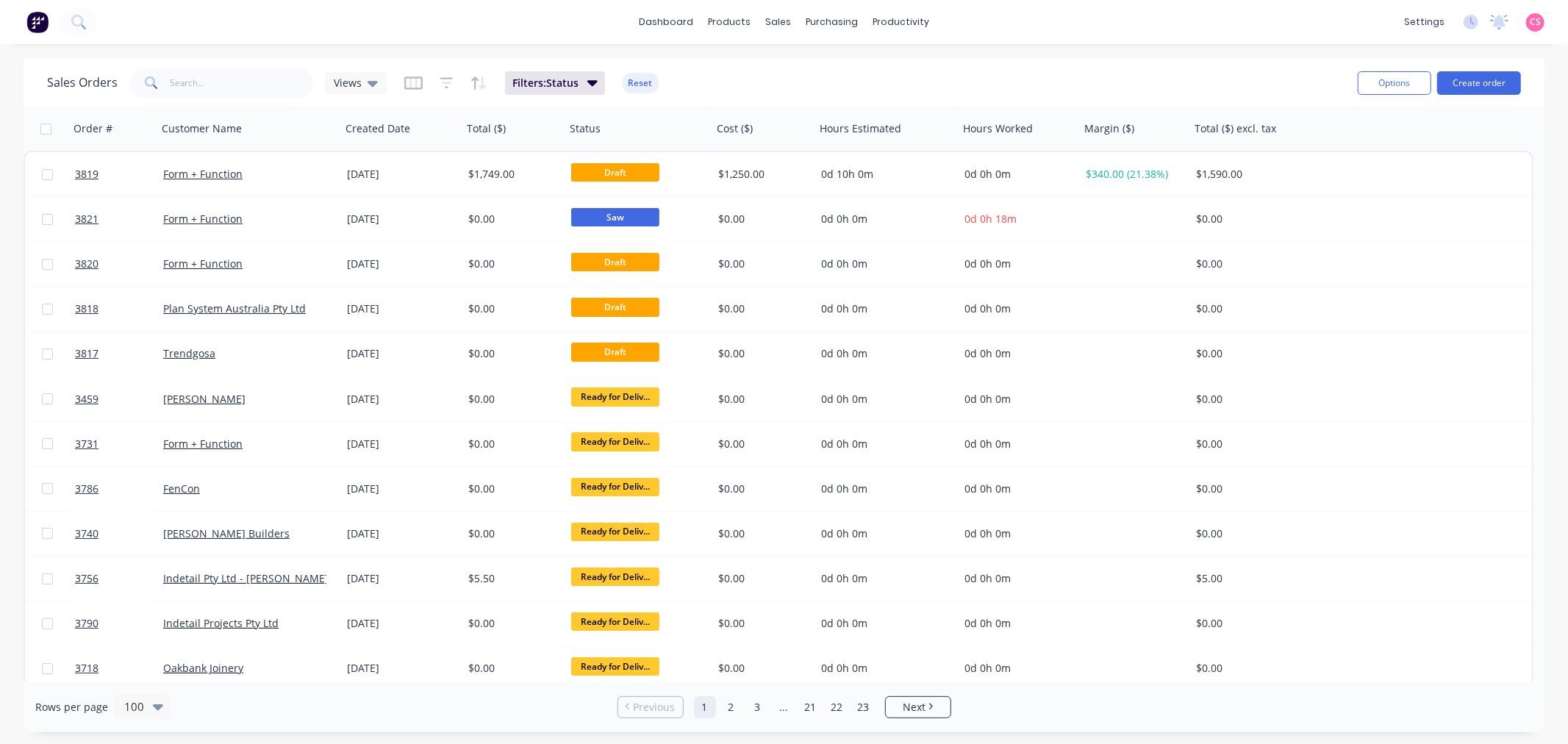
click at [1138, 19] on div "dashboard products sales purchasing productivity dashboard products Product Cat…" at bounding box center [784, 22] width 1568 height 44
click at [443, 81] on icon "button" at bounding box center [446, 83] width 13 height 15
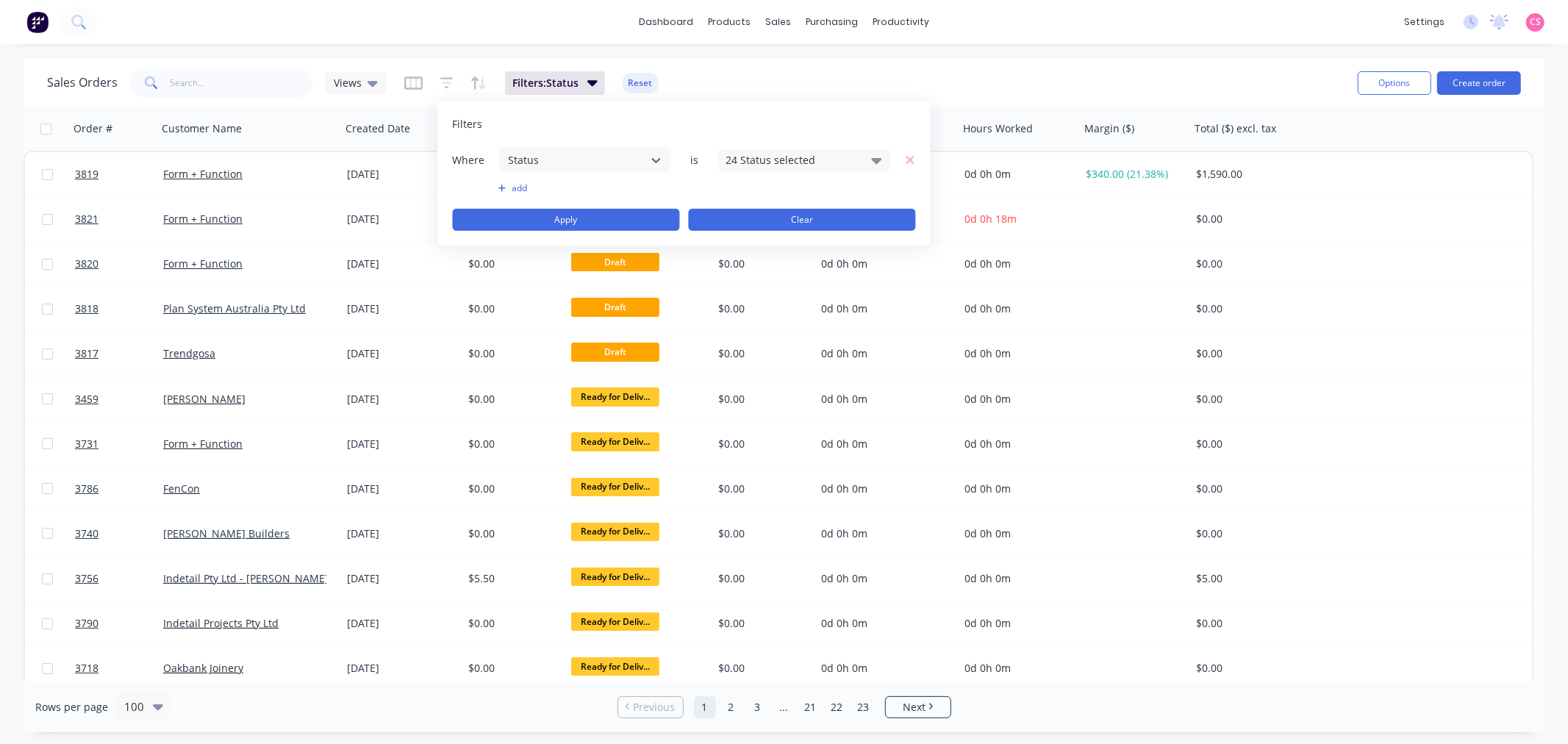
click at [857, 222] on button "Clear" at bounding box center [802, 219] width 227 height 22
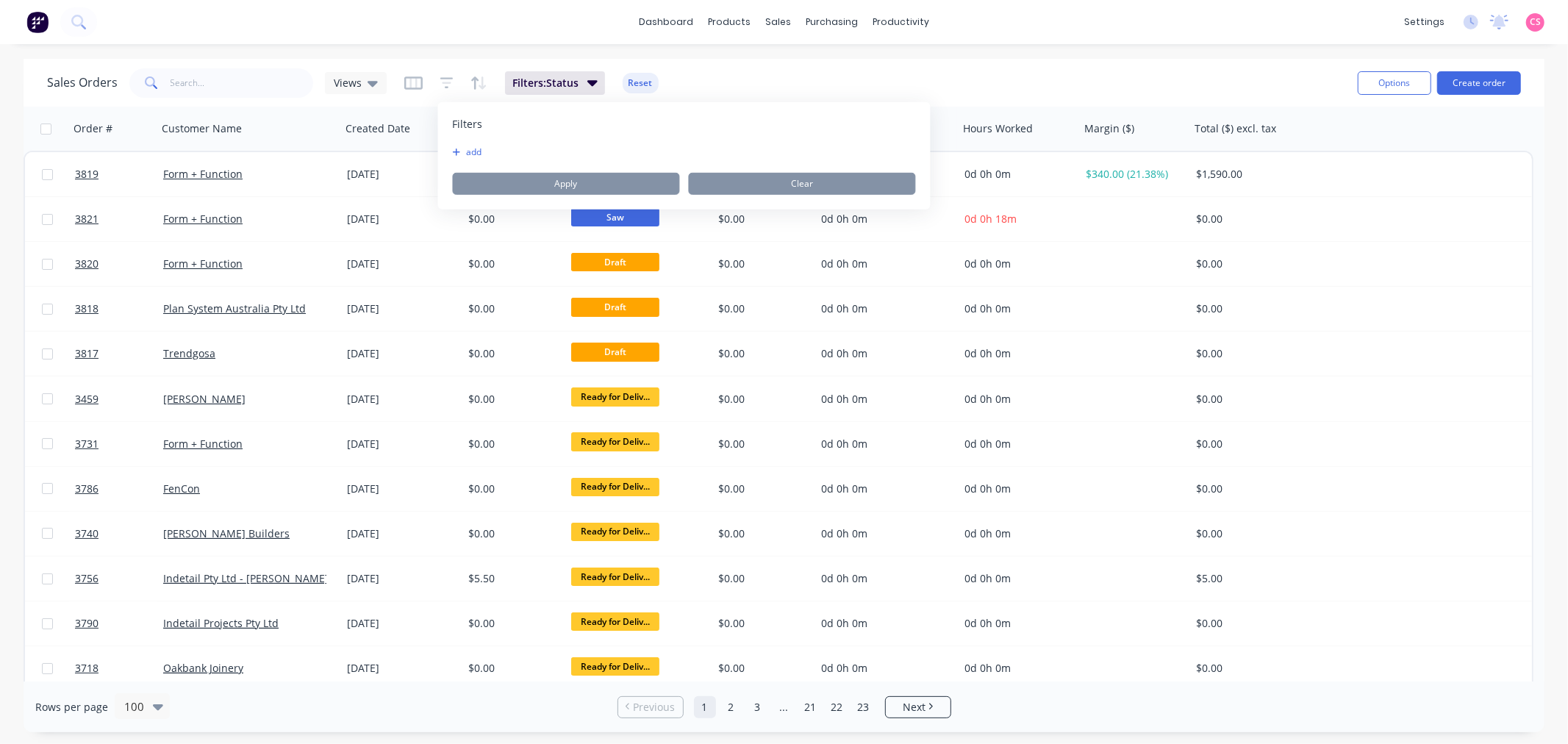
click at [892, 70] on div "Sales Orders Views Filters: Status Reset" at bounding box center [696, 82] width 1299 height 36
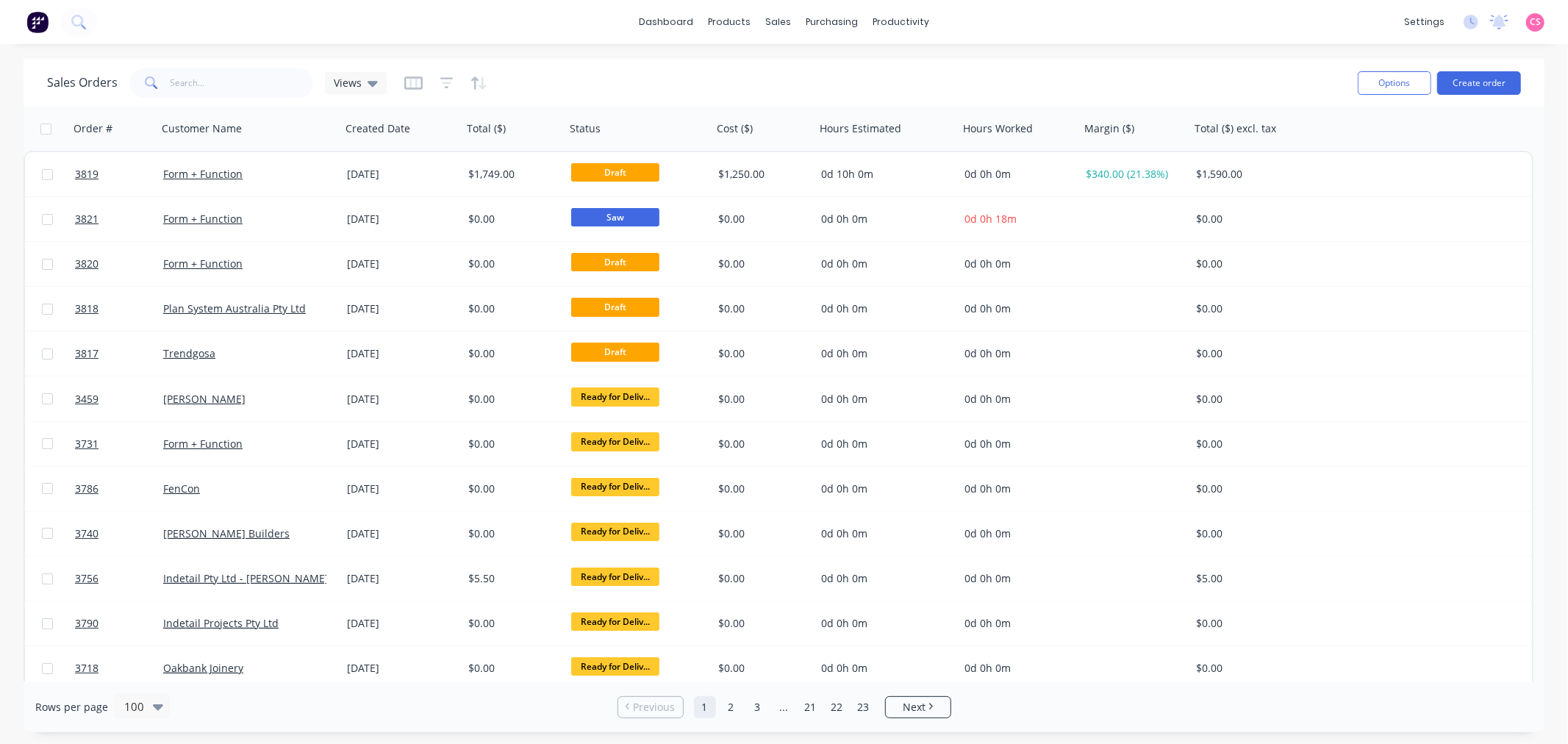
click at [723, 88] on div "Sales Orders Views" at bounding box center [696, 82] width 1299 height 36
click at [409, 83] on icon "button" at bounding box center [413, 83] width 18 height 15
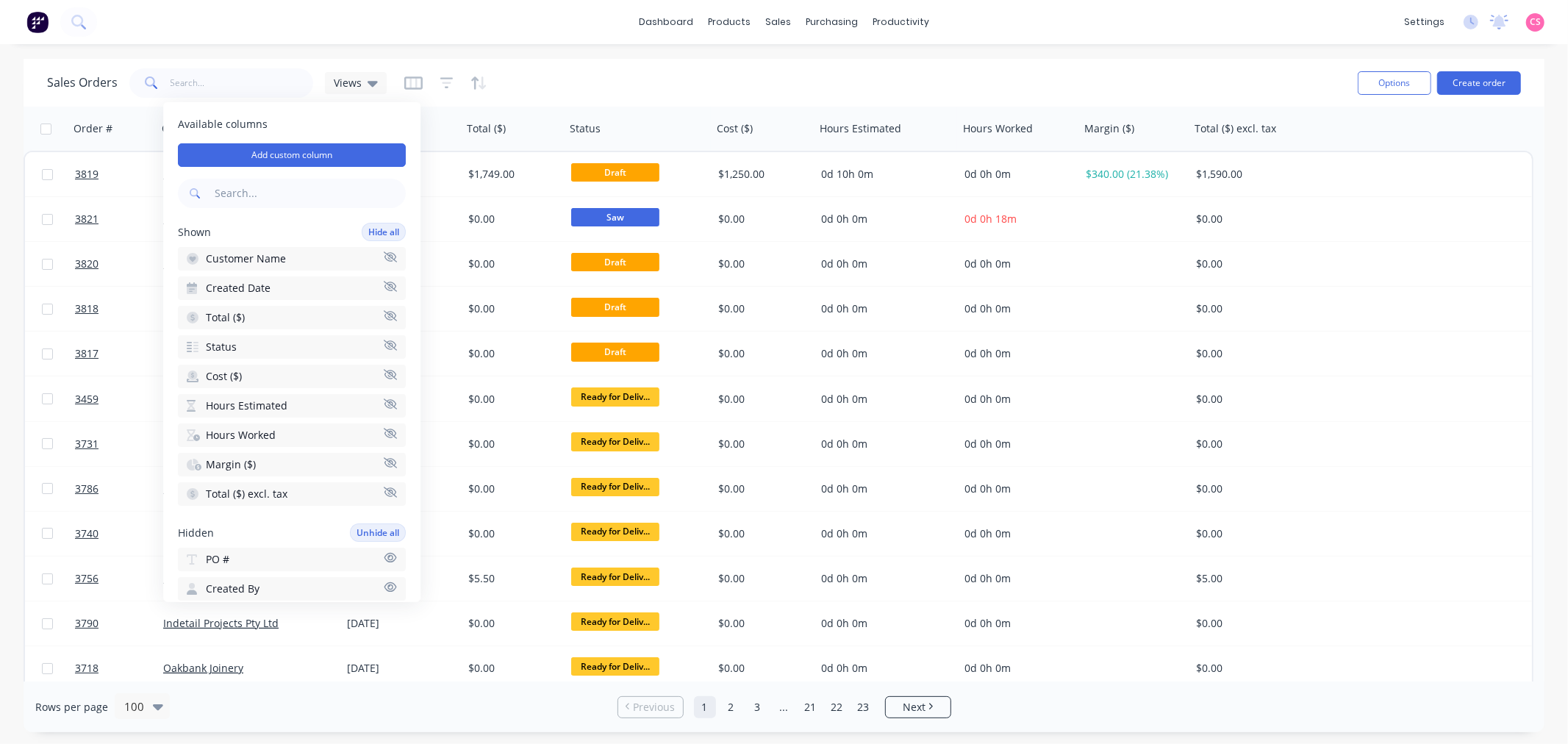
click at [383, 369] on icon "button" at bounding box center [390, 374] width 13 height 11
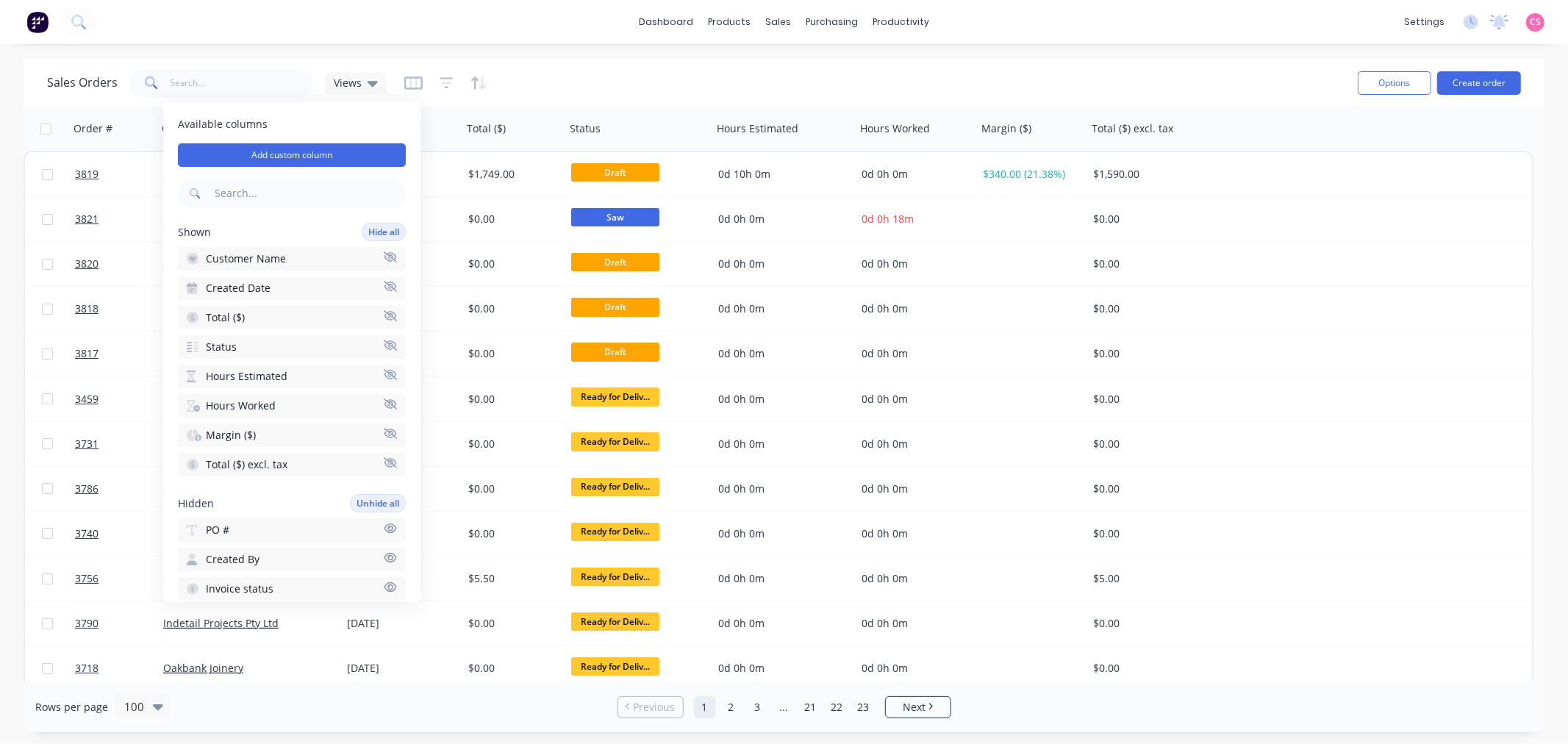
click at [383, 370] on icon "button" at bounding box center [390, 374] width 13 height 11
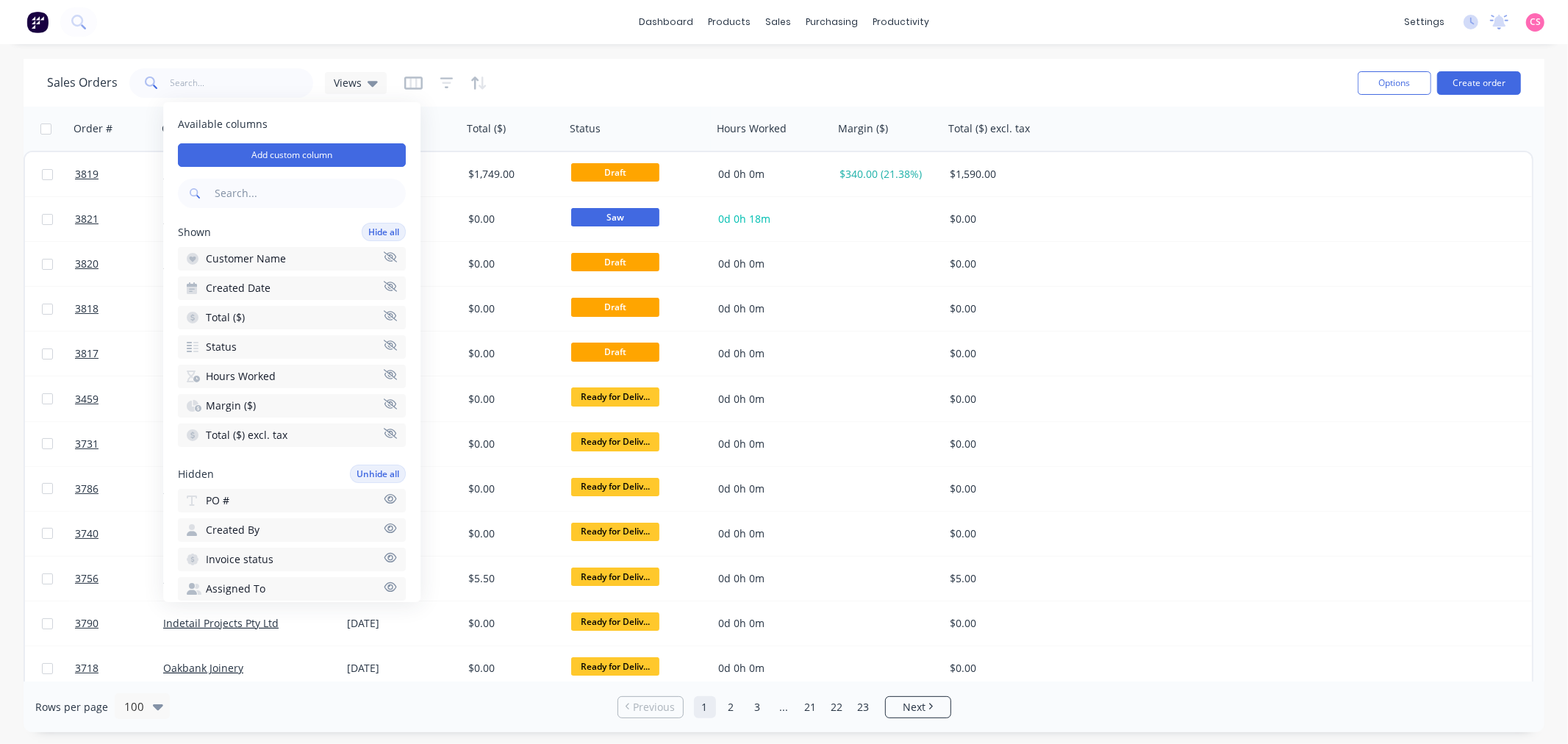
click at [383, 369] on icon "button" at bounding box center [390, 374] width 13 height 11
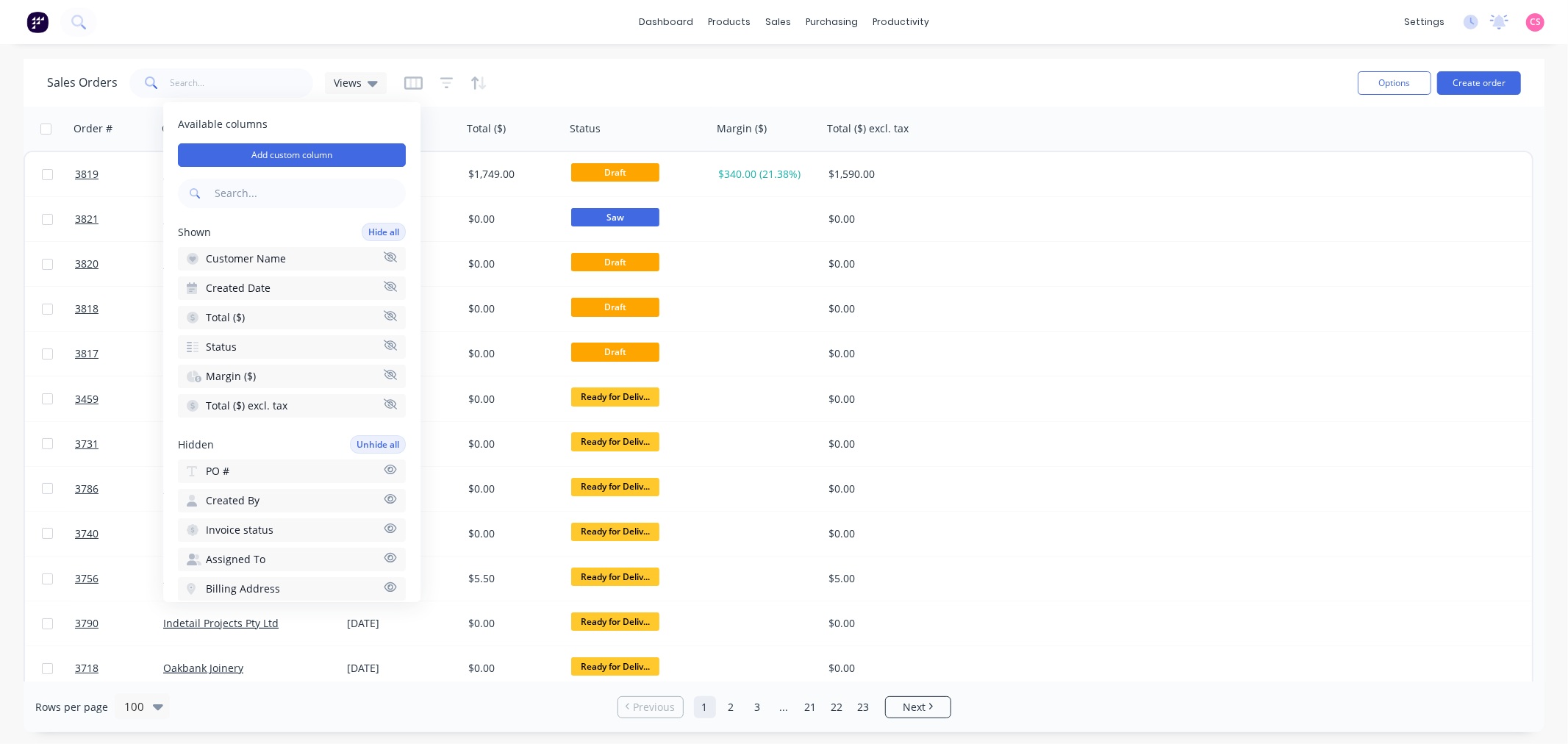
click at [383, 370] on icon "button" at bounding box center [390, 374] width 13 height 11
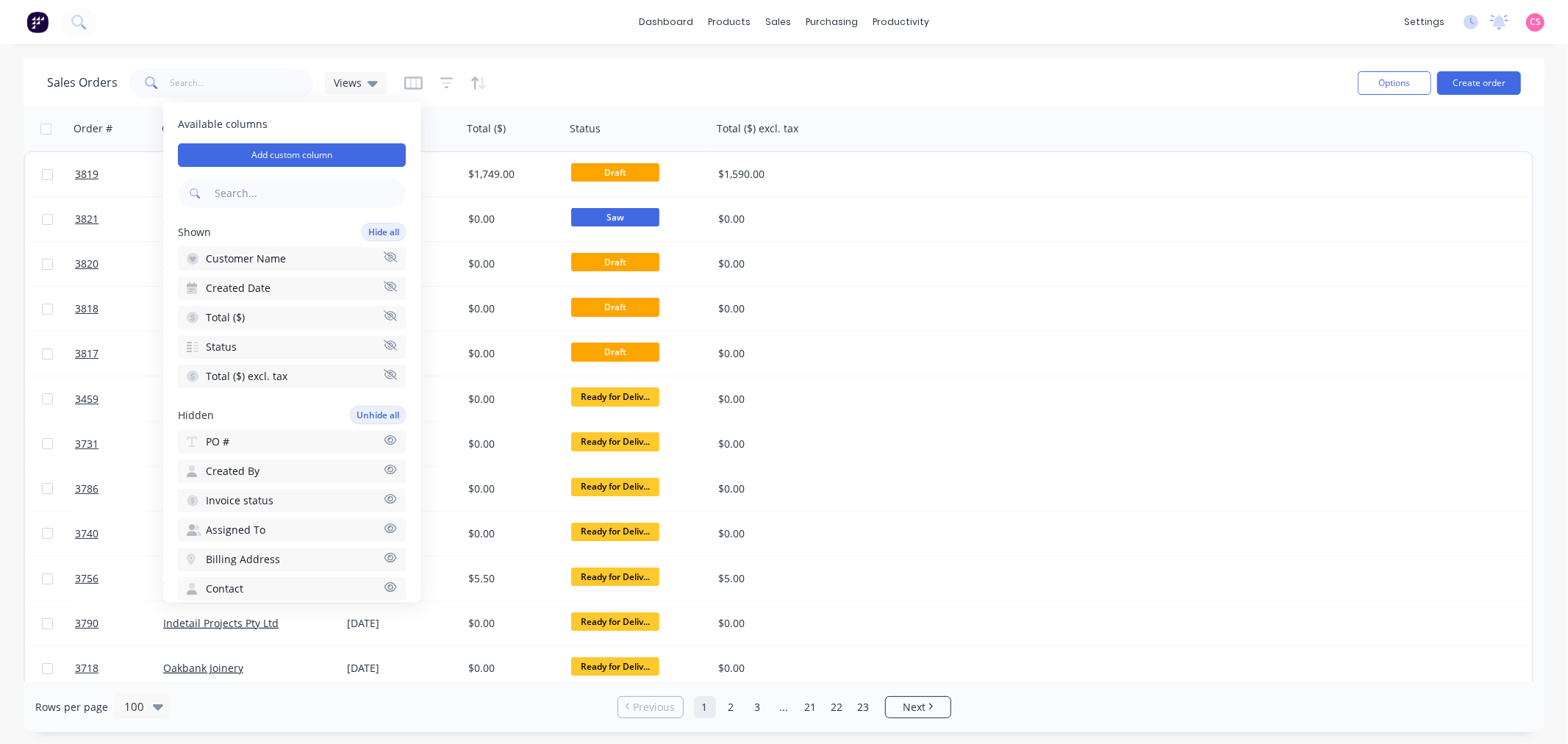
click at [383, 369] on icon "button" at bounding box center [390, 374] width 13 height 11
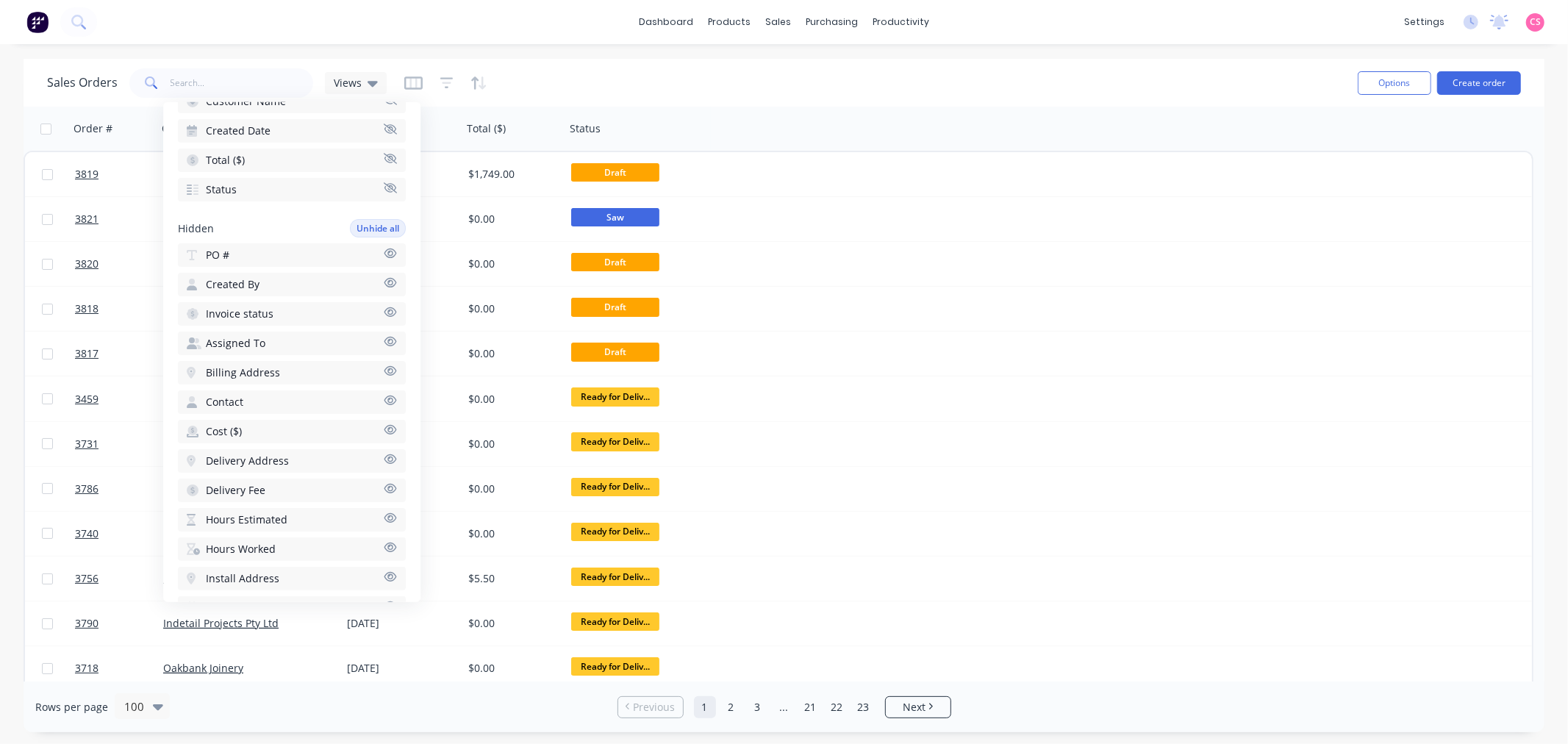
scroll to position [179, 0]
click at [383, 314] on icon "button" at bounding box center [390, 320] width 13 height 11
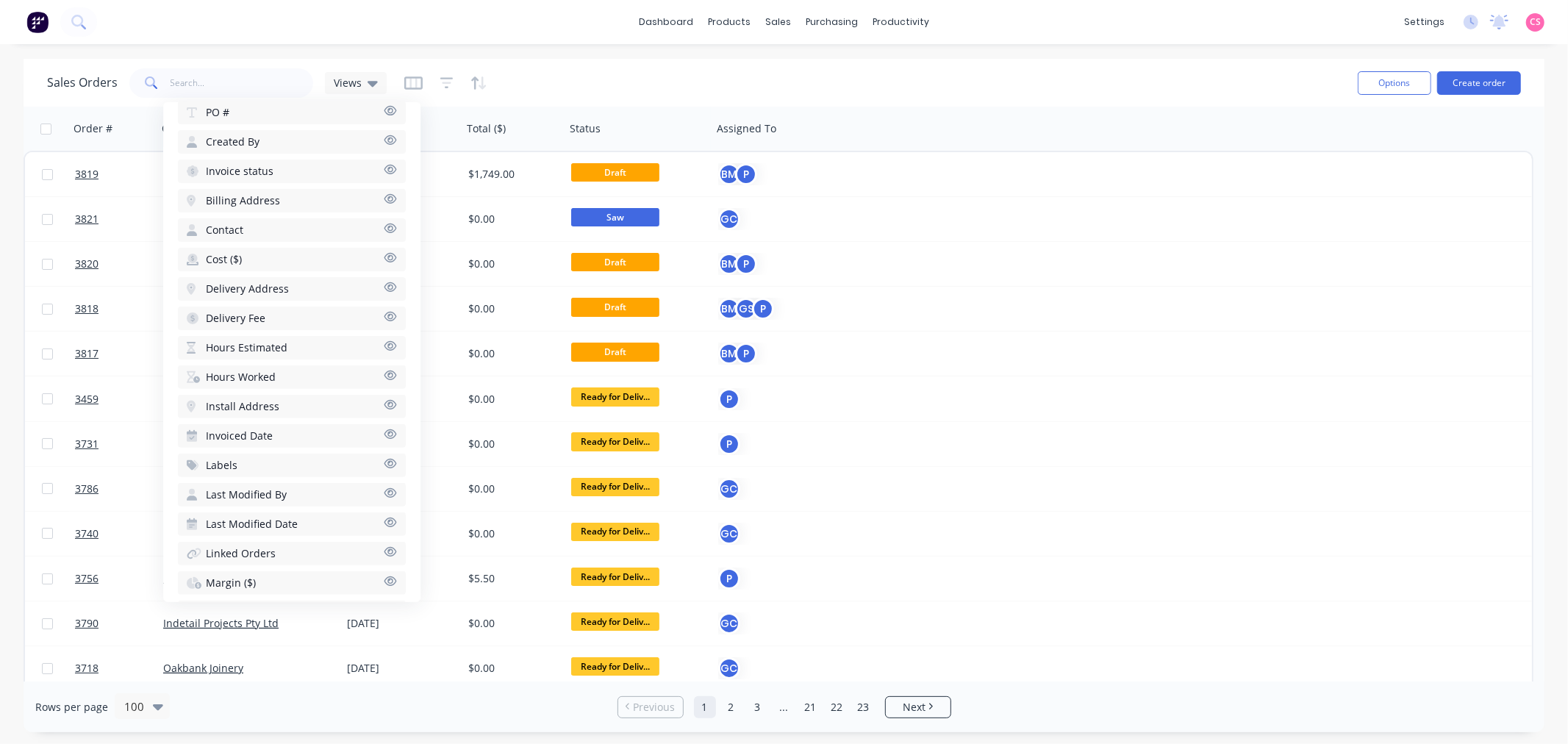
scroll to position [356, 0]
click at [383, 432] on icon "button" at bounding box center [390, 437] width 13 height 11
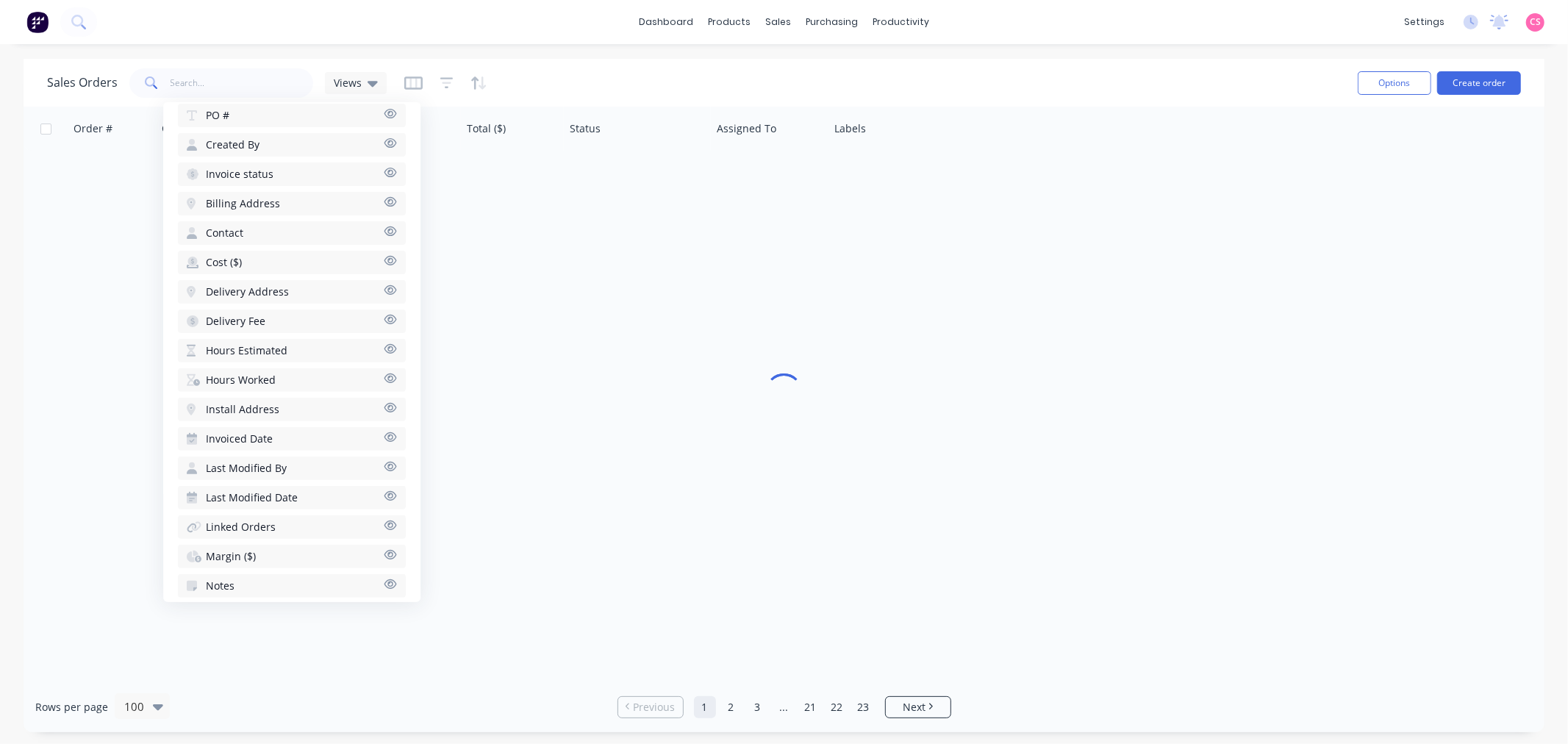
scroll to position [384, 0]
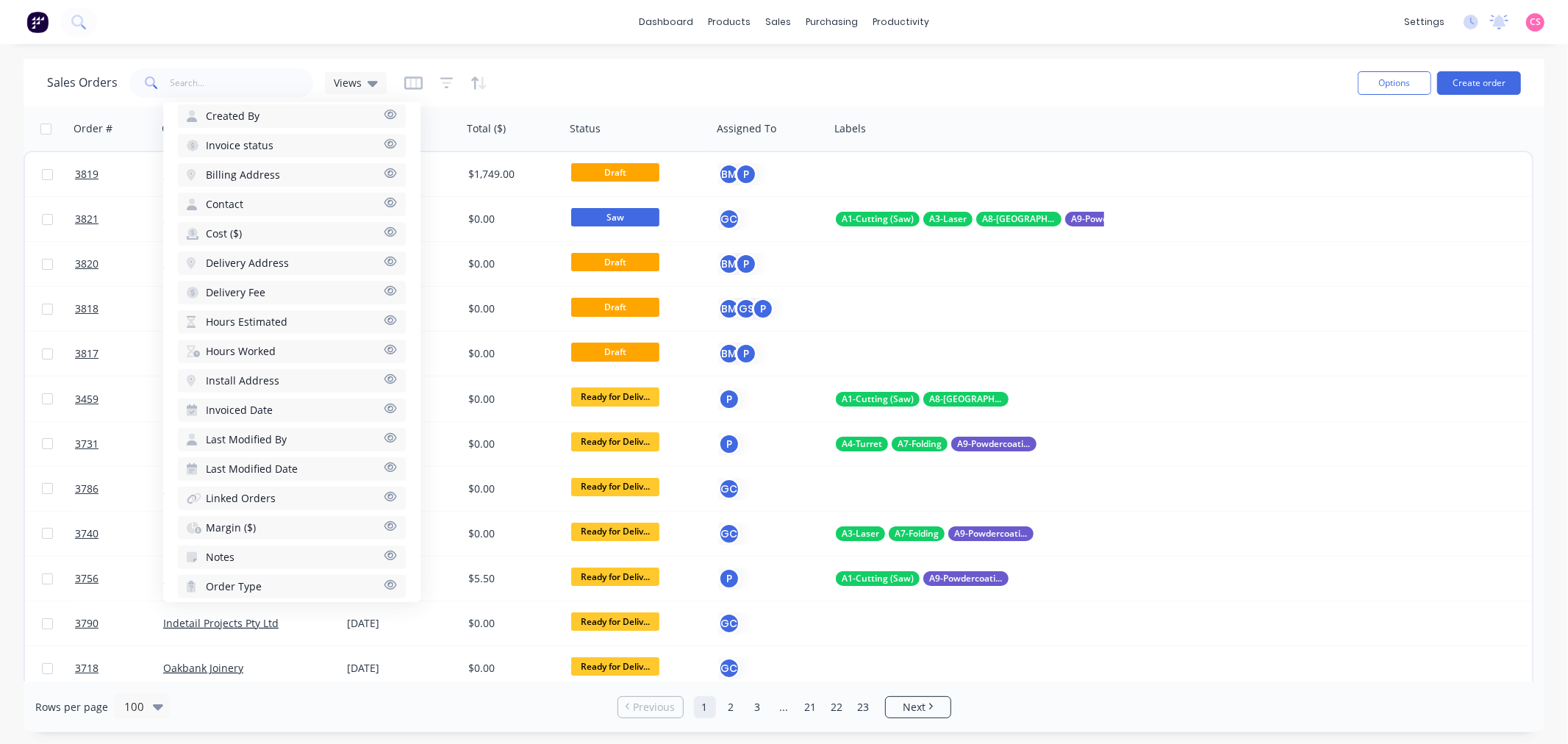
click at [383, 550] on icon "button" at bounding box center [390, 555] width 13 height 11
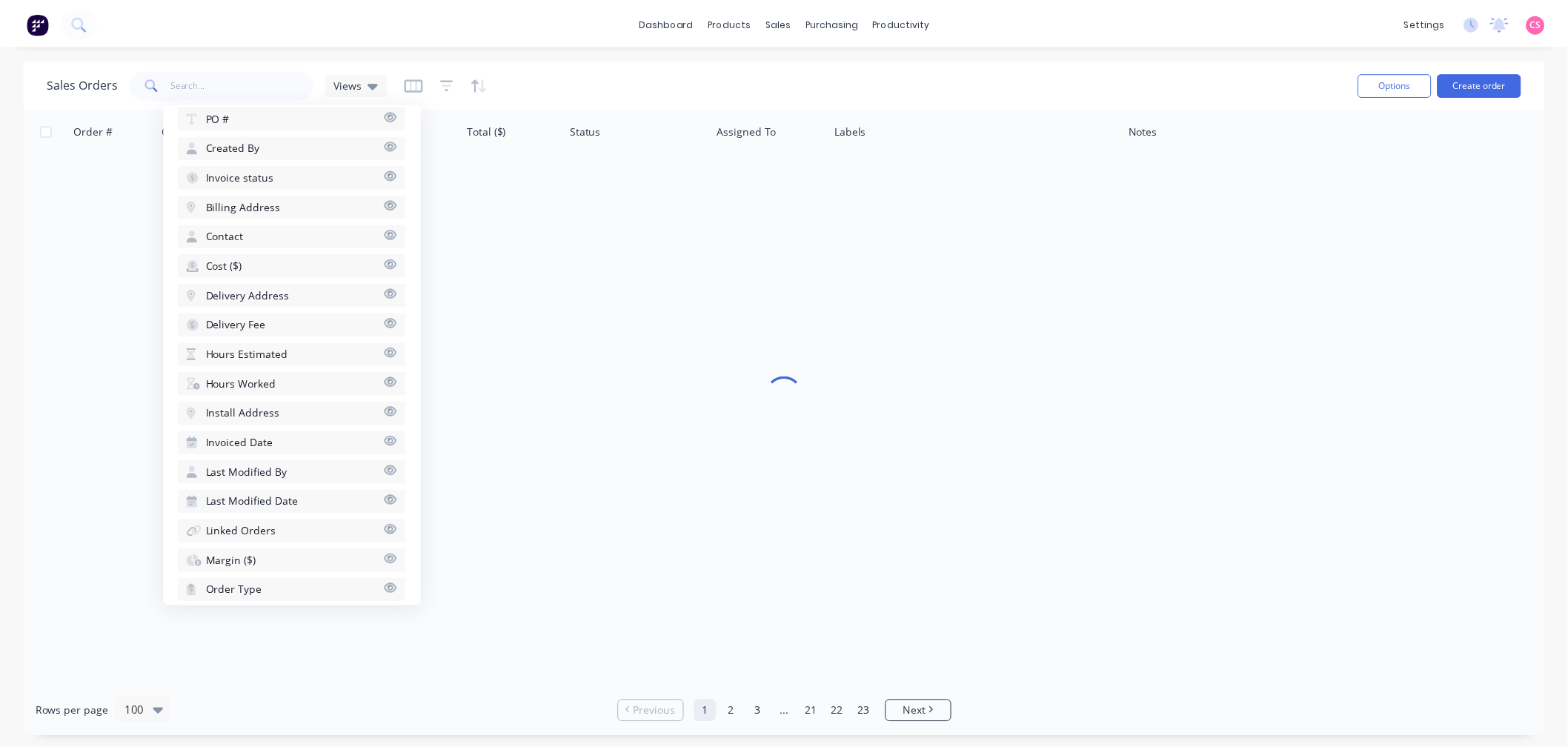
scroll to position [416, 0]
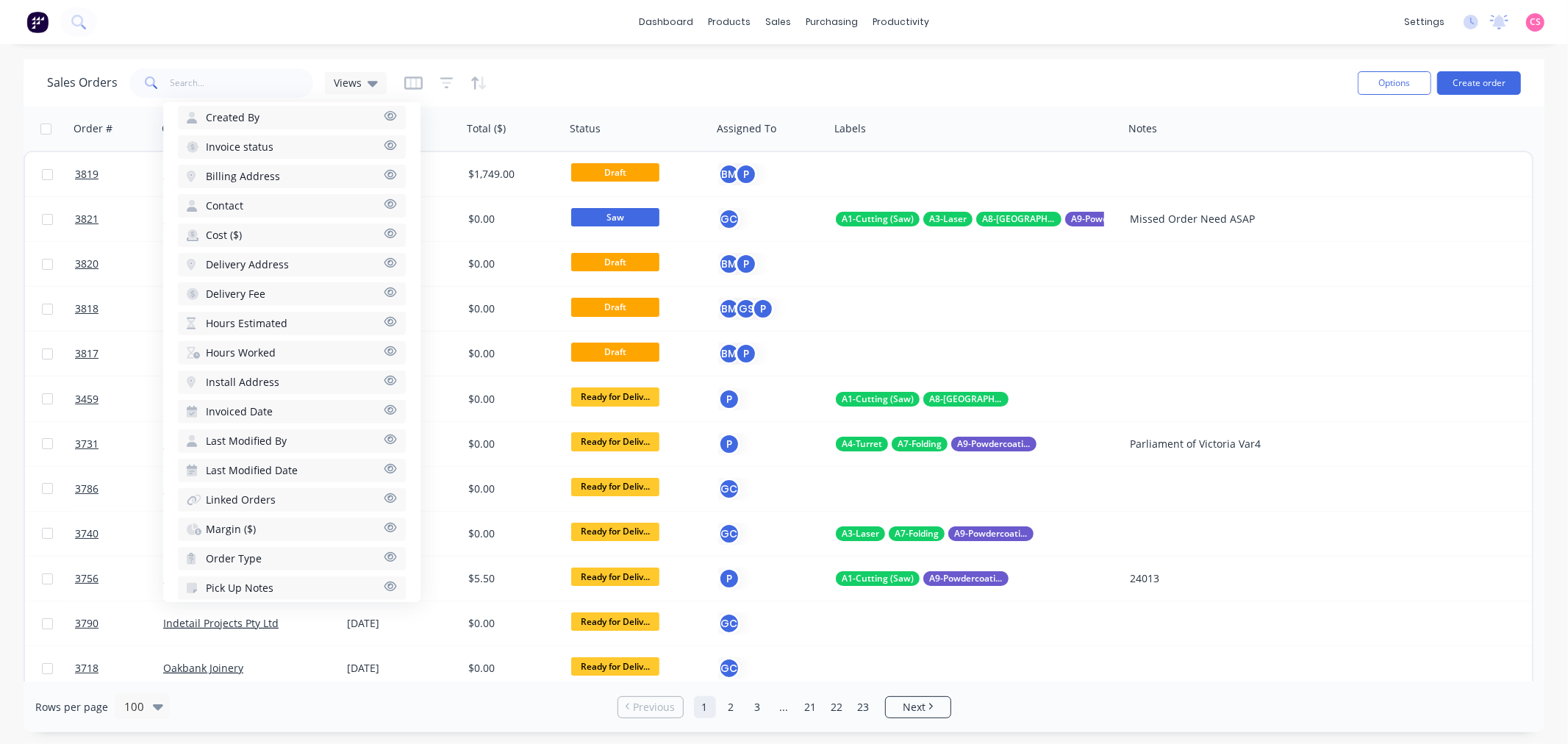
click at [1013, 68] on div "Sales Orders Views" at bounding box center [696, 82] width 1299 height 36
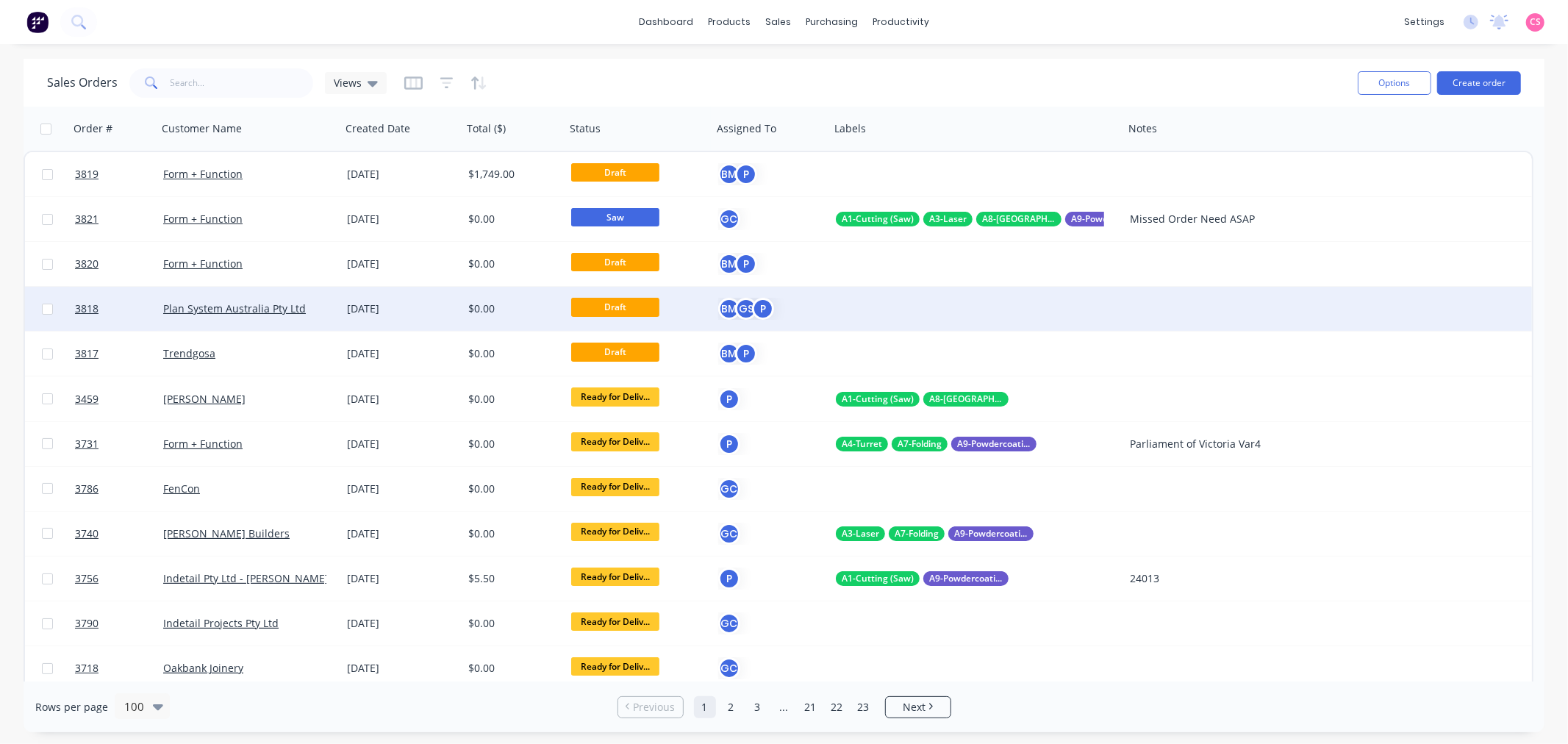
click at [905, 312] on div at bounding box center [976, 309] width 294 height 44
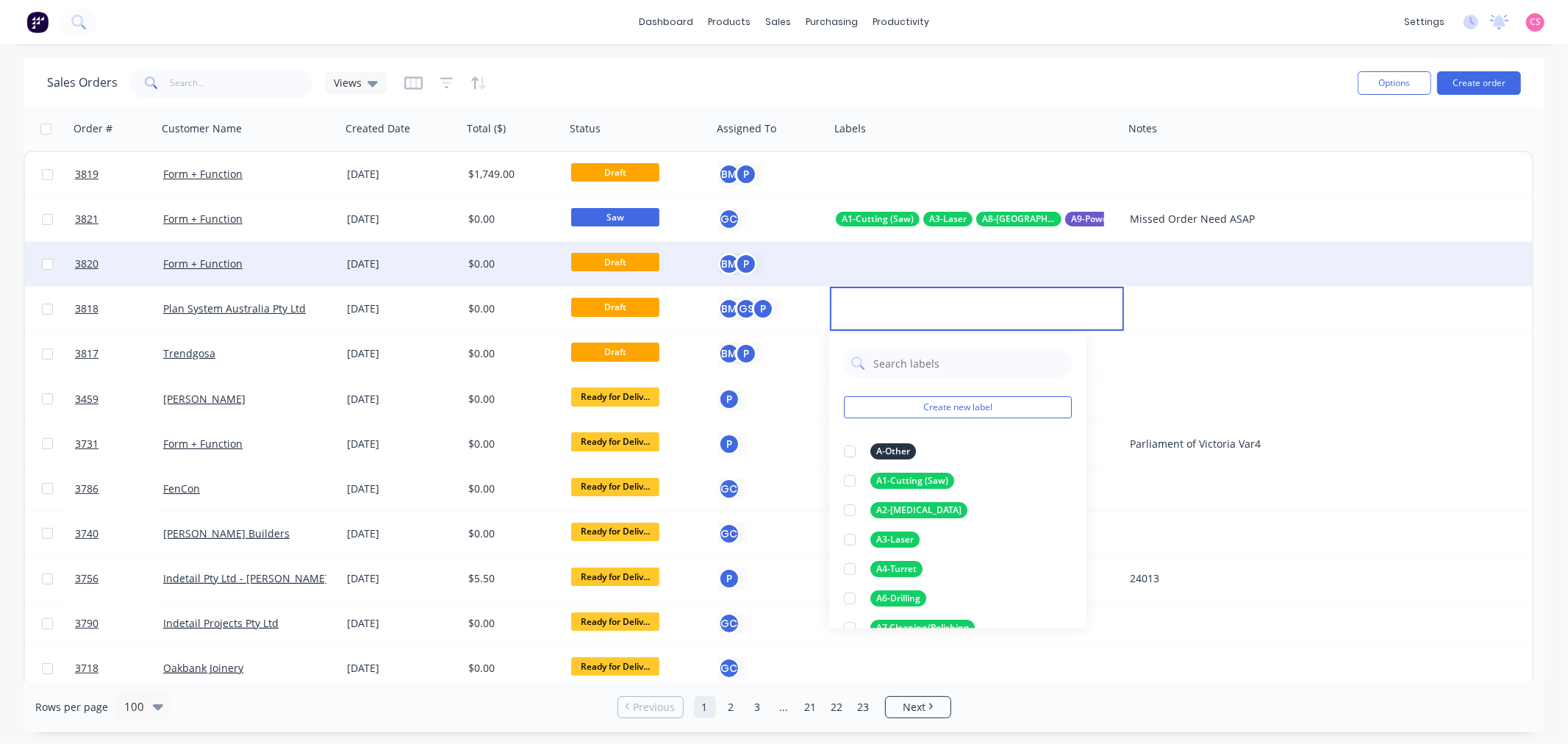
click at [871, 259] on div at bounding box center [976, 264] width 294 height 44
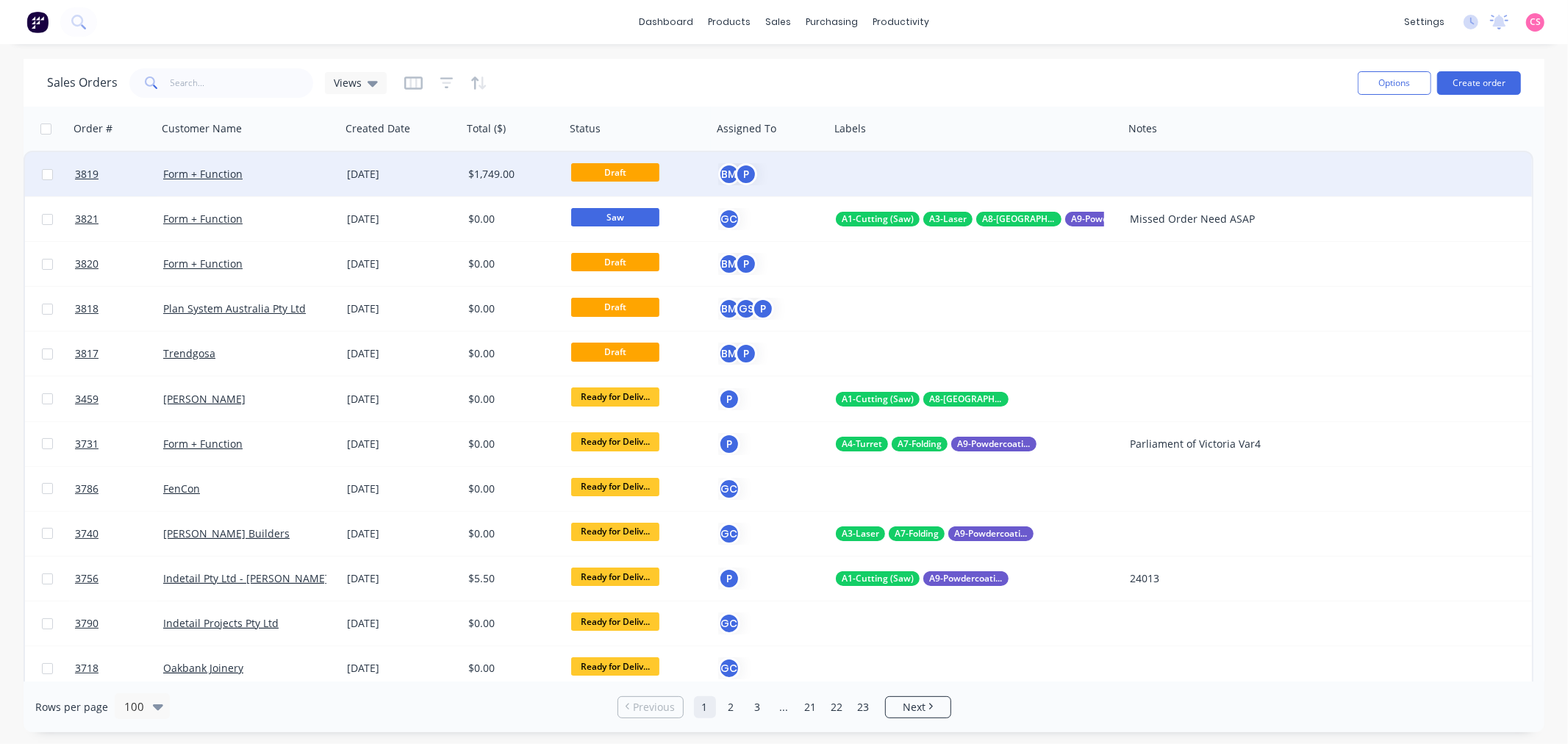
click at [1192, 160] on div at bounding box center [1271, 174] width 294 height 44
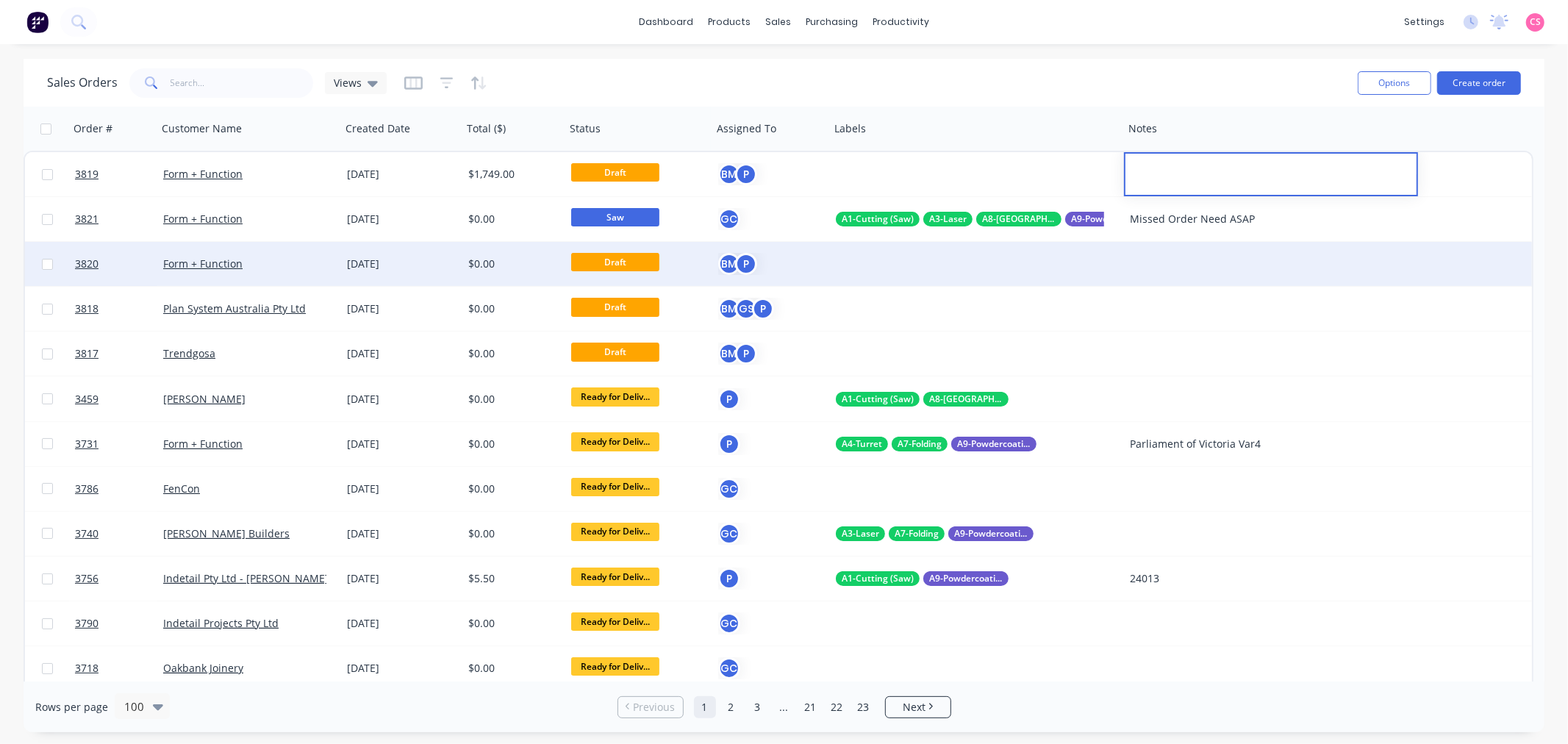
click at [1173, 269] on div at bounding box center [1271, 264] width 294 height 44
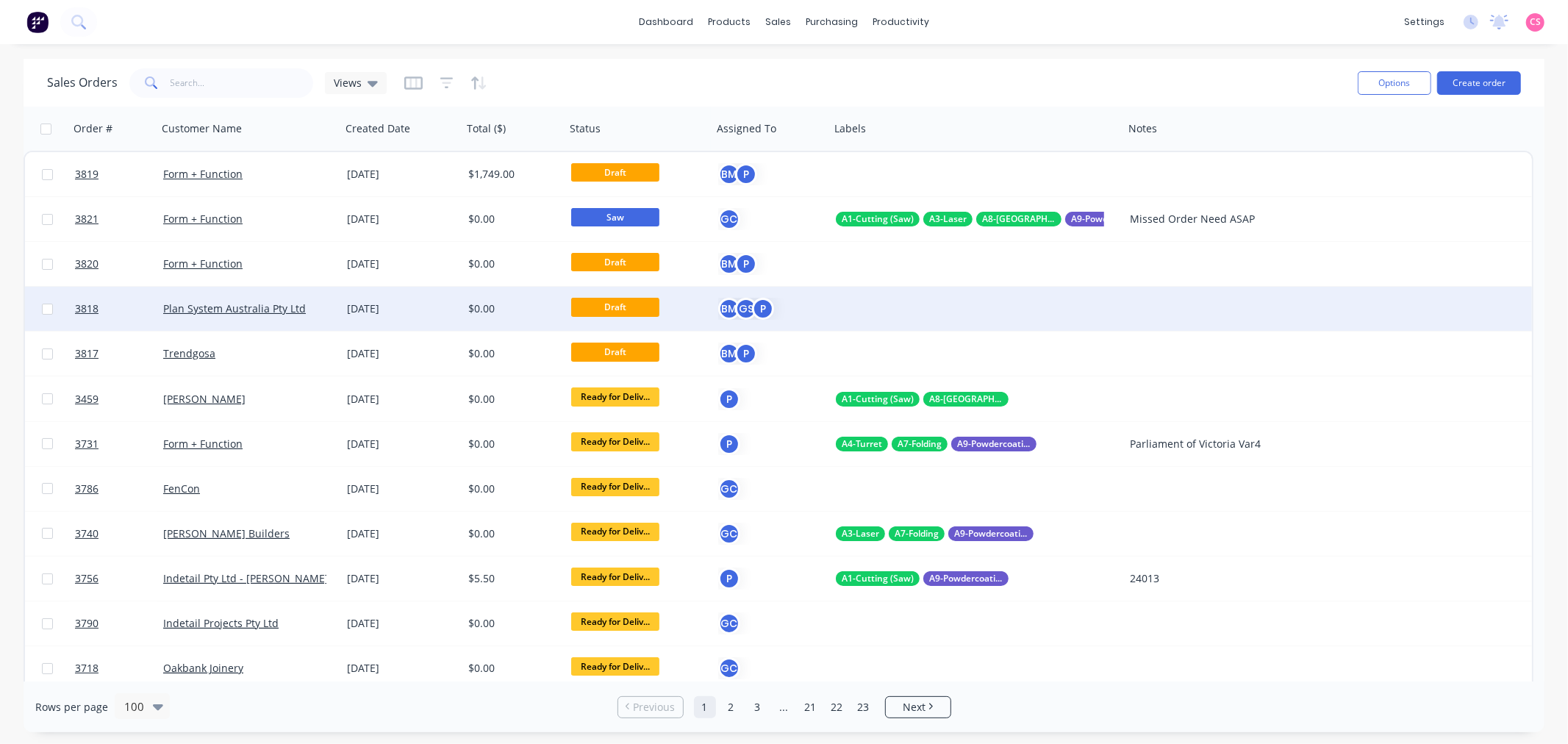
click at [1172, 318] on div at bounding box center [1271, 309] width 294 height 44
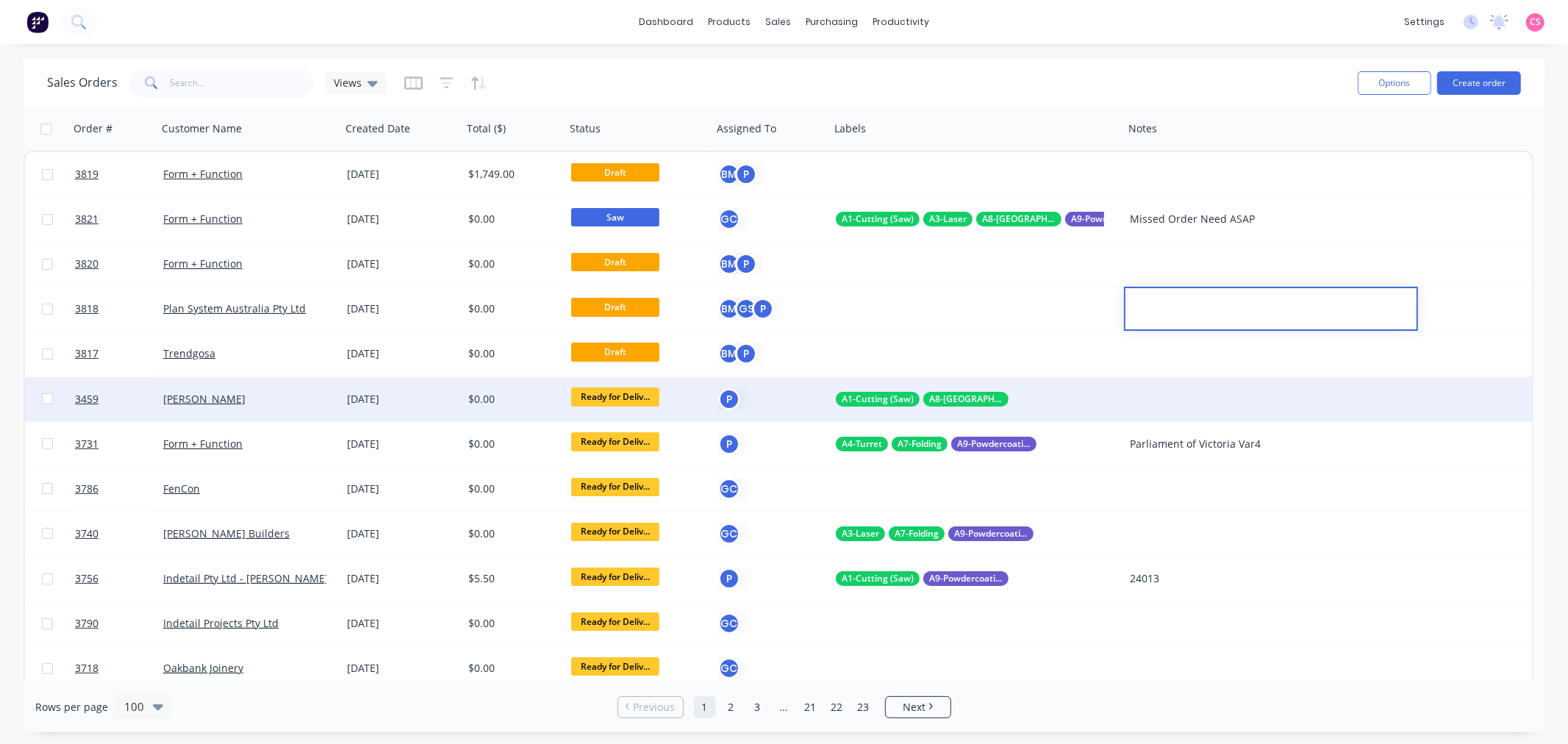
click at [591, 400] on span "Ready for Deliv..." at bounding box center [615, 397] width 88 height 18
click at [595, 400] on span "Ready for Deliv..." at bounding box center [615, 397] width 88 height 18
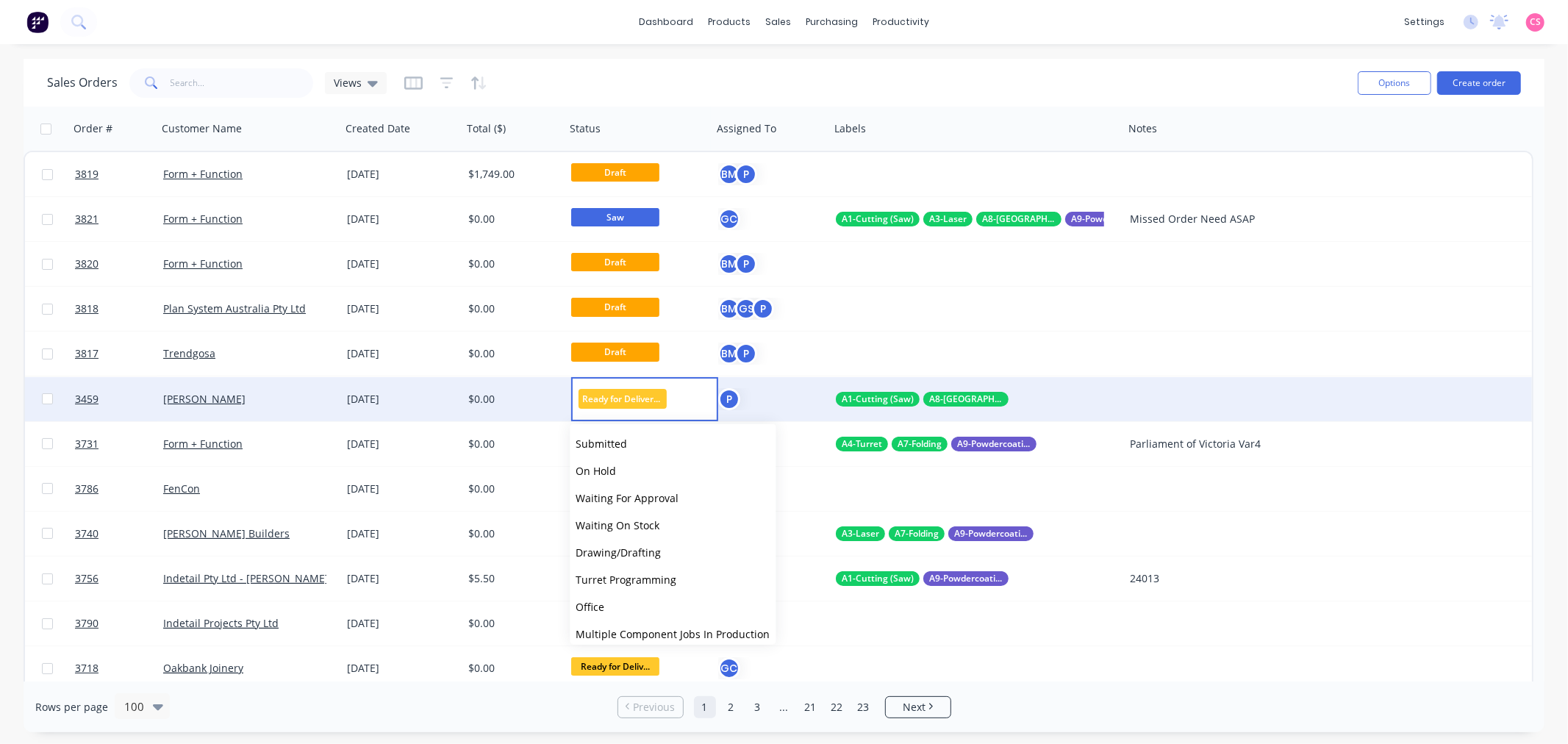
click at [966, 74] on div "Sales Orders Views" at bounding box center [696, 82] width 1299 height 36
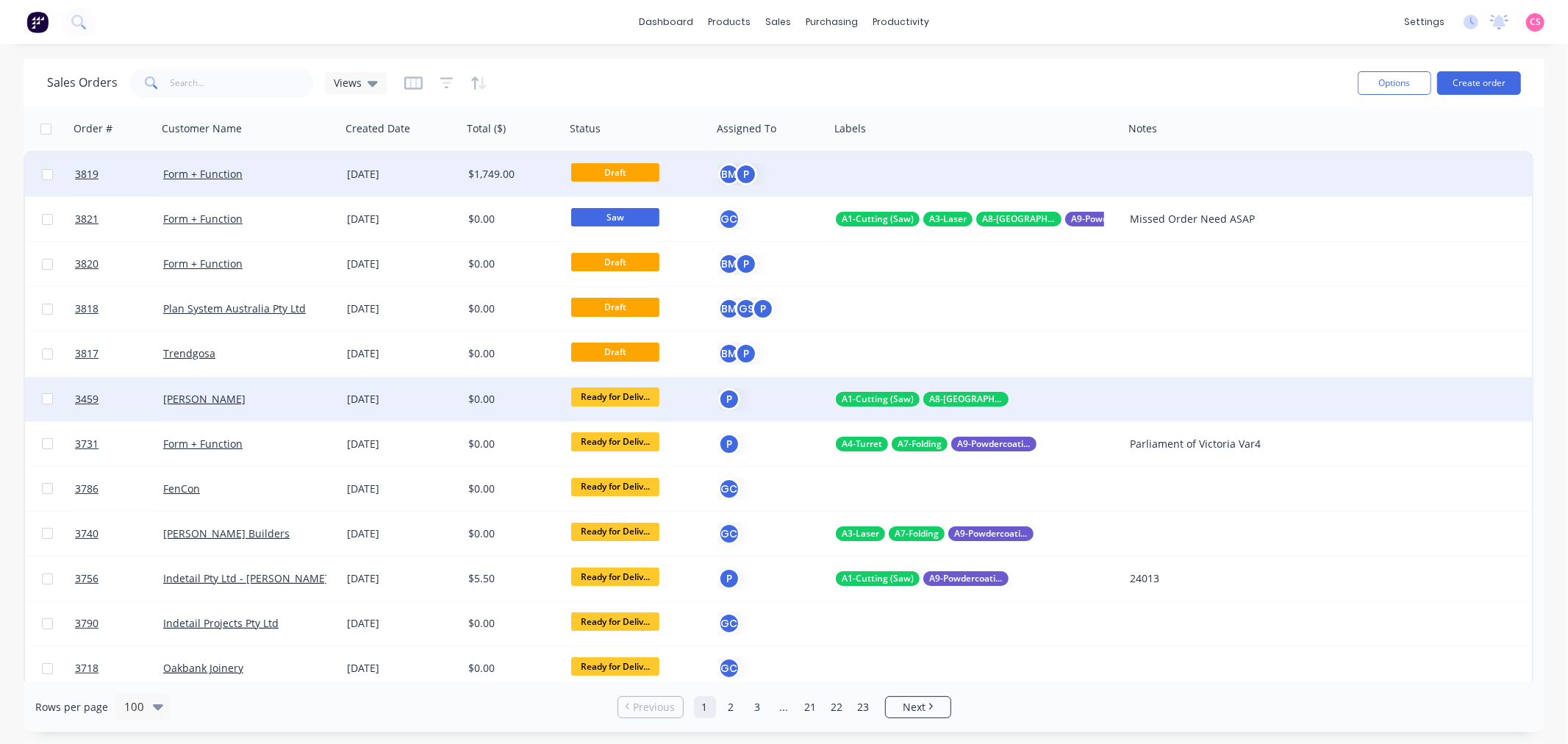
click at [427, 173] on div "[DATE]" at bounding box center [401, 174] width 110 height 15
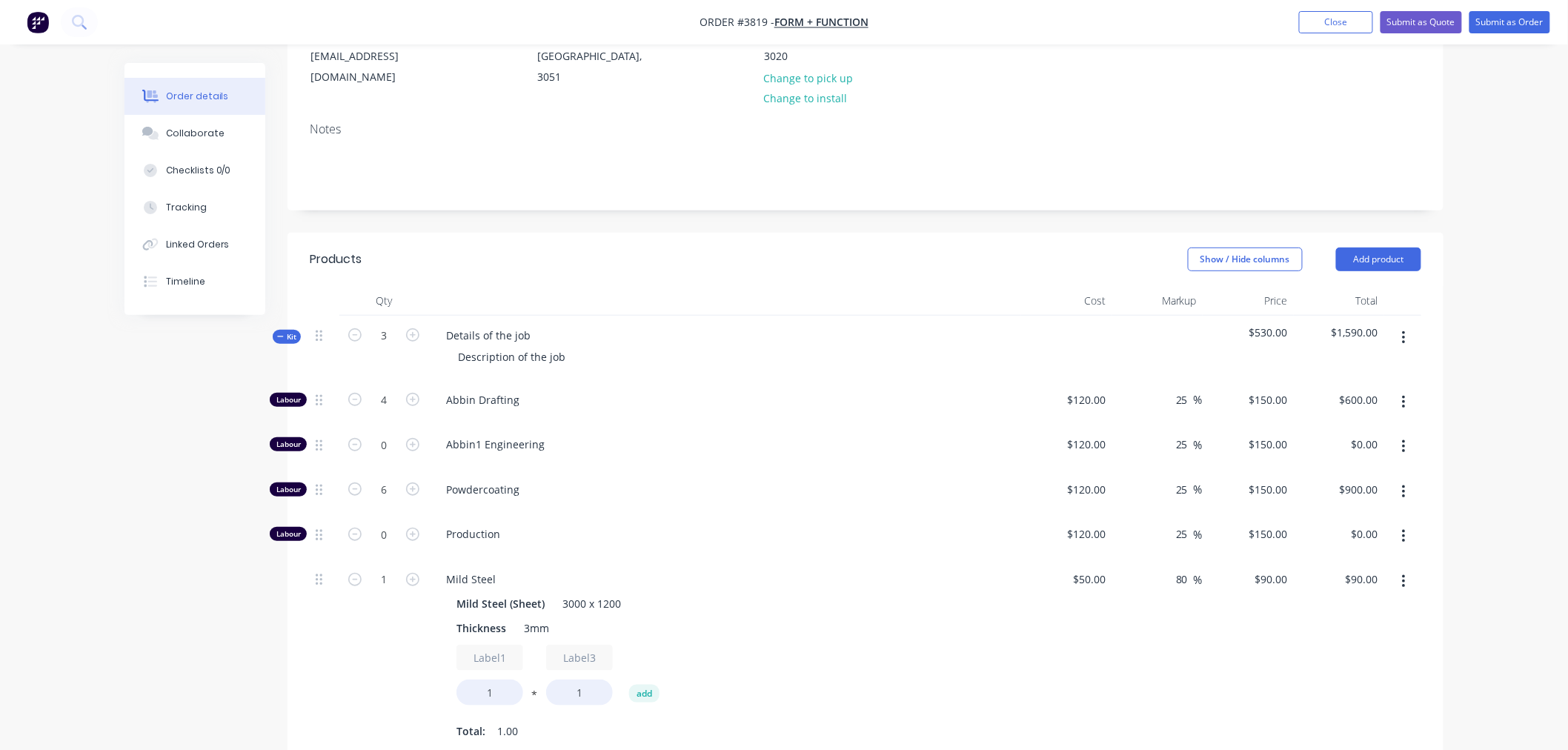
scroll to position [247, 0]
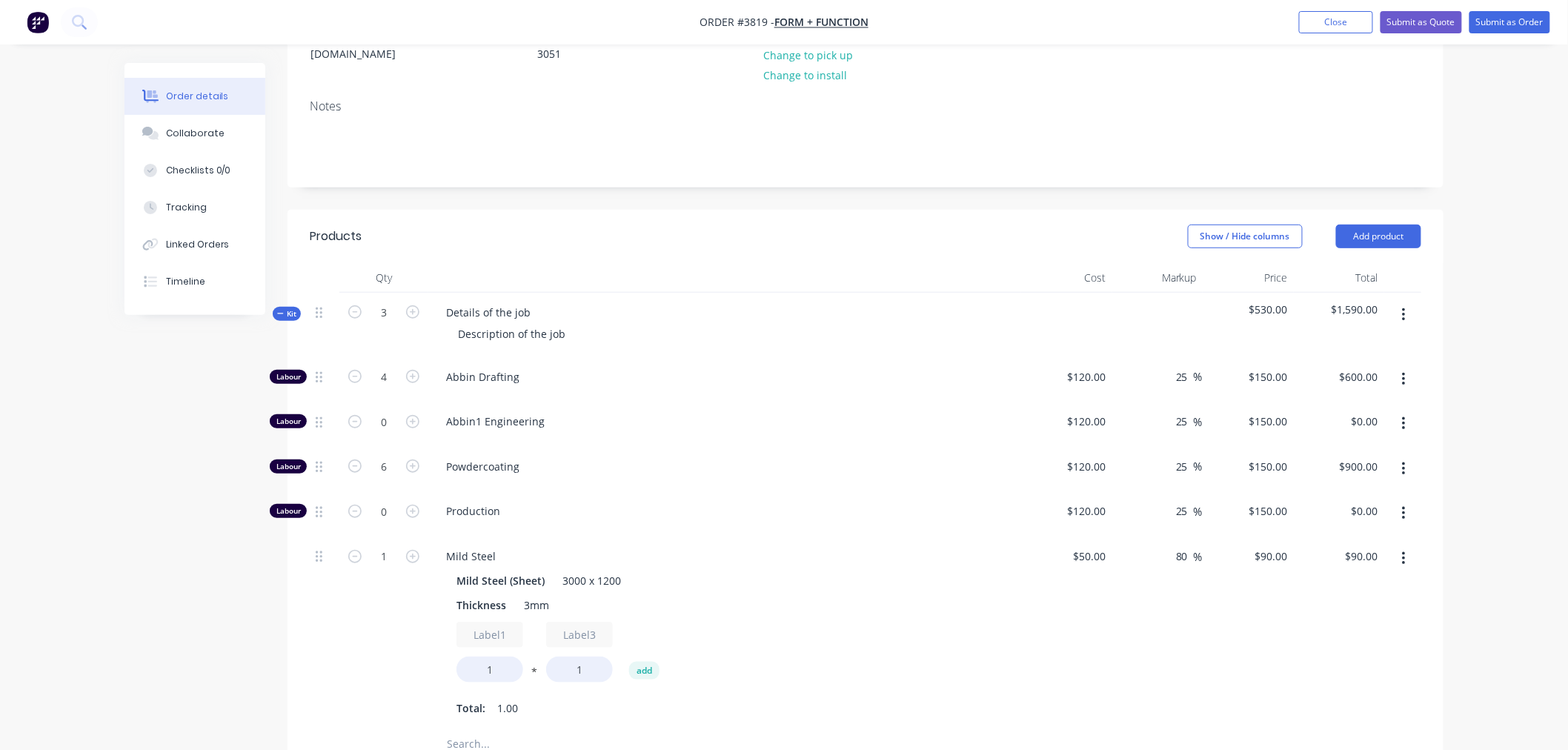
click at [1404, 309] on icon "button" at bounding box center [1404, 315] width 3 height 13
click at [1320, 432] on div "Delete" at bounding box center [1352, 443] width 114 height 22
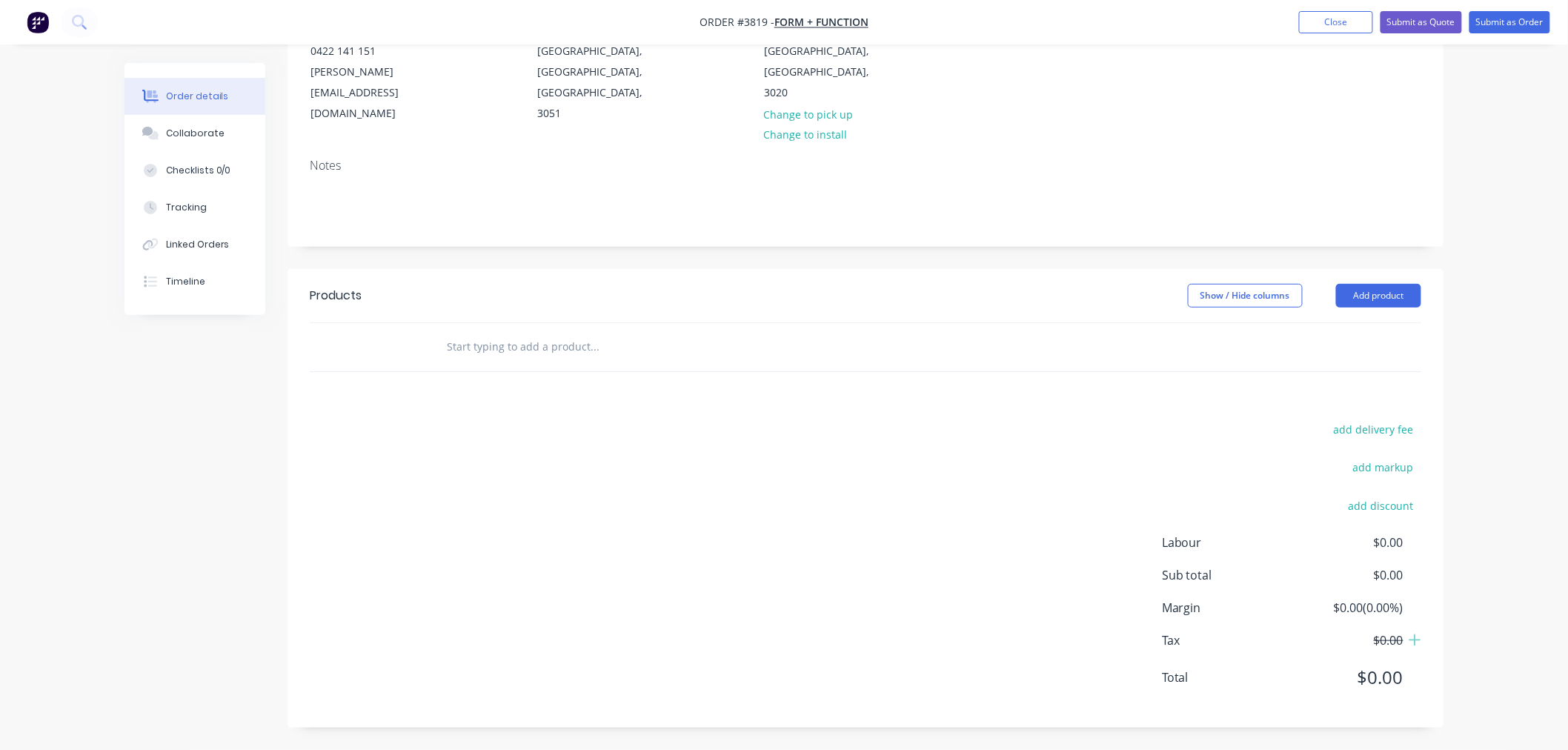
scroll to position [167, 0]
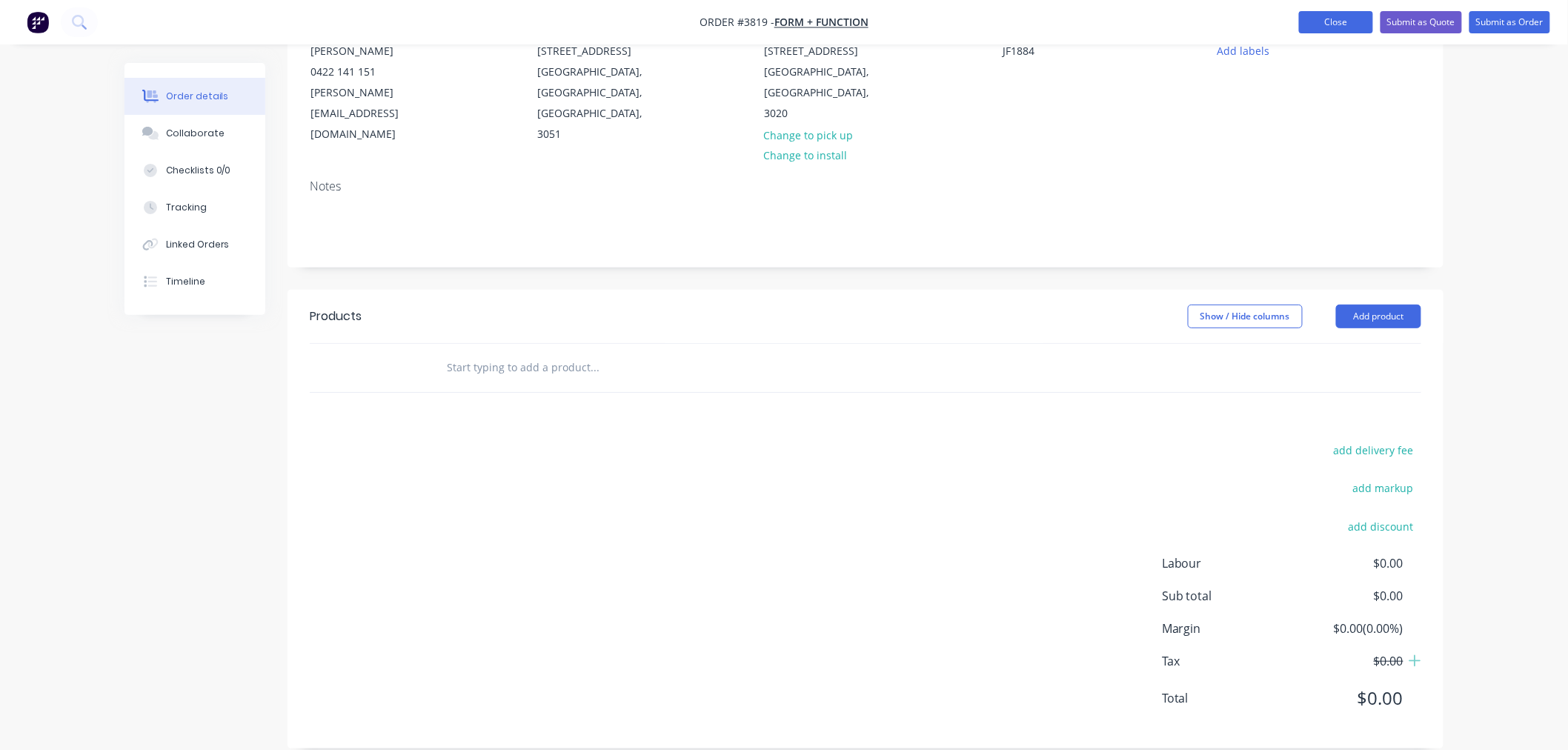
click at [1347, 19] on button "Close" at bounding box center [1336, 22] width 74 height 22
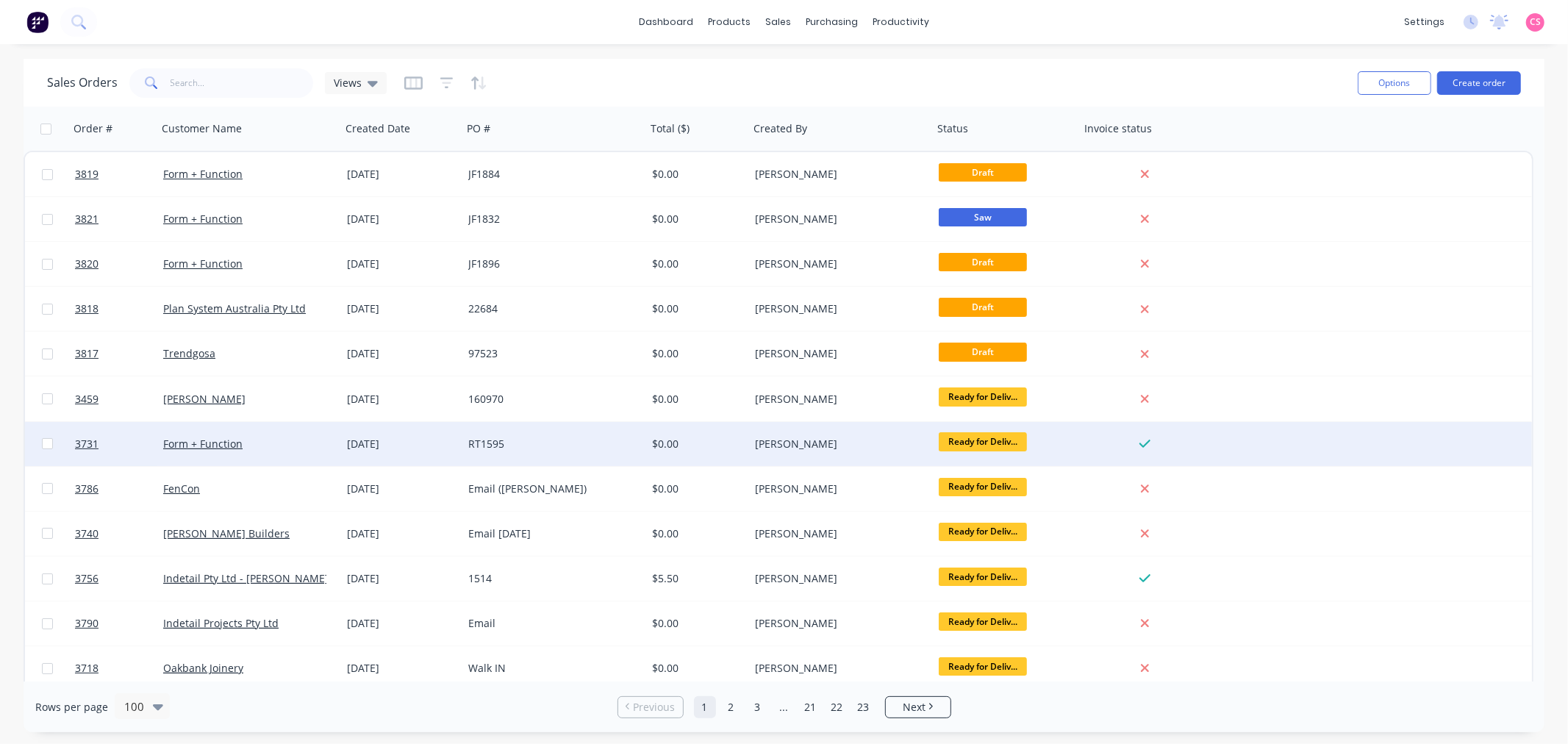
click at [256, 446] on div "Form + Function" at bounding box center [245, 443] width 163 height 15
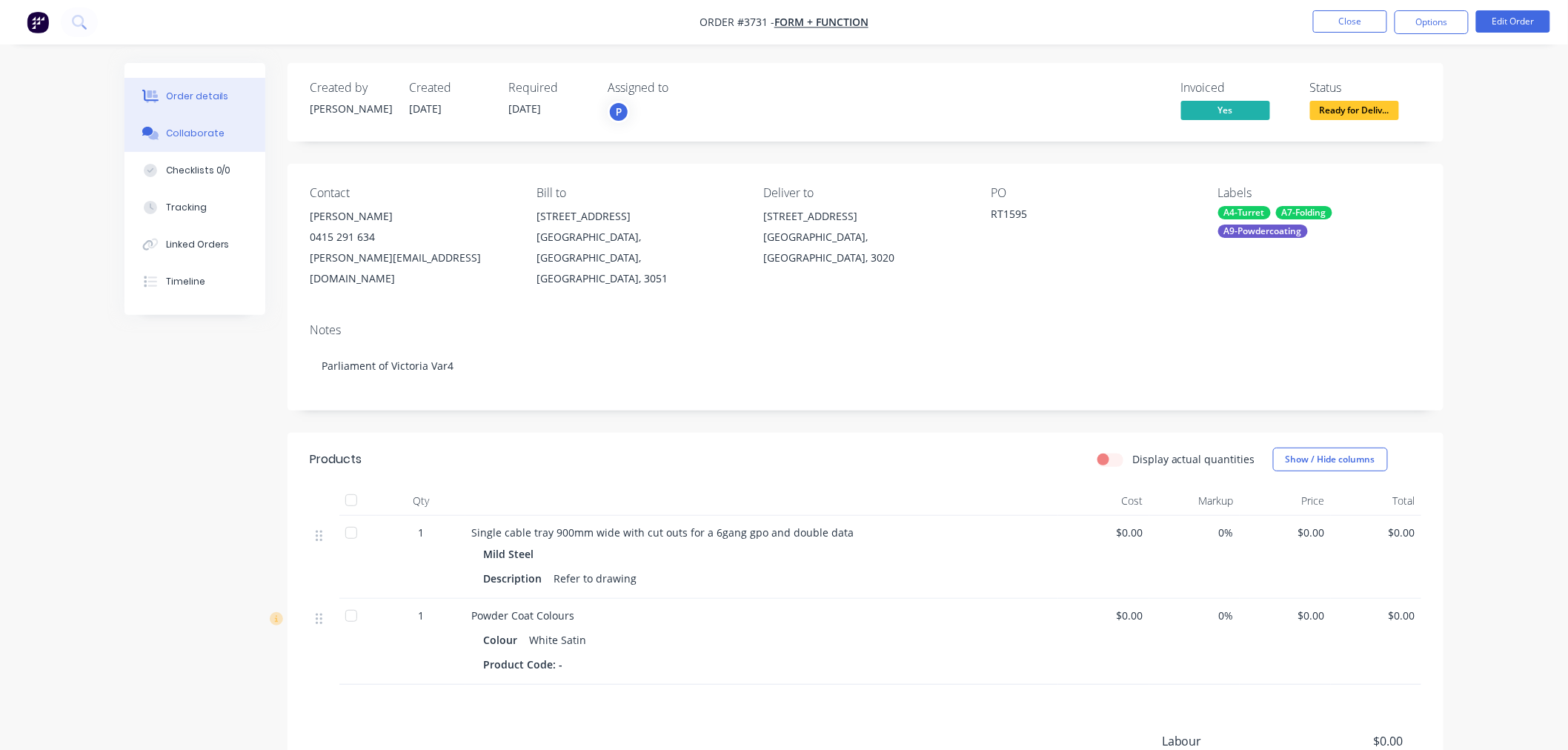
click at [203, 131] on div "Collaborate" at bounding box center [196, 133] width 59 height 13
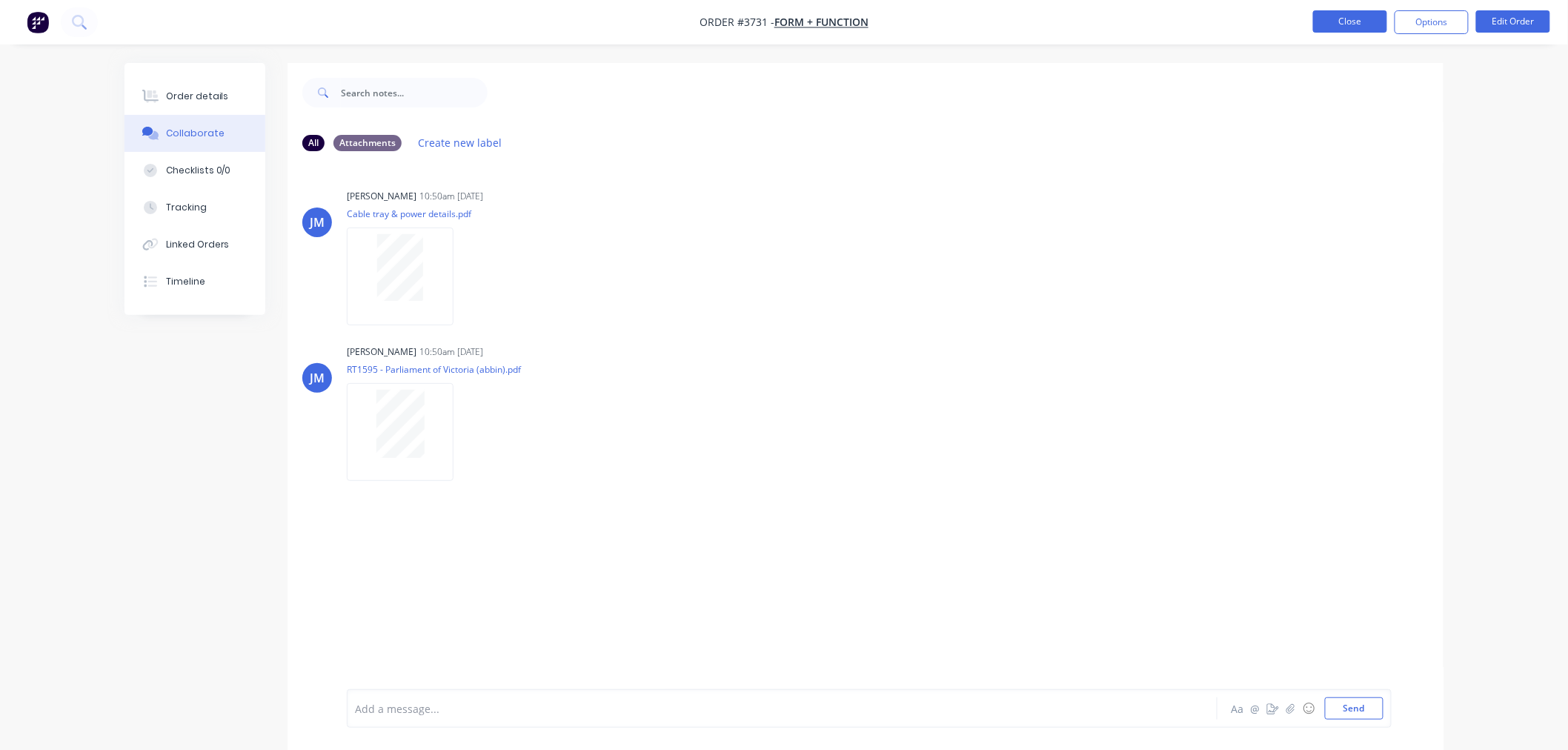
click at [1345, 26] on button "Close" at bounding box center [1351, 21] width 74 height 22
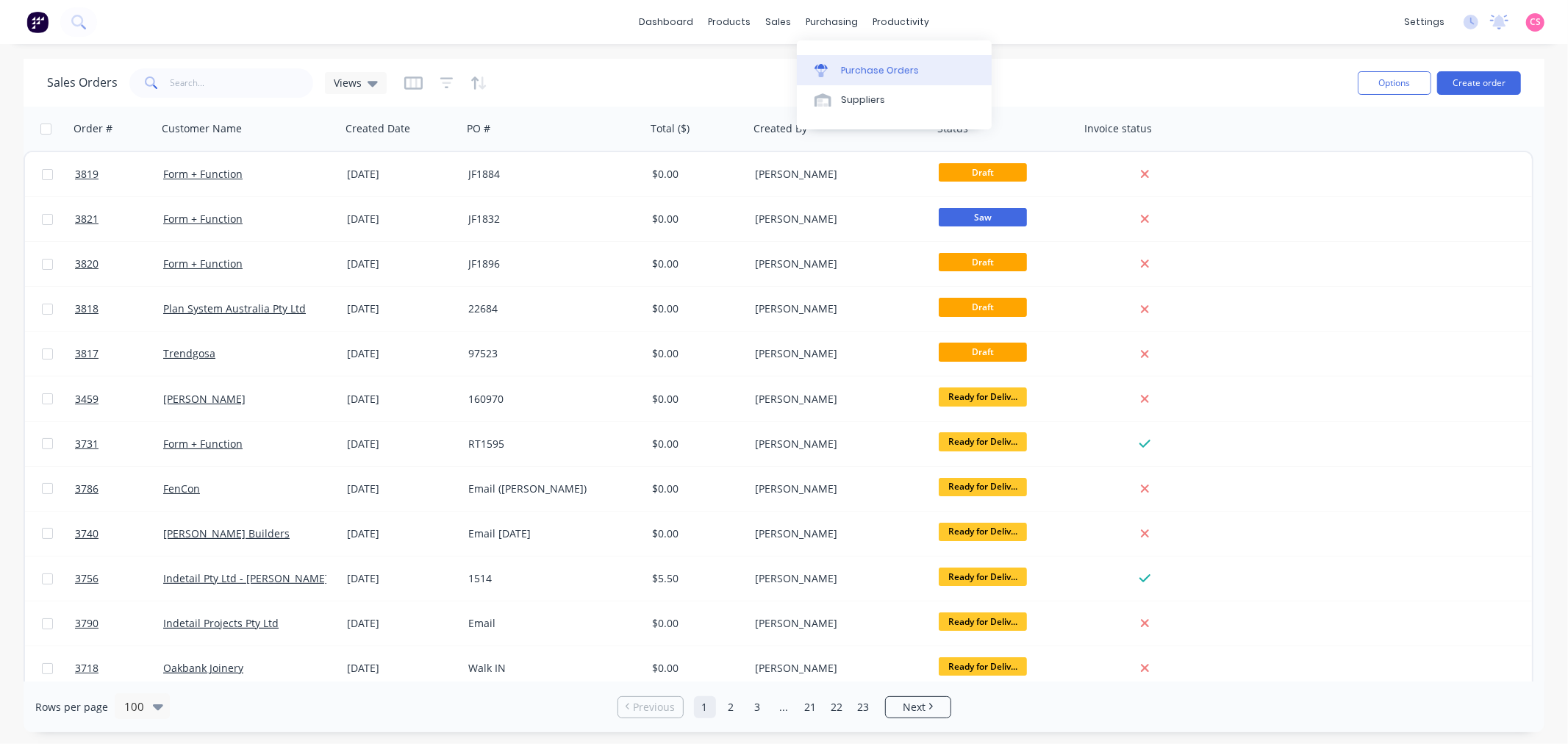
click at [853, 74] on div "Purchase Orders" at bounding box center [880, 70] width 78 height 13
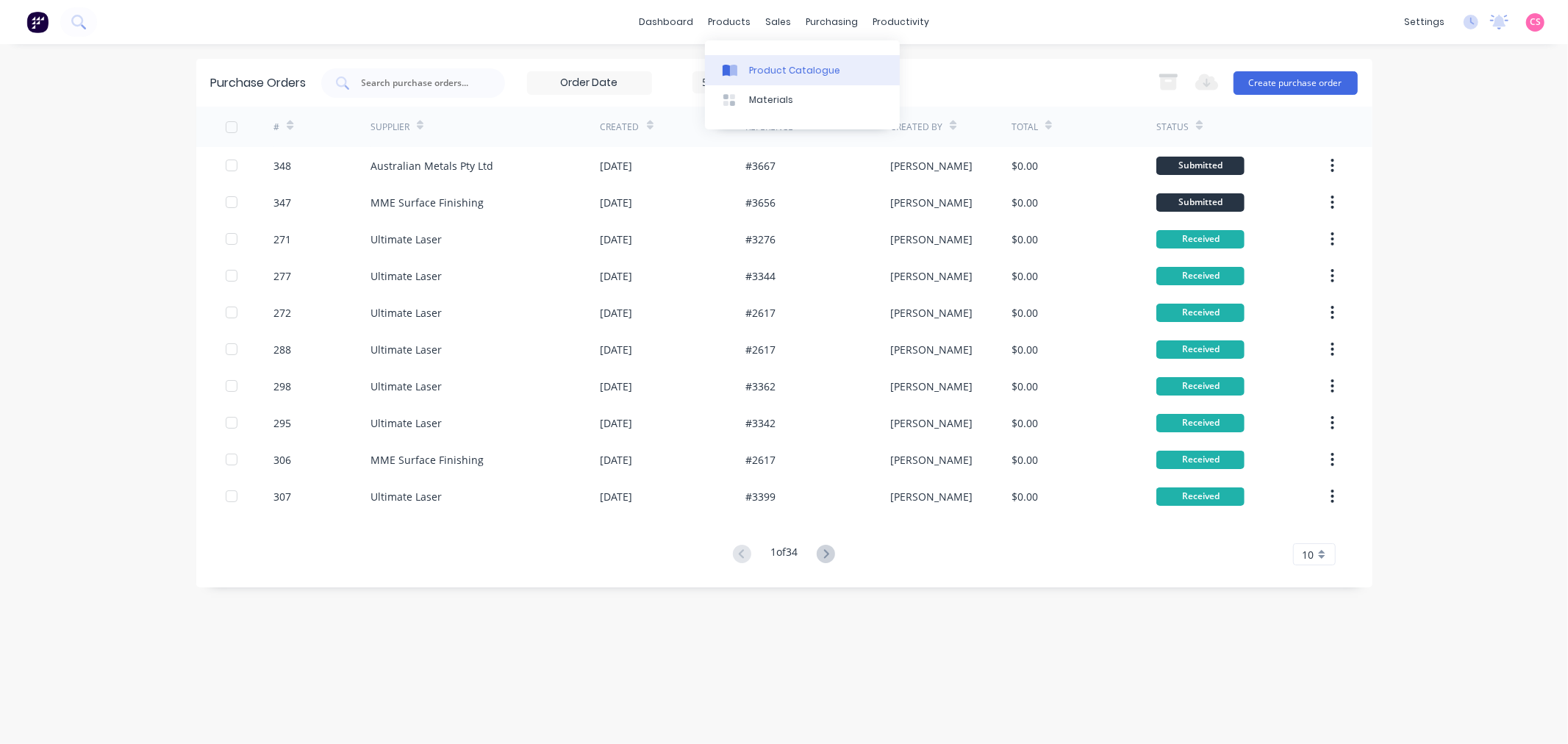
click at [768, 67] on div "Product Catalogue" at bounding box center [794, 70] width 91 height 13
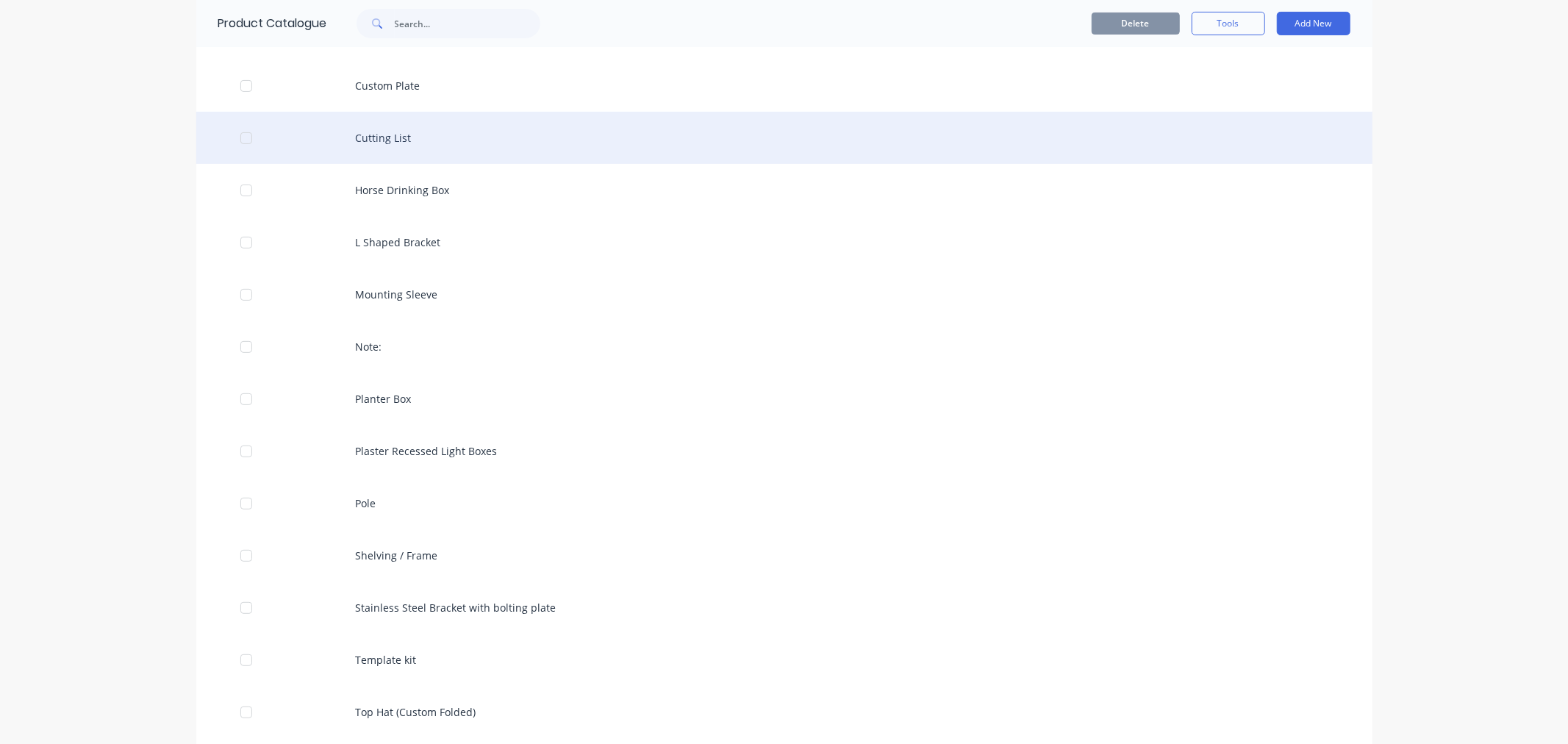
scroll to position [489, 0]
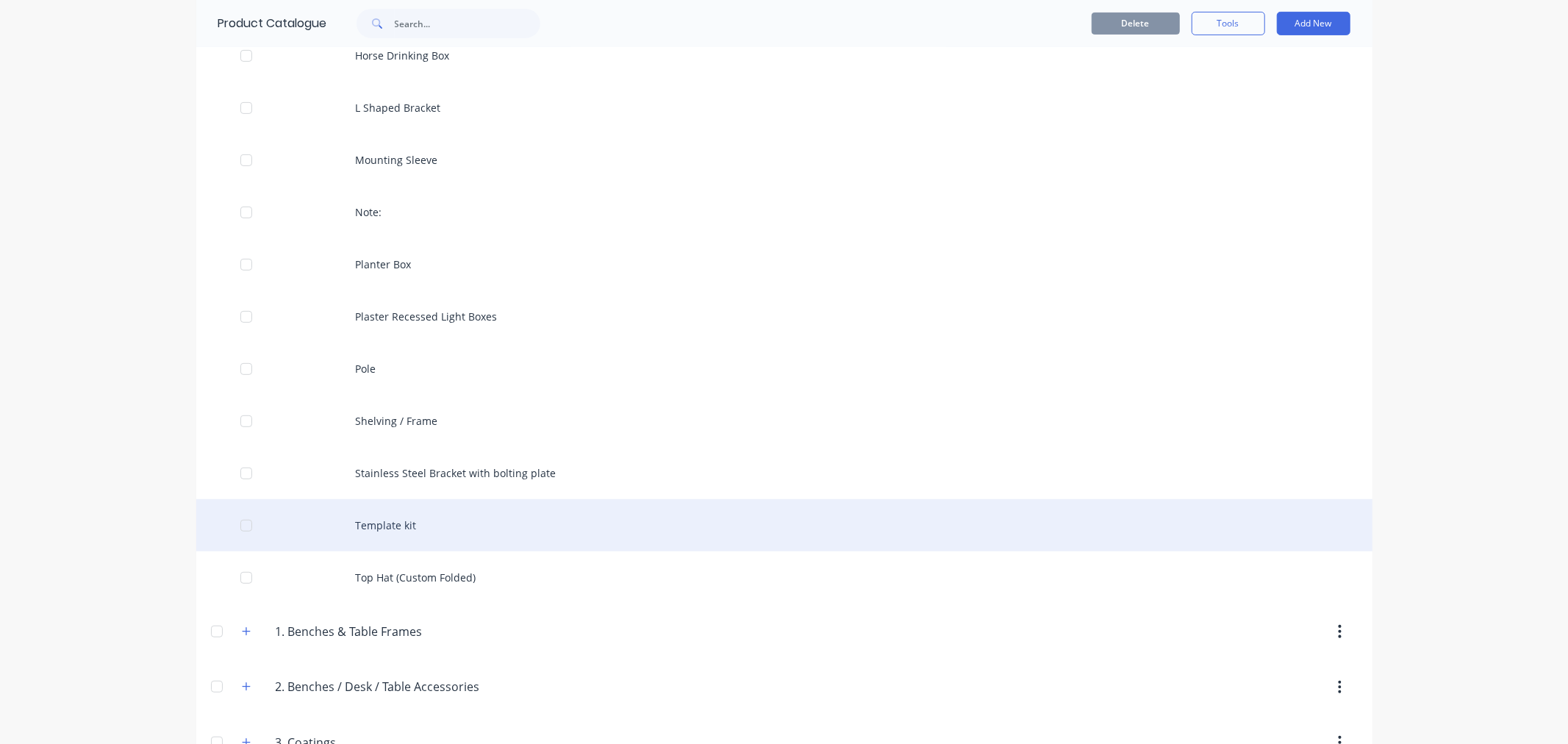
click at [238, 527] on div at bounding box center [246, 525] width 29 height 29
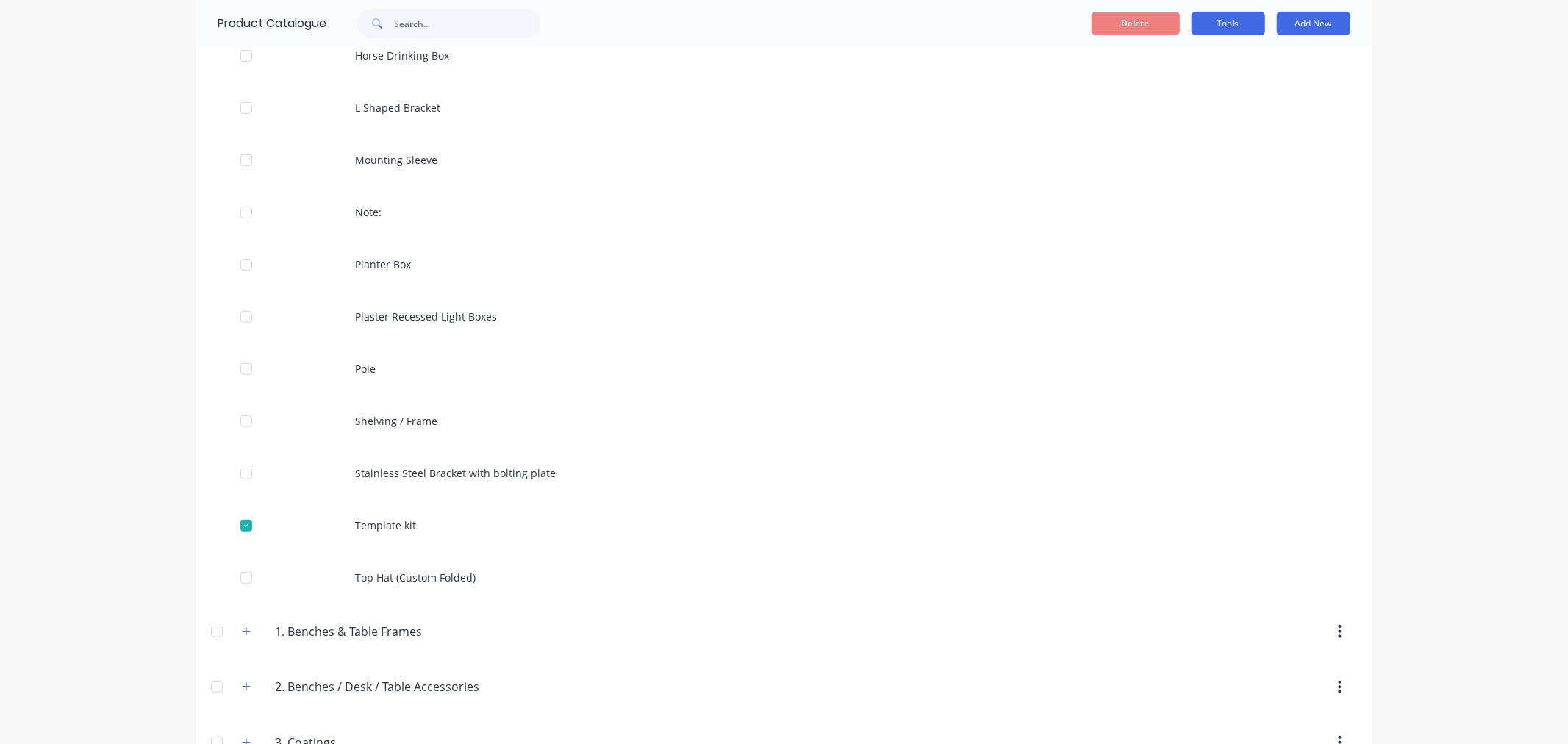
click at [1205, 27] on button "Tools" at bounding box center [1228, 23] width 74 height 24
click at [1435, 127] on div "dashboard products sales purchasing productivity dashboard products Product Cat…" at bounding box center [784, 372] width 1568 height 744
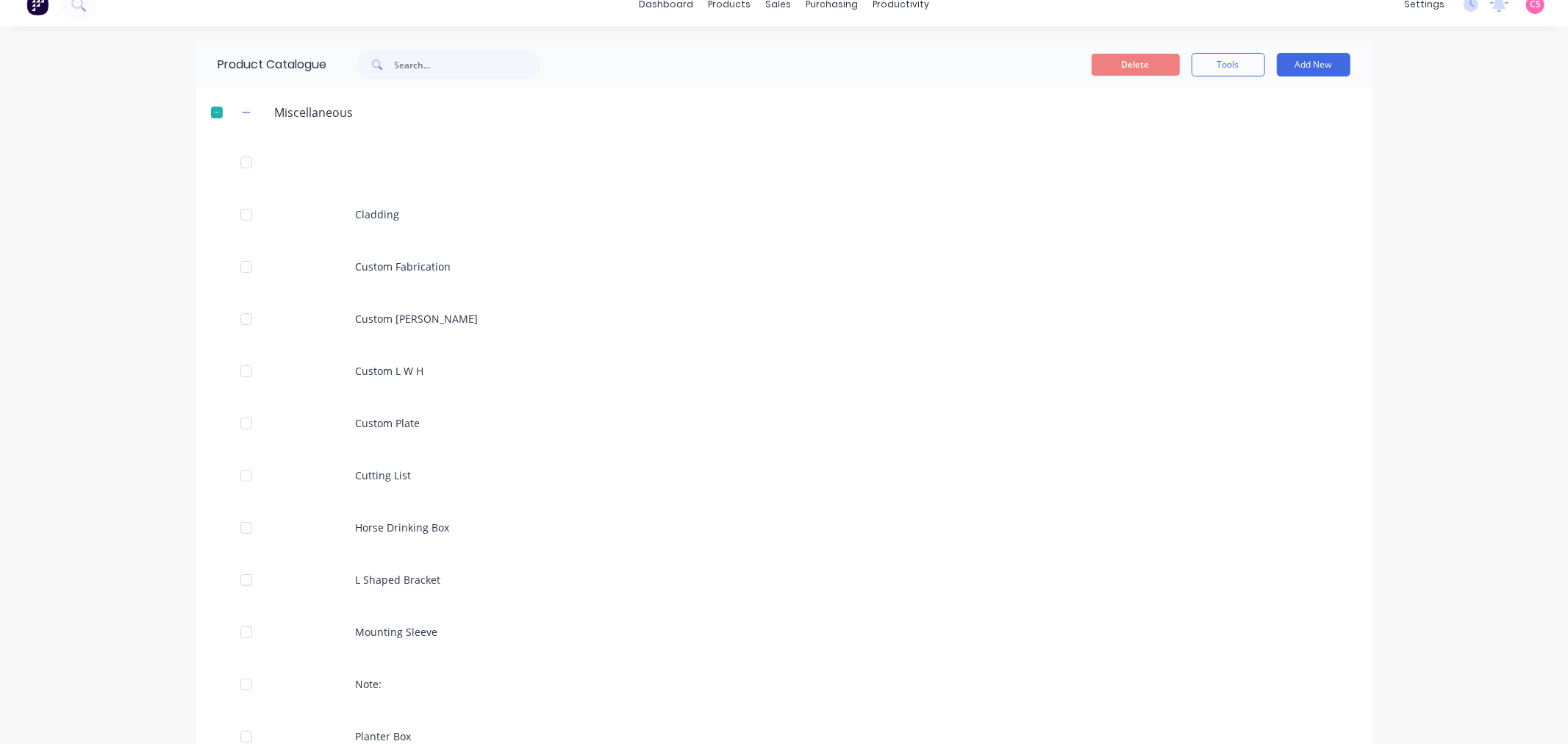
scroll to position [0, 0]
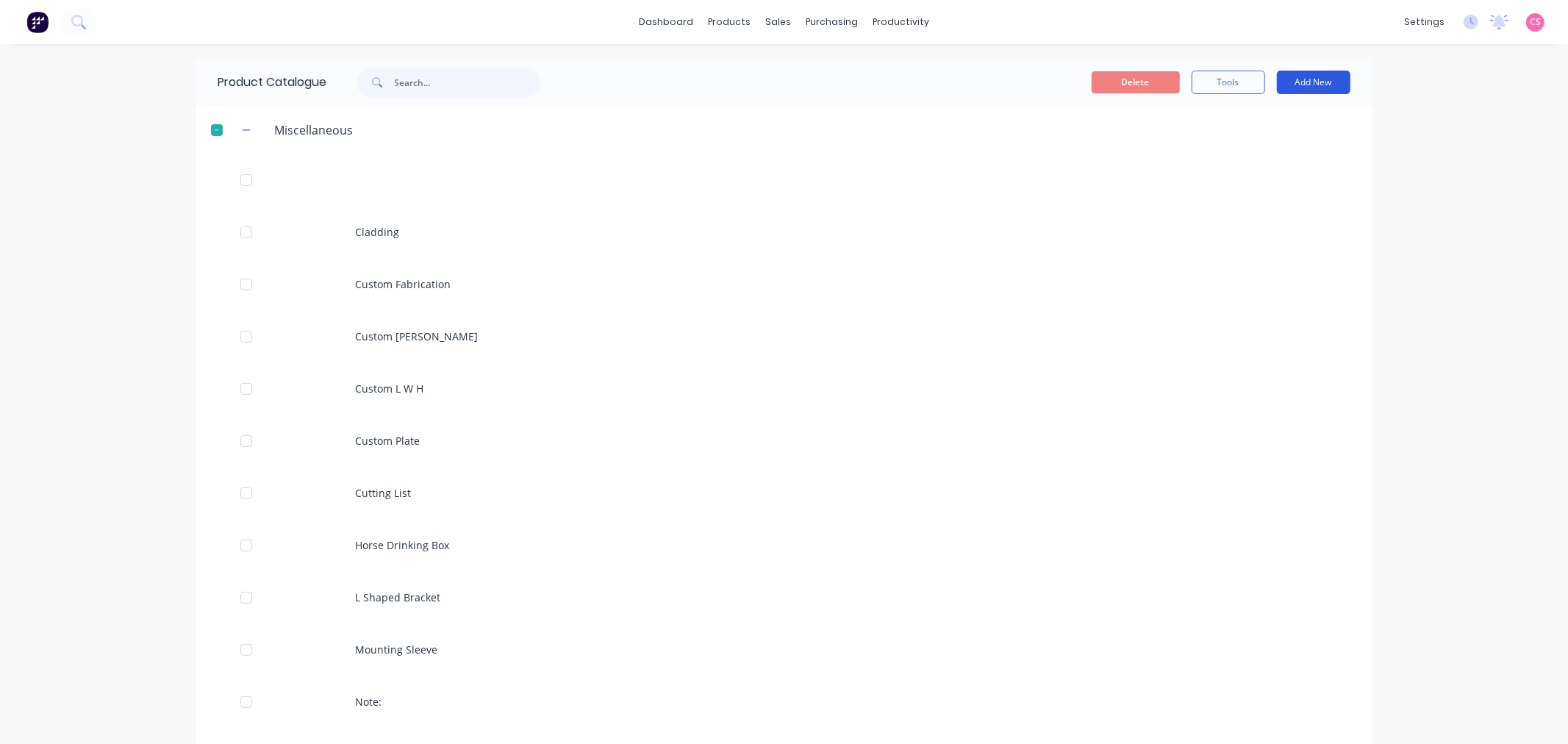
click at [1292, 85] on button "Add New" at bounding box center [1313, 82] width 74 height 24
click at [1284, 179] on div "Product Kit" at bounding box center [1280, 179] width 113 height 21
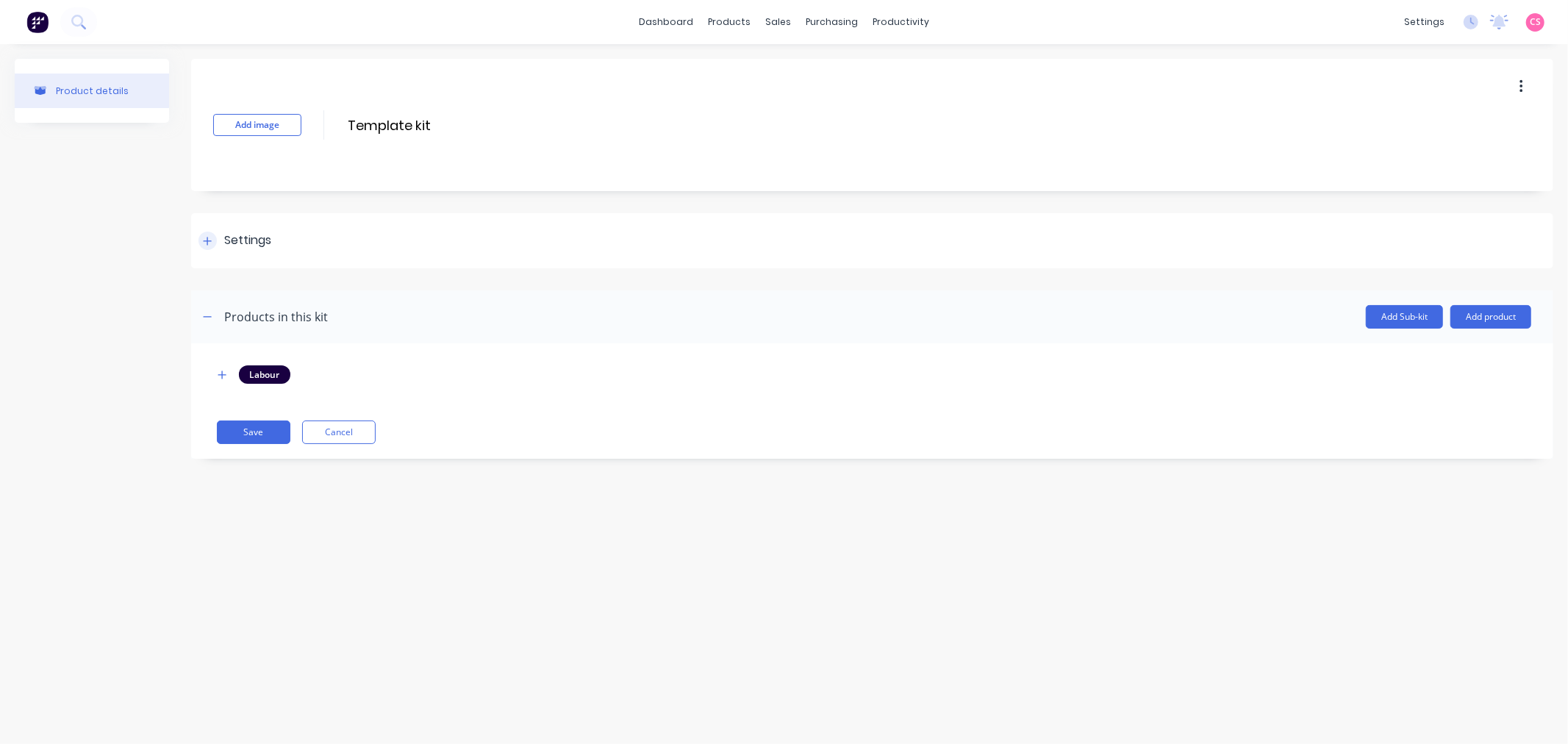
click at [209, 240] on icon at bounding box center [208, 241] width 8 height 8
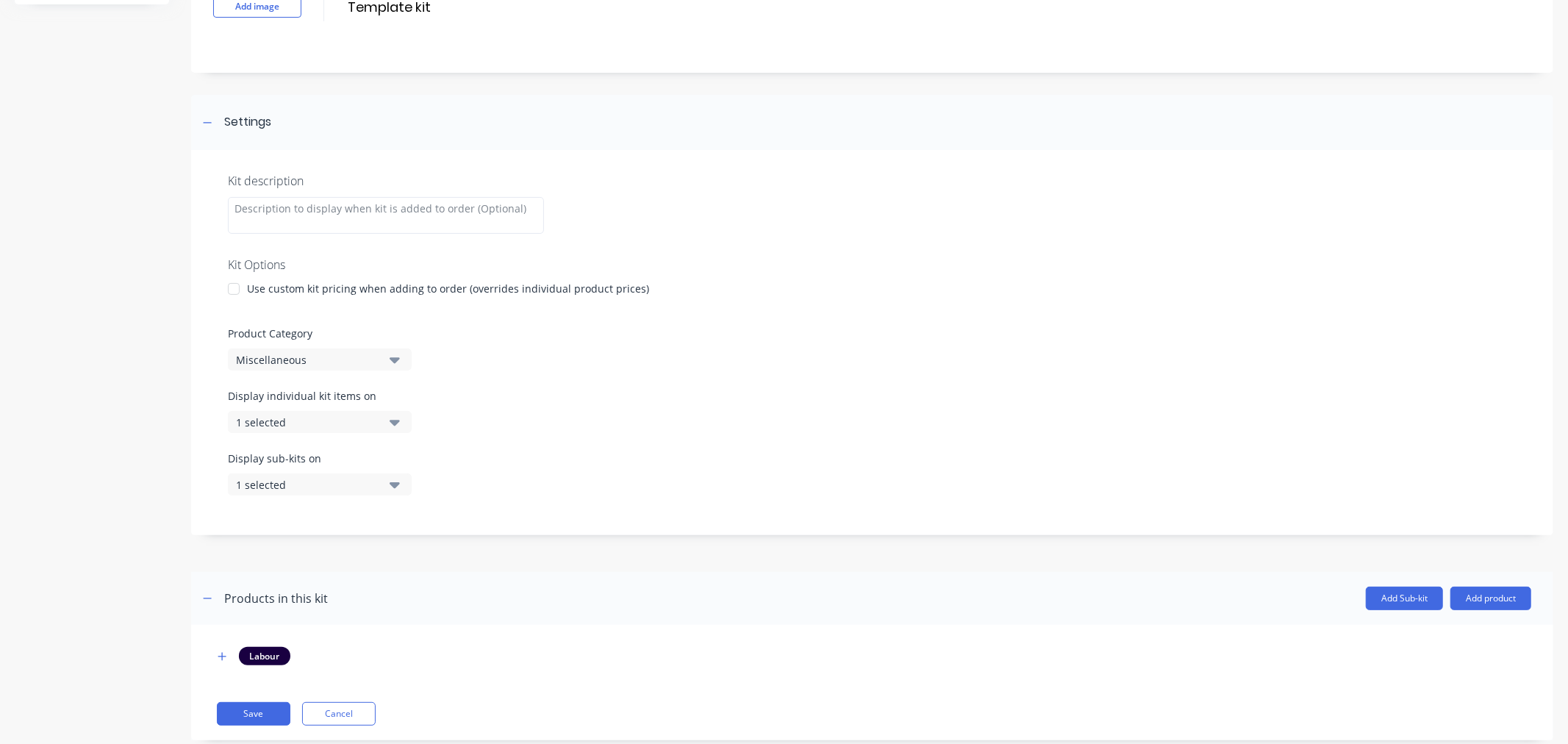
scroll to position [151, 0]
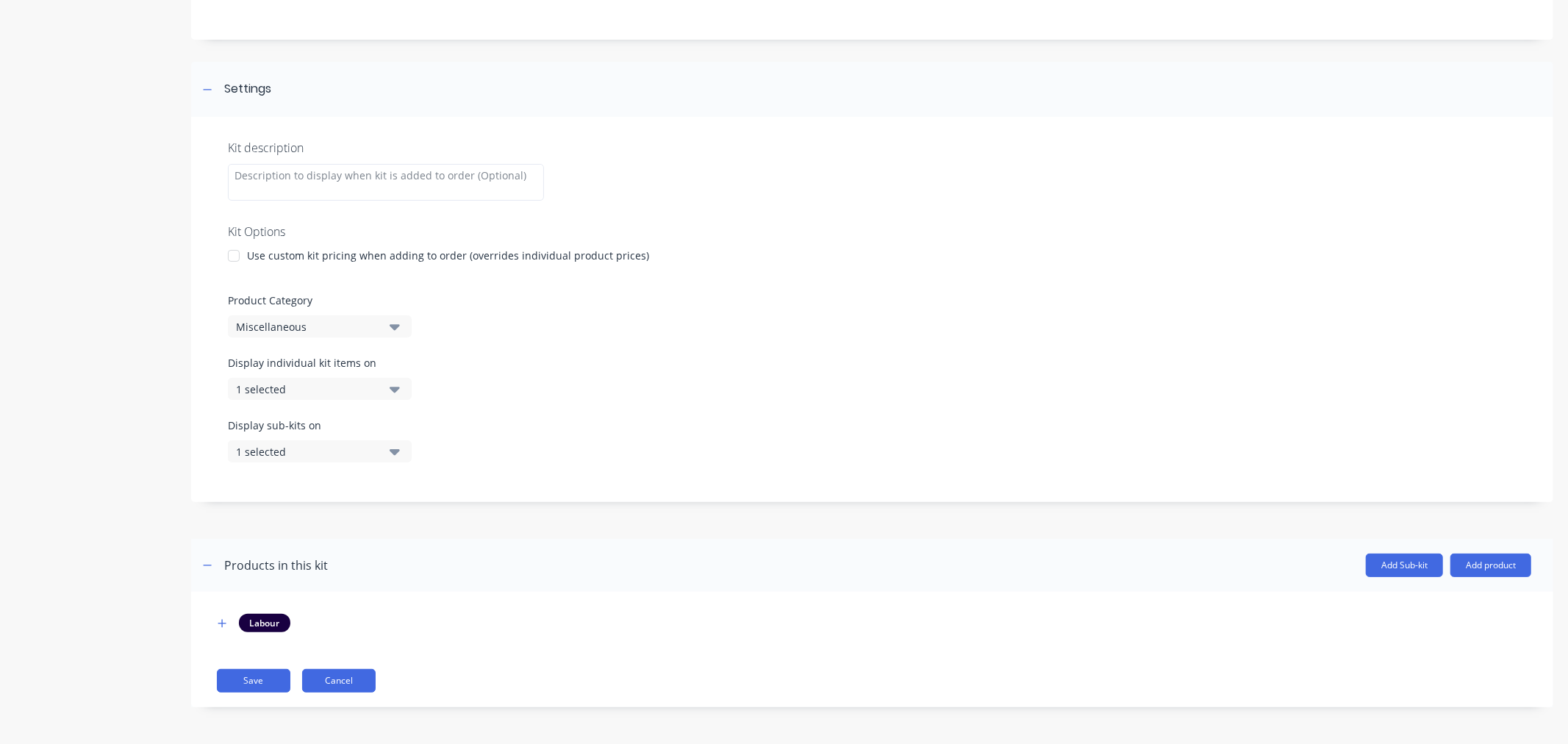
click at [341, 680] on button "Cancel" at bounding box center [339, 680] width 74 height 24
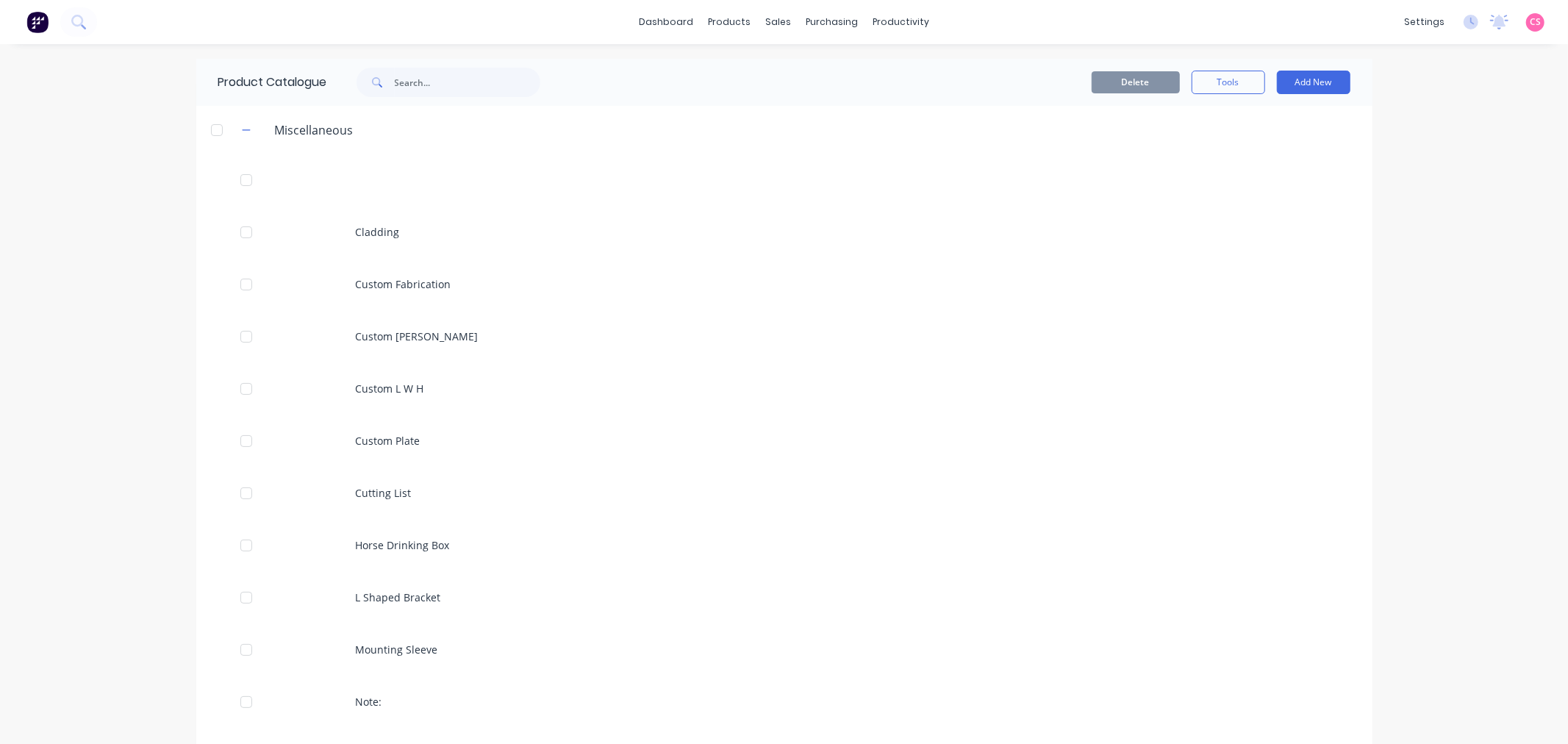
click at [1492, 200] on div "dashboard products sales purchasing productivity dashboard products Product Cat…" at bounding box center [784, 372] width 1568 height 744
click at [1313, 83] on button "Add New" at bounding box center [1313, 82] width 74 height 24
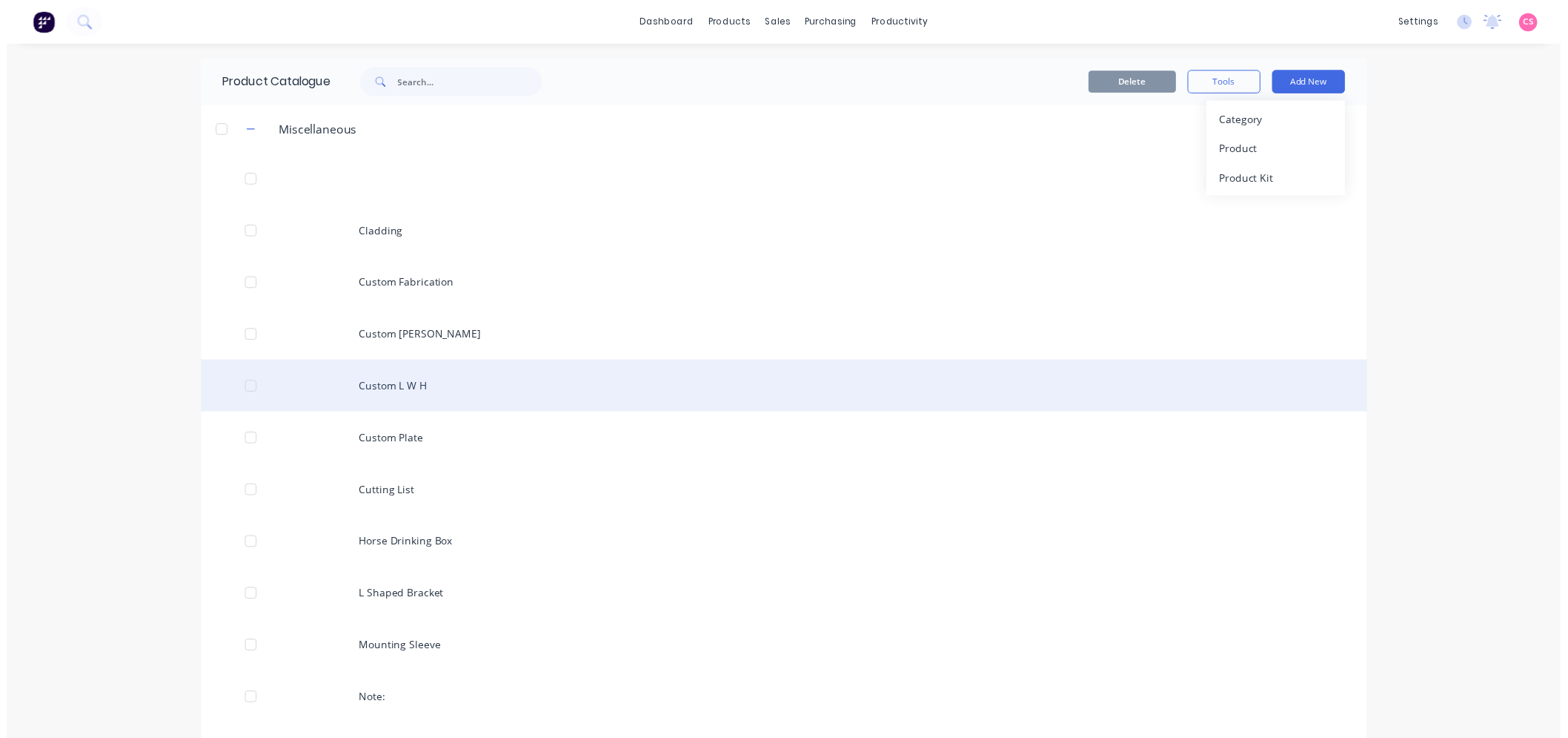
scroll to position [742, 0]
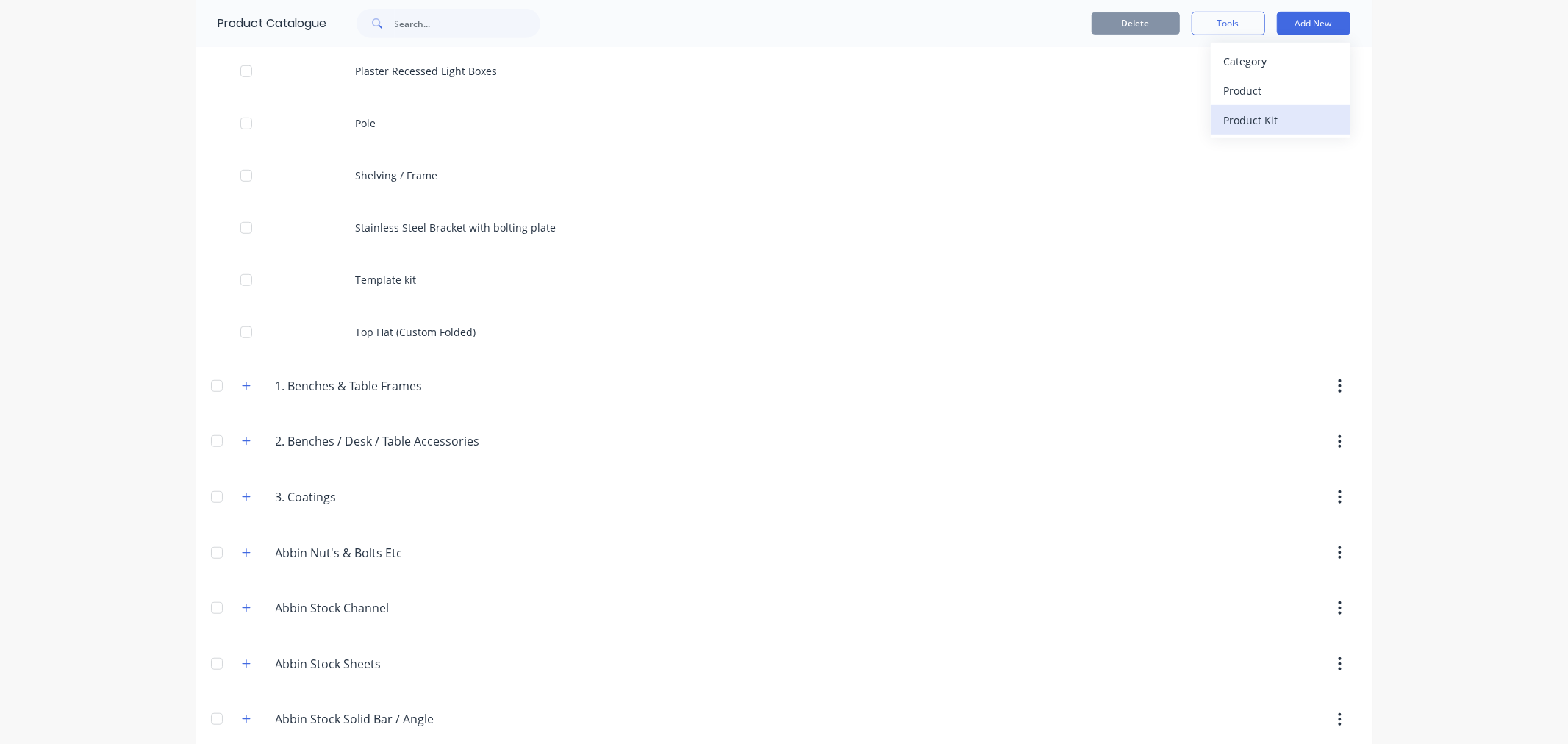
click at [1229, 127] on div "Product Kit" at bounding box center [1280, 120] width 113 height 21
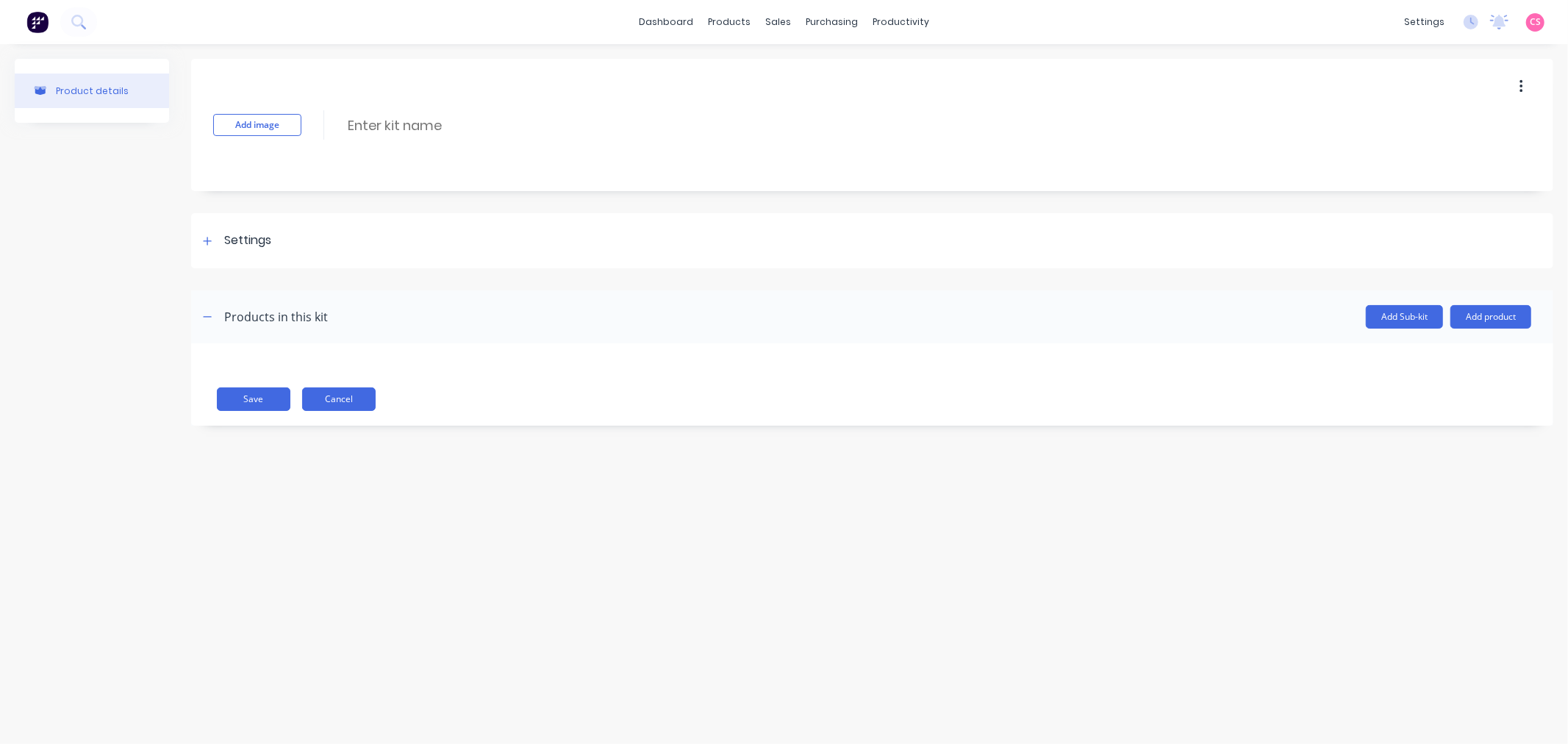
click at [351, 400] on button "Cancel" at bounding box center [339, 399] width 74 height 24
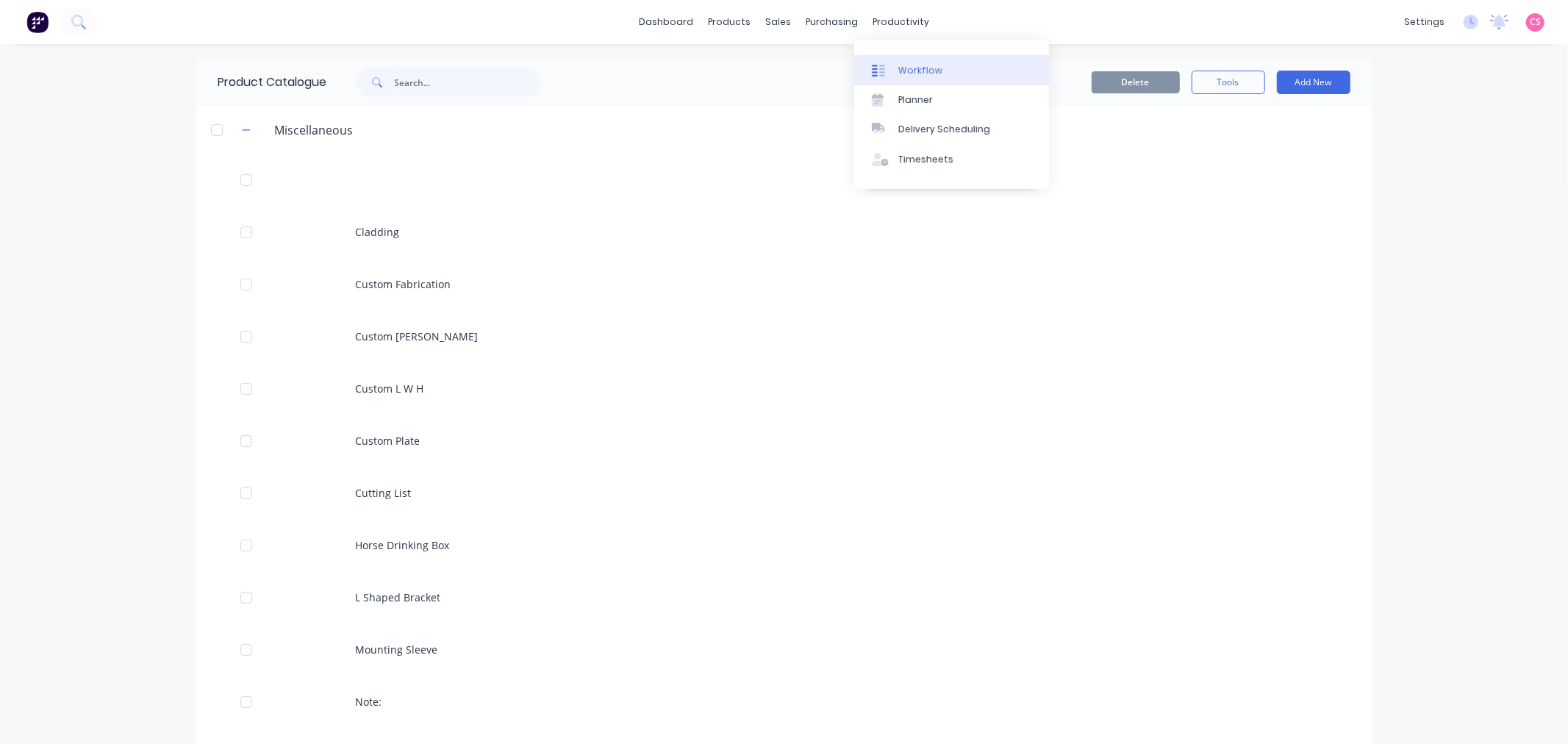
click at [914, 64] on div "Workflow" at bounding box center [920, 70] width 44 height 13
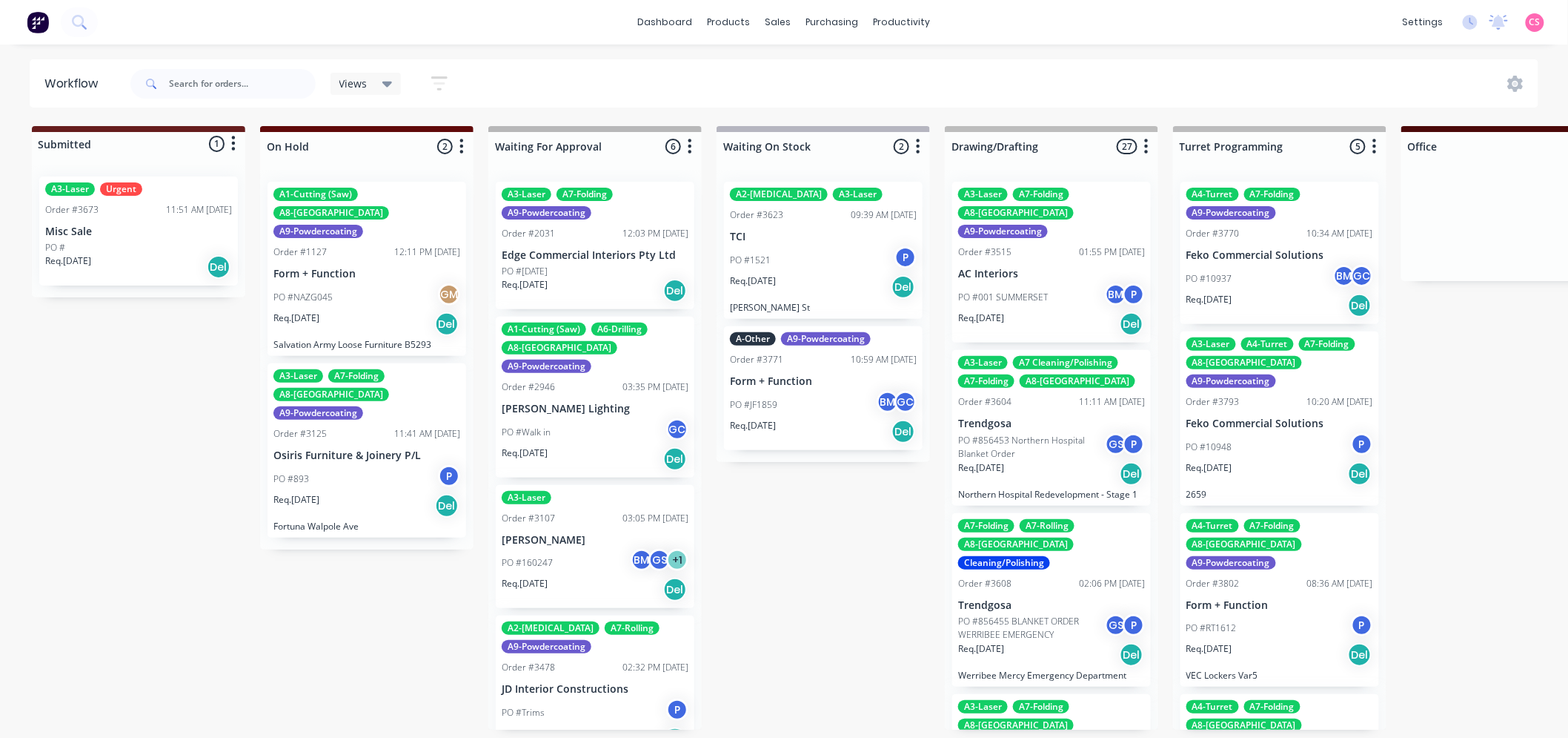
scroll to position [4, 0]
click at [816, 69] on div "Sales Orders" at bounding box center [833, 75] width 61 height 13
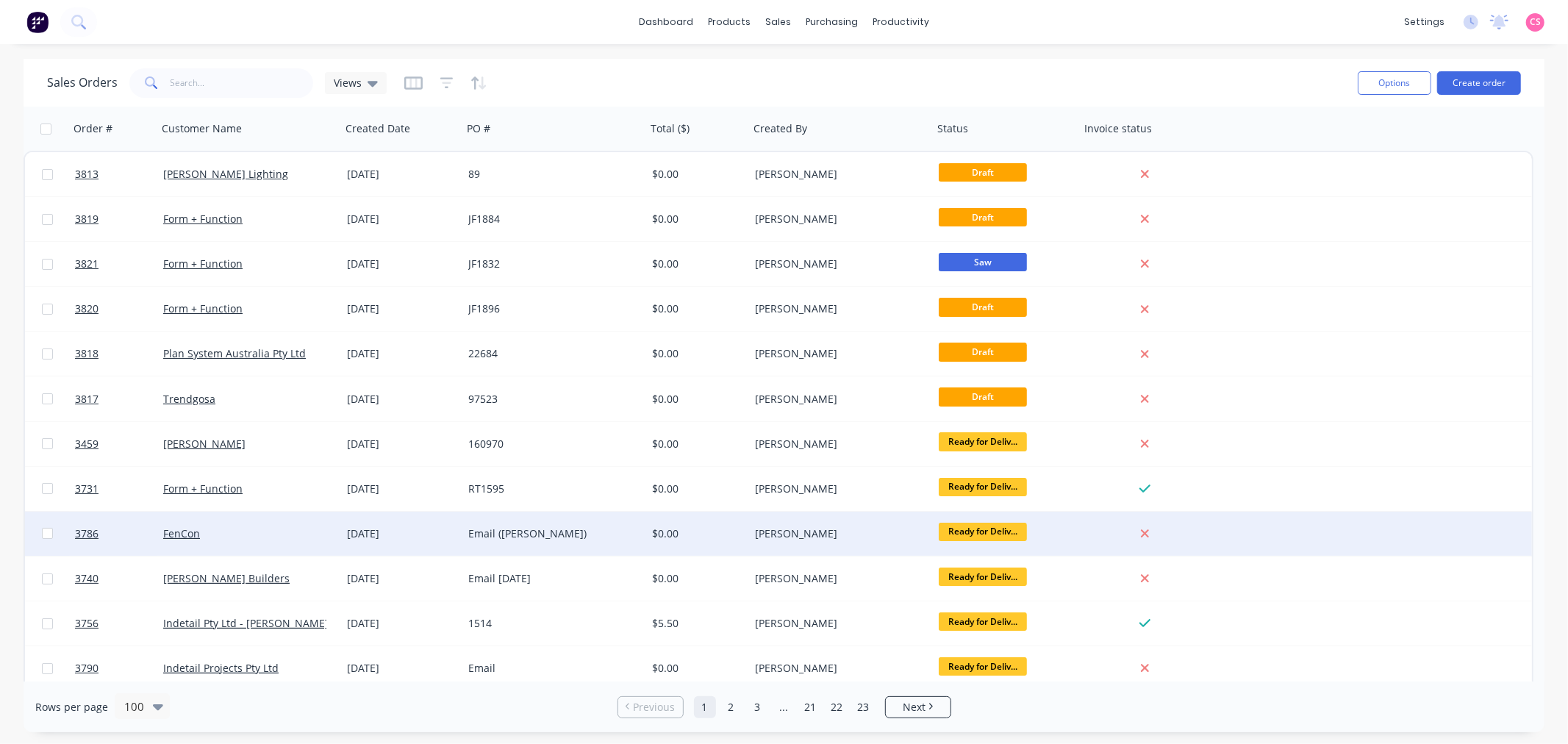
click at [972, 535] on span "Ready for Deliv..." at bounding box center [982, 532] width 88 height 18
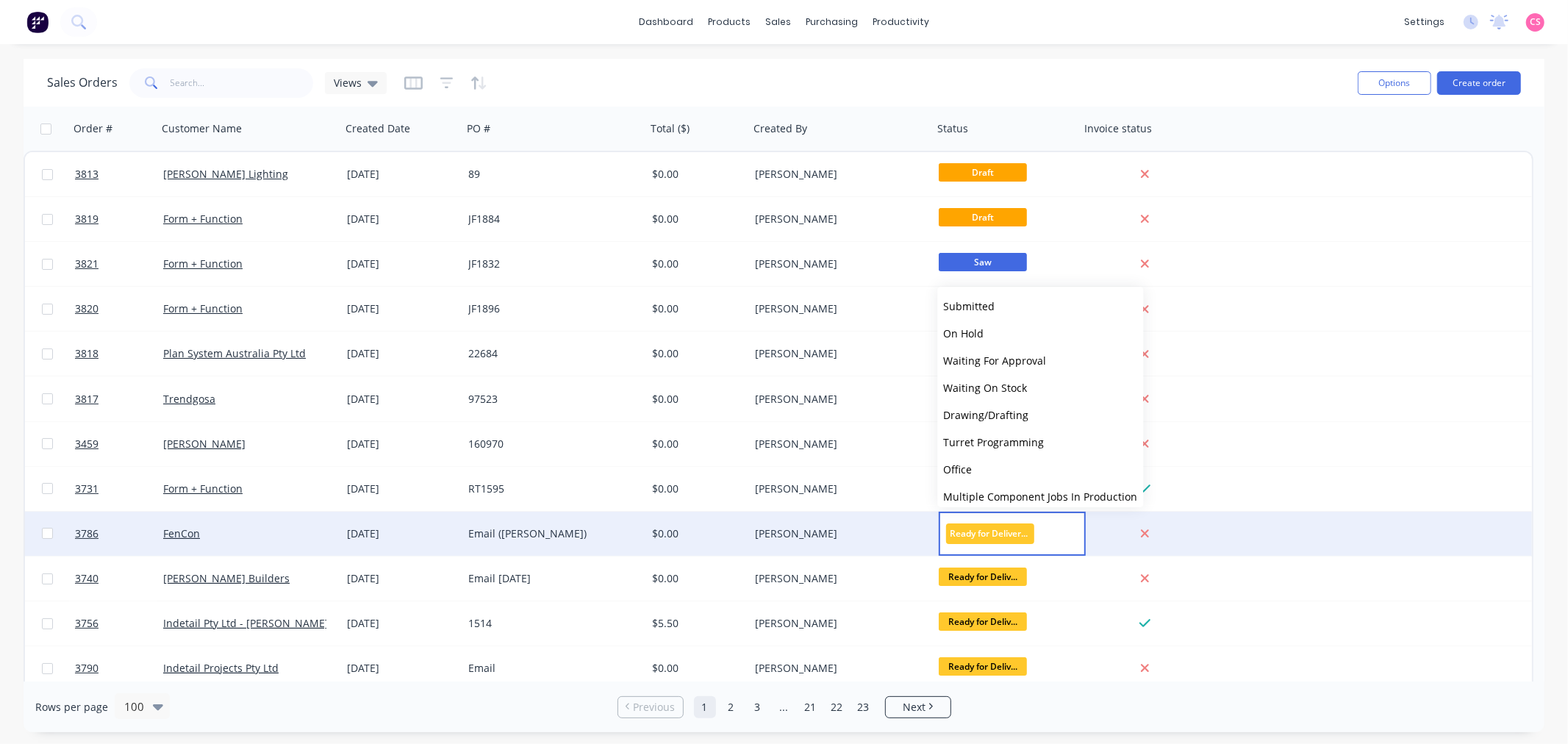
click at [1273, 66] on div "Sales Orders Views" at bounding box center [696, 82] width 1299 height 36
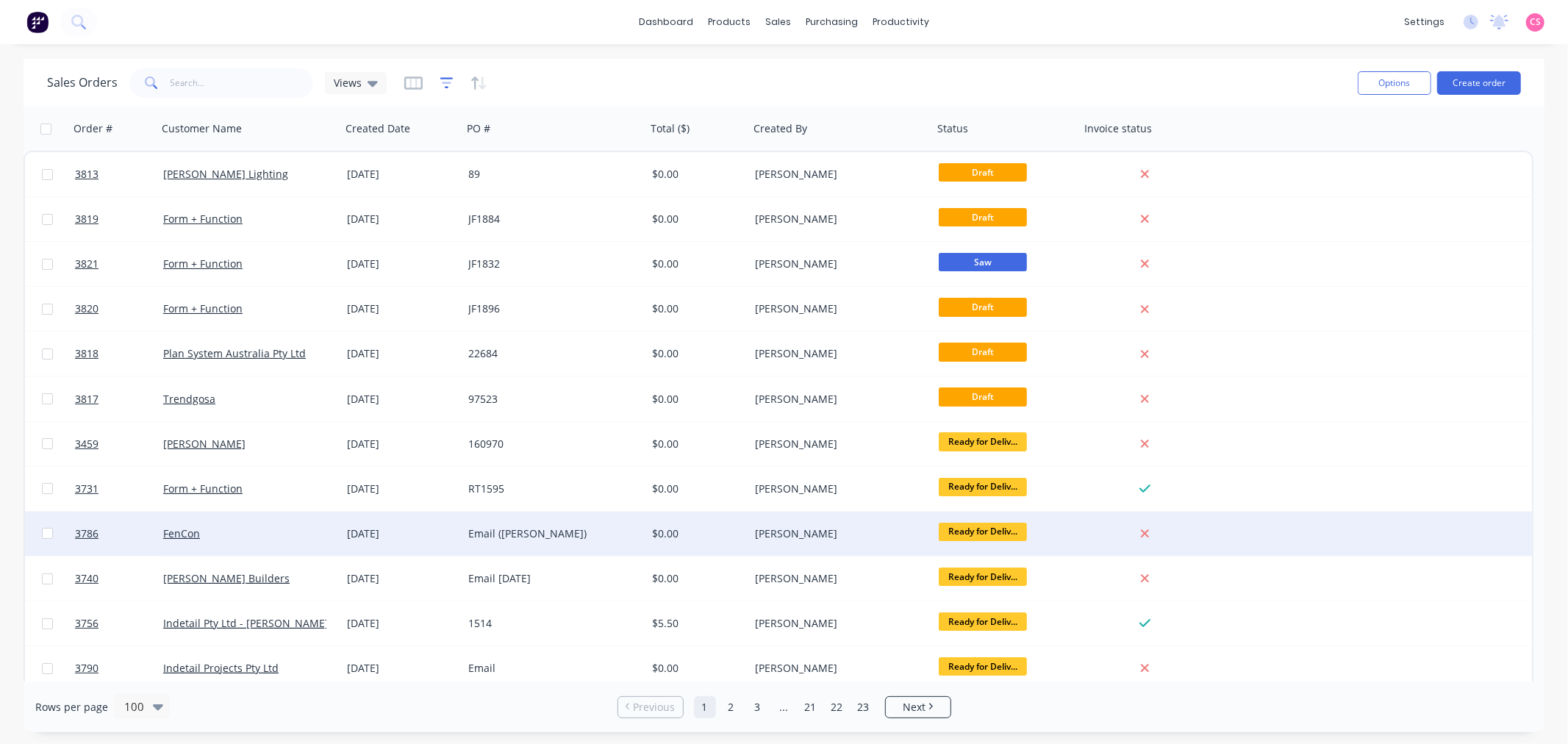
click at [442, 79] on icon "button" at bounding box center [446, 83] width 13 height 15
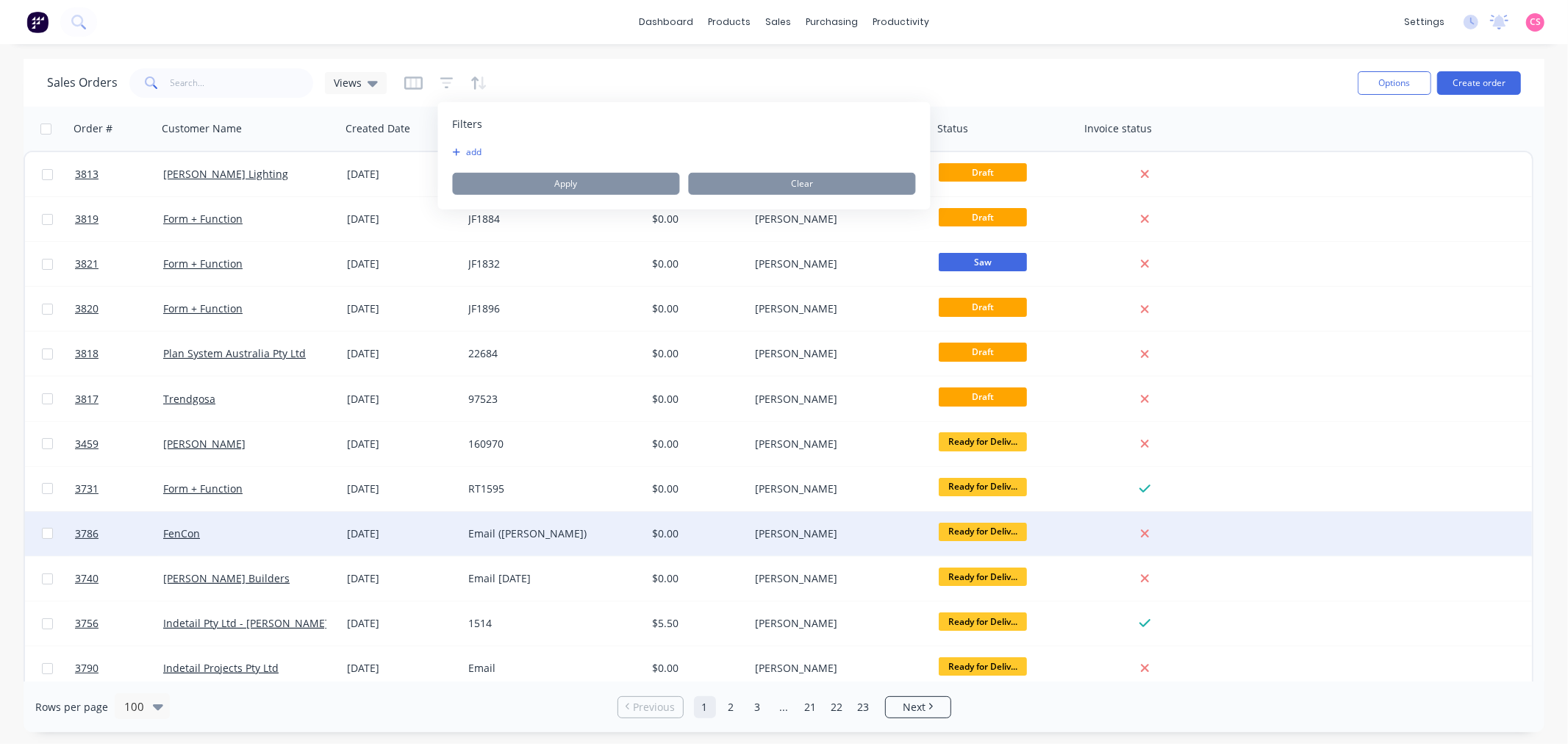
click at [470, 155] on button "add" at bounding box center [471, 152] width 37 height 12
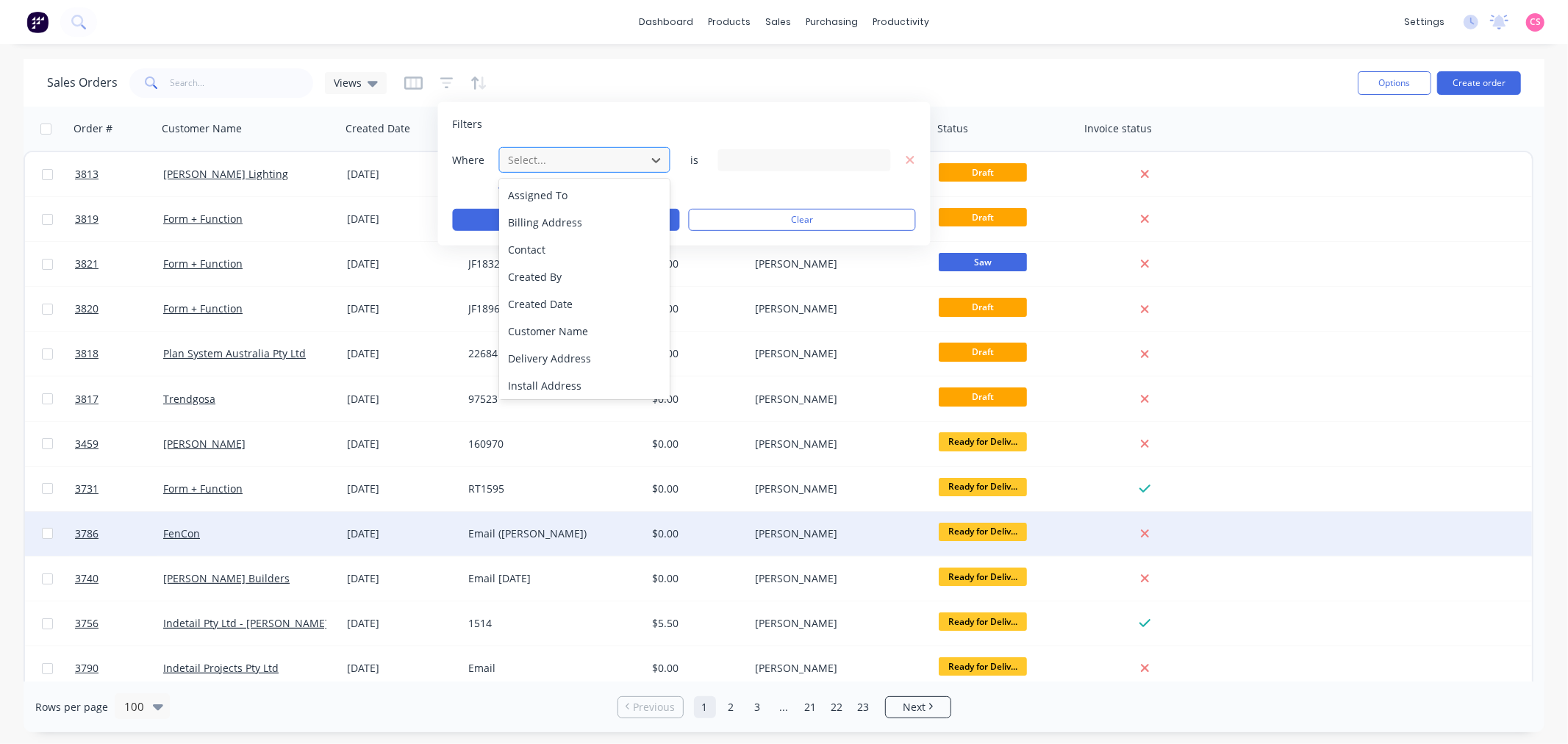
click at [574, 157] on div at bounding box center [573, 160] width 132 height 18
type input "stat"
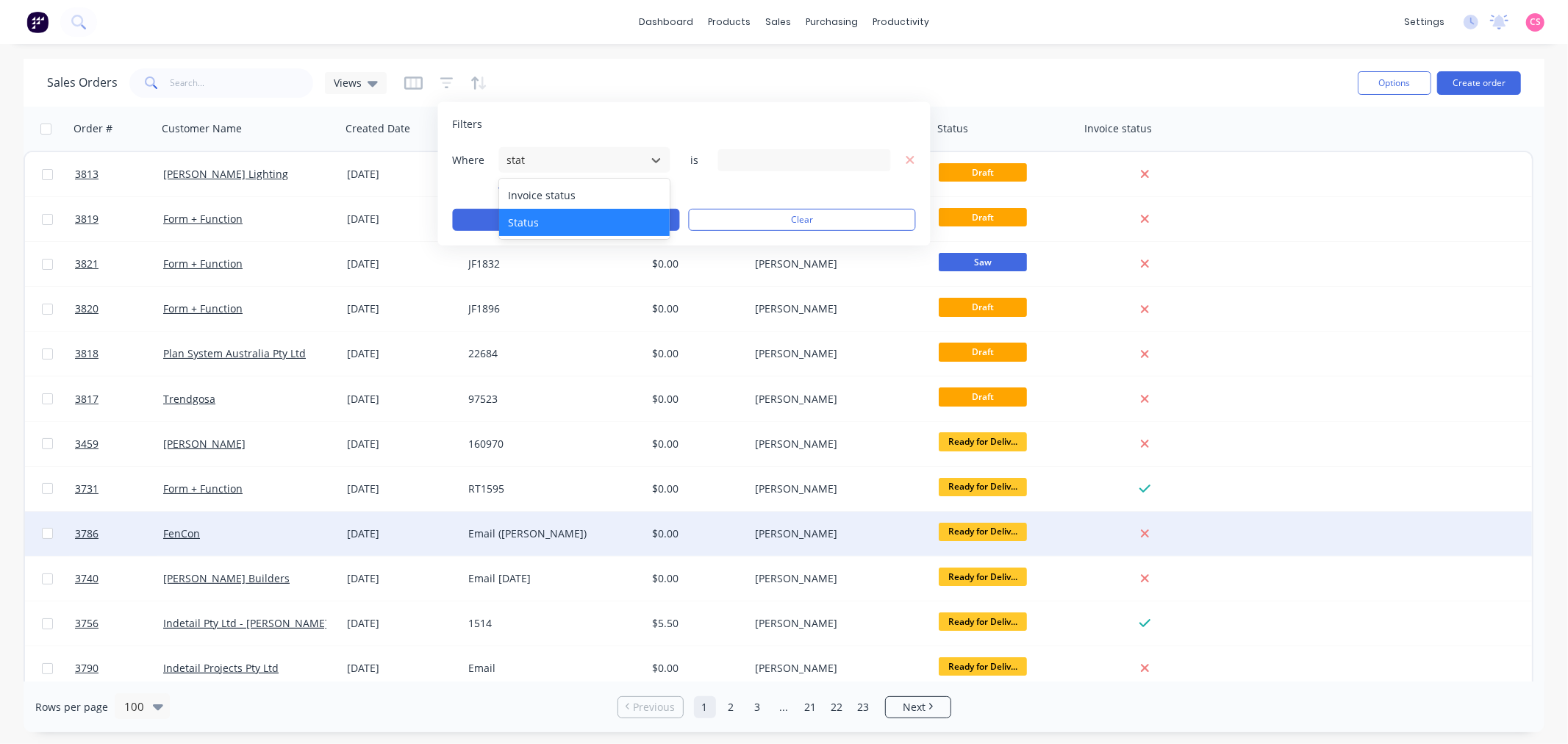
click at [548, 219] on div "Status" at bounding box center [584, 222] width 171 height 27
click at [826, 160] on div "24 Status selected" at bounding box center [792, 160] width 133 height 15
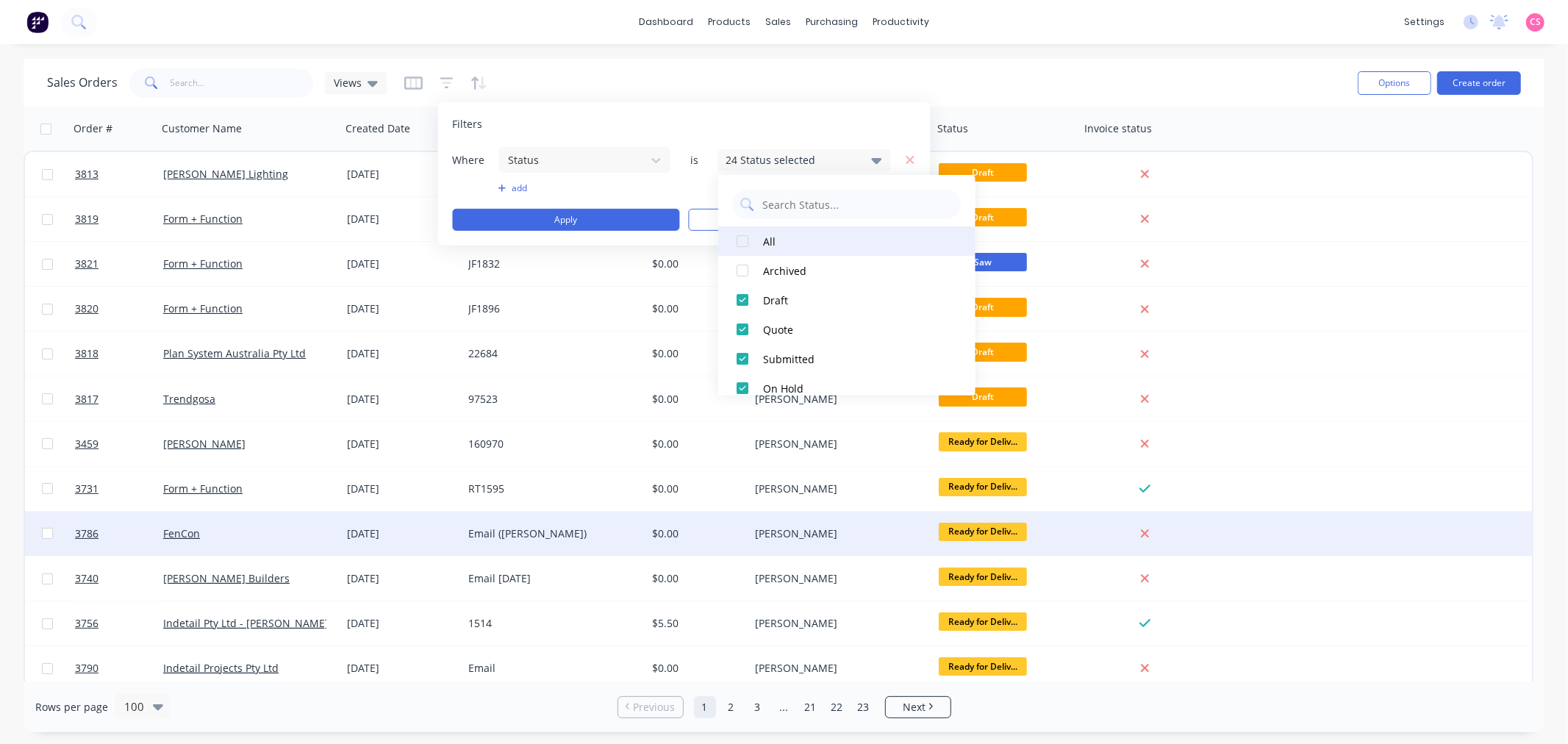
click at [742, 239] on div at bounding box center [742, 241] width 29 height 29
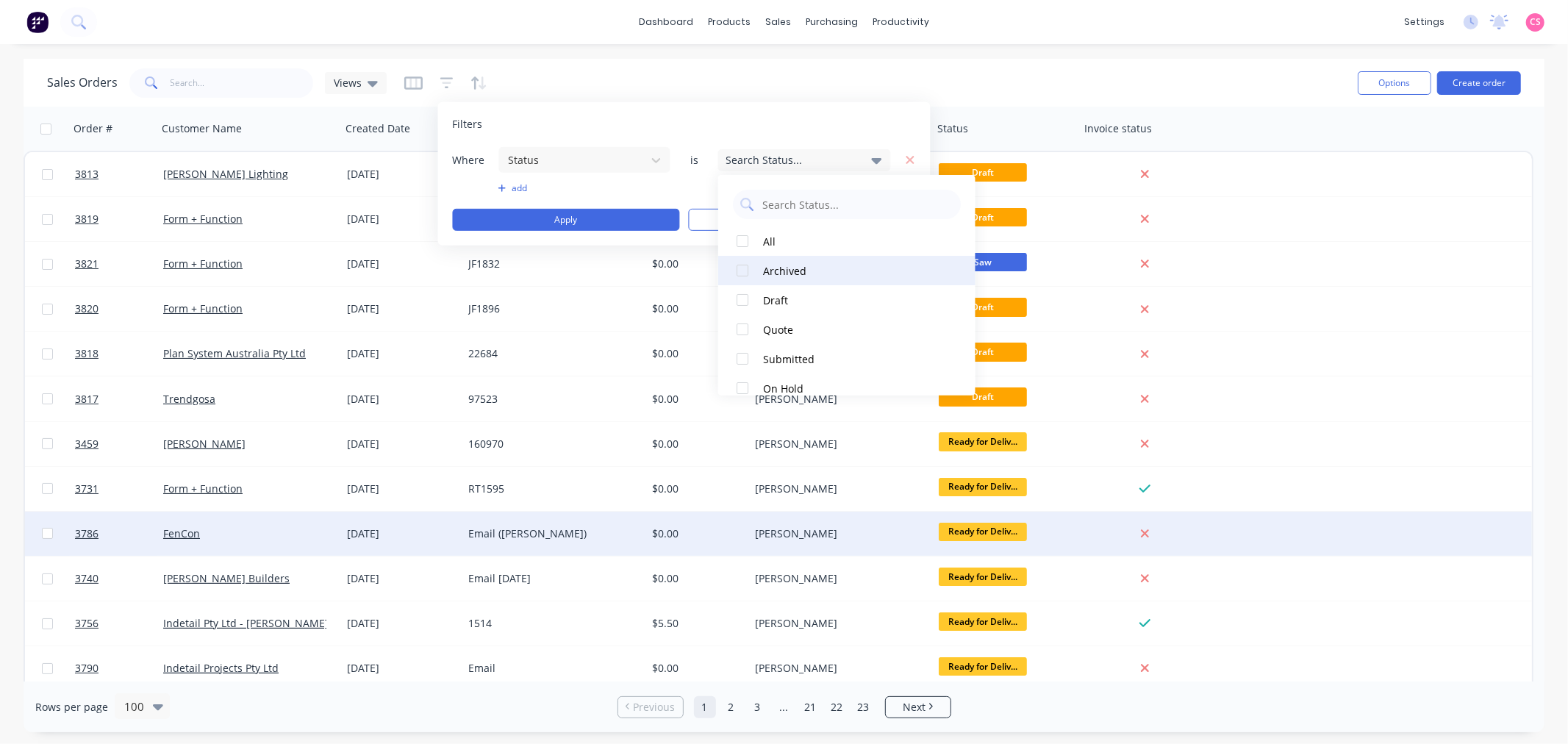
click at [743, 270] on div at bounding box center [742, 271] width 29 height 29
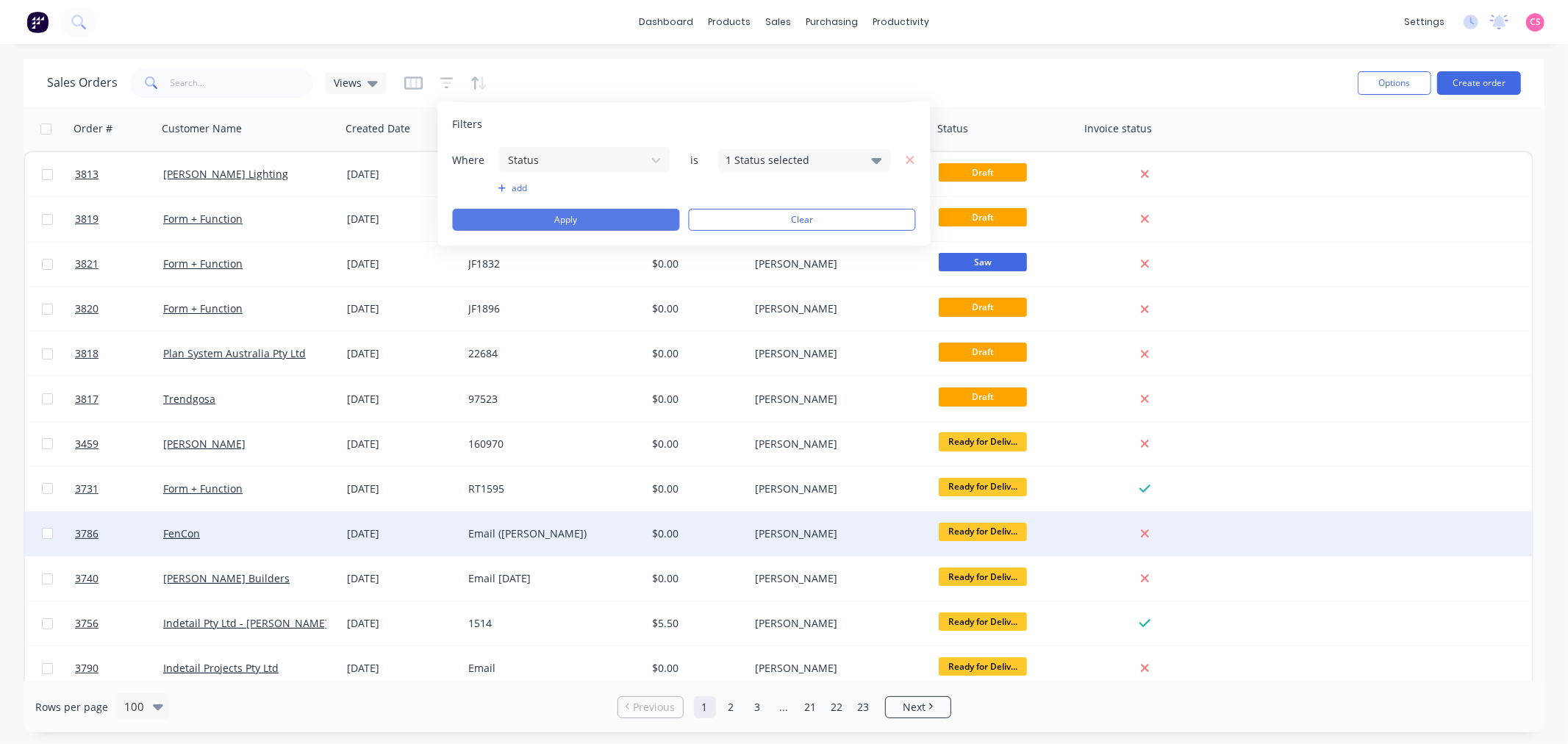
click at [647, 225] on button "Apply" at bounding box center [566, 219] width 227 height 22
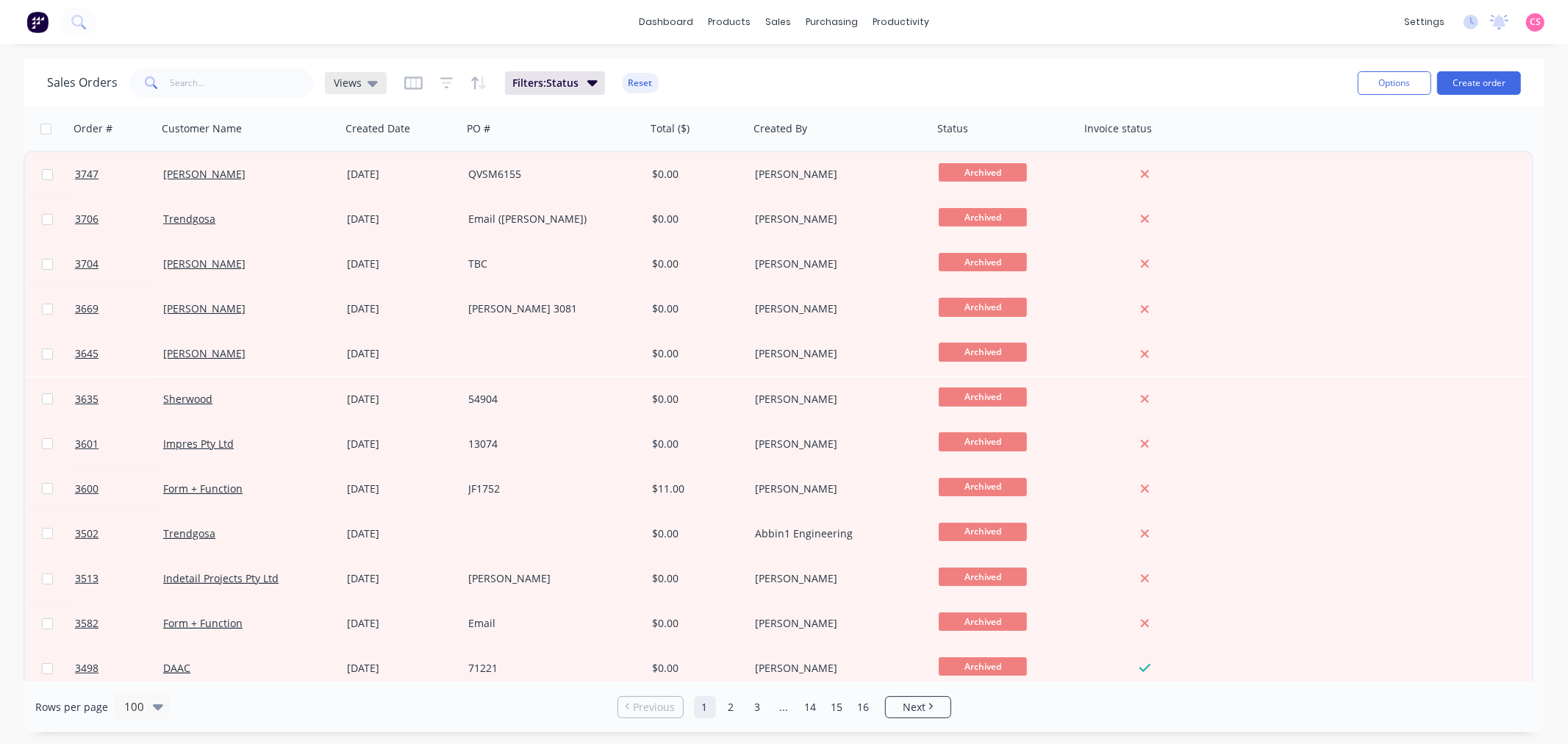
click at [348, 83] on span "Views" at bounding box center [347, 83] width 28 height 15
click at [757, 74] on div "Sales Orders Views Filters: Status Reset" at bounding box center [696, 82] width 1299 height 36
click at [576, 84] on span "Filters: Status" at bounding box center [545, 83] width 66 height 15
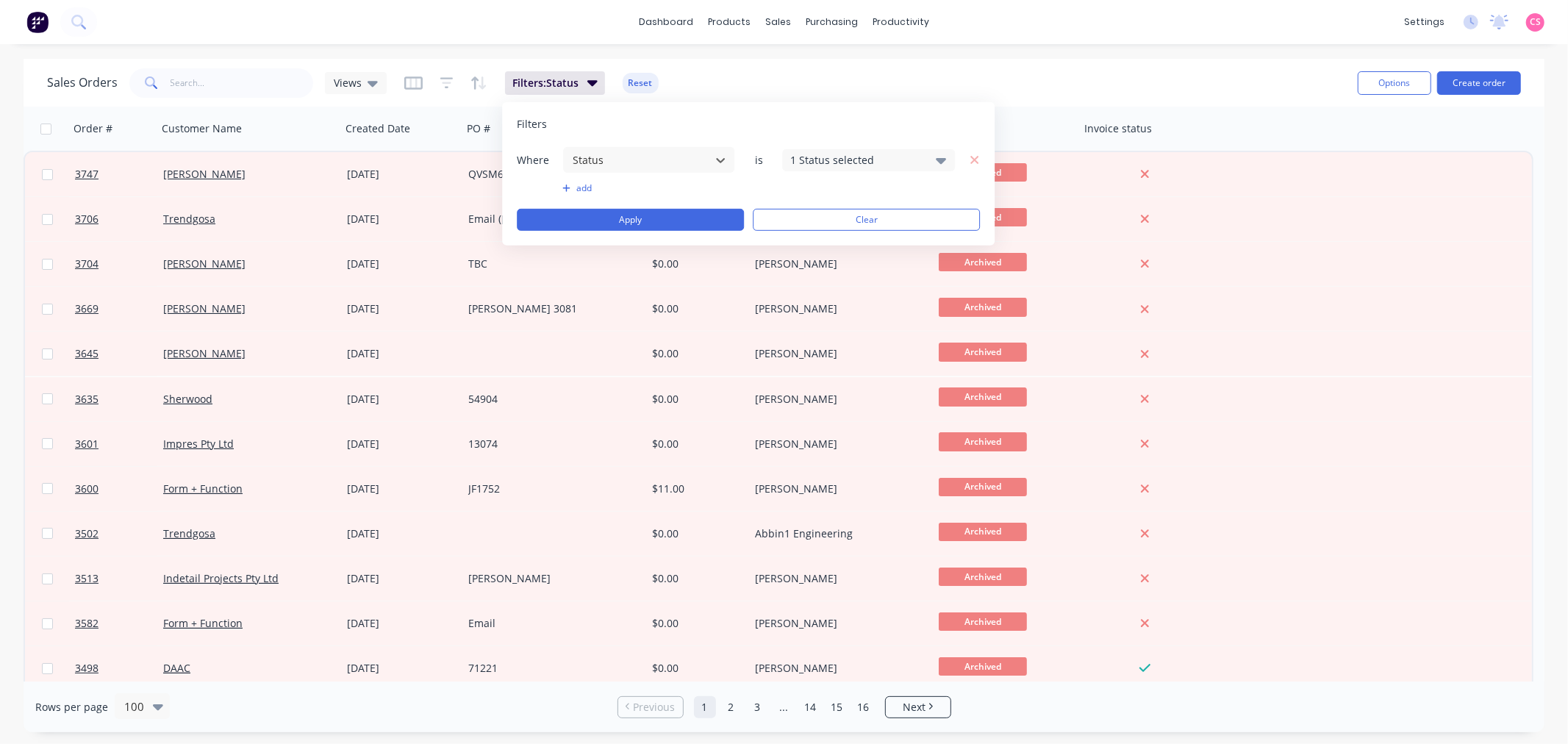
click at [824, 159] on div "1 Status selected" at bounding box center [856, 160] width 133 height 15
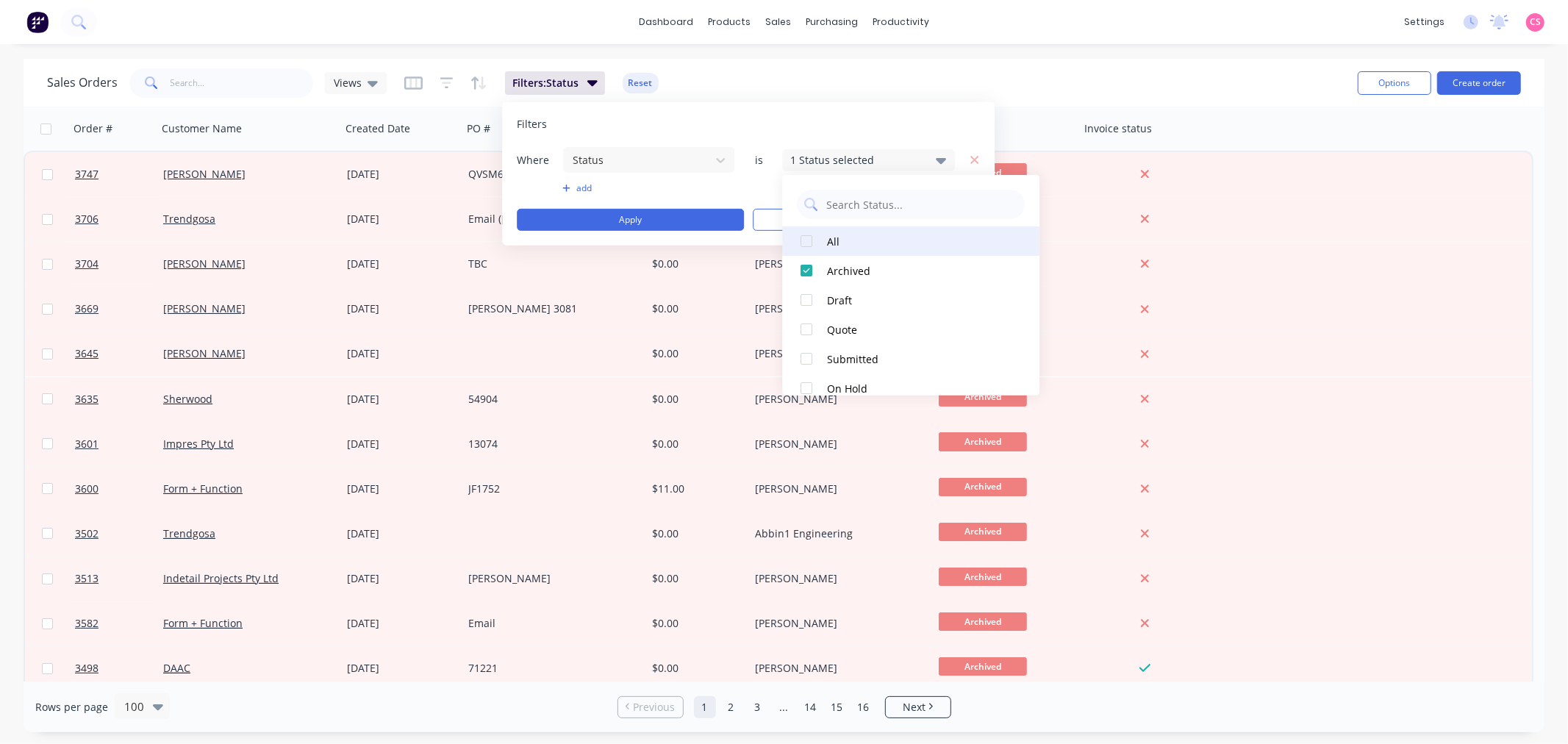
click at [808, 245] on div at bounding box center [806, 241] width 29 height 29
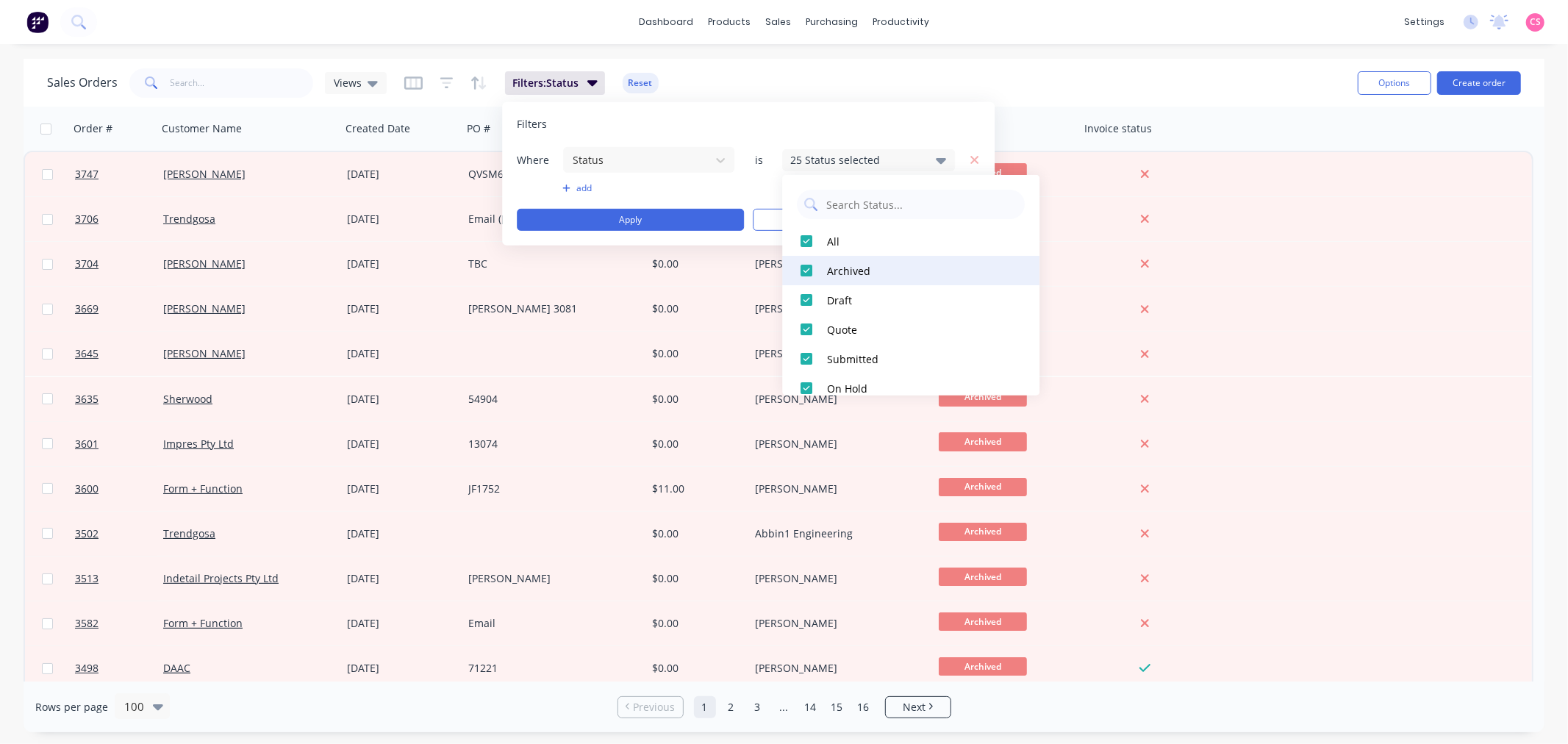
click at [806, 266] on div at bounding box center [806, 271] width 29 height 29
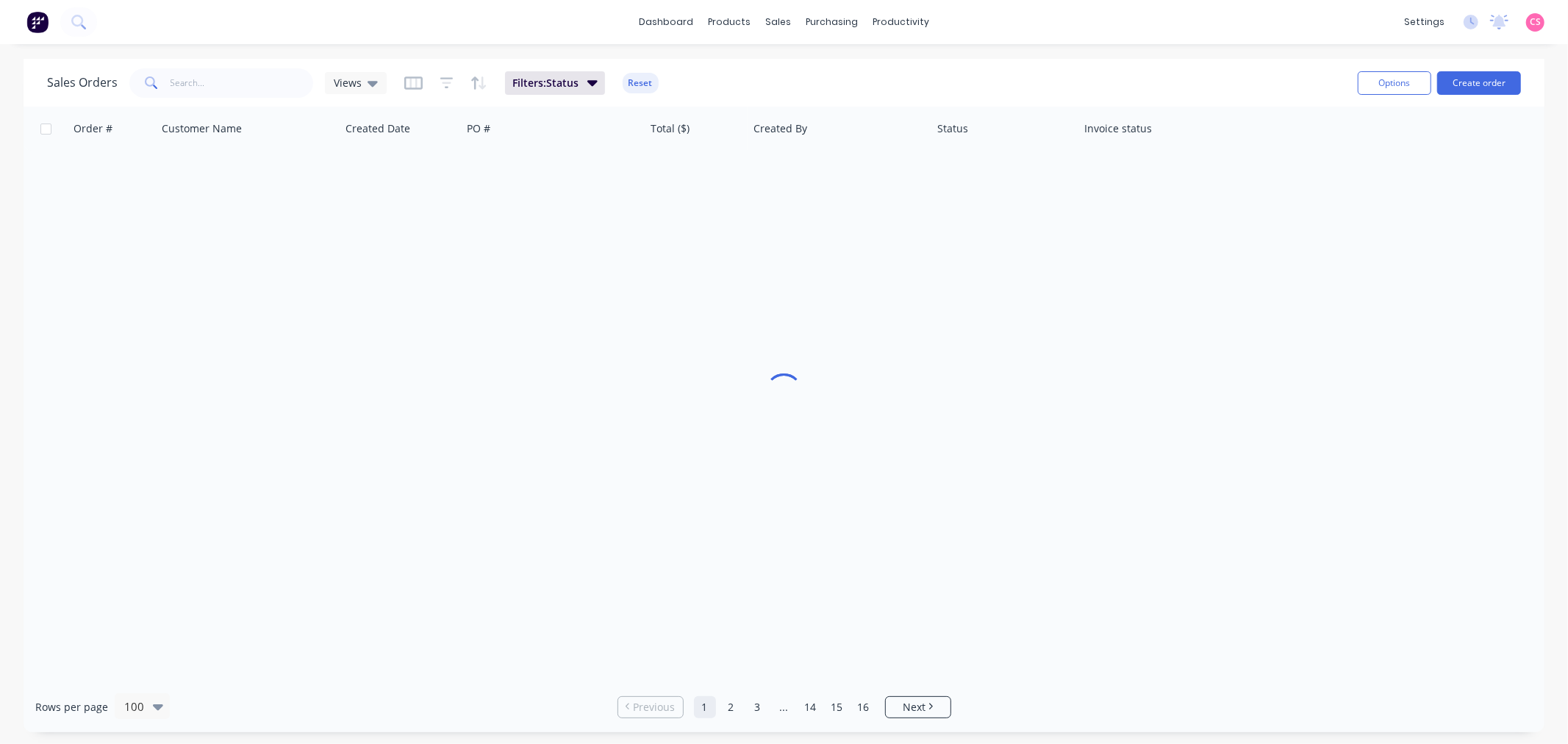
click at [1069, 77] on div "Sales Orders Views Filters: Status Reset" at bounding box center [696, 82] width 1299 height 36
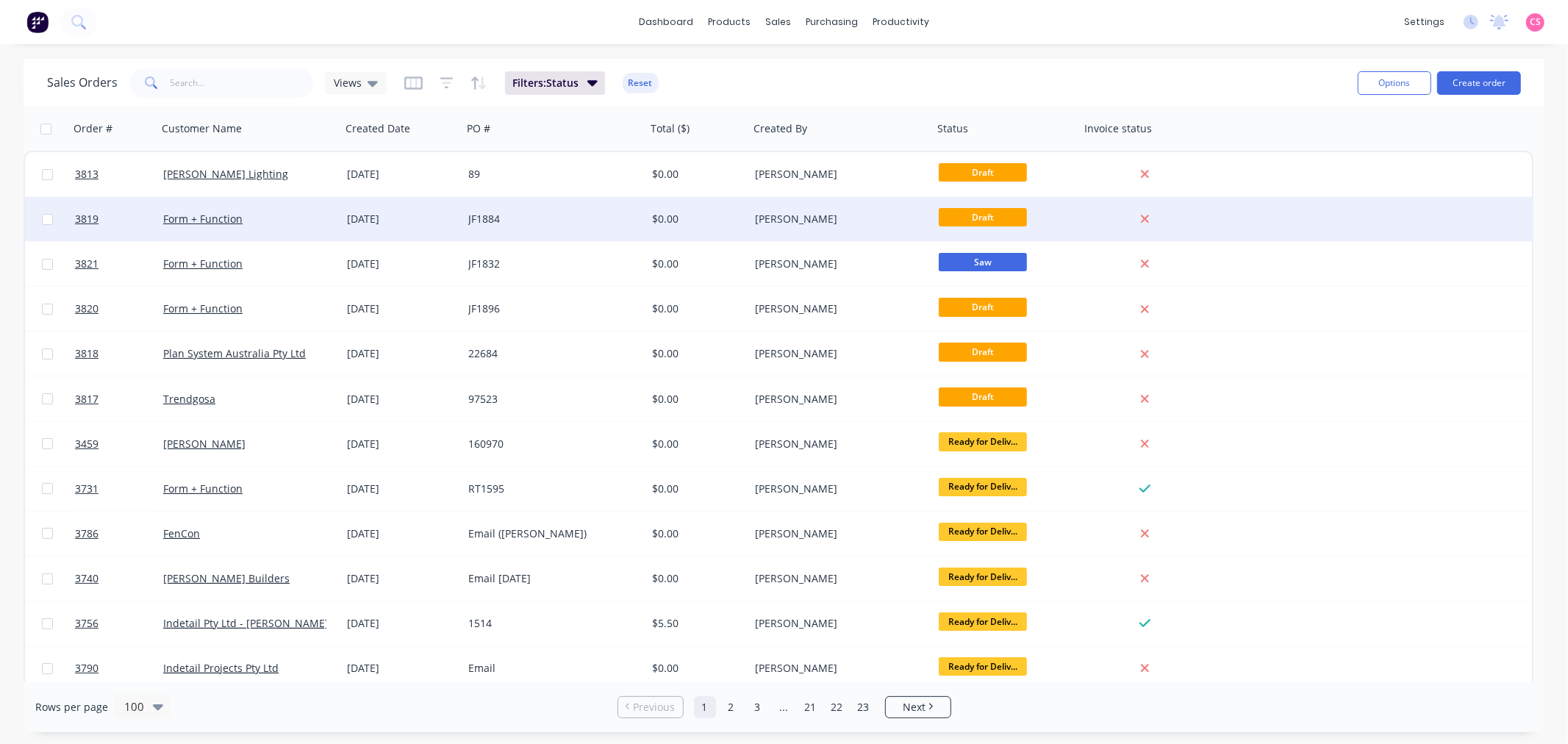
click at [44, 222] on input "checkbox" at bounding box center [48, 219] width 11 height 11
checkbox input "true"
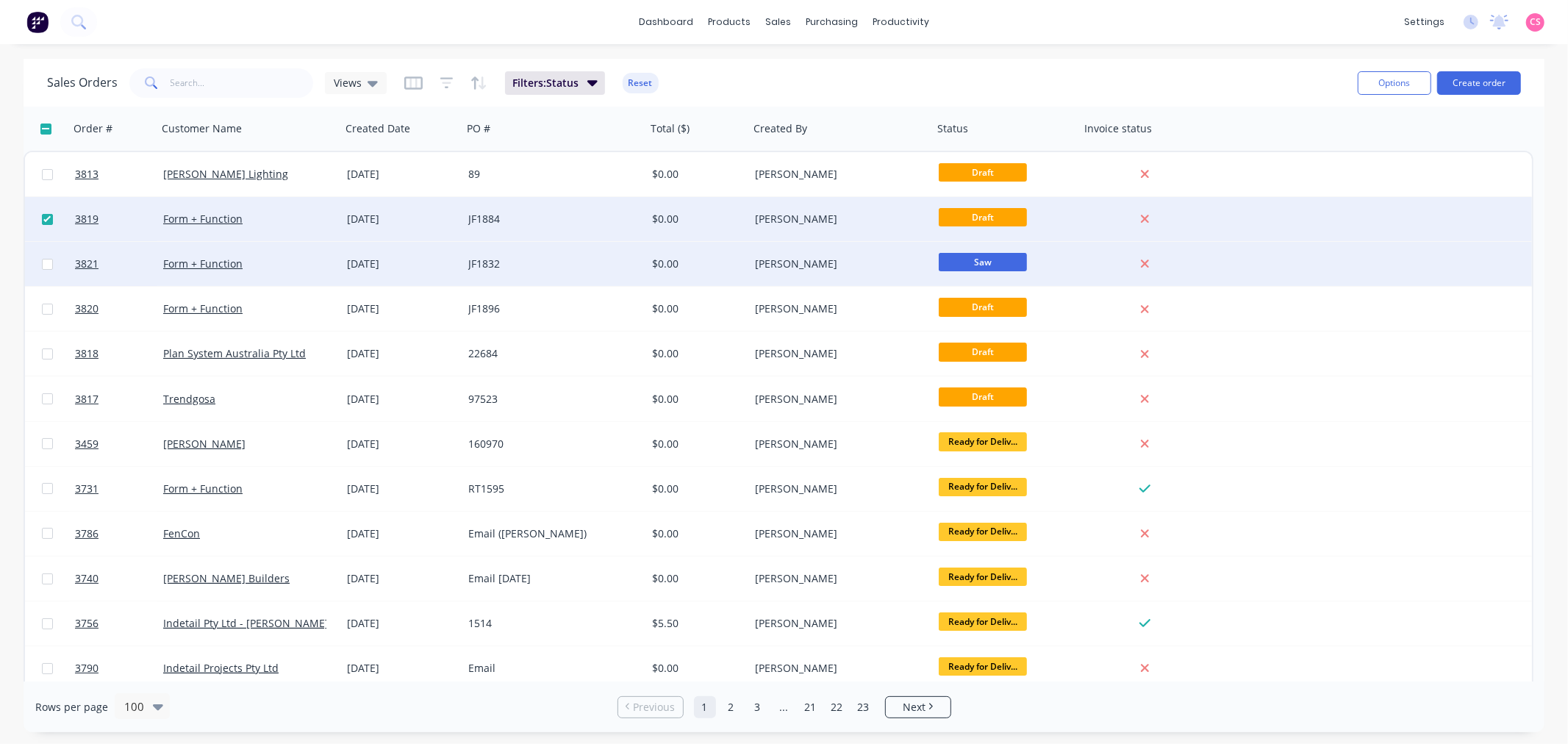
click at [45, 268] on input "checkbox" at bounding box center [48, 264] width 11 height 11
checkbox input "true"
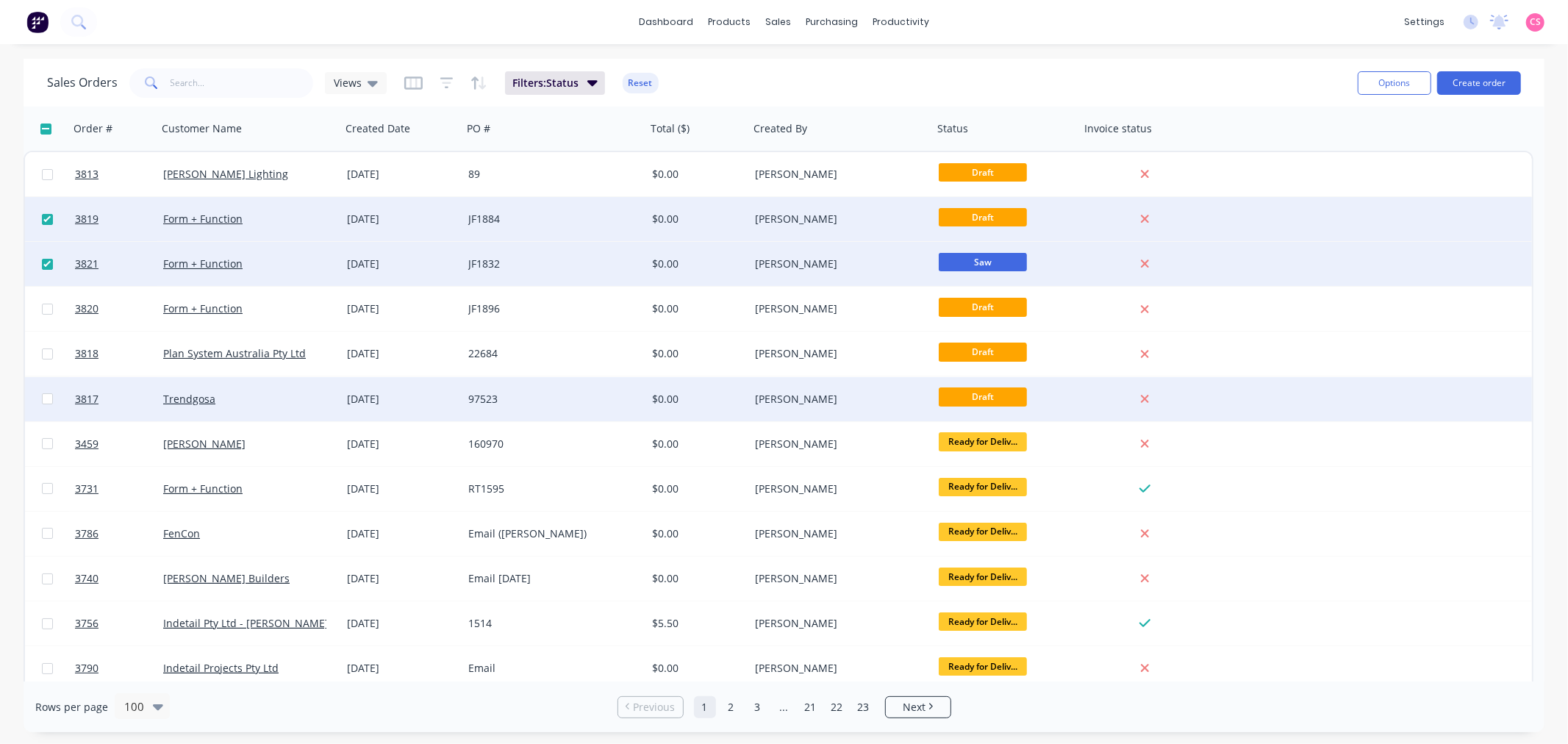
click at [42, 399] on input "checkbox" at bounding box center [48, 399] width 11 height 11
checkbox input "true"
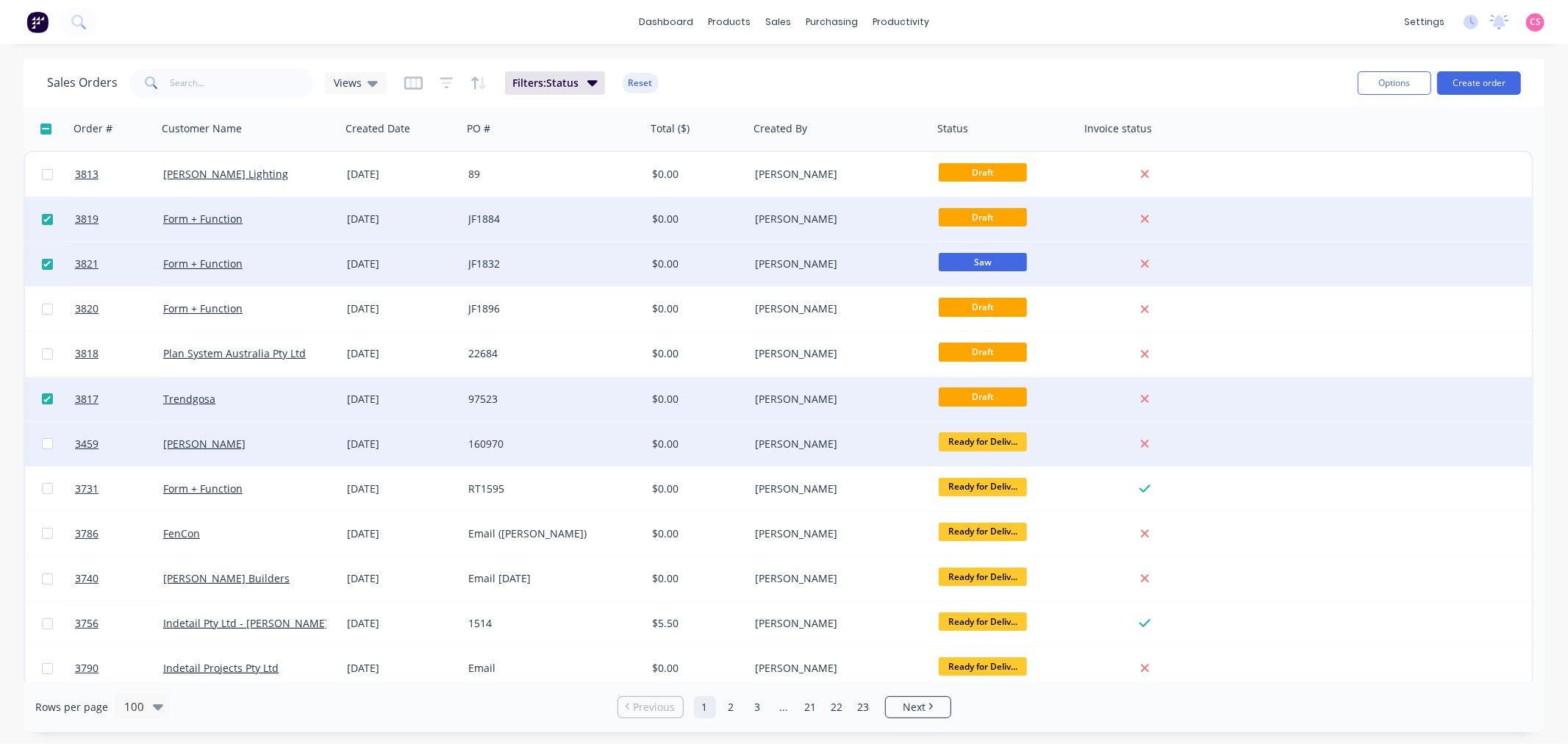
click at [44, 444] on input "checkbox" at bounding box center [48, 443] width 11 height 11
checkbox input "true"
click at [1399, 88] on button "Options" at bounding box center [1394, 83] width 74 height 24
click at [44, 217] on input "checkbox" at bounding box center [48, 219] width 11 height 11
checkbox input "false"
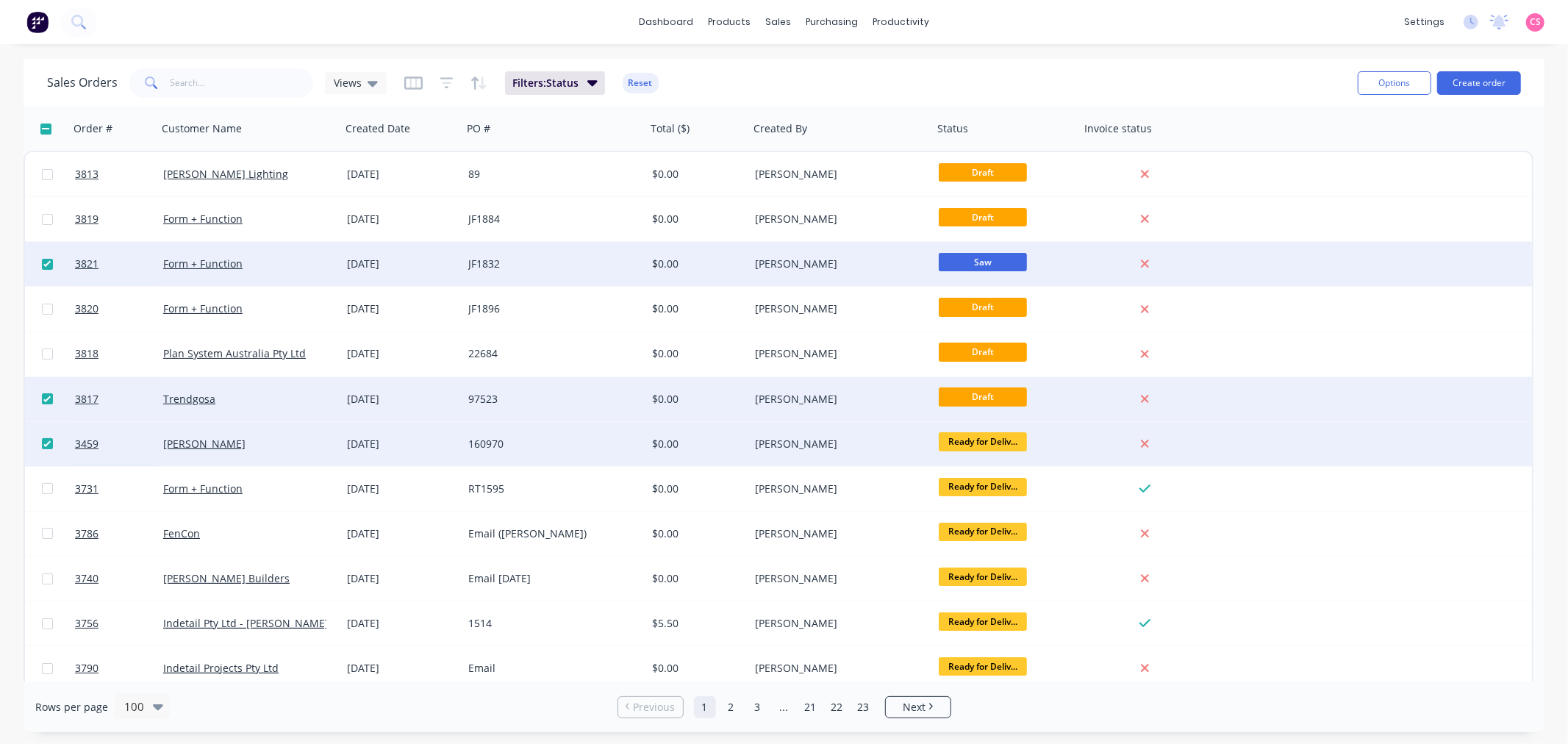
click at [45, 259] on input "checkbox" at bounding box center [48, 264] width 11 height 11
checkbox input "false"
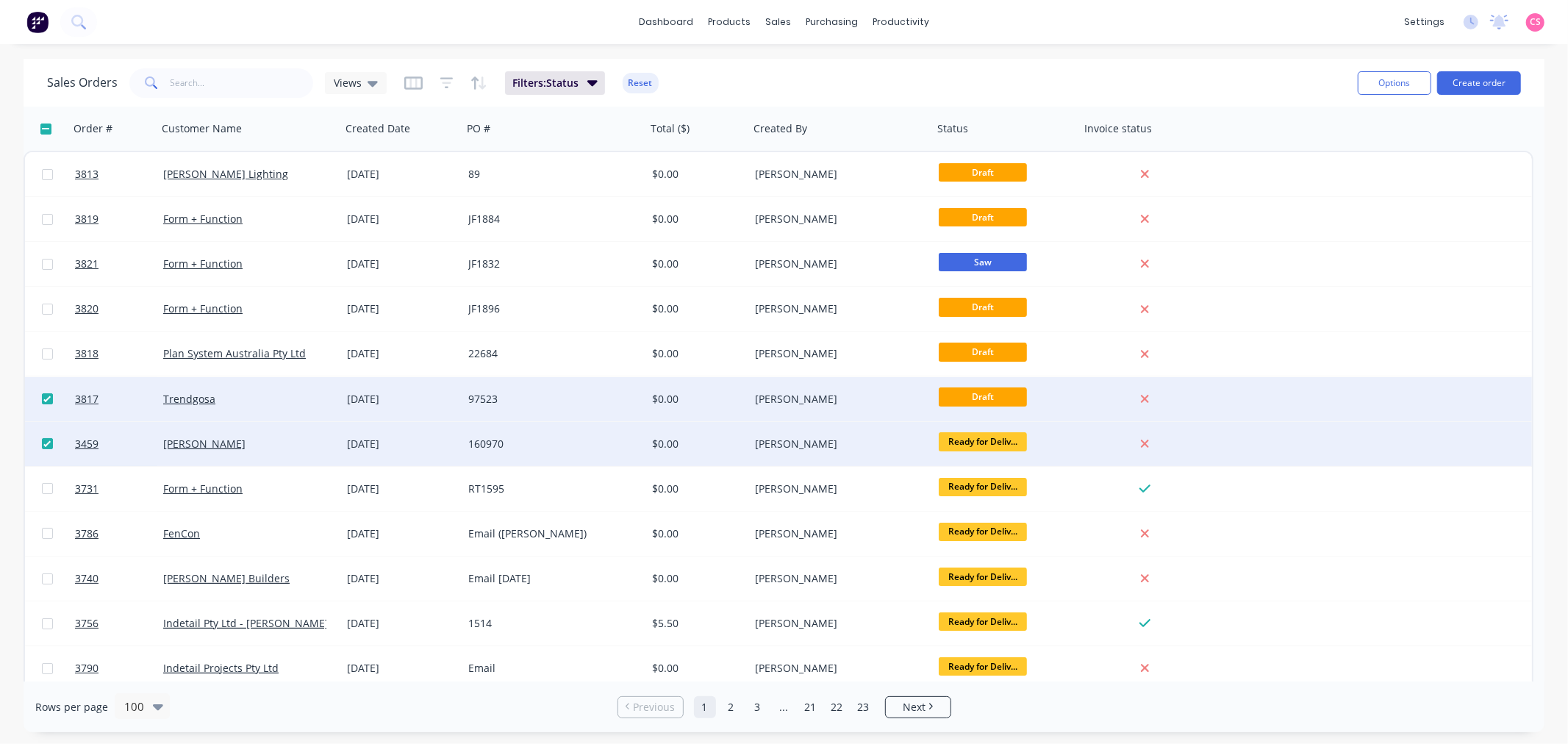
click at [44, 396] on input "checkbox" at bounding box center [48, 399] width 11 height 11
checkbox input "false"
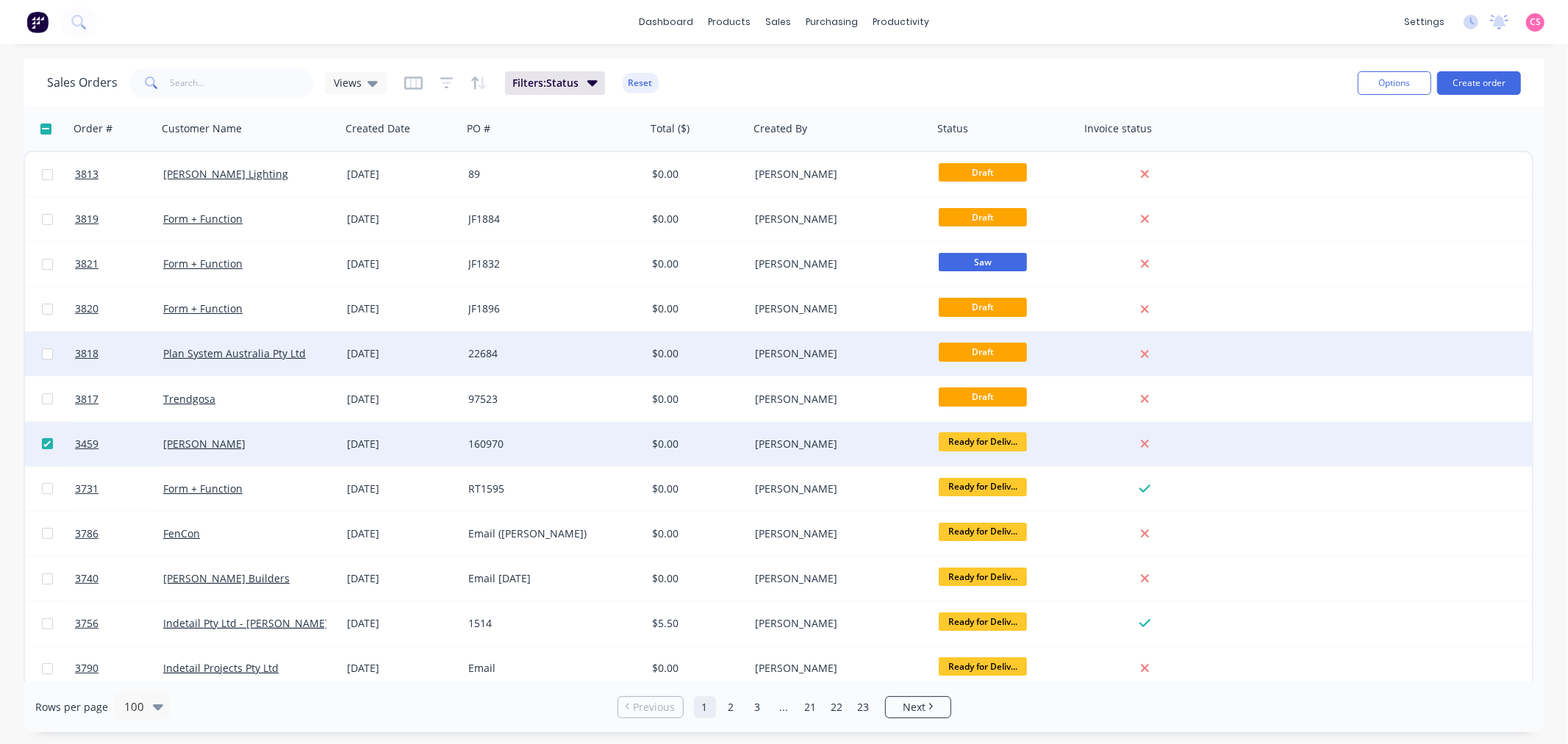
drag, startPoint x: 46, startPoint y: 443, endPoint x: 46, endPoint y: 344, distance: 99.0
click at [46, 444] on input "checkbox" at bounding box center [48, 443] width 11 height 11
checkbox input "false"
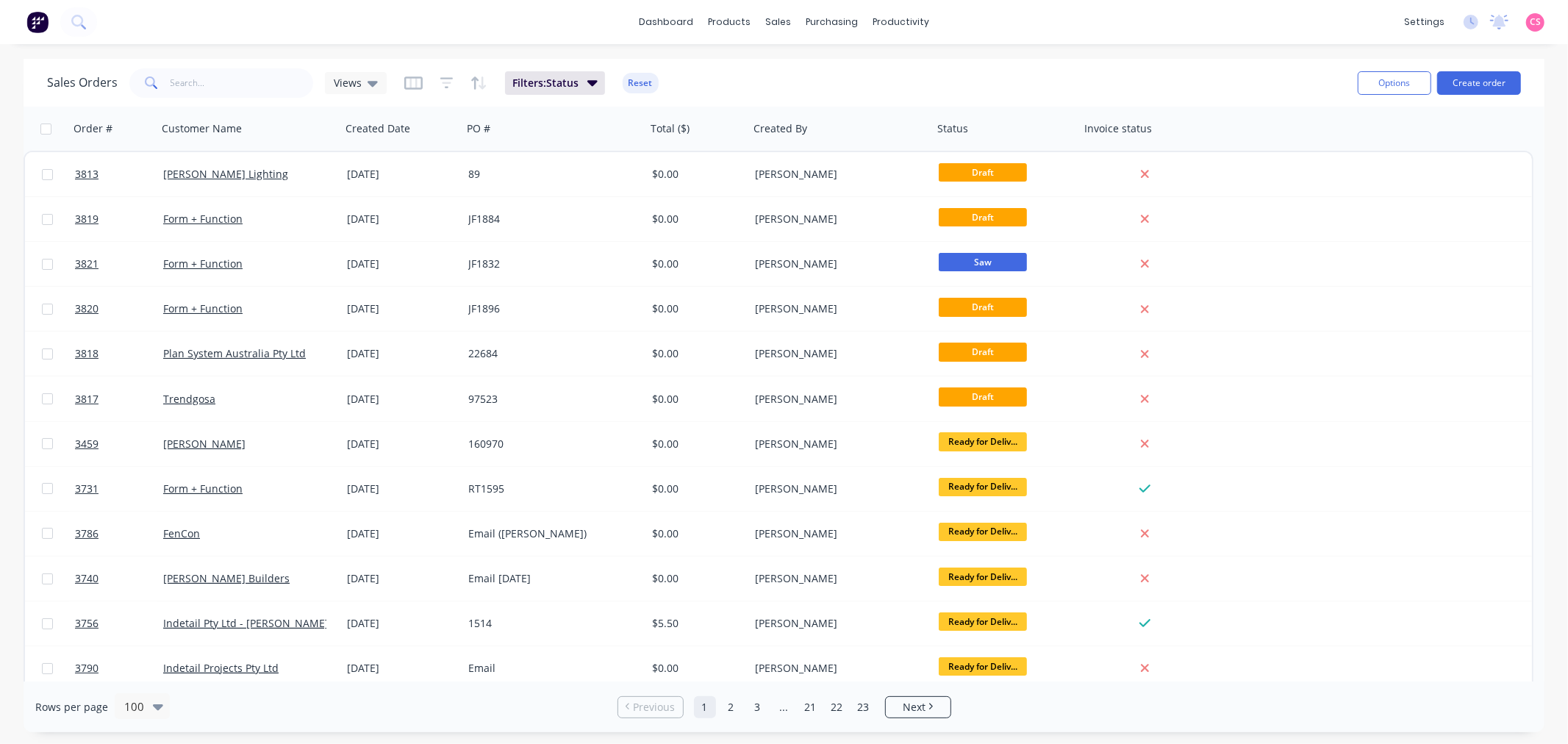
click at [41, 127] on input "checkbox" at bounding box center [46, 129] width 11 height 11
checkbox input "true"
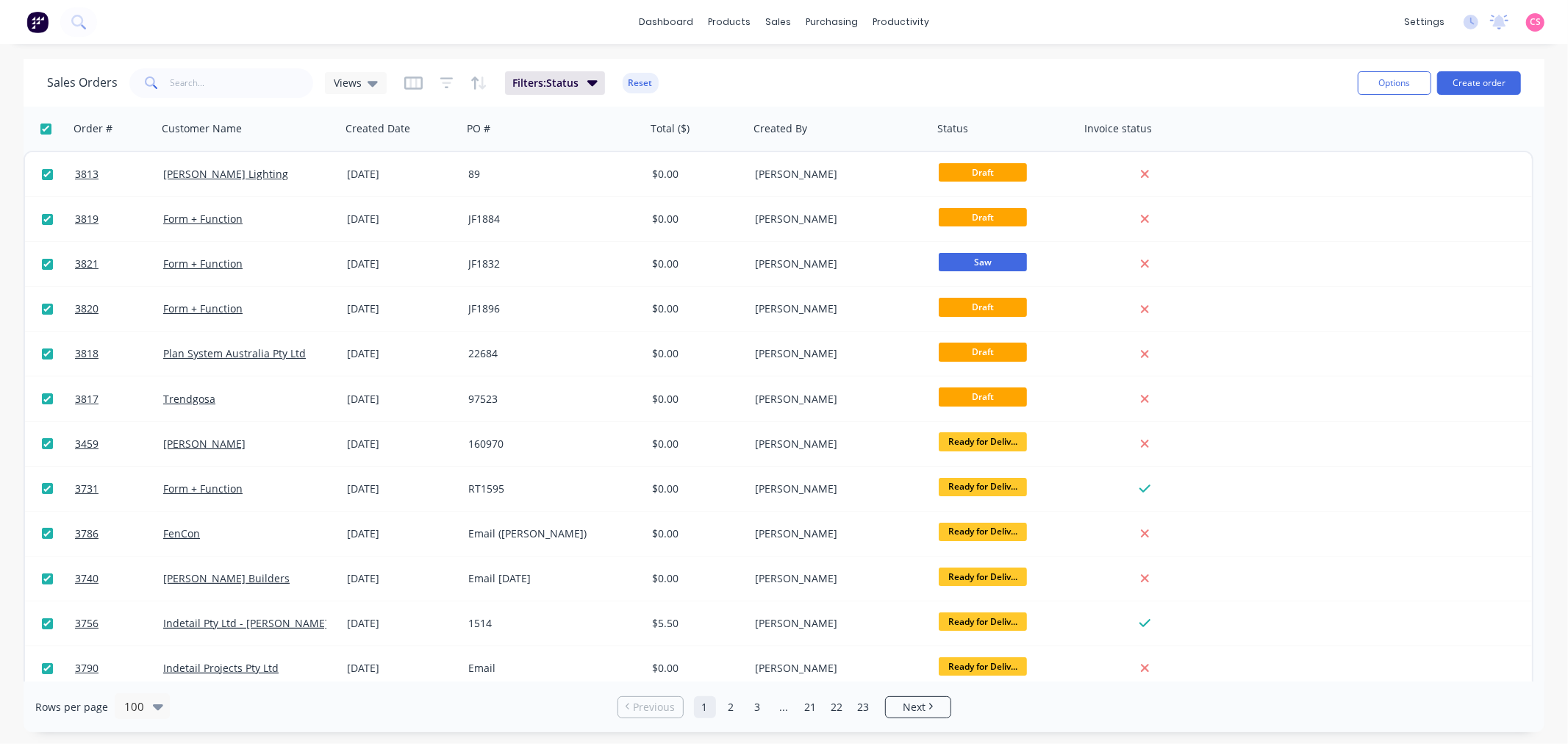
checkbox input "true"
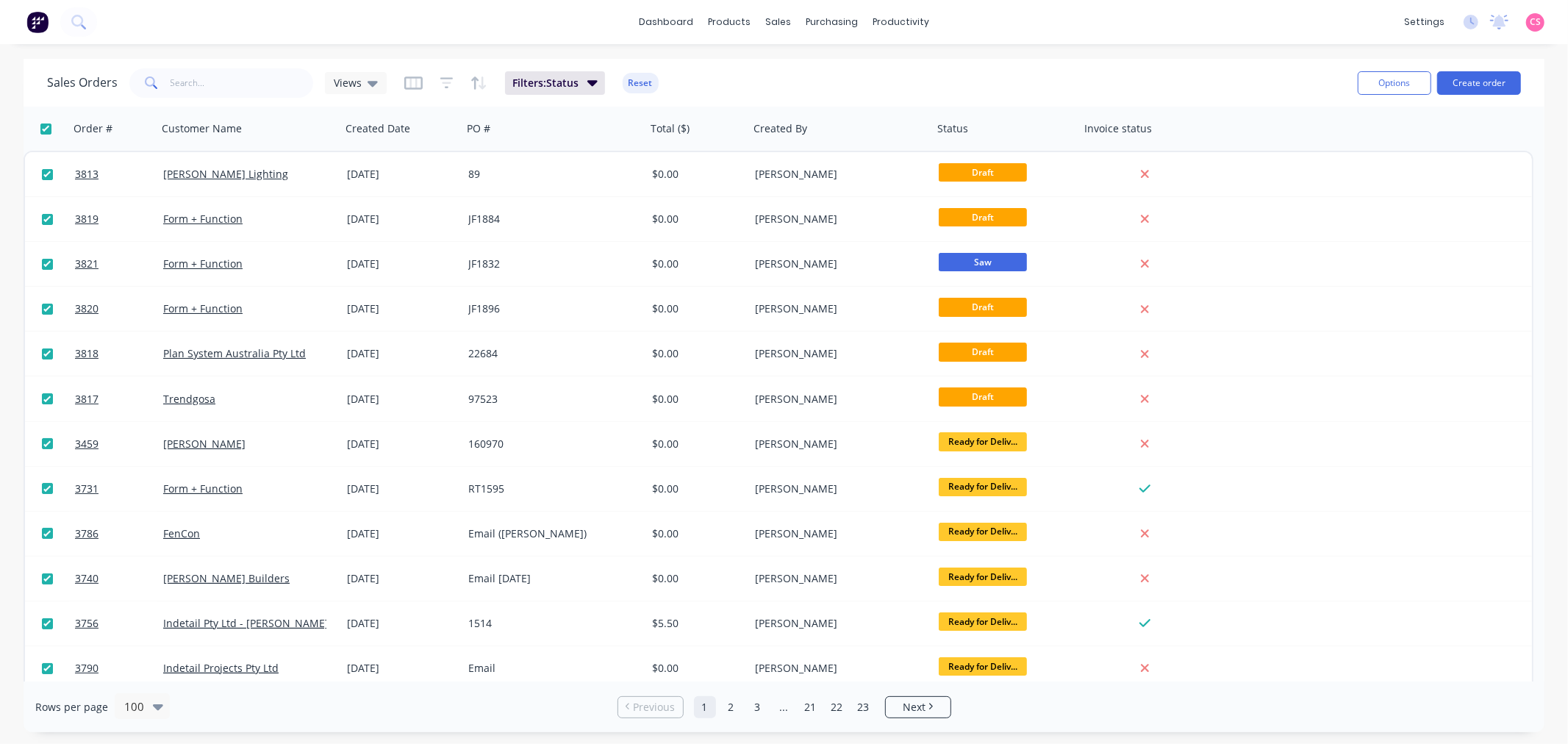
checkbox input "true"
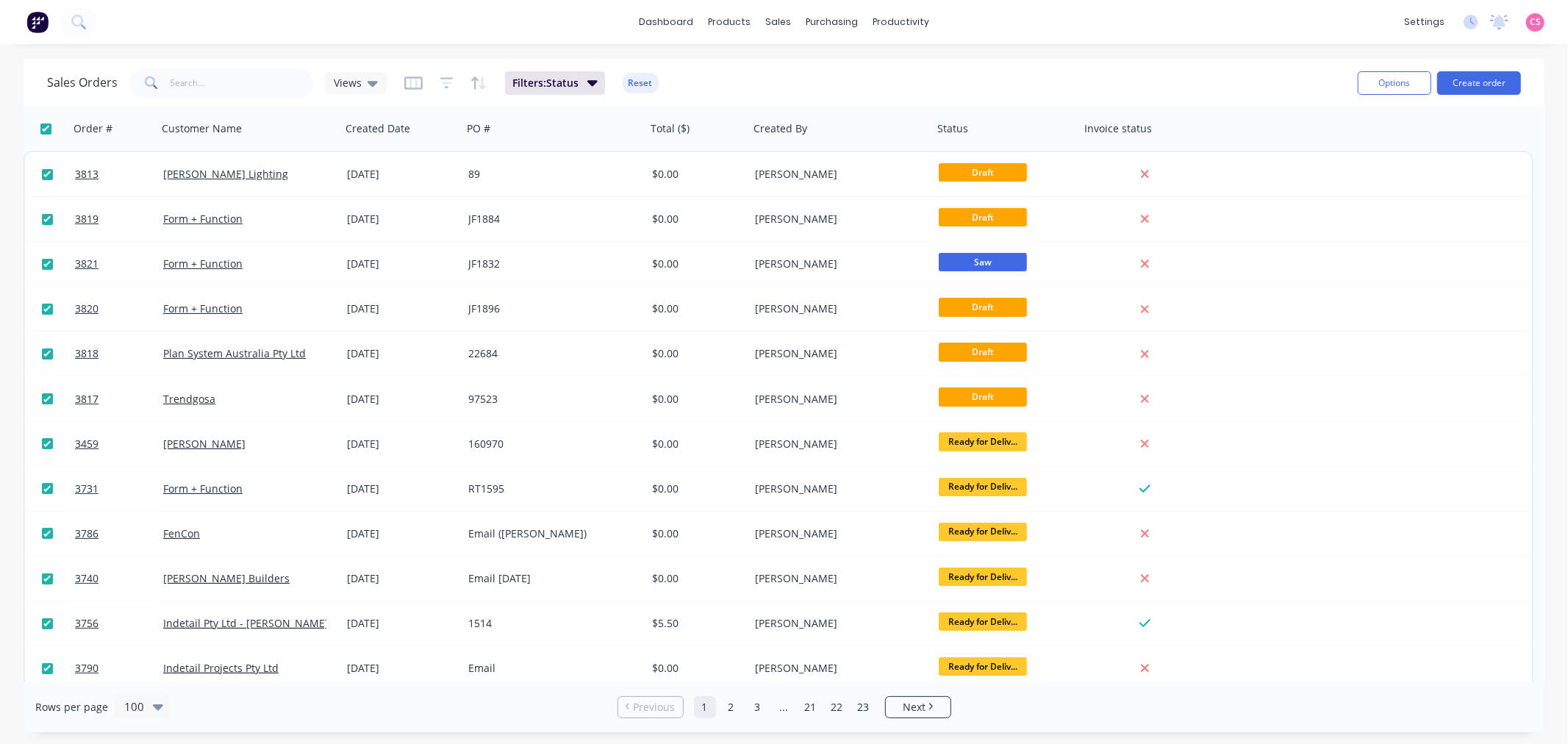
checkbox input "true"
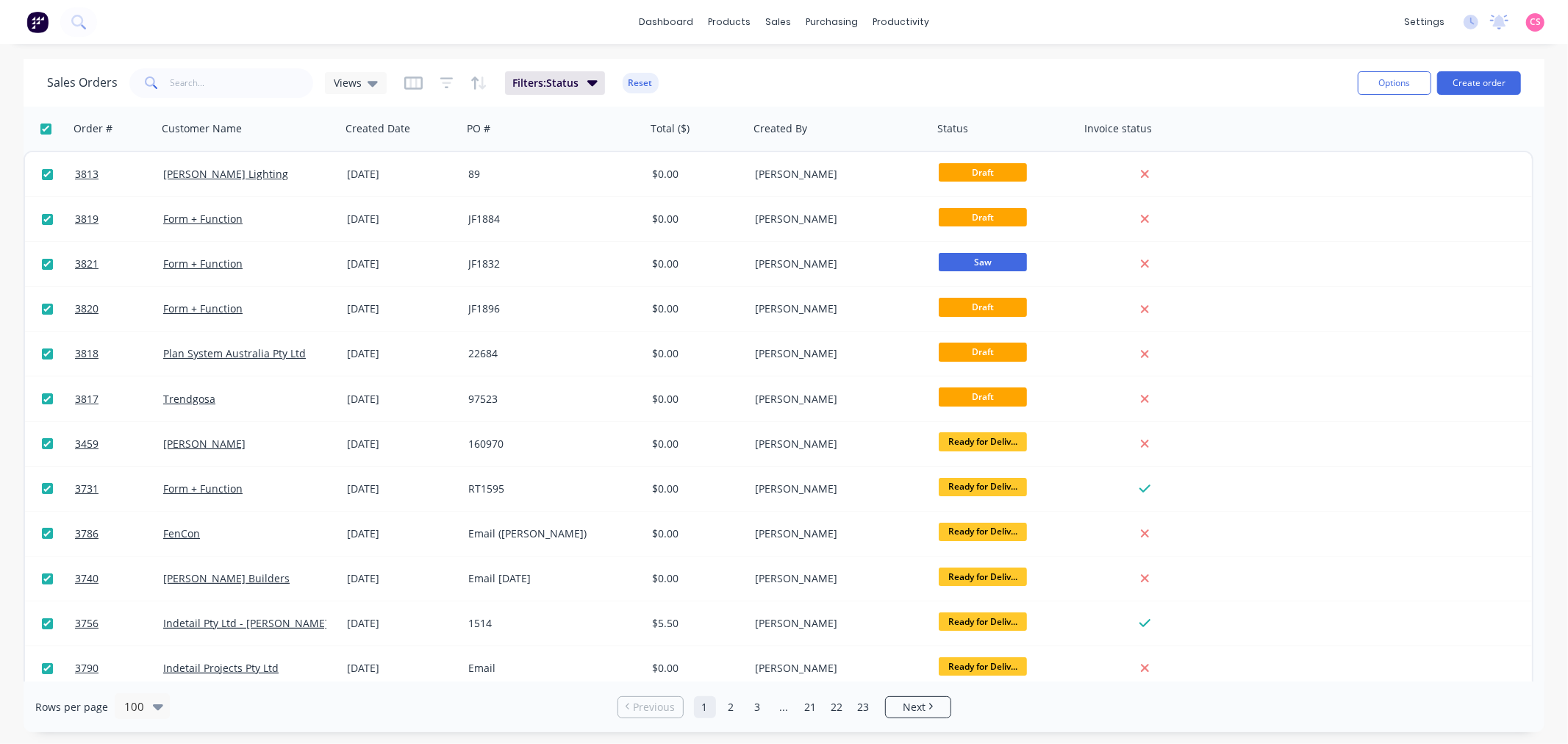
checkbox input "true"
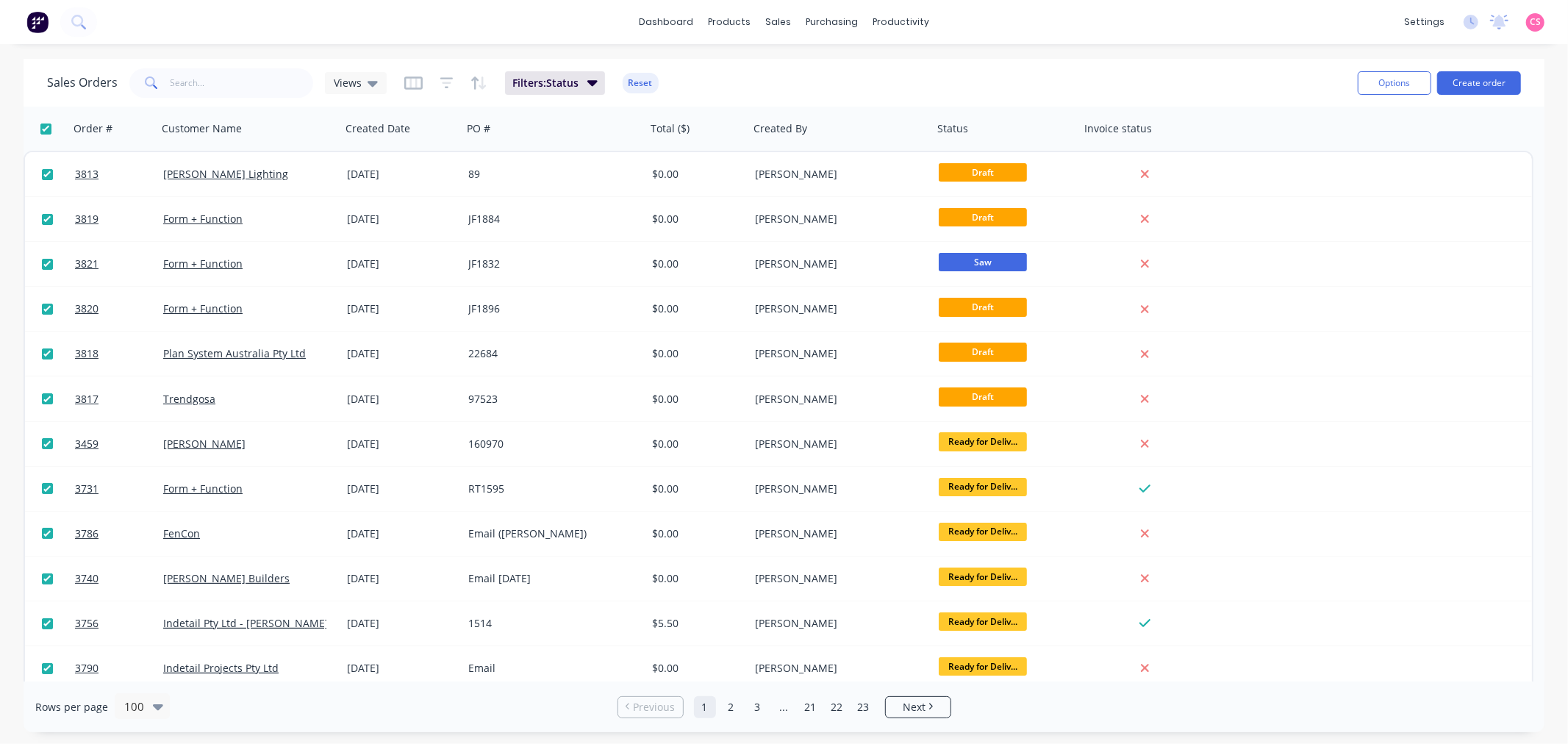
checkbox input "true"
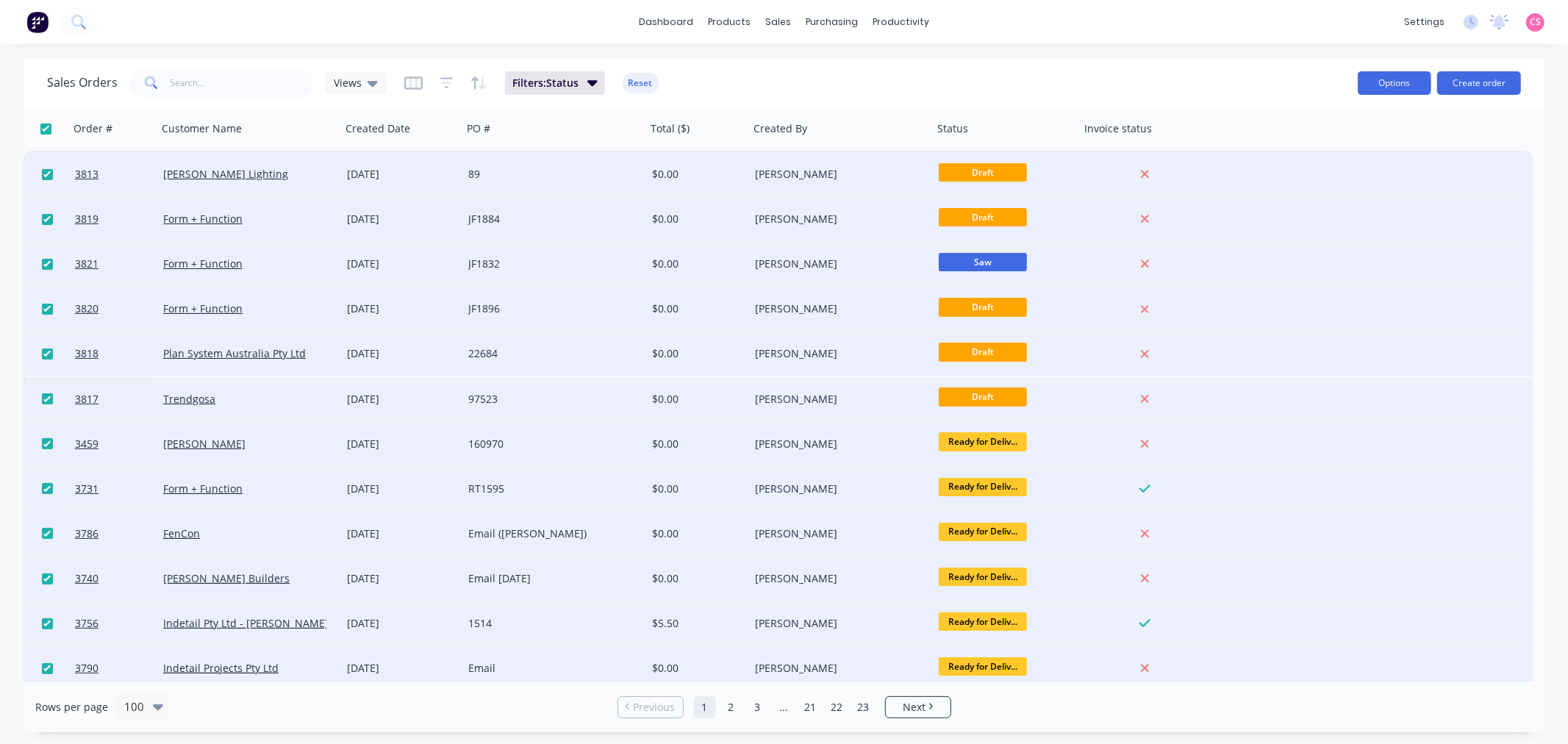
click at [1378, 84] on button "Options" at bounding box center [1394, 83] width 74 height 24
click at [45, 127] on input "checkbox" at bounding box center [46, 129] width 11 height 11
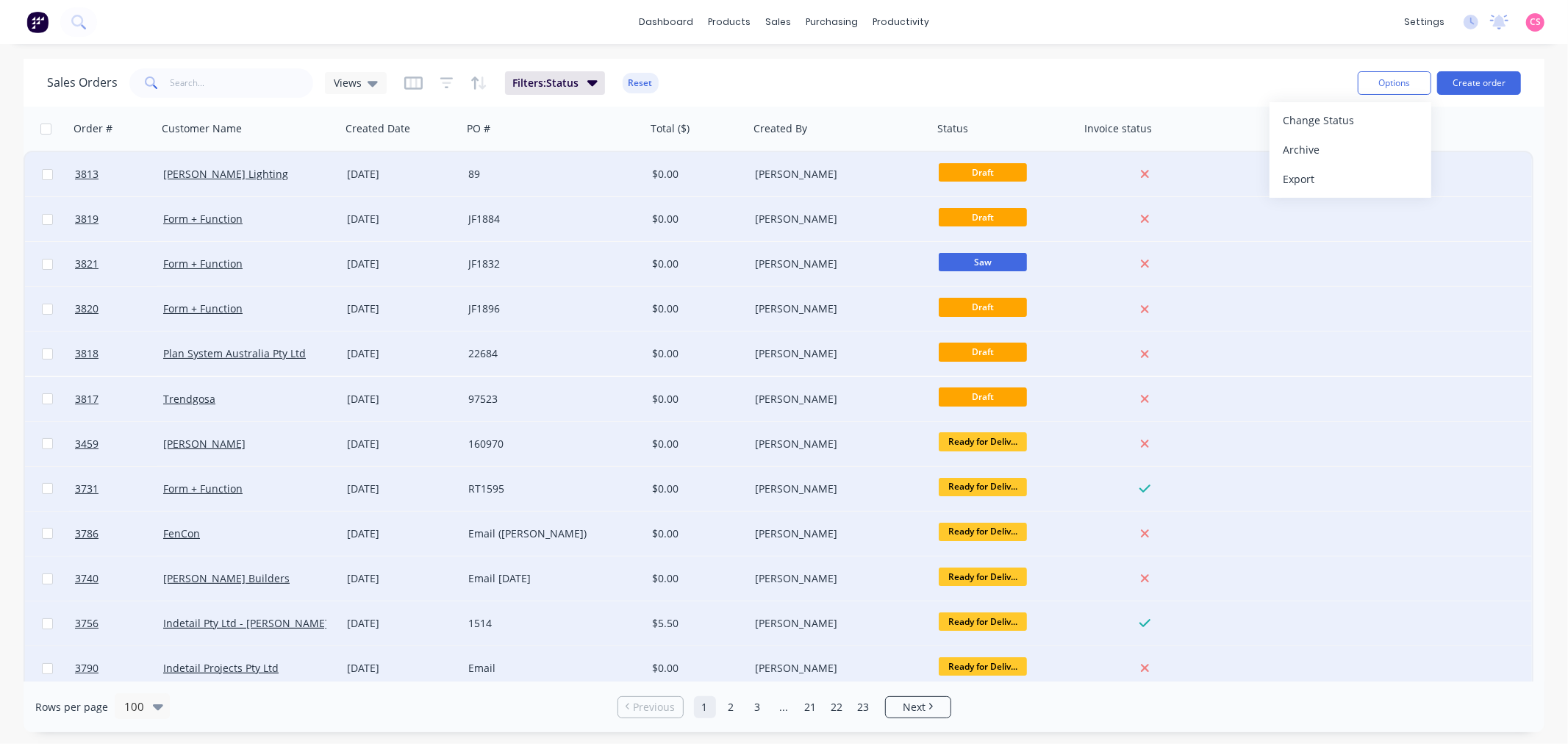
checkbox input "false"
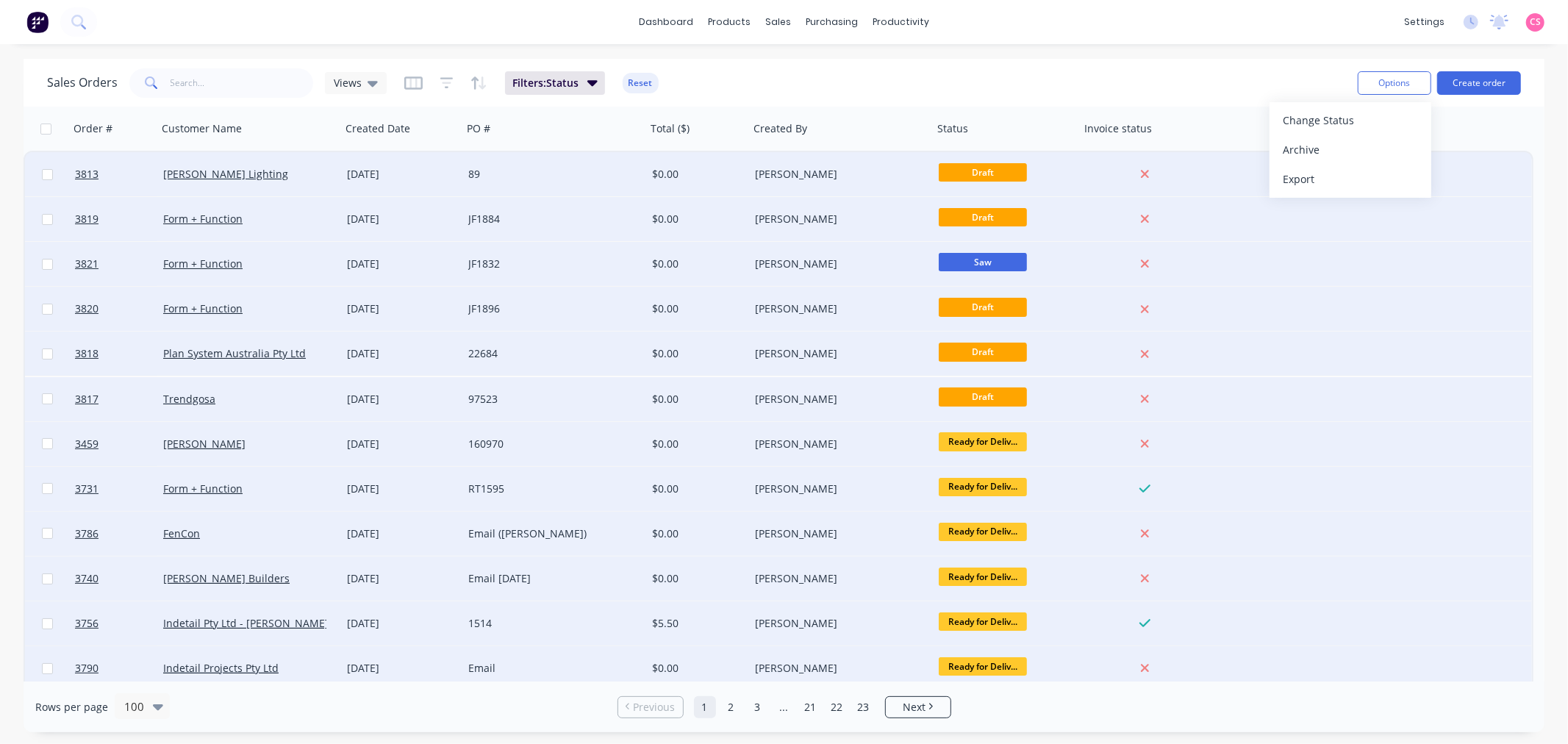
checkbox input "false"
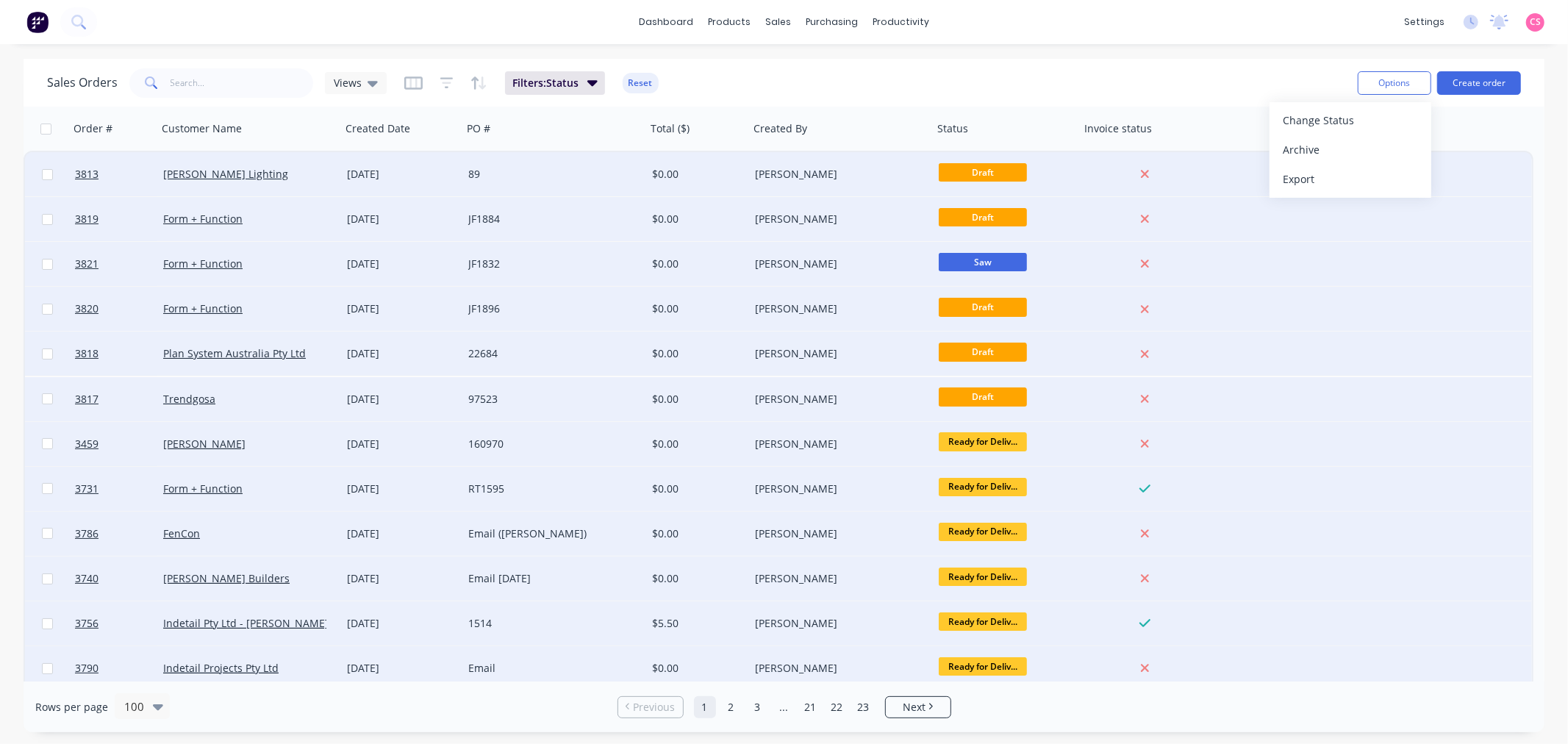
checkbox input "false"
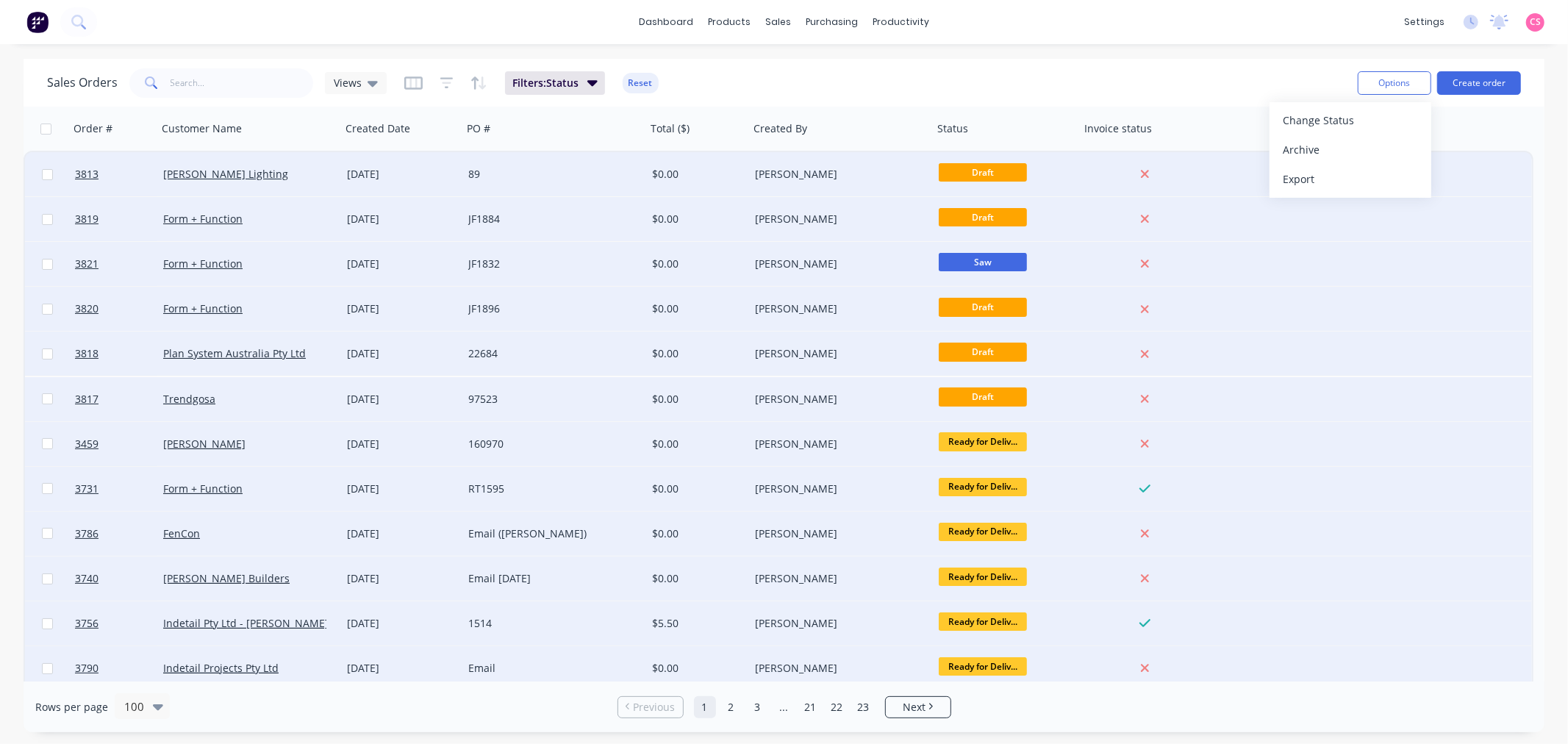
checkbox input "false"
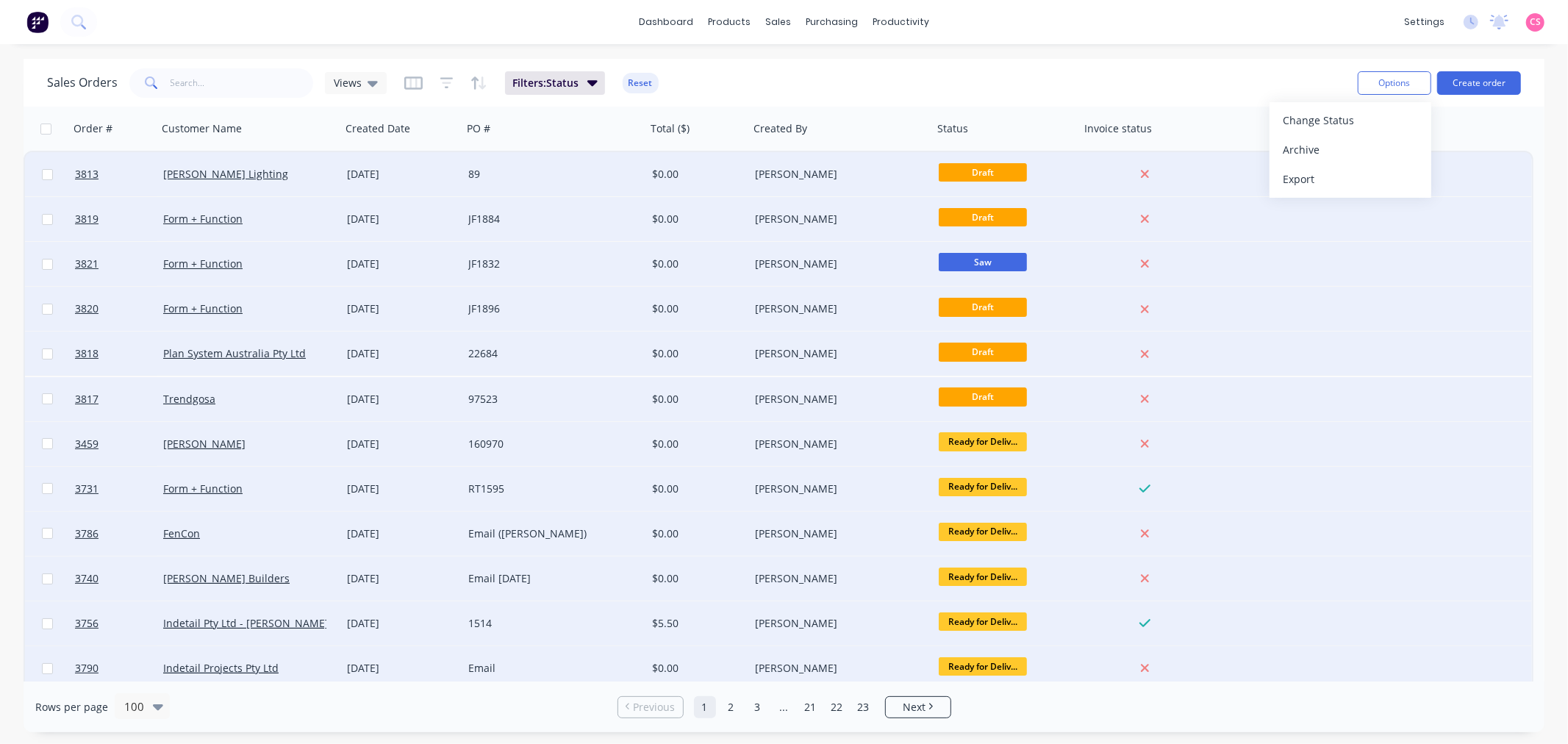
checkbox input "false"
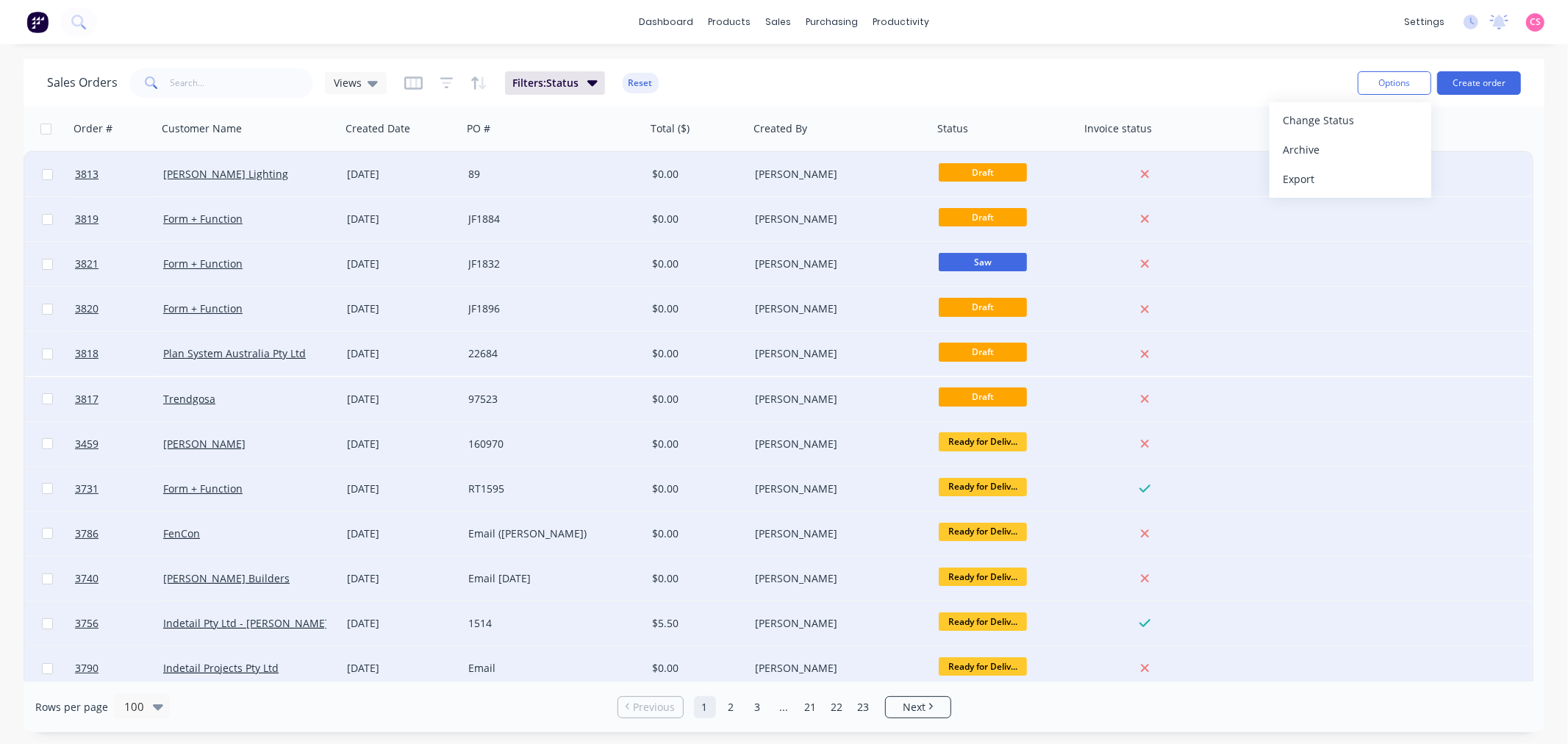
checkbox input "false"
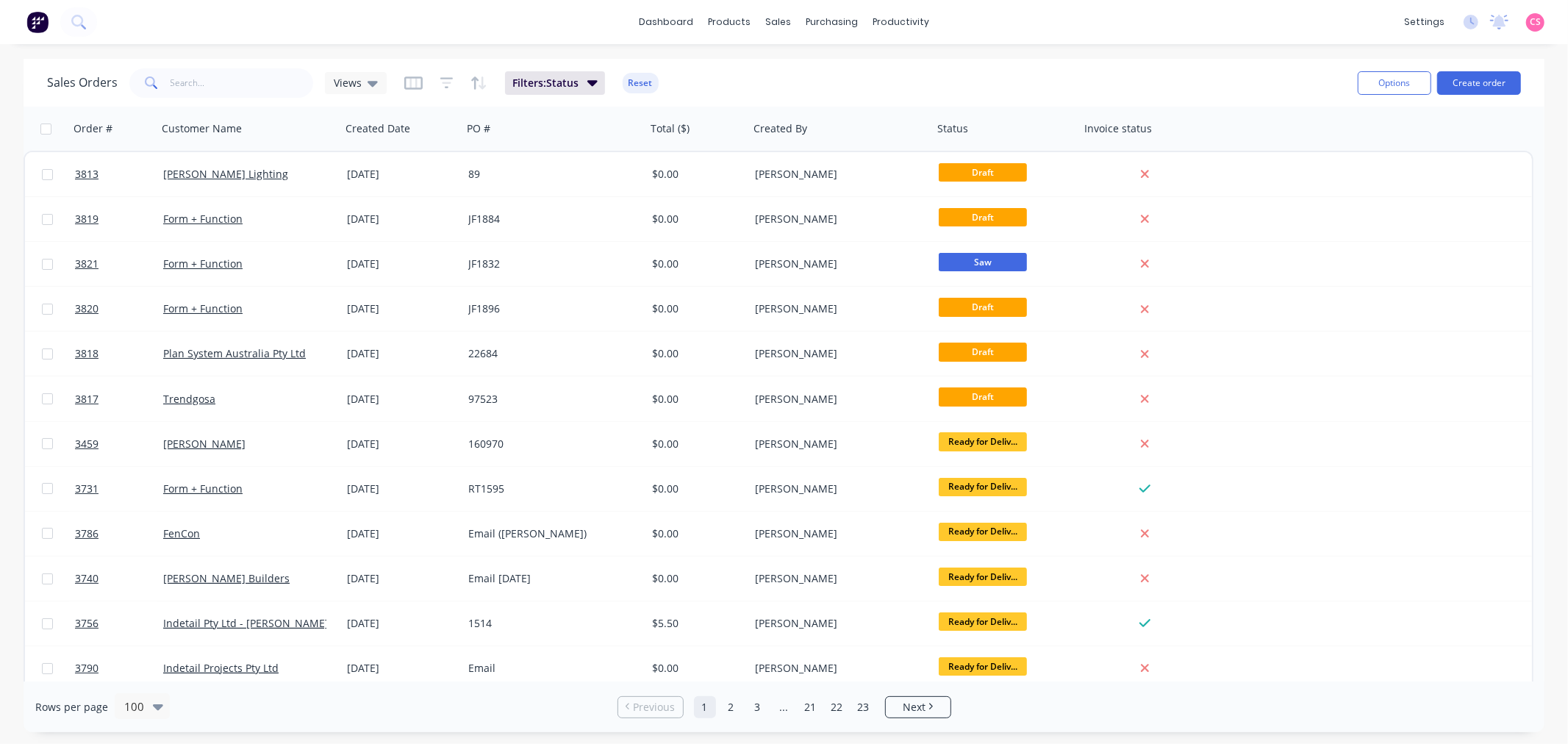
click at [1233, 77] on div "Sales Orders Views Filters: Status Reset" at bounding box center [696, 82] width 1299 height 36
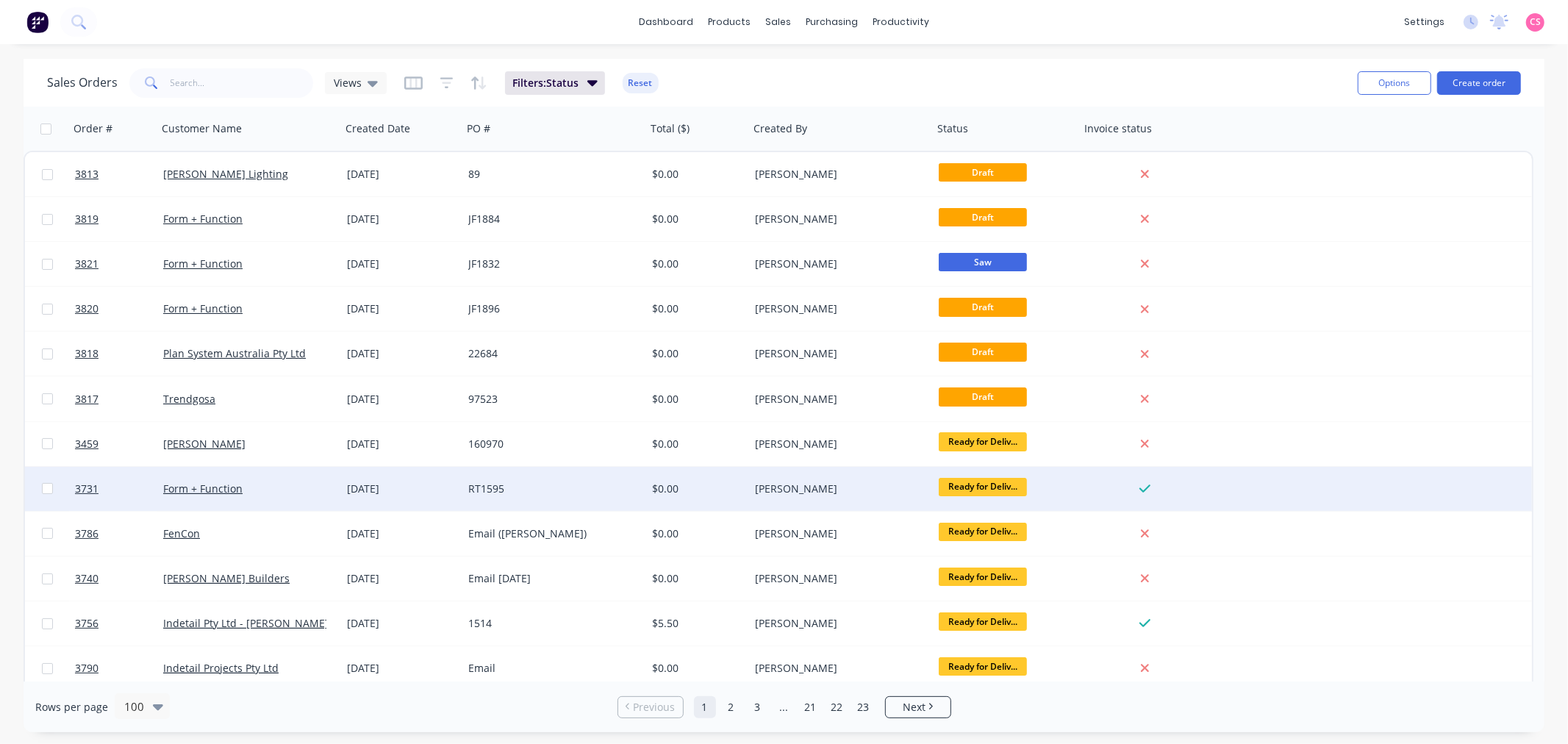
click at [274, 486] on div "Form + Function" at bounding box center [245, 489] width 163 height 15
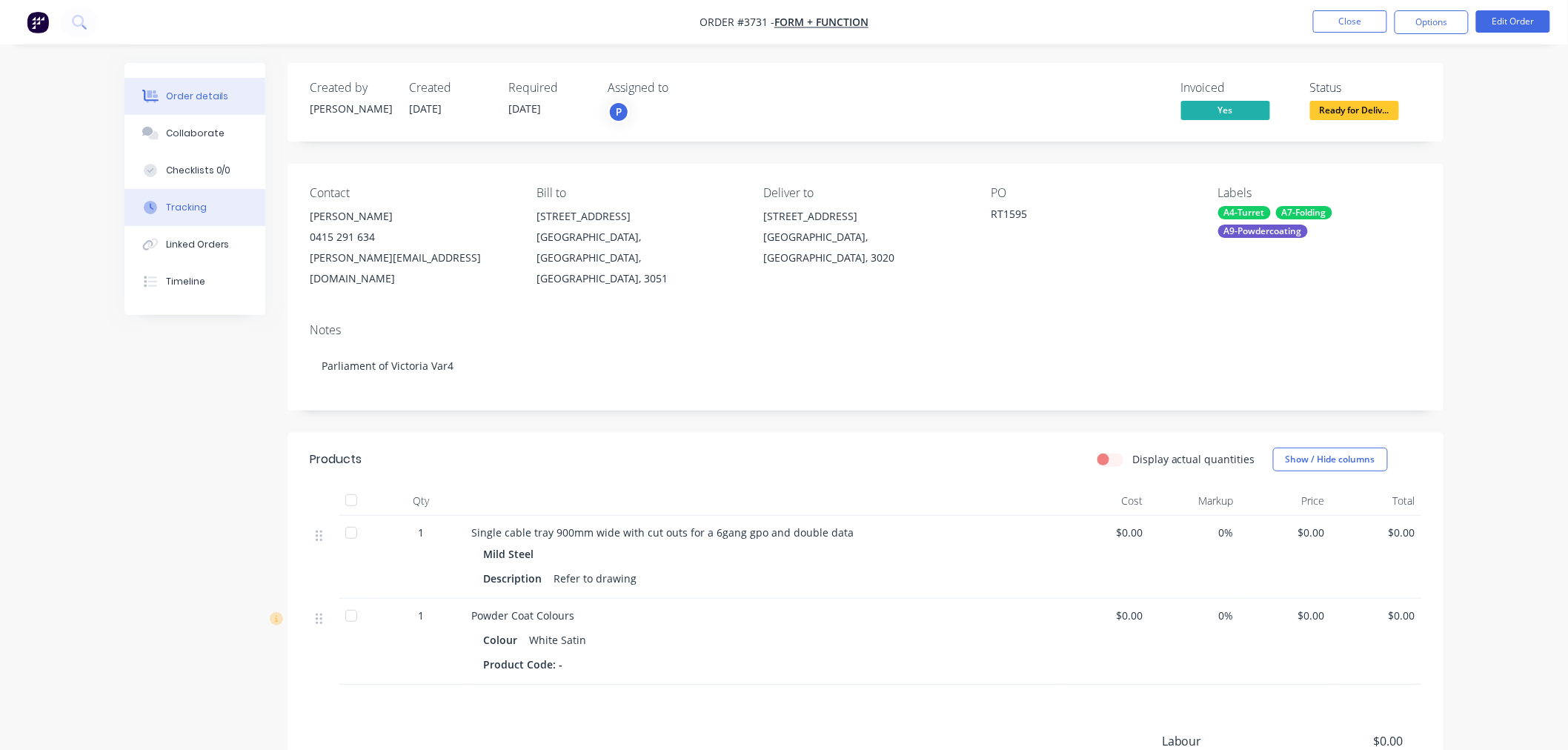
click at [196, 208] on div "Tracking" at bounding box center [186, 207] width 41 height 13
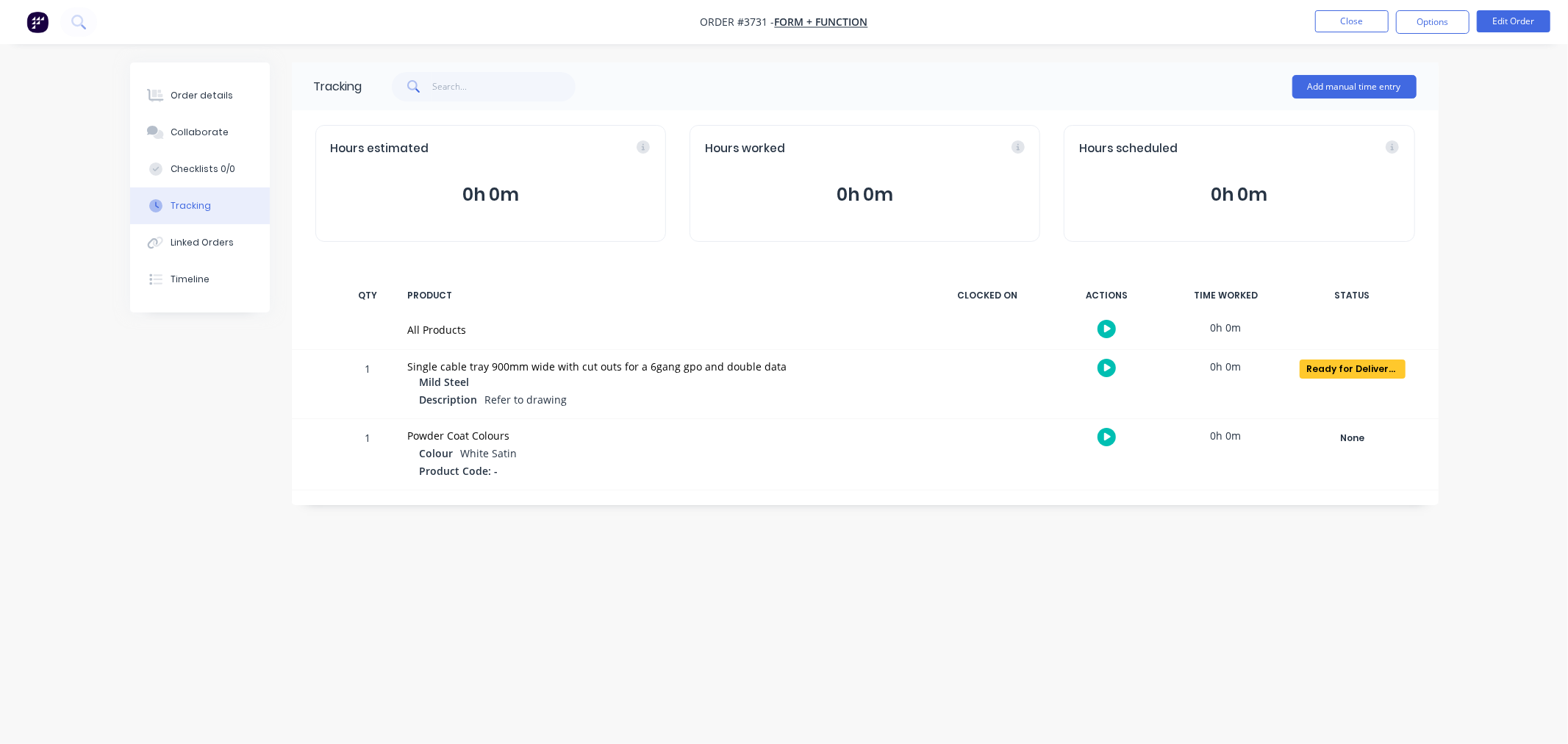
click at [864, 194] on button "0h 0m" at bounding box center [864, 195] width 320 height 28
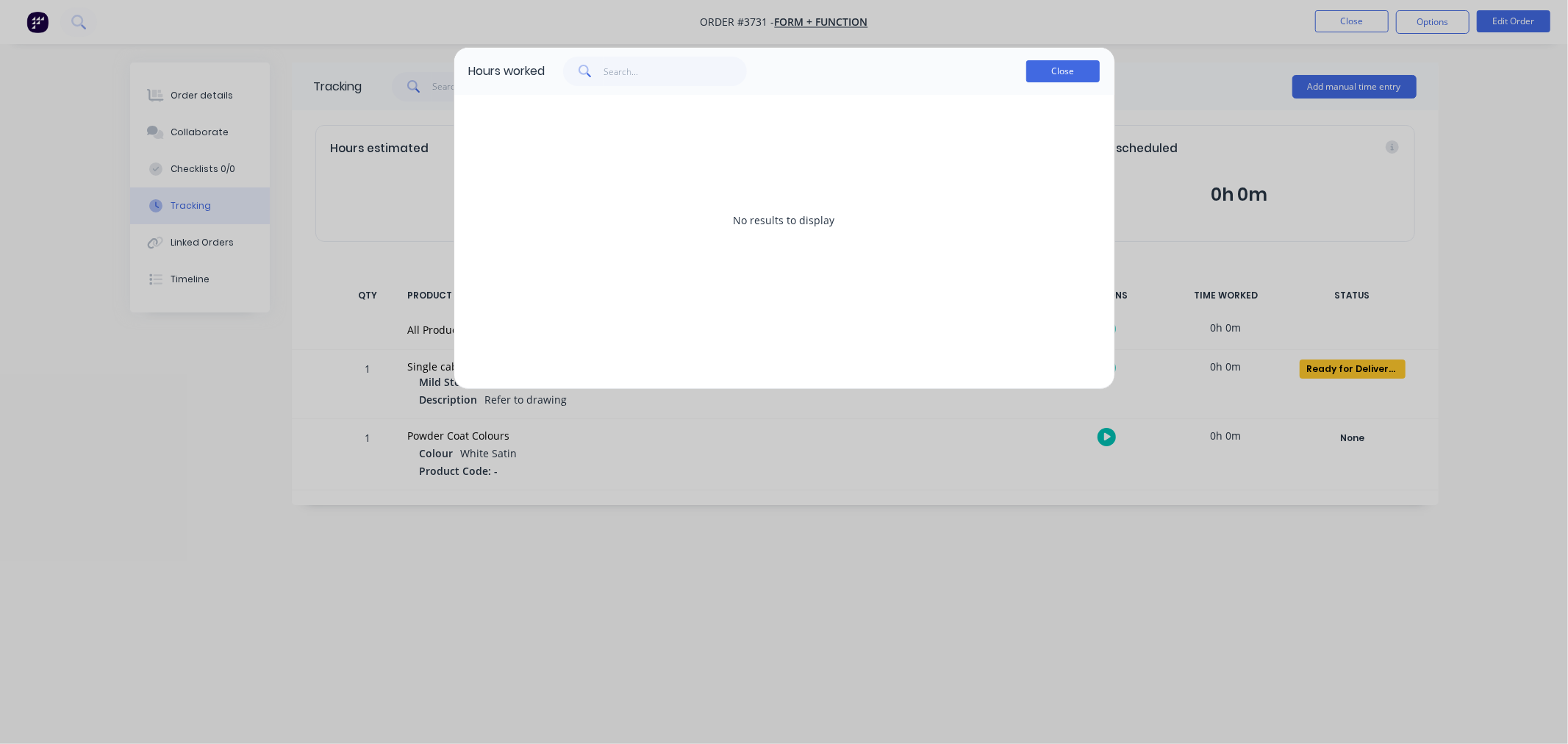
click at [1039, 69] on button "Close" at bounding box center [1063, 71] width 74 height 22
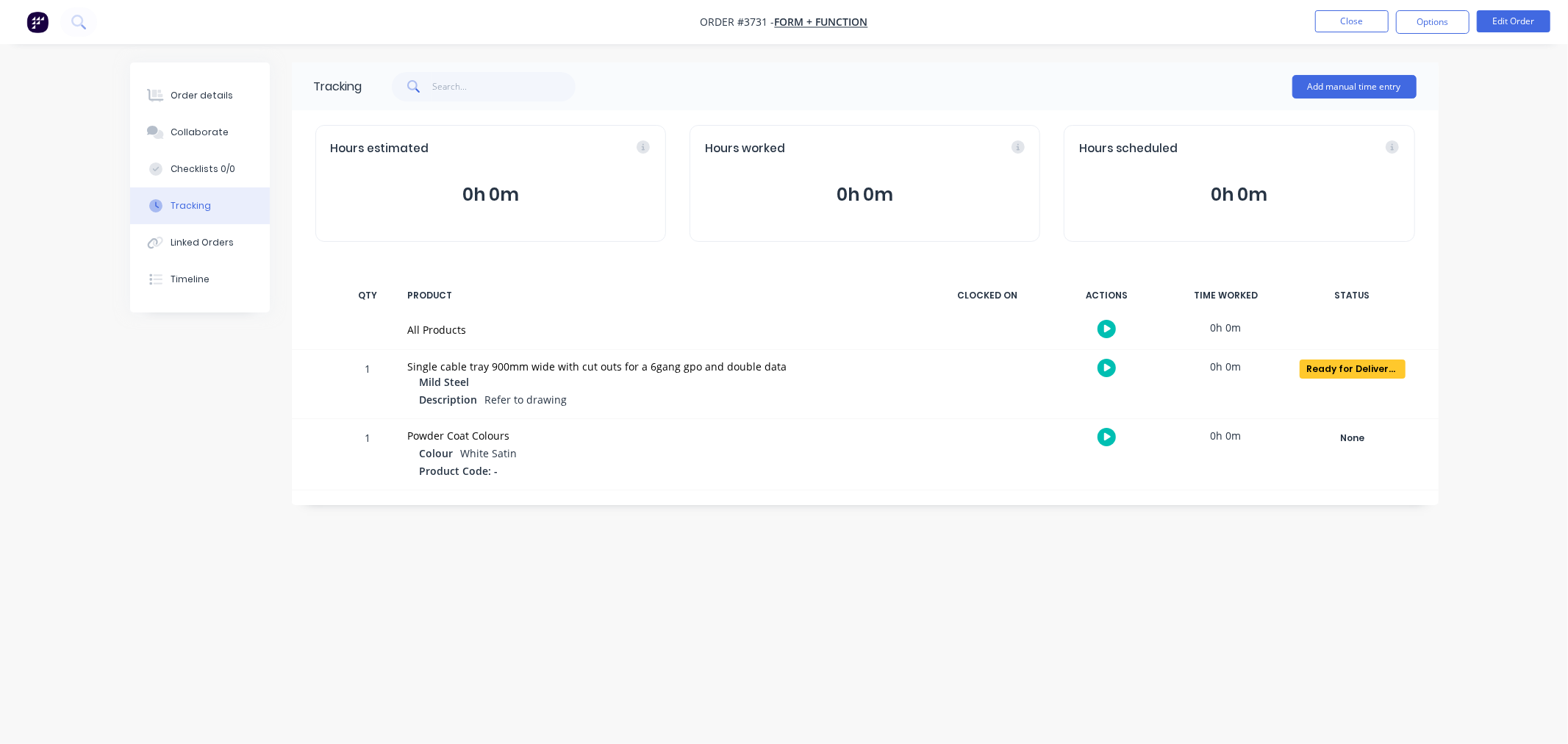
click at [461, 189] on button "0h 0m" at bounding box center [490, 195] width 320 height 28
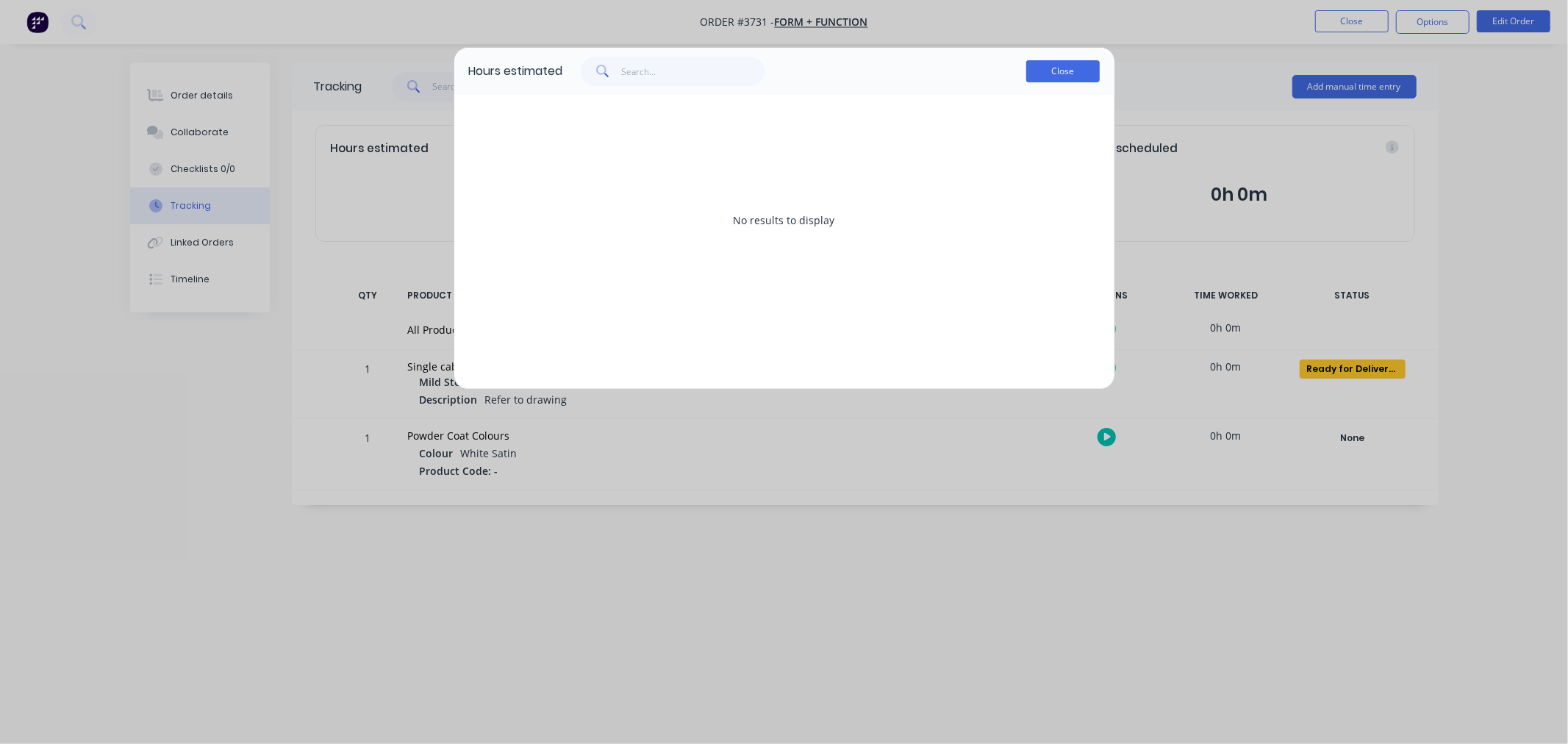
click at [1057, 75] on button "Close" at bounding box center [1063, 71] width 74 height 22
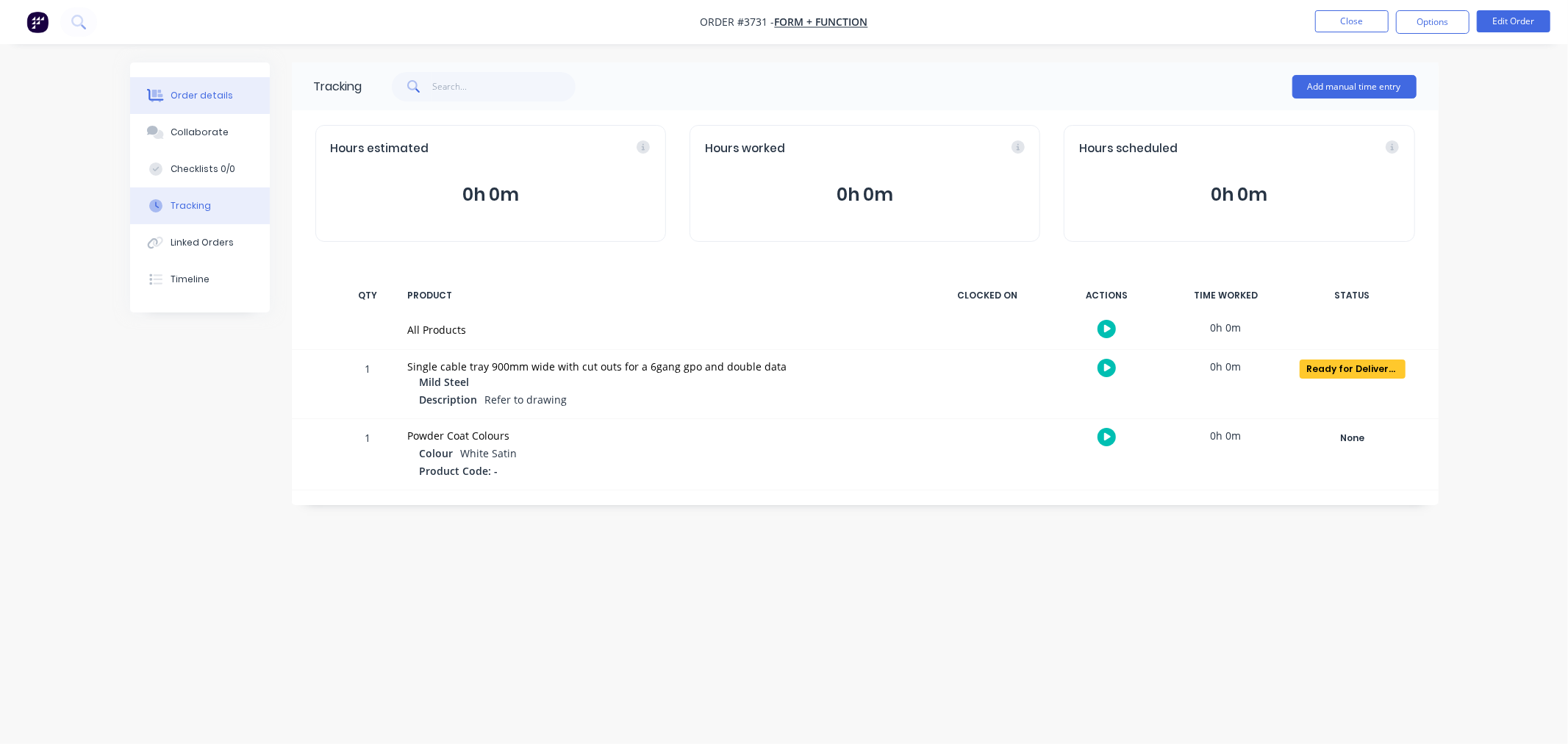
click at [182, 97] on div "Order details" at bounding box center [201, 95] width 62 height 13
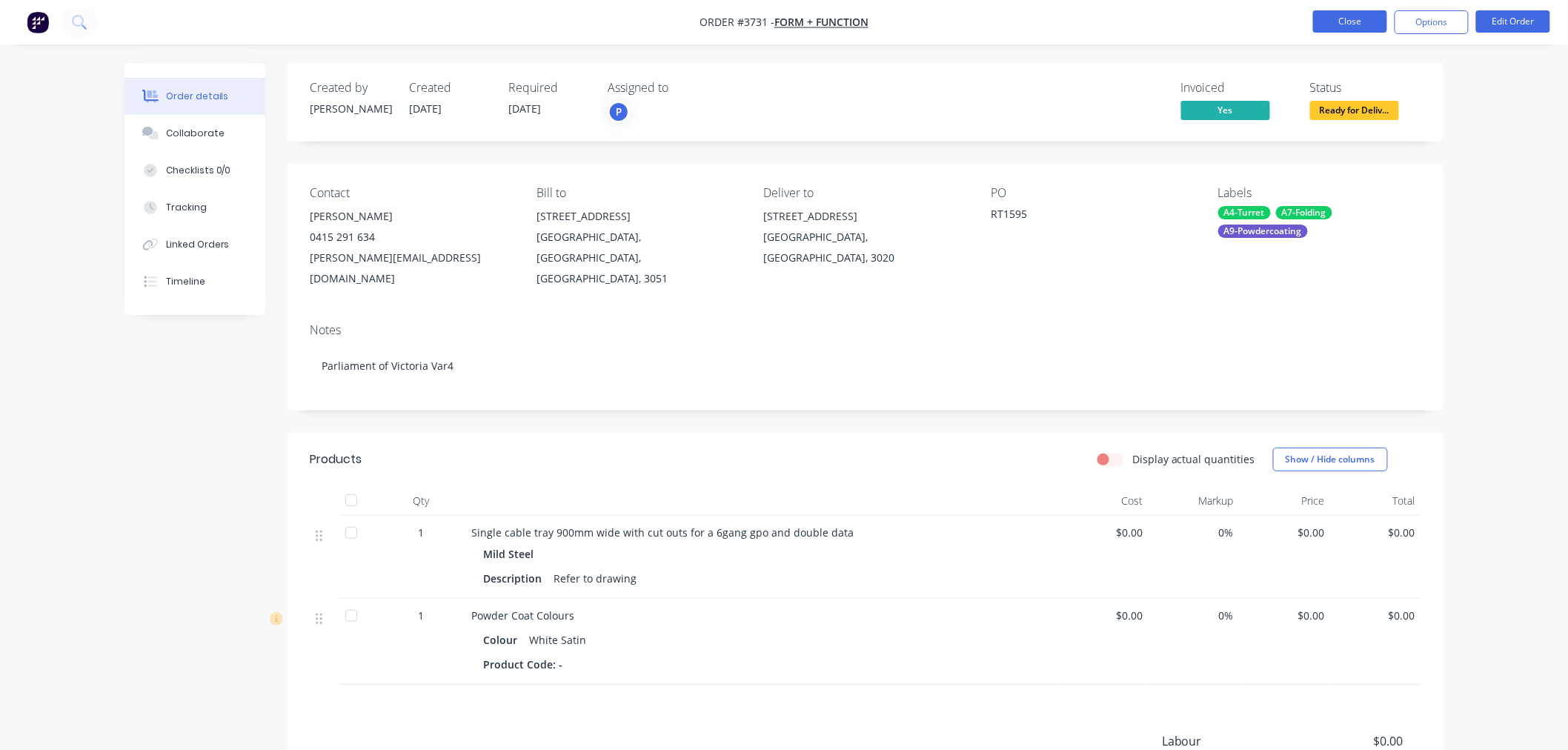
click at [1343, 23] on button "Close" at bounding box center [1351, 21] width 74 height 22
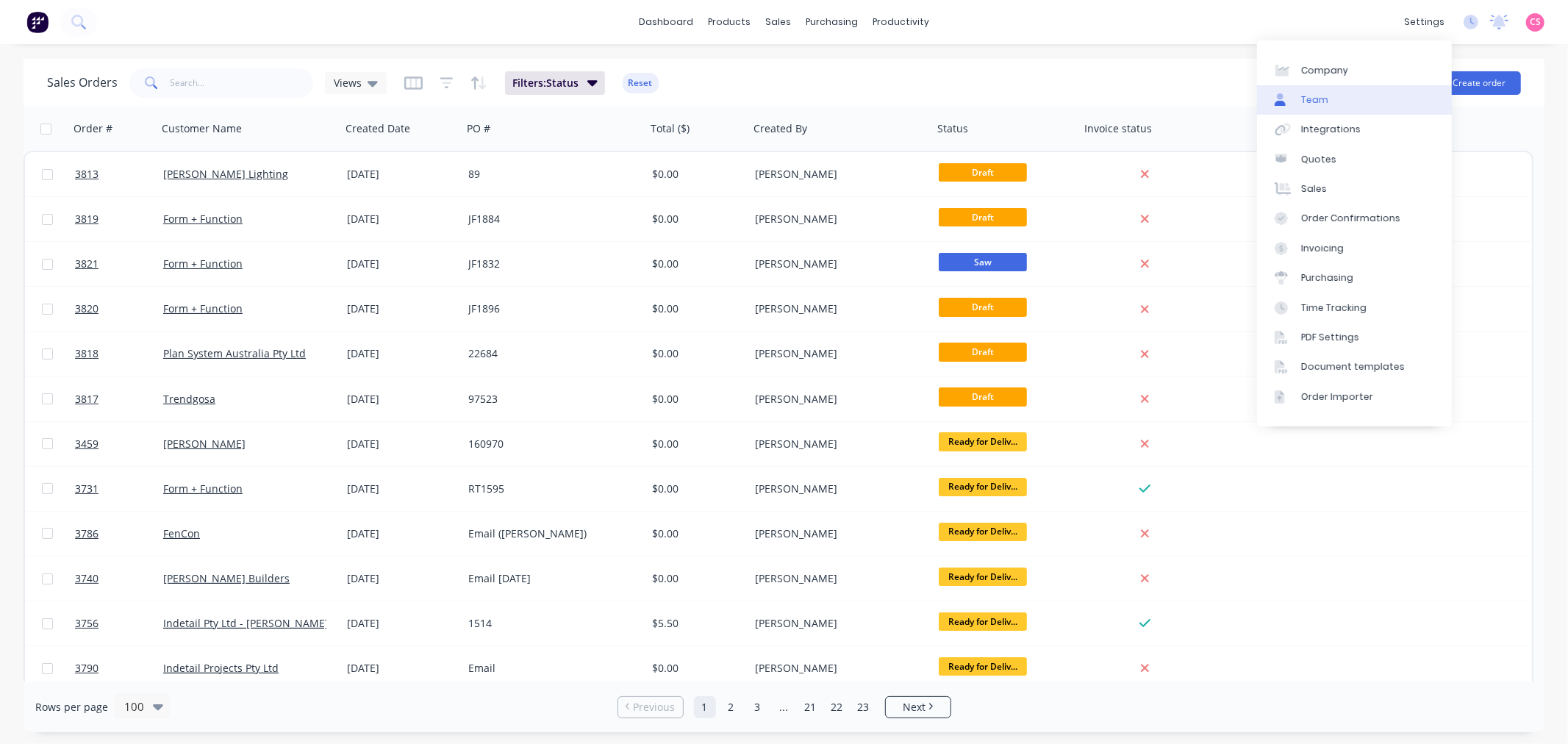
drag, startPoint x: 1357, startPoint y: 101, endPoint x: 1343, endPoint y: 112, distance: 17.8
click at [1357, 101] on link "Team" at bounding box center [1354, 100] width 195 height 29
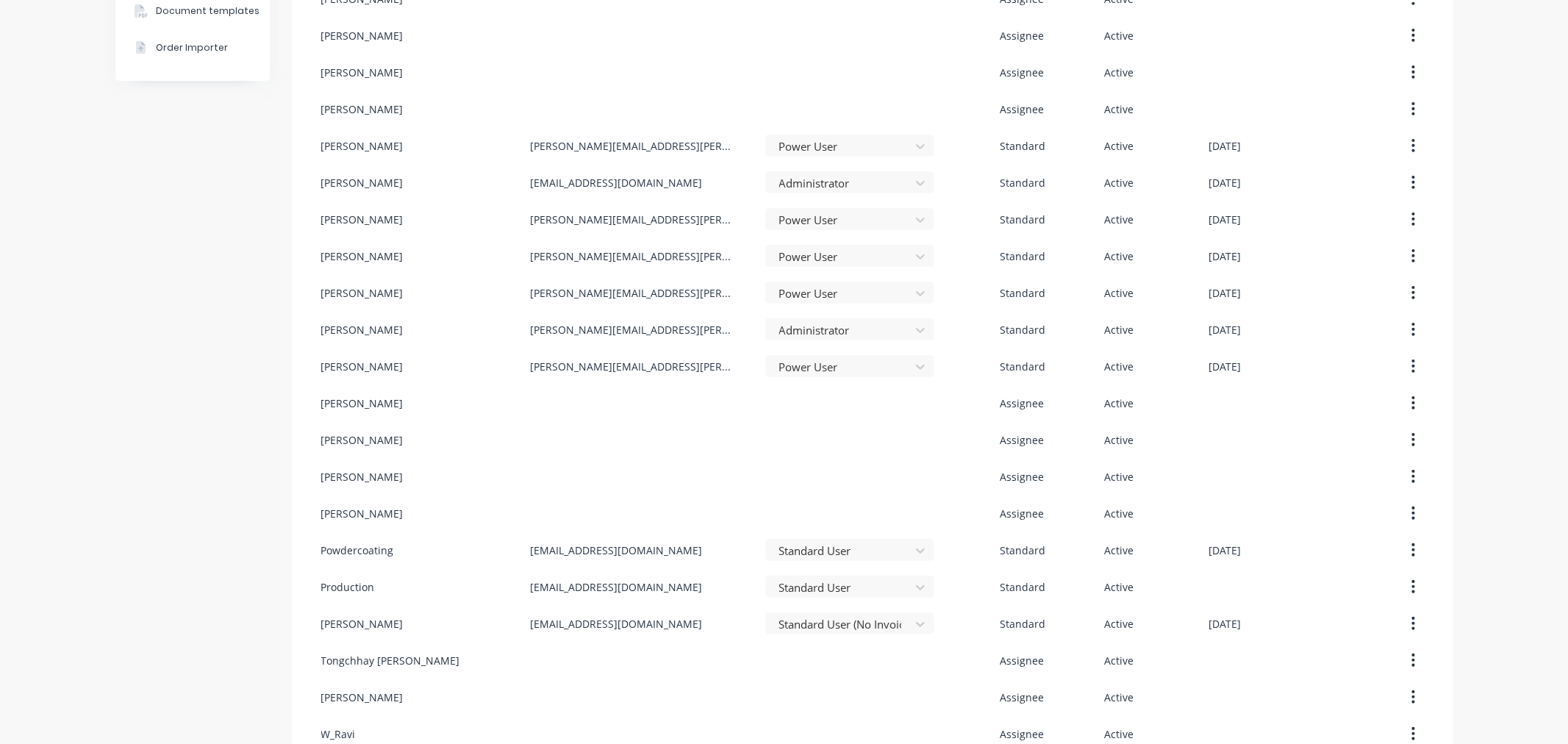
scroll to position [508, 0]
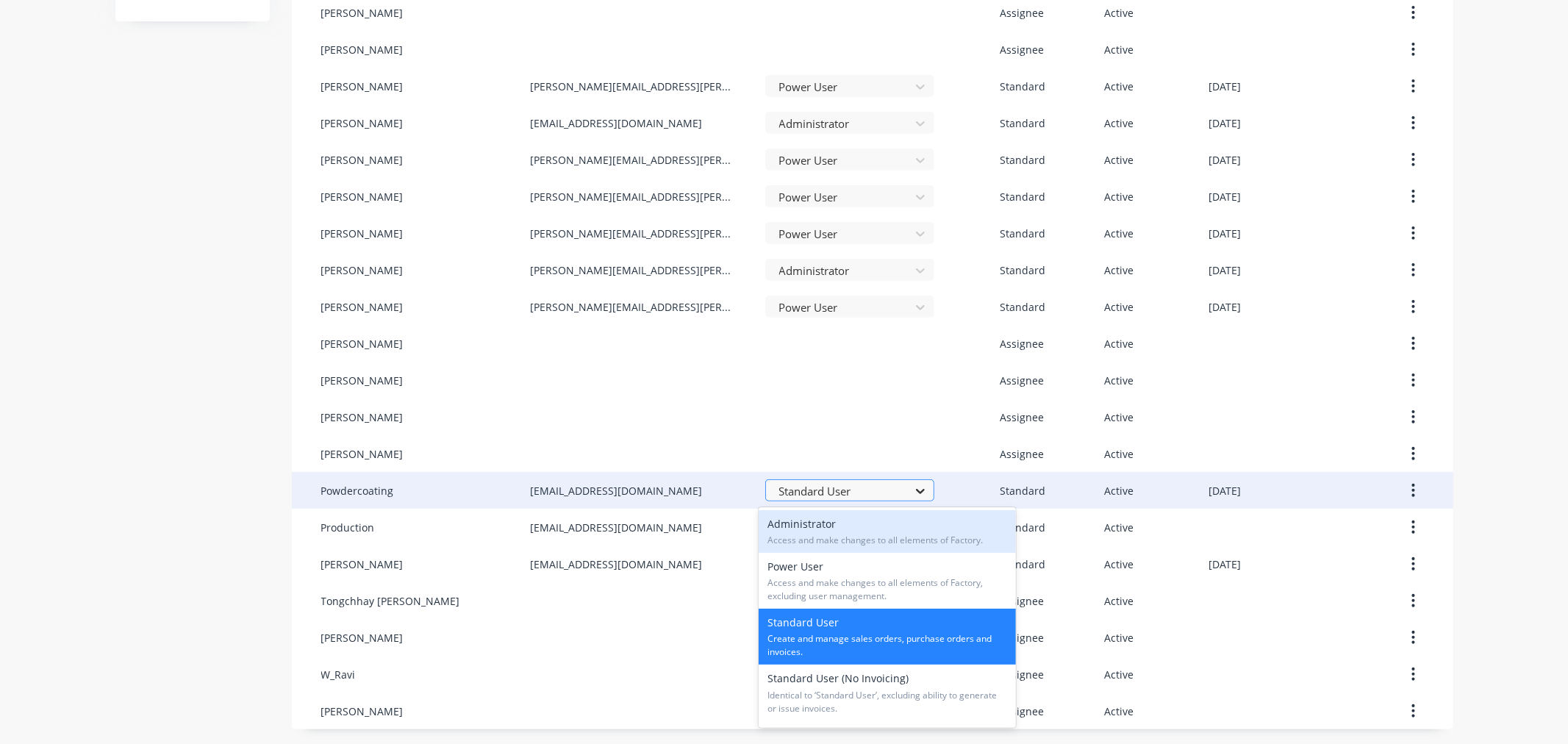
click at [915, 492] on icon at bounding box center [920, 491] width 9 height 5
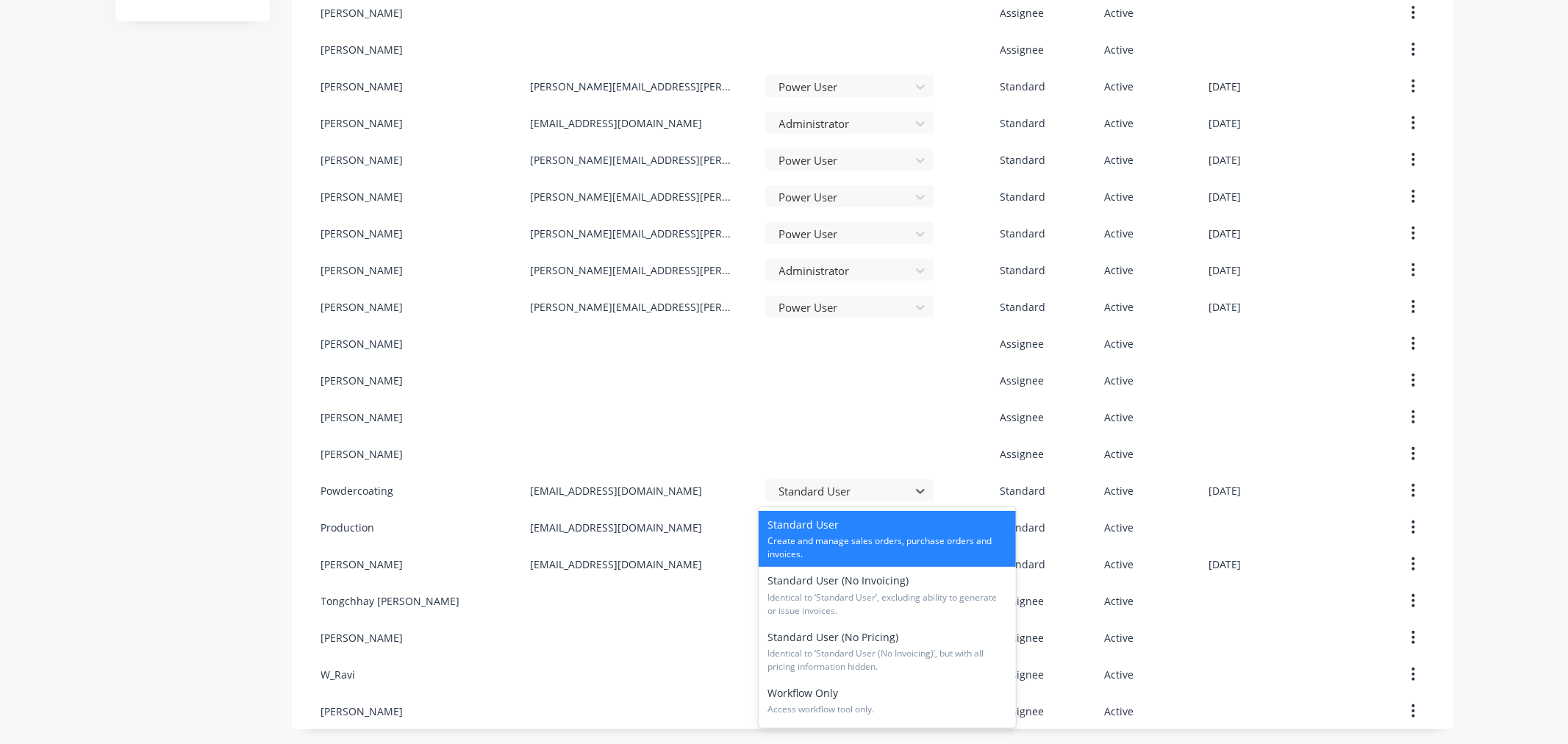
scroll to position [222, 0]
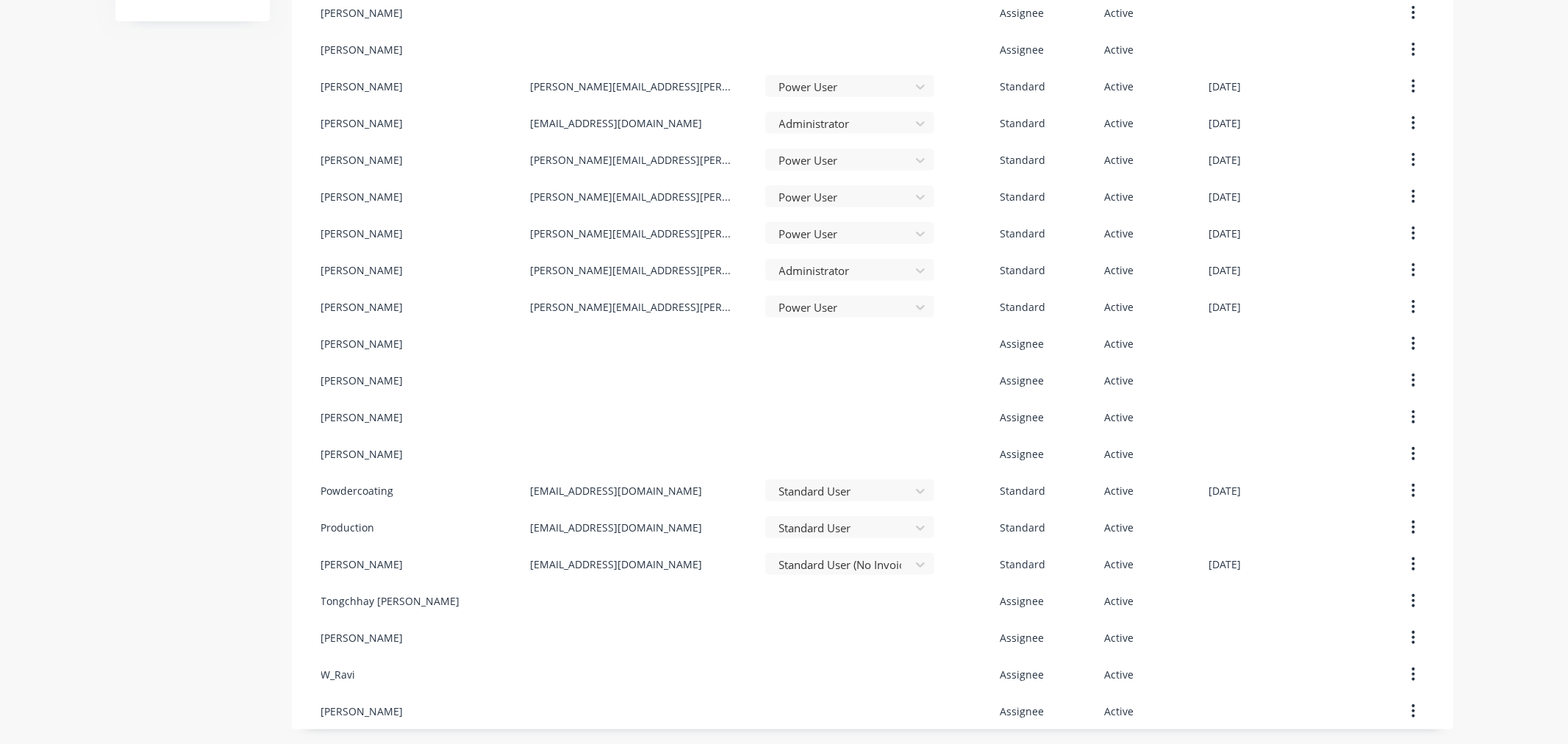
click at [147, 510] on div "Company Team Integrations Quotes Sales Order Confirmations Invoicing Purchasing…" at bounding box center [192, 140] width 154 height 1179
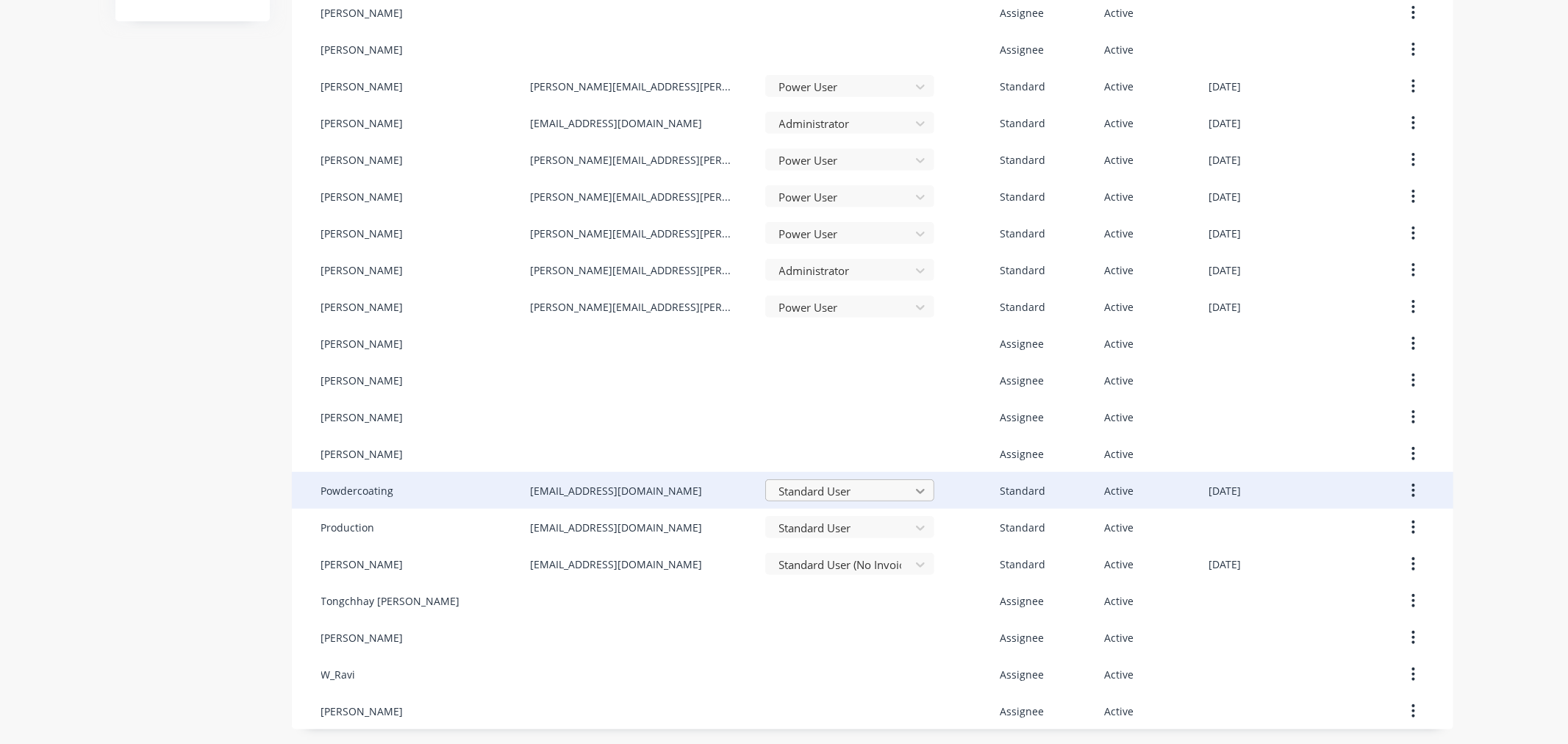
click at [913, 491] on icon at bounding box center [920, 491] width 15 height 15
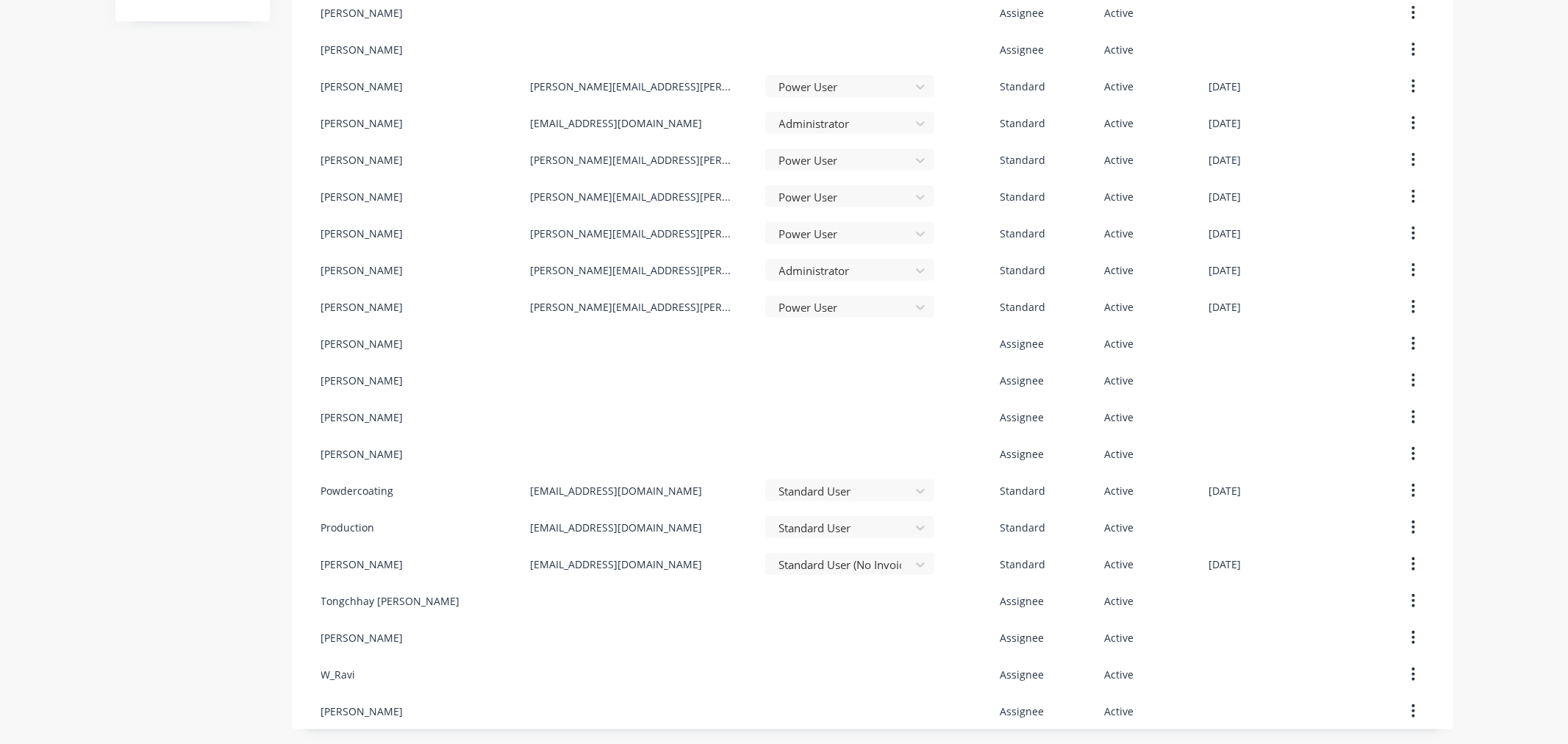
click at [33, 509] on div "Company Team Integrations Quotes Sales Order Confirmations Invoicing Purchasing…" at bounding box center [784, 140] width 1568 height 1208
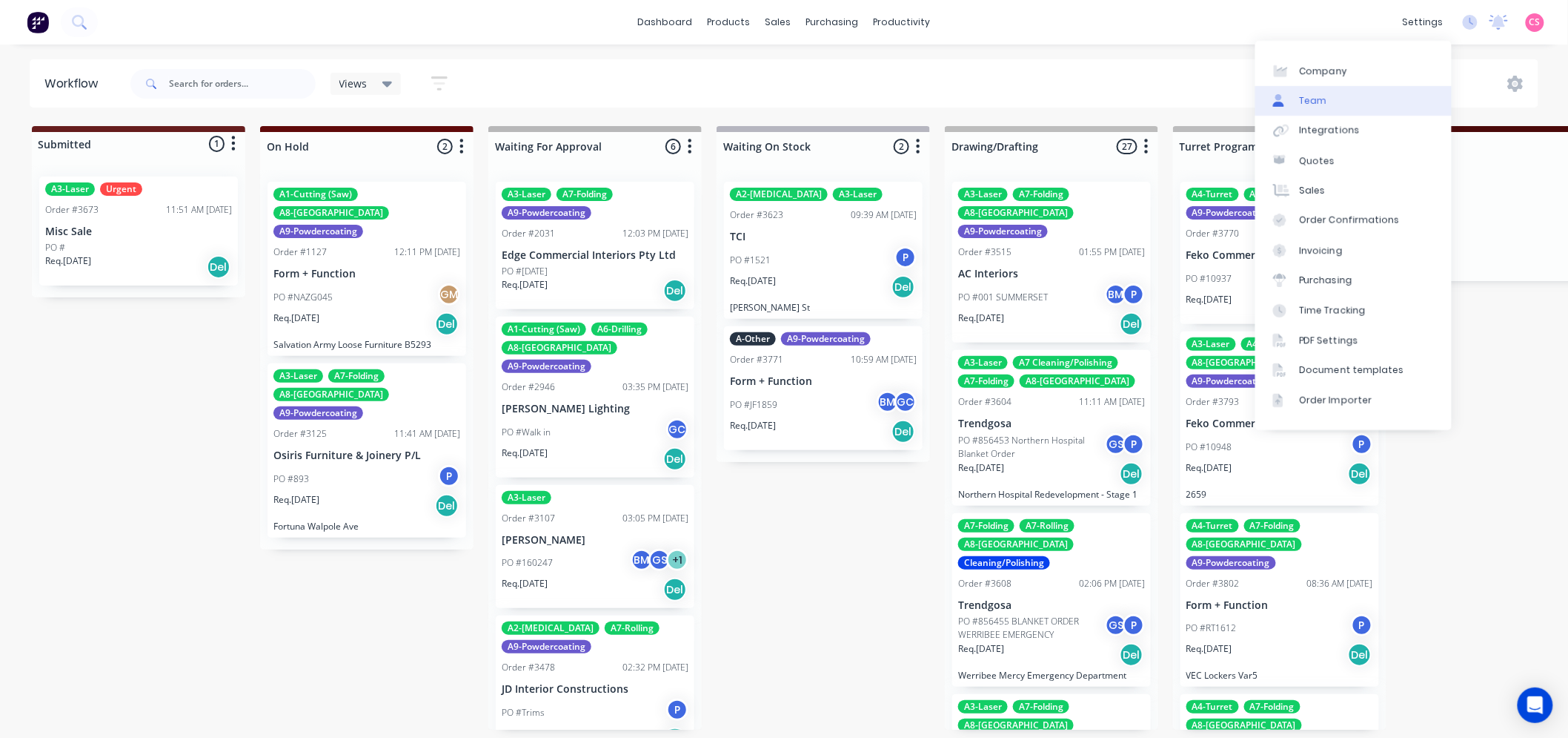
drag, startPoint x: 1342, startPoint y: 92, endPoint x: 1331, endPoint y: 95, distance: 11.4
click at [1341, 92] on link "Team" at bounding box center [1354, 101] width 196 height 29
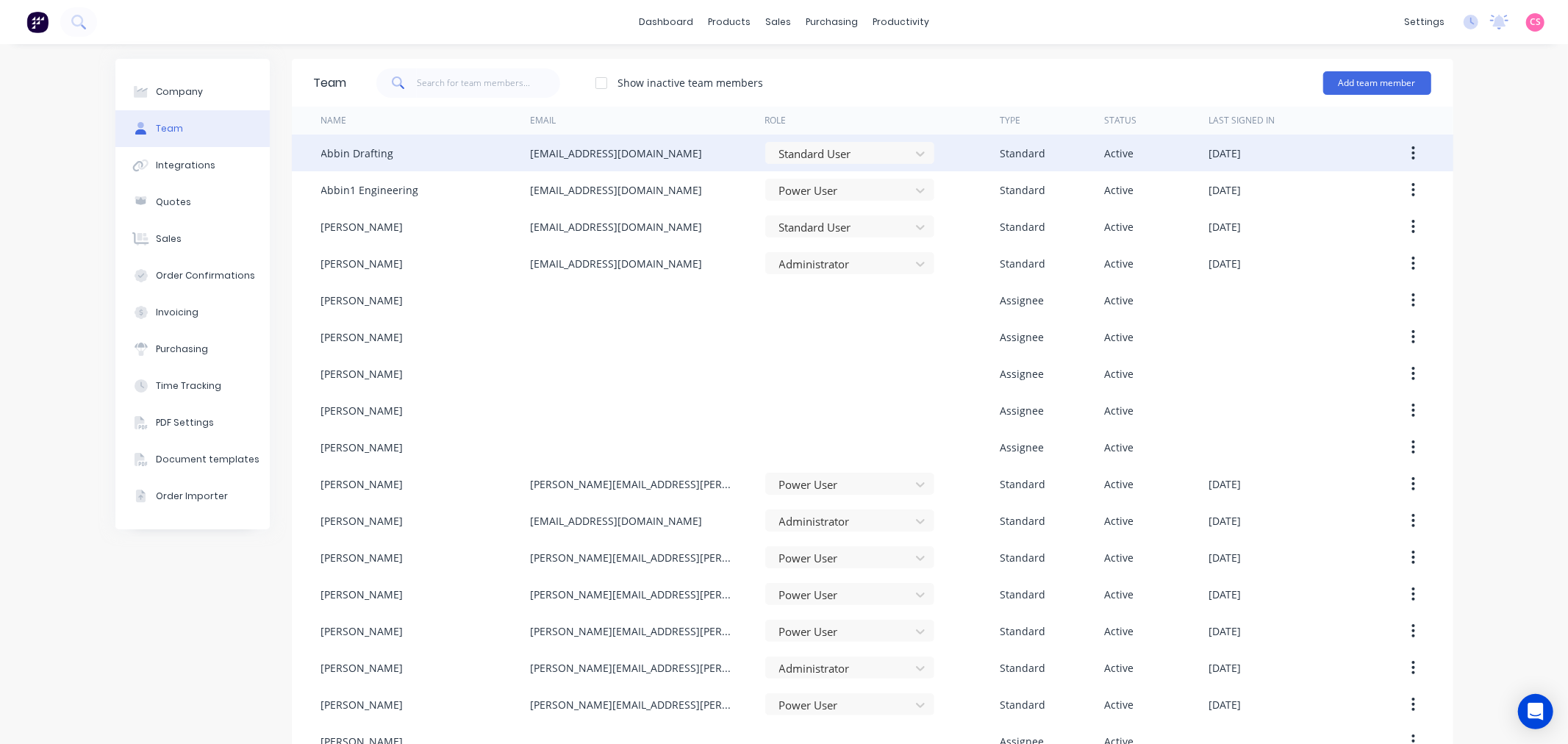
click at [1411, 150] on icon "button" at bounding box center [1412, 153] width 4 height 16
click at [1317, 191] on div "Edit" at bounding box center [1361, 192] width 113 height 21
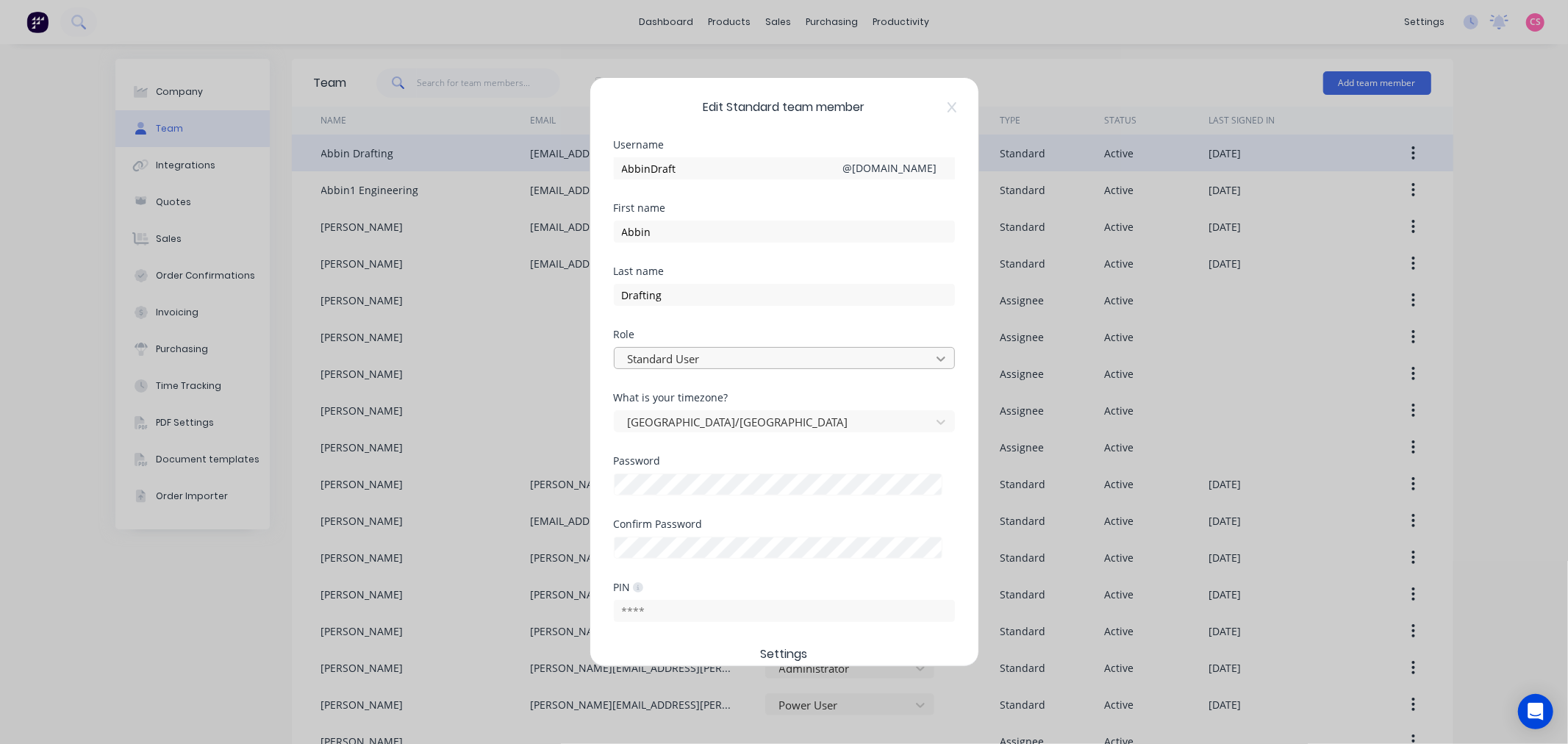
click at [933, 354] on icon at bounding box center [940, 358] width 15 height 15
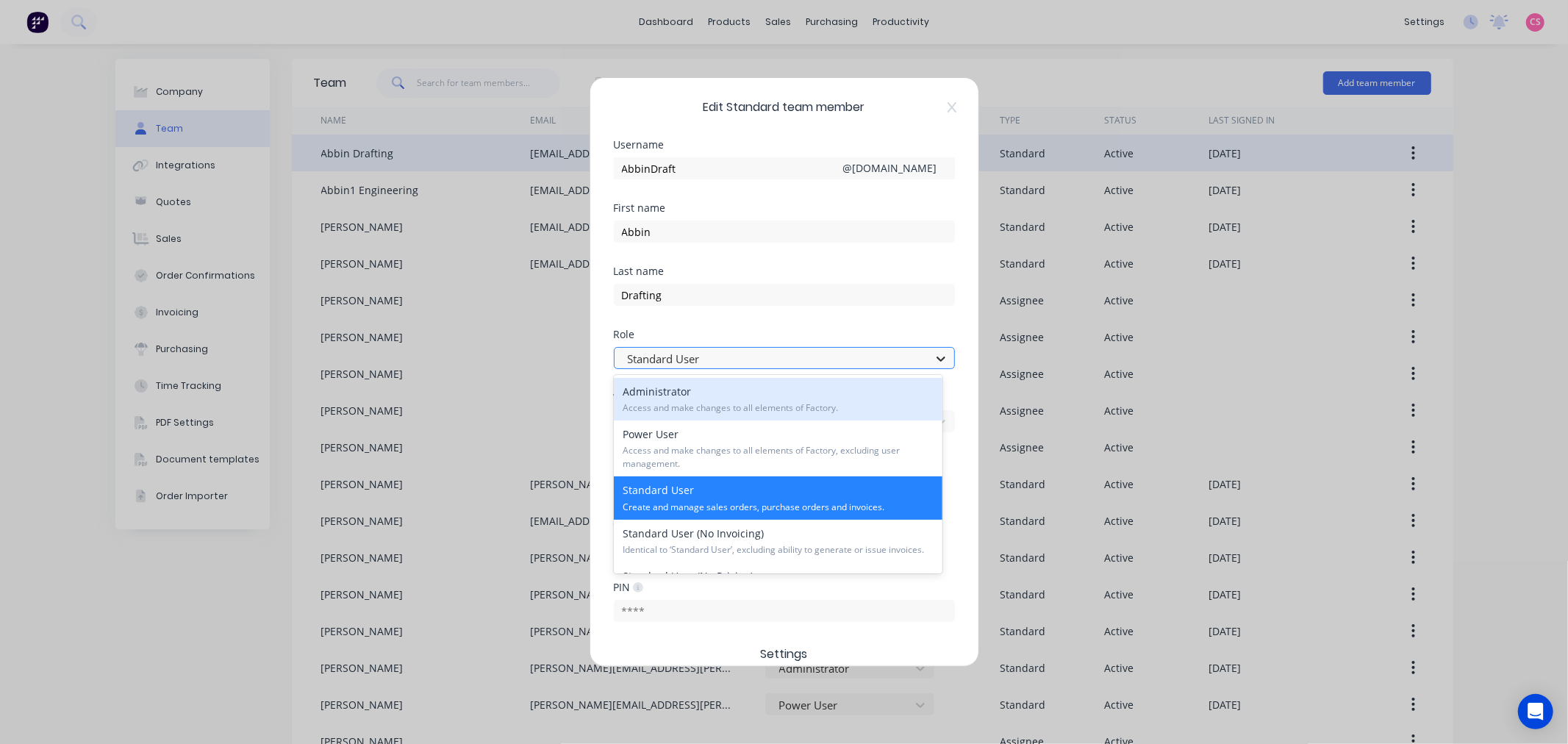
click at [933, 354] on icon at bounding box center [940, 358] width 15 height 15
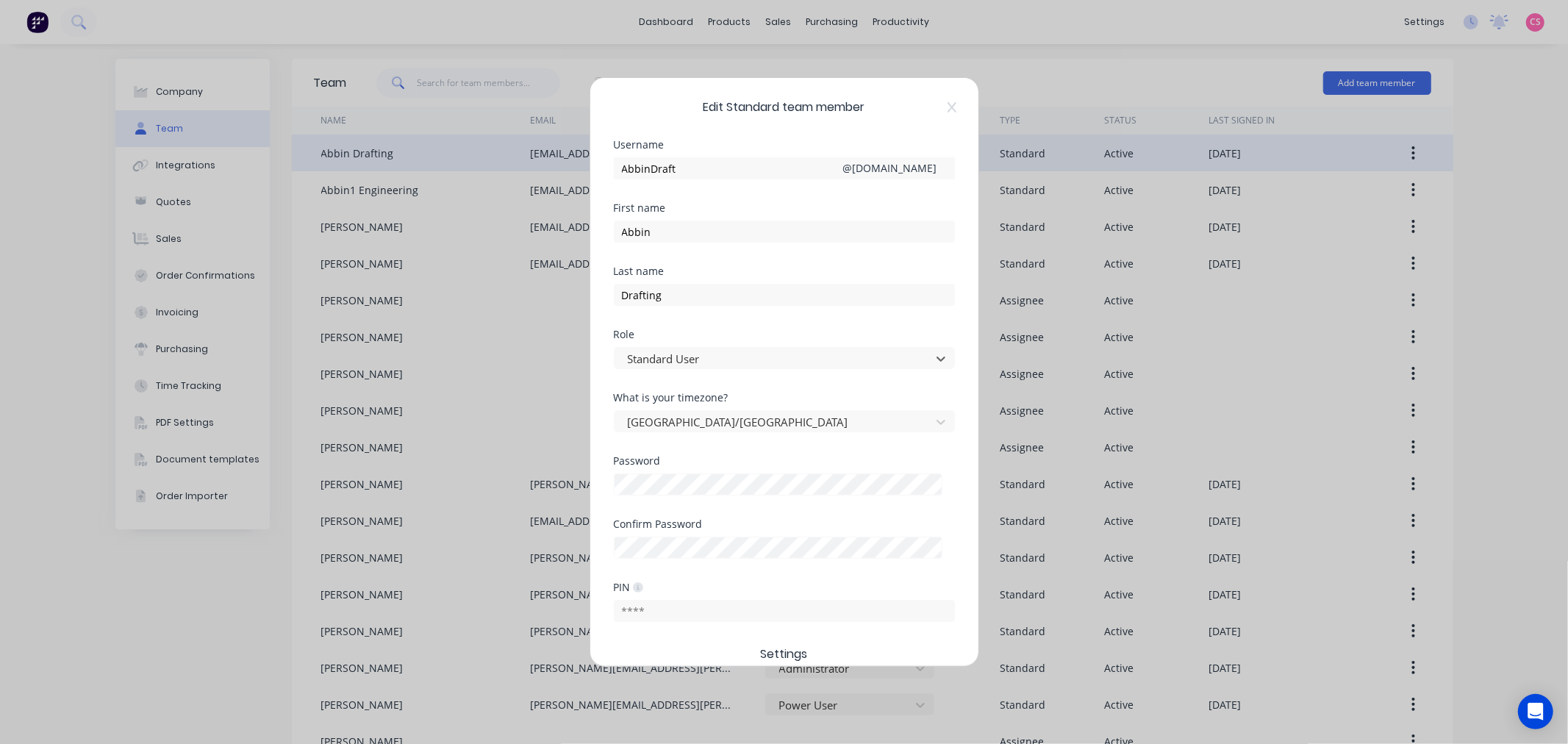
click at [953, 333] on div "Edit Standard team member Username AbbinDraft @ abbin.com.au First name Abbin L…" at bounding box center [784, 372] width 388 height 588
click at [949, 104] on icon at bounding box center [952, 107] width 9 height 12
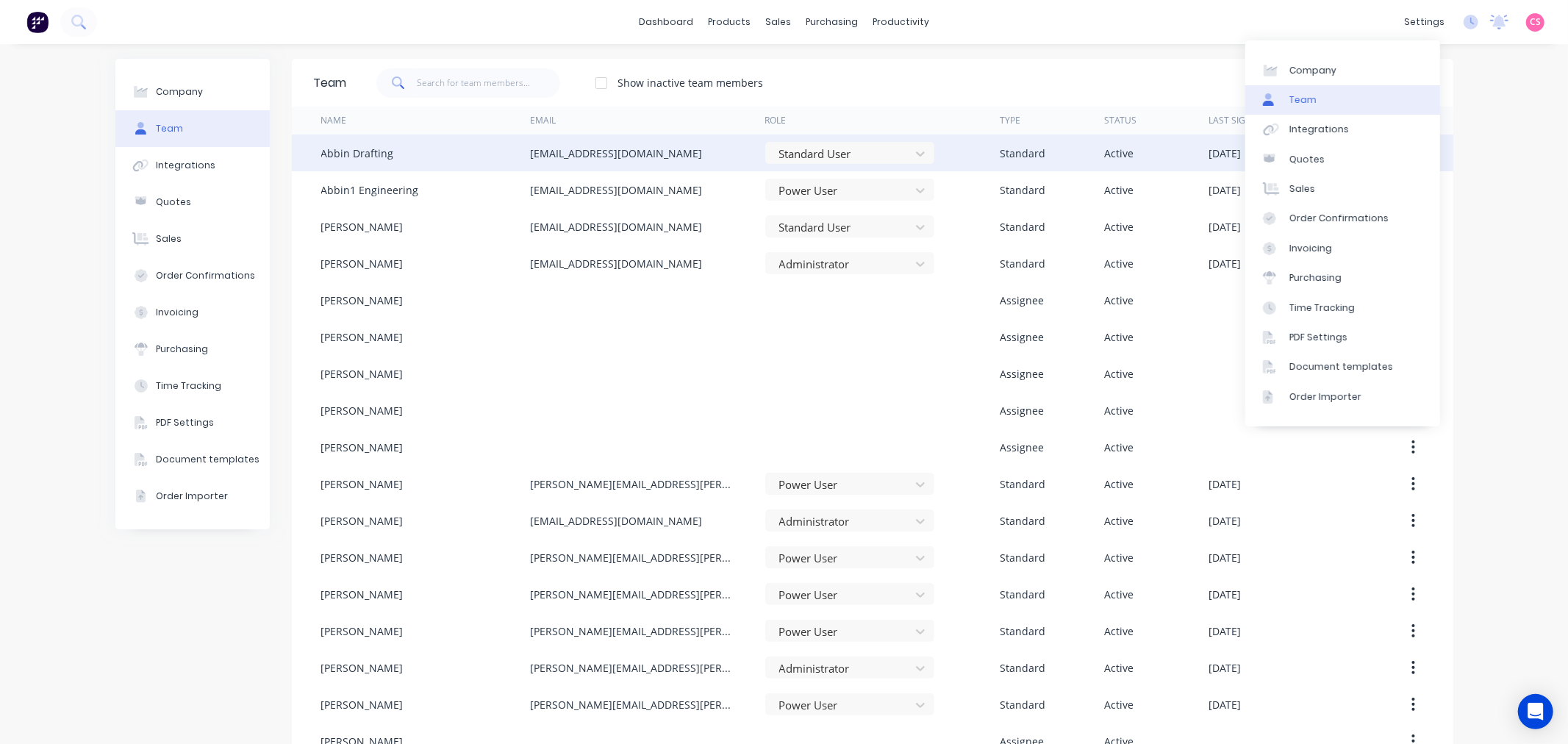
click at [1493, 92] on div "Company Team Integrations Quotes Sales Order Confirmations Invoicing Purchasing…" at bounding box center [784, 593] width 1568 height 1098
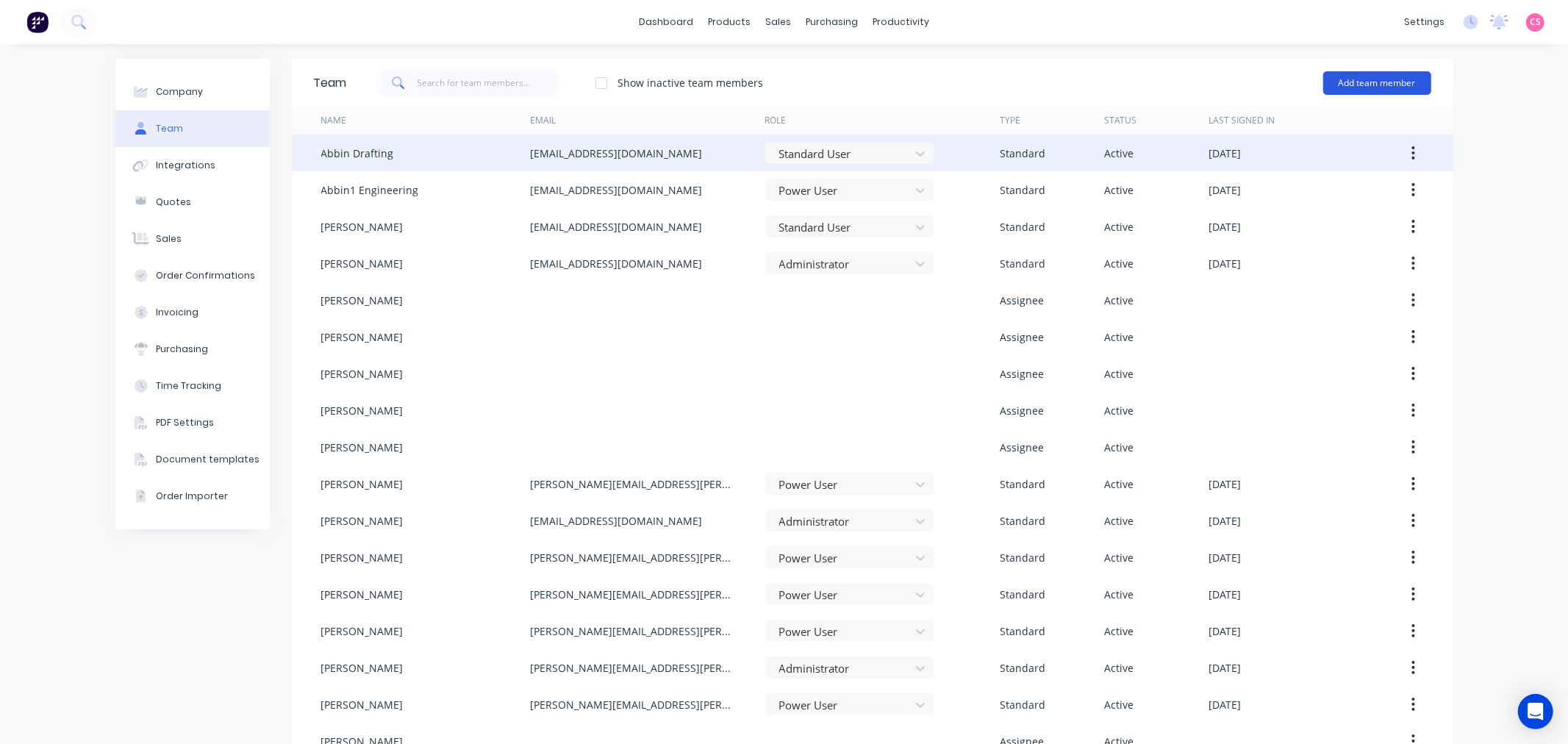
click at [1351, 80] on button "Add team member" at bounding box center [1376, 83] width 108 height 24
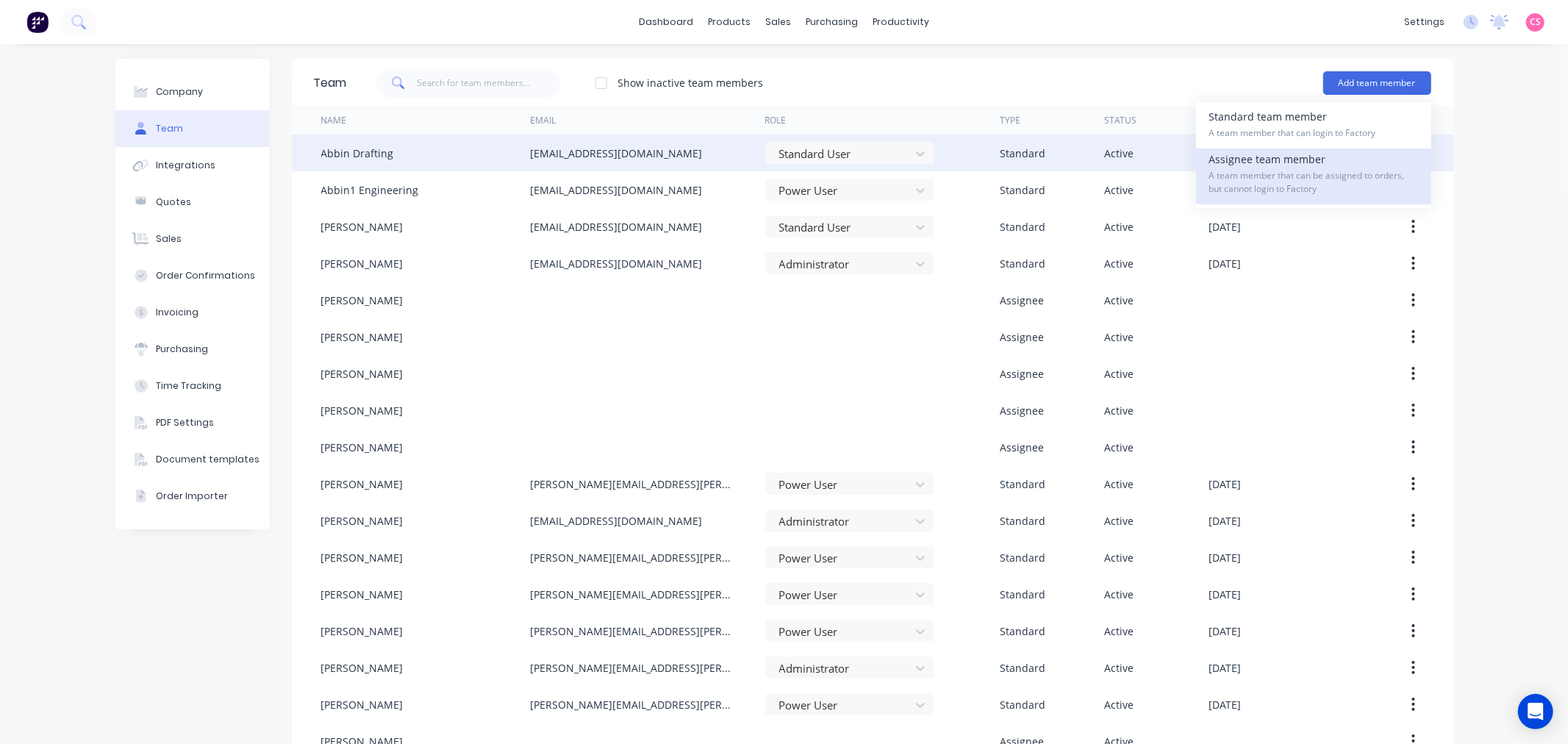
click at [1230, 165] on div "Assignee team member A team member that can be assigned to orders, but cannot l…" at bounding box center [1313, 176] width 209 height 56
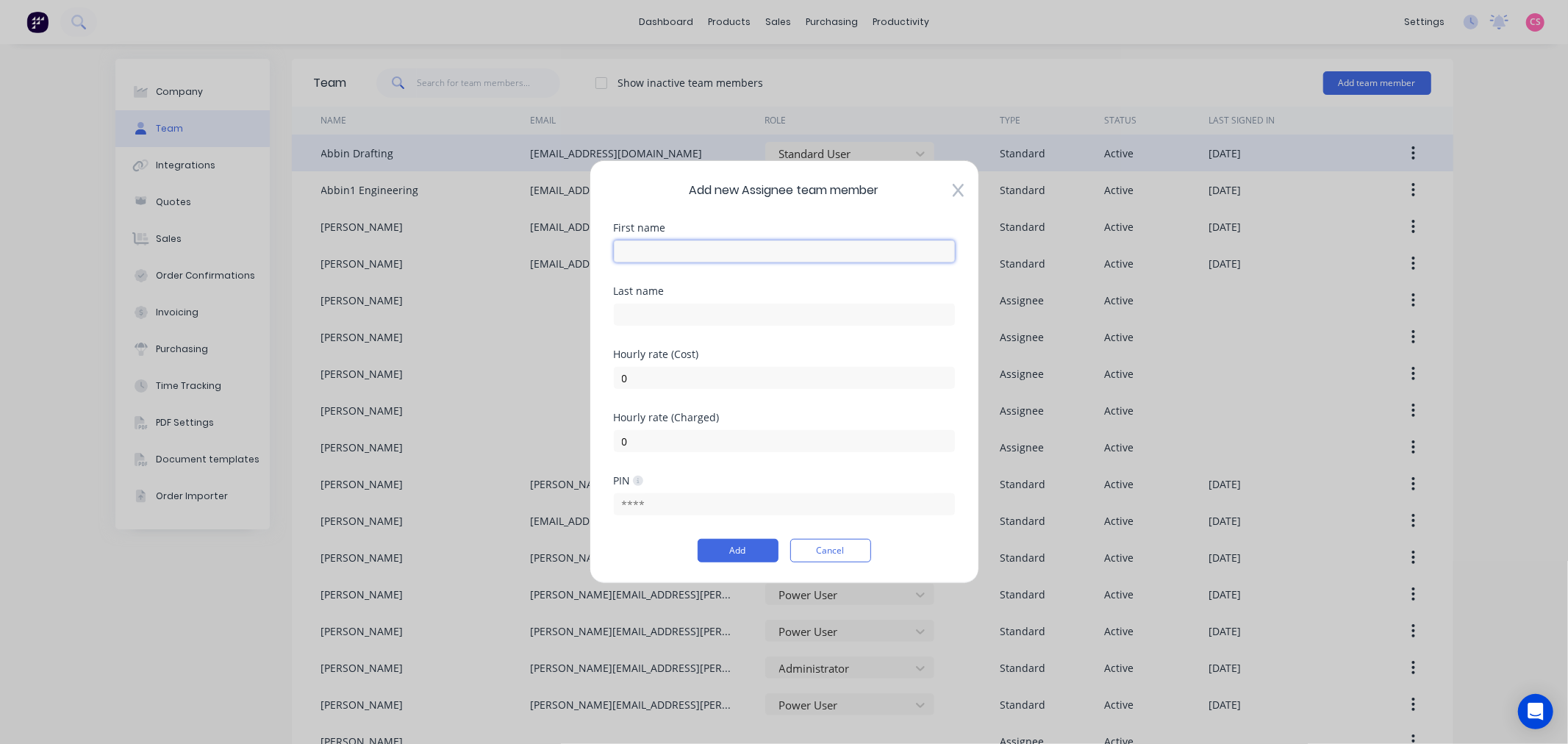
click at [637, 254] on input "text" at bounding box center [784, 251] width 341 height 22
type input "Abbin"
click at [833, 319] on input "text" at bounding box center [784, 314] width 341 height 22
paste input "Turret Programming"
type input "Turret Programming"
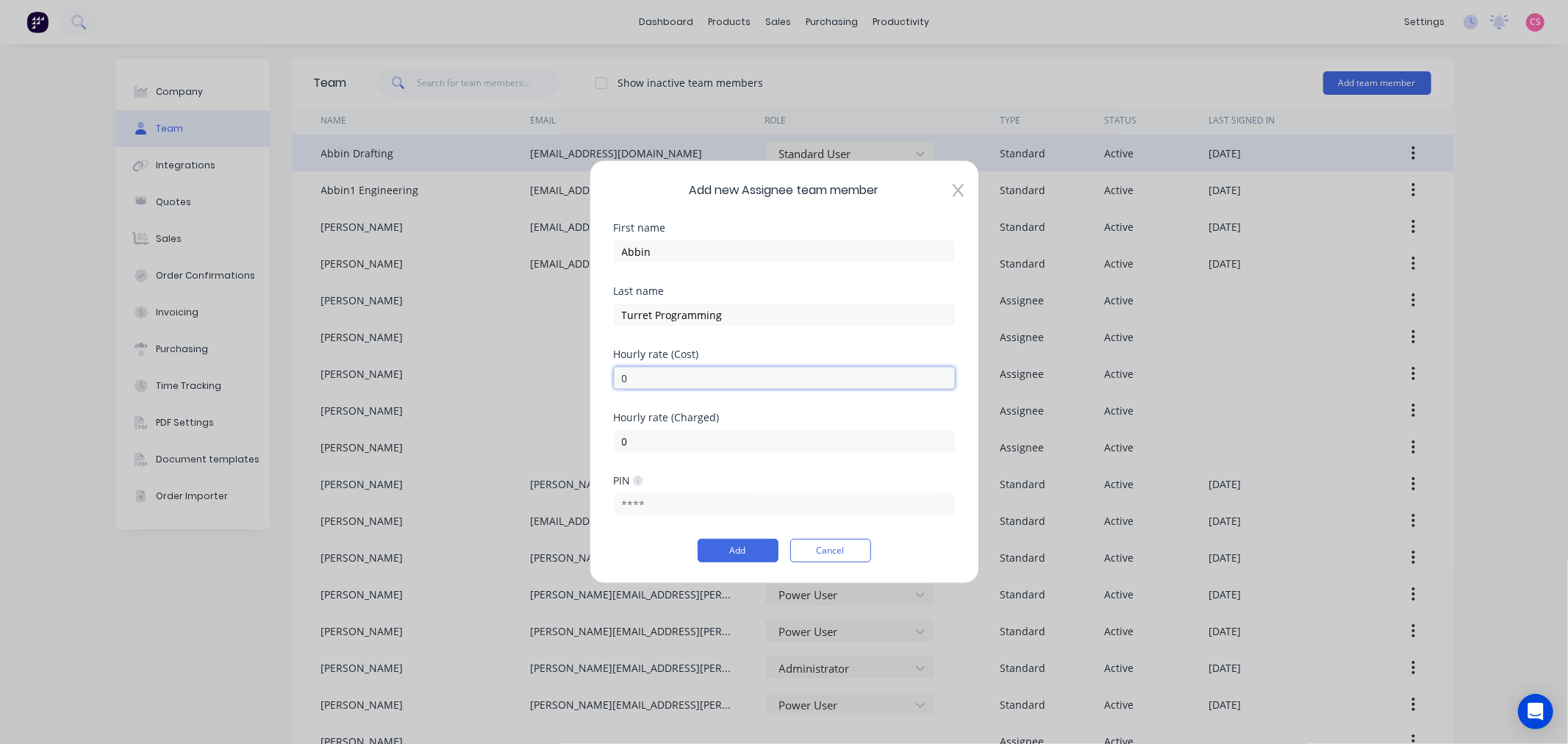
drag, startPoint x: 650, startPoint y: 379, endPoint x: 591, endPoint y: 375, distance: 59.1
click at [591, 375] on div "Add new Assignee team member First name Abbin Last name Turret Programming Hour…" at bounding box center [784, 372] width 390 height 423
type input "120"
type input "150"
click at [725, 550] on button "Add" at bounding box center [738, 551] width 81 height 24
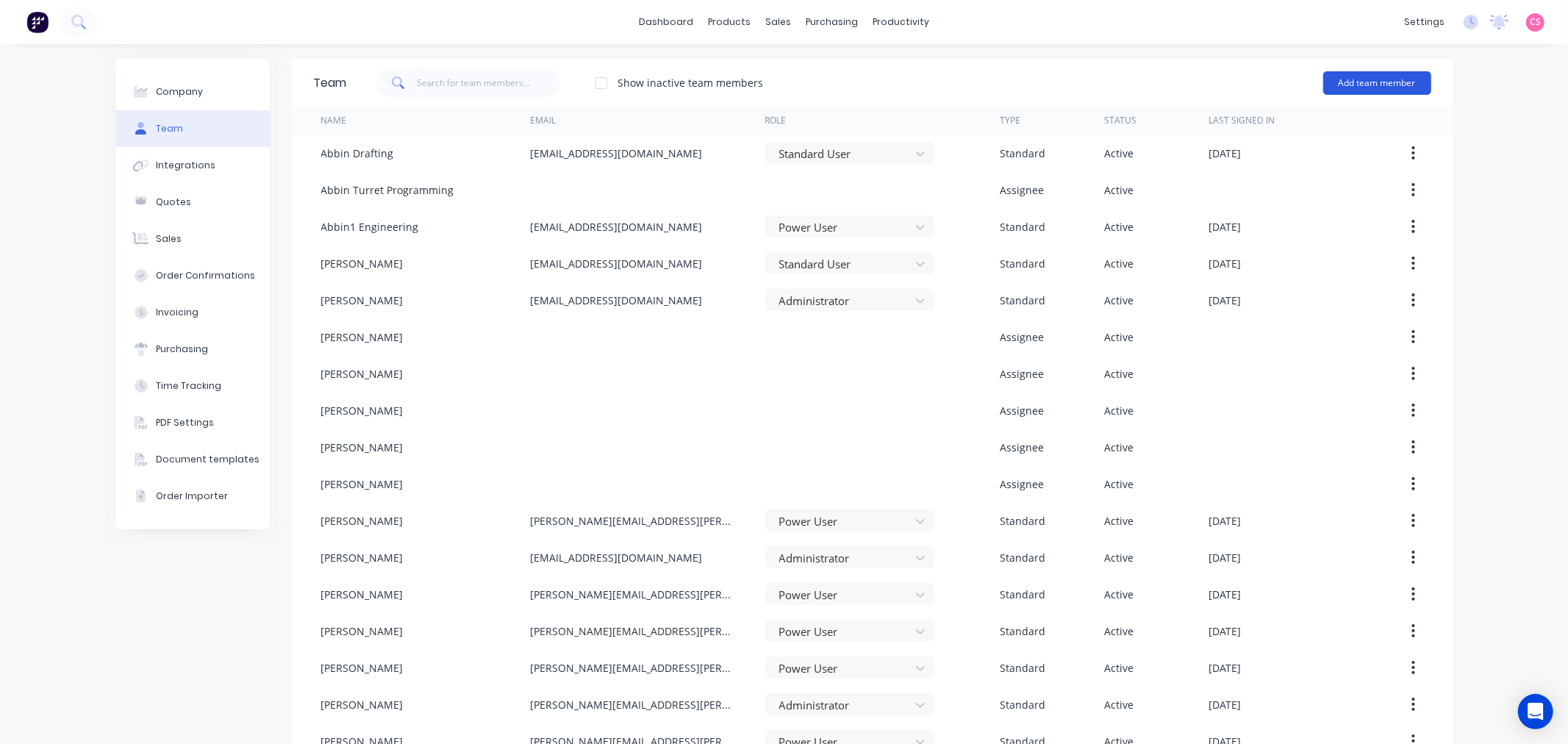
drag, startPoint x: 1353, startPoint y: 78, endPoint x: 1346, endPoint y: 93, distance: 16.6
click at [1353, 78] on button "Add team member" at bounding box center [1376, 83] width 108 height 24
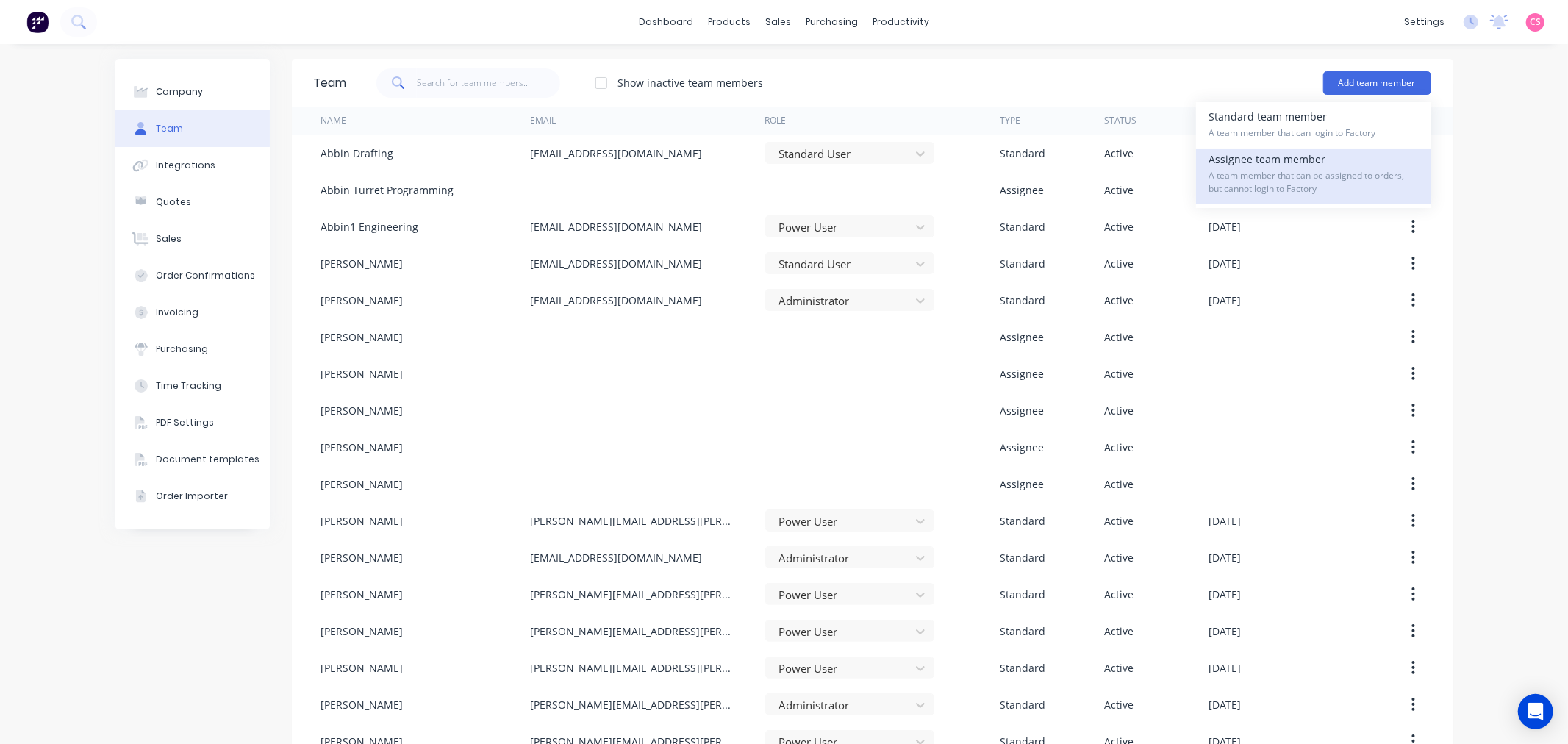
click at [1257, 173] on span "A team member that can be assigned to orders, but cannot login to Factory" at bounding box center [1313, 182] width 209 height 27
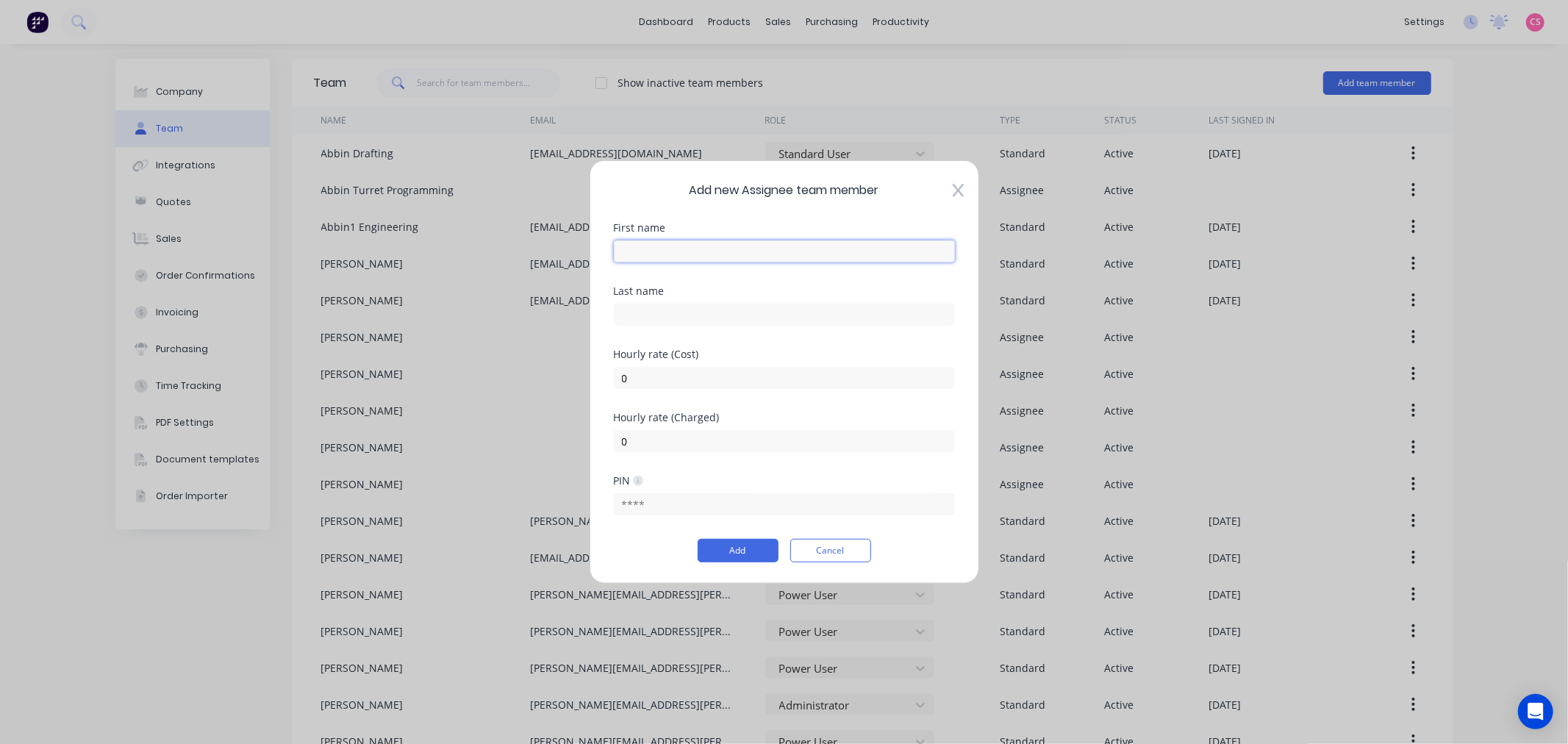
click at [637, 252] on input "text" at bounding box center [784, 251] width 341 height 22
paste input "Laser"
click at [632, 250] on input "Laser" at bounding box center [784, 251] width 341 height 22
type input "Abbin"
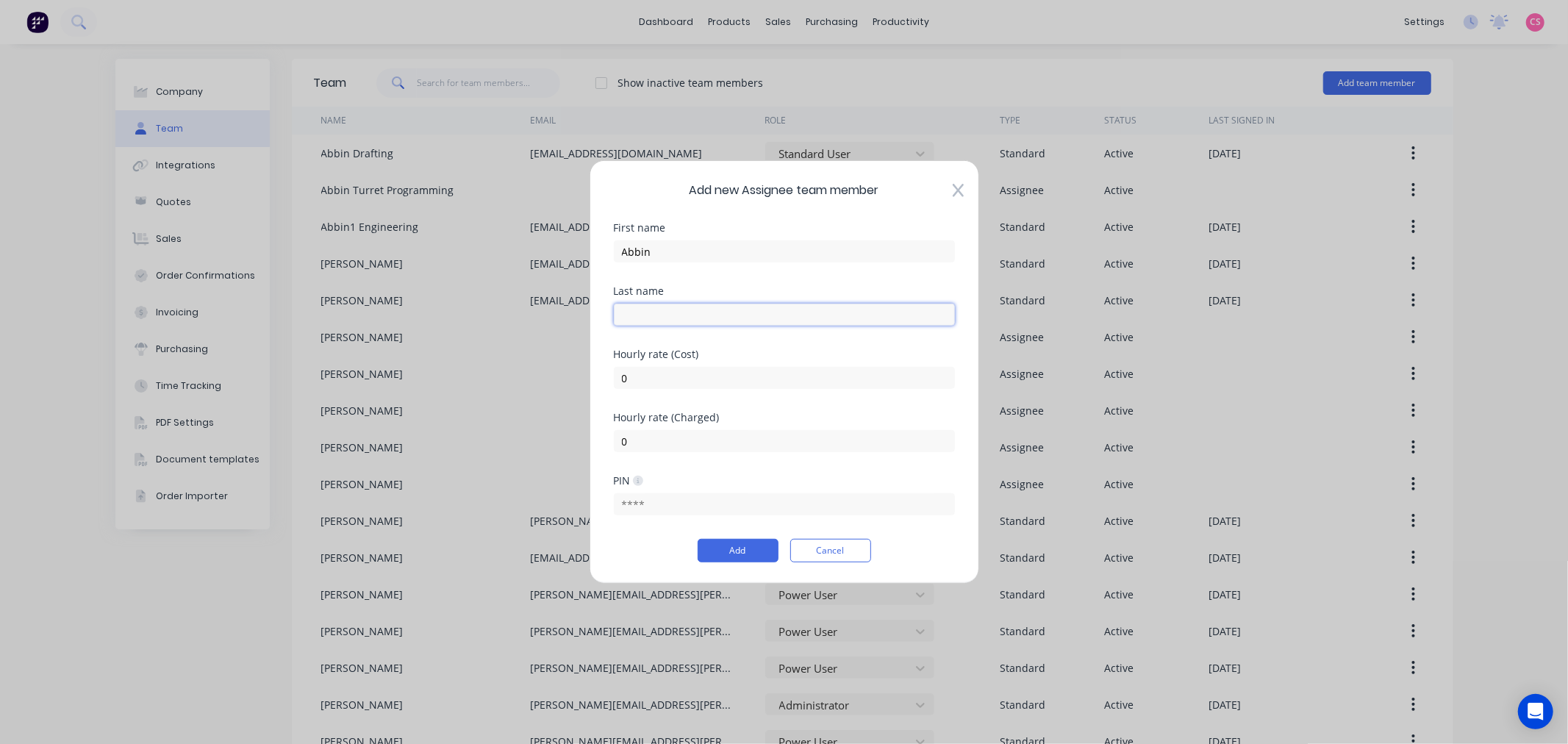
click at [637, 311] on input "text" at bounding box center [784, 314] width 341 height 22
paste input "Laser"
type input "Laser"
drag, startPoint x: 639, startPoint y: 375, endPoint x: 567, endPoint y: 364, distance: 72.8
click at [570, 375] on div "Add new Assignee team member First name Abbin Last name Laser Hourly rate (Cost…" at bounding box center [784, 372] width 1568 height 744
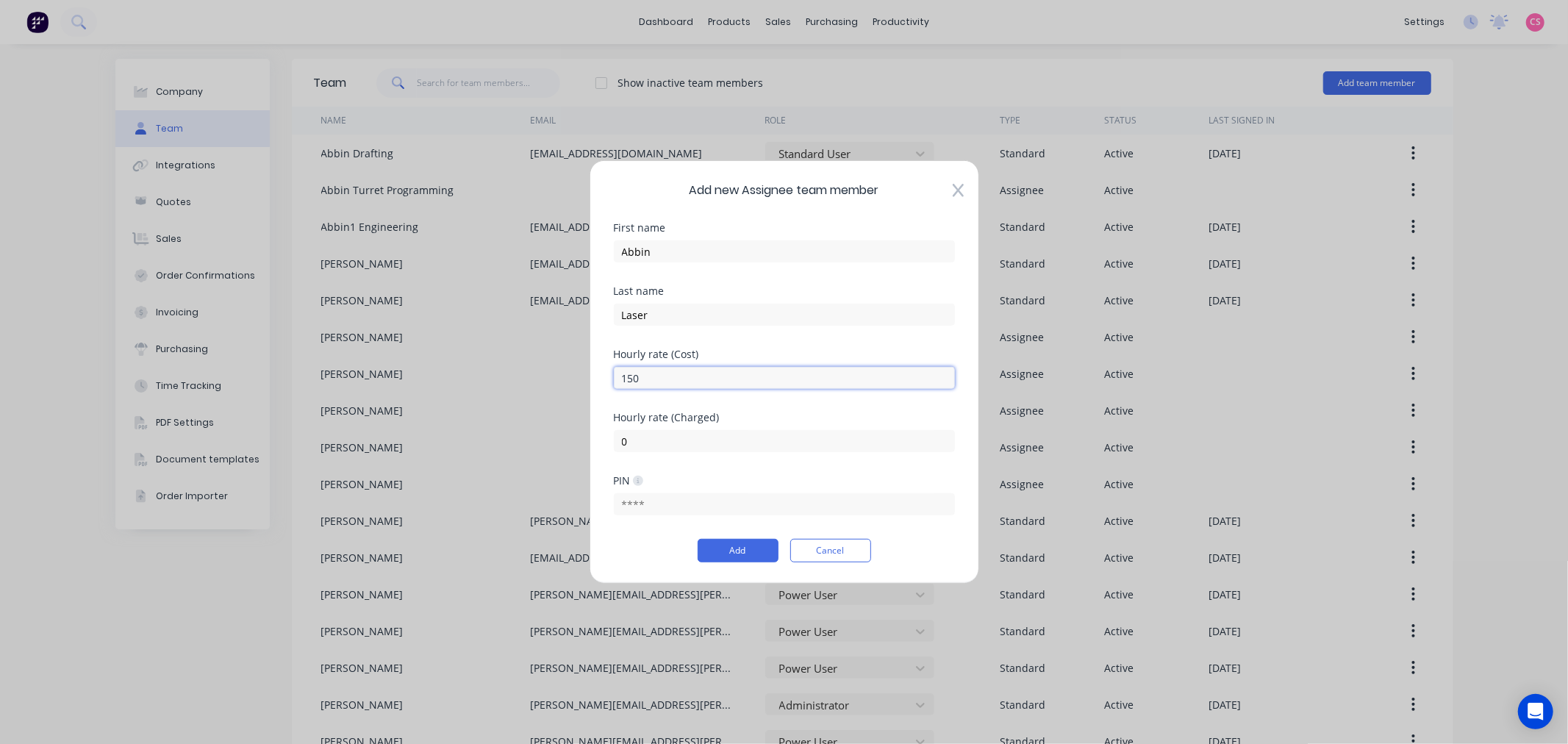
type input "150"
type input "200"
click at [718, 550] on button "Add" at bounding box center [738, 551] width 81 height 24
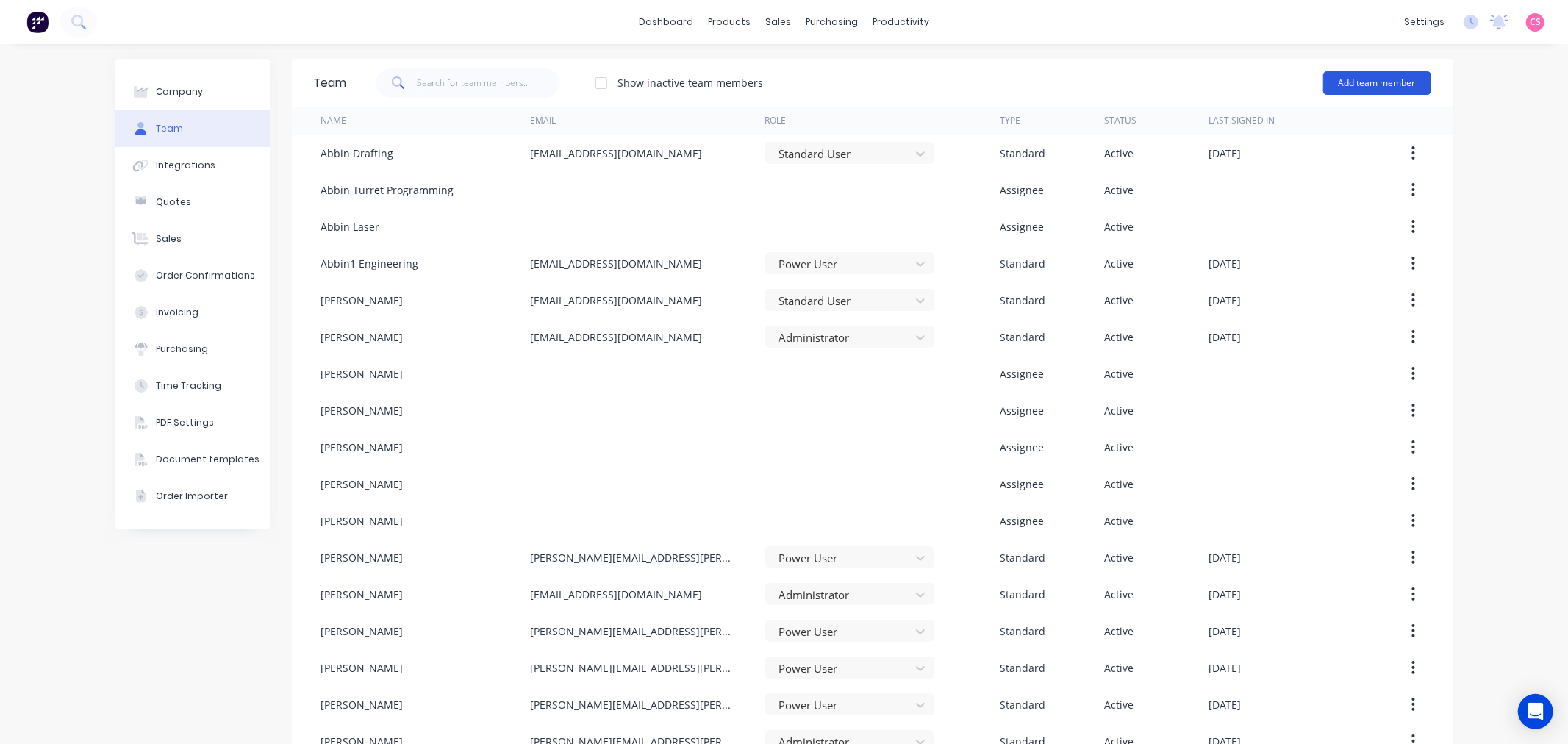
drag, startPoint x: 1354, startPoint y: 81, endPoint x: 1362, endPoint y: 88, distance: 10.6
click at [1354, 81] on button "Add team member" at bounding box center [1376, 83] width 108 height 24
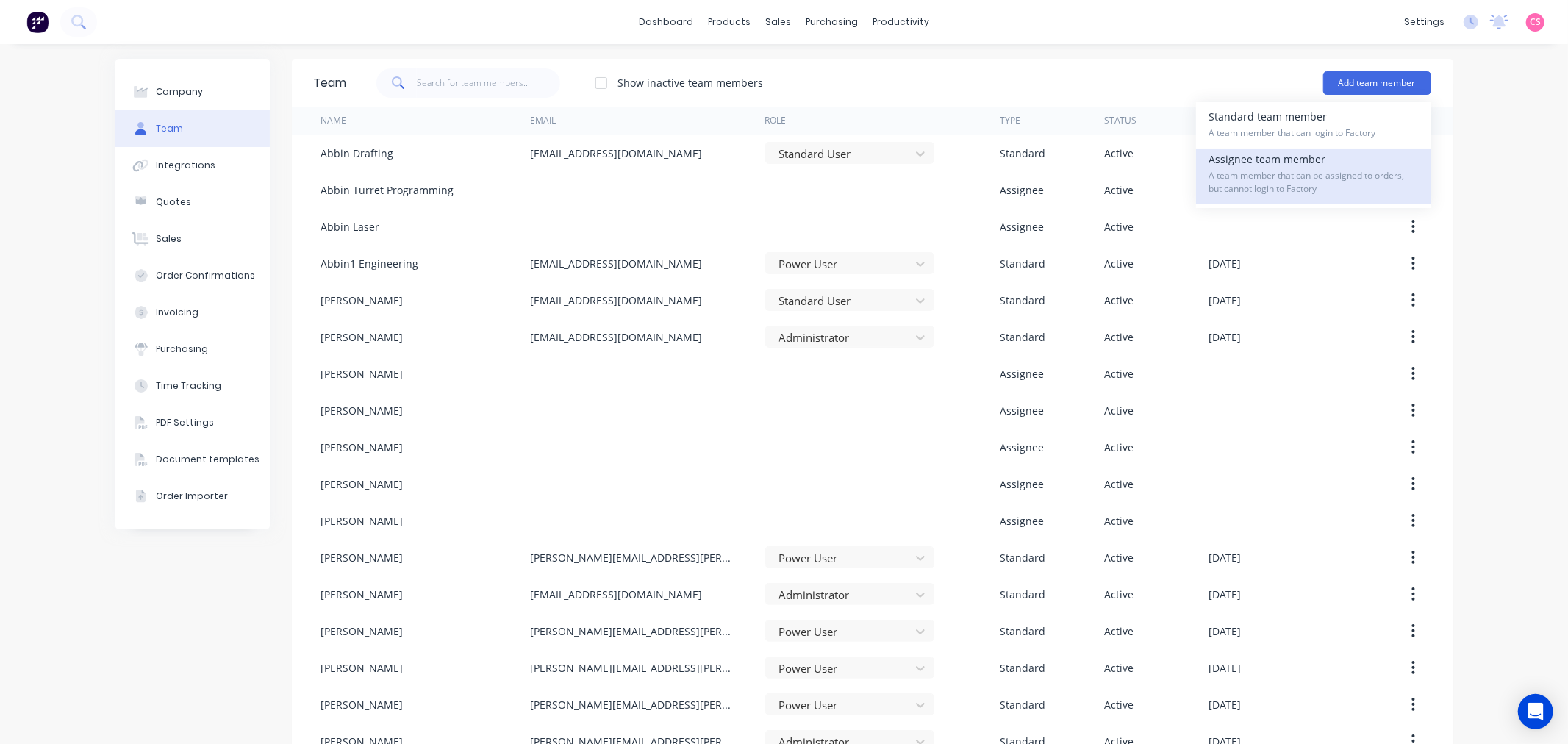
drag, startPoint x: 1266, startPoint y: 166, endPoint x: 1243, endPoint y: 172, distance: 23.8
click at [1243, 172] on div "Assignee team member A team member that can be assigned to orders, but cannot l…" at bounding box center [1313, 176] width 209 height 56
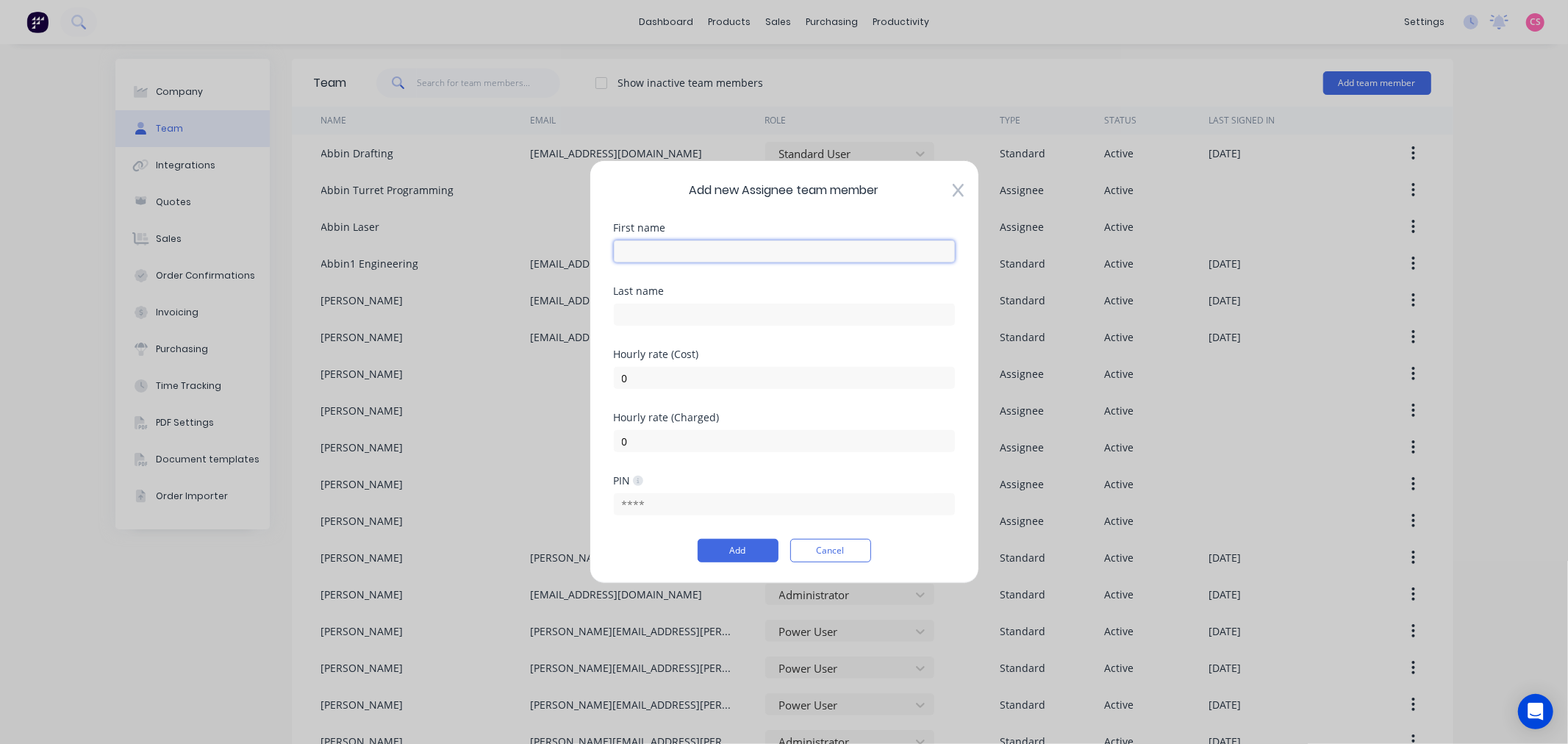
click at [649, 251] on input "text" at bounding box center [784, 251] width 341 height 22
type input "Abbin"
click at [635, 314] on input "text" at bounding box center [784, 314] width 341 height 22
paste input "Saw"
type input "Saw"
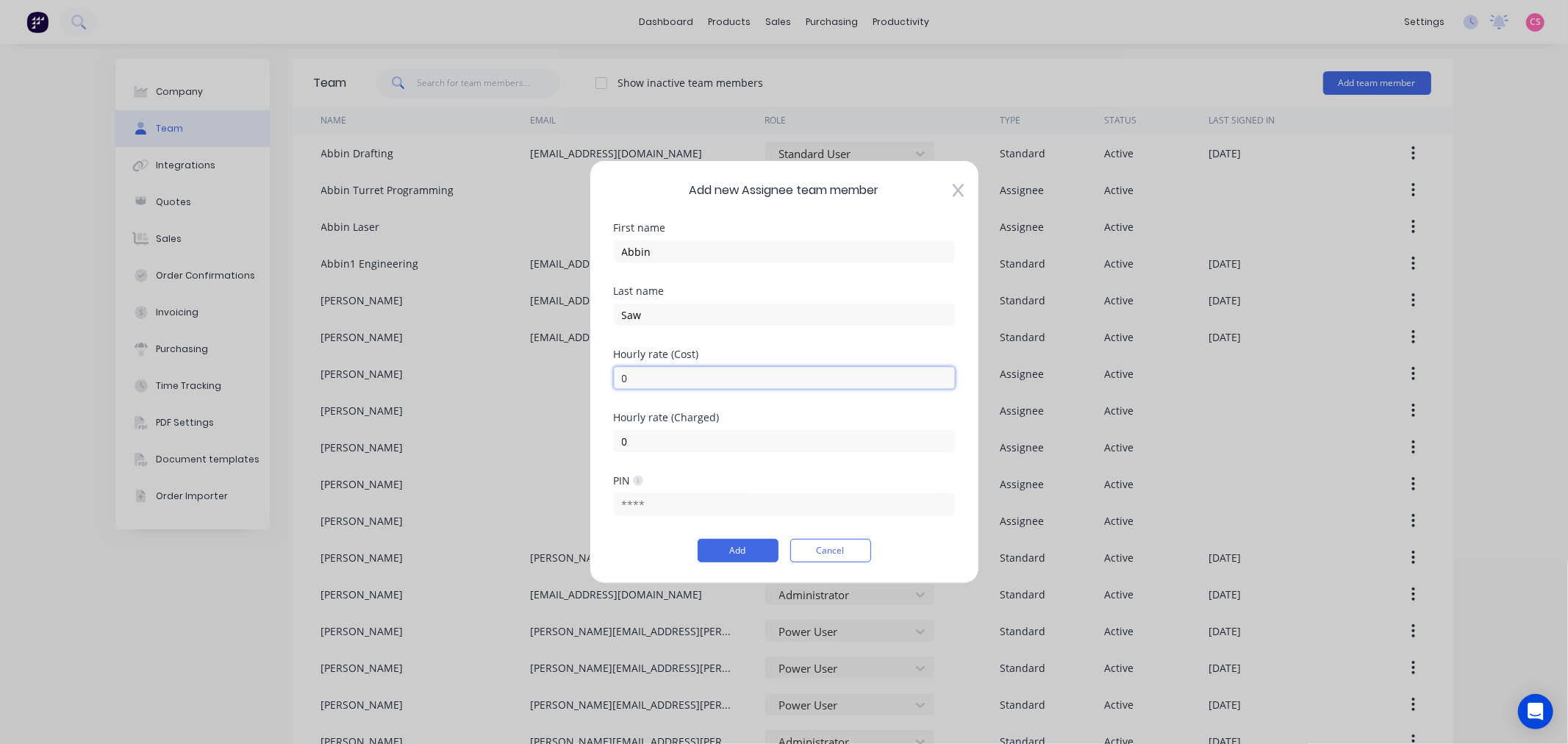
drag, startPoint x: 634, startPoint y: 382, endPoint x: 557, endPoint y: 381, distance: 77.0
click at [557, 381] on div "Add new Assignee team member First name Abbin Last name Saw Hourly rate (Cost) …" at bounding box center [784, 372] width 1568 height 744
type input "120"
type input "150"
click at [712, 548] on button "Add" at bounding box center [738, 551] width 81 height 24
